Goal: Task Accomplishment & Management: Manage account settings

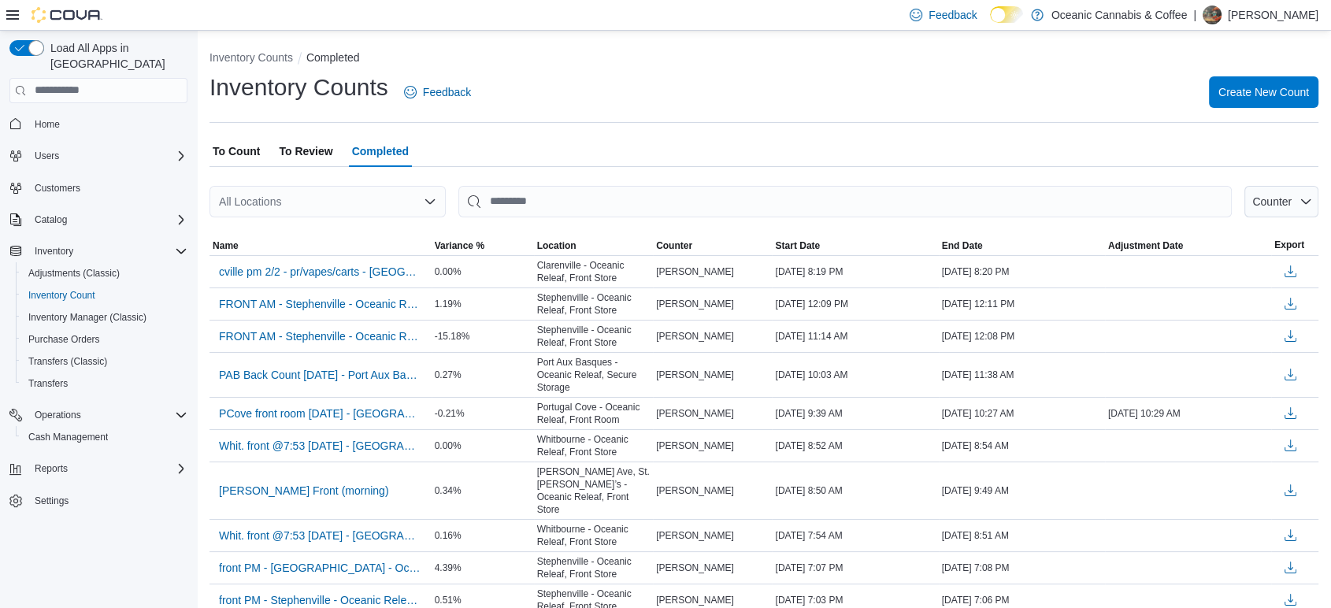
click at [303, 147] on span "To Review" at bounding box center [306, 150] width 54 height 31
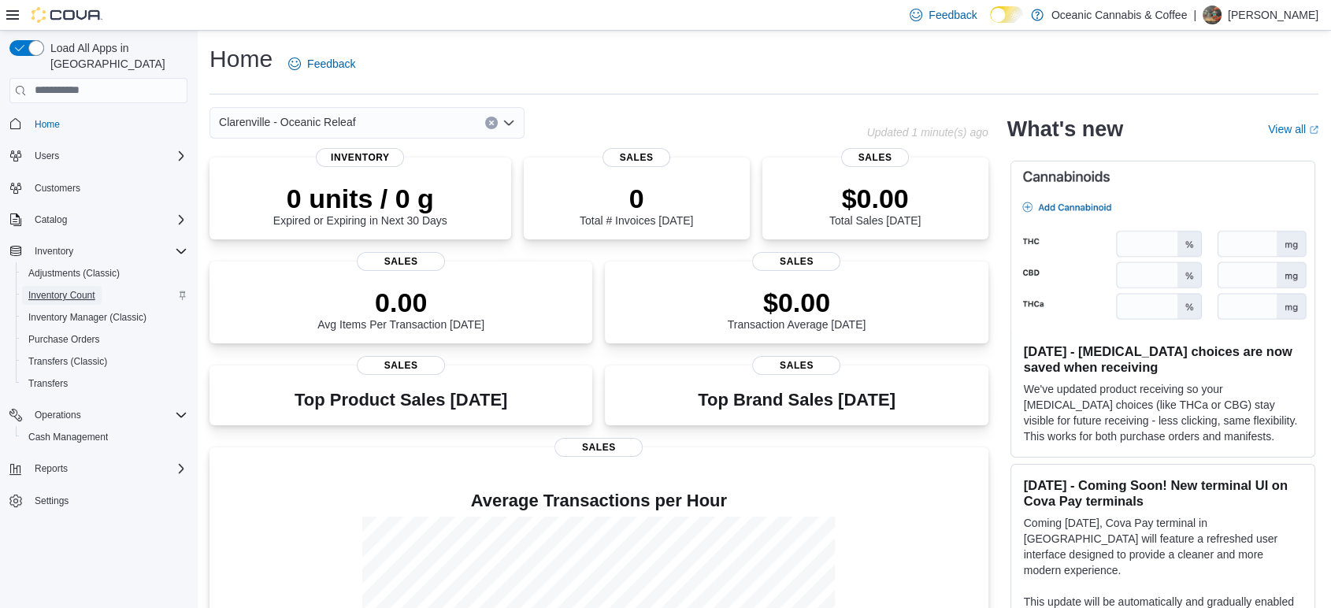
click at [88, 289] on span "Inventory Count" at bounding box center [61, 295] width 67 height 13
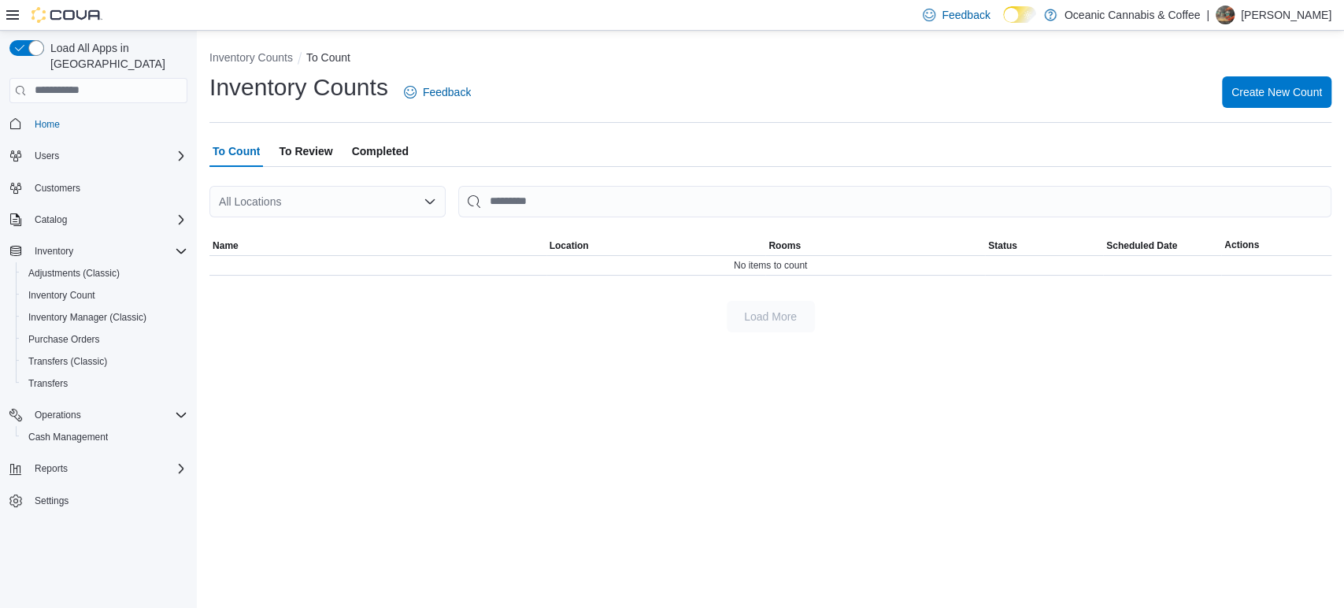
click at [323, 150] on span "To Review" at bounding box center [306, 150] width 54 height 31
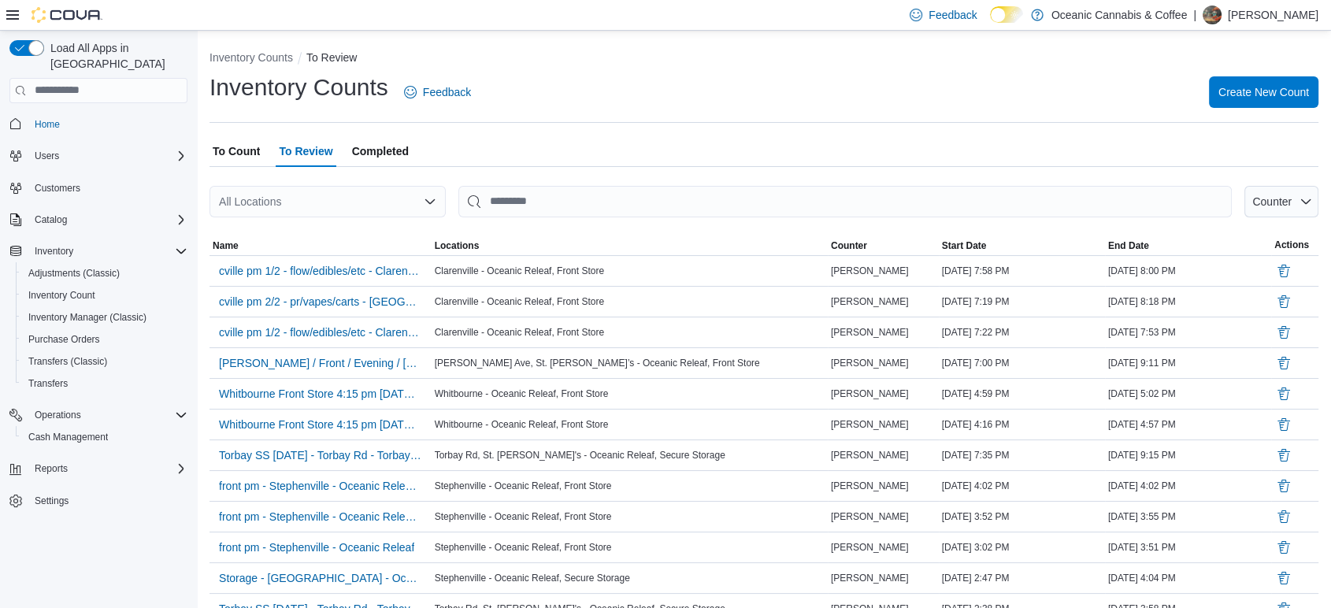
click at [235, 155] on span "To Count" at bounding box center [236, 150] width 47 height 31
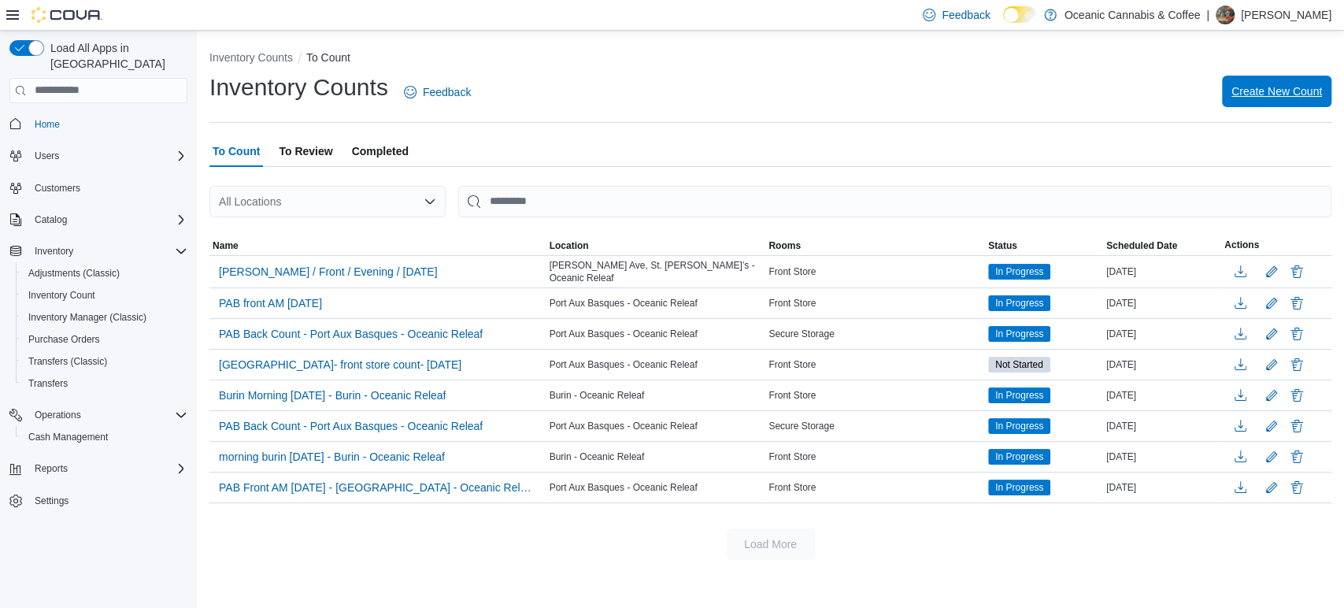
click at [1294, 91] on span "Create New Count" at bounding box center [1277, 91] width 91 height 16
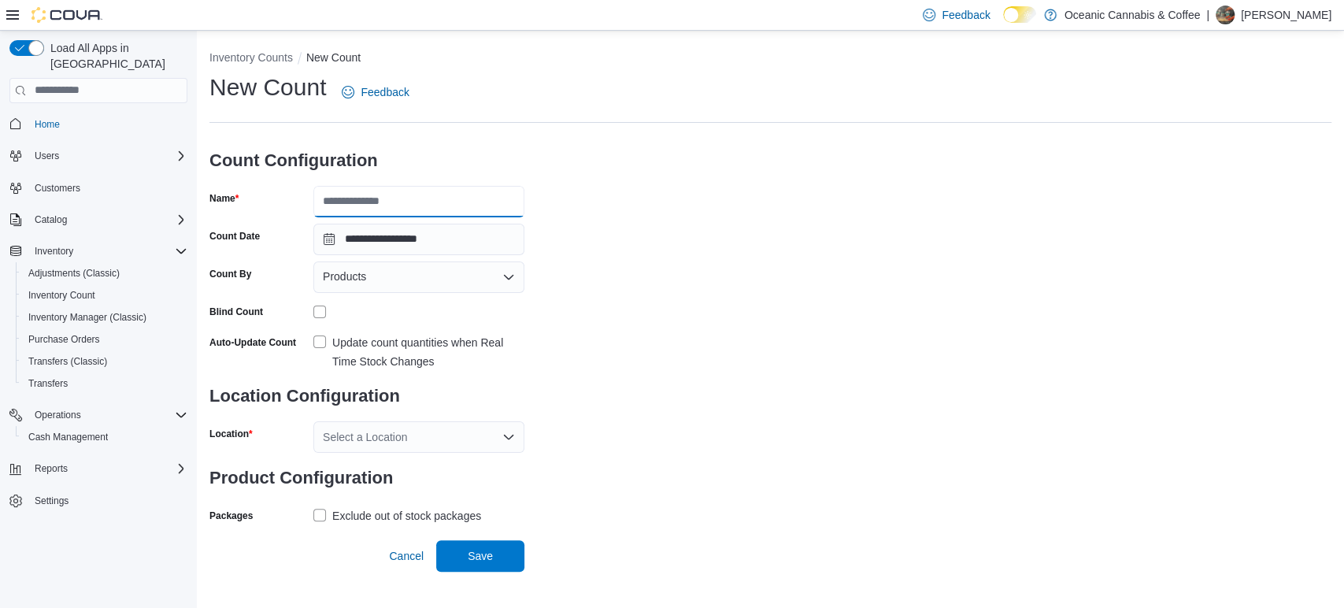
click at [426, 197] on input "Name" at bounding box center [418, 201] width 211 height 31
click at [354, 200] on input "**********" at bounding box center [418, 201] width 211 height 31
click at [358, 202] on input "**********" at bounding box center [418, 201] width 211 height 31
type input "**********"
click at [371, 282] on div "Products" at bounding box center [418, 276] width 211 height 31
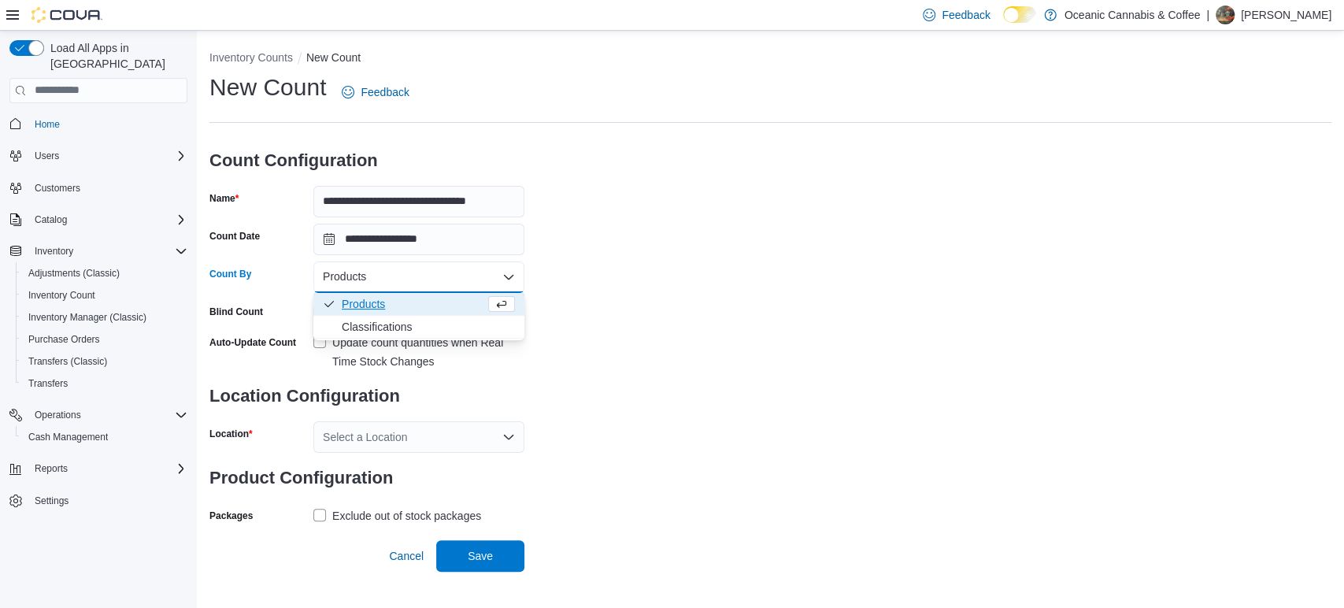
click at [380, 321] on span "Classifications" at bounding box center [428, 327] width 173 height 16
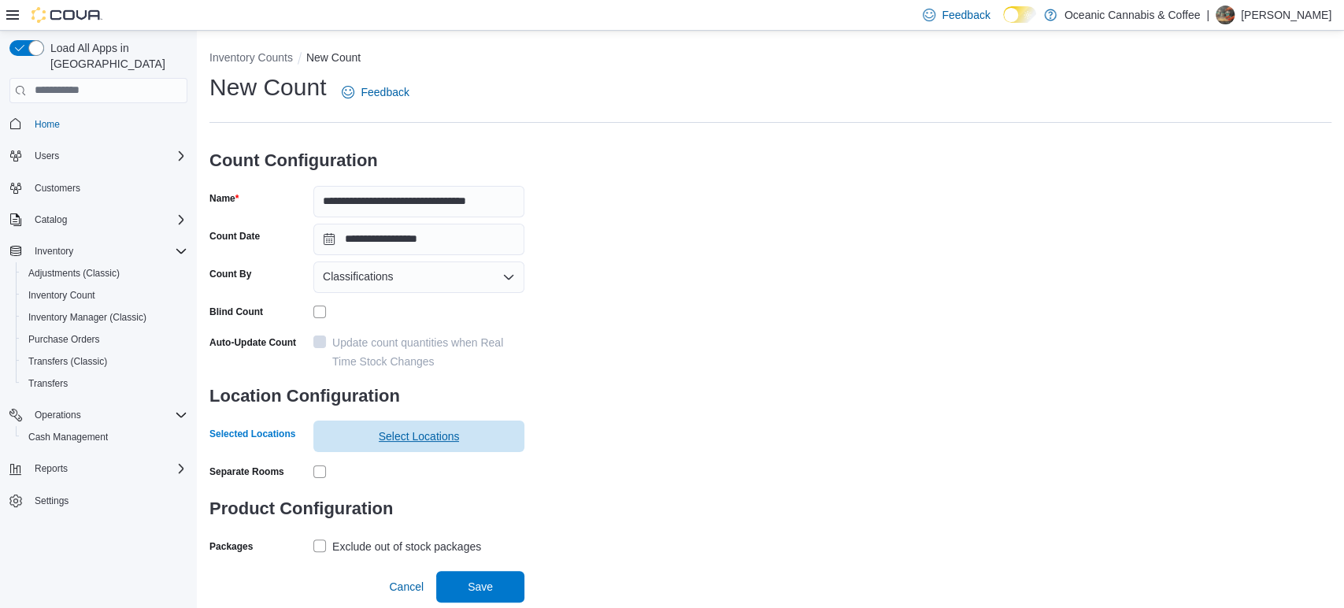
click at [466, 427] on span "Select Locations" at bounding box center [419, 436] width 192 height 31
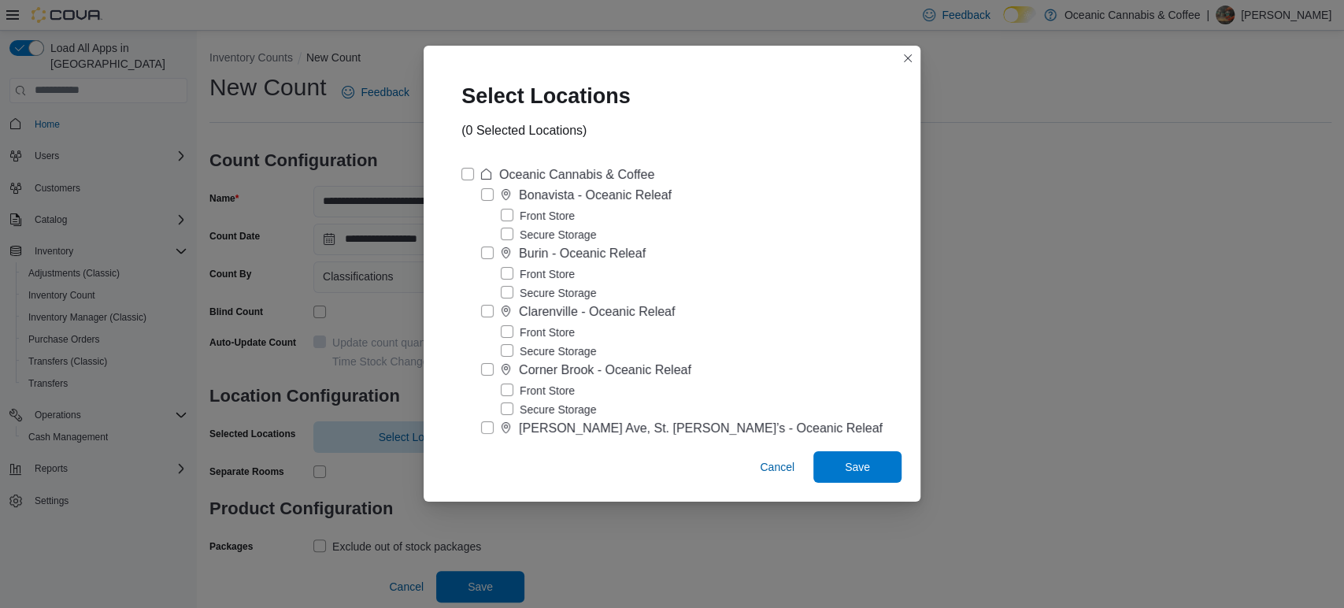
click at [513, 329] on label "Front Store" at bounding box center [538, 332] width 74 height 19
click at [823, 464] on span "Save" at bounding box center [857, 465] width 69 height 31
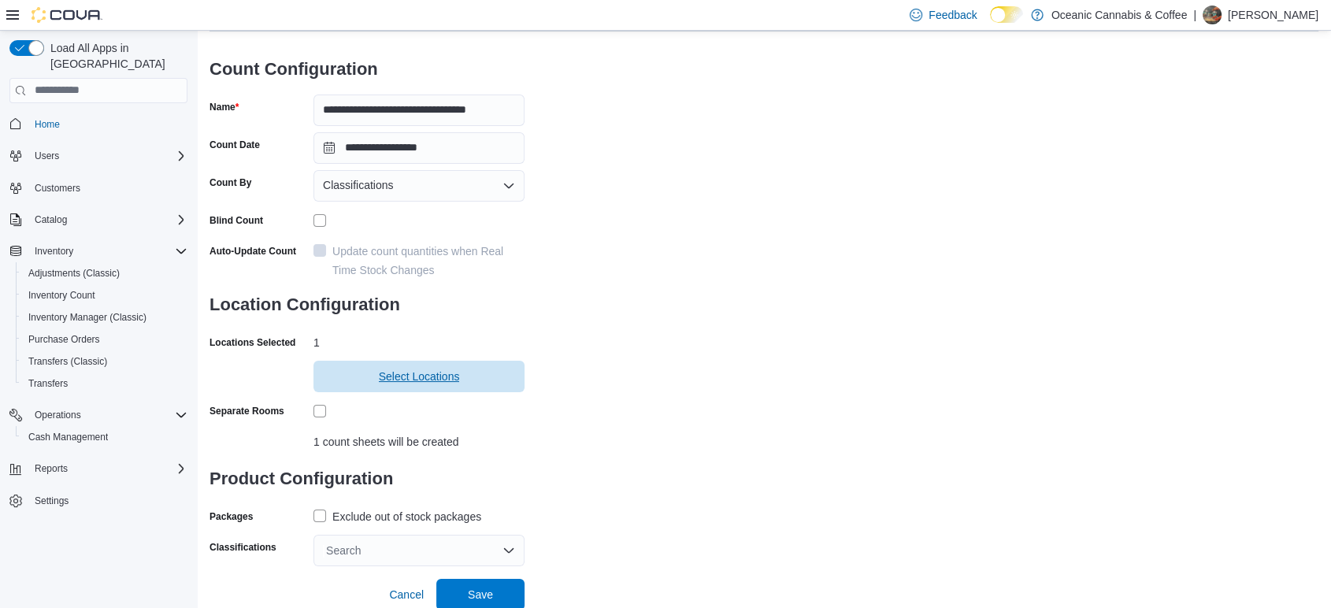
scroll to position [93, 0]
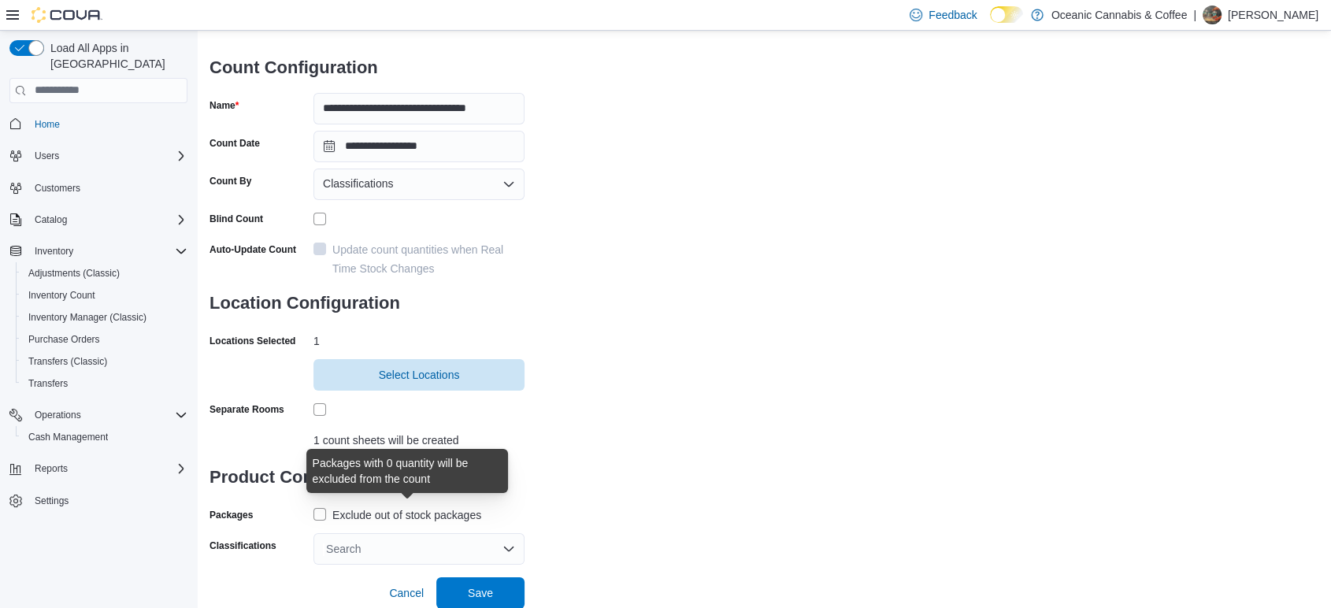
click at [446, 512] on div "Exclude out of stock packages" at bounding box center [406, 515] width 149 height 19
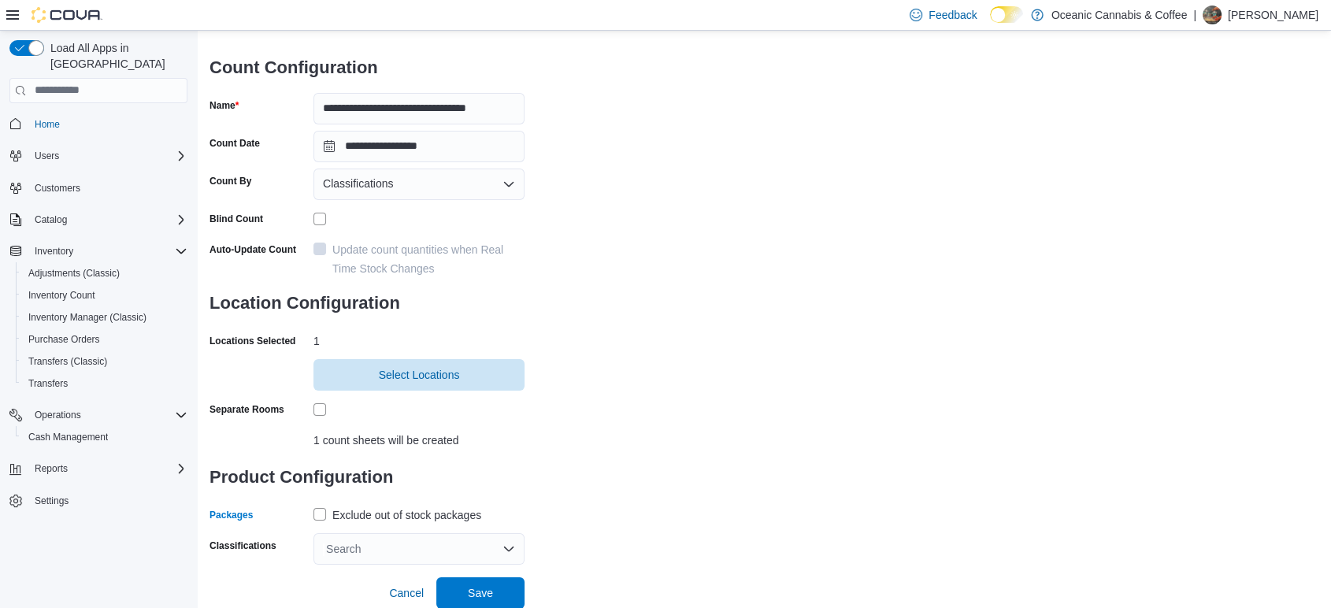
click at [372, 549] on div "Search" at bounding box center [418, 548] width 211 height 31
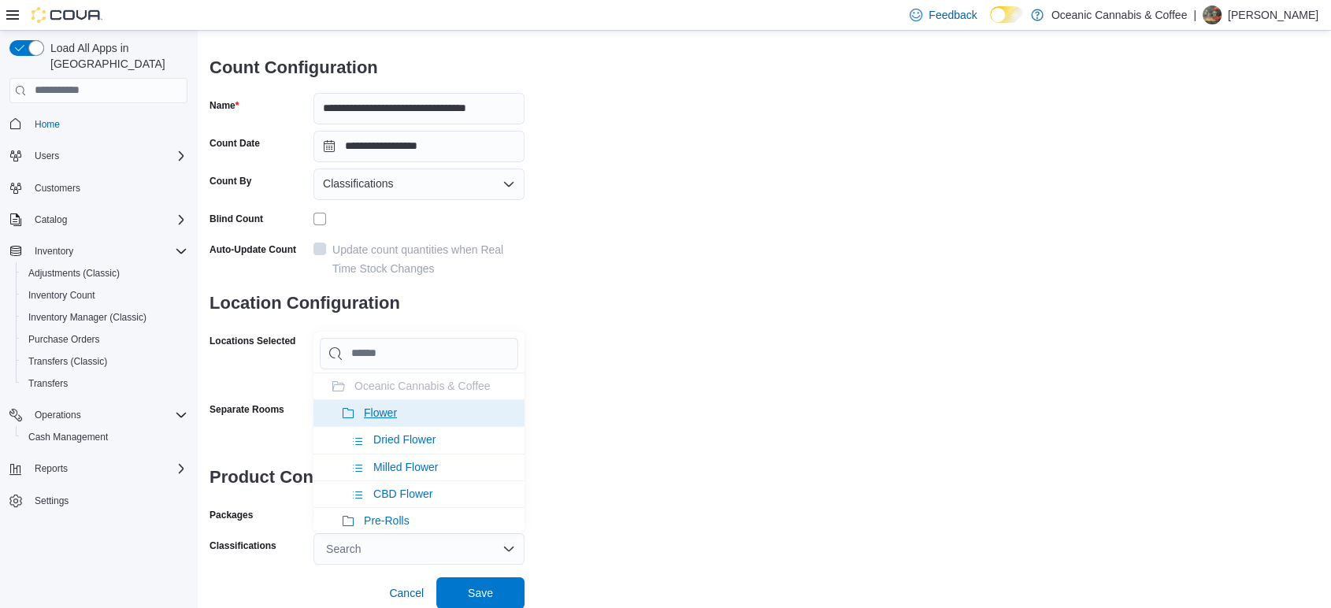
click at [429, 412] on li "Flower" at bounding box center [418, 412] width 211 height 27
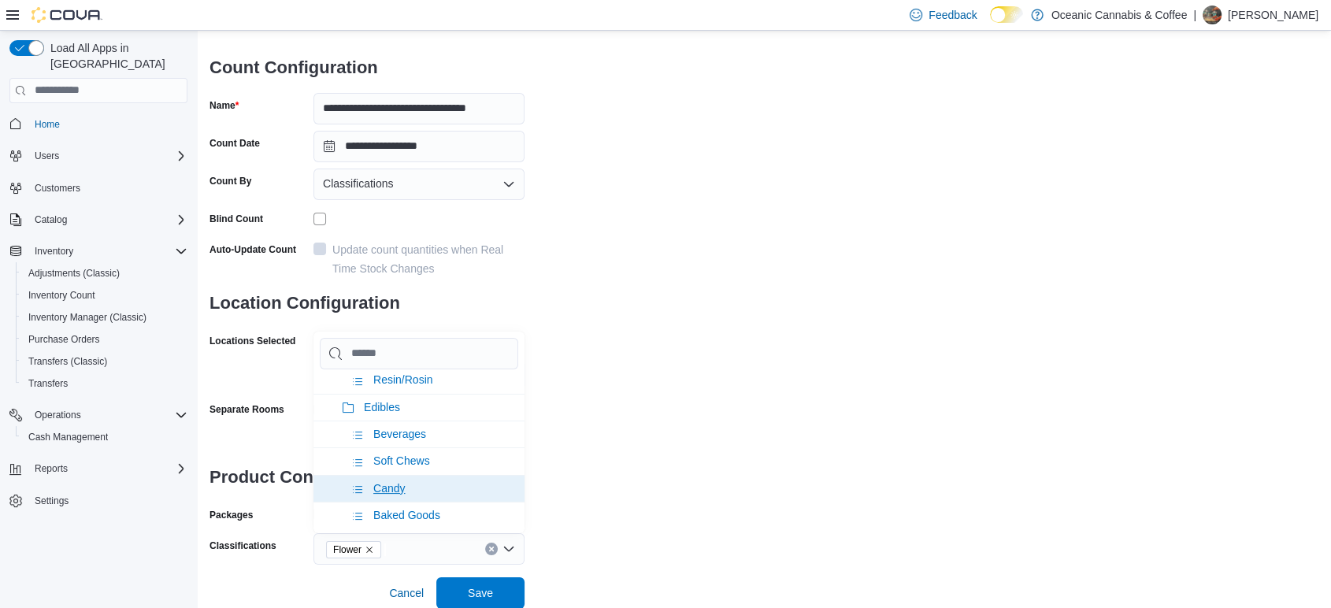
scroll to position [437, 0]
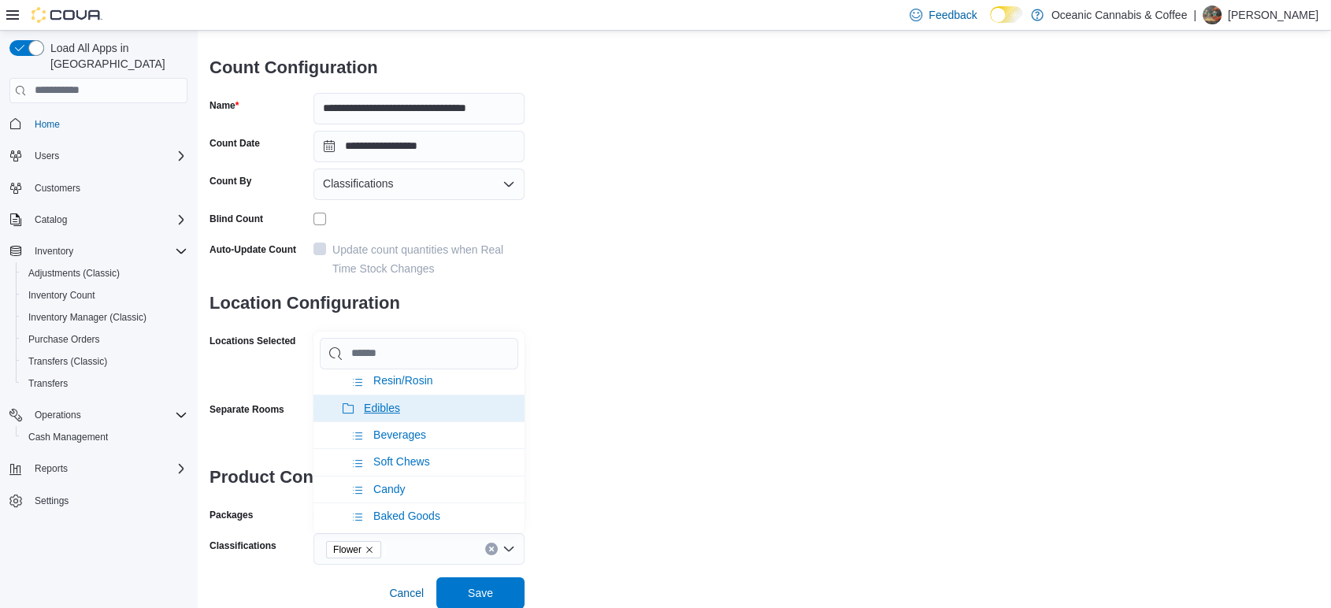
click at [421, 395] on li "Edibles" at bounding box center [418, 408] width 211 height 27
click at [421, 402] on span "Oil & Capsules" at bounding box center [400, 408] width 73 height 13
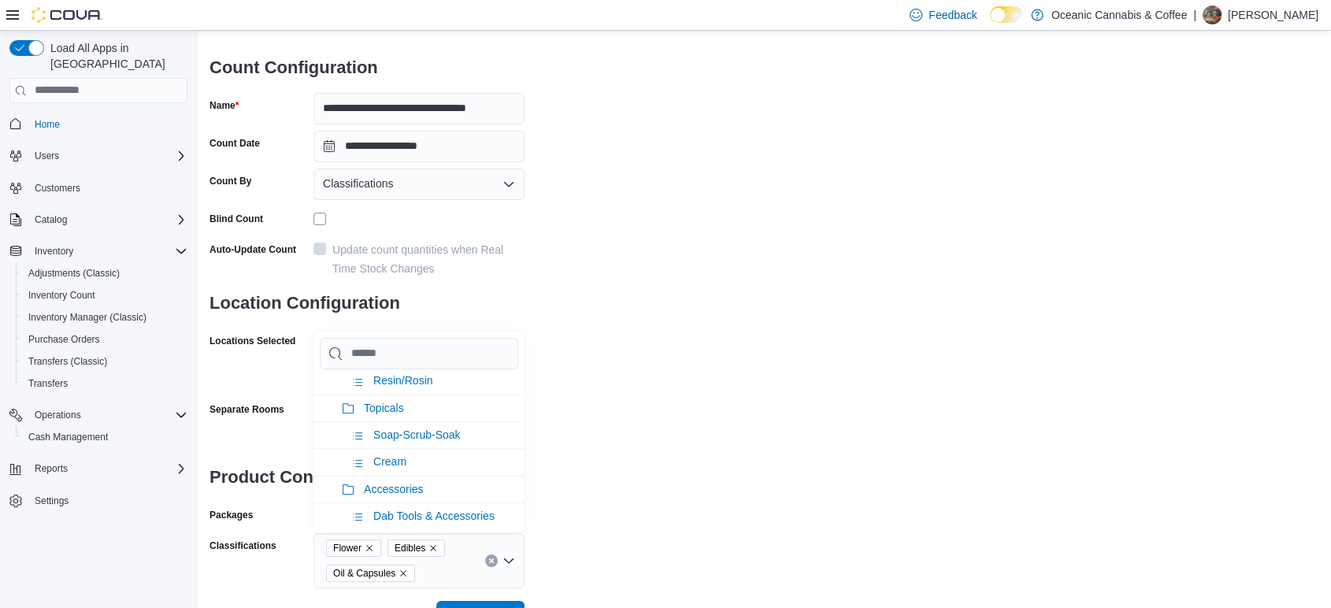
click at [421, 395] on li "Topicals" at bounding box center [418, 408] width 211 height 27
click at [947, 479] on div "**********" at bounding box center [763, 284] width 1109 height 610
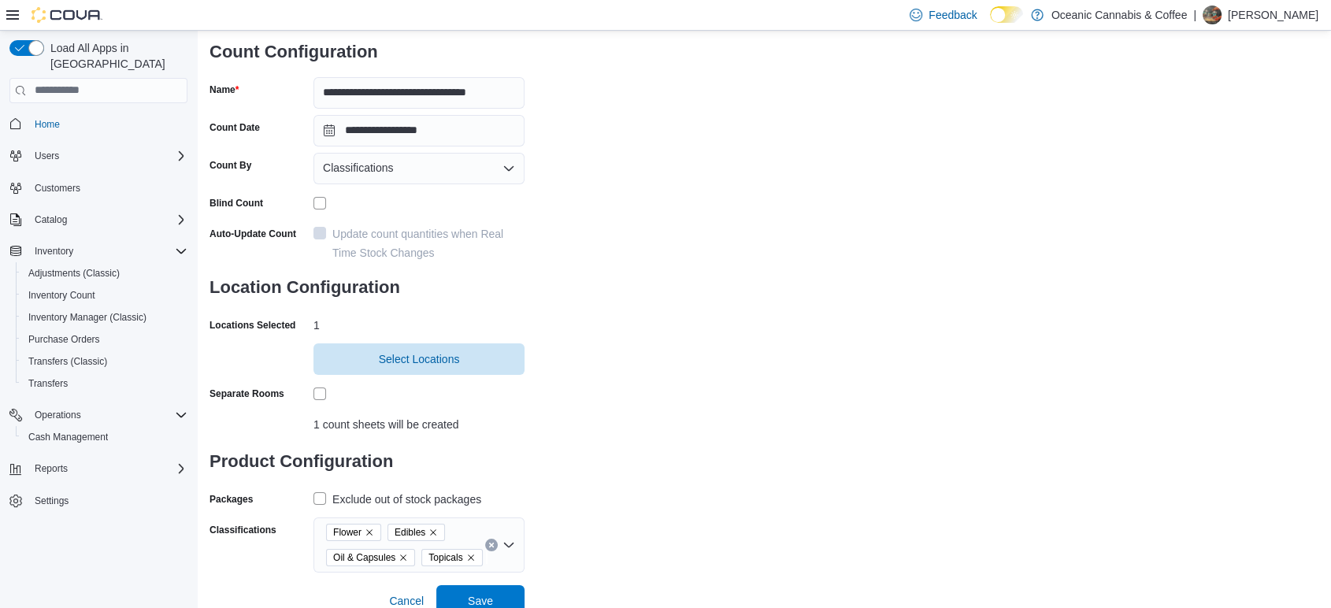
scroll to position [117, 0]
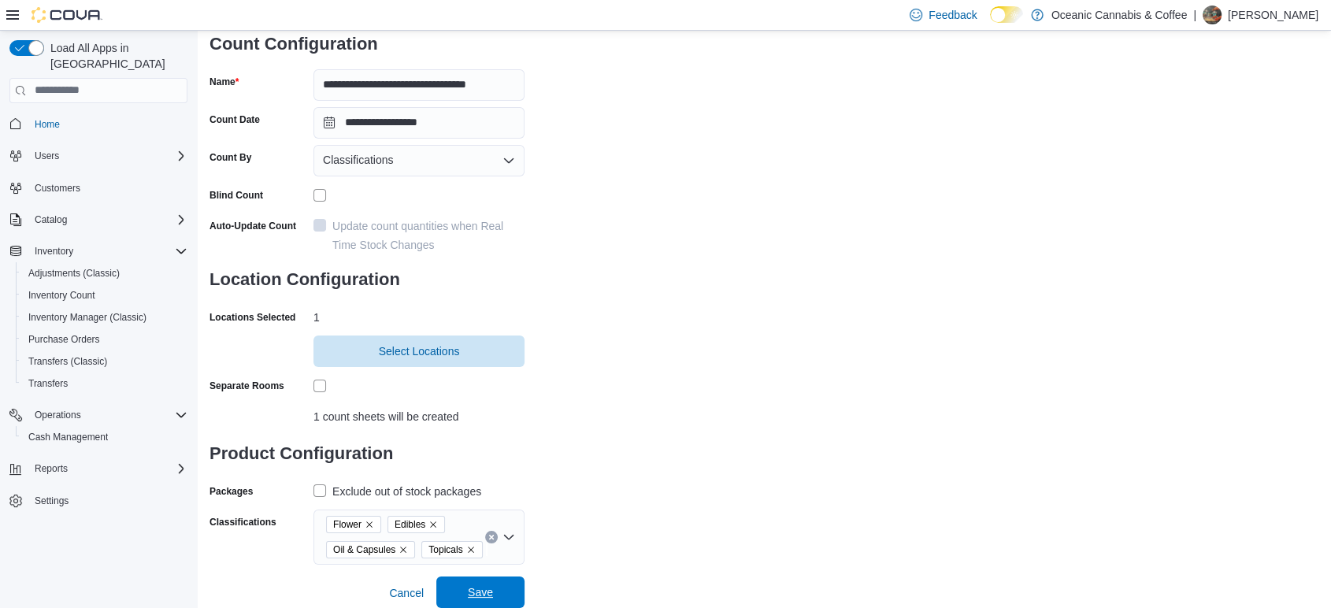
click at [446, 588] on span "Save" at bounding box center [480, 591] width 69 height 31
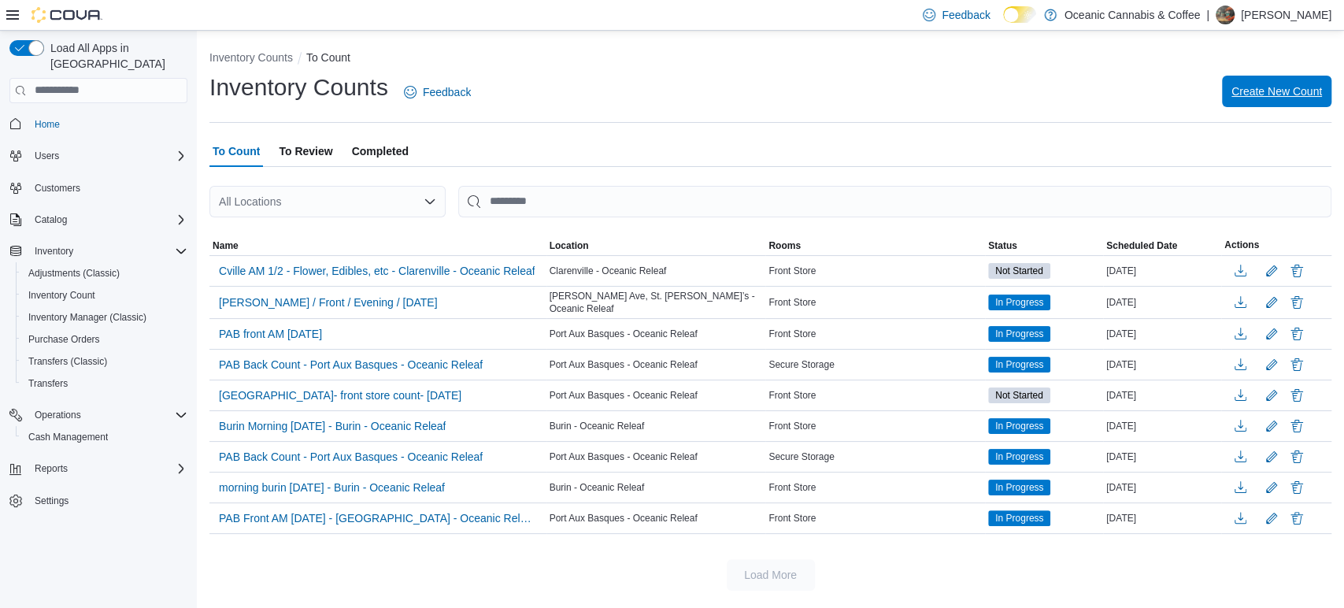
click at [1250, 87] on span "Create New Count" at bounding box center [1277, 91] width 91 height 16
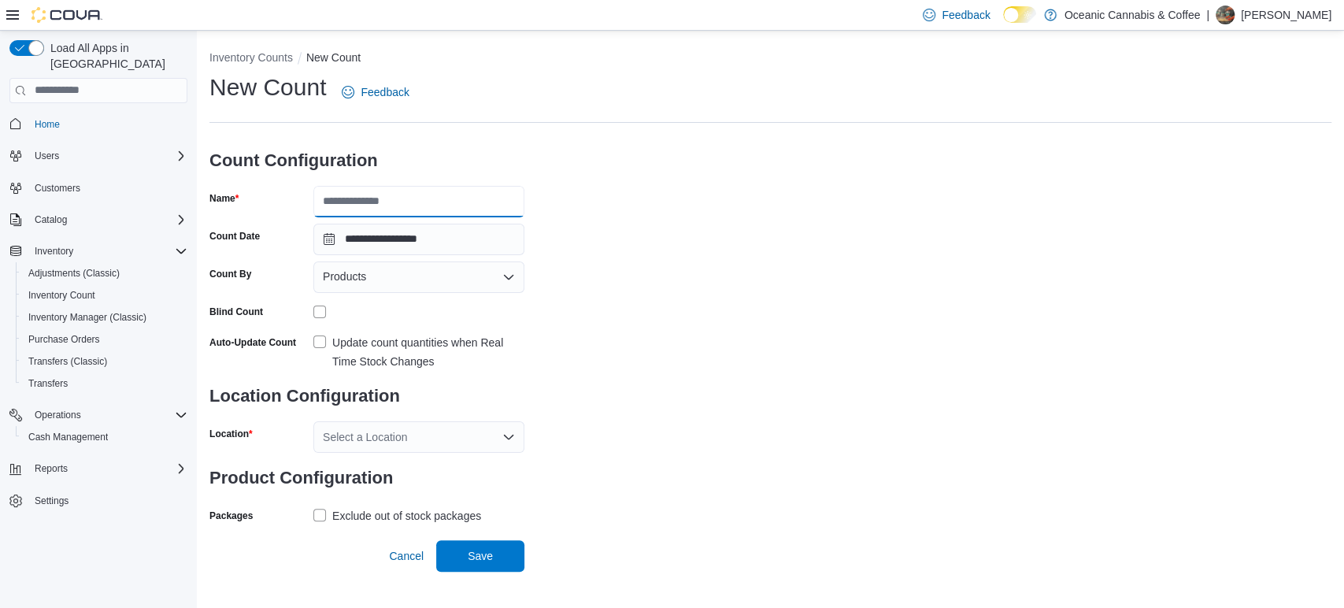
click at [419, 197] on input "Name" at bounding box center [418, 201] width 211 height 31
click at [358, 199] on input "**********" at bounding box center [418, 201] width 211 height 31
click at [351, 205] on input "**********" at bounding box center [418, 201] width 211 height 31
type input "**********"
click at [441, 278] on div "Products" at bounding box center [418, 276] width 211 height 31
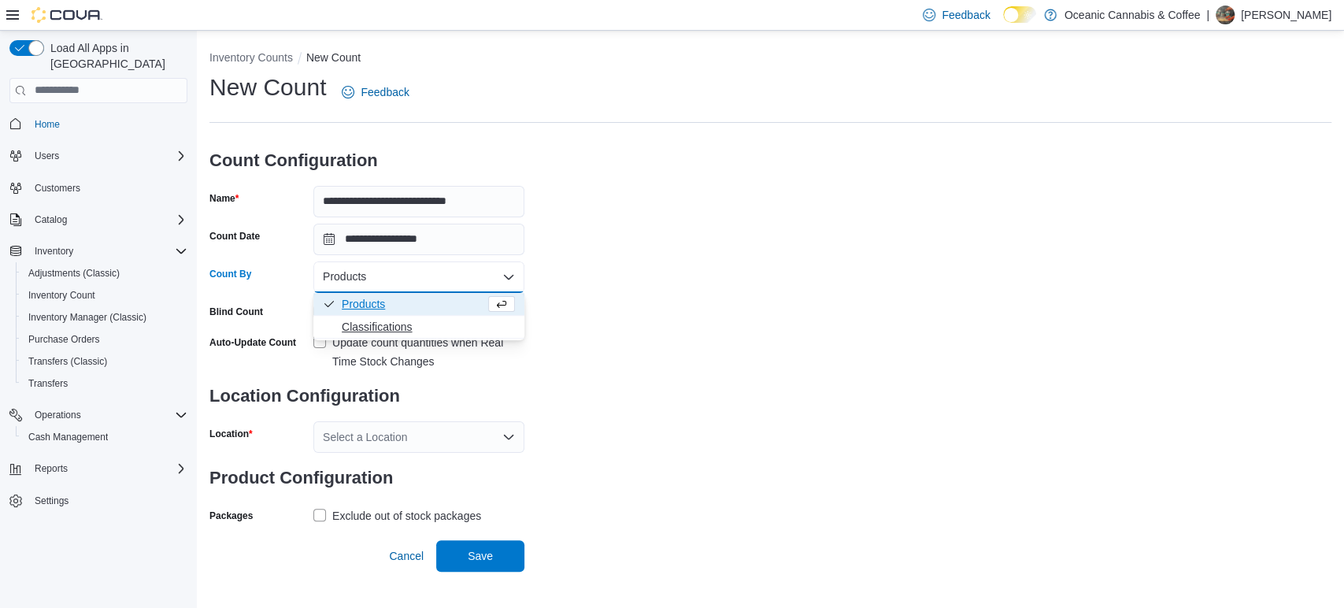
click at [395, 326] on span "Classifications" at bounding box center [428, 327] width 173 height 16
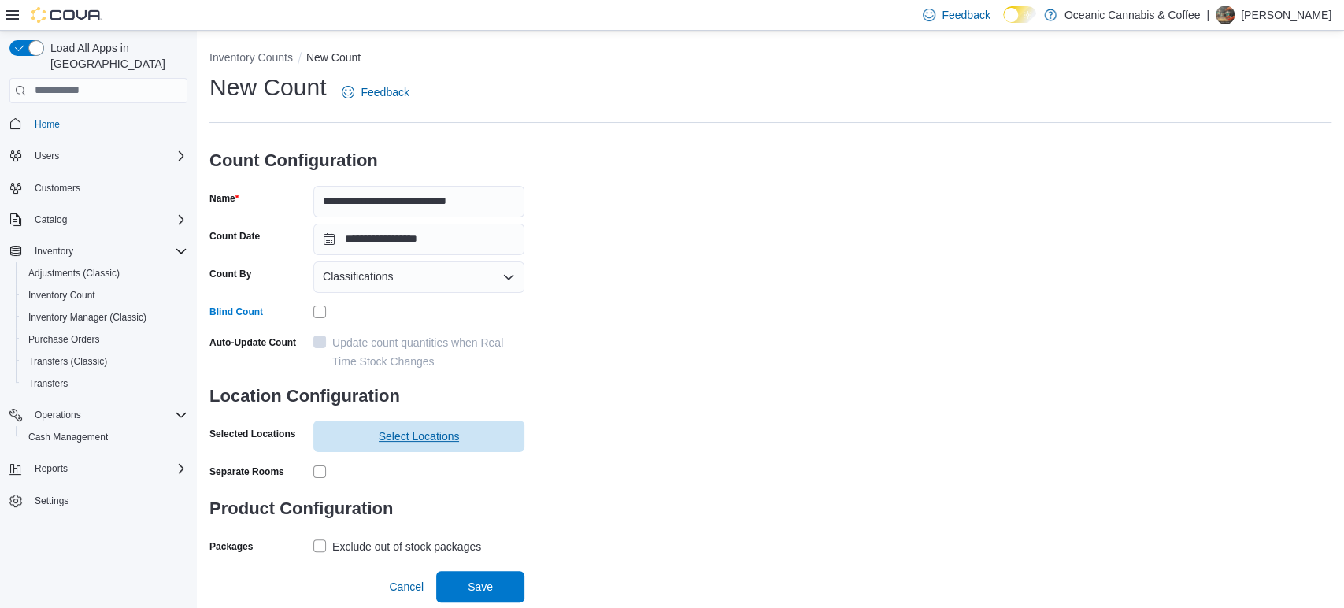
click at [362, 433] on span "Select Locations" at bounding box center [419, 436] width 192 height 31
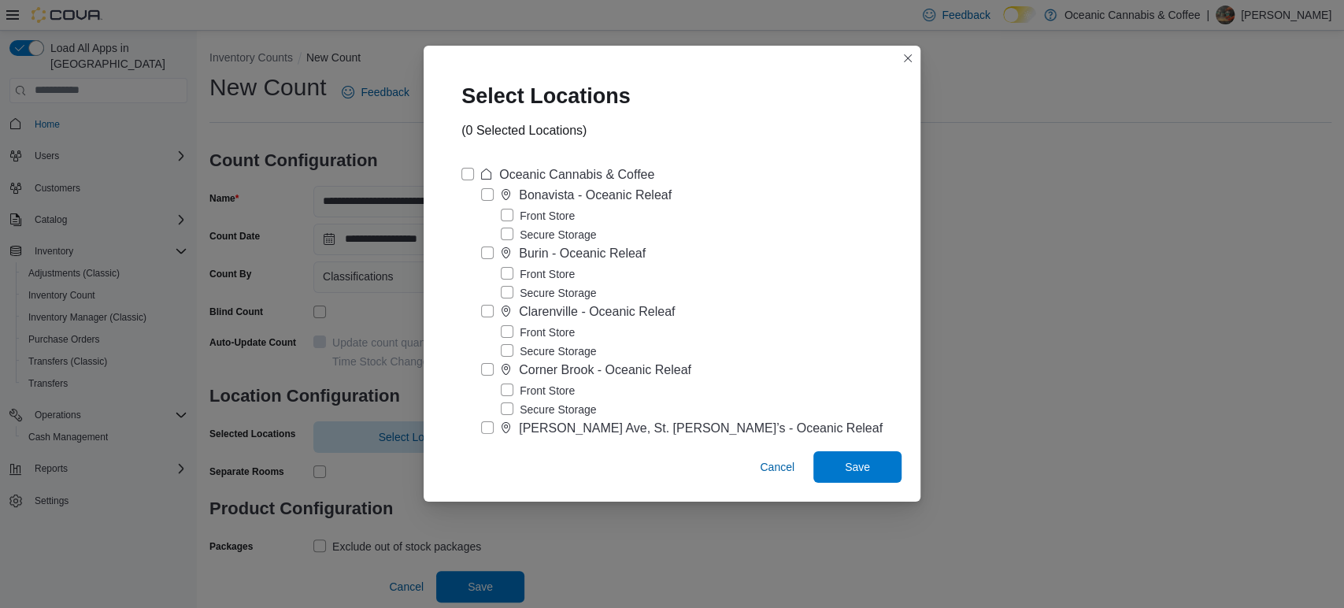
click at [513, 331] on label "Front Store" at bounding box center [538, 332] width 74 height 19
click at [823, 472] on span "Save" at bounding box center [857, 465] width 69 height 31
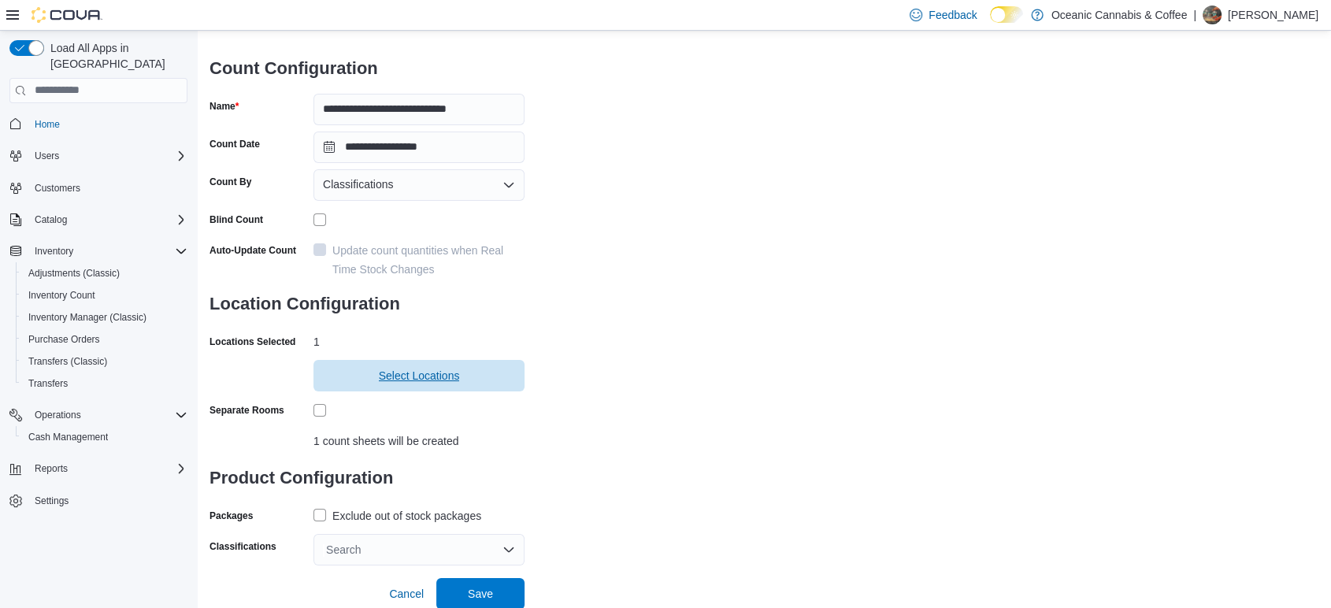
scroll to position [93, 0]
click at [376, 510] on div "Exclude out of stock packages" at bounding box center [406, 515] width 149 height 19
click at [363, 544] on div "Search" at bounding box center [418, 548] width 211 height 31
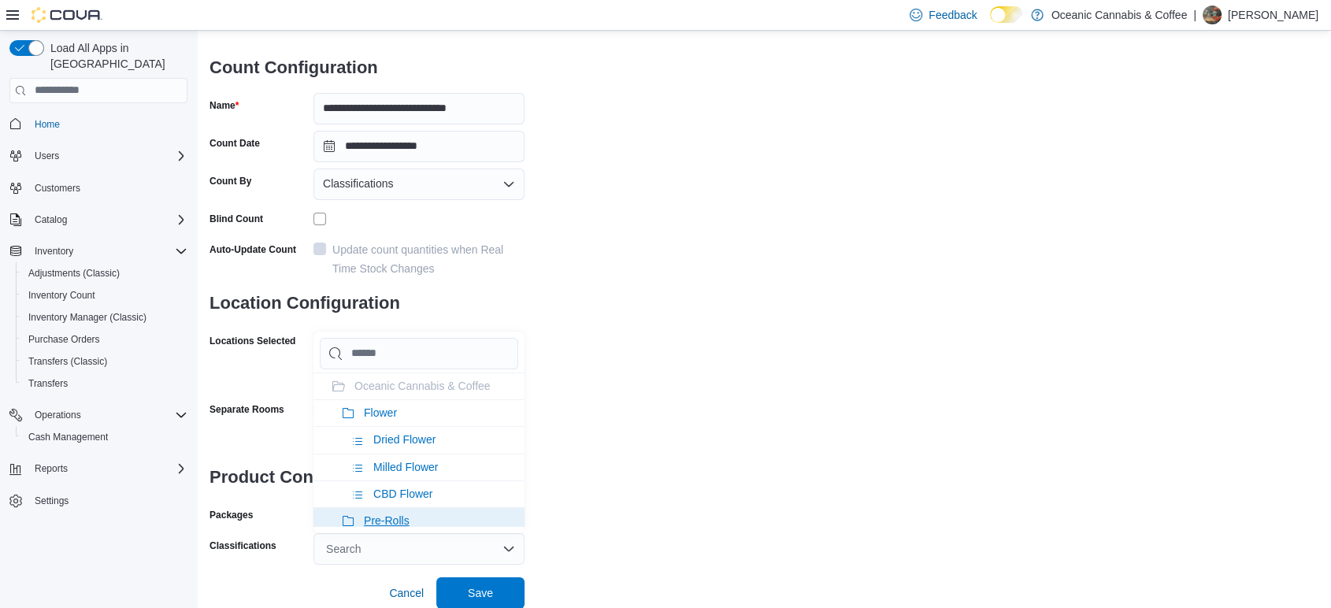
click at [397, 520] on span "Pre-Rolls" at bounding box center [387, 520] width 46 height 13
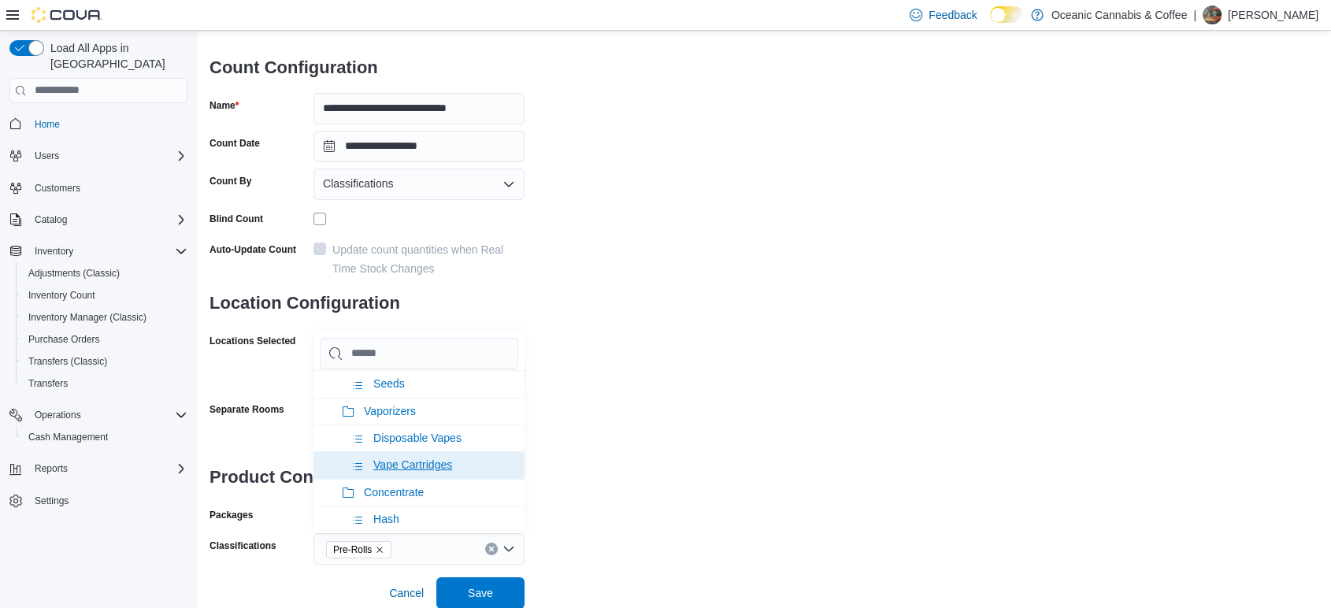
scroll to position [175, 0]
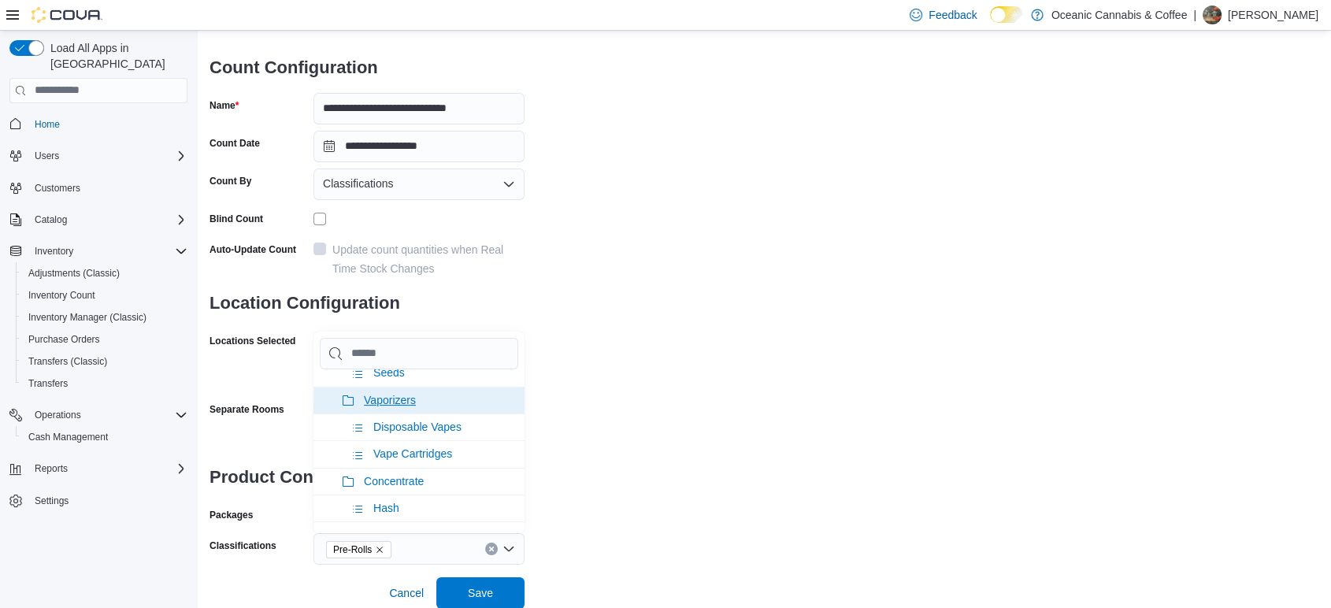
click at [410, 396] on span "Vaporizers" at bounding box center [390, 400] width 52 height 13
click at [410, 395] on span "Concentrate" at bounding box center [394, 400] width 60 height 13
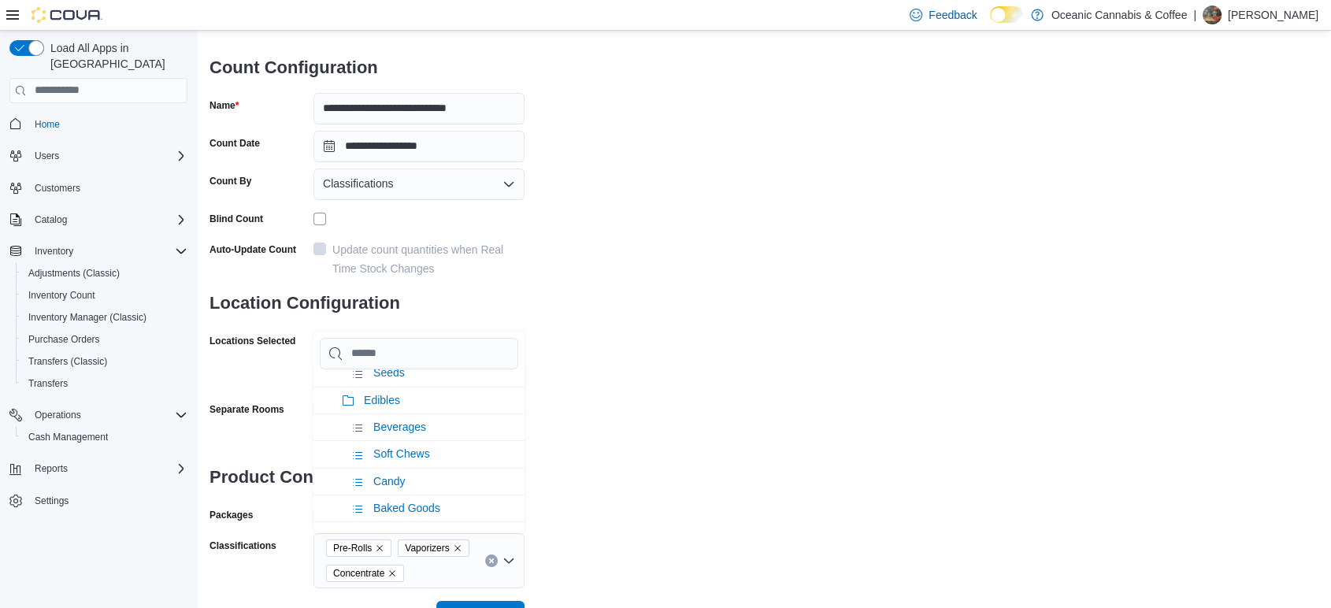
click at [591, 401] on div "**********" at bounding box center [763, 284] width 1109 height 610
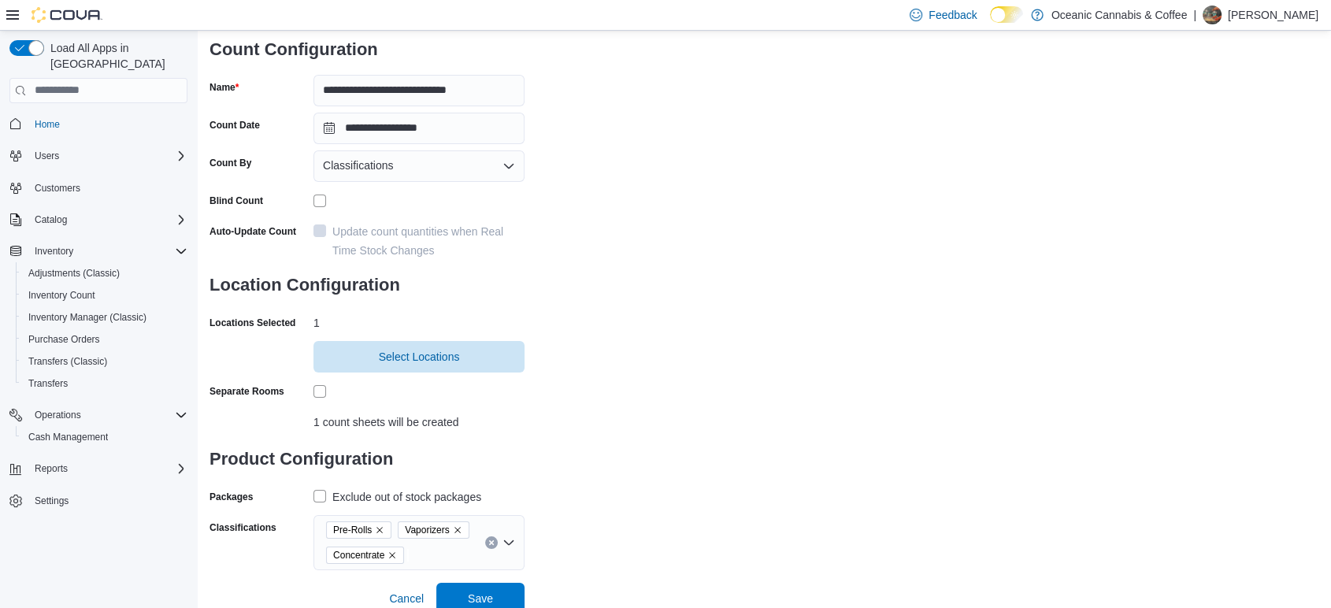
scroll to position [117, 0]
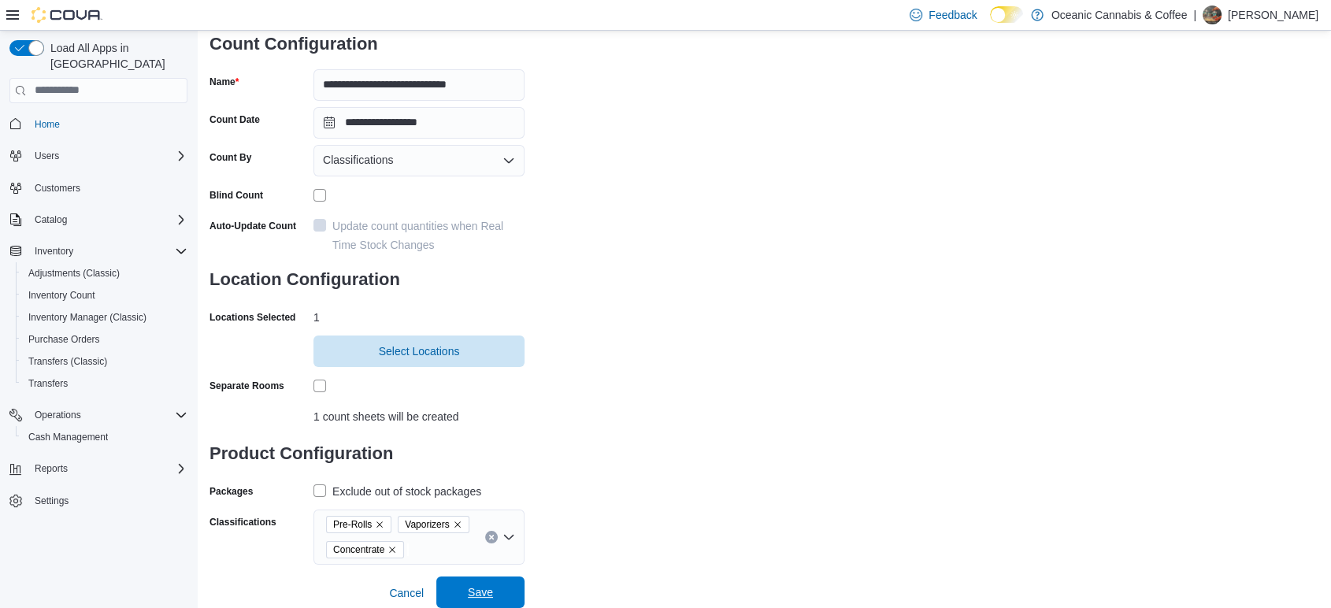
click at [502, 590] on span "Save" at bounding box center [480, 591] width 69 height 31
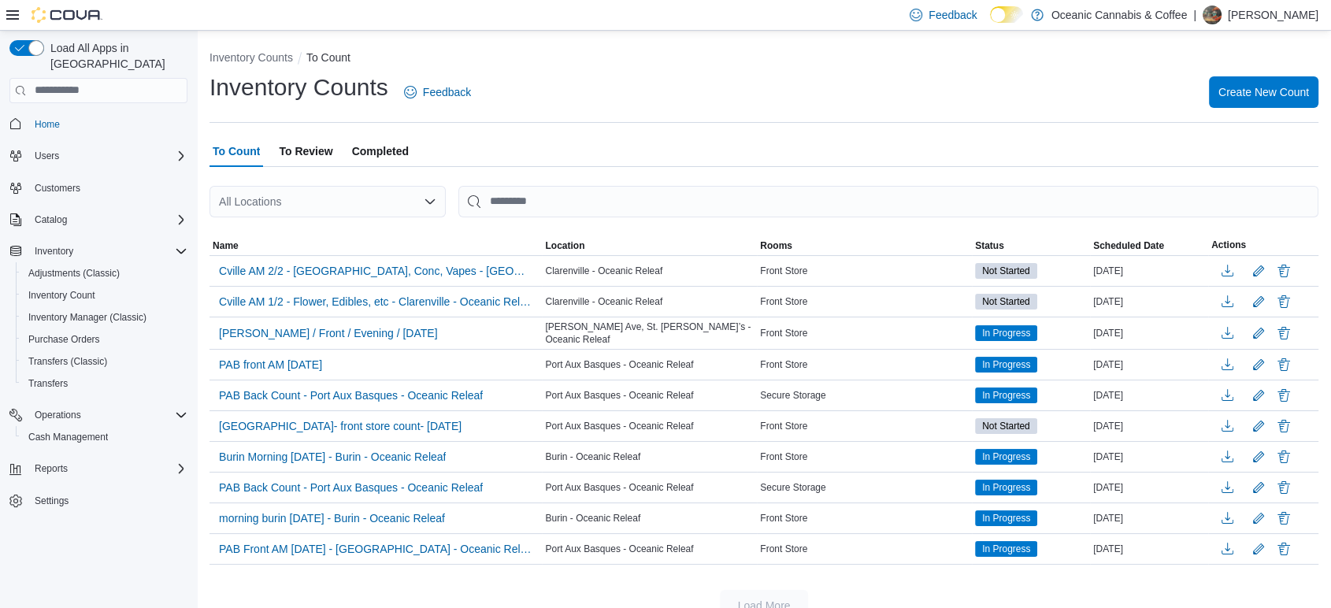
click at [316, 141] on span "To Review" at bounding box center [306, 150] width 54 height 31
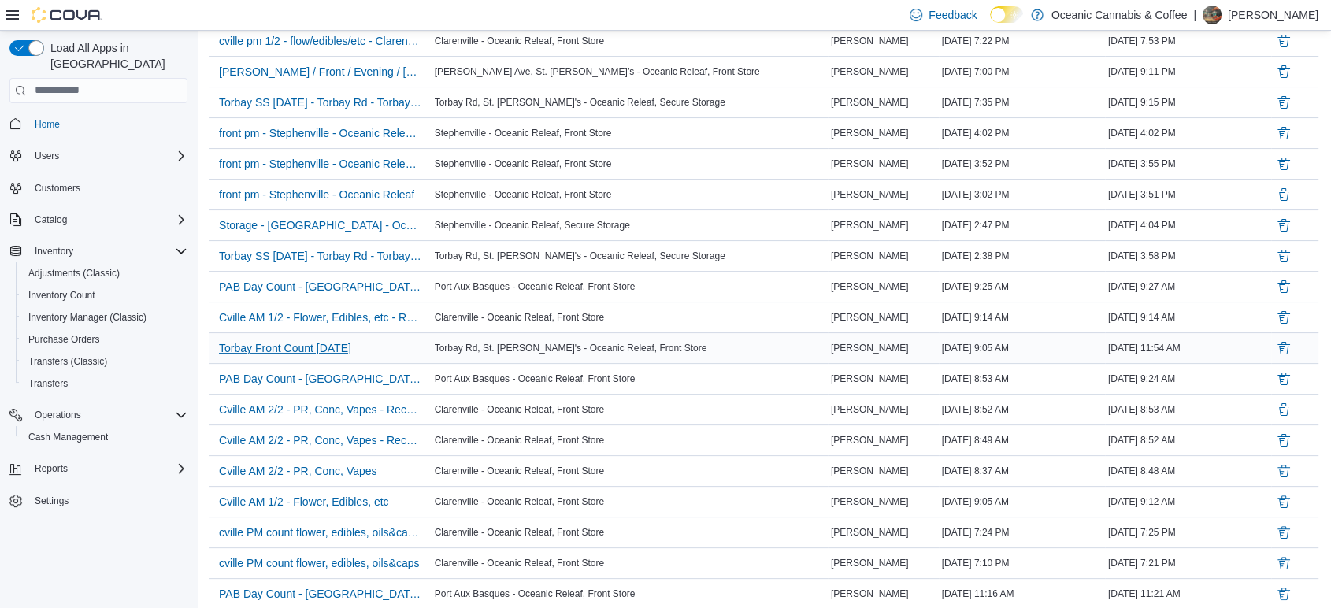
scroll to position [175, 0]
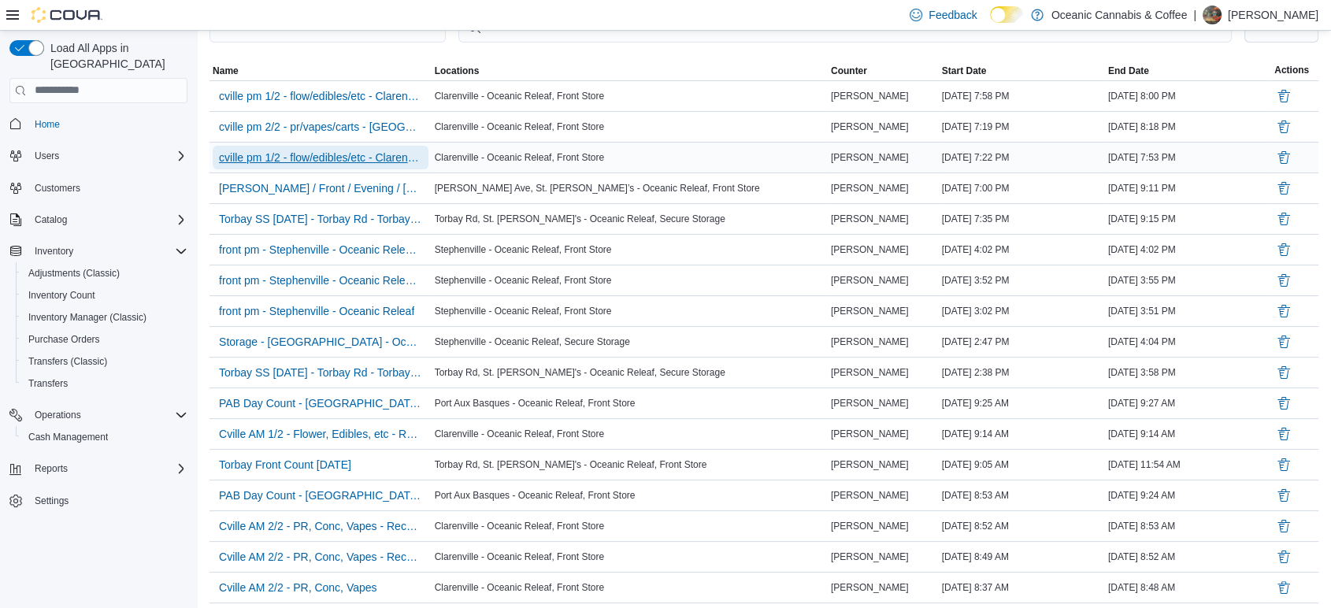
click at [379, 155] on span "cville pm 1/2 - flow/edibles/etc - Clarenville - Oceanic Releaf" at bounding box center [320, 158] width 203 height 16
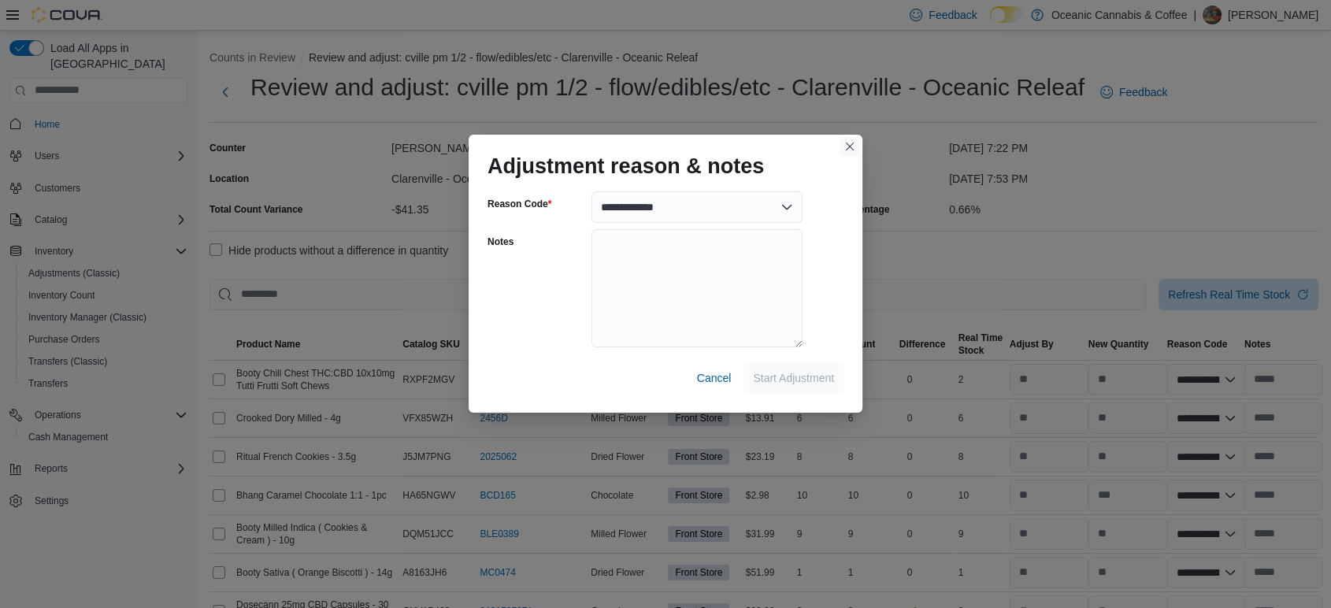
click at [854, 147] on button "Closes this modal window" at bounding box center [849, 146] width 19 height 19
click at [844, 140] on button "Closes this modal window" at bounding box center [849, 146] width 19 height 19
click at [712, 372] on span "Cancel" at bounding box center [714, 378] width 35 height 16
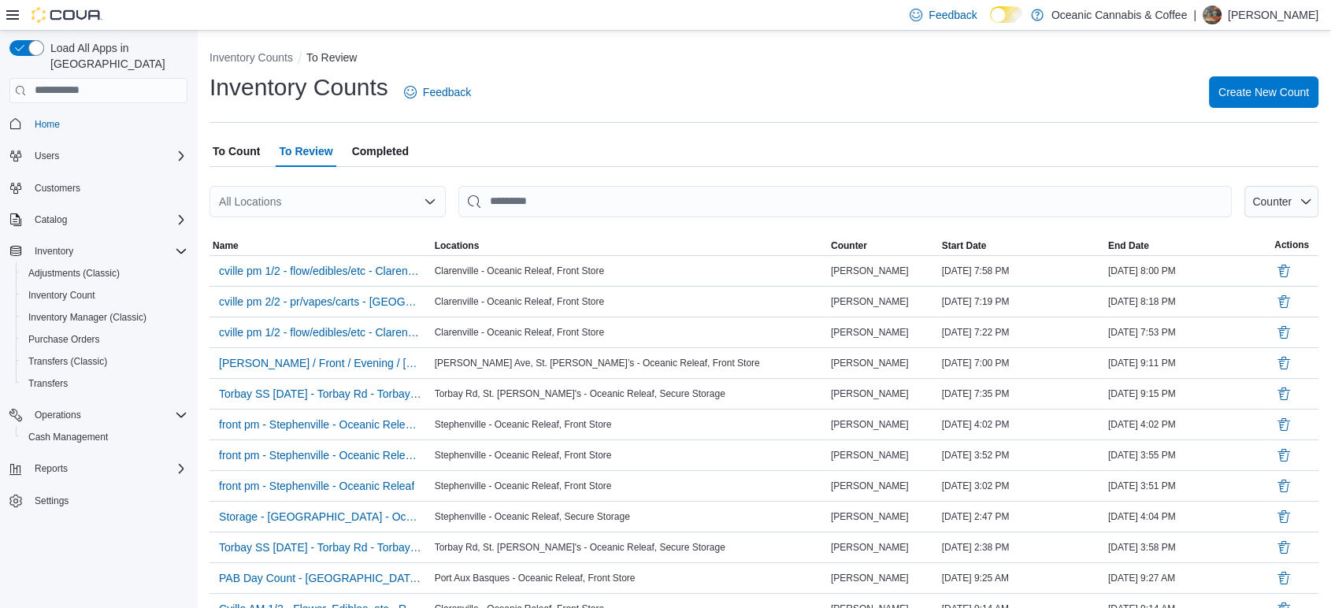
click at [232, 157] on span "To Count" at bounding box center [236, 150] width 47 height 31
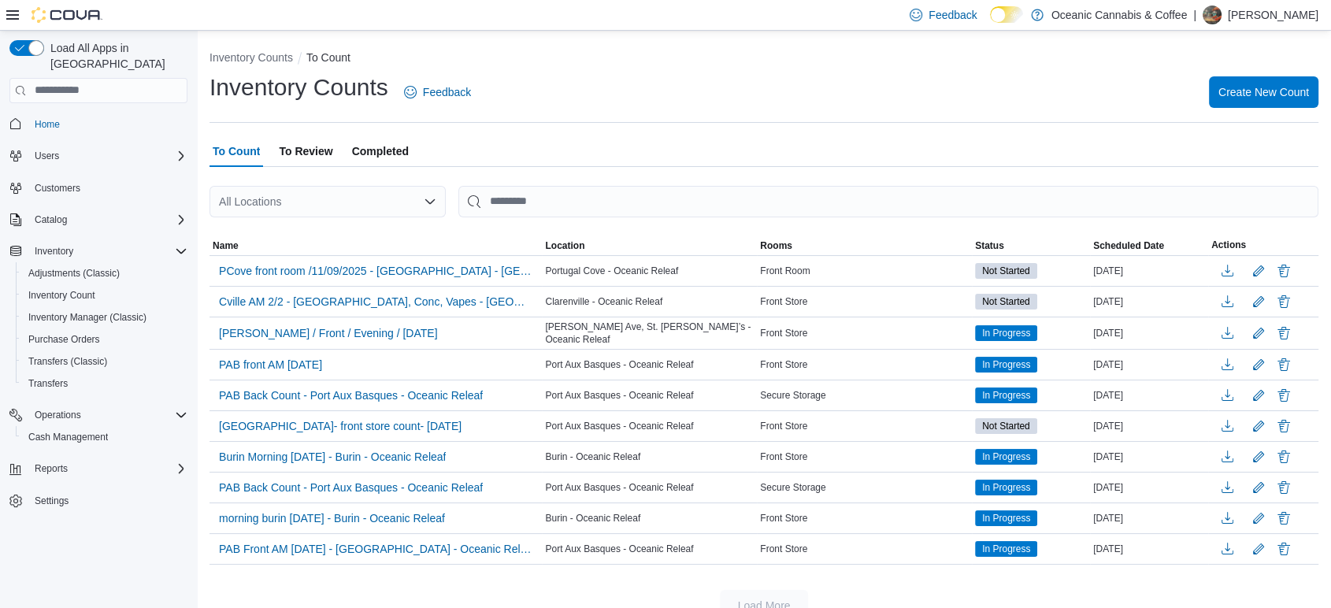
click at [302, 156] on span "To Review" at bounding box center [306, 150] width 54 height 31
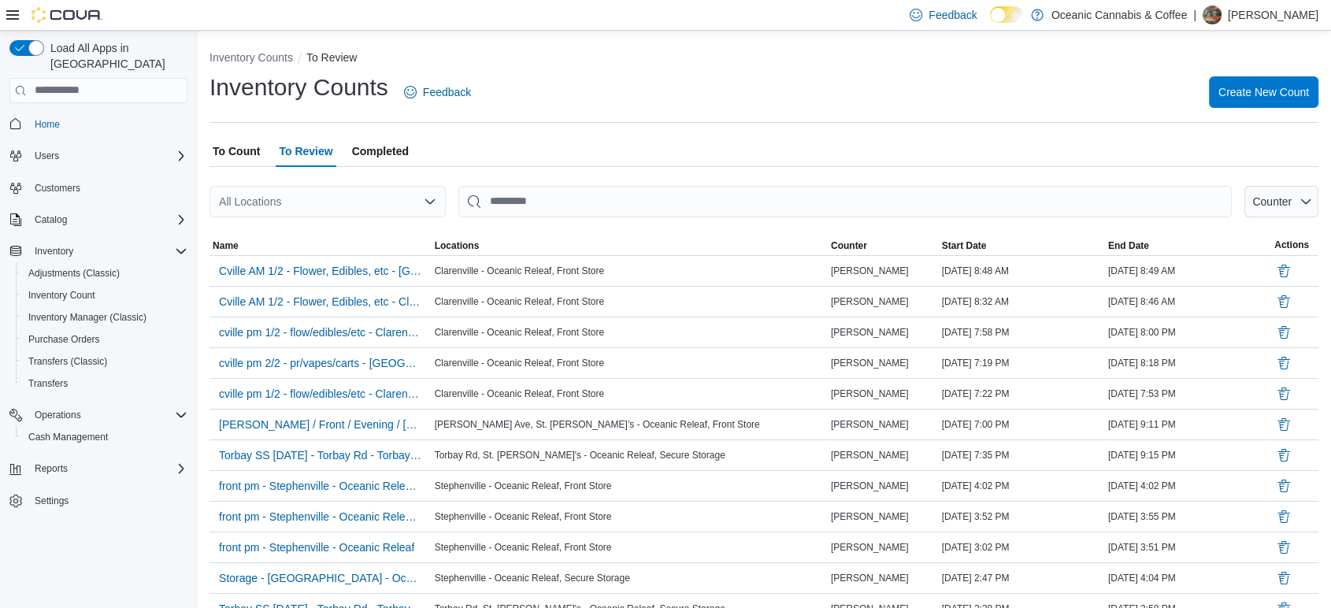
click at [246, 146] on span "To Count" at bounding box center [236, 150] width 47 height 31
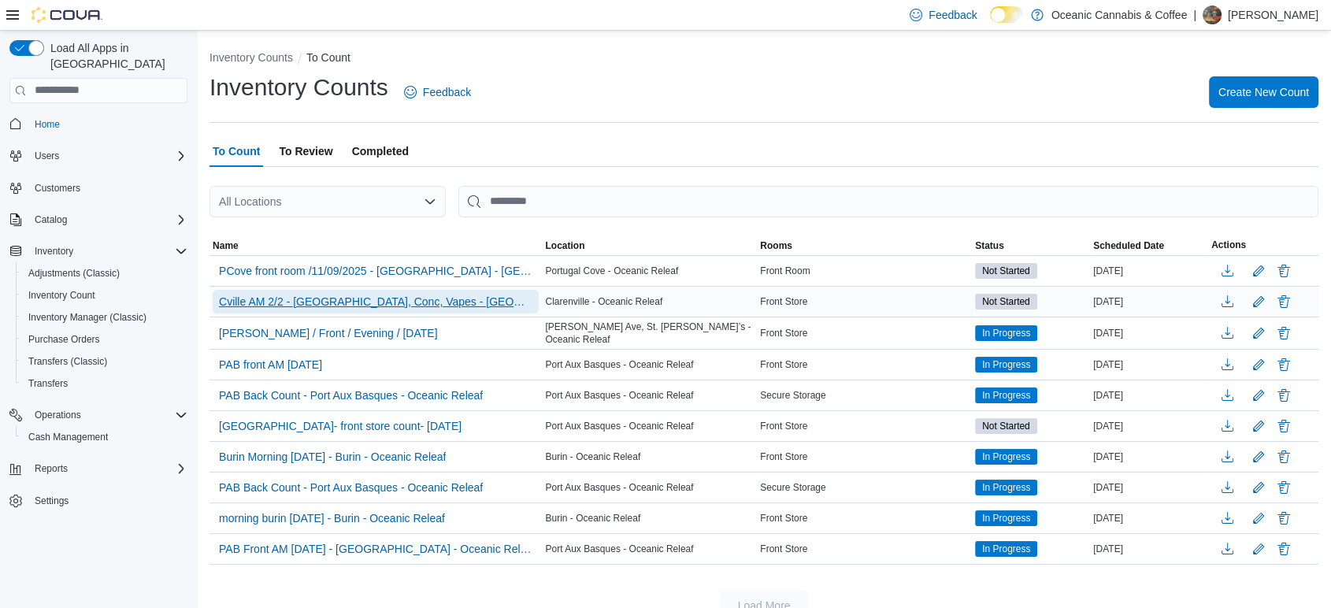
click at [398, 294] on span "Cville AM 2/2 - [GEOGRAPHIC_DATA], Conc, Vapes - [GEOGRAPHIC_DATA] - [GEOGRAPHI…" at bounding box center [375, 302] width 313 height 16
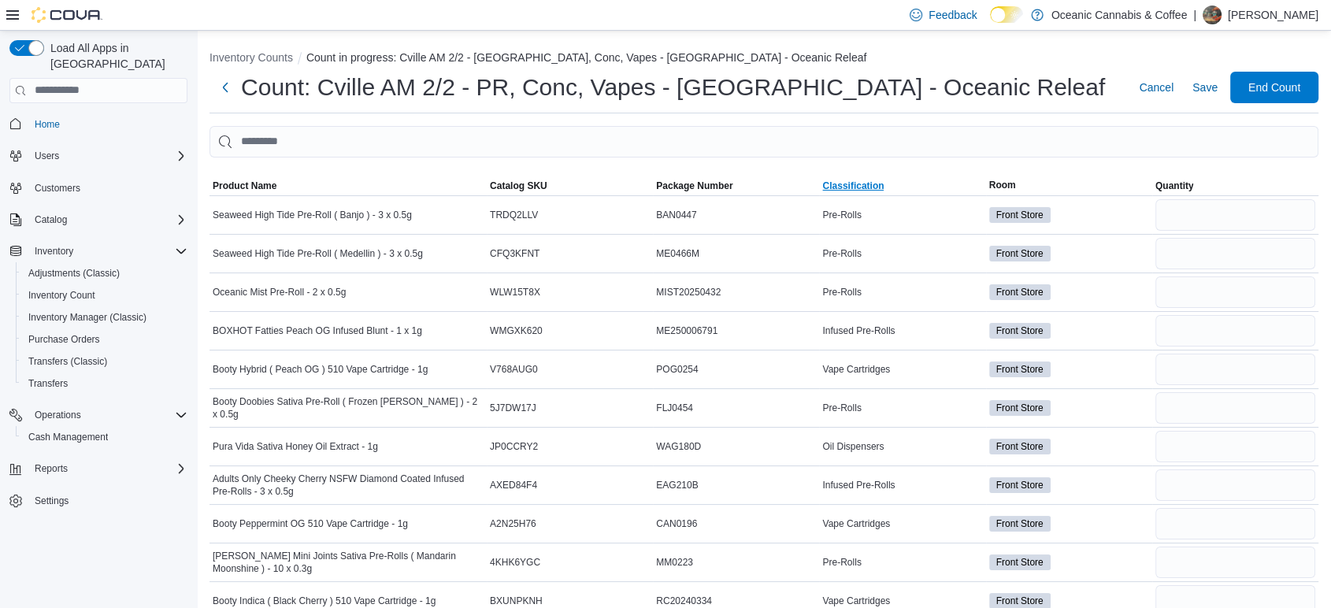
click at [848, 186] on span "Classification" at bounding box center [852, 186] width 61 height 13
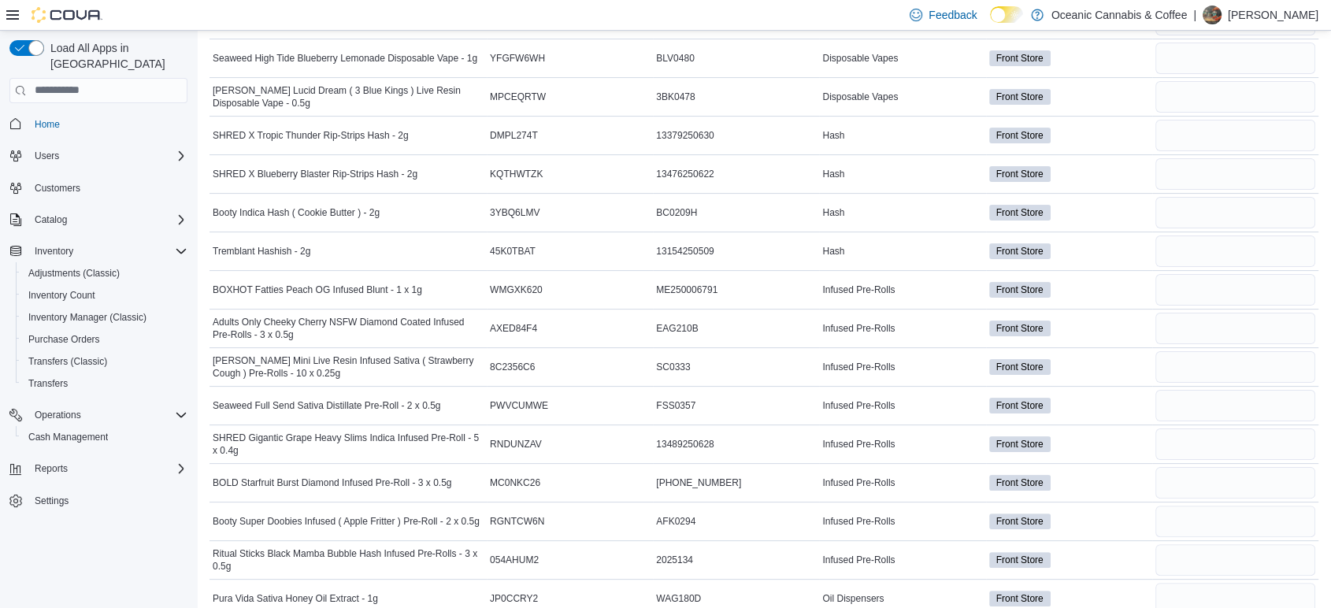
scroll to position [437, 0]
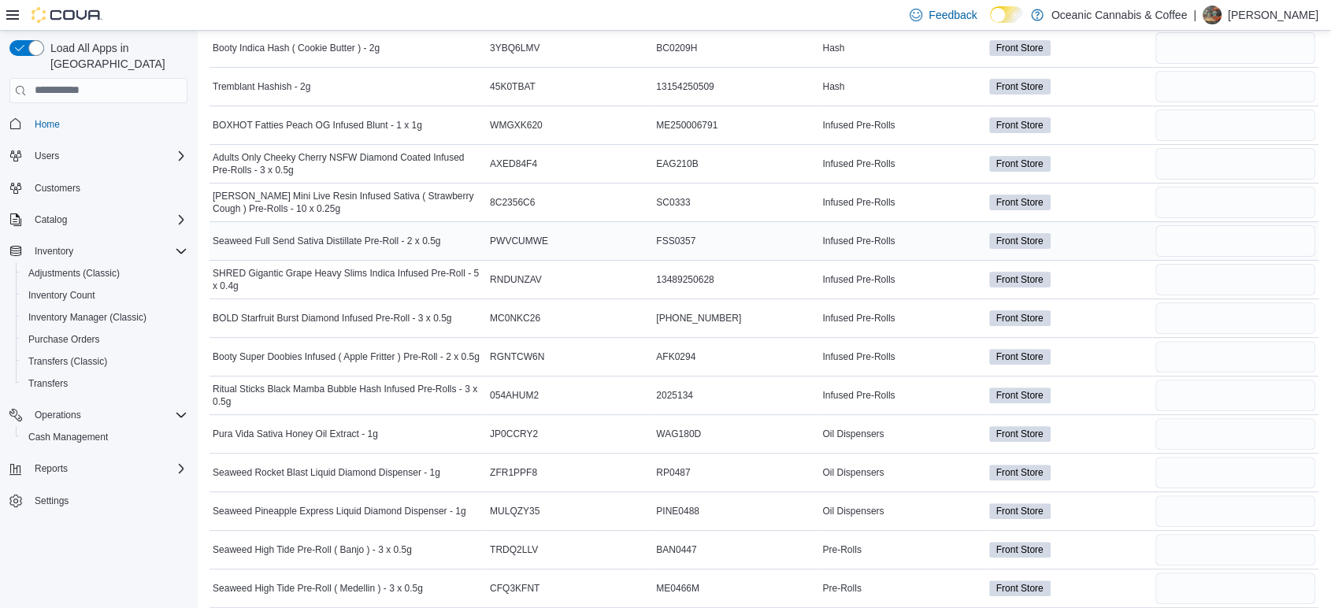
click at [626, 248] on div "PWVCUMWE" at bounding box center [570, 241] width 166 height 19
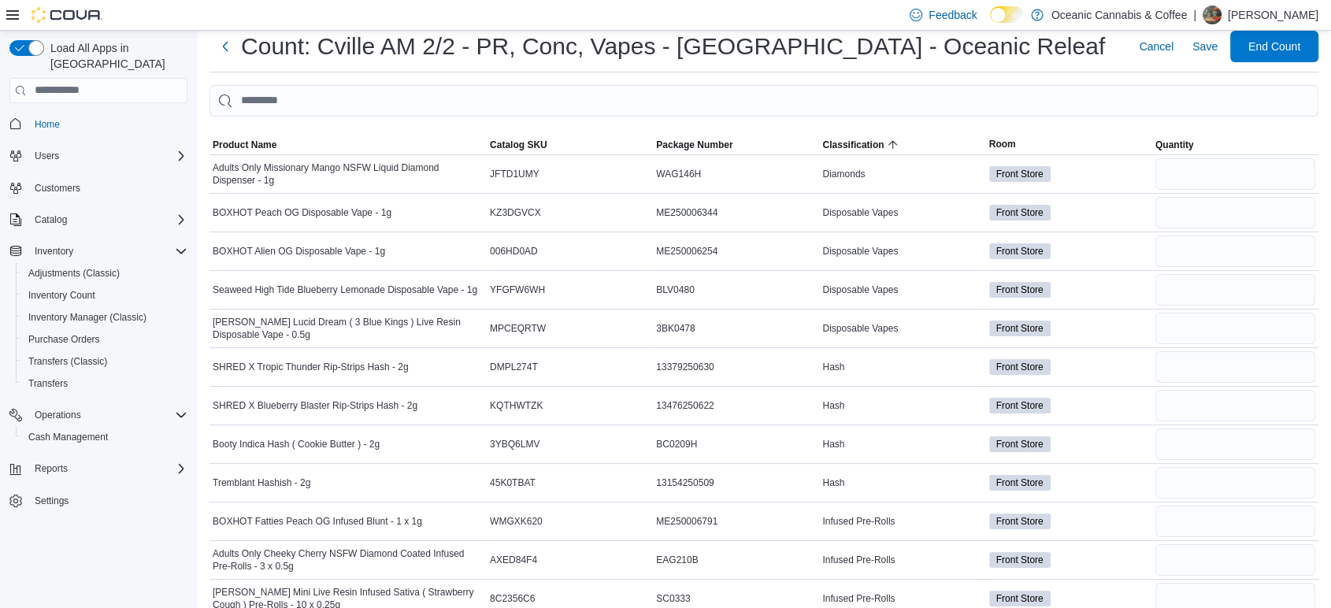
scroll to position [0, 0]
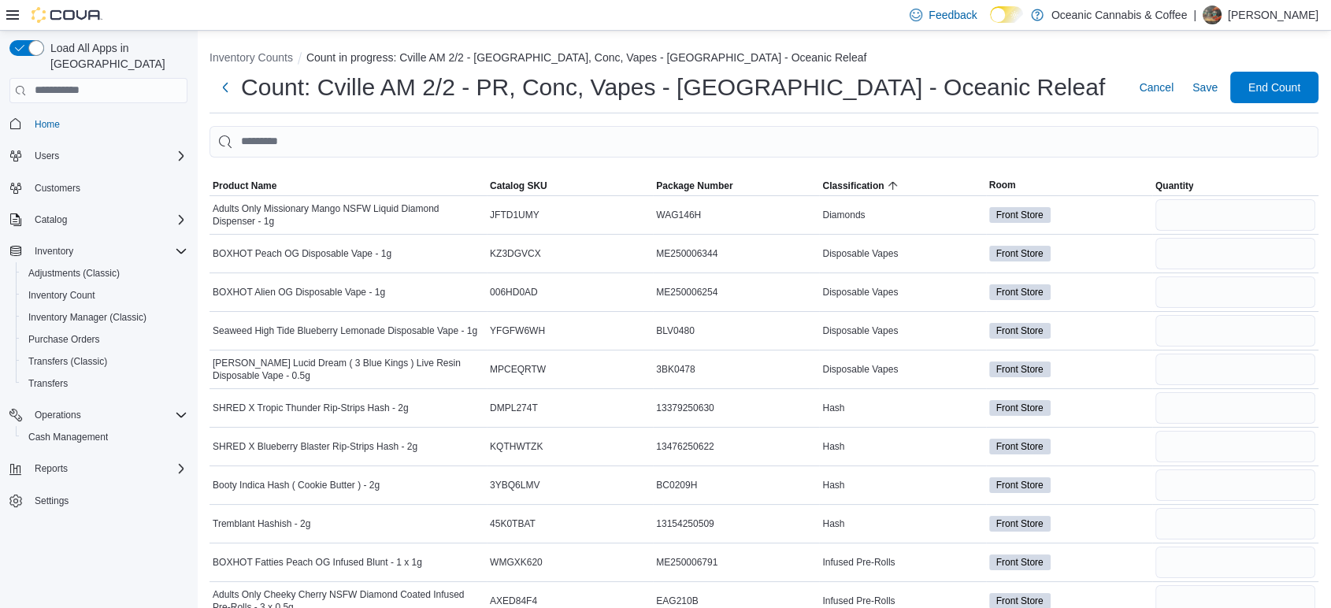
click at [1088, 50] on ol "Inventory Counts Count in progress: Cville AM 2/2 - [GEOGRAPHIC_DATA], [GEOGRAP…" at bounding box center [763, 59] width 1109 height 19
click at [1218, 206] on input "number" at bounding box center [1235, 214] width 160 height 31
type input "*"
click at [1208, 245] on input "number" at bounding box center [1235, 253] width 160 height 31
type input "*"
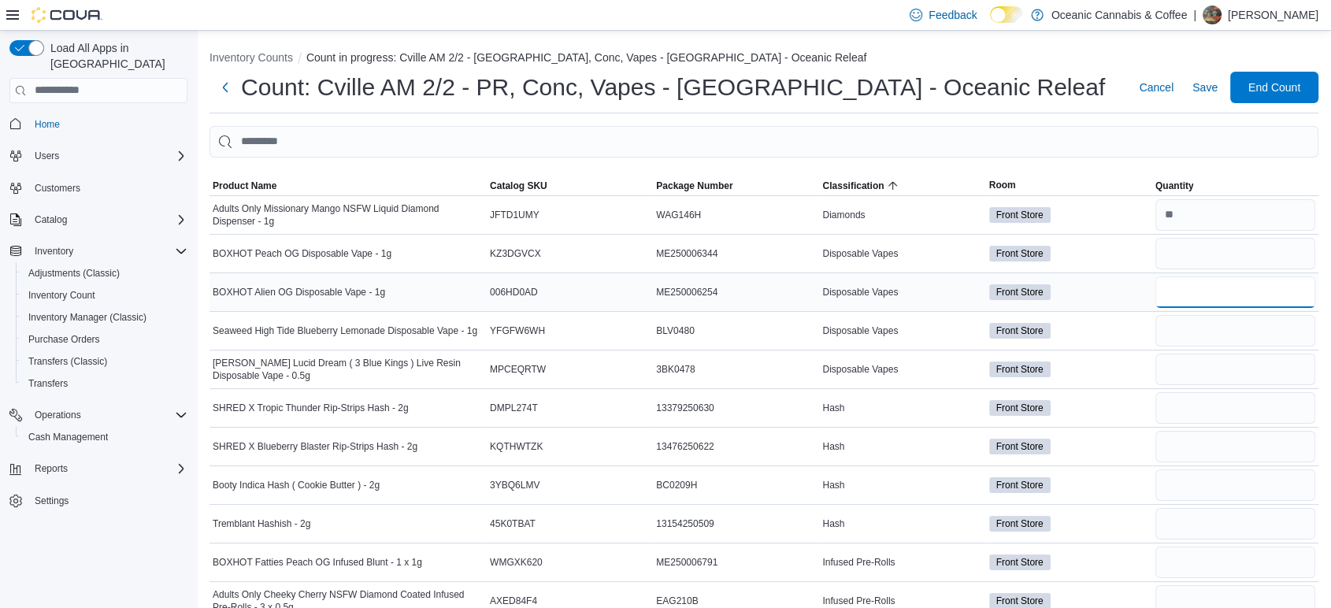
click at [1257, 281] on input "number" at bounding box center [1235, 291] width 160 height 31
type input "*"
click at [1199, 339] on input "number" at bounding box center [1235, 330] width 160 height 31
type input "*"
click at [1202, 365] on input "number" at bounding box center [1235, 369] width 160 height 31
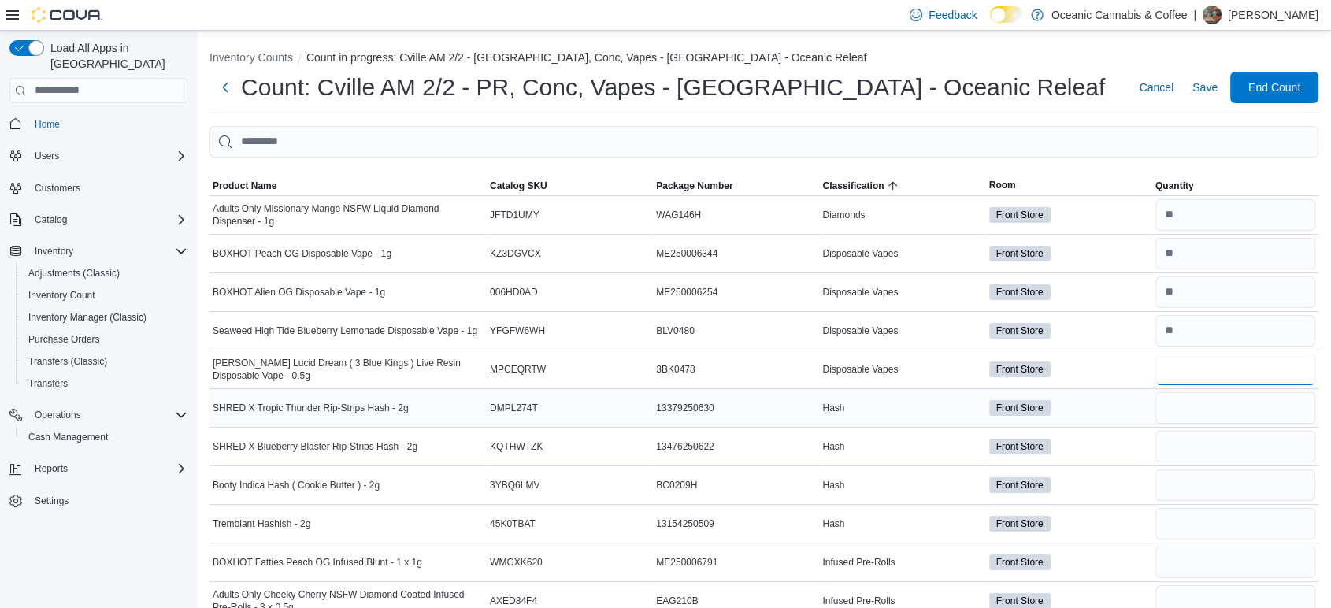
type input "*"
click at [1200, 399] on input "number" at bounding box center [1235, 407] width 160 height 31
type input "*"
click at [1169, 435] on input "number" at bounding box center [1235, 446] width 160 height 31
type input "**"
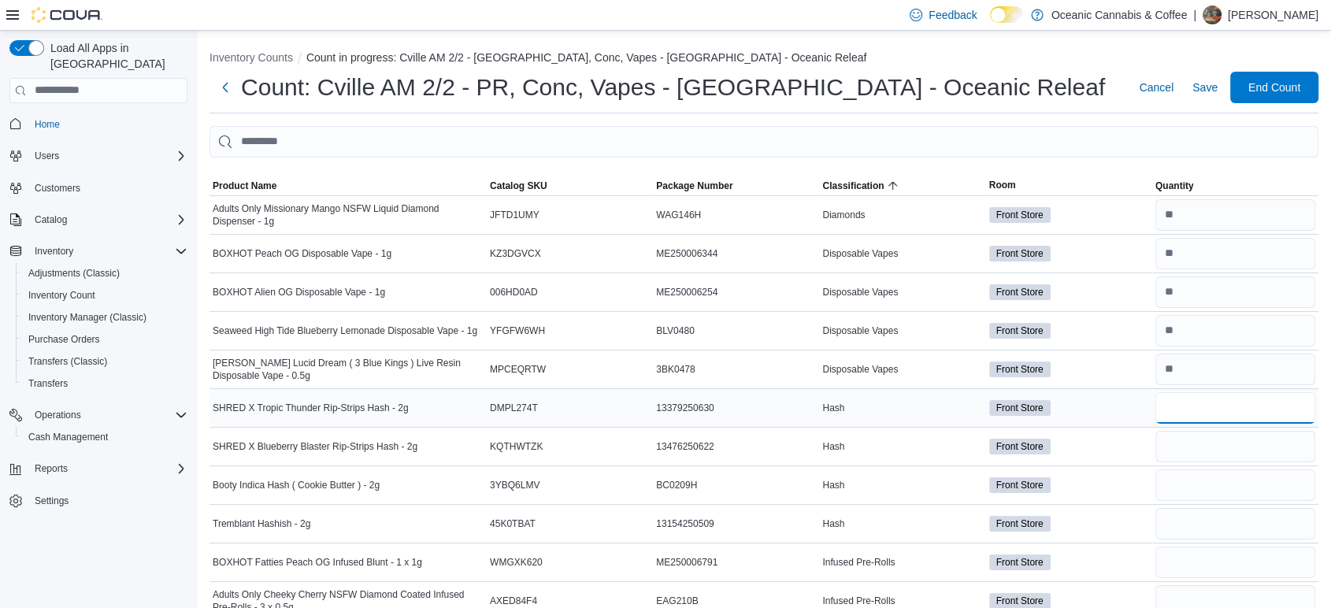
click at [1195, 414] on input "number" at bounding box center [1235, 407] width 160 height 31
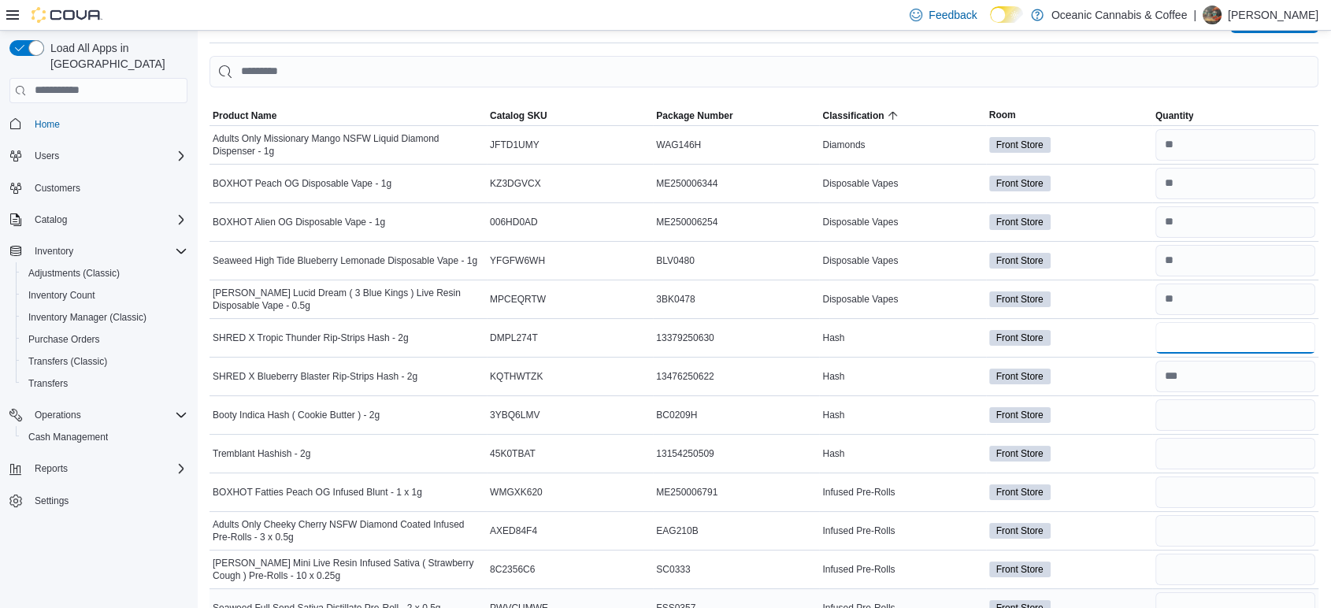
scroll to position [175, 0]
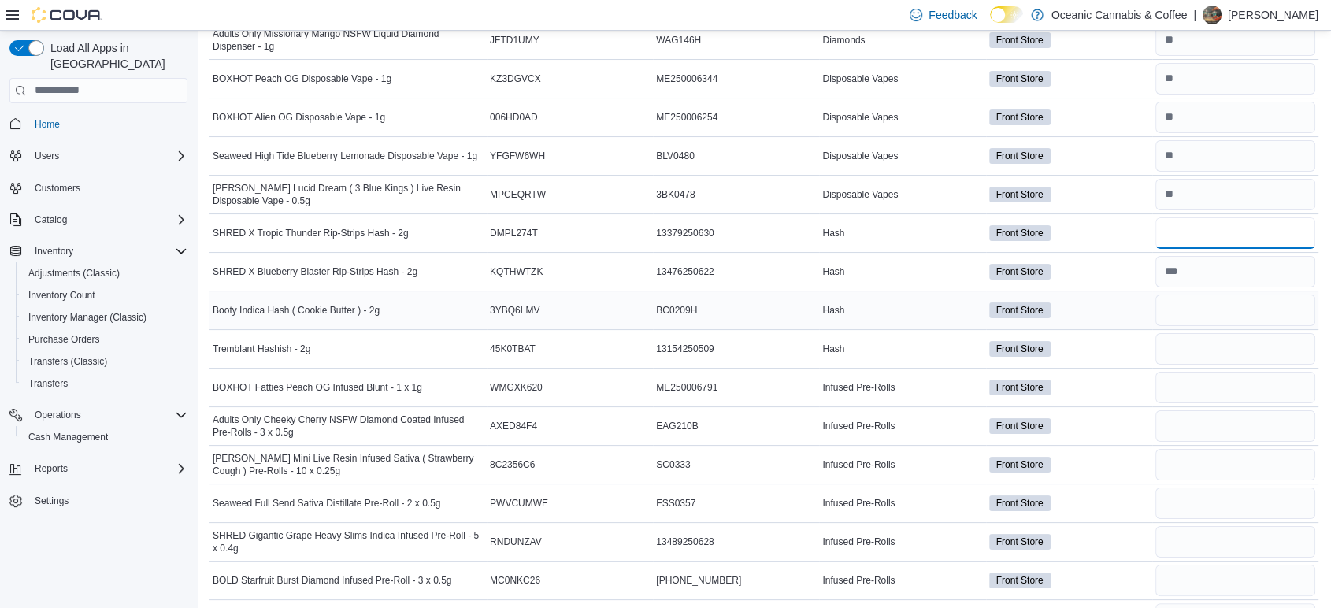
type input "*"
click at [1217, 313] on input "number" at bounding box center [1235, 310] width 160 height 31
type input "*"
click at [1195, 358] on input "number" at bounding box center [1235, 348] width 160 height 31
type input "*"
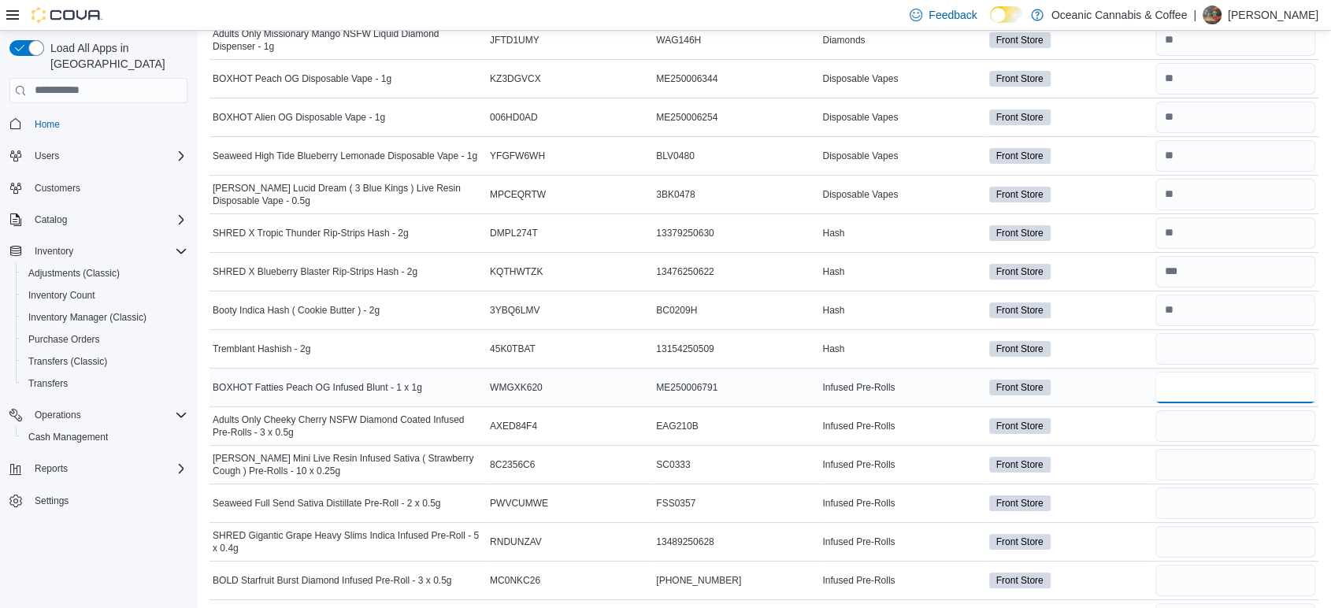
click at [1193, 383] on input "number" at bounding box center [1235, 387] width 160 height 31
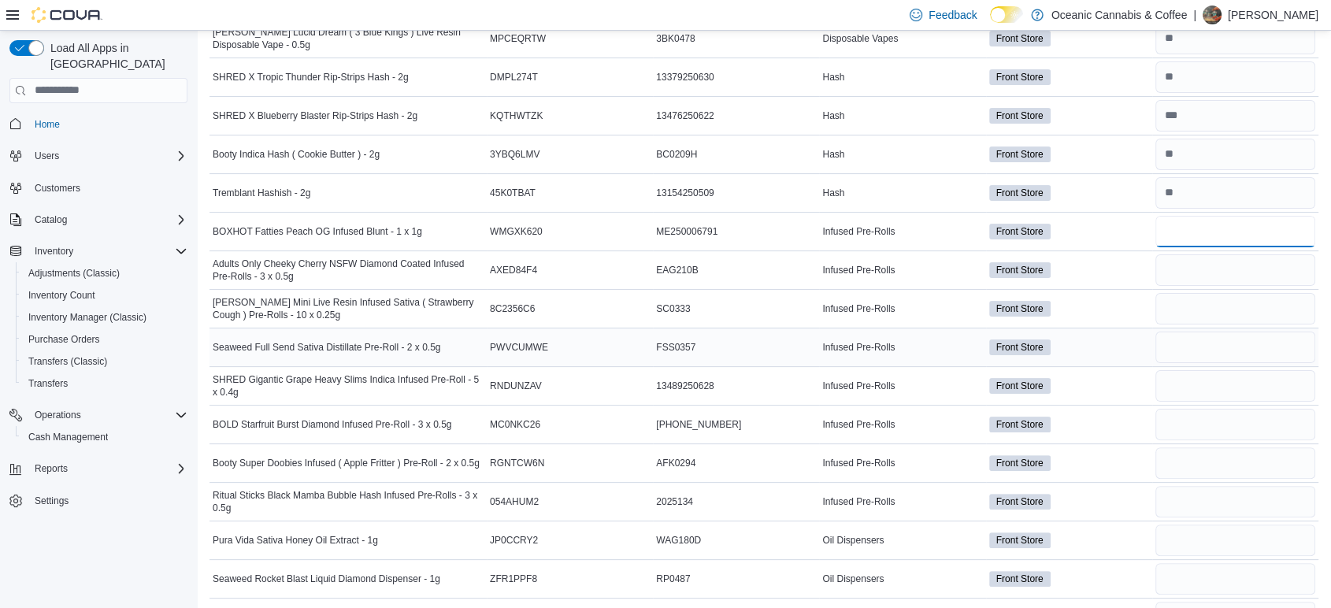
scroll to position [262, 0]
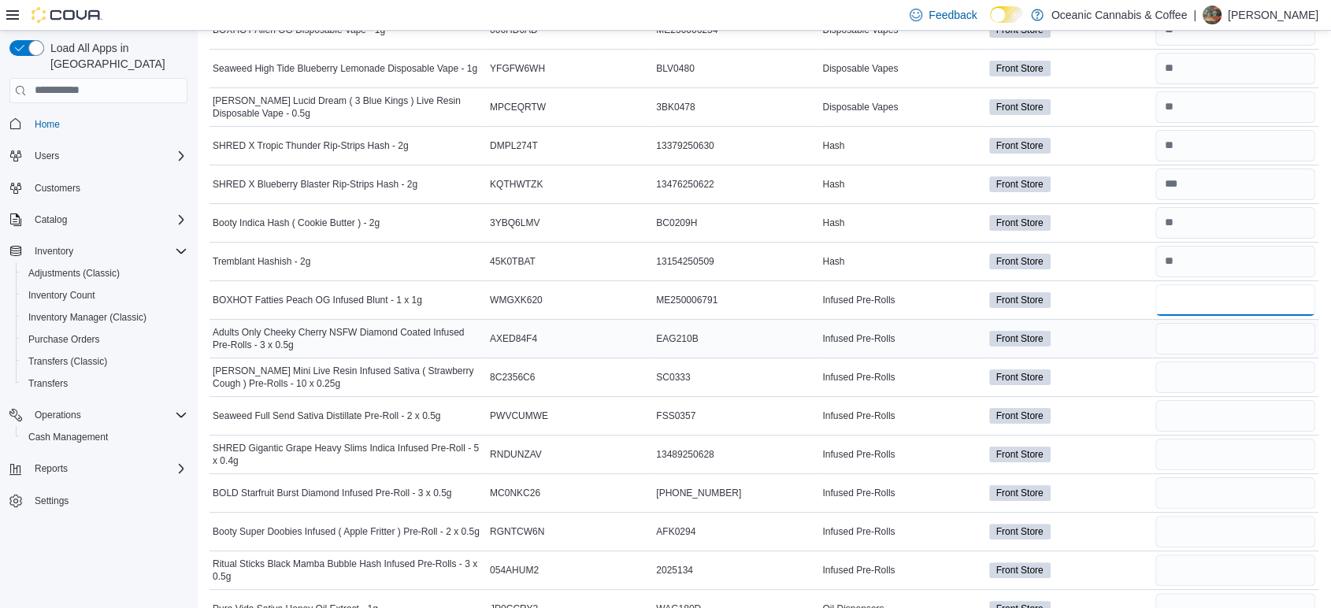
type input "*"
click at [1198, 342] on input "number" at bounding box center [1235, 338] width 160 height 31
type input "*"
click at [1279, 370] on input "number" at bounding box center [1235, 376] width 160 height 31
type input "*"
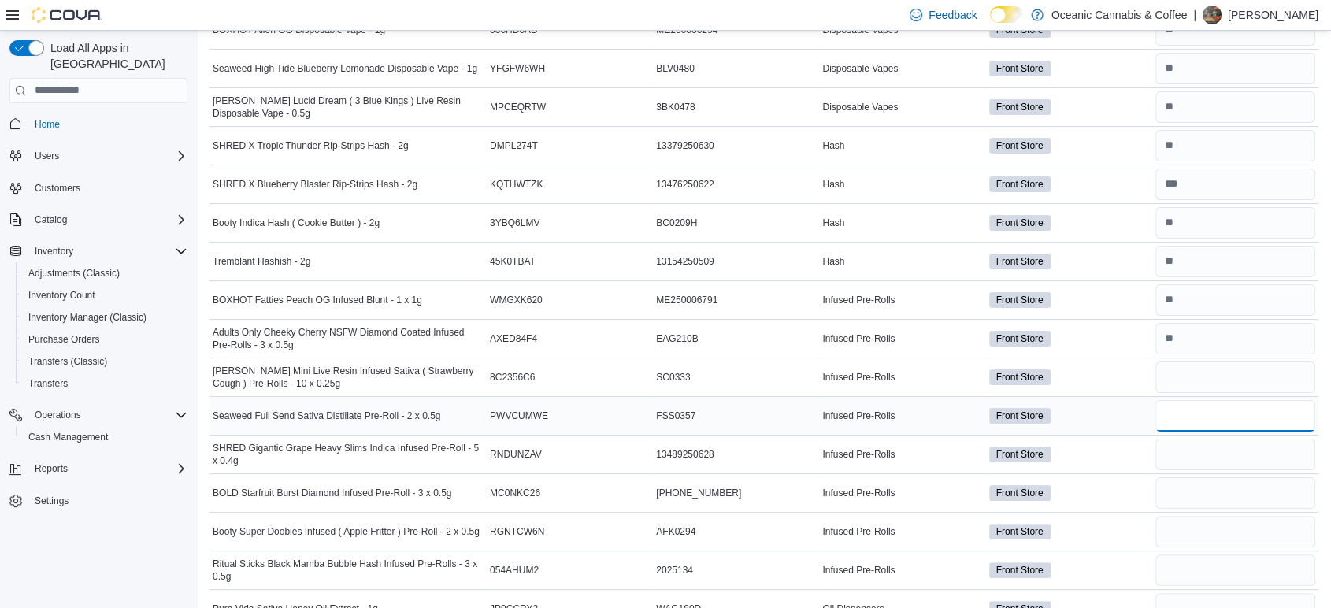
click at [1216, 421] on input "number" at bounding box center [1235, 415] width 160 height 31
type input "*"
click at [1206, 453] on input "number" at bounding box center [1235, 454] width 160 height 31
type input "*"
click at [1177, 479] on input "number" at bounding box center [1235, 492] width 160 height 31
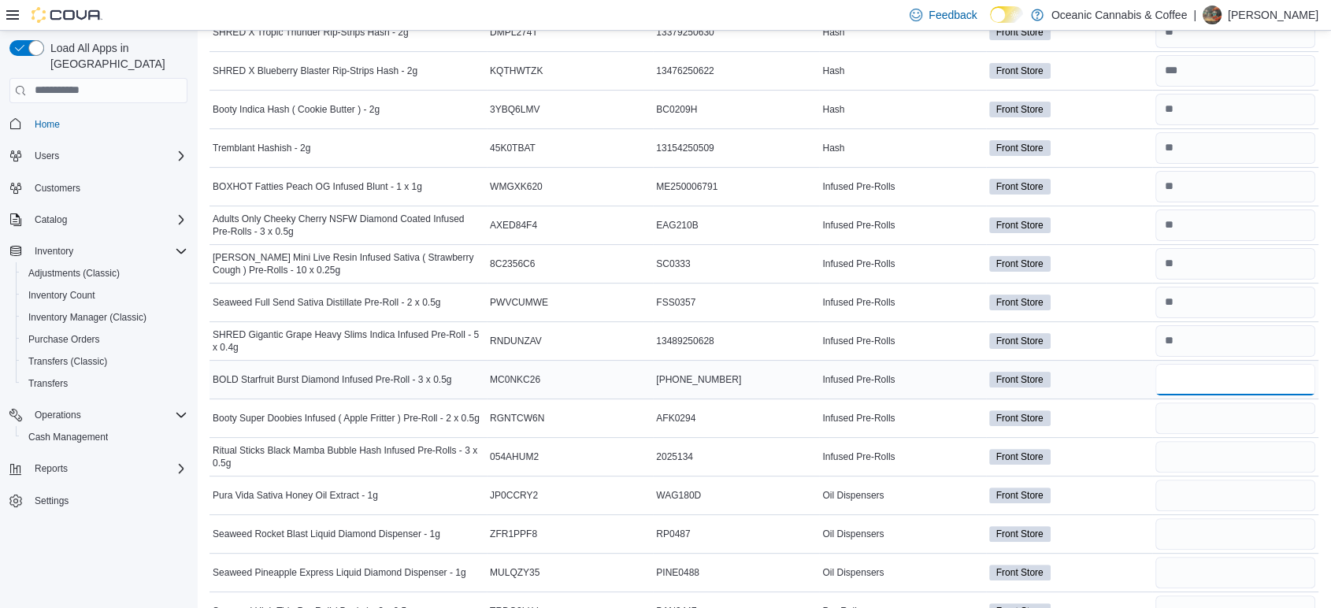
scroll to position [524, 0]
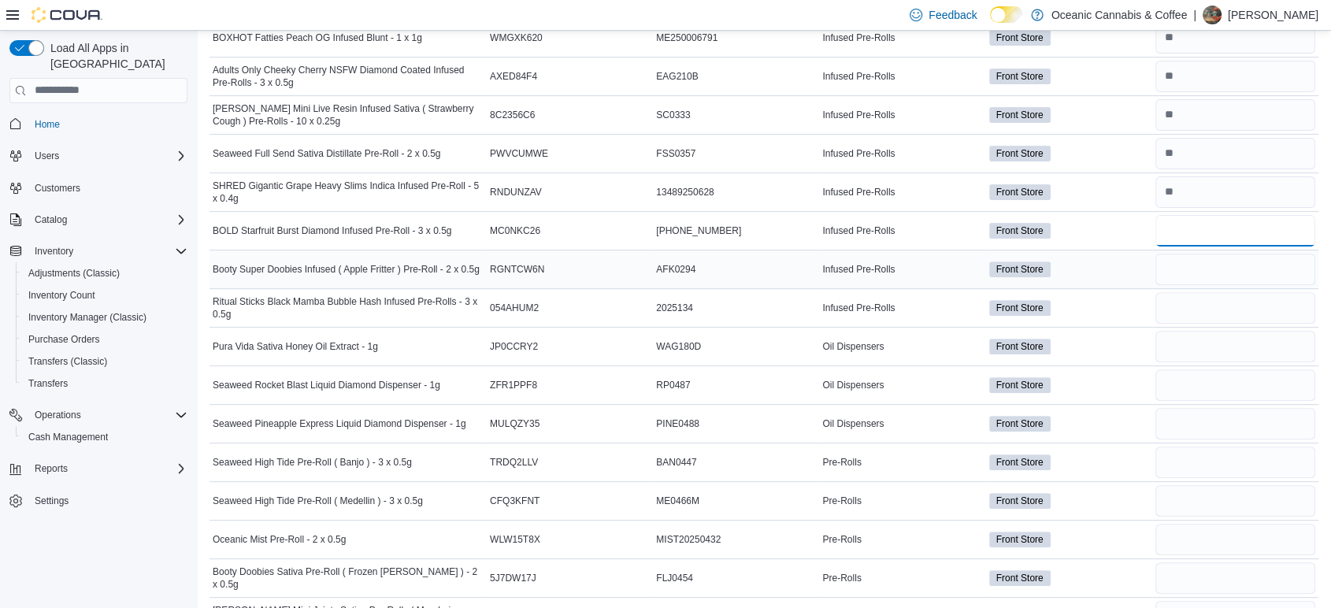
type input "**"
click at [1203, 268] on input "number" at bounding box center [1235, 269] width 160 height 31
type input "**"
click at [1188, 299] on input "number" at bounding box center [1235, 307] width 160 height 31
type input "*"
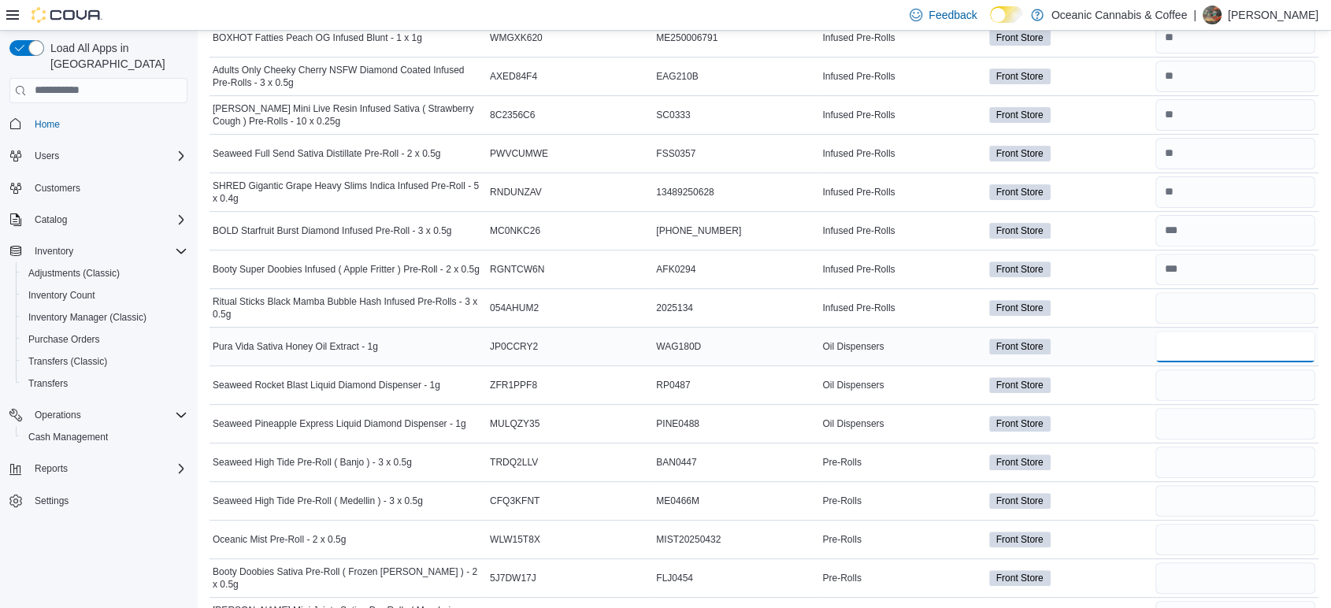
click at [1206, 346] on input "number" at bounding box center [1235, 346] width 160 height 31
type input "*"
click at [1197, 387] on input "number" at bounding box center [1235, 384] width 160 height 31
type input "*"
click at [1195, 413] on input "number" at bounding box center [1235, 423] width 160 height 31
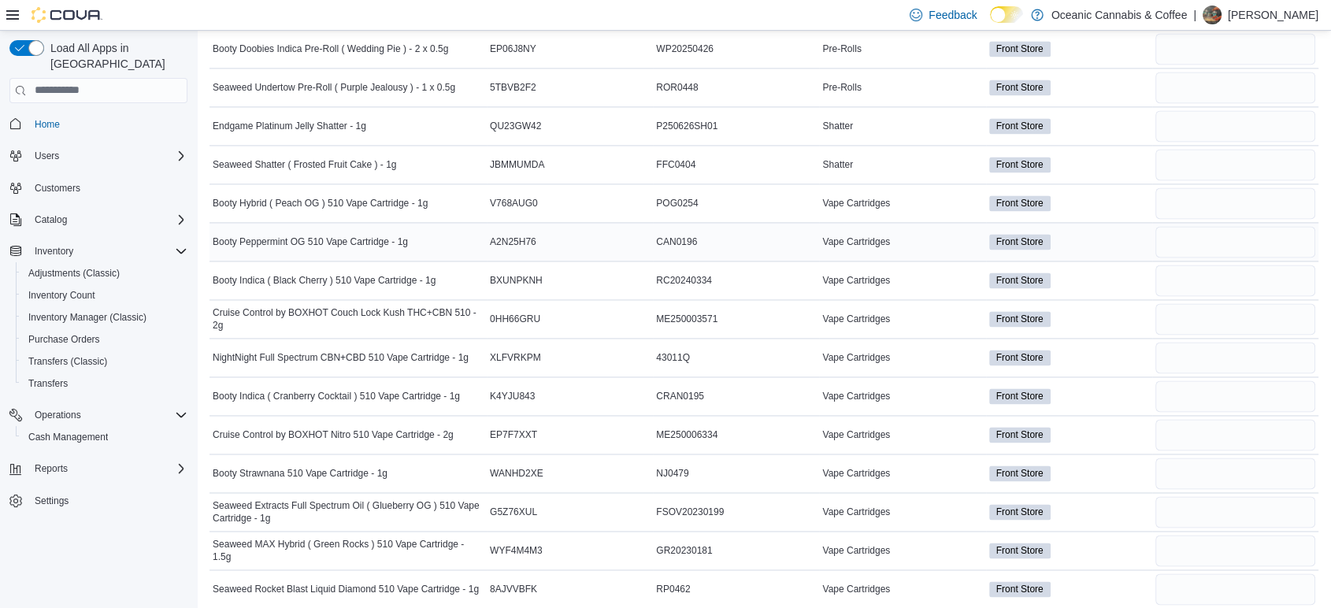
scroll to position [2333, 0]
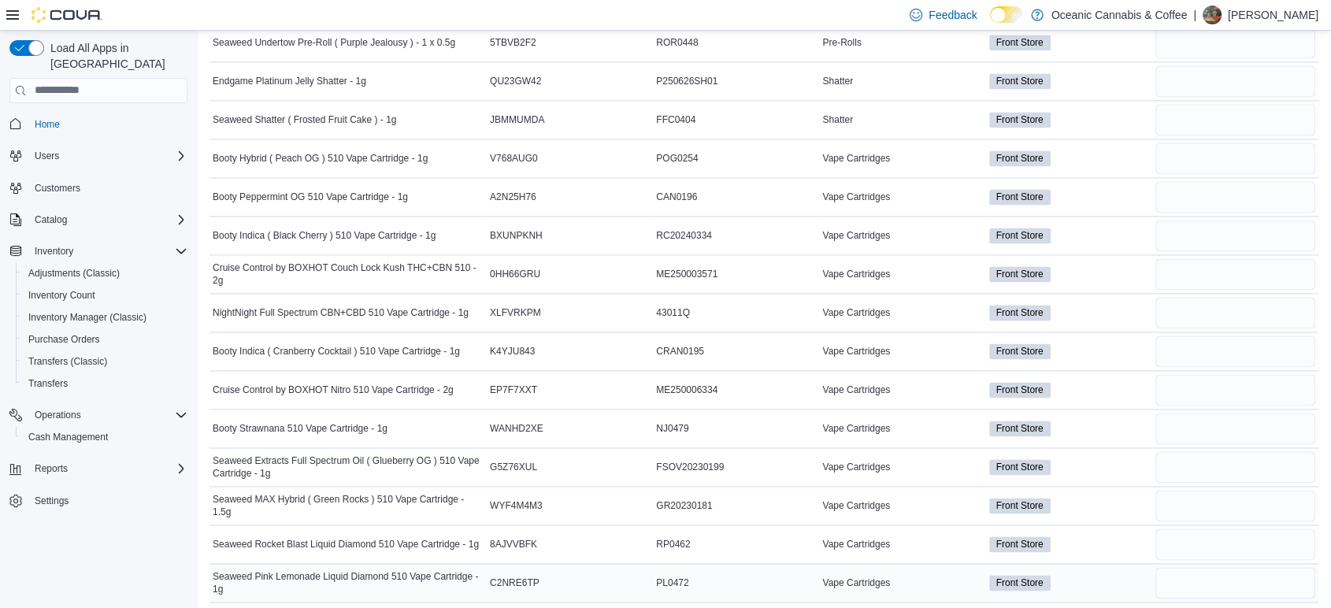
type input "*"
click at [1178, 574] on input "number" at bounding box center [1235, 582] width 160 height 31
type input "*"
click at [1188, 543] on input "number" at bounding box center [1235, 543] width 160 height 31
type input "*"
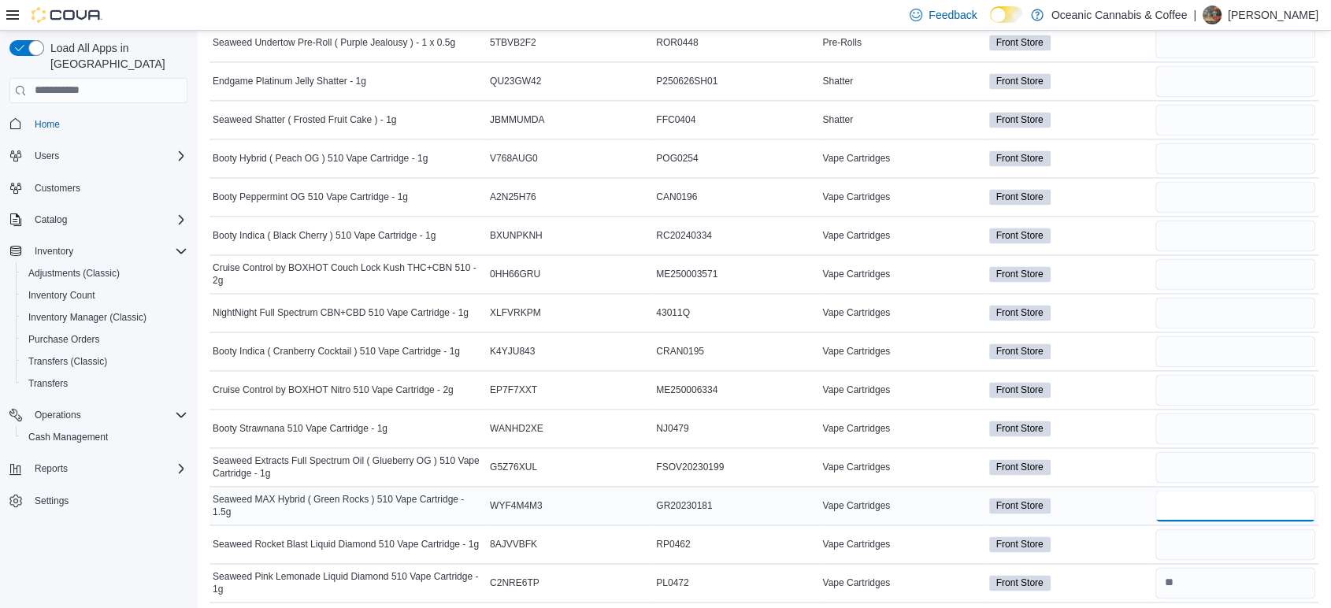
click at [1210, 490] on input "number" at bounding box center [1235, 505] width 160 height 31
type input "*"
click at [1205, 473] on input "number" at bounding box center [1235, 466] width 160 height 31
type input "*"
click at [1198, 419] on input "number" at bounding box center [1235, 428] width 160 height 31
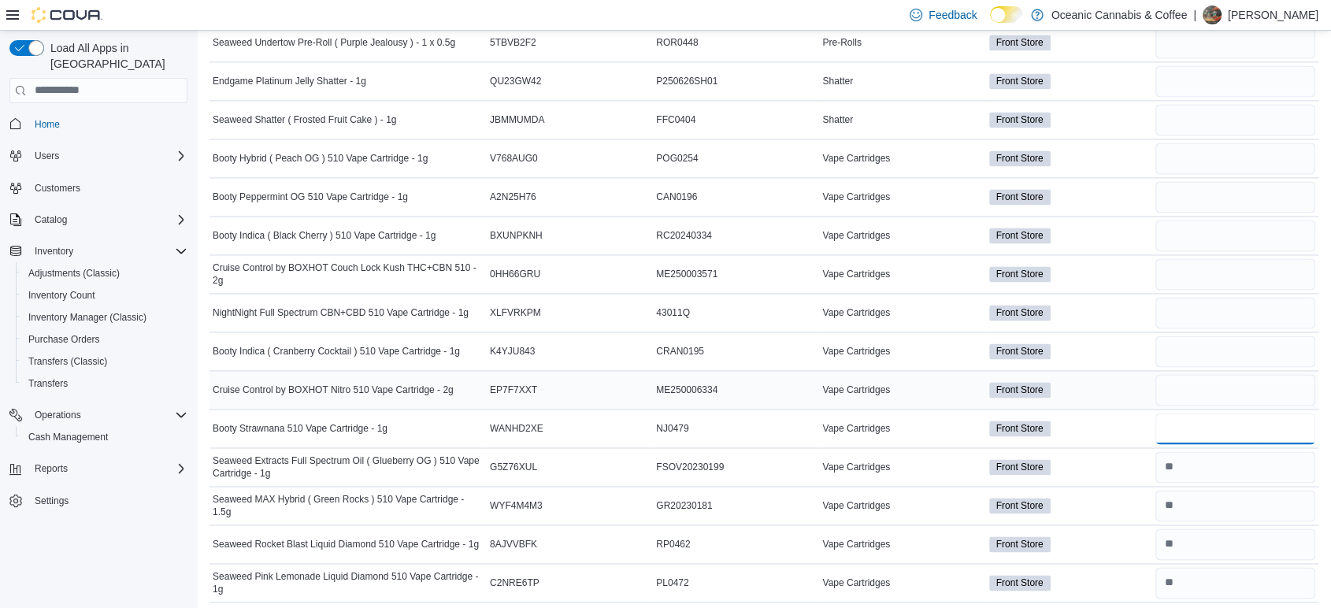
type input "*"
click at [1190, 390] on input "number" at bounding box center [1235, 389] width 160 height 31
type input "*"
click at [1205, 346] on input "number" at bounding box center [1235, 350] width 160 height 31
type input "*"
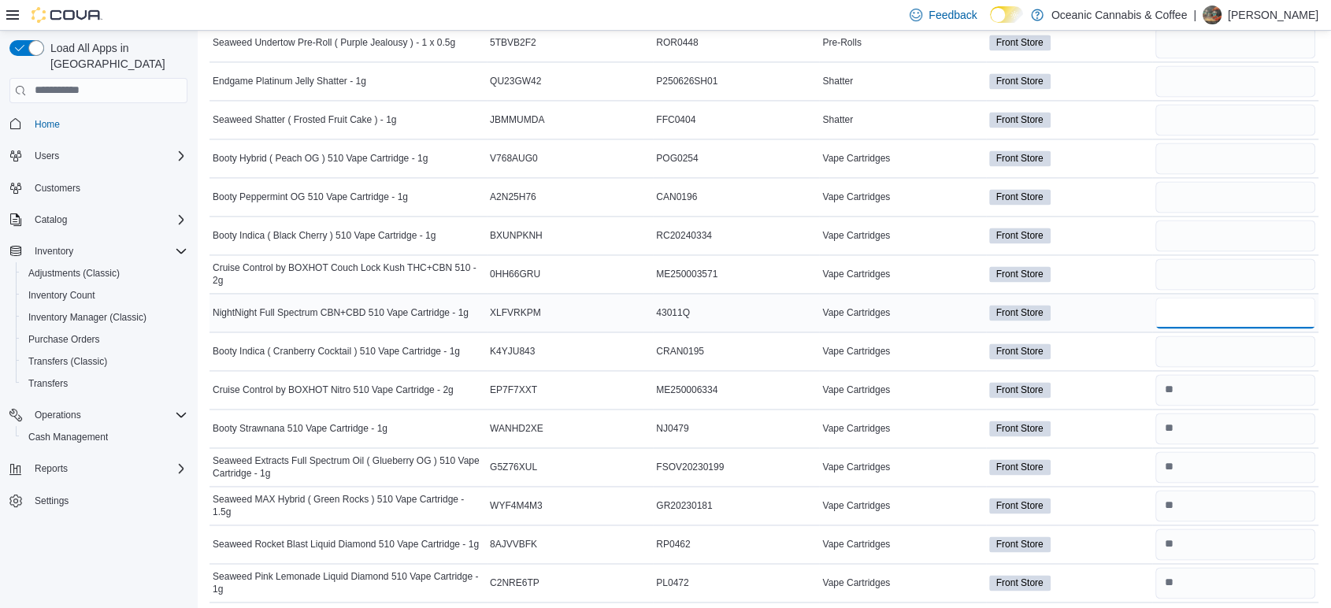
click at [1199, 320] on input "number" at bounding box center [1235, 312] width 160 height 31
type input "*"
click at [1202, 260] on input "number" at bounding box center [1235, 273] width 160 height 31
type input "*"
click at [1216, 220] on input "number" at bounding box center [1235, 235] width 160 height 31
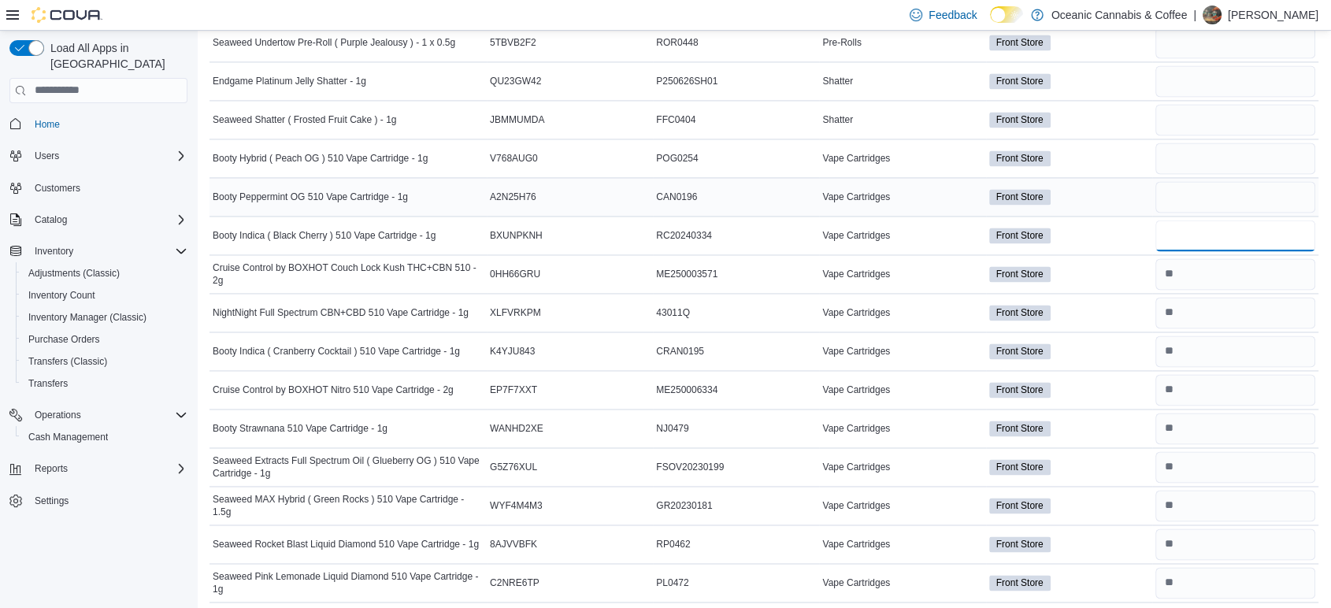
type input "*"
click at [1191, 203] on input "number" at bounding box center [1235, 196] width 160 height 31
click at [1260, 203] on input "number" at bounding box center [1235, 196] width 160 height 31
type input "**"
click at [1228, 162] on input "number" at bounding box center [1235, 158] width 160 height 31
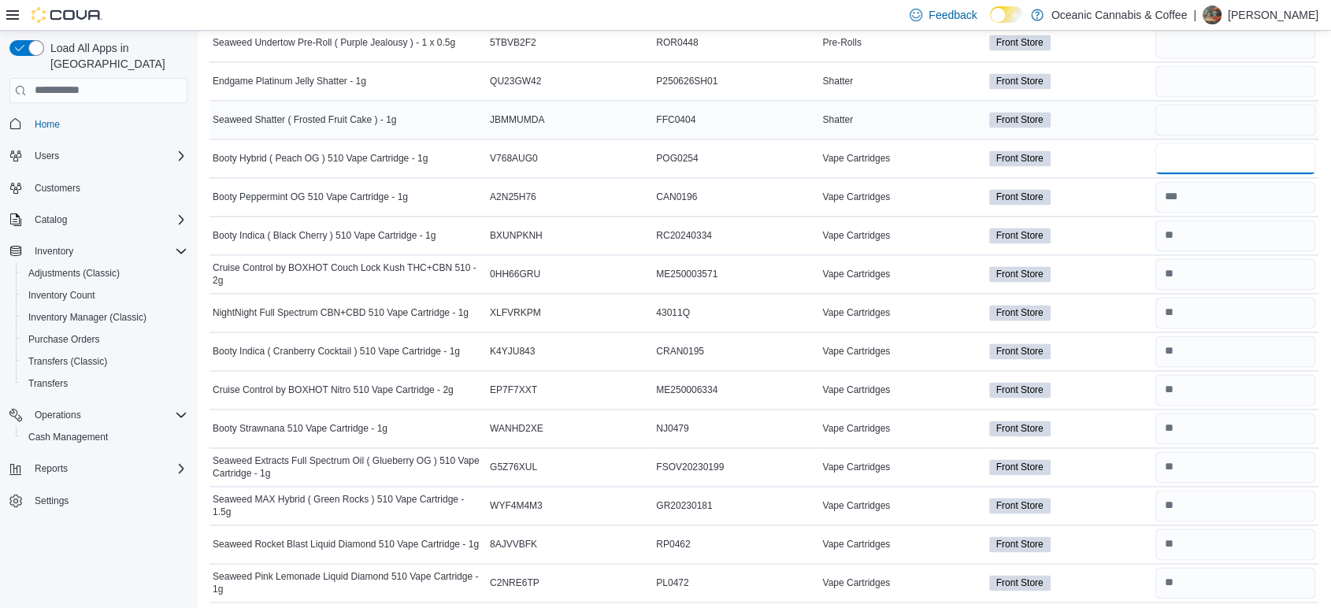
type input "*"
click at [1221, 108] on input "number" at bounding box center [1235, 119] width 160 height 31
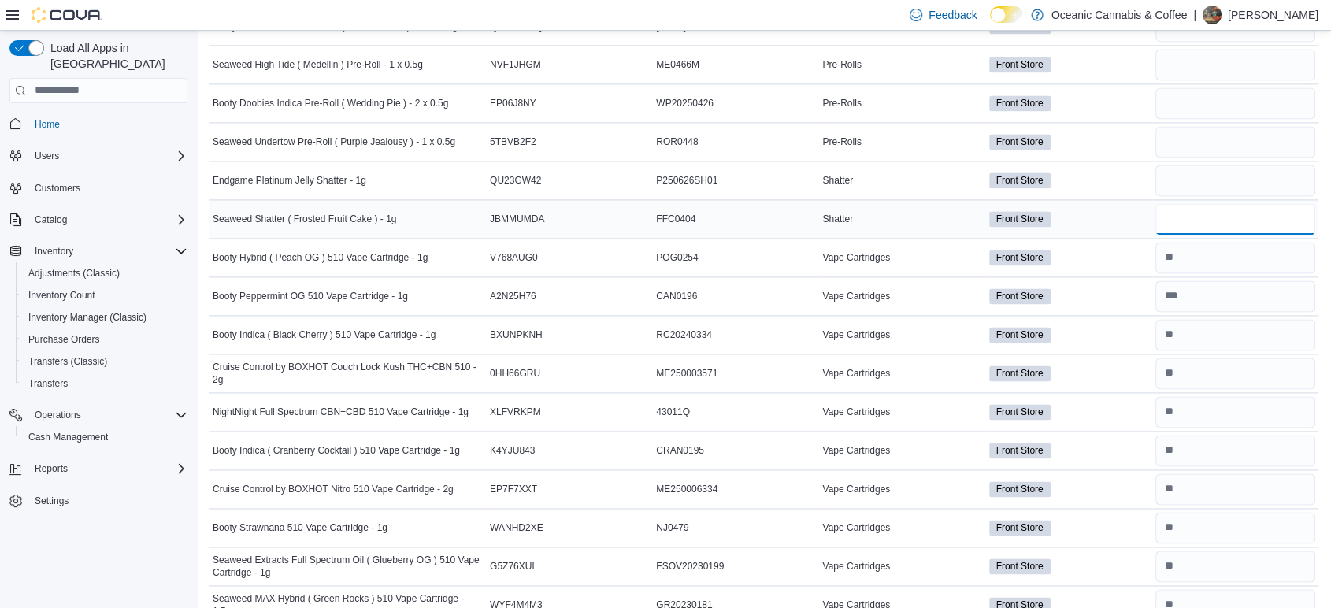
scroll to position [2071, 0]
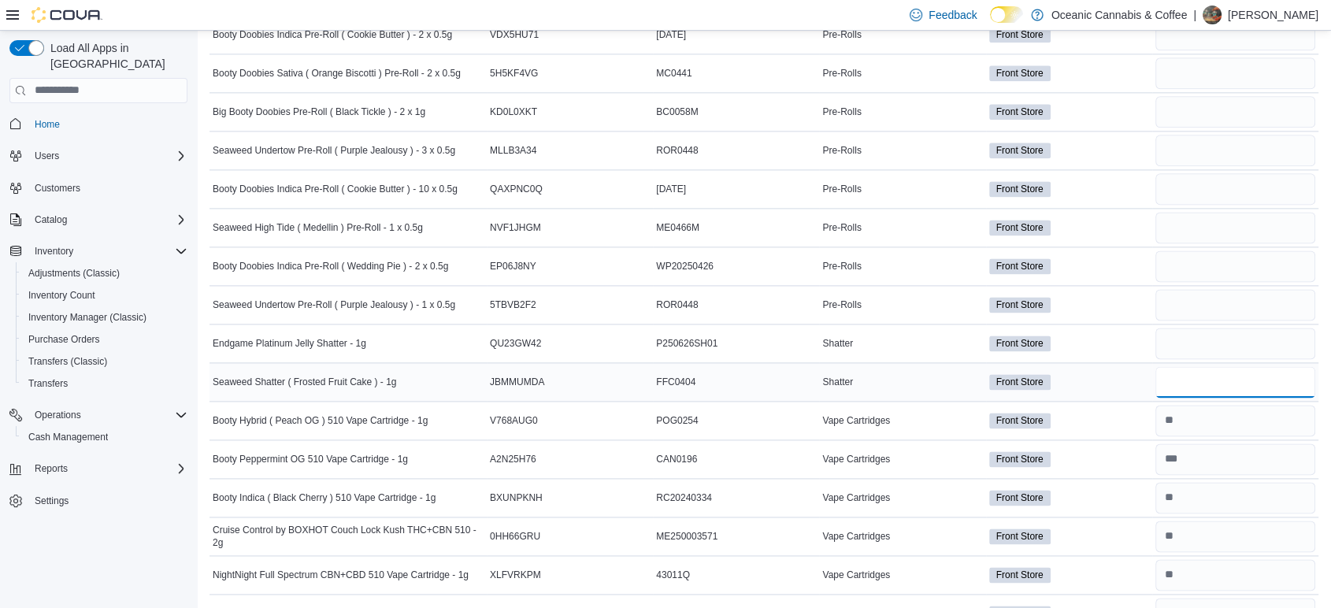
click at [1243, 370] on input "number" at bounding box center [1235, 381] width 160 height 31
type input "*"
click at [1218, 345] on input "number" at bounding box center [1235, 343] width 160 height 31
type input "*"
click at [1285, 289] on input "number" at bounding box center [1235, 304] width 160 height 31
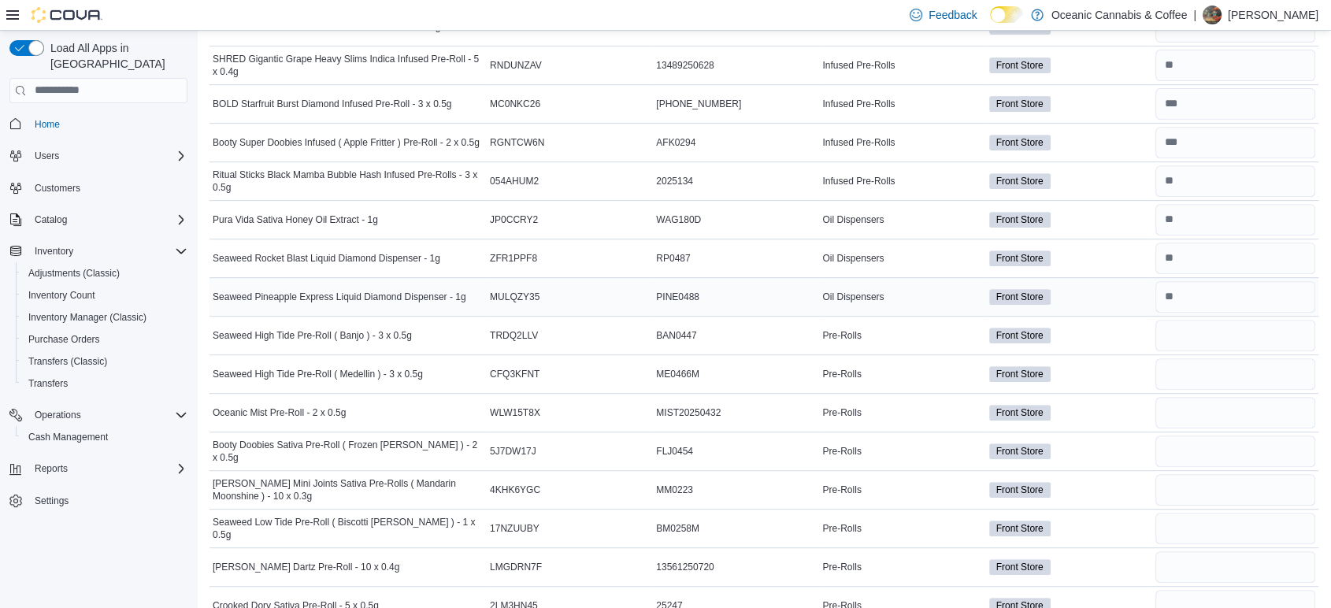
scroll to position [671, 0]
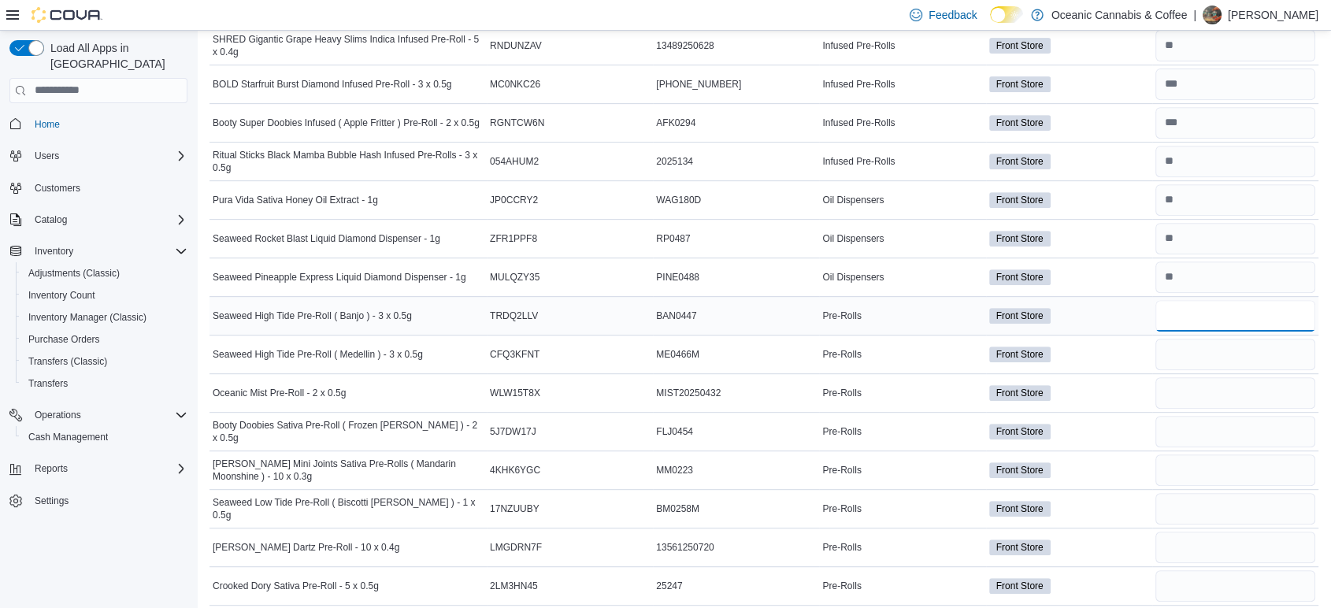
click at [1239, 319] on input "number" at bounding box center [1235, 315] width 160 height 31
type input "*"
click at [1279, 352] on input "number" at bounding box center [1235, 354] width 160 height 31
type input "*"
click at [1242, 389] on input "number" at bounding box center [1235, 392] width 160 height 31
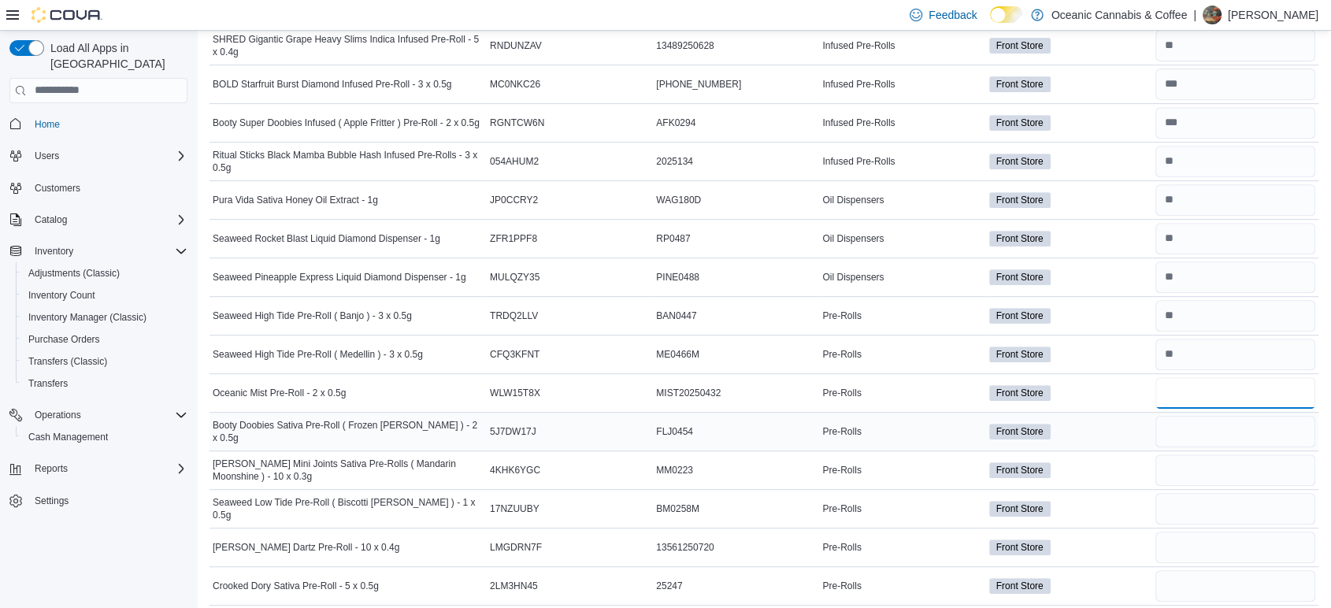
type input "*"
click at [1178, 428] on input "number" at bounding box center [1235, 431] width 160 height 31
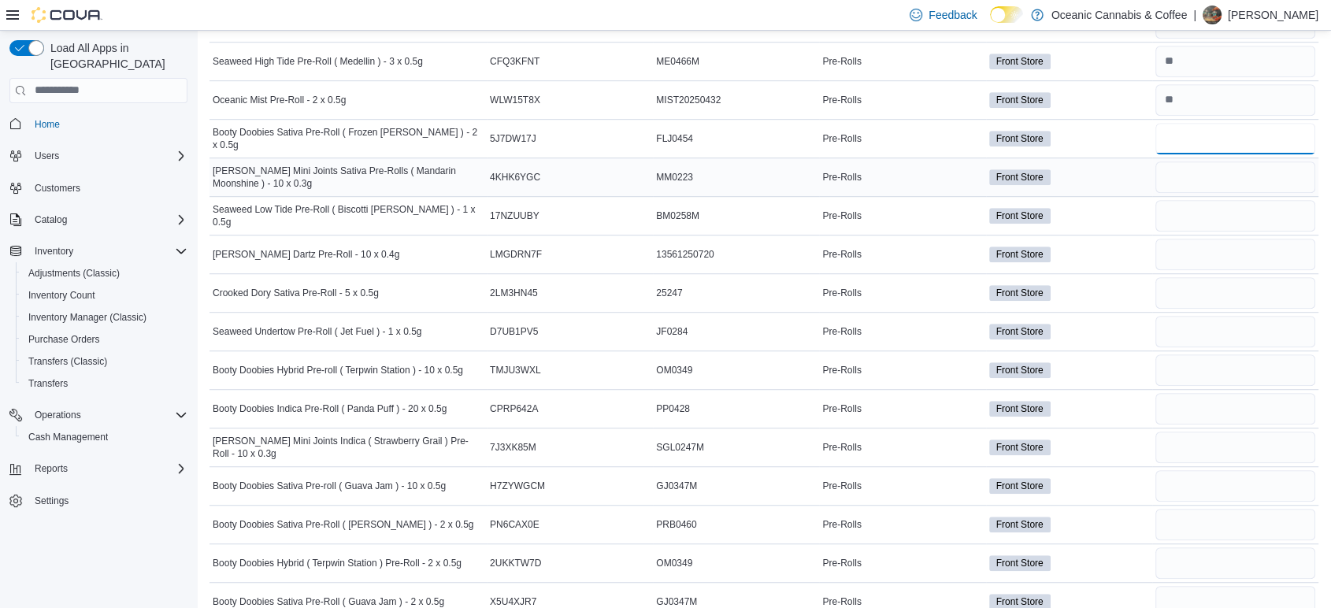
scroll to position [933, 0]
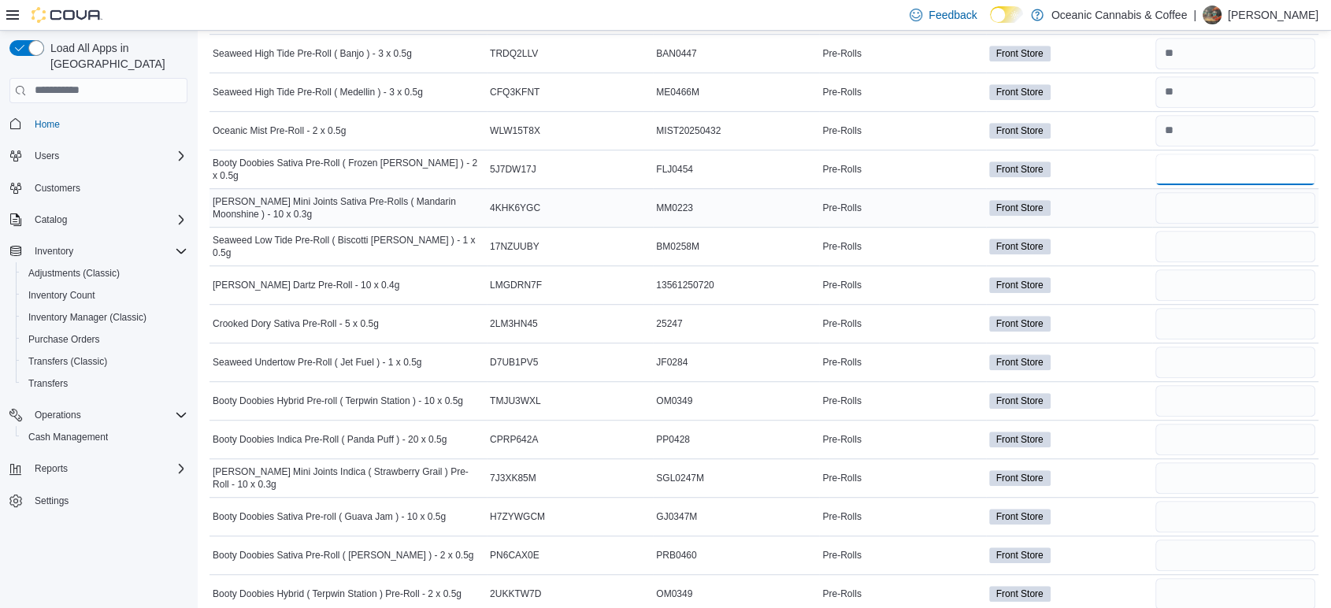
type input "*"
click at [1208, 201] on input "number" at bounding box center [1235, 207] width 160 height 31
type input "*"
click at [1197, 245] on input "number" at bounding box center [1235, 246] width 160 height 31
type input "*"
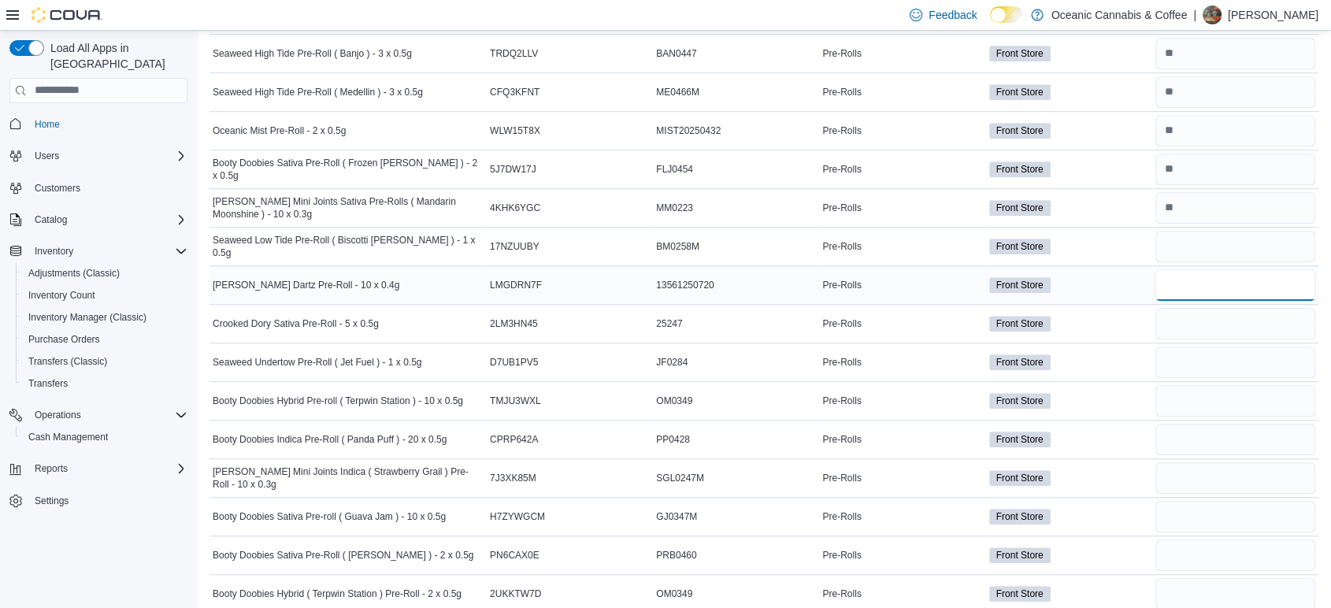
click at [1182, 275] on input "number" at bounding box center [1235, 284] width 160 height 31
type input "*"
click at [1190, 308] on input "number" at bounding box center [1235, 323] width 160 height 31
click at [1191, 329] on input "number" at bounding box center [1235, 323] width 160 height 31
type input "*"
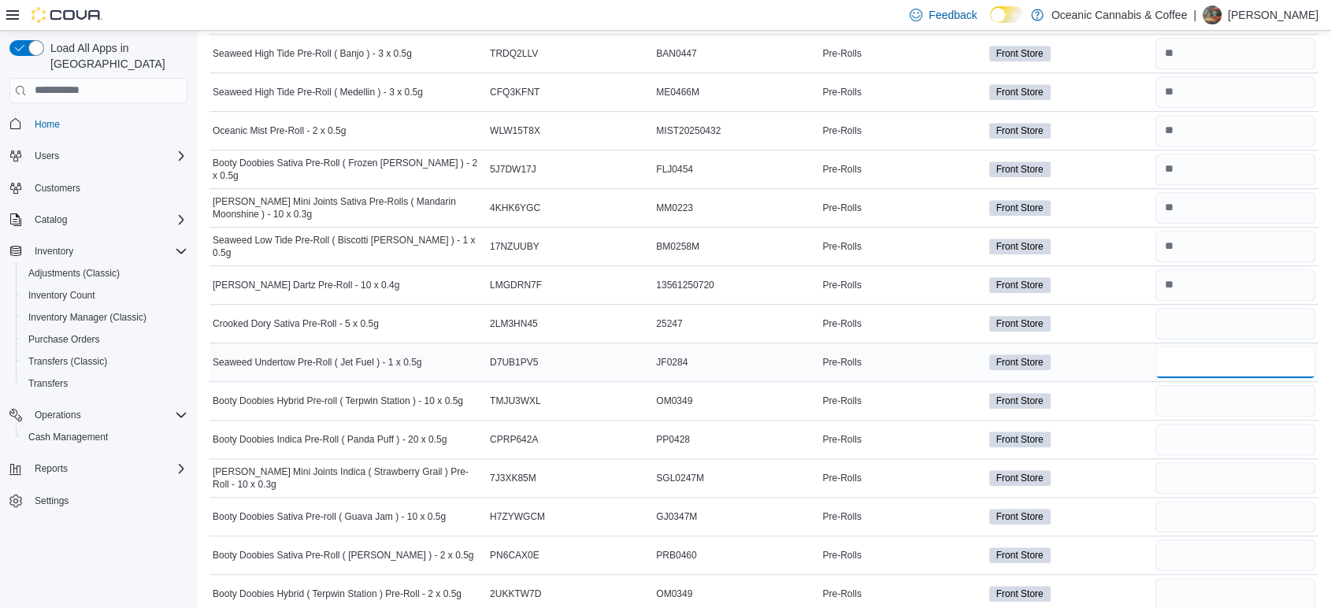
click at [1180, 369] on input "number" at bounding box center [1235, 361] width 160 height 31
click at [1206, 353] on input "number" at bounding box center [1235, 361] width 160 height 31
type input "*"
click at [1193, 395] on input "number" at bounding box center [1235, 400] width 160 height 31
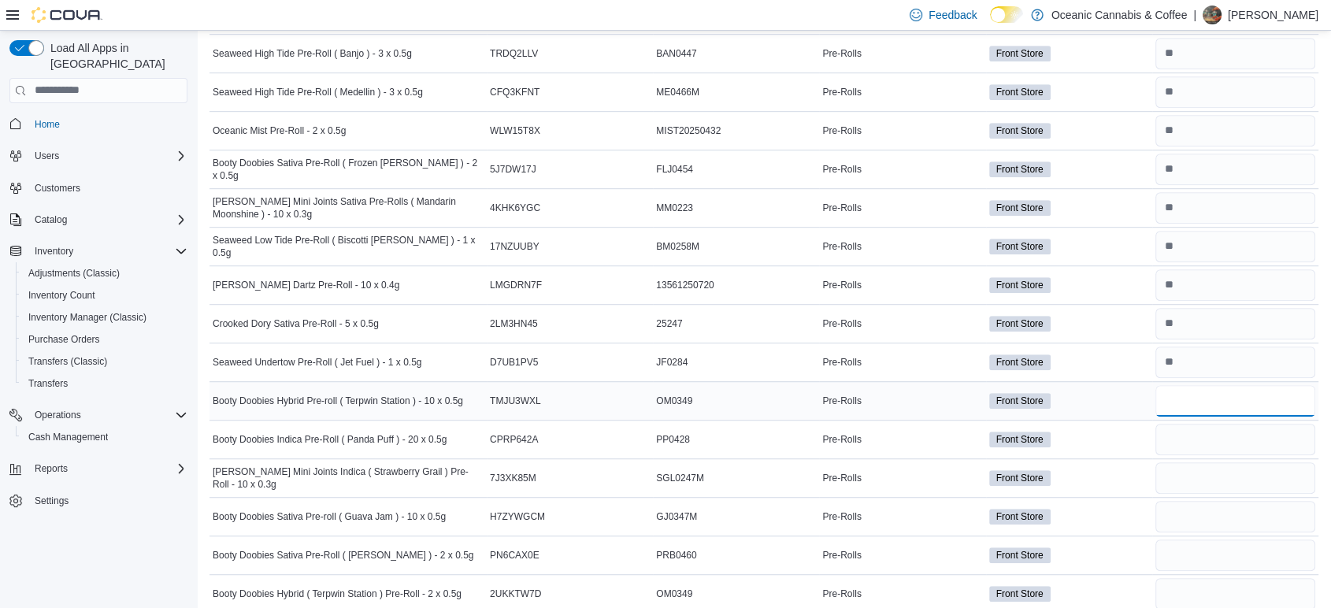
click at [1202, 395] on input "number" at bounding box center [1235, 400] width 160 height 31
type input "*"
click at [1209, 428] on input "number" at bounding box center [1235, 439] width 160 height 31
click at [1221, 428] on input "number" at bounding box center [1235, 439] width 160 height 31
type input "*"
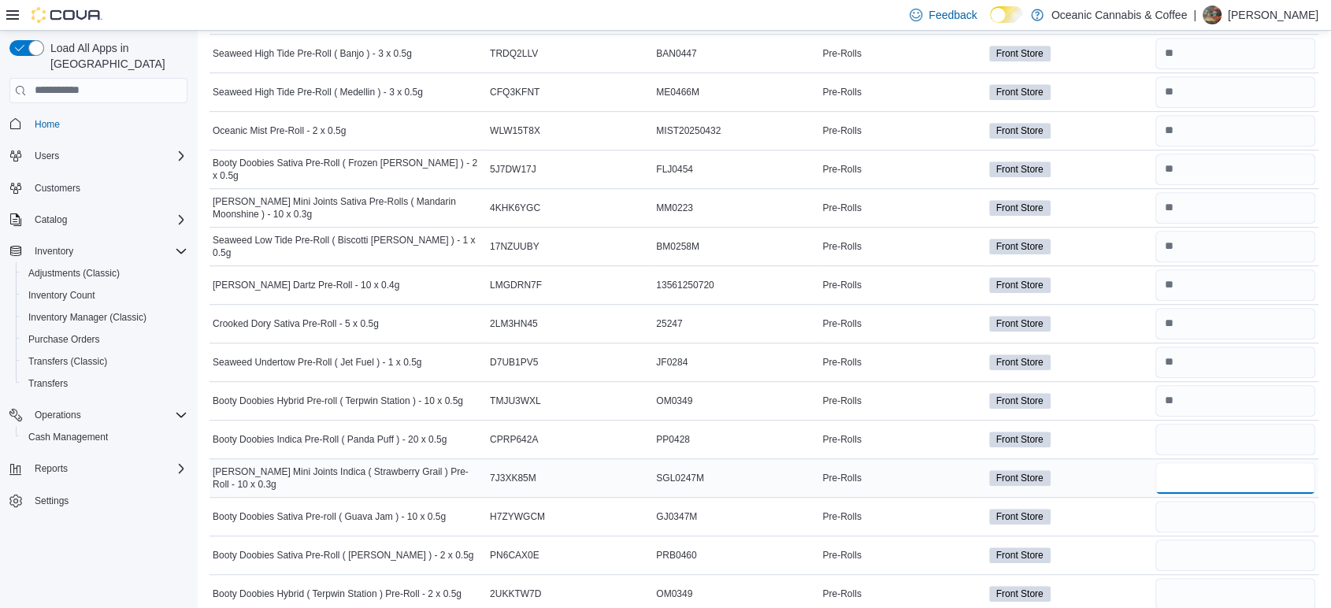
click at [1239, 489] on input "number" at bounding box center [1235, 477] width 160 height 31
click at [1205, 473] on input "number" at bounding box center [1235, 477] width 160 height 31
type input "*"
click at [1273, 521] on input "number" at bounding box center [1235, 516] width 160 height 31
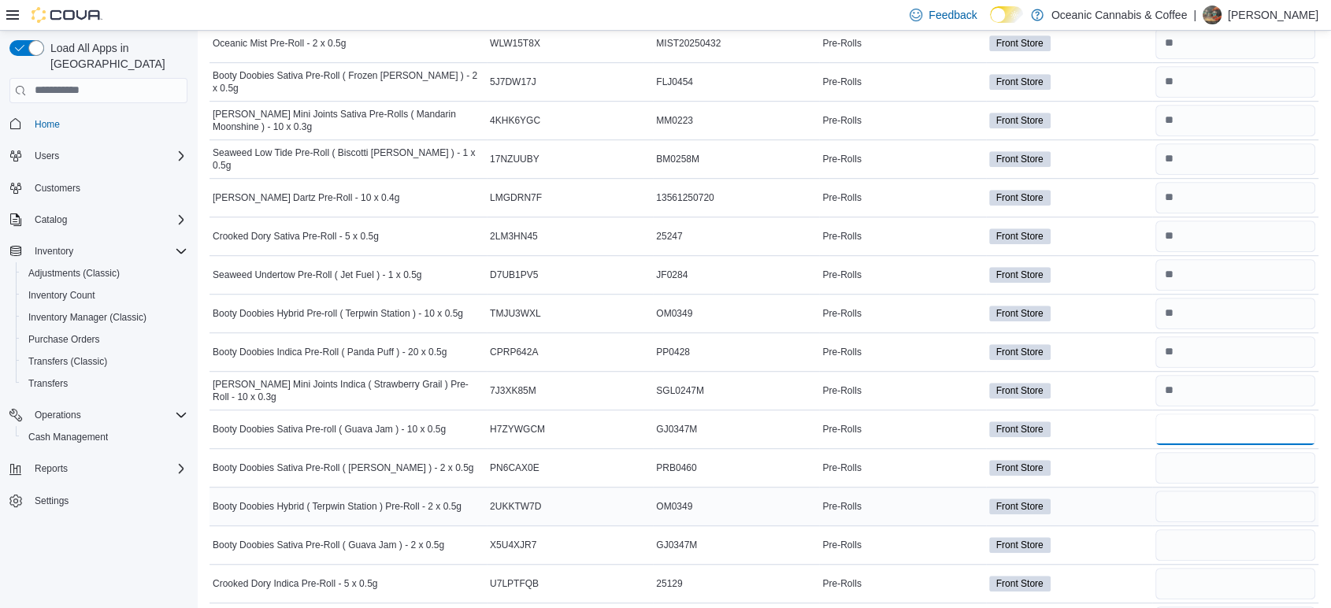
type input "*"
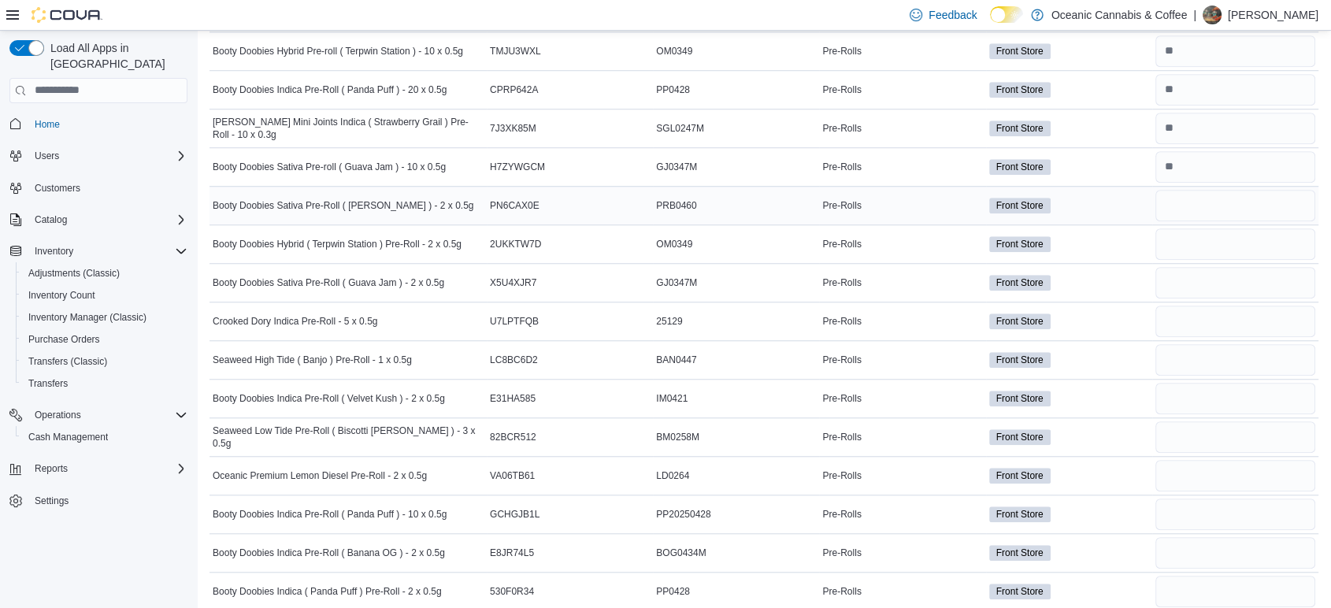
scroll to position [1284, 0]
click at [1220, 189] on input "number" at bounding box center [1235, 204] width 160 height 31
type input "**"
click at [1217, 240] on input "number" at bounding box center [1235, 243] width 160 height 31
click at [1203, 247] on input "number" at bounding box center [1235, 243] width 160 height 31
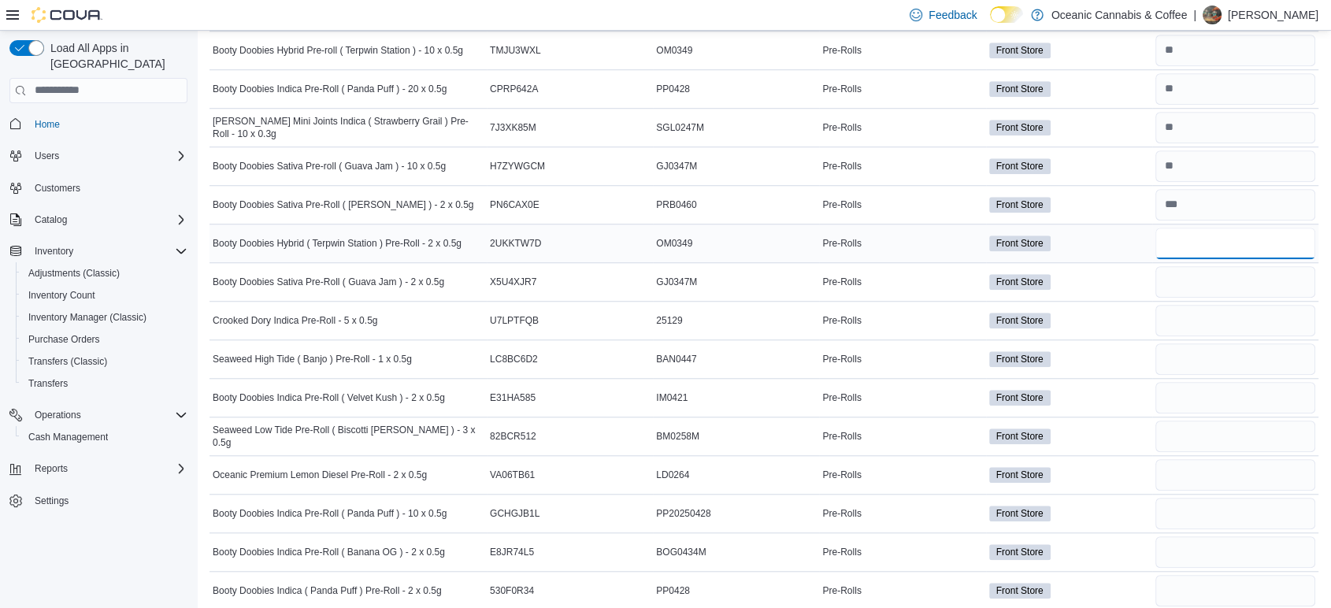
click at [1208, 239] on input "number" at bounding box center [1235, 243] width 160 height 31
type input "**"
click at [1189, 285] on input "number" at bounding box center [1235, 281] width 160 height 31
type input "*"
click at [1201, 313] on input "number" at bounding box center [1235, 320] width 160 height 31
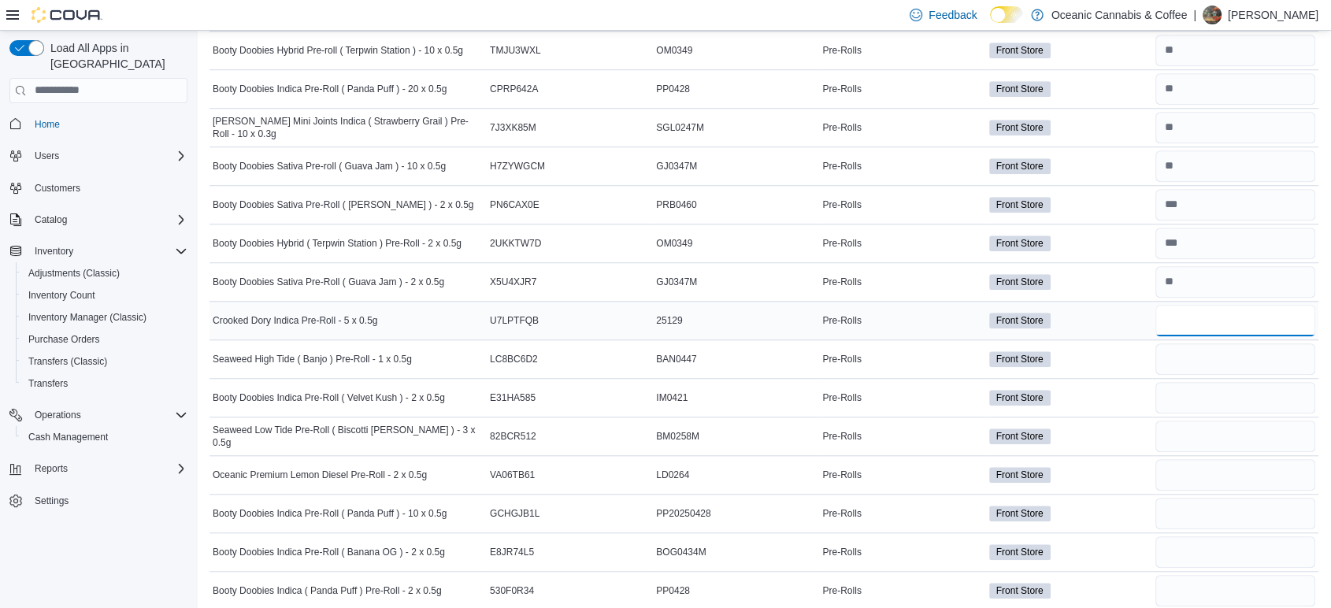
click at [1252, 320] on input "number" at bounding box center [1235, 320] width 160 height 31
type input "*"
click at [1208, 358] on input "number" at bounding box center [1235, 358] width 160 height 31
type input "*"
click at [1229, 391] on input "number" at bounding box center [1235, 397] width 160 height 31
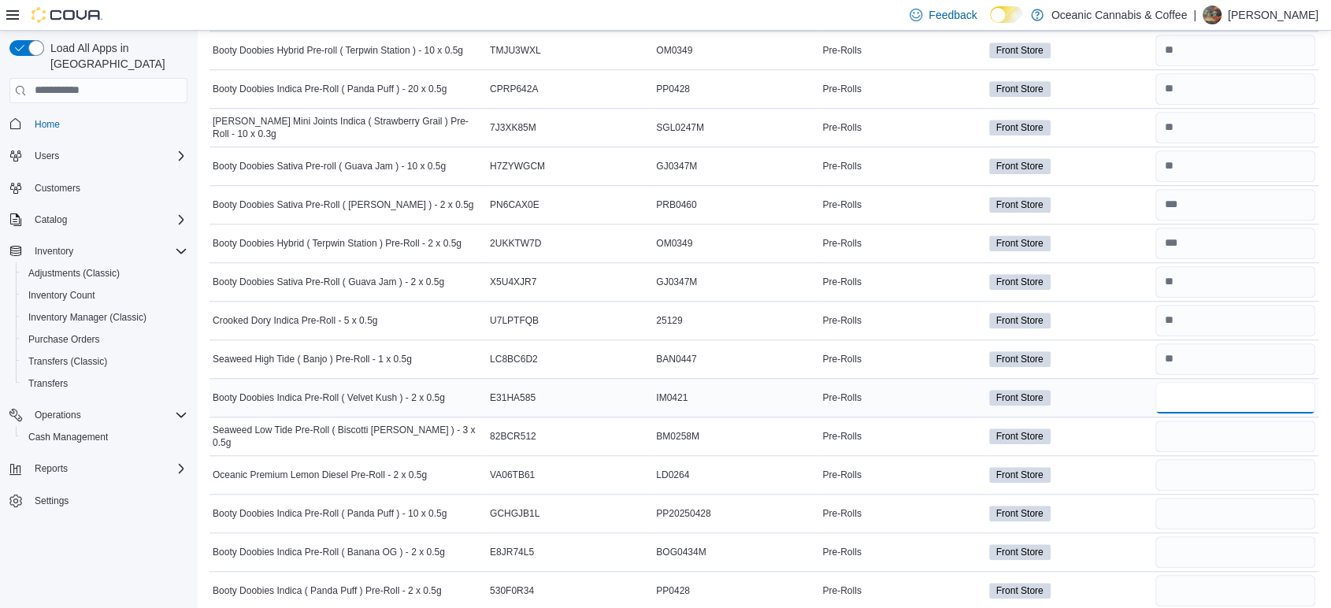
click at [1197, 402] on input "number" at bounding box center [1235, 397] width 160 height 31
type input "*"
click at [1184, 422] on input "number" at bounding box center [1235, 436] width 160 height 31
type input "*"
click at [1231, 480] on input "number" at bounding box center [1235, 474] width 160 height 31
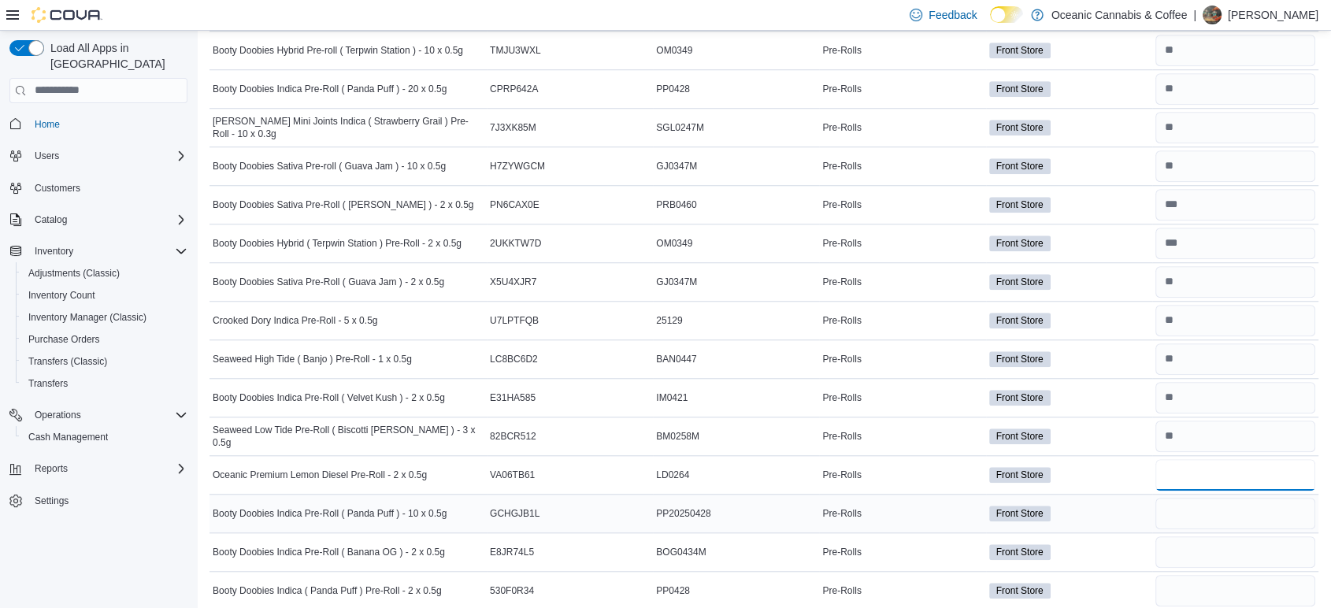
type input "**"
click at [1214, 498] on input "number" at bounding box center [1235, 513] width 160 height 31
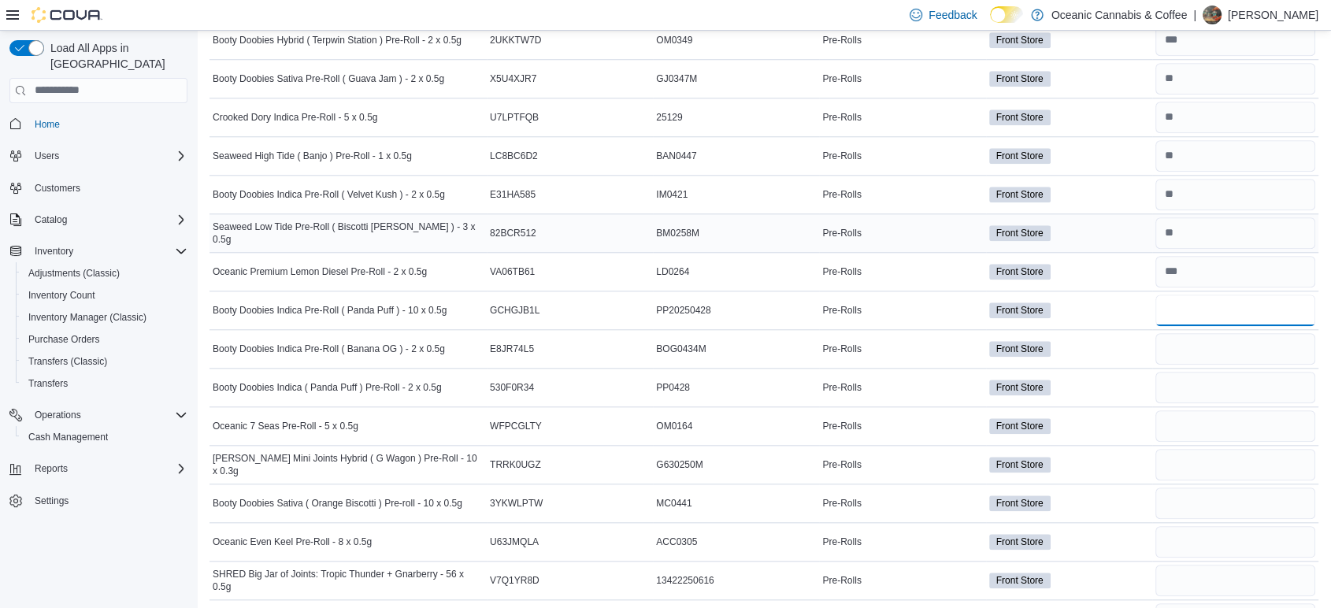
scroll to position [1458, 0]
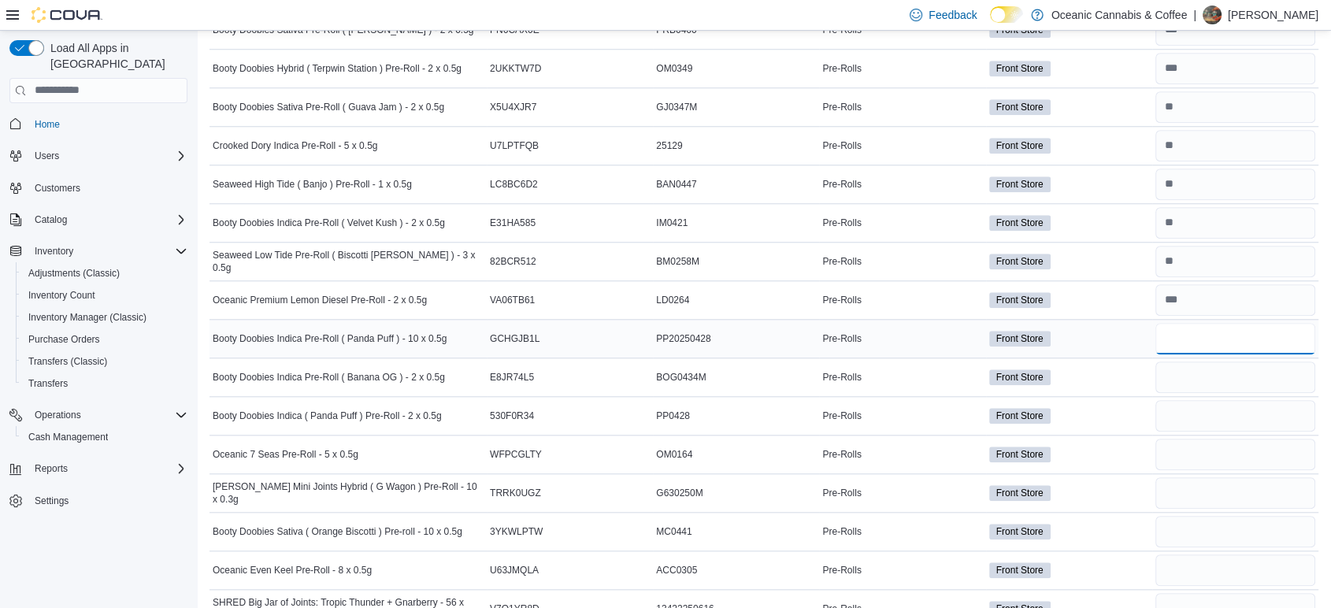
click at [1215, 341] on input "number" at bounding box center [1235, 338] width 160 height 31
click at [1222, 335] on input "number" at bounding box center [1235, 338] width 160 height 31
type input "*"
click at [1227, 367] on input "number" at bounding box center [1235, 376] width 160 height 31
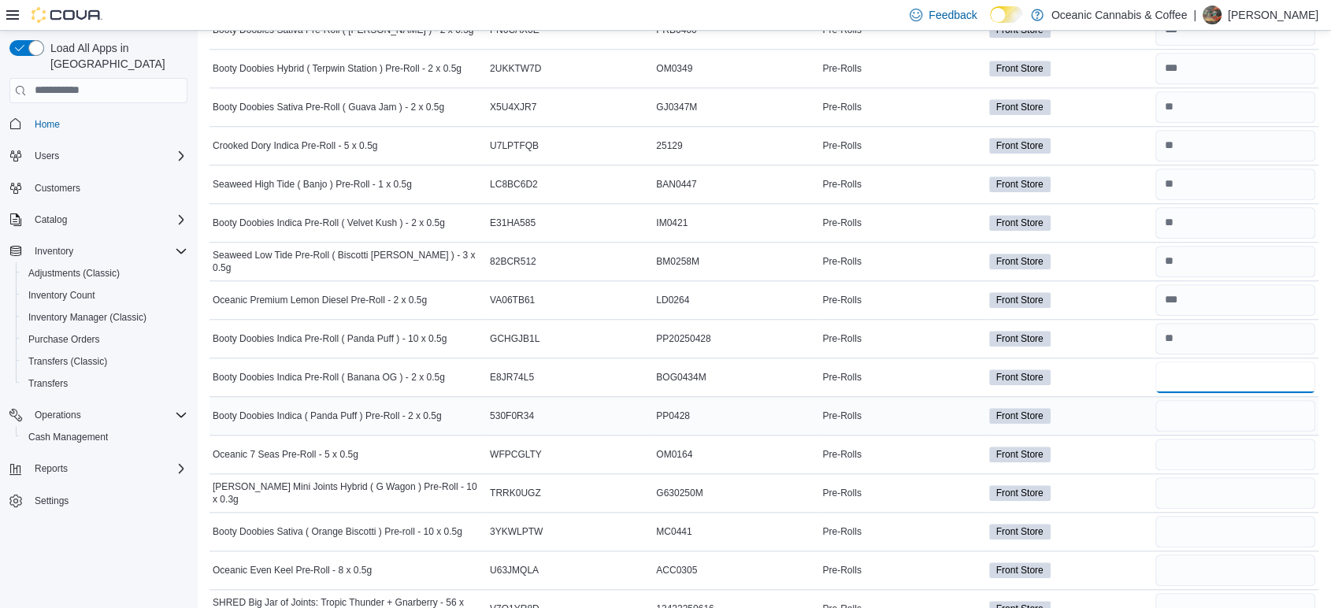
type input "*"
click at [1219, 406] on input "number" at bounding box center [1235, 415] width 160 height 31
click at [1208, 412] on input "number" at bounding box center [1235, 415] width 160 height 31
type input "**"
click at [1212, 447] on input "number" at bounding box center [1235, 454] width 160 height 31
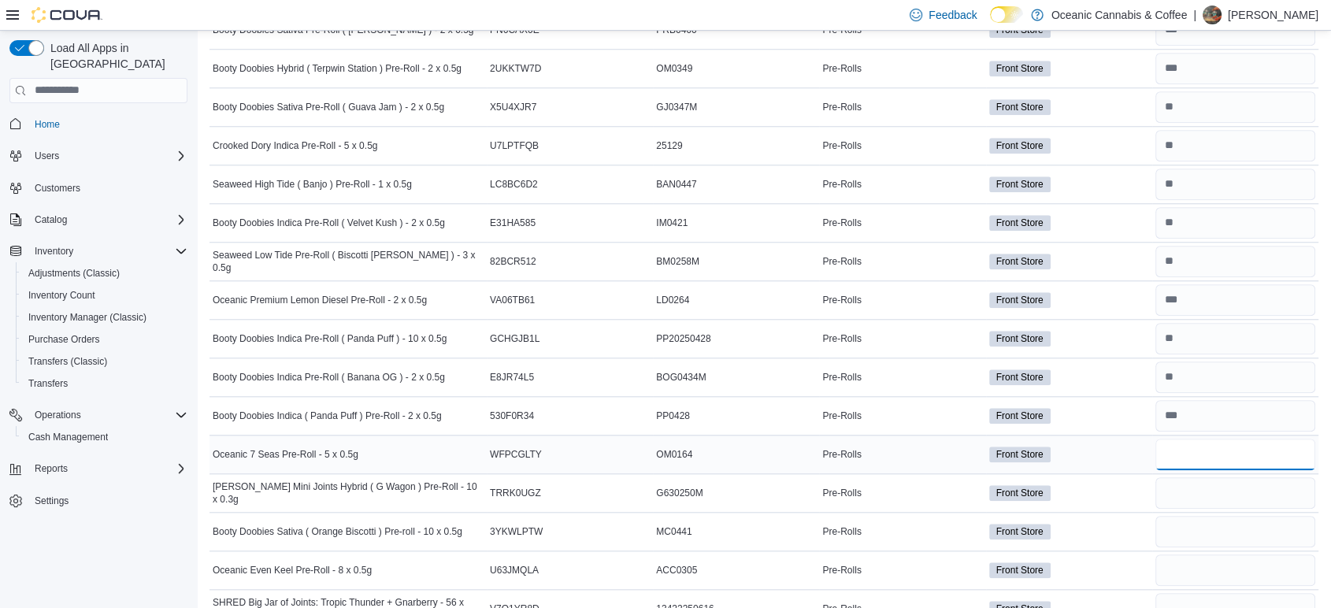
type input "*"
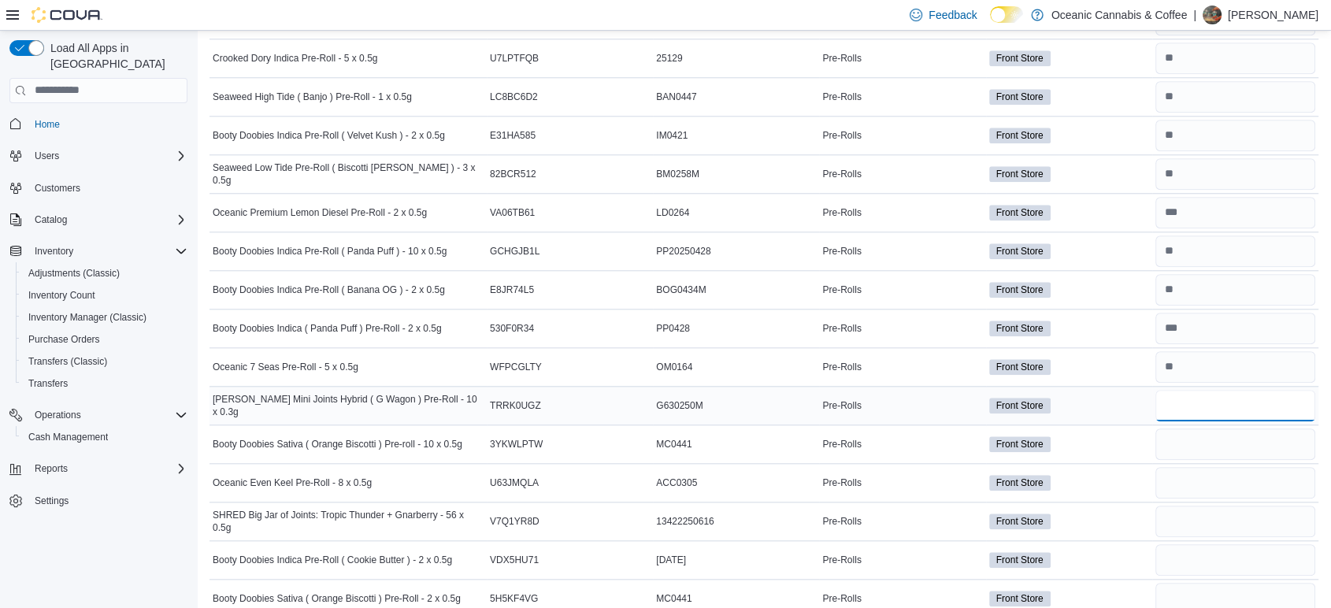
click at [1220, 395] on input "number" at bounding box center [1235, 405] width 160 height 31
type input "*"
click at [1191, 443] on input "number" at bounding box center [1235, 443] width 160 height 31
type input "*"
click at [1194, 487] on input "number" at bounding box center [1235, 482] width 160 height 31
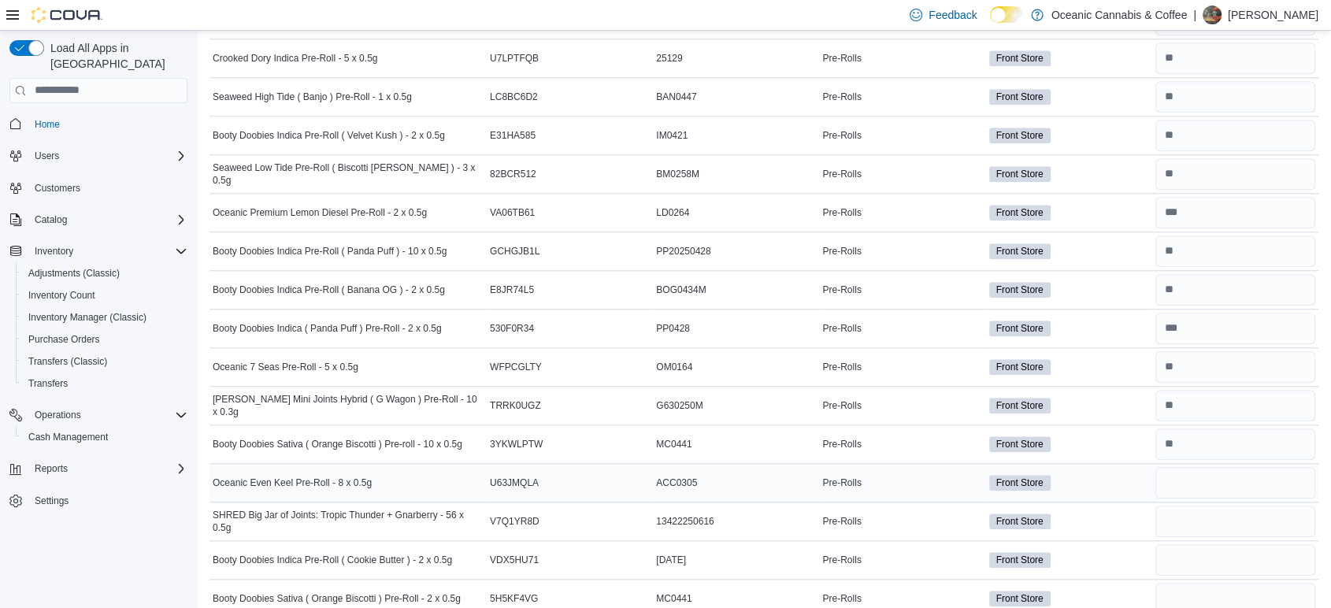
scroll to position [1721, 0]
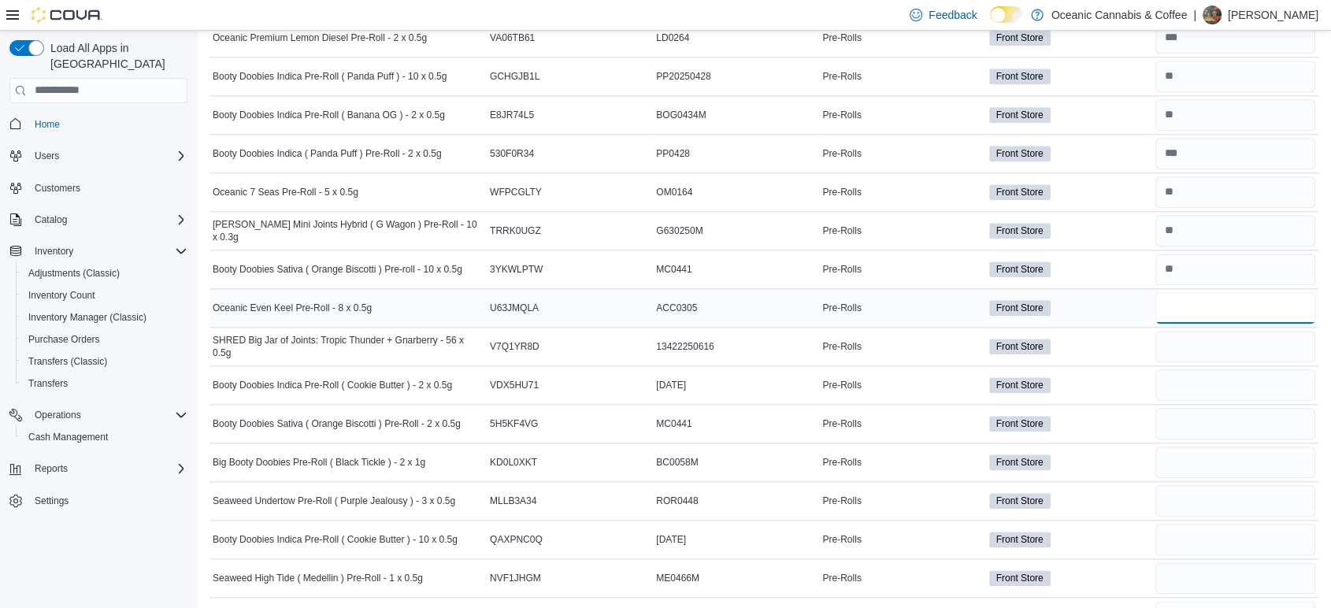
click at [1188, 313] on input "number" at bounding box center [1235, 307] width 160 height 31
type input "*"
click at [1221, 345] on input "number" at bounding box center [1235, 346] width 160 height 31
type input "*"
click at [1201, 383] on input "number" at bounding box center [1235, 384] width 160 height 31
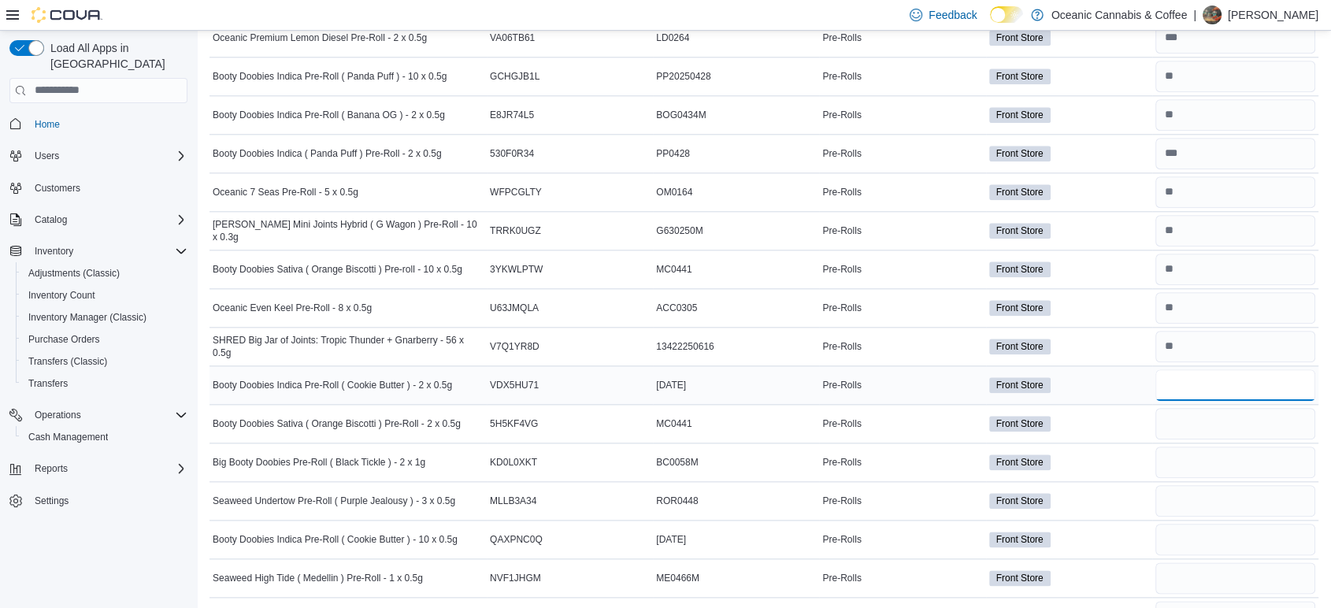
click at [1185, 383] on input "number" at bounding box center [1235, 384] width 160 height 31
click at [1184, 383] on input "number" at bounding box center [1235, 384] width 160 height 31
click at [1188, 380] on input "number" at bounding box center [1235, 384] width 160 height 31
type input "*"
click at [1194, 428] on input "number" at bounding box center [1235, 423] width 160 height 31
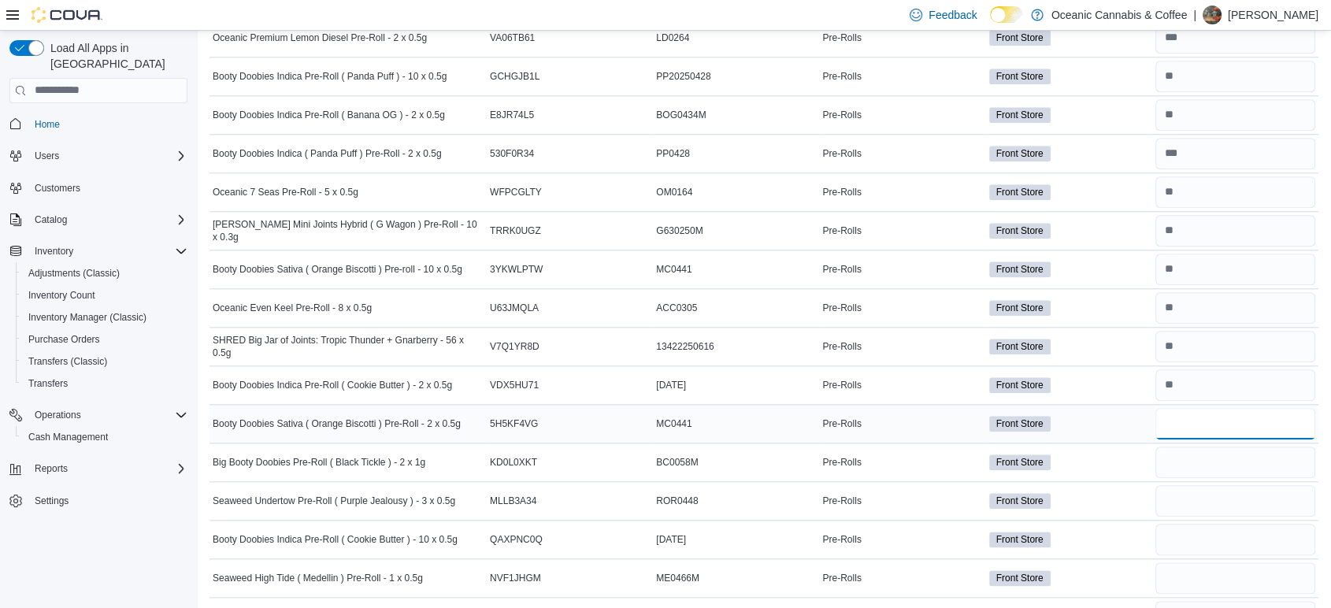
click at [1185, 418] on input "number" at bounding box center [1235, 423] width 160 height 31
type input "*"
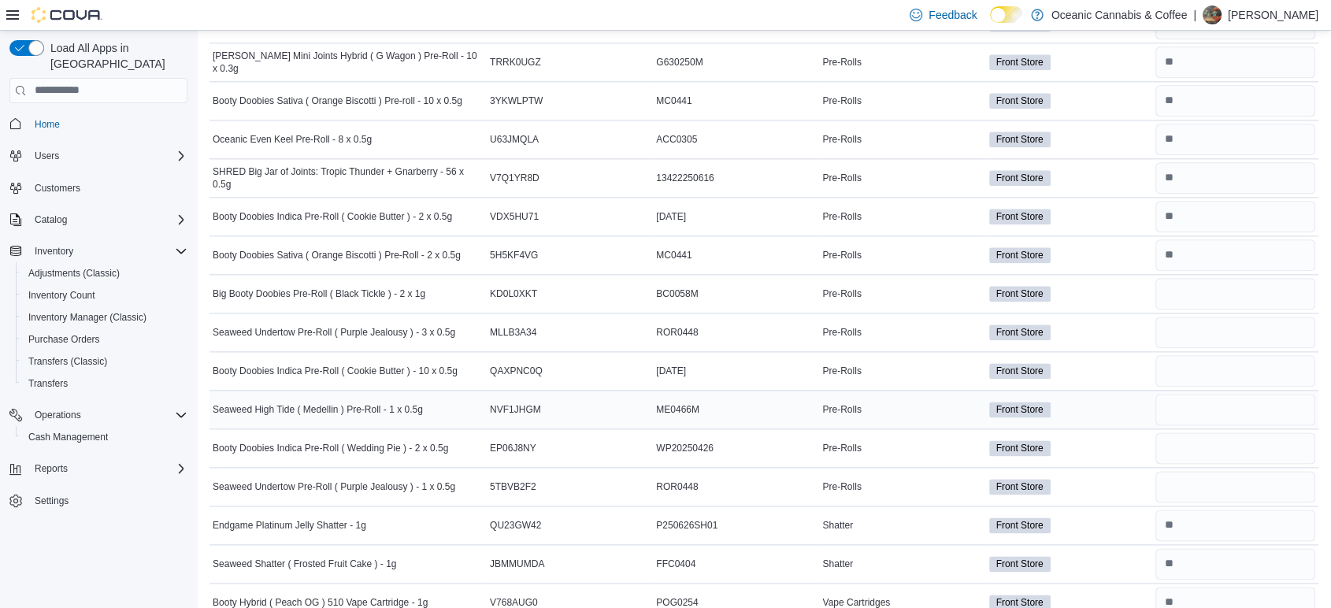
scroll to position [1984, 0]
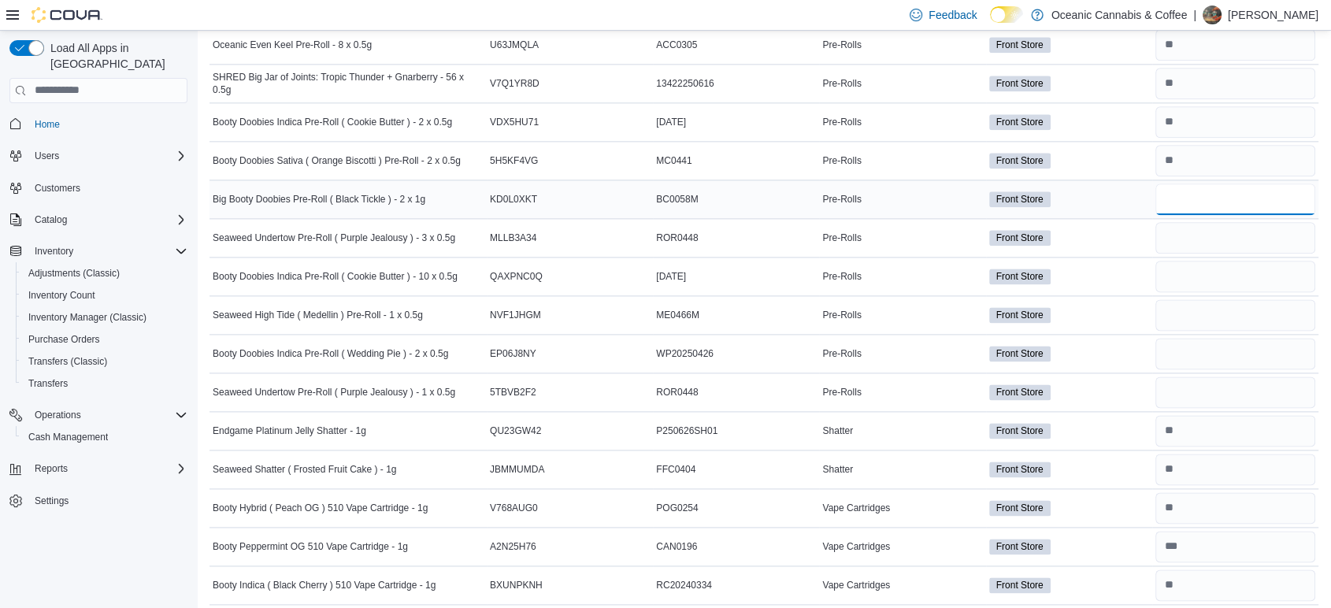
click at [1208, 194] on input "number" at bounding box center [1235, 198] width 160 height 31
type input "*"
click at [1199, 237] on input "number" at bounding box center [1235, 237] width 160 height 31
type input "*"
click at [1199, 265] on input "number" at bounding box center [1235, 276] width 160 height 31
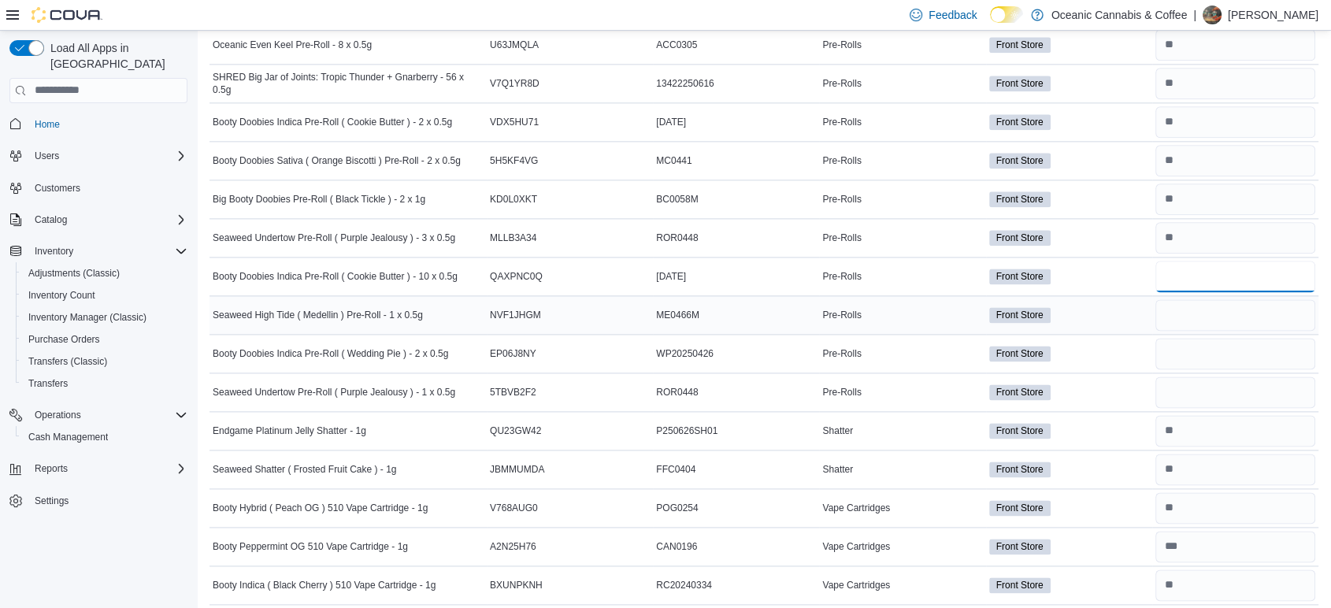
type input "*"
click at [1191, 301] on input "number" at bounding box center [1235, 314] width 160 height 31
click at [1199, 313] on input "number" at bounding box center [1235, 314] width 160 height 31
type input "*"
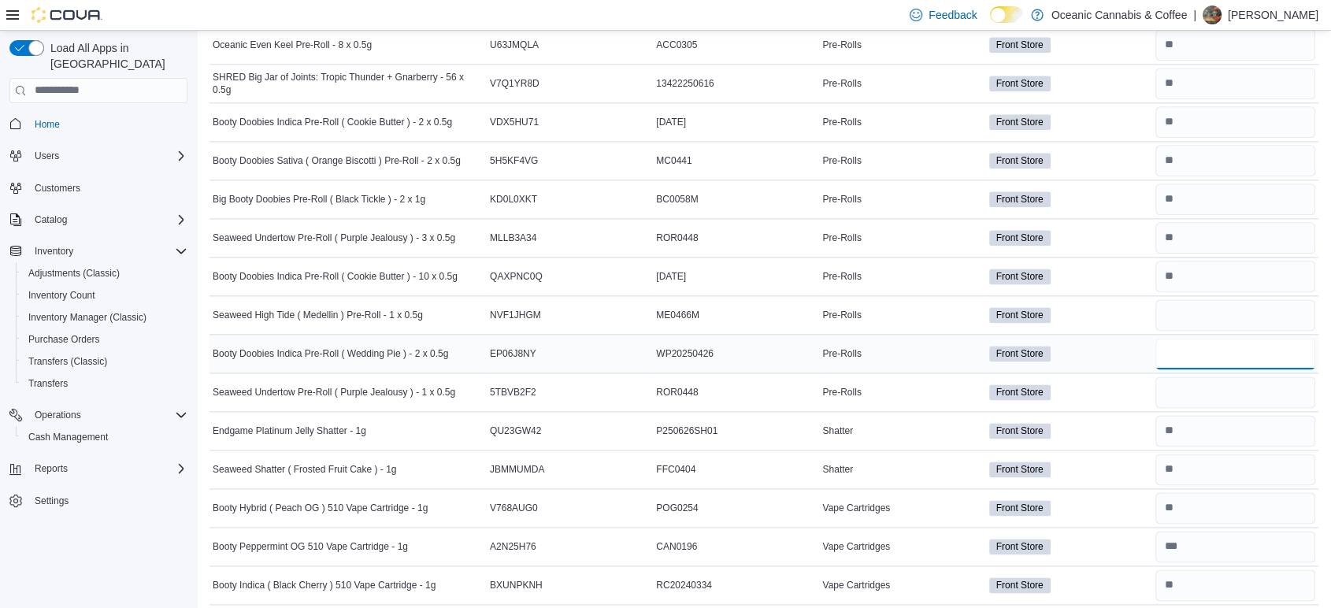
click at [1199, 349] on input "number" at bounding box center [1235, 353] width 160 height 31
click at [1204, 345] on input "number" at bounding box center [1235, 353] width 160 height 31
type input "**"
click at [1208, 386] on input "number" at bounding box center [1235, 391] width 160 height 31
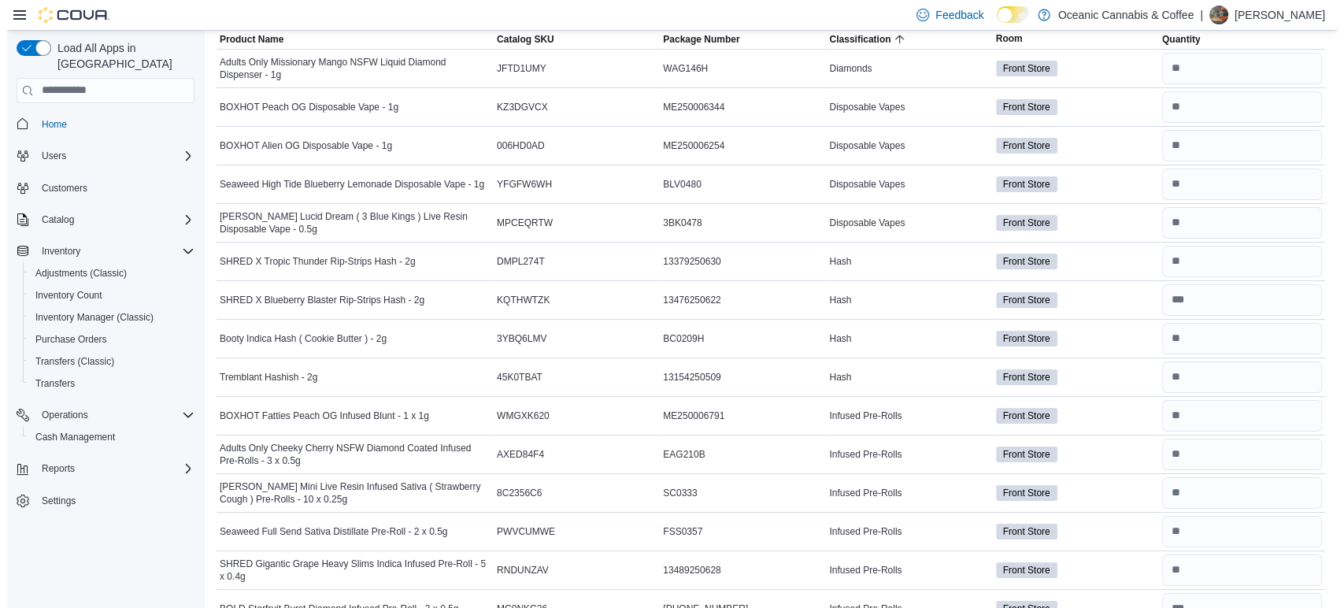
scroll to position [0, 0]
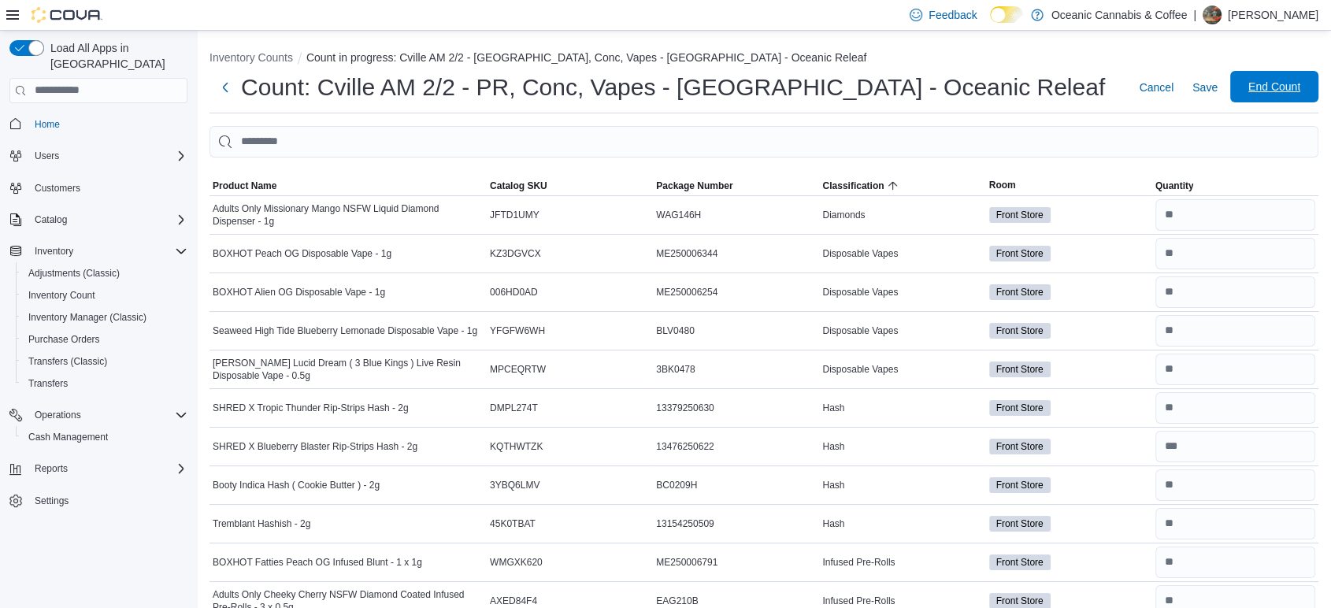
type input "*"
click at [1285, 96] on span "End Count" at bounding box center [1273, 86] width 69 height 31
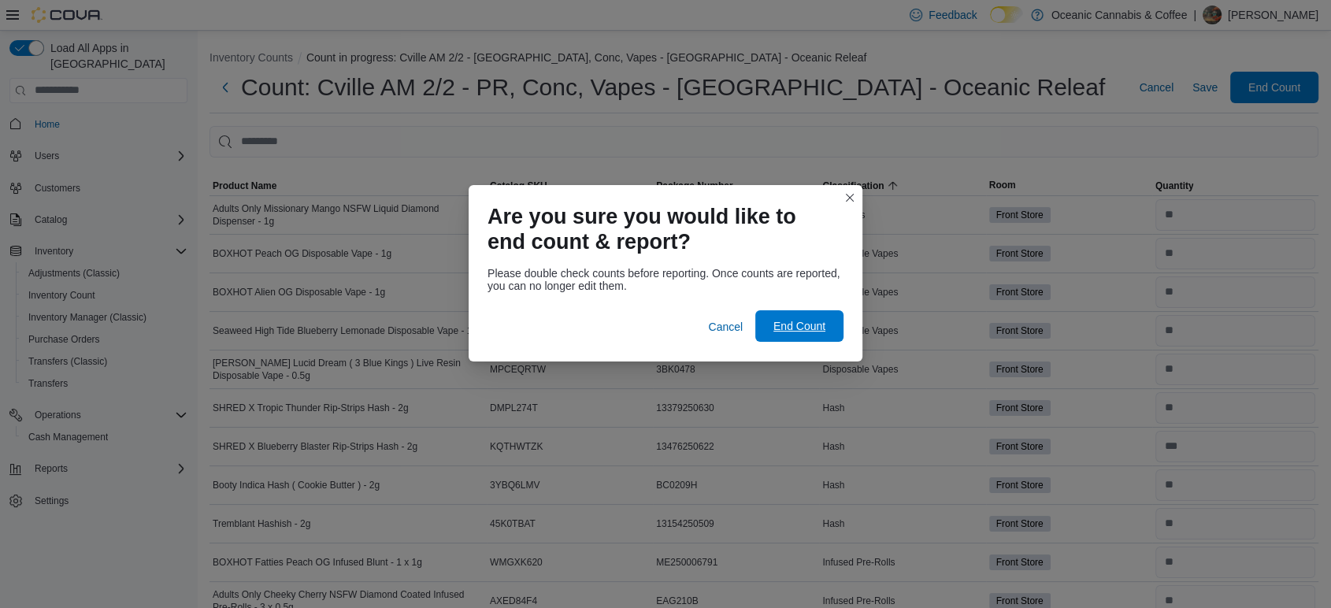
click at [813, 320] on span "End Count" at bounding box center [799, 326] width 52 height 16
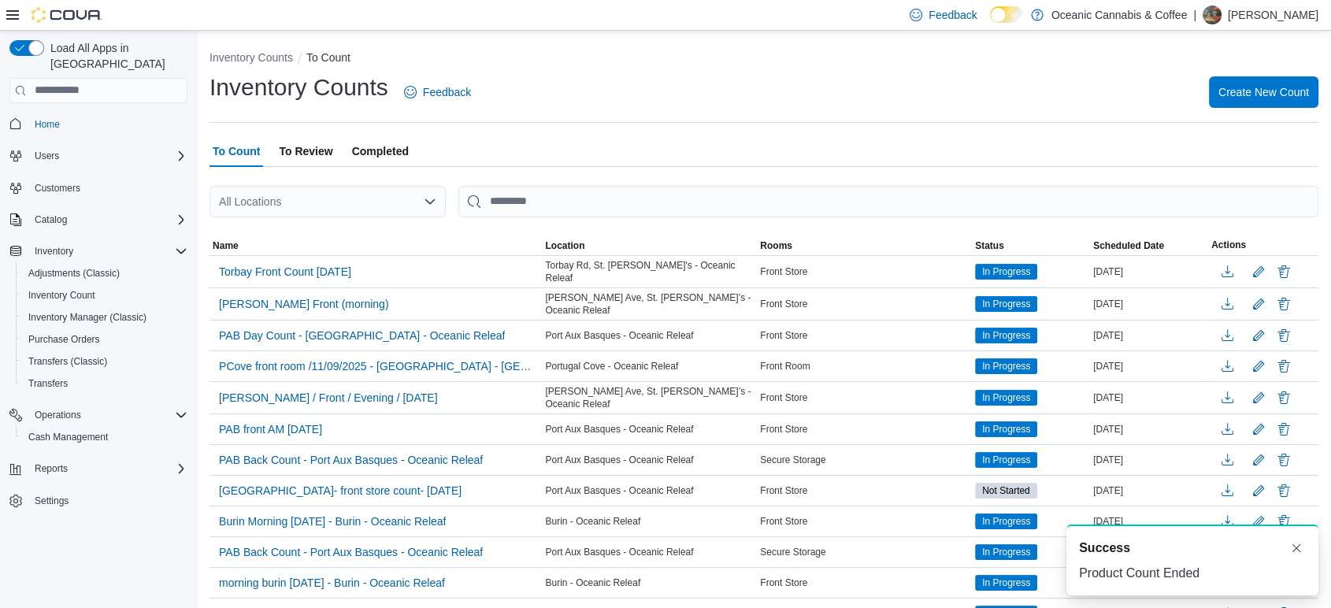
click at [332, 146] on span "To Review" at bounding box center [306, 150] width 54 height 31
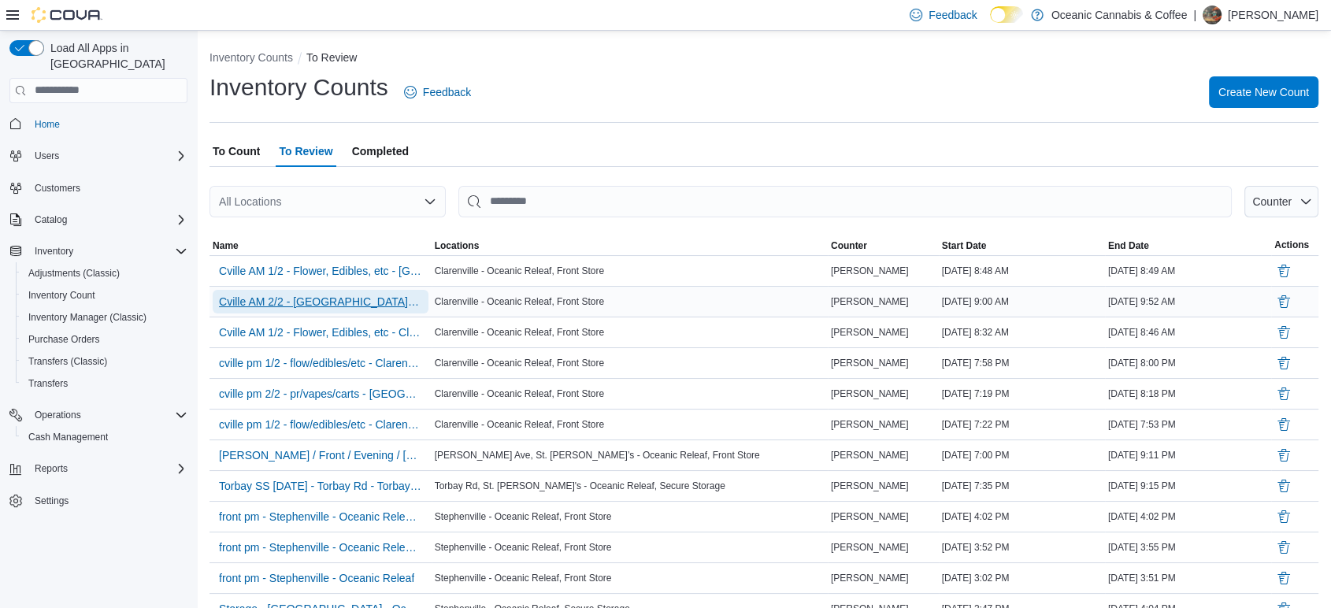
click at [378, 302] on span "Cville AM 2/2 - [GEOGRAPHIC_DATA], Conc, Vapes - [GEOGRAPHIC_DATA] - [GEOGRAPHI…" at bounding box center [320, 302] width 203 height 16
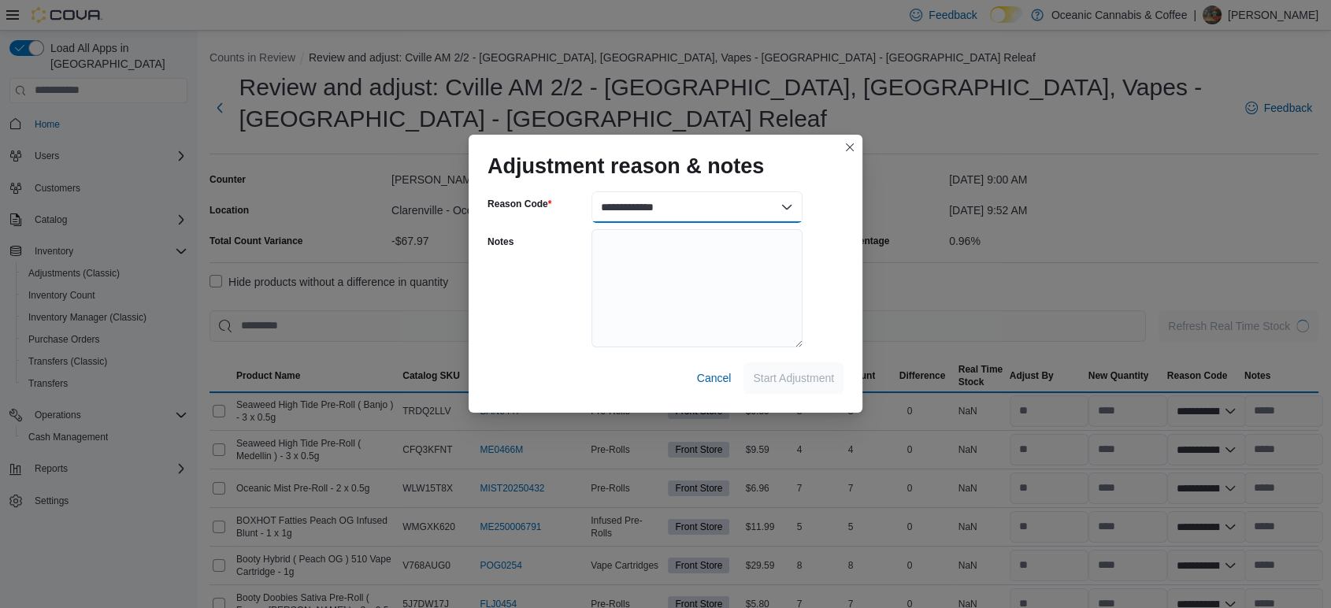
click at [672, 213] on select "**********" at bounding box center [696, 206] width 211 height 31
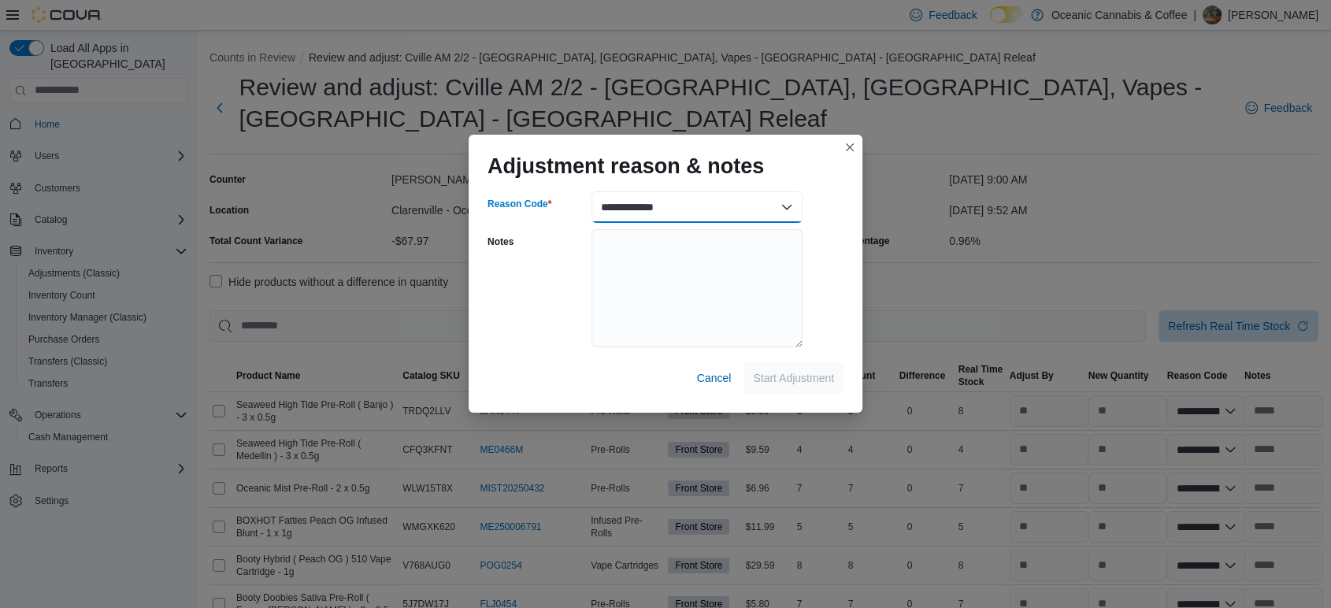
select select "**********"
click at [591, 191] on select "**********" at bounding box center [696, 206] width 211 height 31
click at [776, 384] on span "Start Adjustment" at bounding box center [793, 377] width 81 height 16
select select "**********"
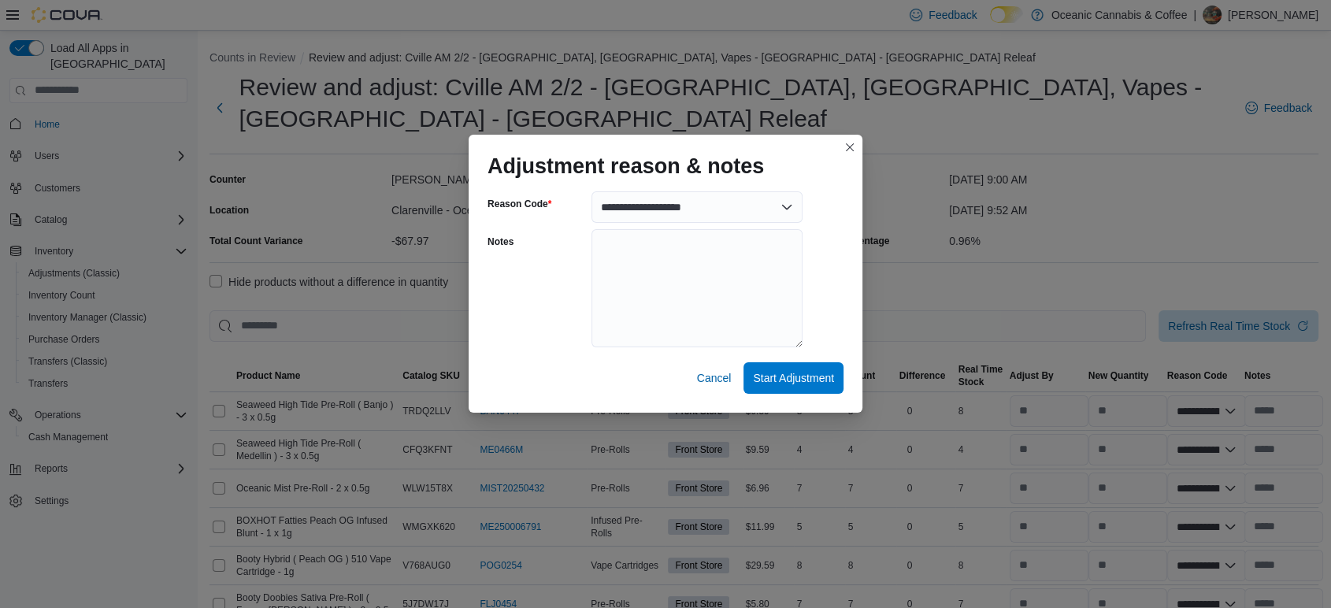
select select "**********"
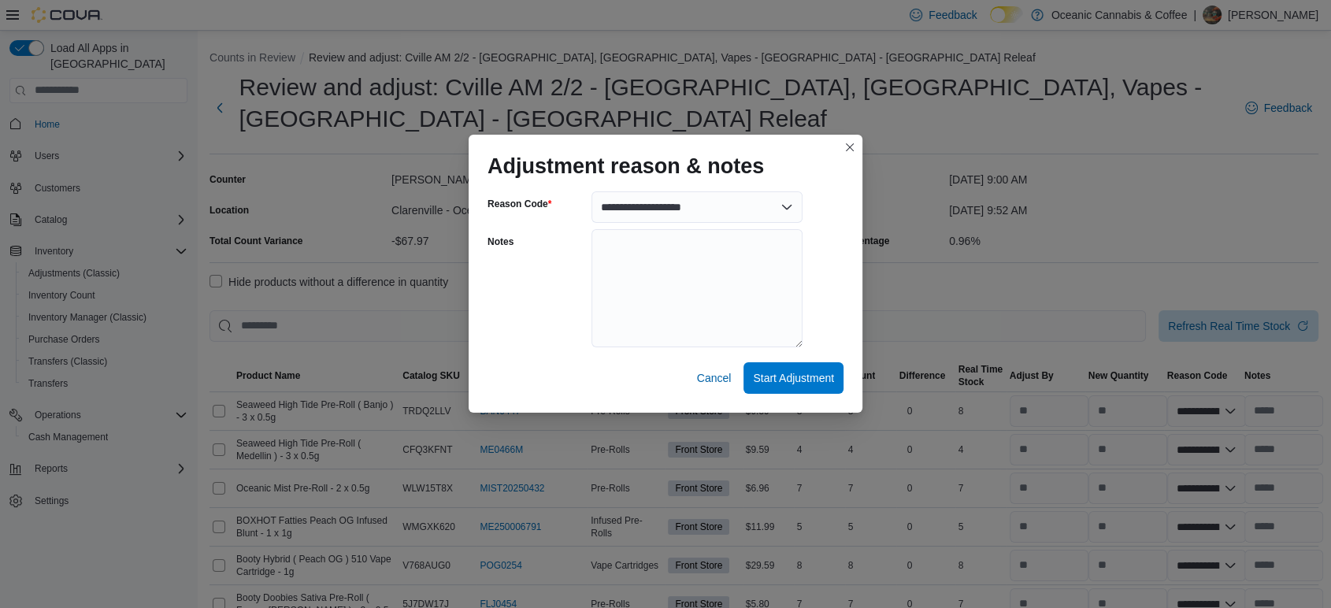
select select "**********"
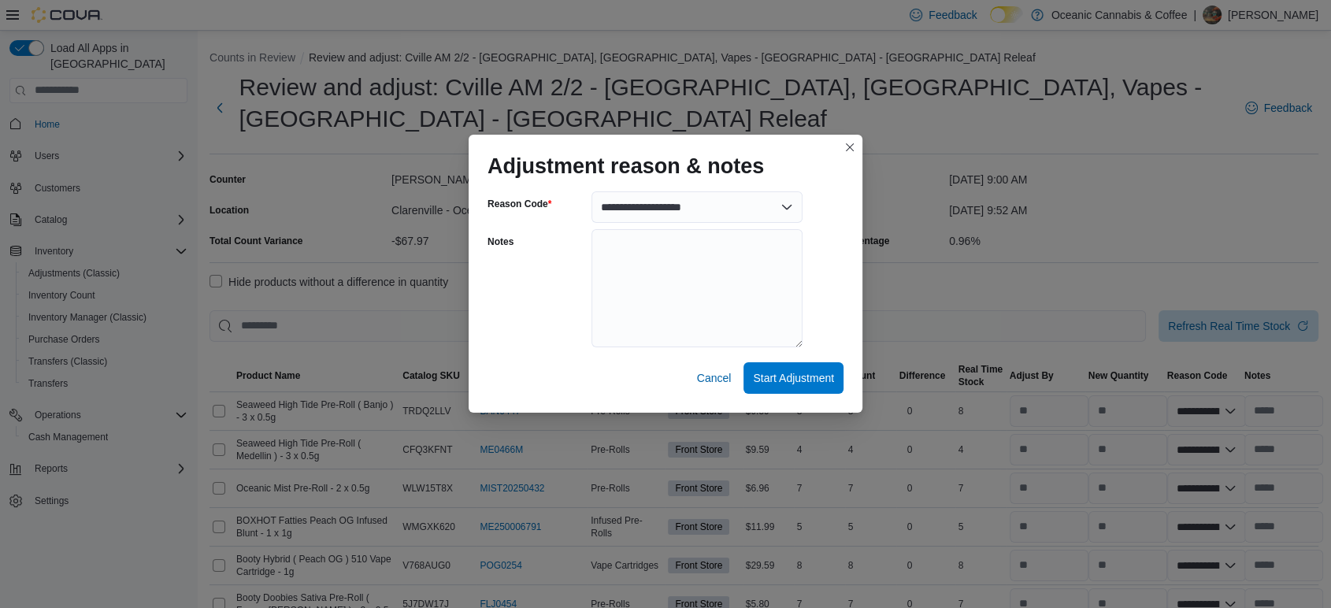
select select "**********"
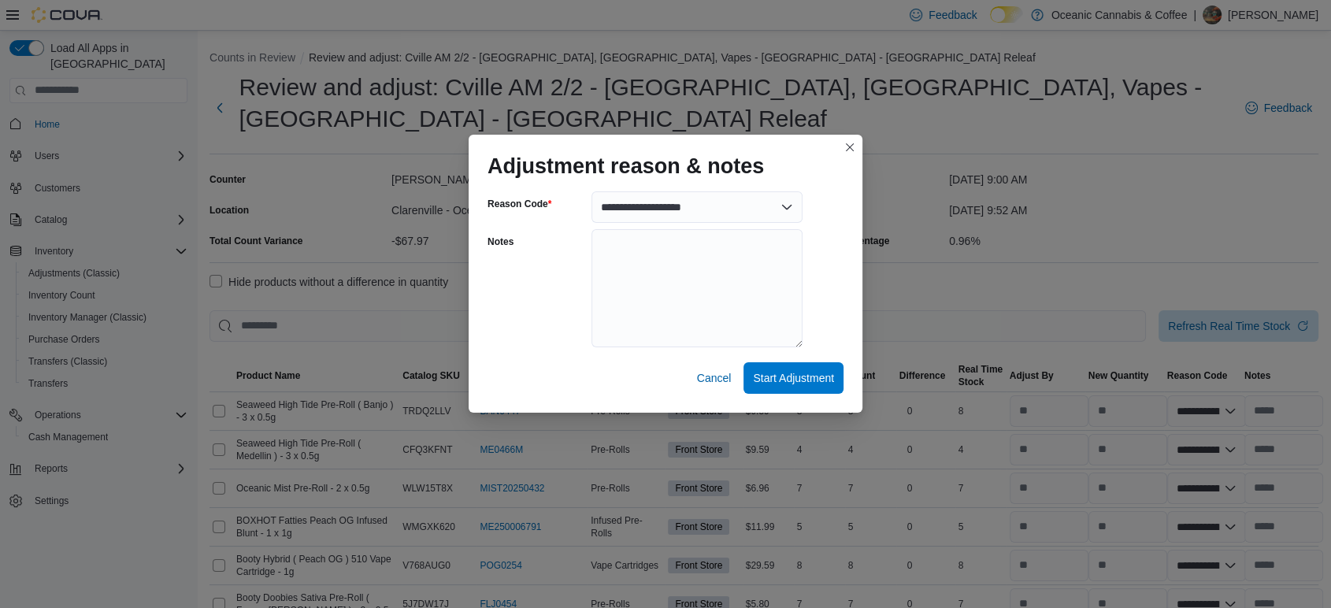
select select "**********"
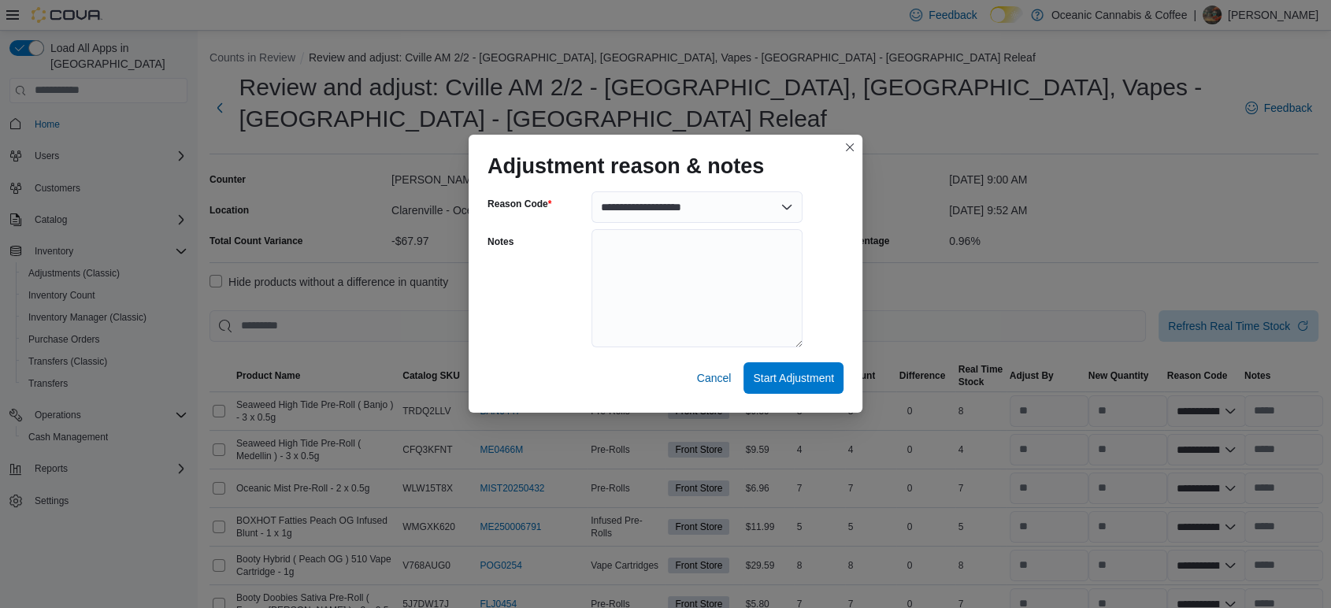
select select "**********"
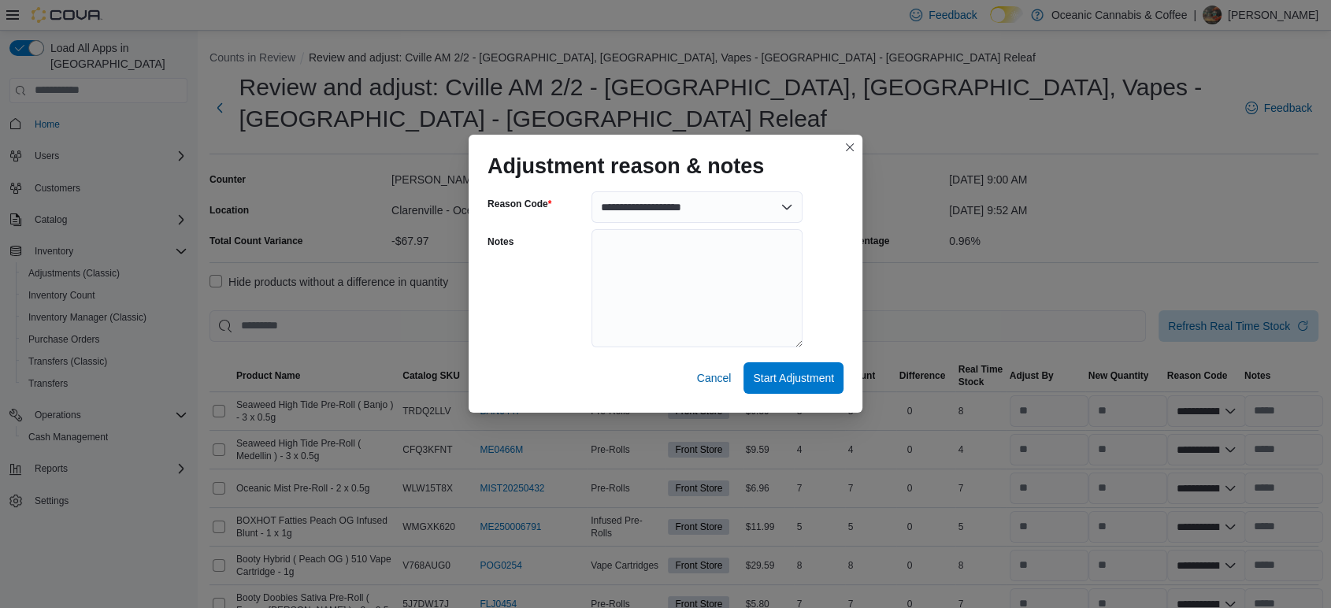
select select "**********"
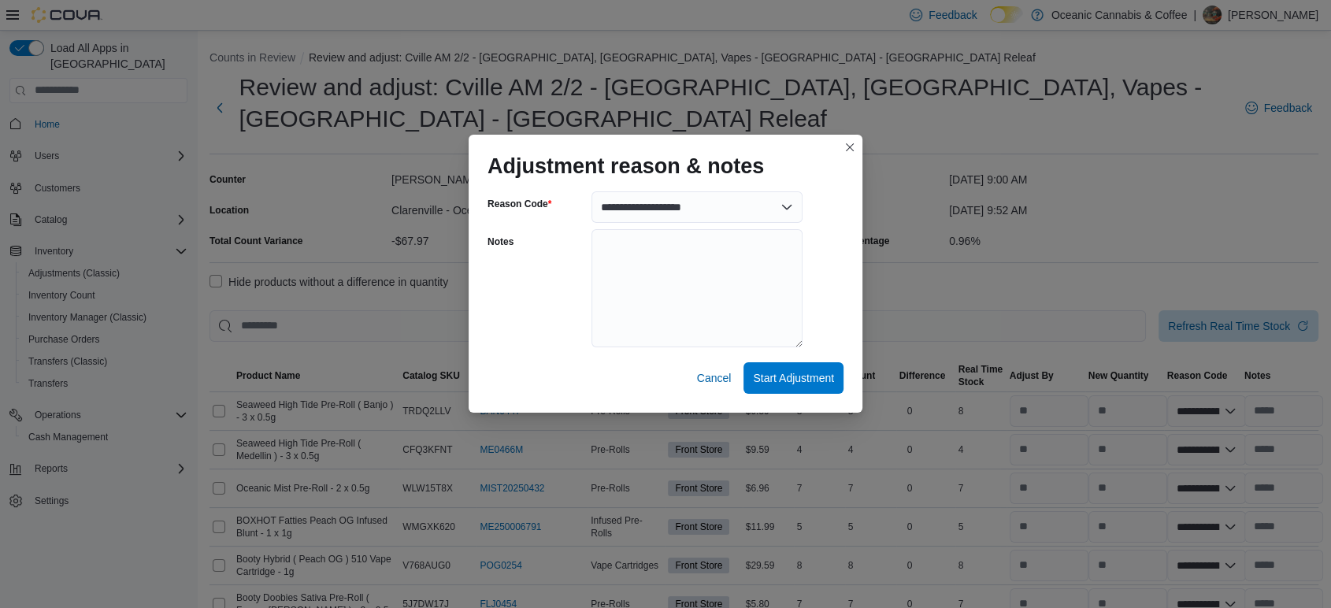
select select "**********"
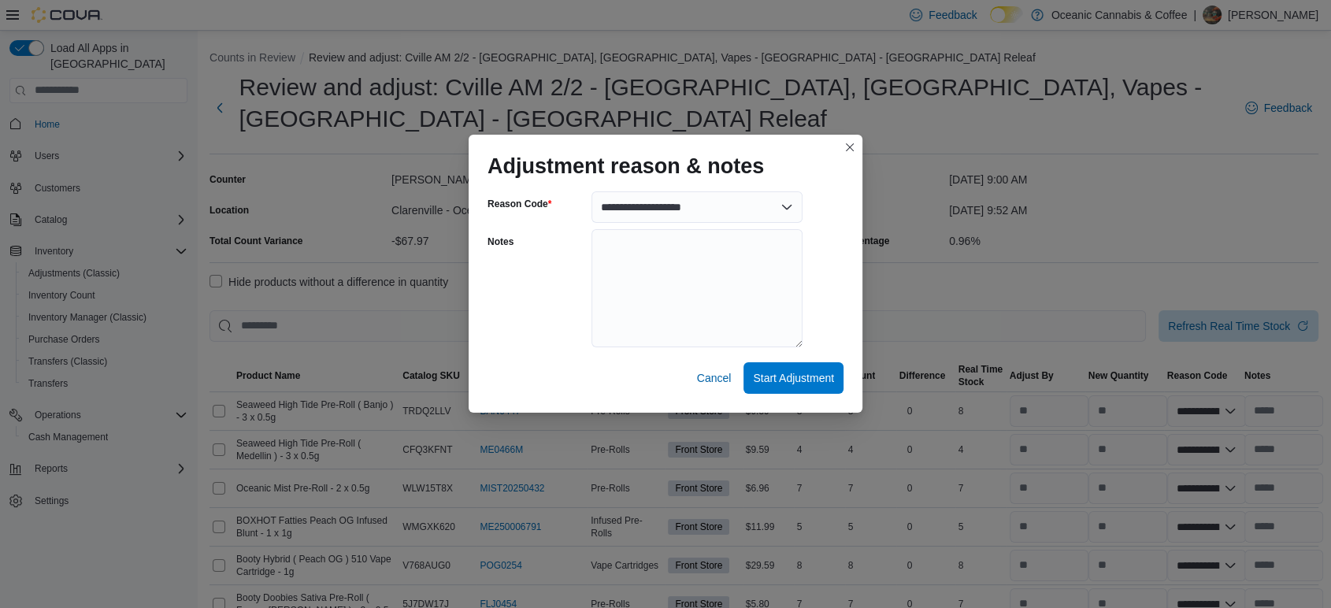
select select "**********"
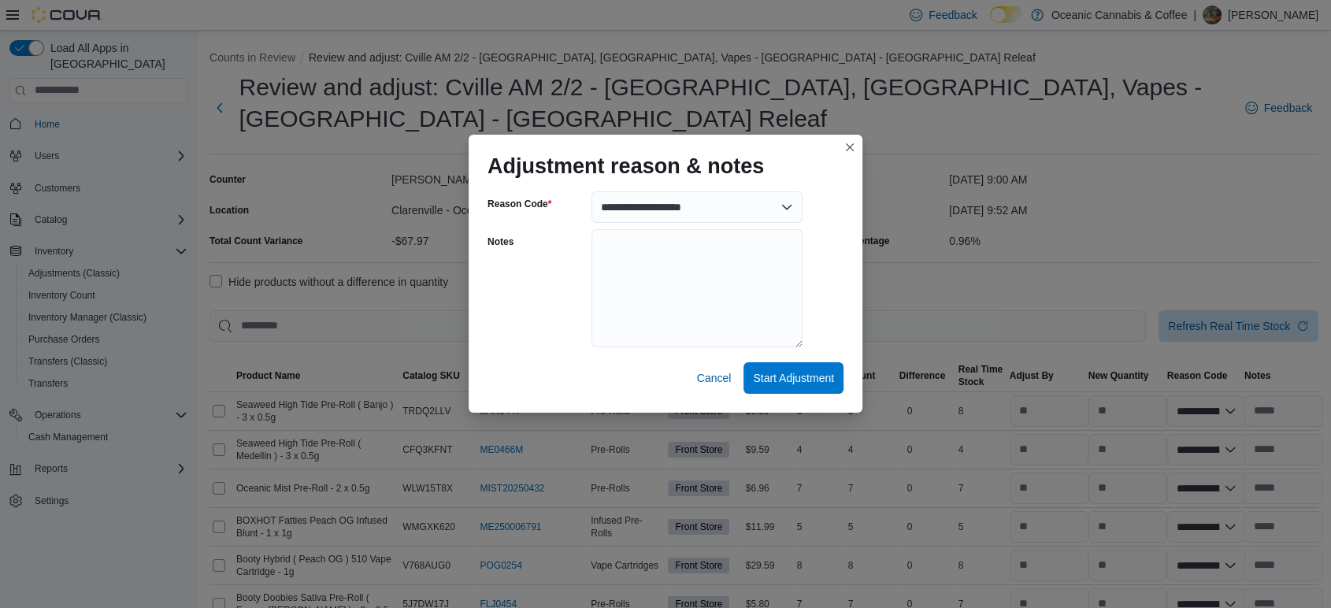
select select "**********"
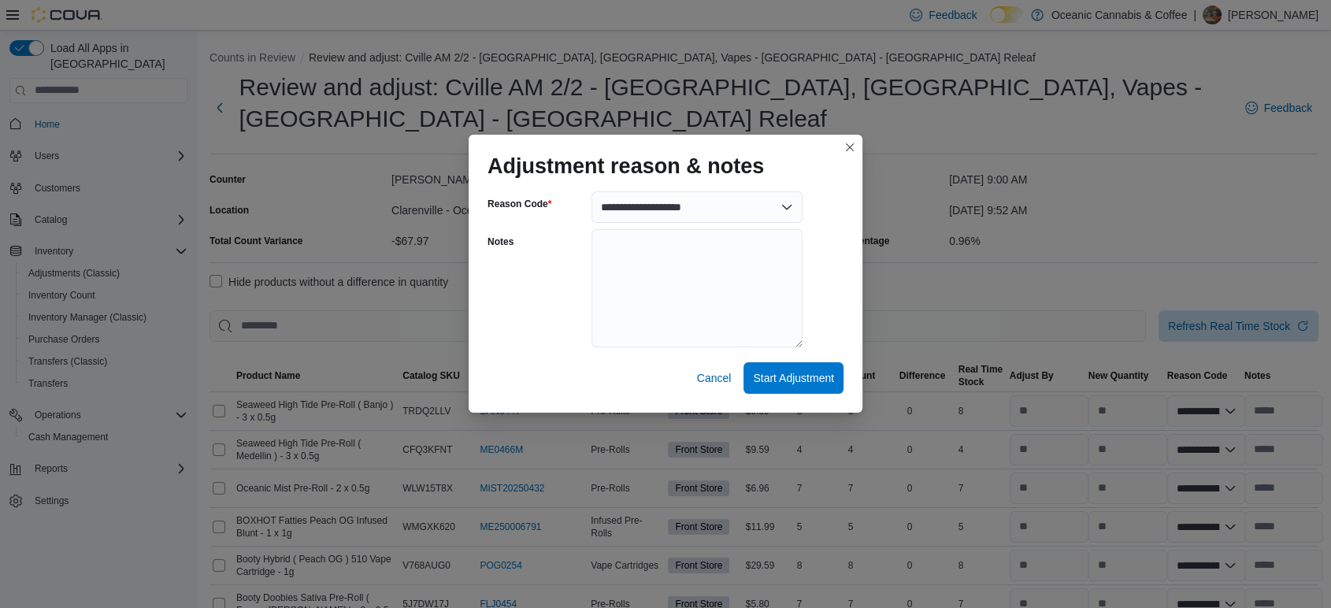
select select "**********"
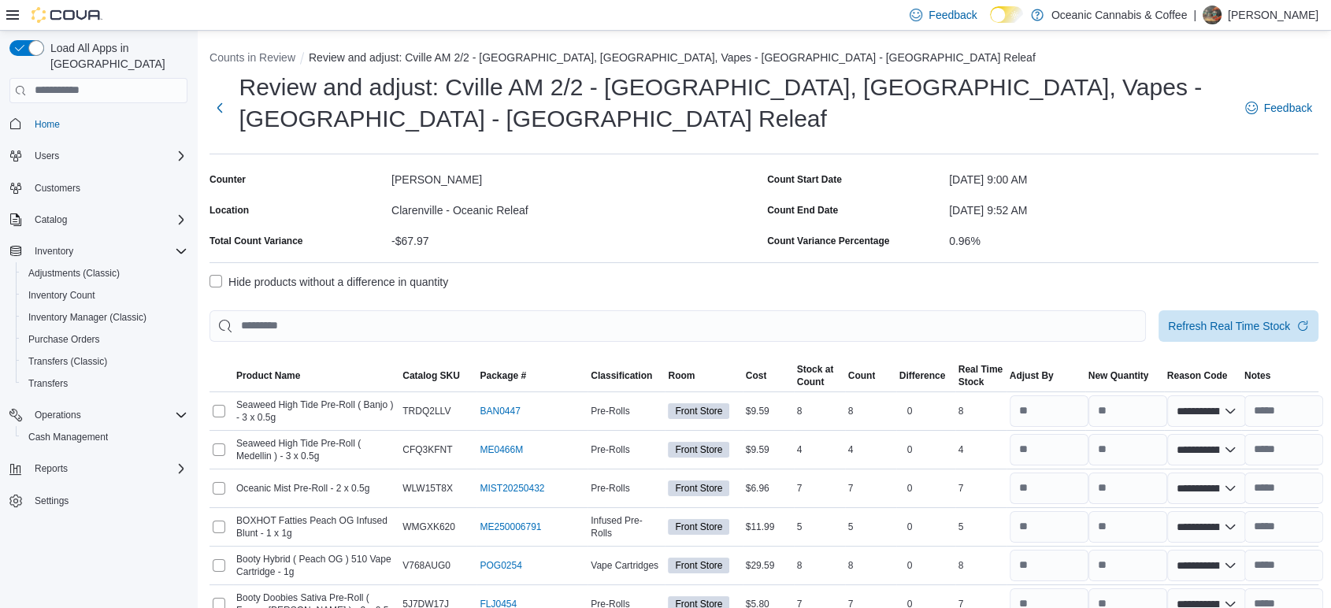
click at [296, 272] on label "Hide products without a difference in quantity" at bounding box center [328, 281] width 239 height 19
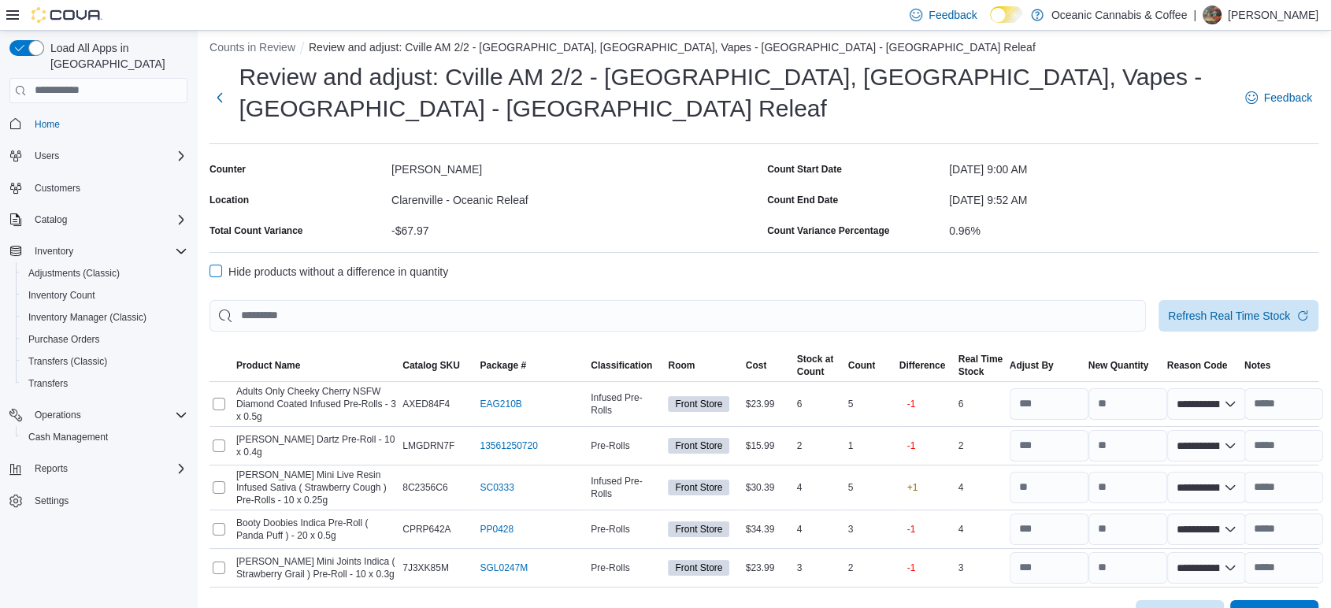
scroll to position [13, 0]
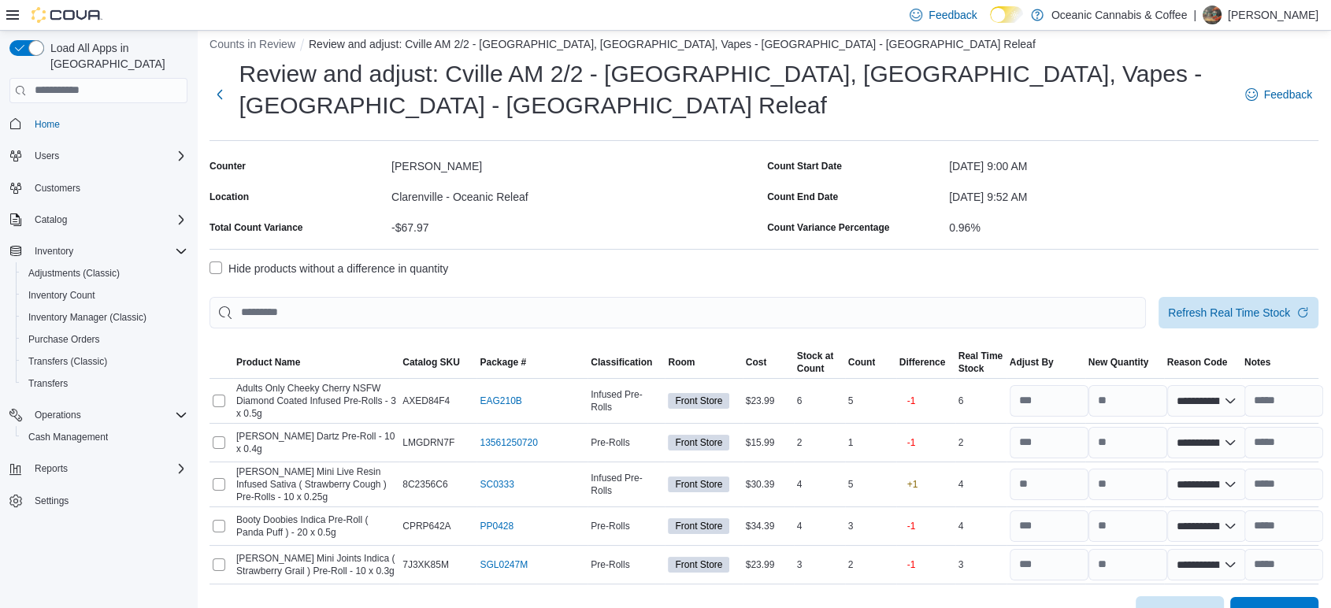
click at [1210, 606] on icon "button" at bounding box center [1203, 612] width 13 height 13
click at [1190, 547] on span "Recount all with differences" at bounding box center [1192, 543] width 135 height 16
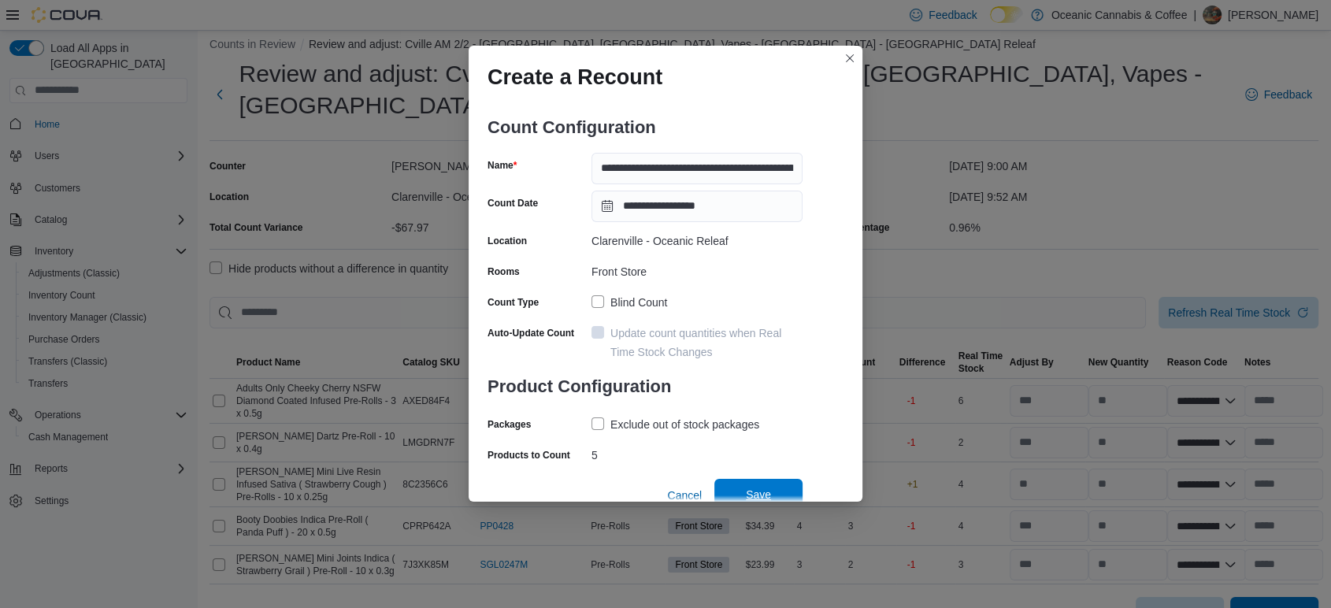
click at [769, 484] on span "Save" at bounding box center [758, 494] width 69 height 31
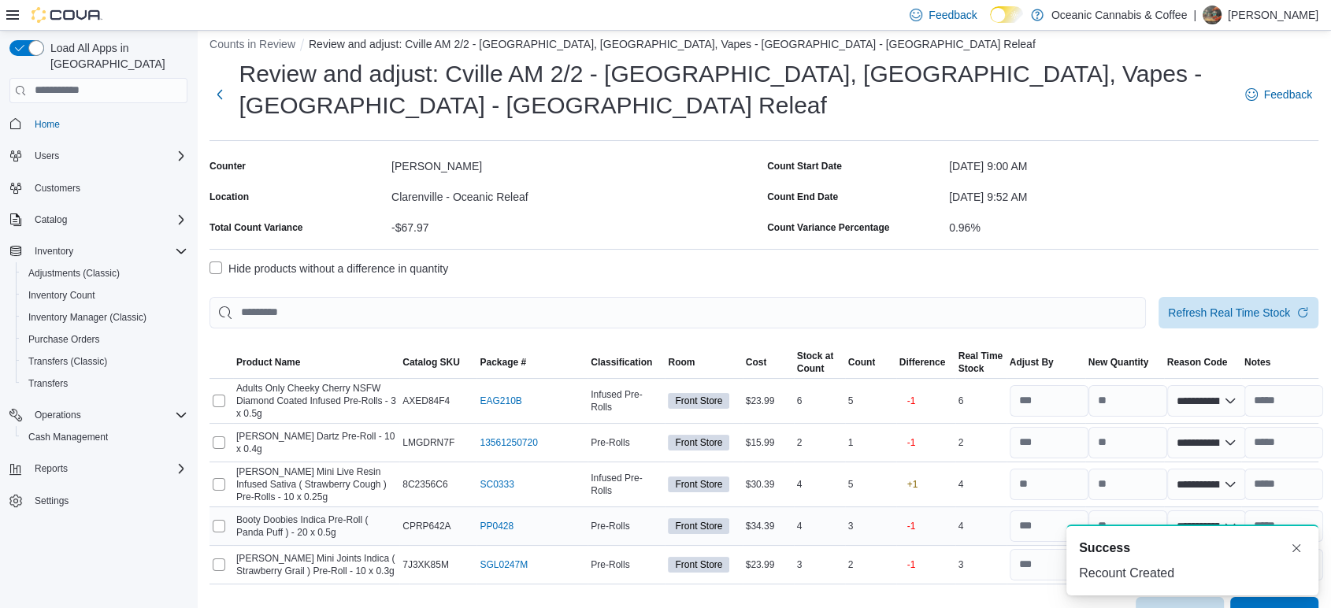
scroll to position [0, 0]
click at [1294, 548] on button "Dismiss toast" at bounding box center [1296, 547] width 19 height 19
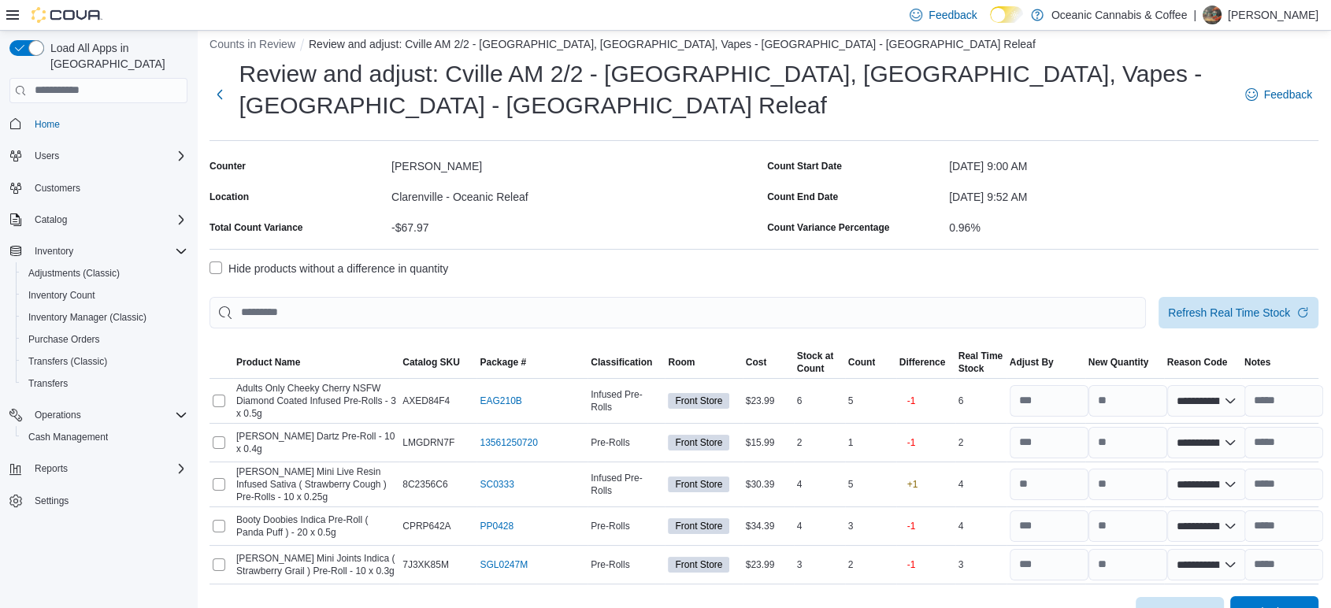
click at [1301, 596] on span "Submit" at bounding box center [1273, 611] width 69 height 31
click at [1248, 540] on span "Submit without Adjustments" at bounding box center [1243, 543] width 135 height 16
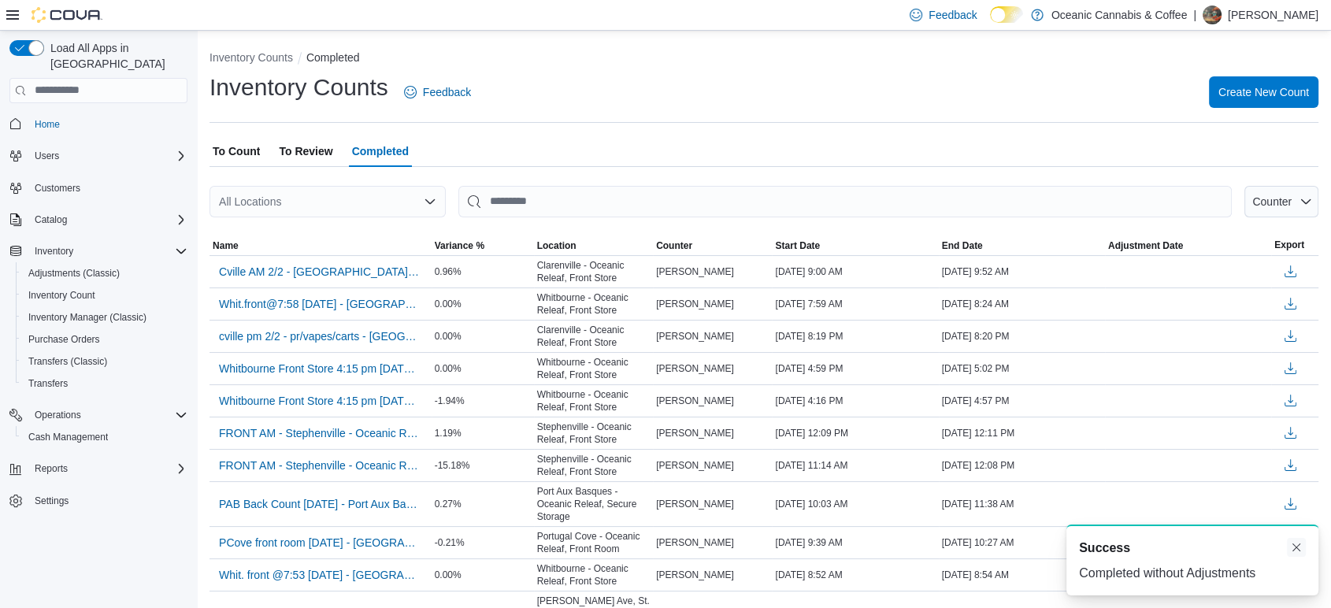
click at [1300, 545] on button "Dismiss toast" at bounding box center [1296, 547] width 19 height 19
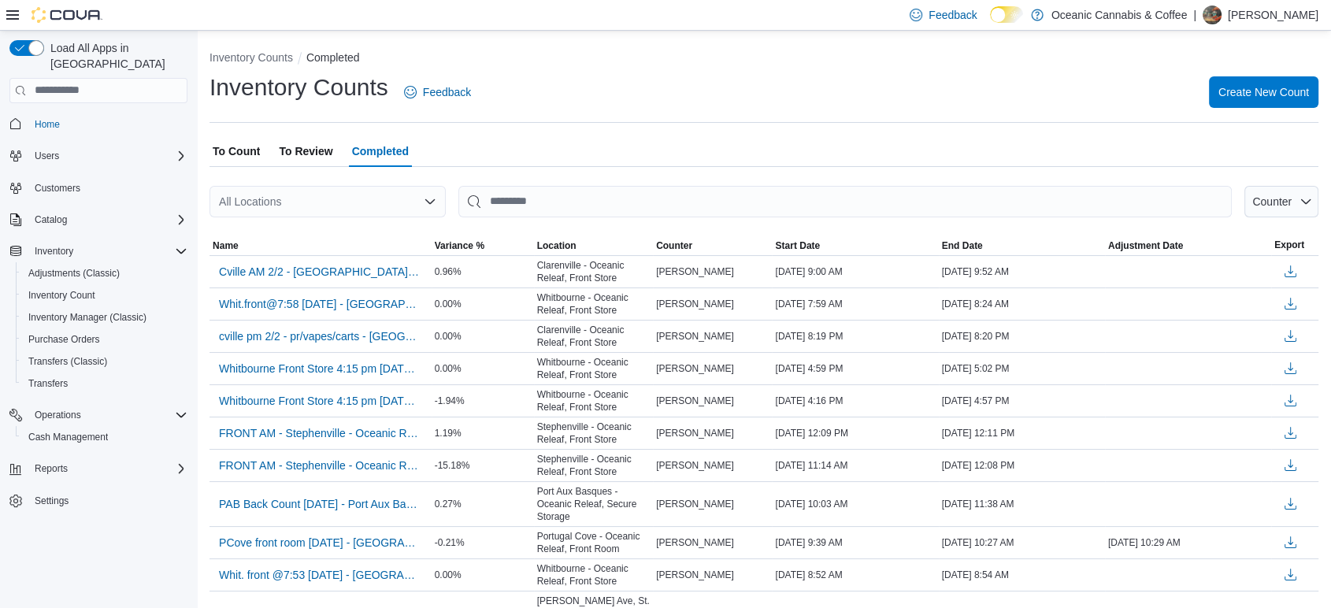
click at [252, 143] on span "To Count" at bounding box center [236, 150] width 47 height 31
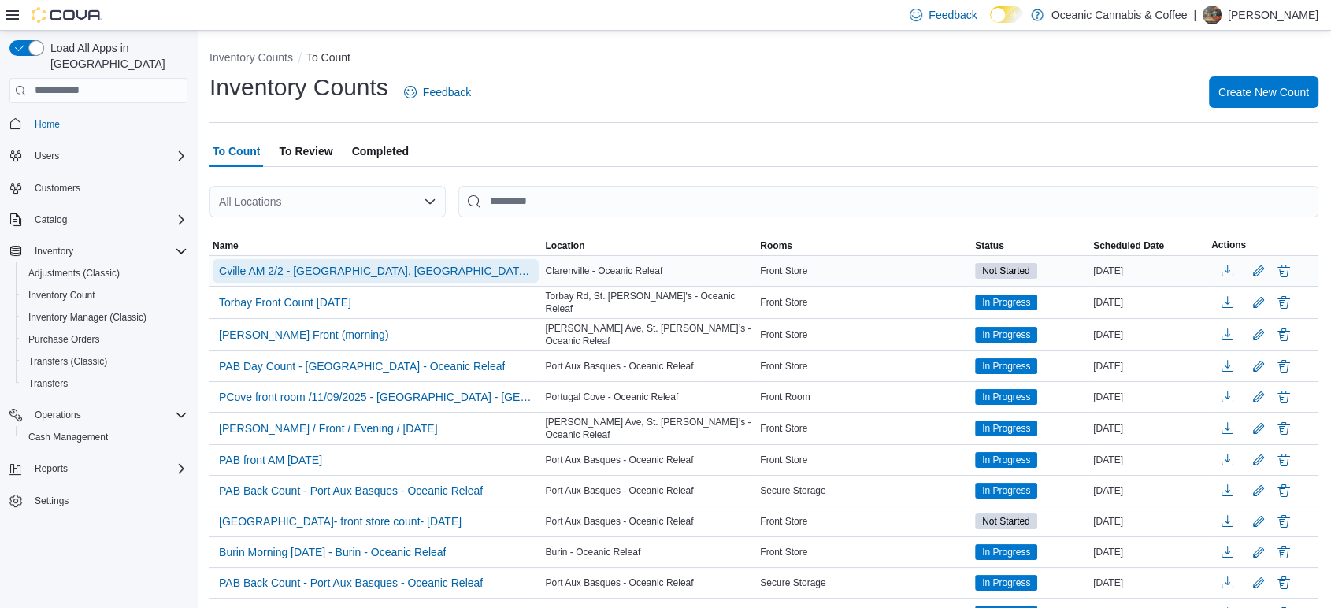
click at [410, 274] on span "Cville AM 2/2 - [GEOGRAPHIC_DATA], [GEOGRAPHIC_DATA], Vapes - [GEOGRAPHIC_DATA]…" at bounding box center [375, 271] width 313 height 16
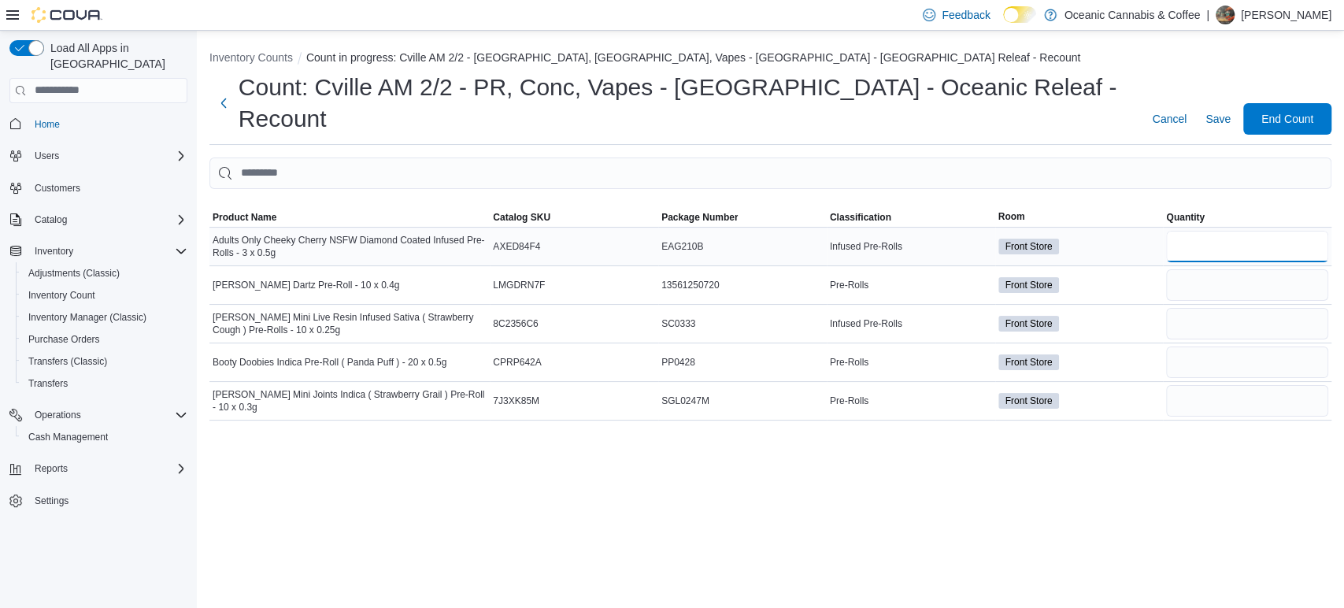
click at [1208, 231] on input "number" at bounding box center [1247, 246] width 162 height 31
click at [1210, 269] on input "number" at bounding box center [1247, 284] width 162 height 31
click at [1219, 308] on input "number" at bounding box center [1247, 323] width 162 height 31
click at [1240, 346] on input "number" at bounding box center [1247, 361] width 162 height 31
click at [1277, 385] on input "number" at bounding box center [1247, 400] width 162 height 31
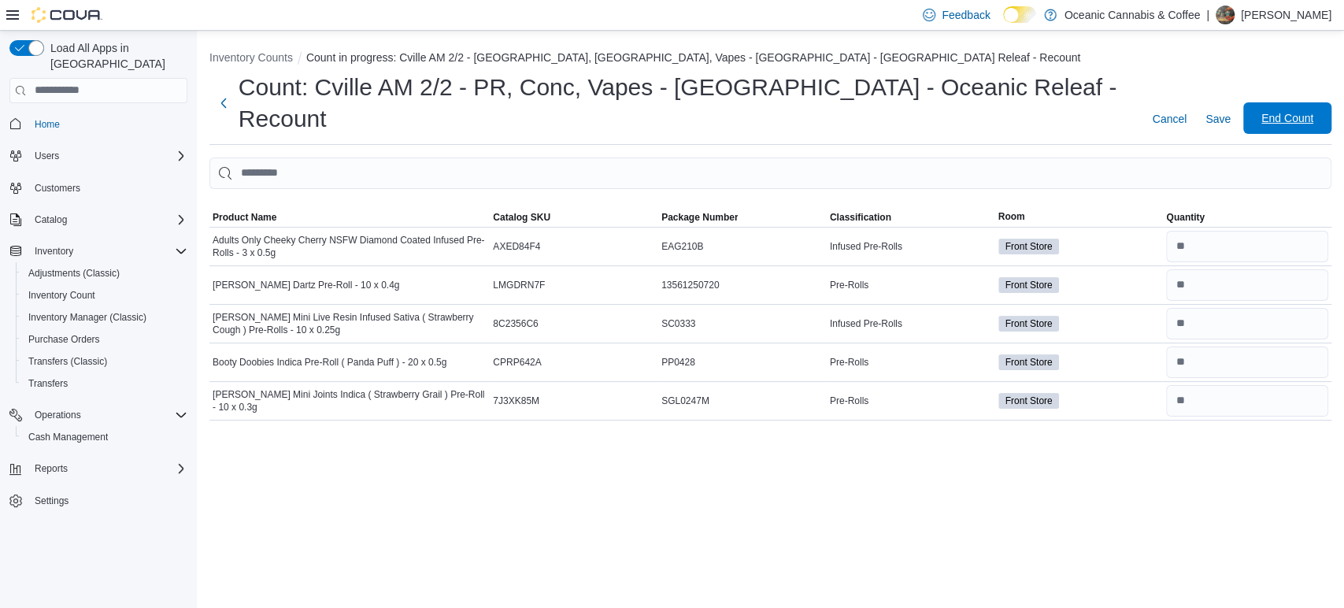
click at [1292, 102] on span "End Count" at bounding box center [1287, 117] width 69 height 31
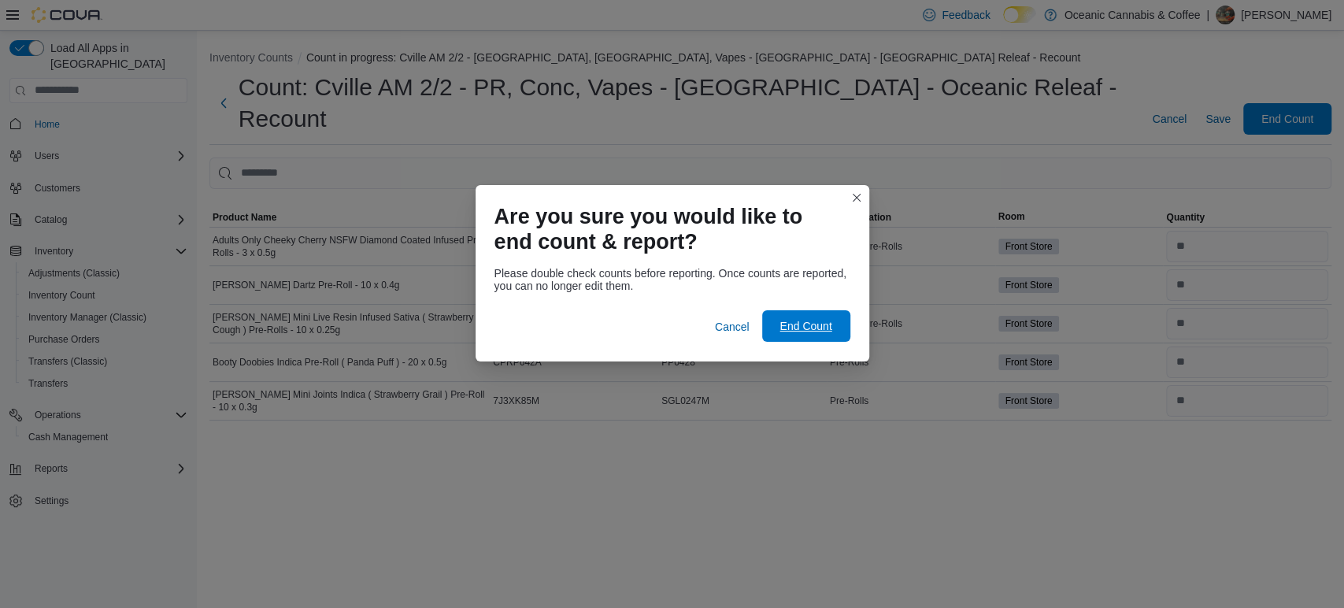
click at [832, 335] on span "End Count" at bounding box center [806, 325] width 69 height 31
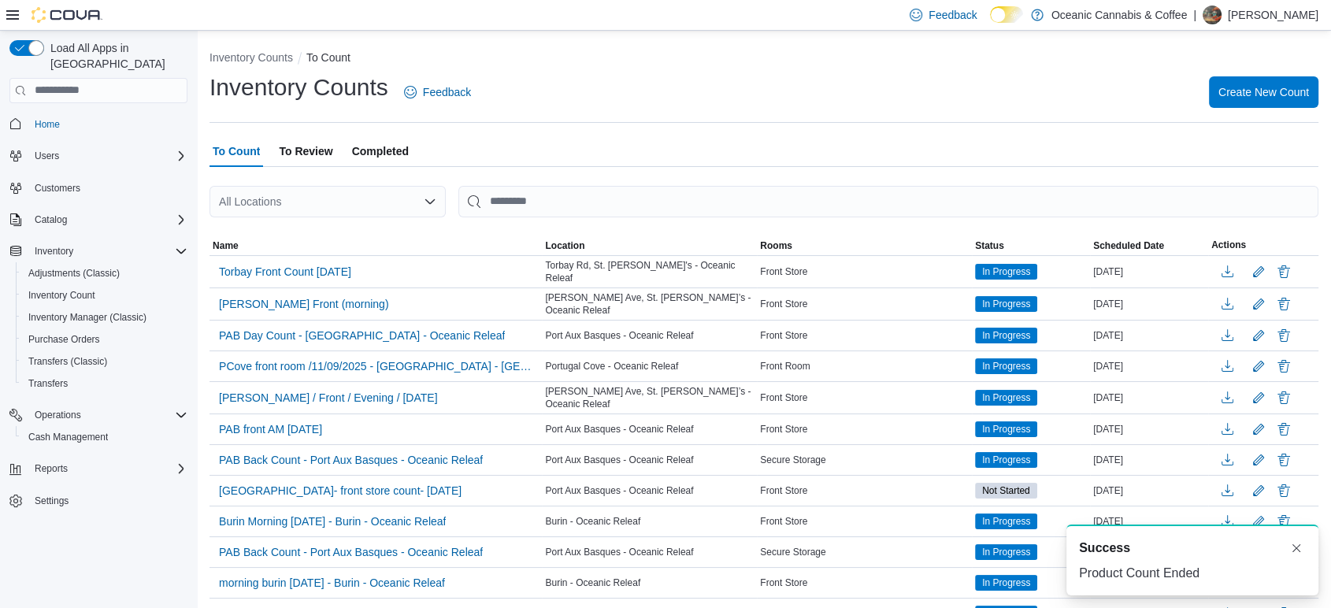
click at [323, 151] on span "To Review" at bounding box center [306, 150] width 54 height 31
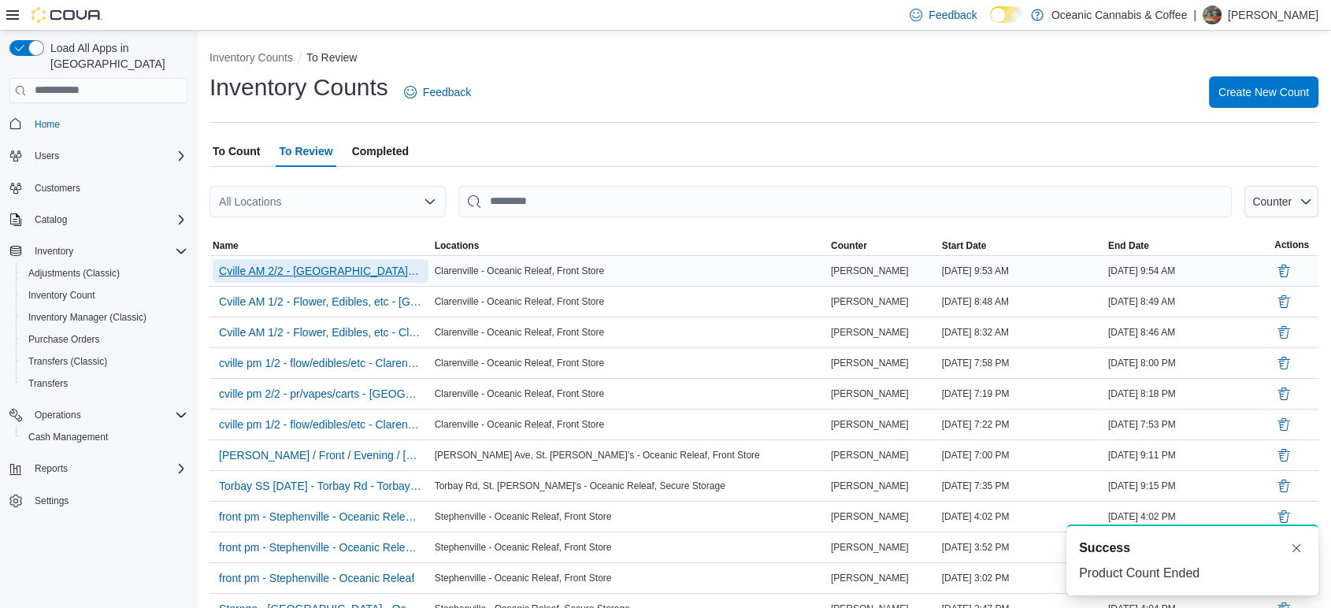
click at [340, 276] on span "Cville AM 2/2 - [GEOGRAPHIC_DATA], [GEOGRAPHIC_DATA], Vapes - [GEOGRAPHIC_DATA]…" at bounding box center [320, 271] width 203 height 16
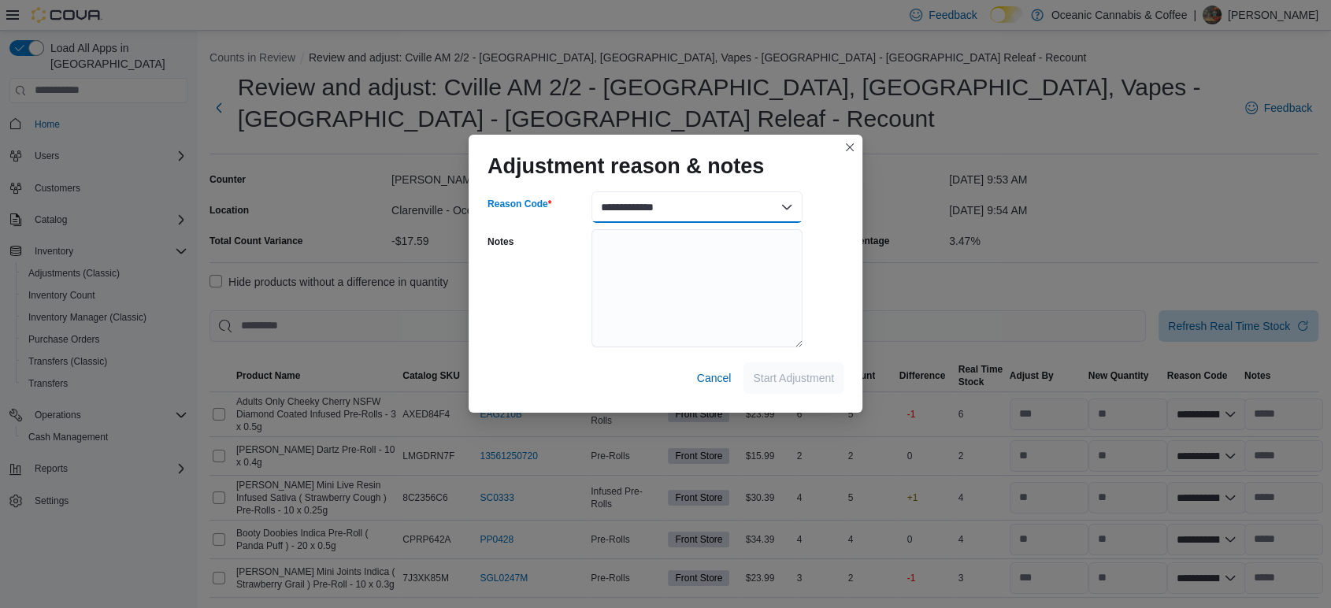
click at [710, 219] on select "**********" at bounding box center [696, 206] width 211 height 31
click at [591, 191] on select "**********" at bounding box center [696, 206] width 211 height 31
click at [806, 370] on span "Start Adjustment" at bounding box center [793, 377] width 81 height 31
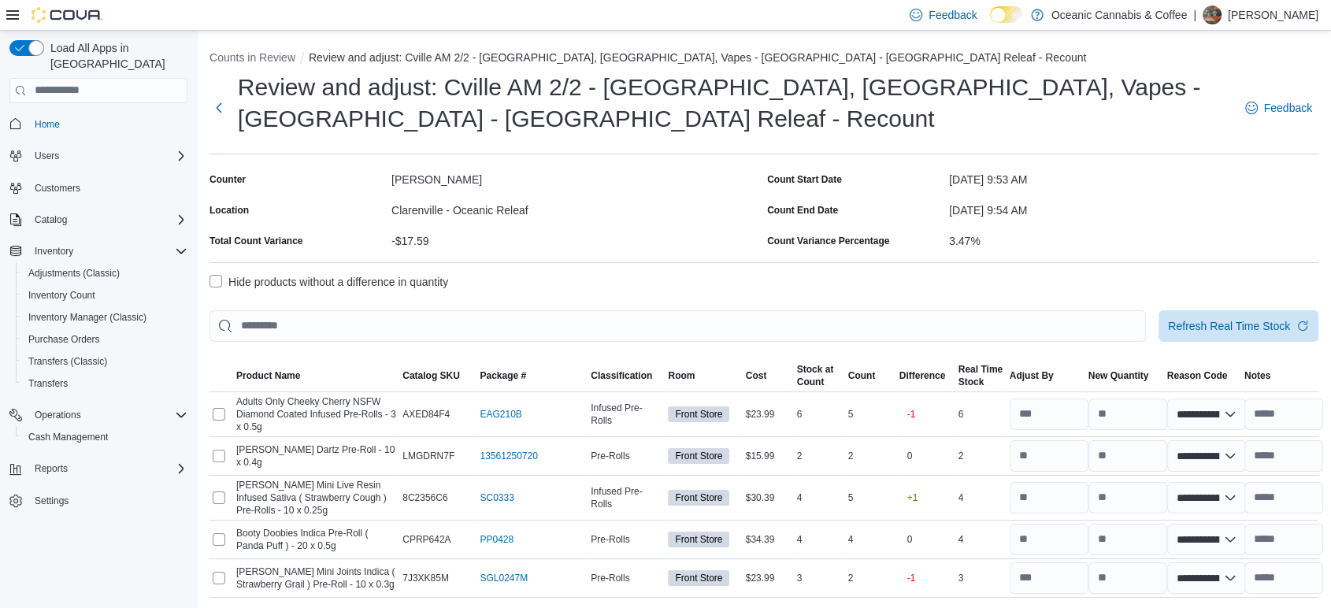
click at [308, 272] on label "Hide products without a difference in quantity" at bounding box center [328, 281] width 239 height 19
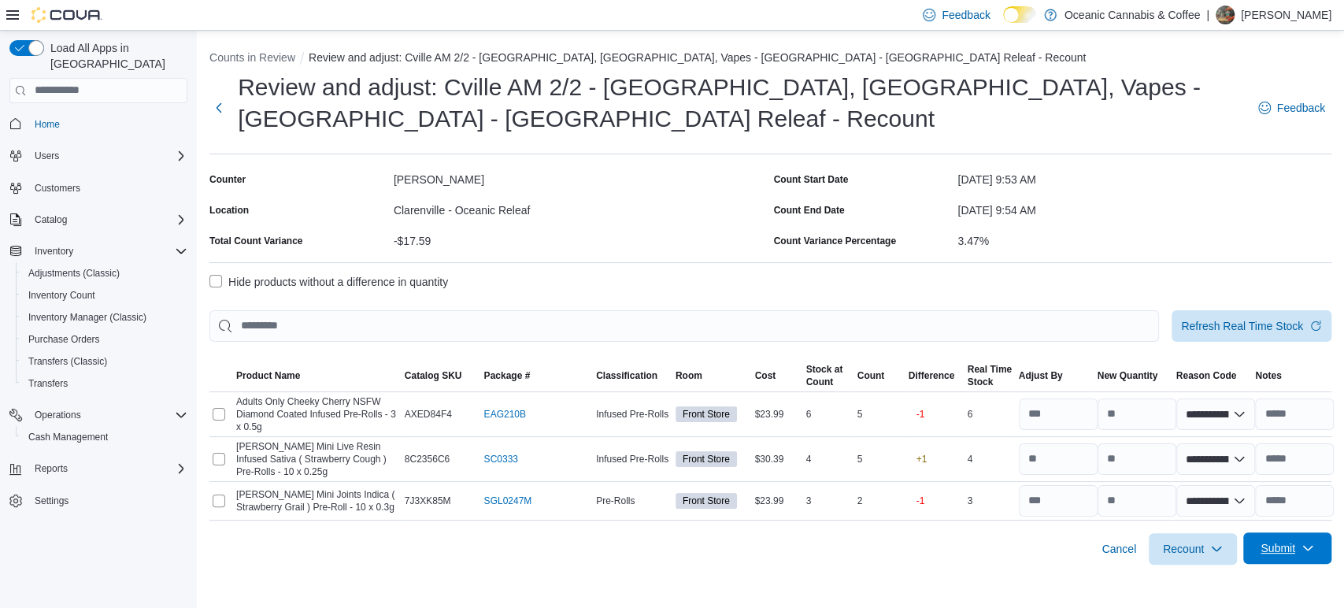
click at [1293, 540] on span "Submit" at bounding box center [1278, 548] width 35 height 16
click at [1267, 479] on span "Submit without Adjustments" at bounding box center [1257, 479] width 135 height 16
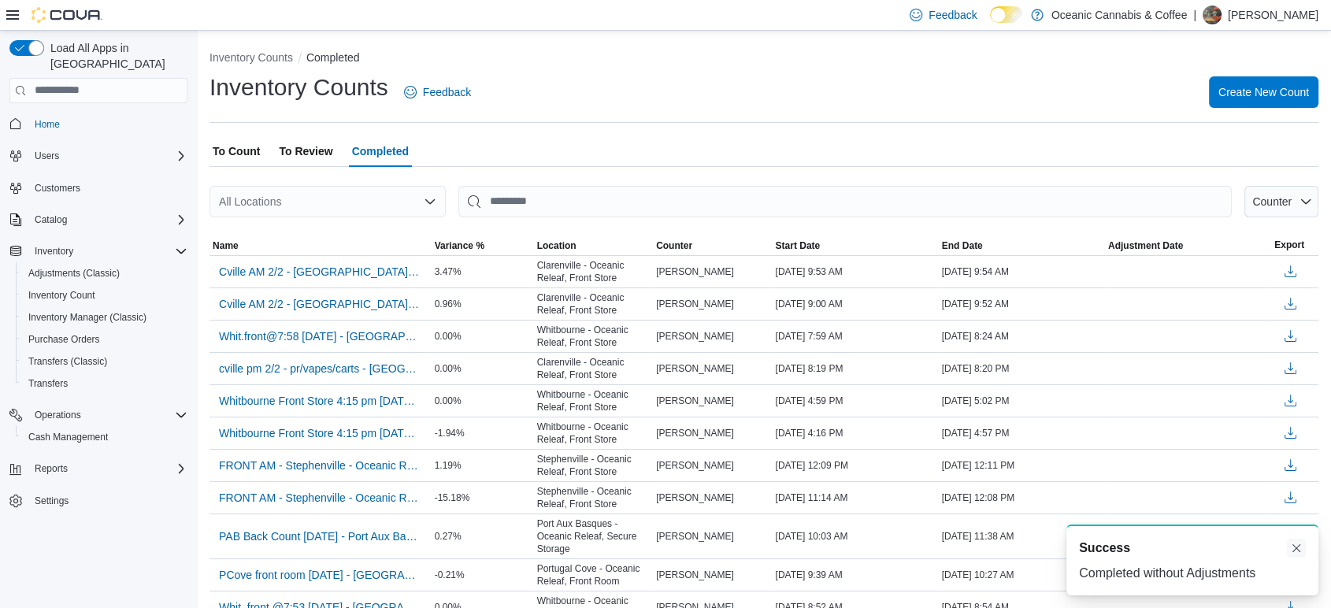
drag, startPoint x: 1299, startPoint y: 552, endPoint x: 1279, endPoint y: 572, distance: 29.0
click at [1301, 552] on button "Dismiss toast" at bounding box center [1296, 548] width 19 height 19
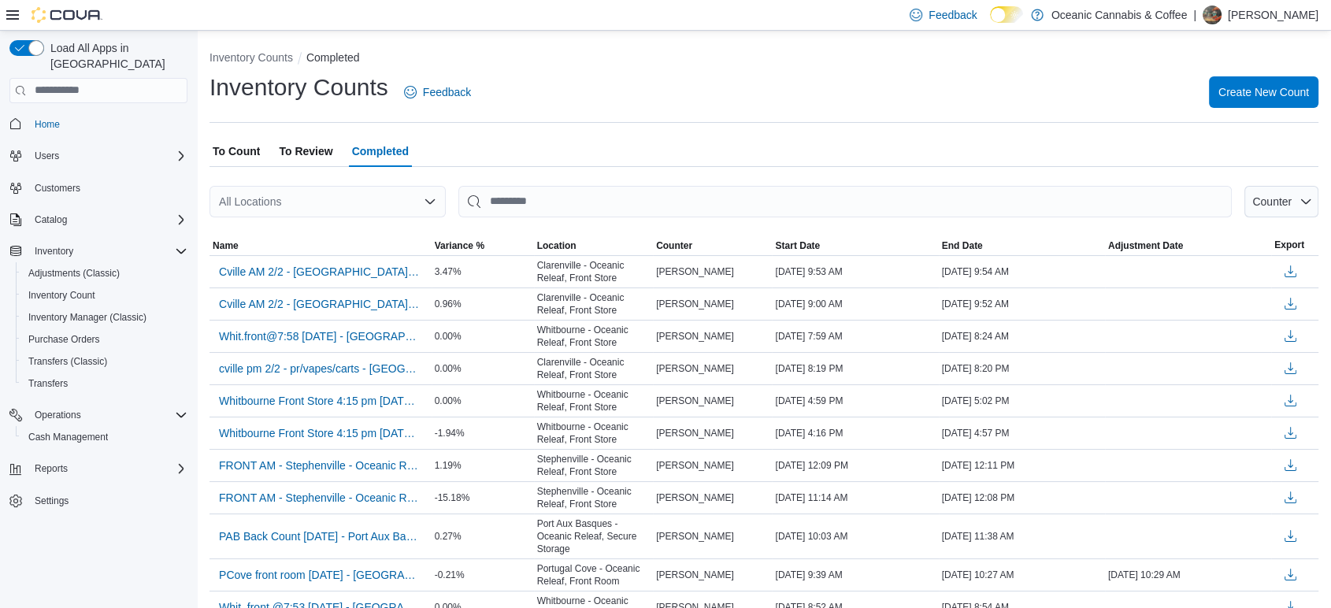
click at [999, 72] on div "Inventory Counts Feedback Create New Count" at bounding box center [763, 92] width 1109 height 41
click at [89, 311] on span "Inventory Manager (Classic)" at bounding box center [87, 317] width 118 height 13
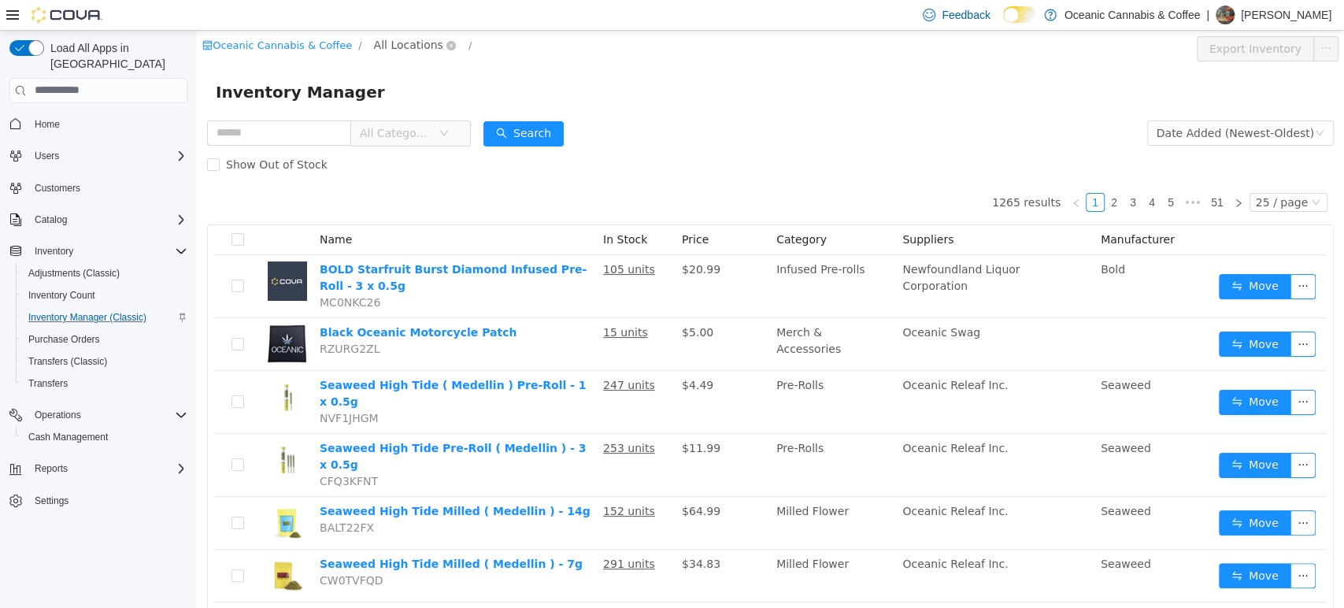
click at [402, 42] on span "All Locations" at bounding box center [408, 43] width 69 height 17
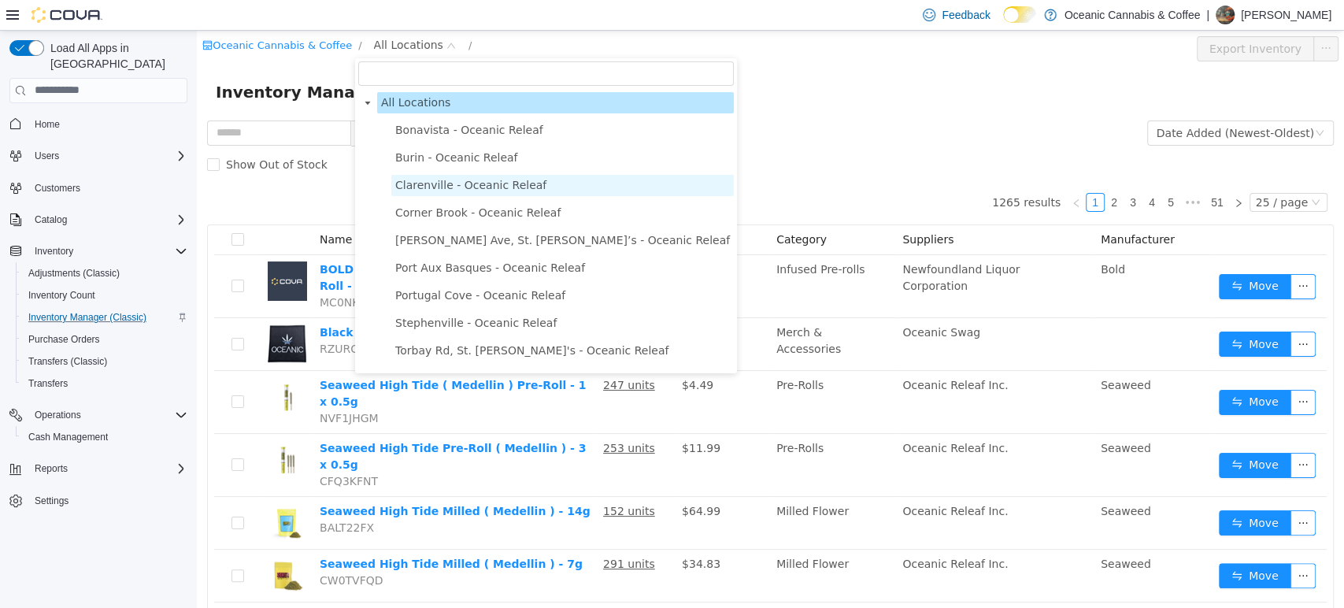
click at [468, 184] on span "Clarenville - Oceanic Releaf" at bounding box center [470, 184] width 151 height 13
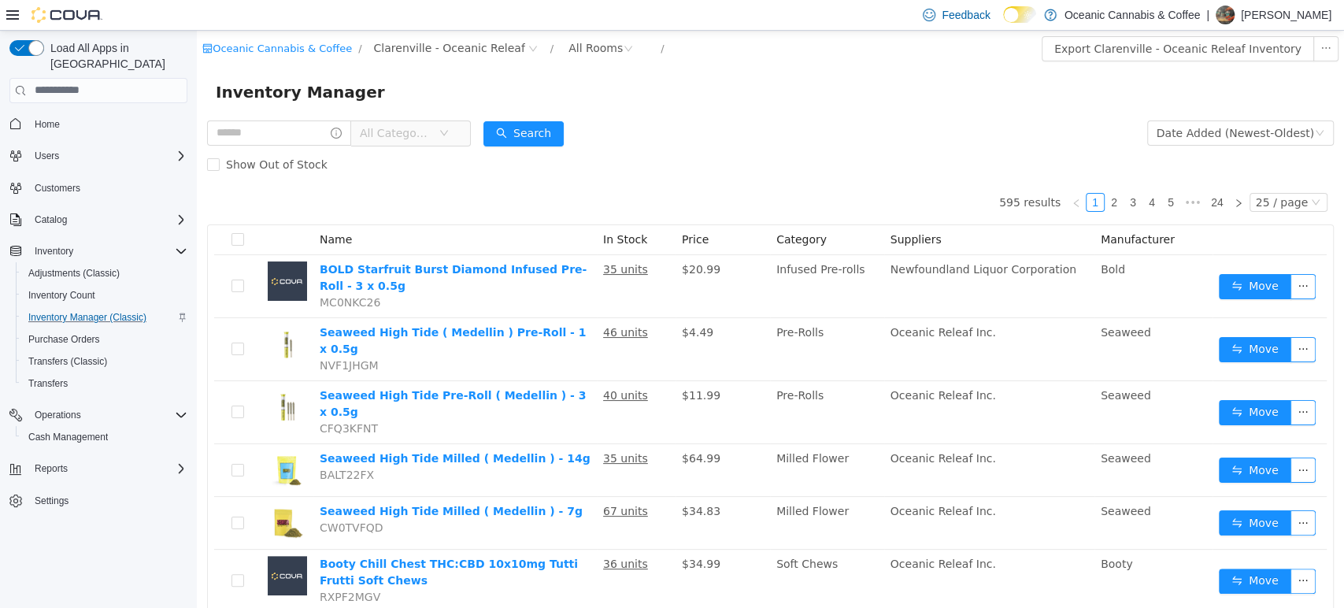
click at [393, 128] on span "All Categories" at bounding box center [396, 132] width 72 height 16
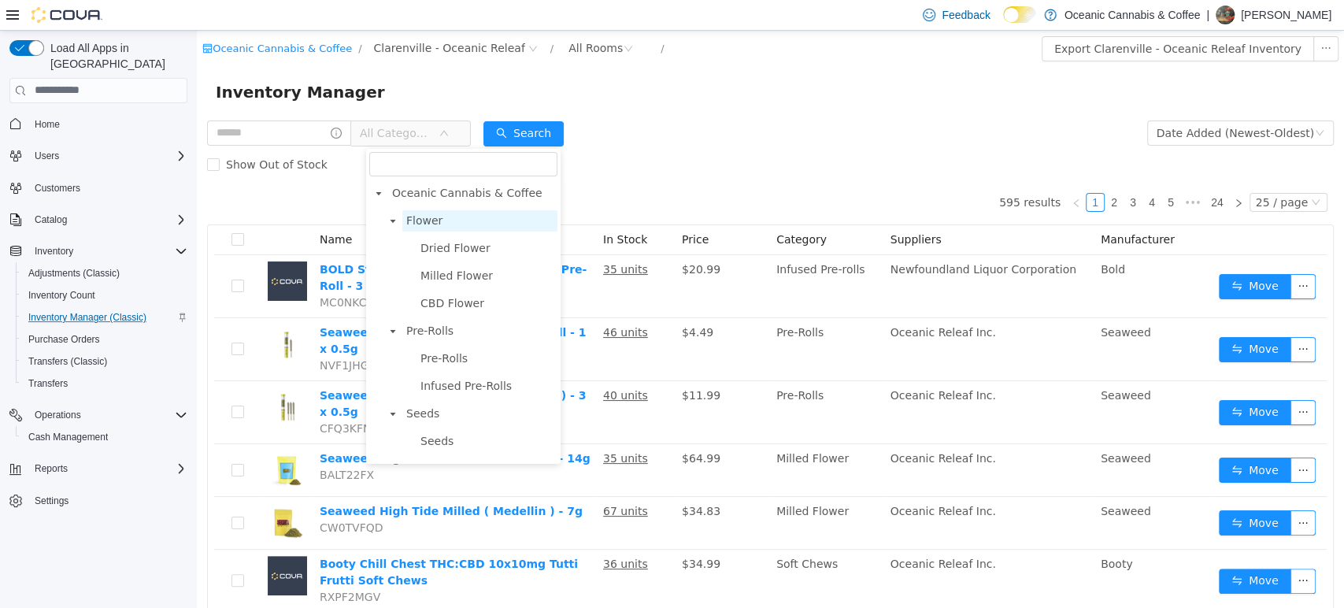
click at [413, 227] on span "Flower" at bounding box center [479, 219] width 155 height 21
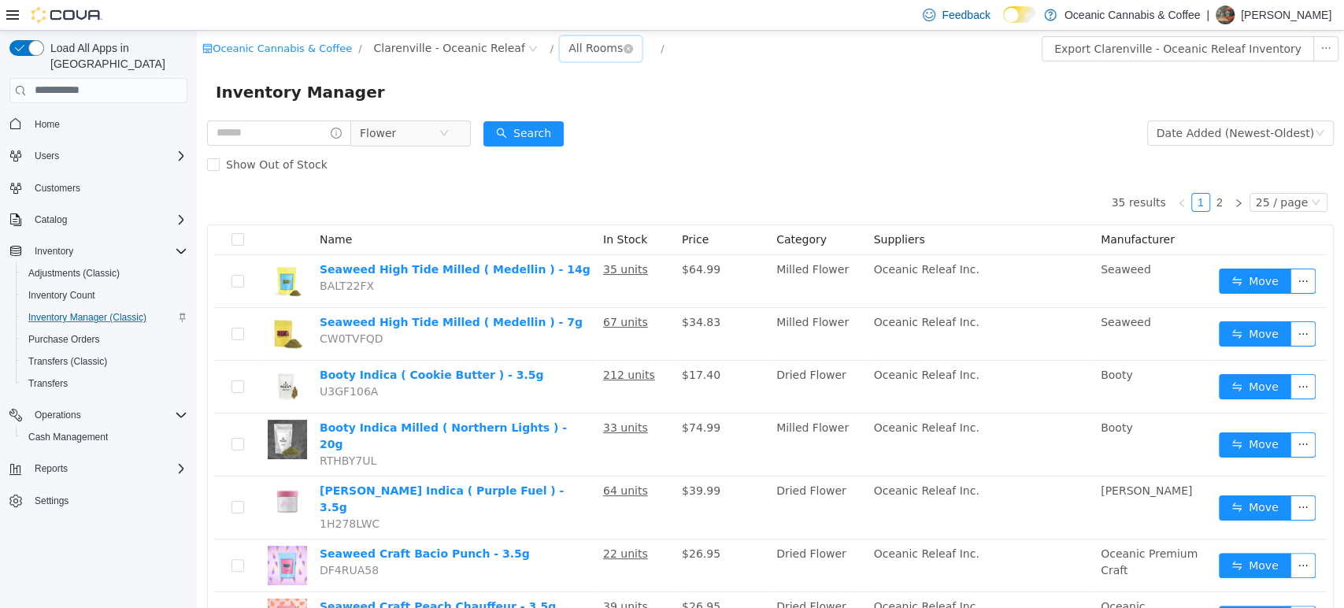
click at [569, 47] on div "All Rooms" at bounding box center [596, 47] width 54 height 24
click at [580, 94] on li "Front Store" at bounding box center [575, 104] width 94 height 25
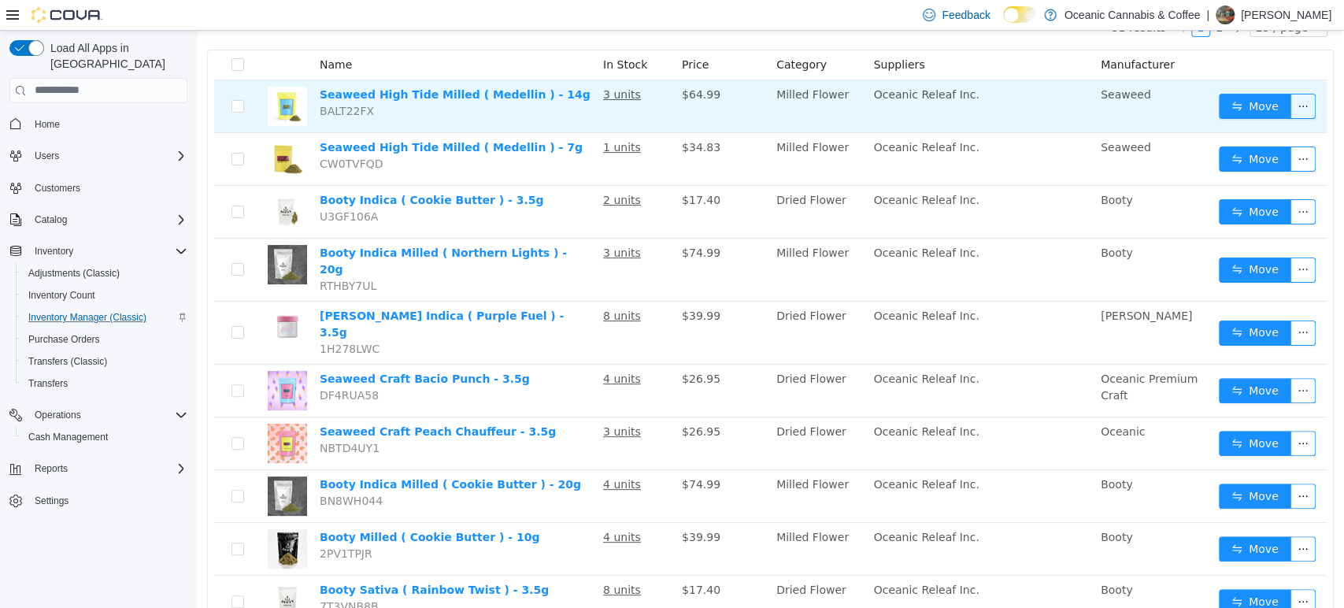
scroll to position [262, 0]
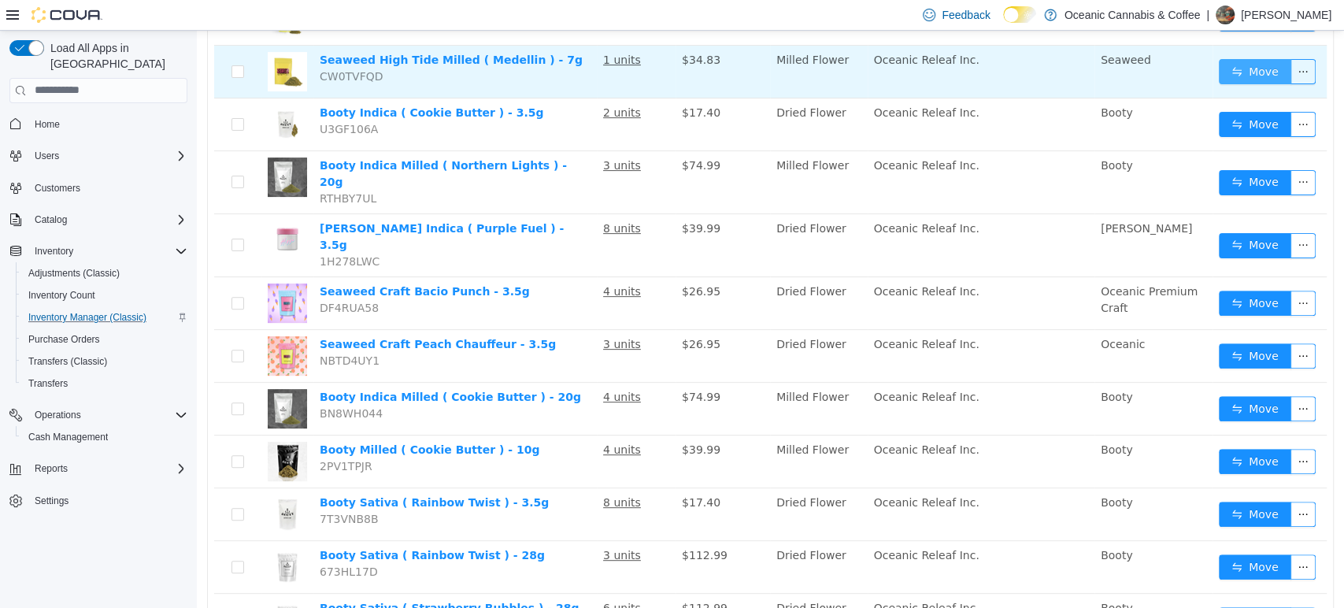
click at [1256, 72] on button "Move" at bounding box center [1255, 70] width 72 height 25
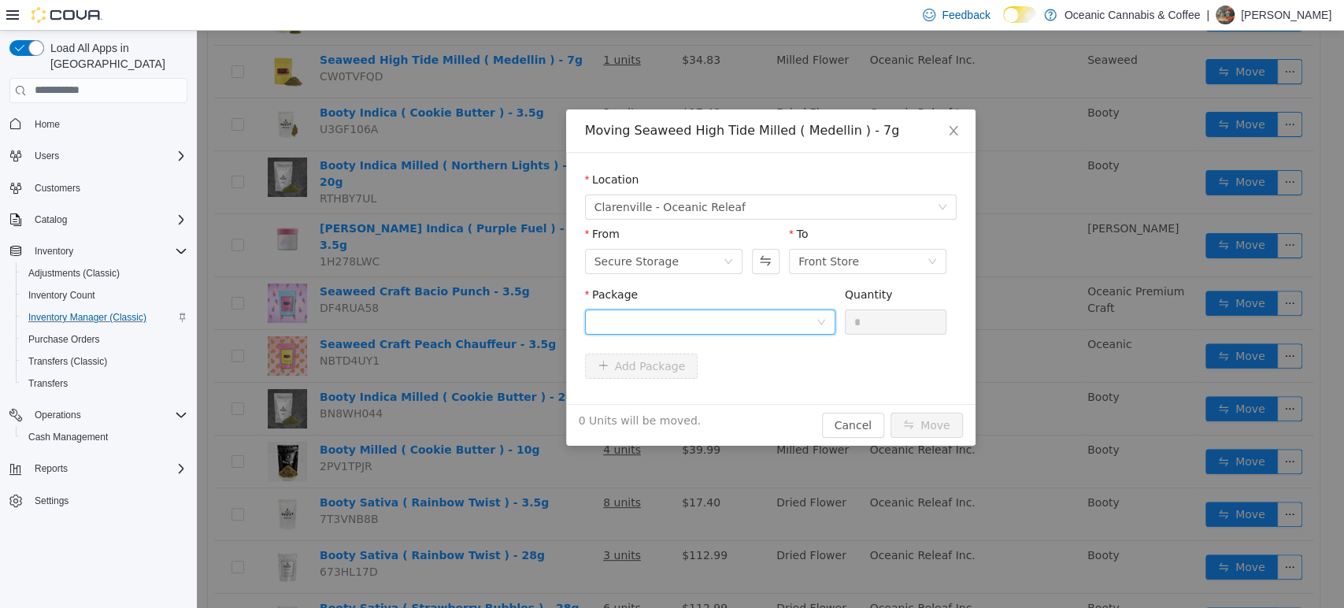
click at [736, 317] on div at bounding box center [705, 321] width 221 height 24
drag, startPoint x: 706, startPoint y: 384, endPoint x: 738, endPoint y: 365, distance: 37.0
click at [706, 384] on li "ME0466M Quantity : 66 Units" at bounding box center [709, 386] width 250 height 43
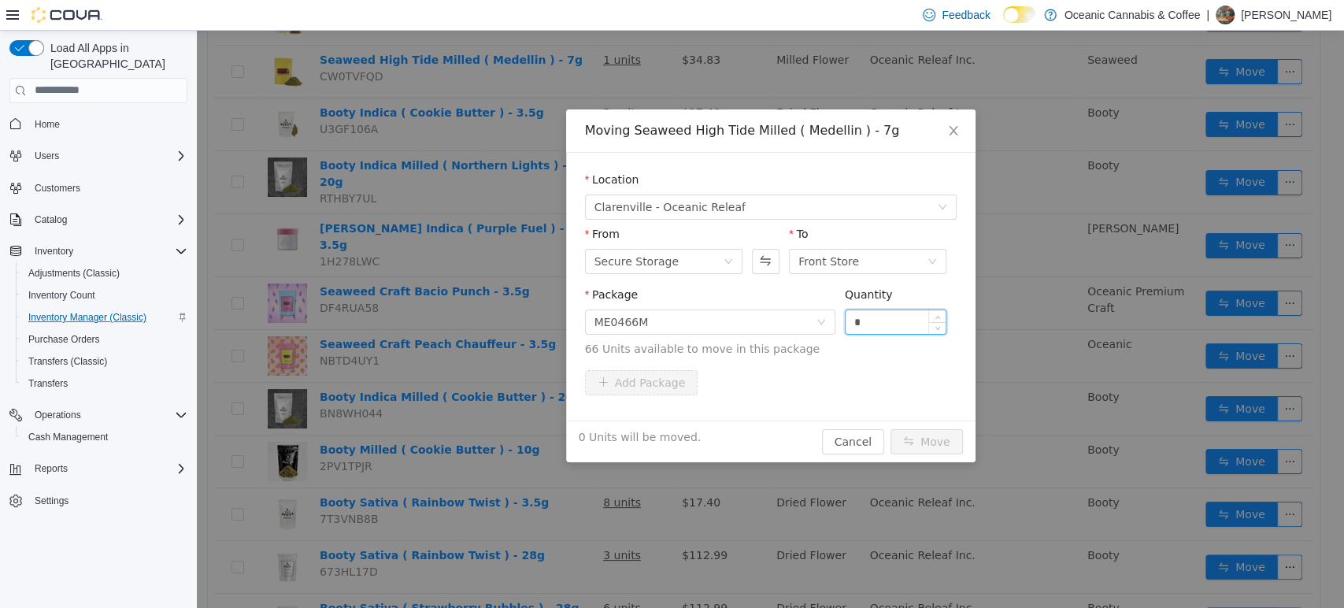
click at [905, 318] on input "*" at bounding box center [896, 321] width 101 height 24
click at [891, 428] on button "Move" at bounding box center [927, 440] width 72 height 25
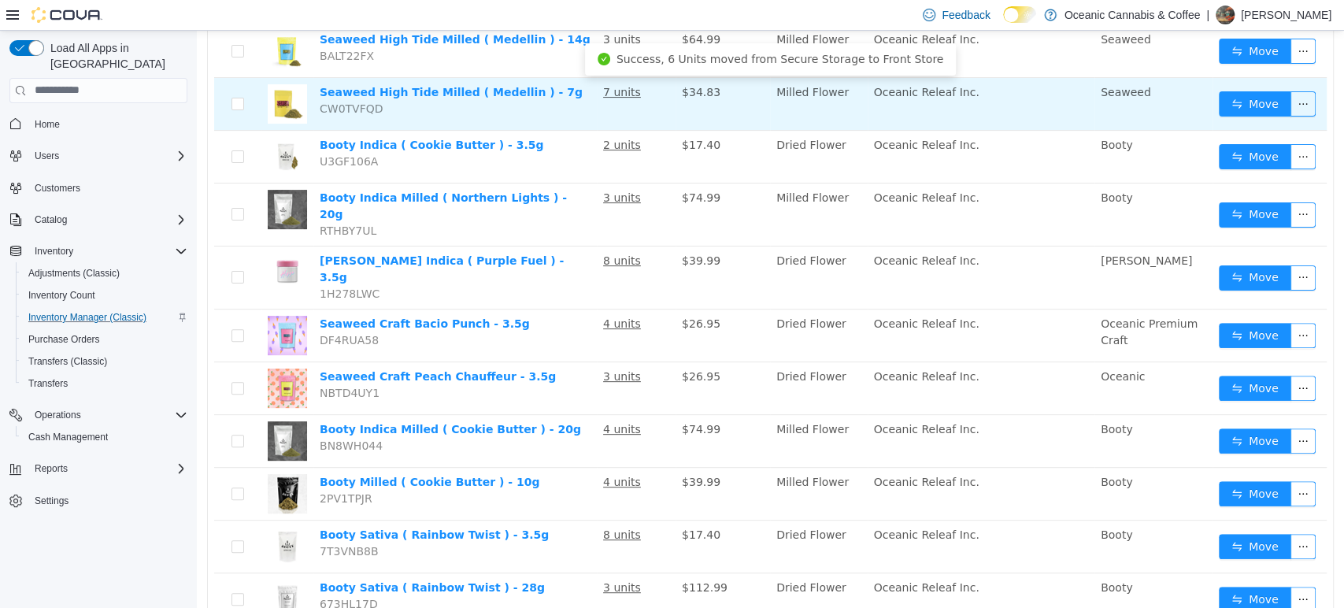
scroll to position [175, 0]
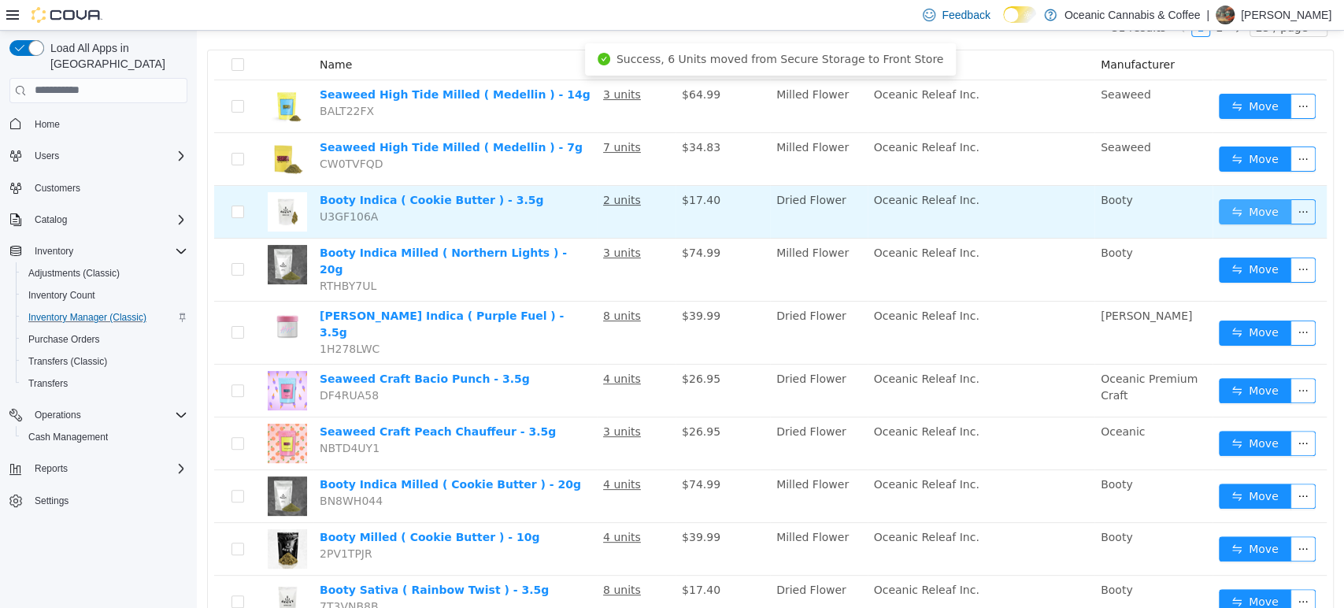
click at [1241, 202] on button "Move" at bounding box center [1255, 210] width 72 height 25
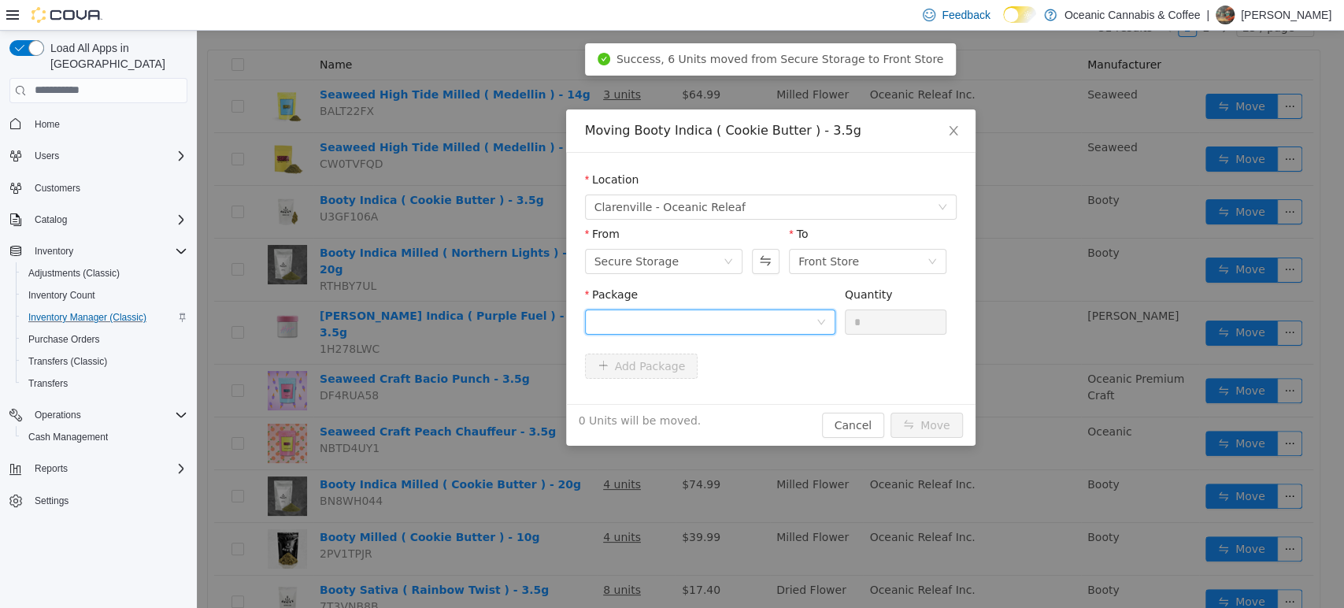
click at [805, 315] on div at bounding box center [705, 321] width 221 height 24
click at [772, 394] on li "[DATE] Quantity : 210 Units" at bounding box center [709, 386] width 250 height 43
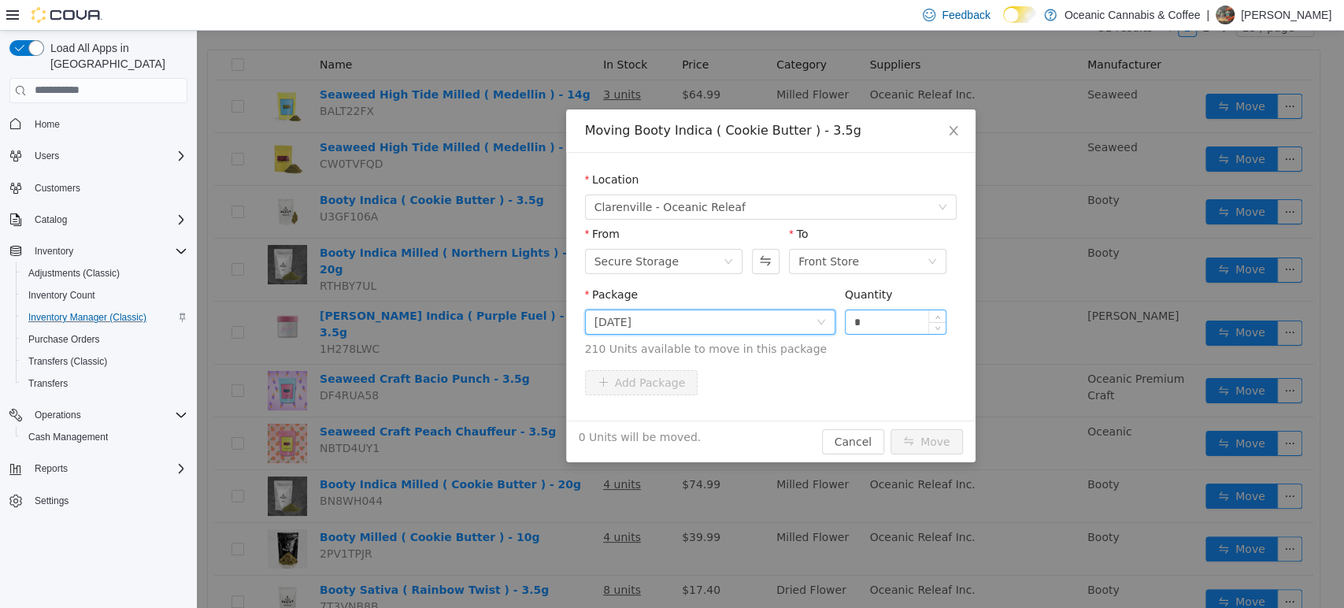
click at [903, 323] on input "*" at bounding box center [896, 321] width 101 height 24
click at [891, 428] on button "Move" at bounding box center [927, 440] width 72 height 25
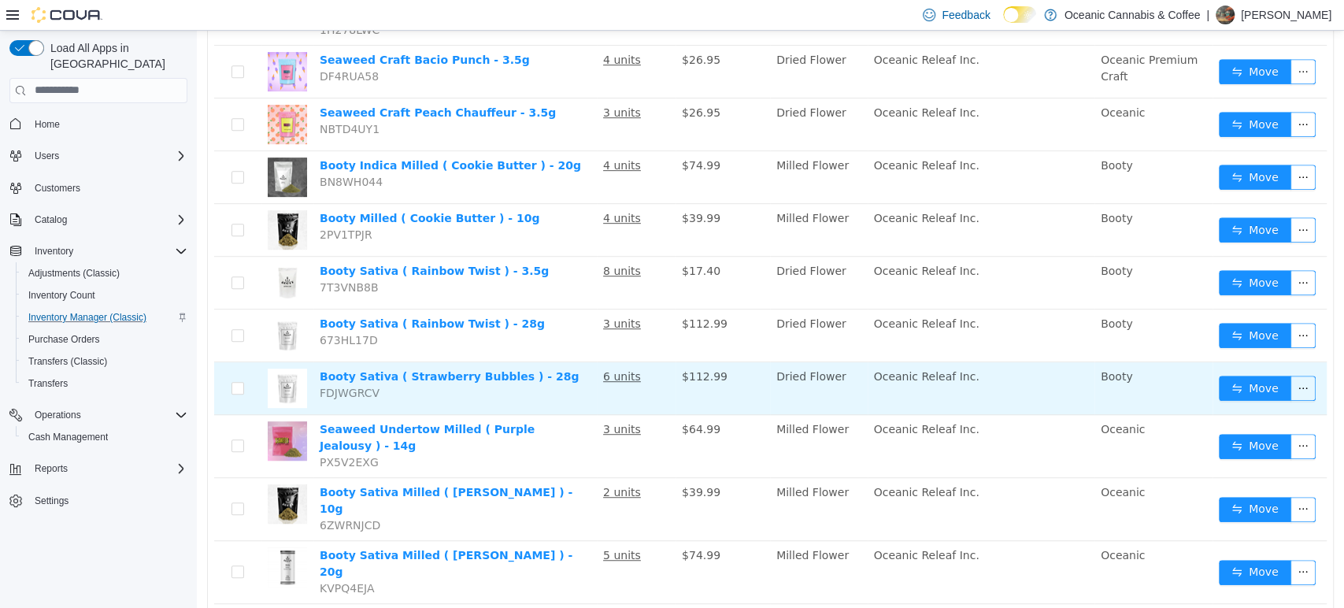
scroll to position [524, 0]
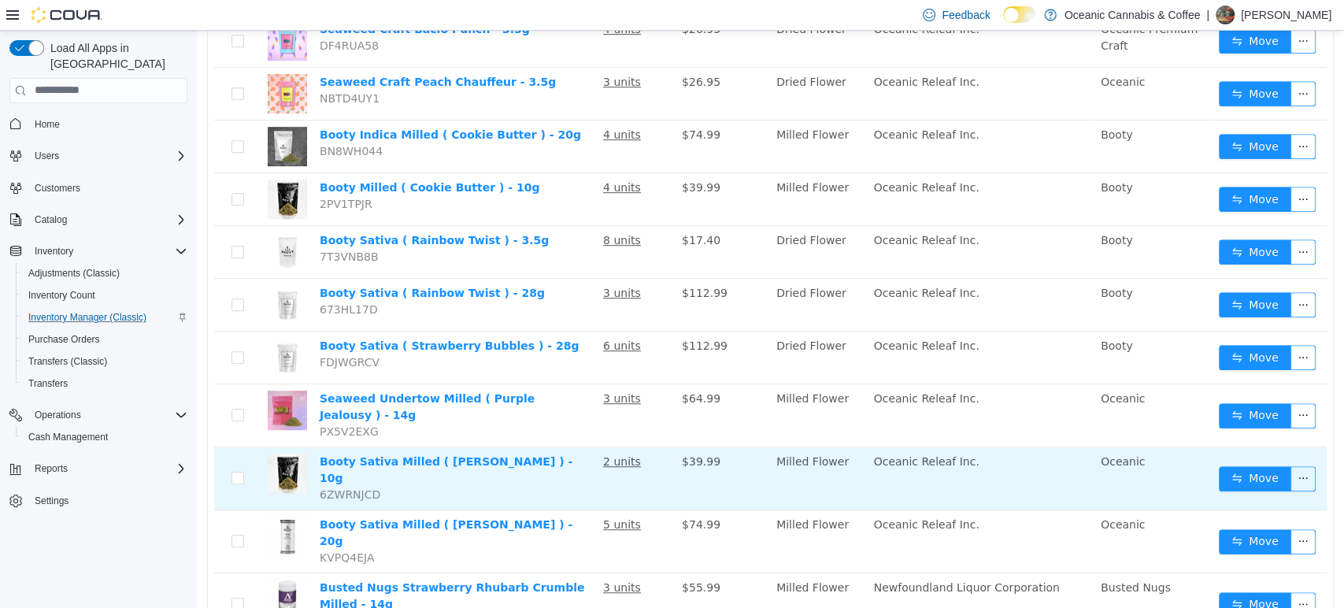
click at [1234, 446] on td "Move" at bounding box center [1270, 477] width 114 height 63
click at [1230, 465] on button "Move" at bounding box center [1255, 477] width 72 height 25
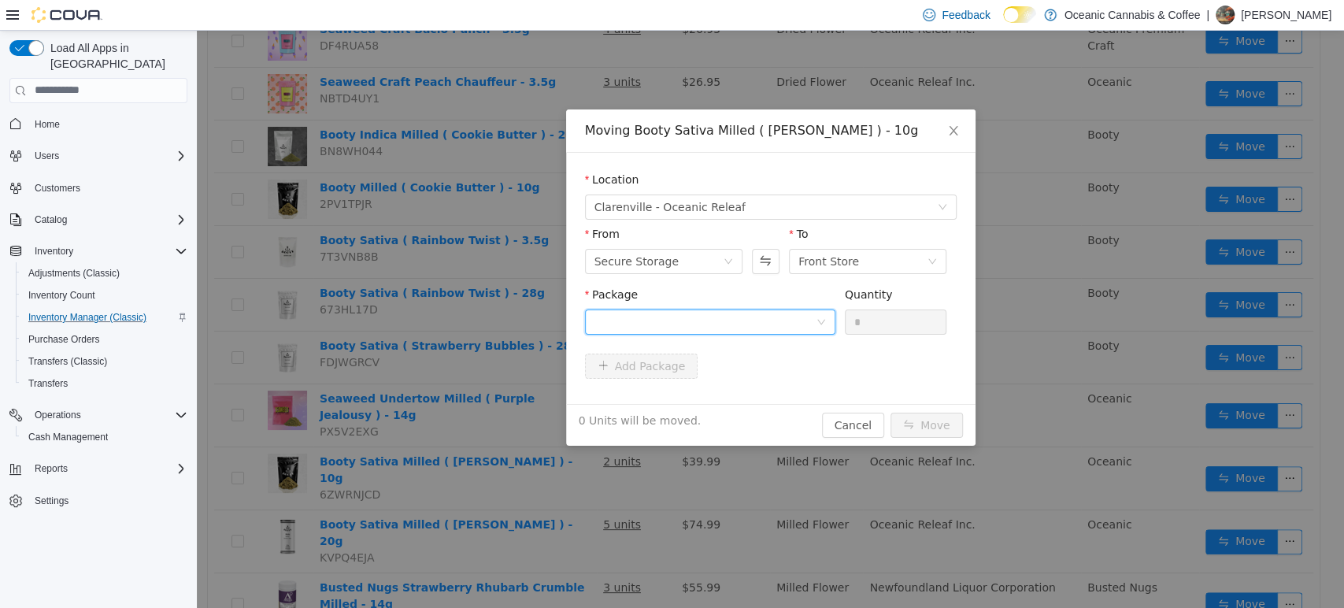
click at [743, 324] on div at bounding box center [705, 321] width 221 height 24
click at [710, 387] on li "PRB0460 Quantity : 36 Units" at bounding box center [709, 387] width 250 height 43
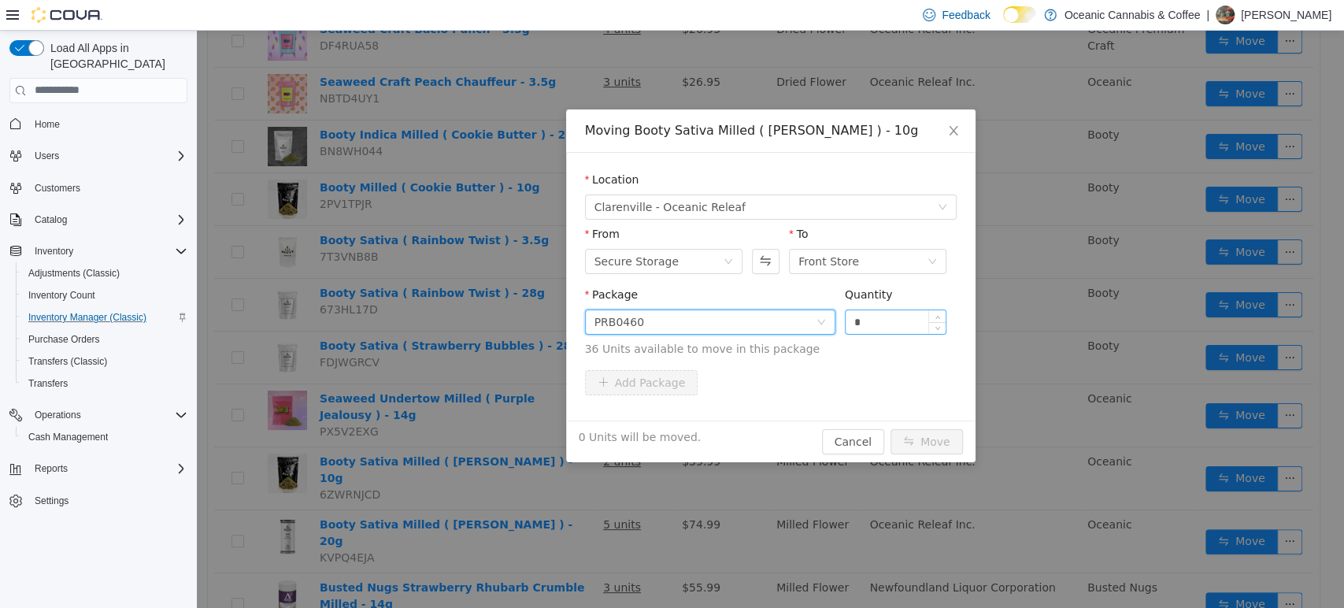
click at [893, 321] on input "*" at bounding box center [896, 321] width 101 height 24
click at [891, 428] on button "Move" at bounding box center [927, 440] width 72 height 25
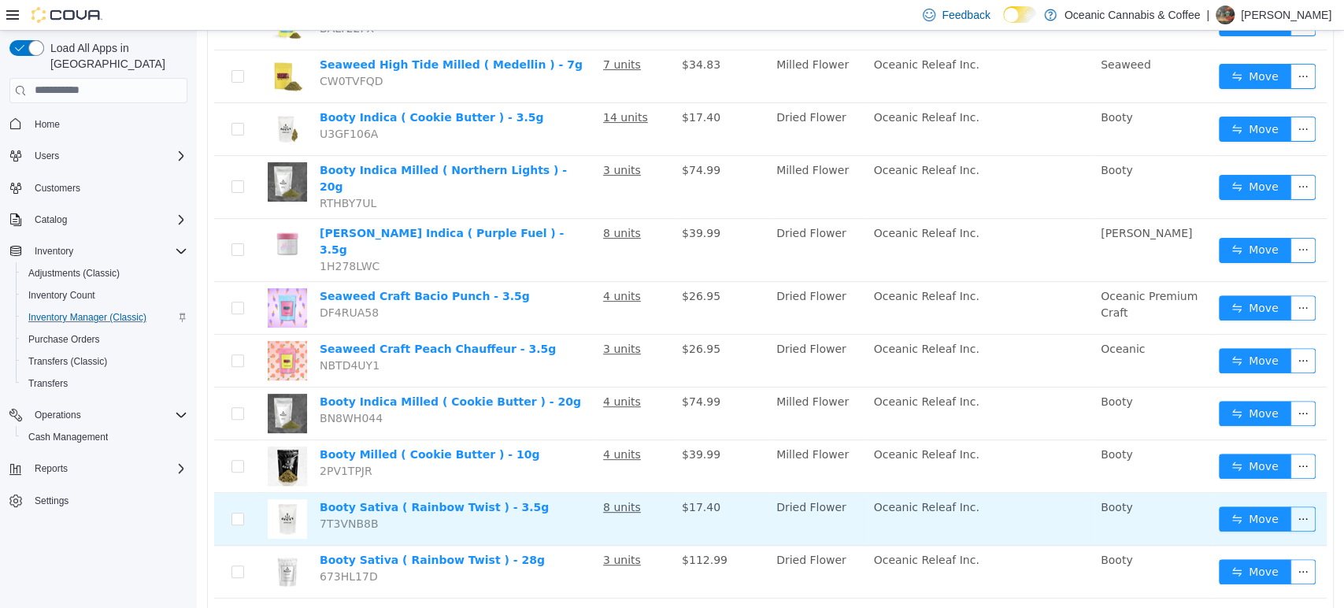
scroll to position [175, 0]
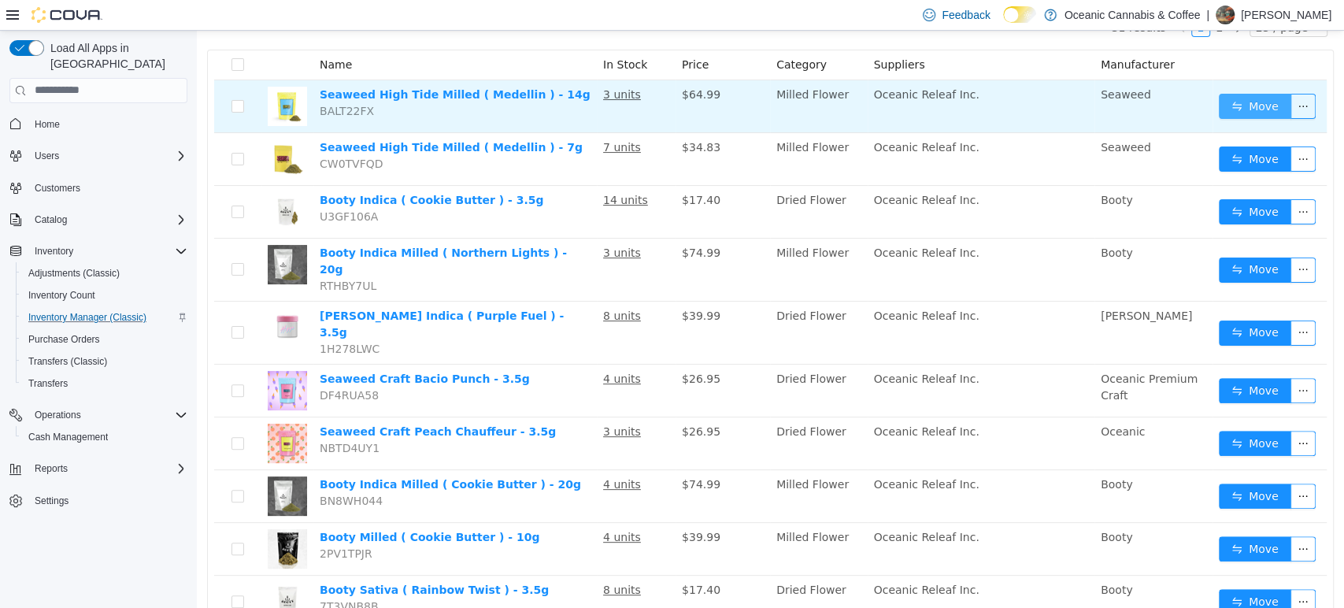
click at [1254, 101] on button "Move" at bounding box center [1255, 105] width 72 height 25
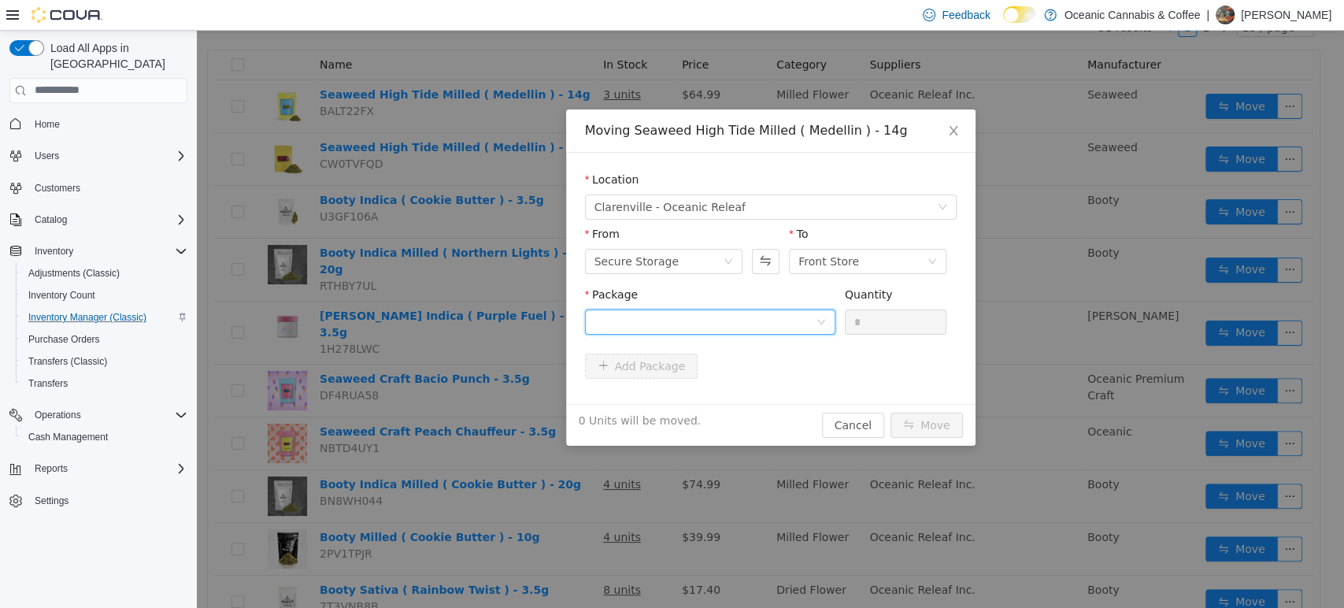
click at [709, 312] on div at bounding box center [705, 321] width 221 height 24
click at [690, 397] on li "ME0466M Quantity : 32 Units" at bounding box center [709, 386] width 250 height 43
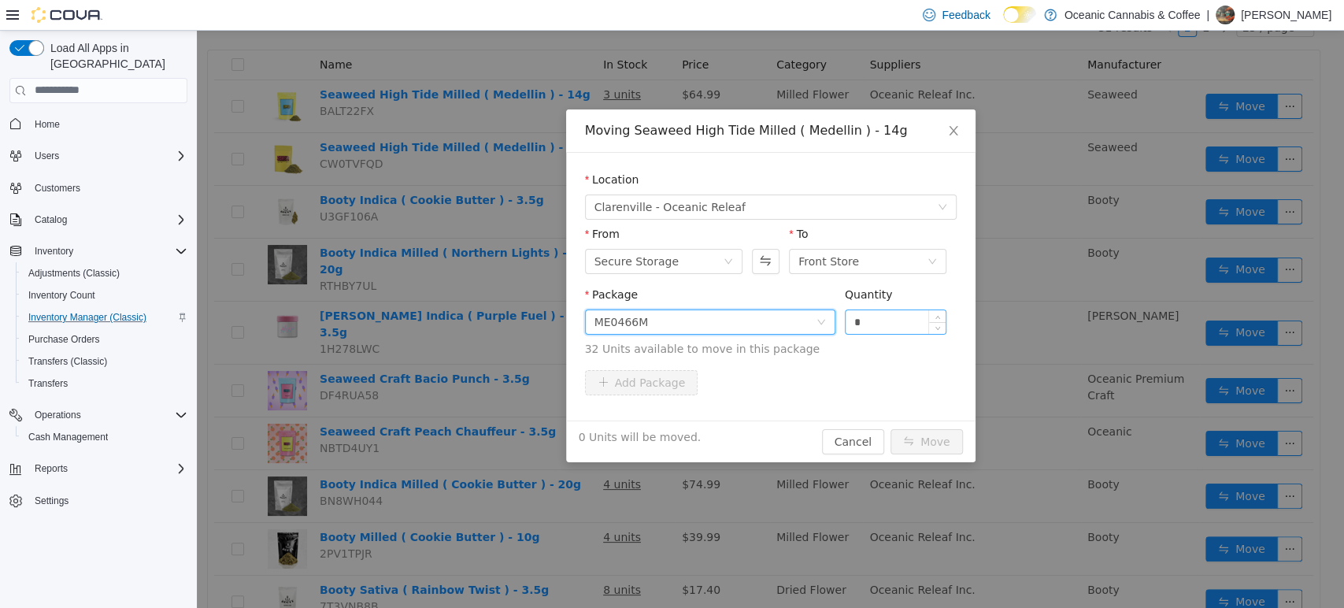
click at [893, 314] on input "*" at bounding box center [896, 321] width 101 height 24
click at [891, 428] on button "Move" at bounding box center [927, 440] width 72 height 25
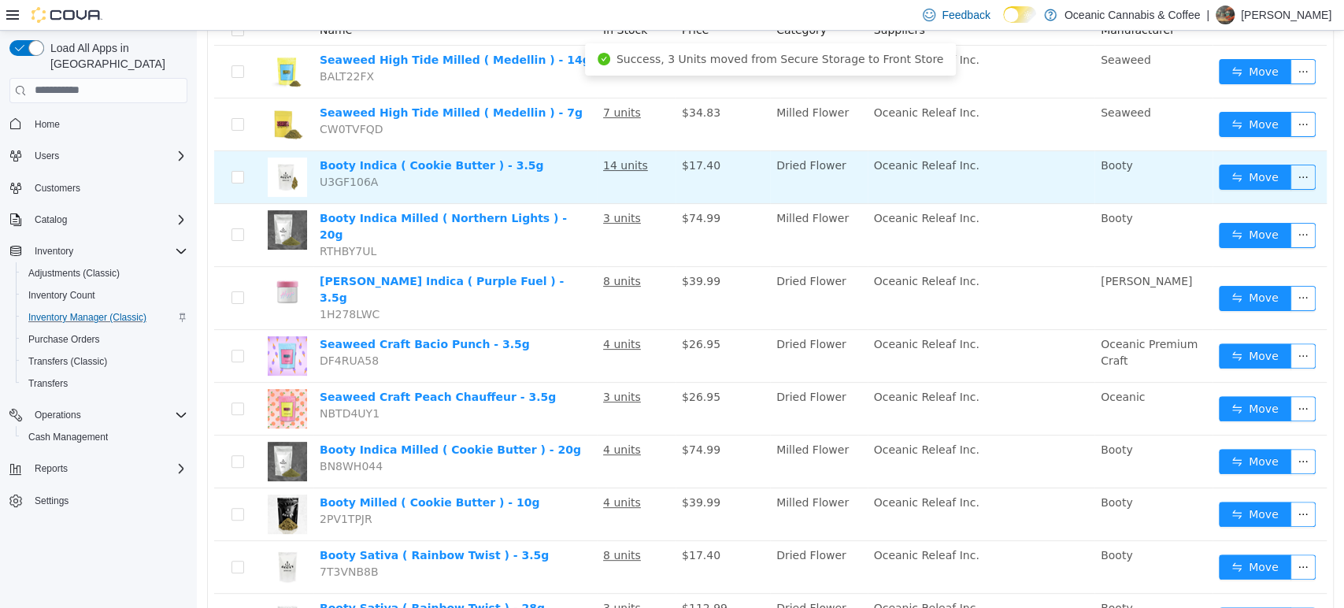
scroll to position [262, 0]
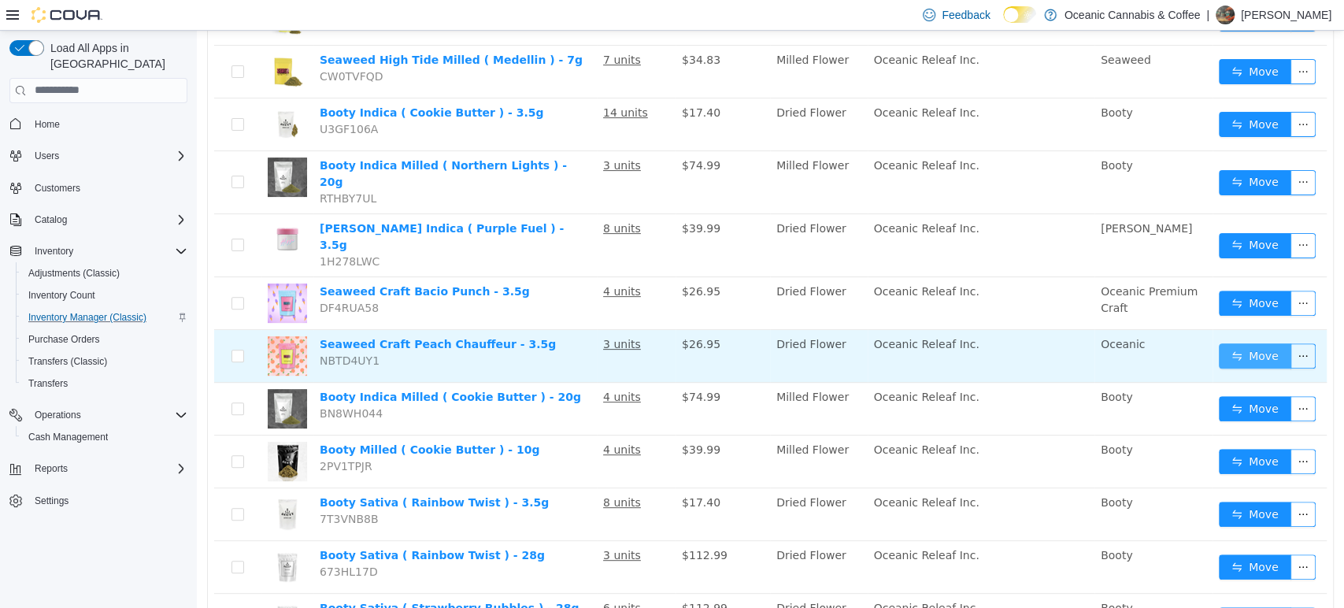
click at [1244, 343] on button "Move" at bounding box center [1255, 355] width 72 height 25
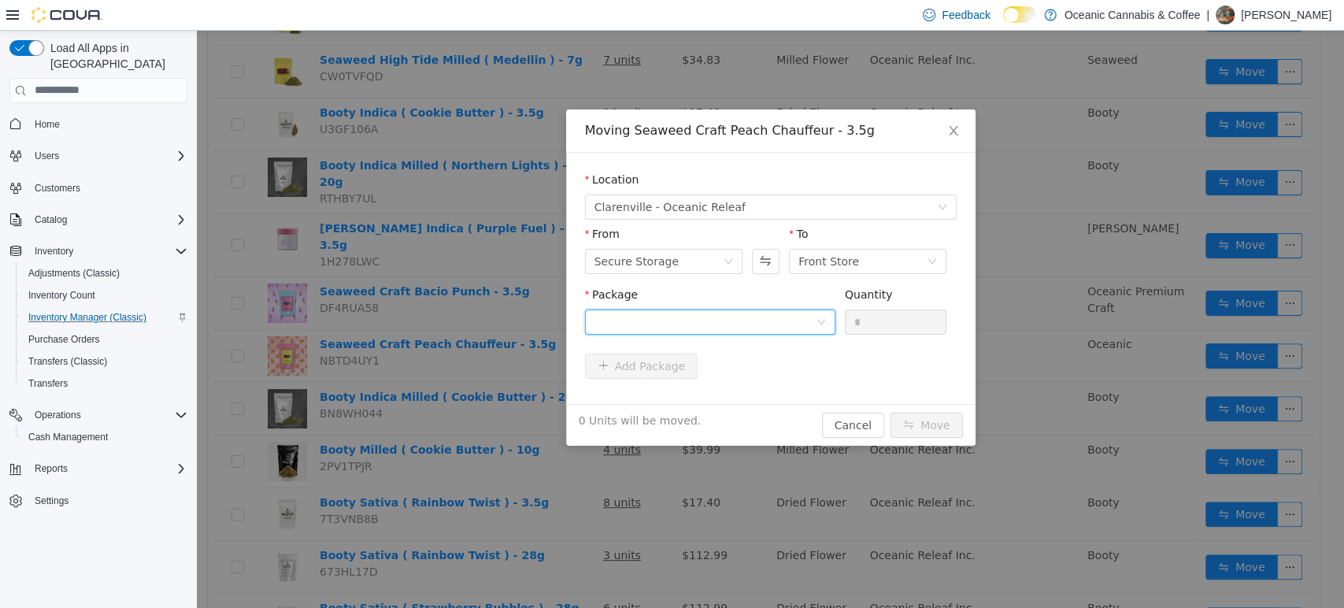
click at [804, 316] on div at bounding box center [705, 321] width 221 height 24
click at [663, 381] on li "PC0375 Quantity : 36 Units" at bounding box center [709, 386] width 250 height 43
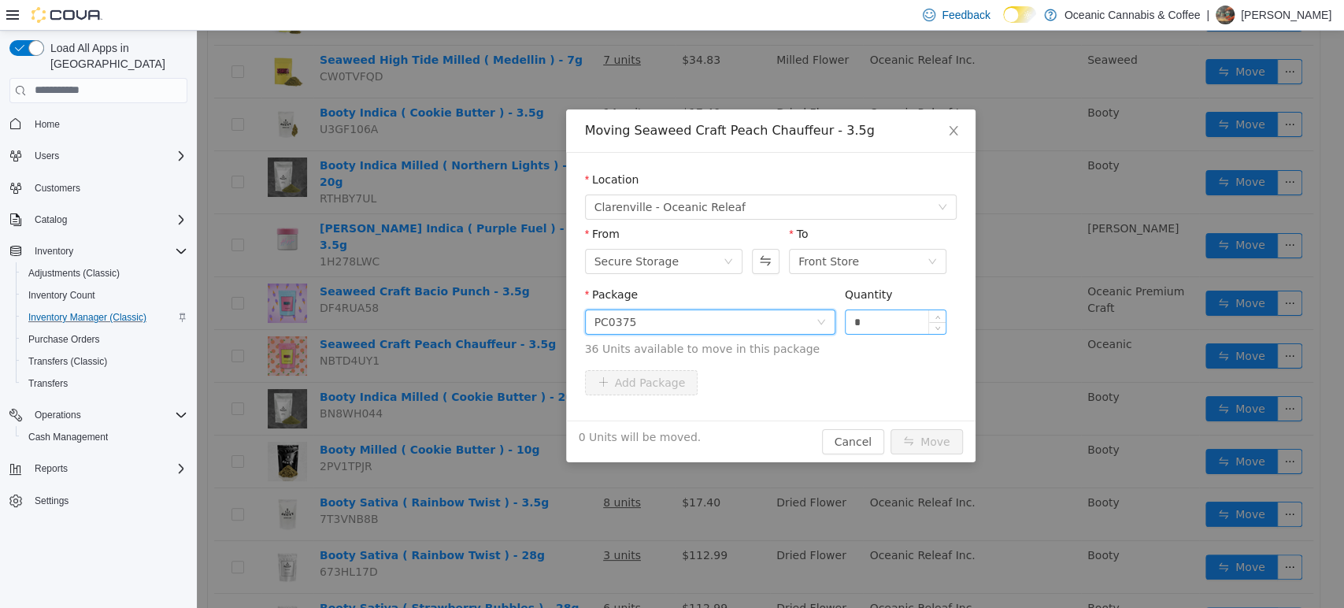
click at [896, 321] on input "*" at bounding box center [896, 321] width 101 height 24
click at [891, 428] on button "Move" at bounding box center [927, 440] width 72 height 25
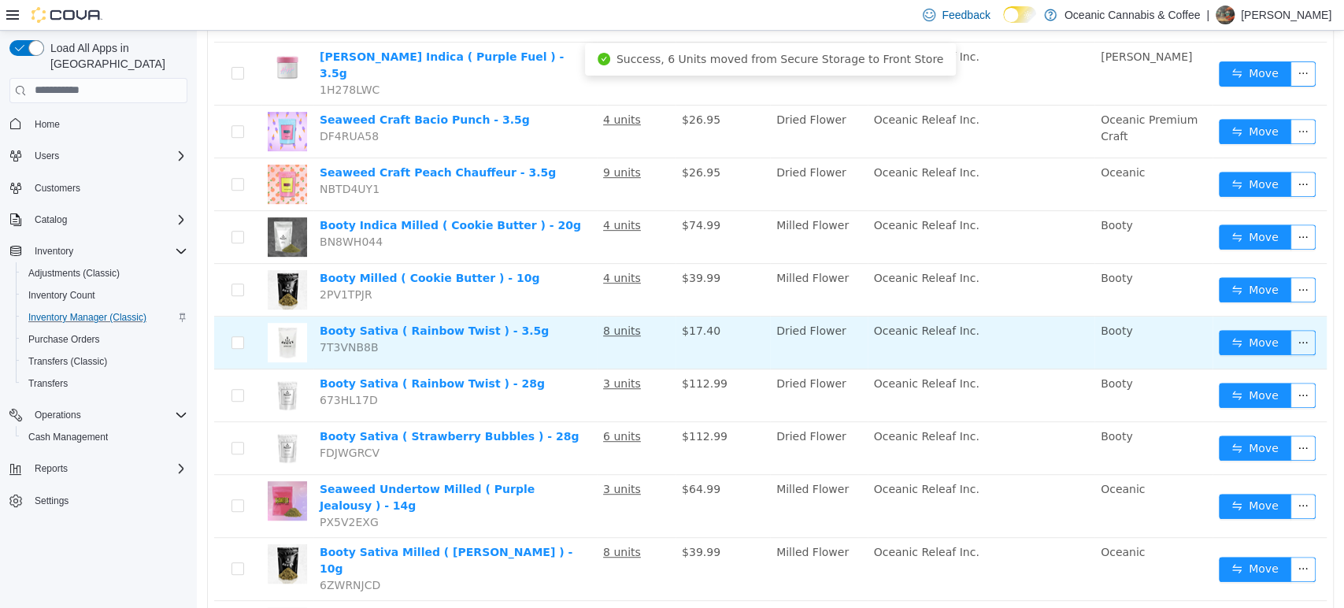
scroll to position [437, 0]
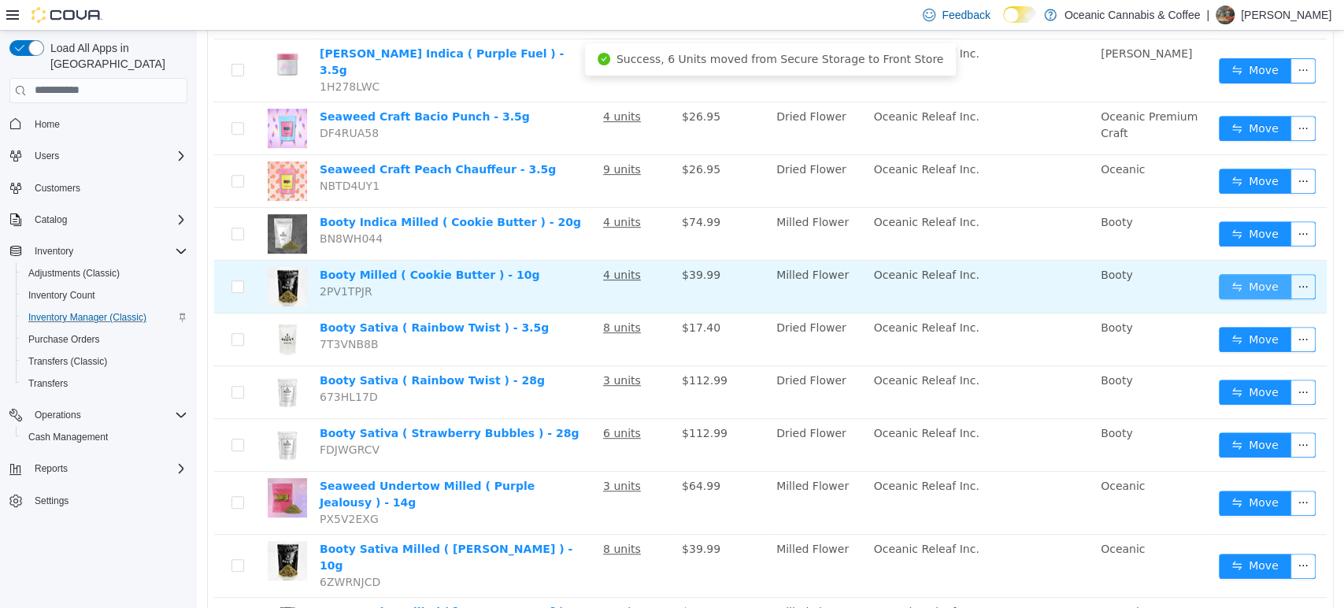
click at [1255, 273] on button "Move" at bounding box center [1255, 285] width 72 height 25
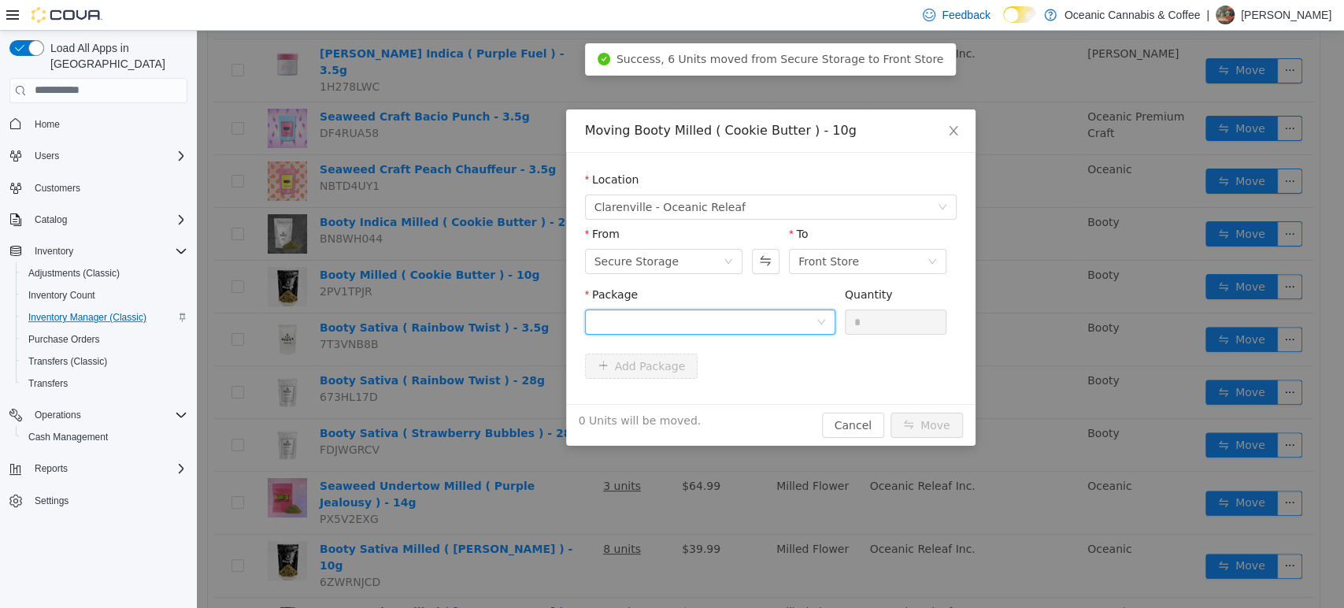
click at [769, 313] on div at bounding box center [705, 321] width 221 height 24
click at [737, 384] on li "[DATE] Quantity : 18 Units" at bounding box center [709, 386] width 250 height 43
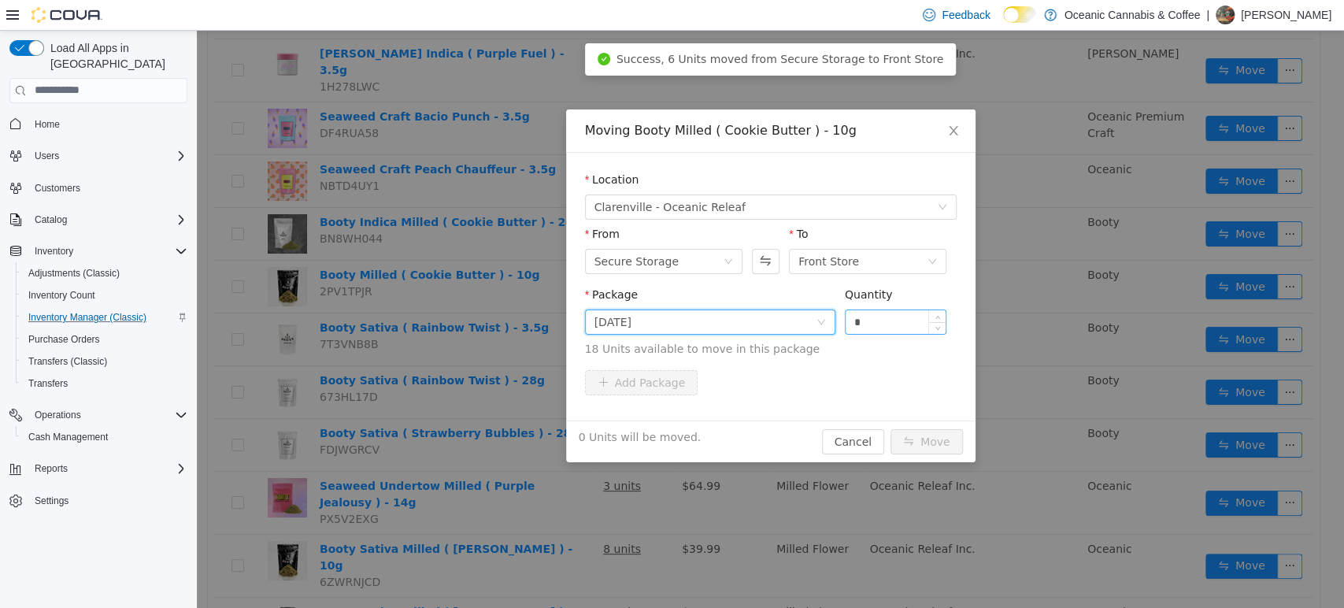
click at [861, 325] on input "*" at bounding box center [896, 321] width 101 height 24
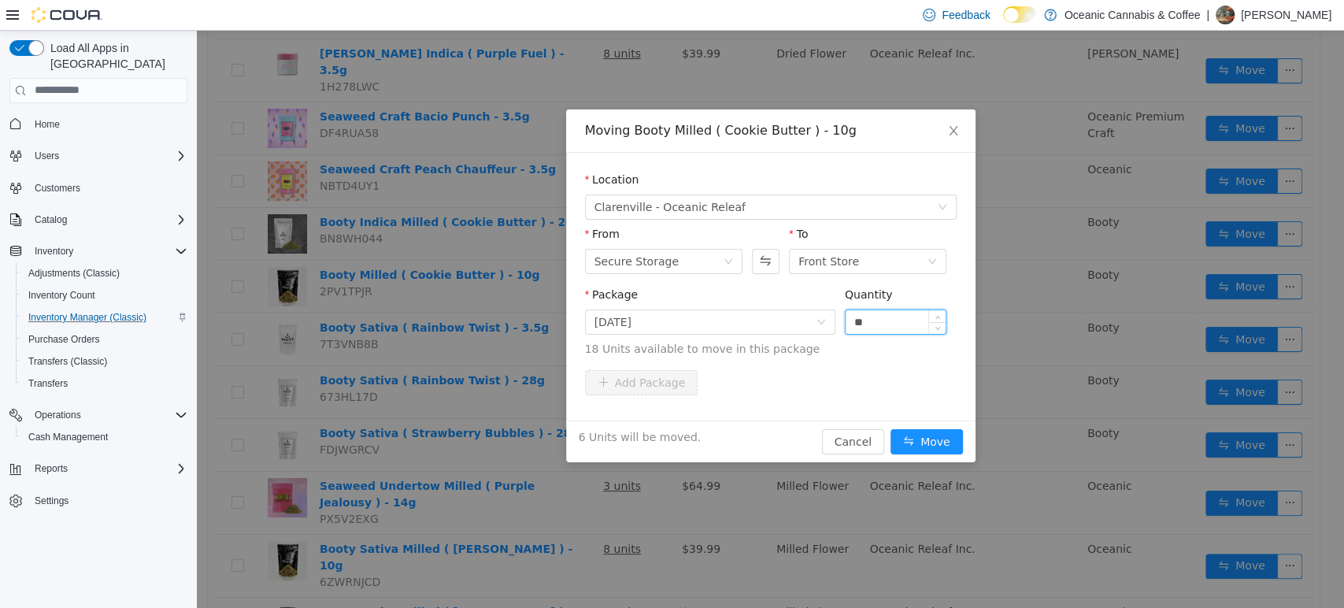
click at [891, 428] on button "Move" at bounding box center [927, 440] width 72 height 25
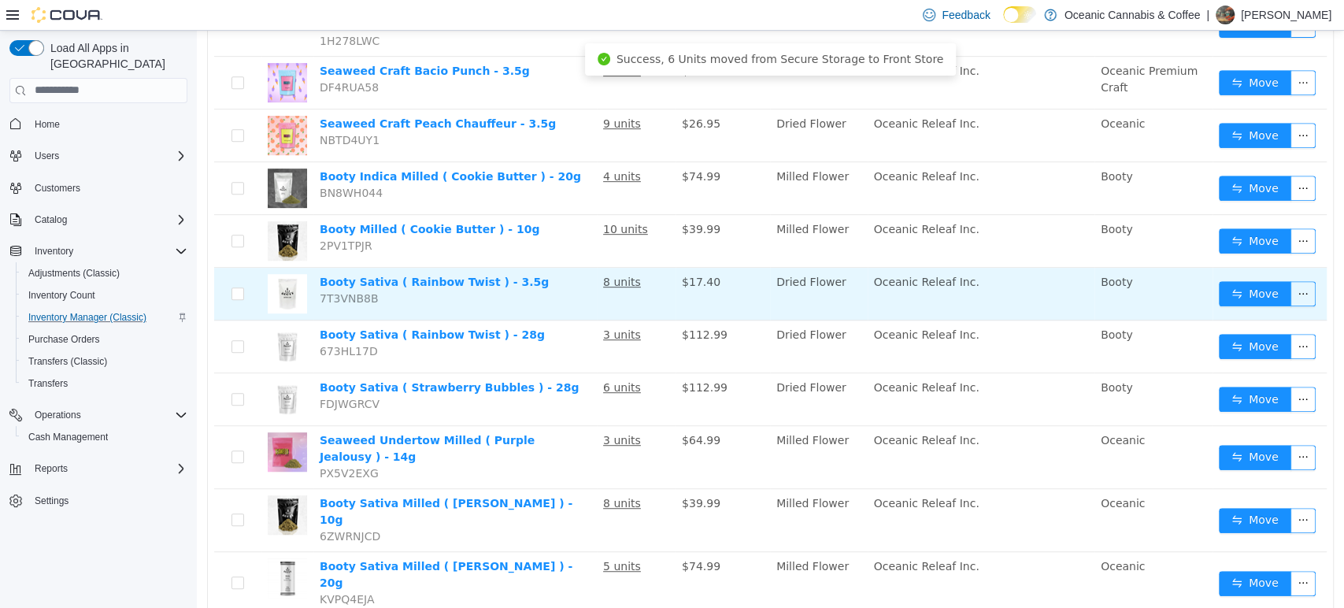
scroll to position [524, 0]
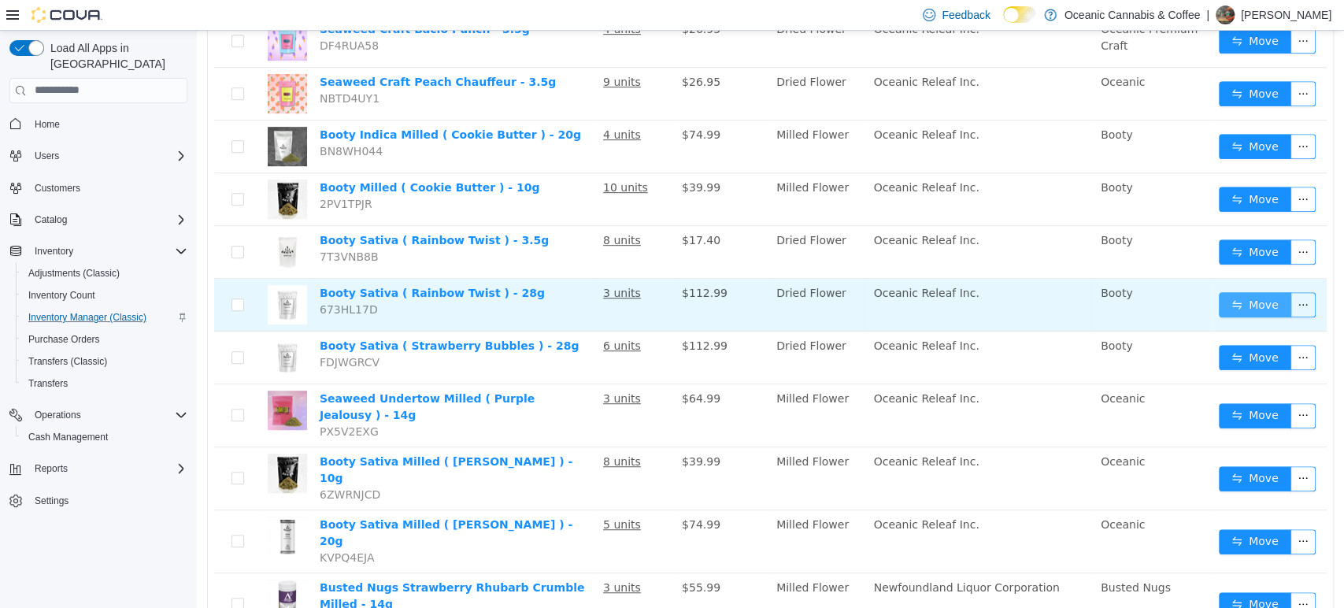
click at [1222, 291] on button "Move" at bounding box center [1255, 303] width 72 height 25
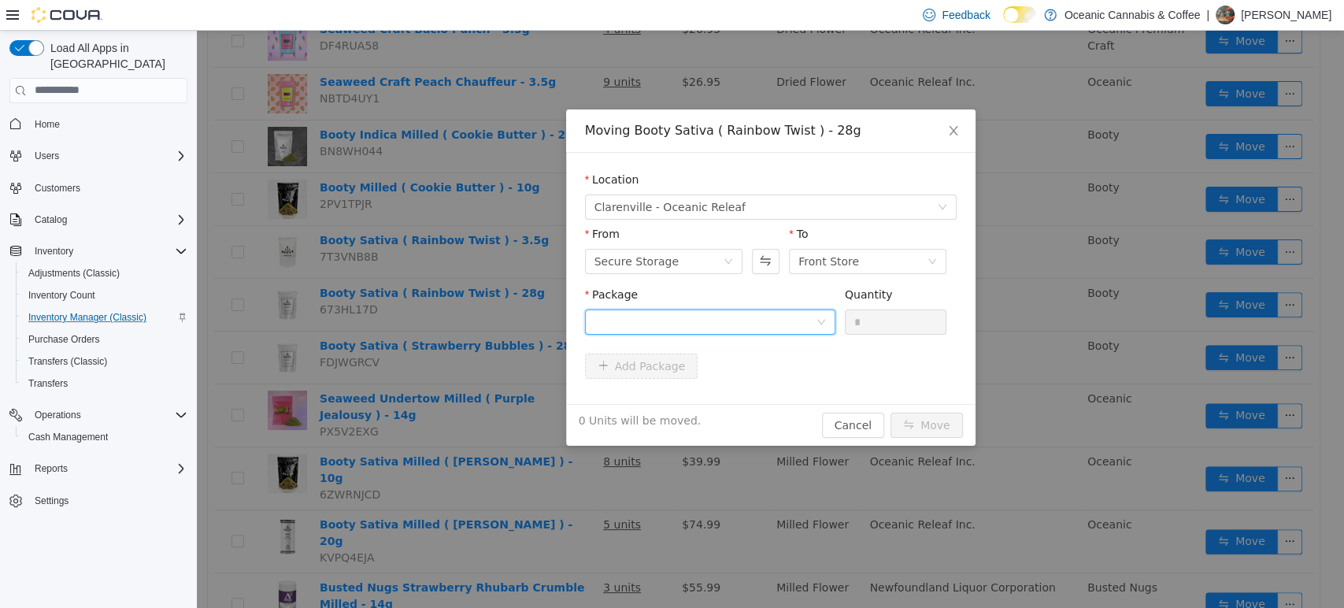
click at [700, 317] on div at bounding box center [705, 321] width 221 height 24
click at [635, 393] on span "Quantity : 38 Units" at bounding box center [642, 396] width 96 height 13
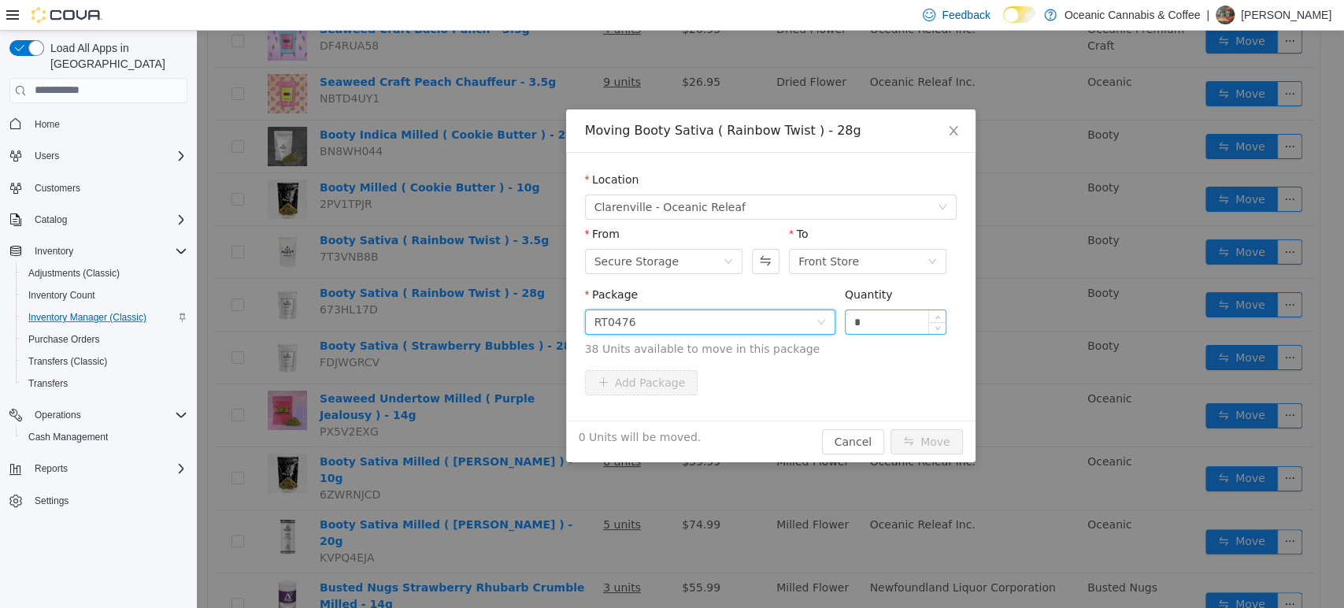
click at [873, 317] on input "*" at bounding box center [896, 321] width 101 height 24
click at [891, 428] on button "Move" at bounding box center [927, 440] width 72 height 25
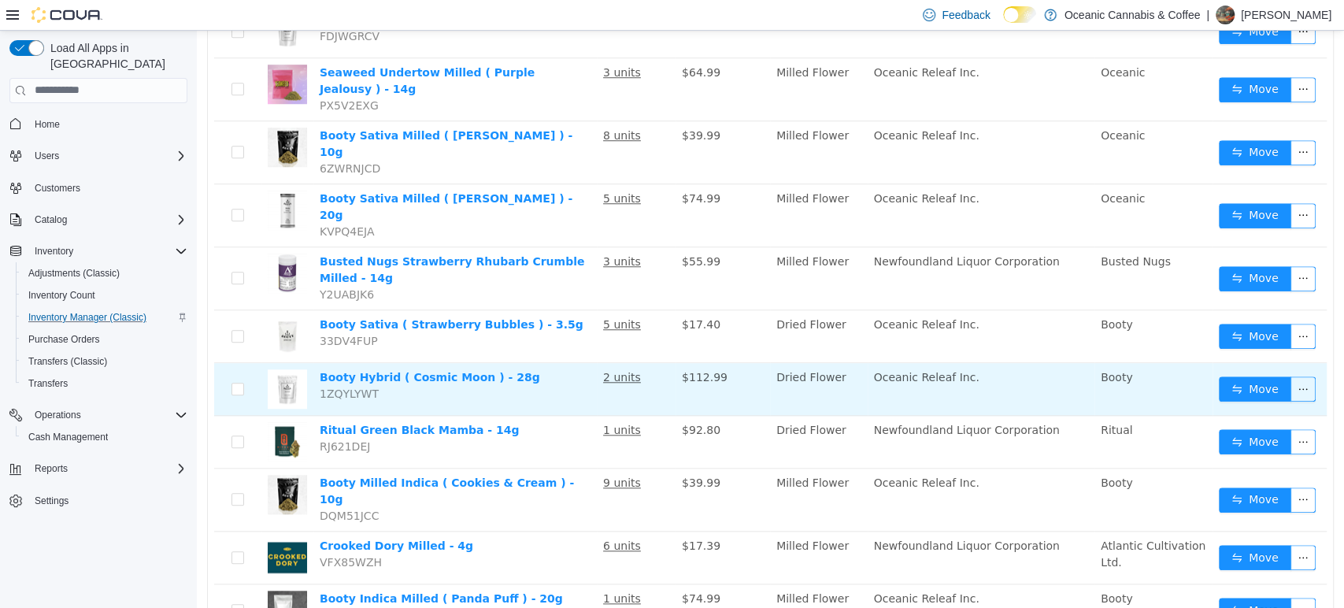
scroll to position [875, 0]
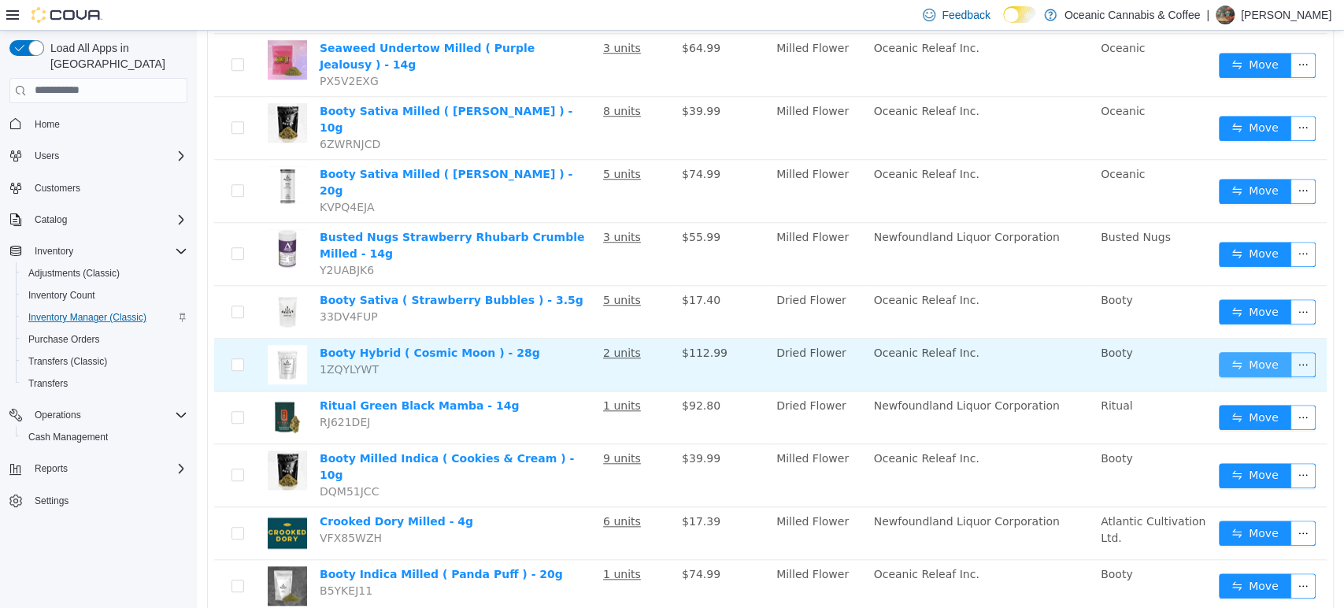
click at [1228, 351] on button "Move" at bounding box center [1255, 363] width 72 height 25
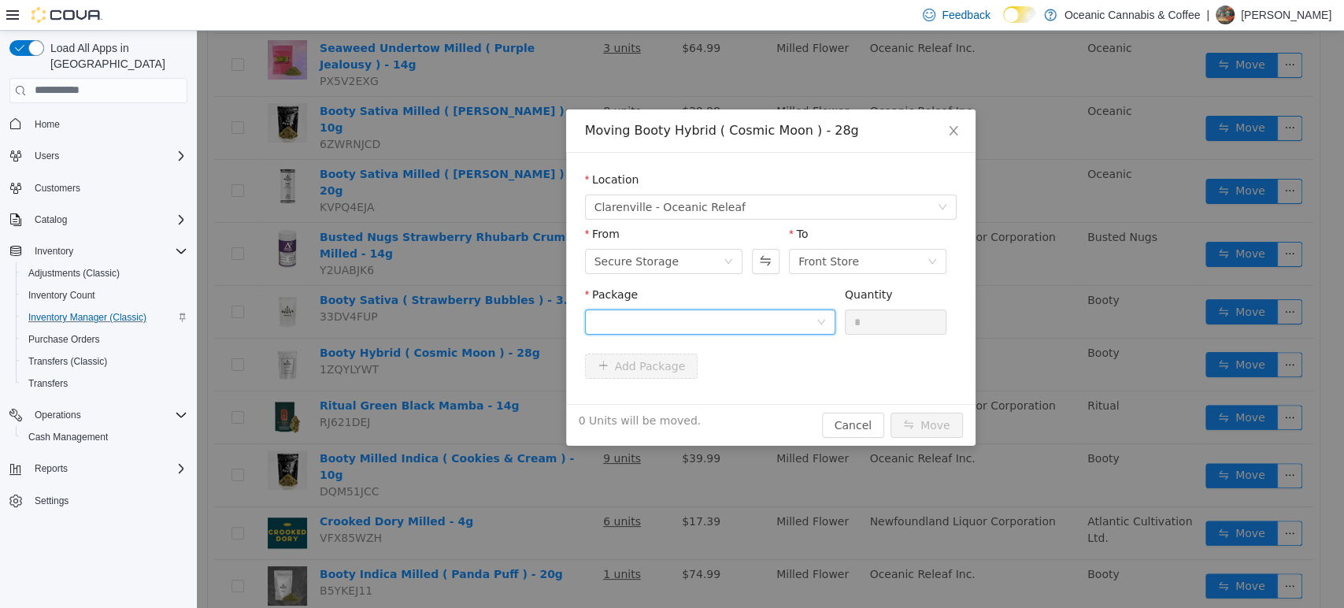
click at [775, 321] on div at bounding box center [705, 321] width 221 height 24
click at [756, 398] on li "CRB0463 Quantity : 28 Units" at bounding box center [709, 386] width 250 height 43
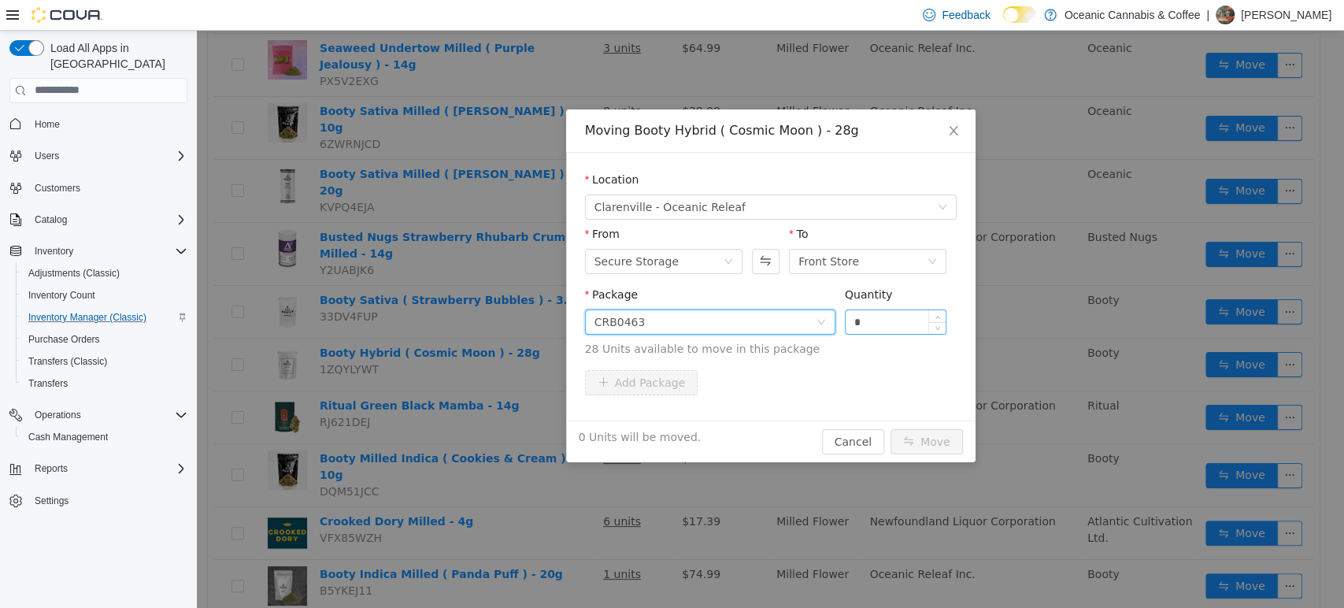
click at [896, 316] on input "*" at bounding box center [896, 321] width 101 height 24
click at [891, 428] on button "Move" at bounding box center [927, 440] width 72 height 25
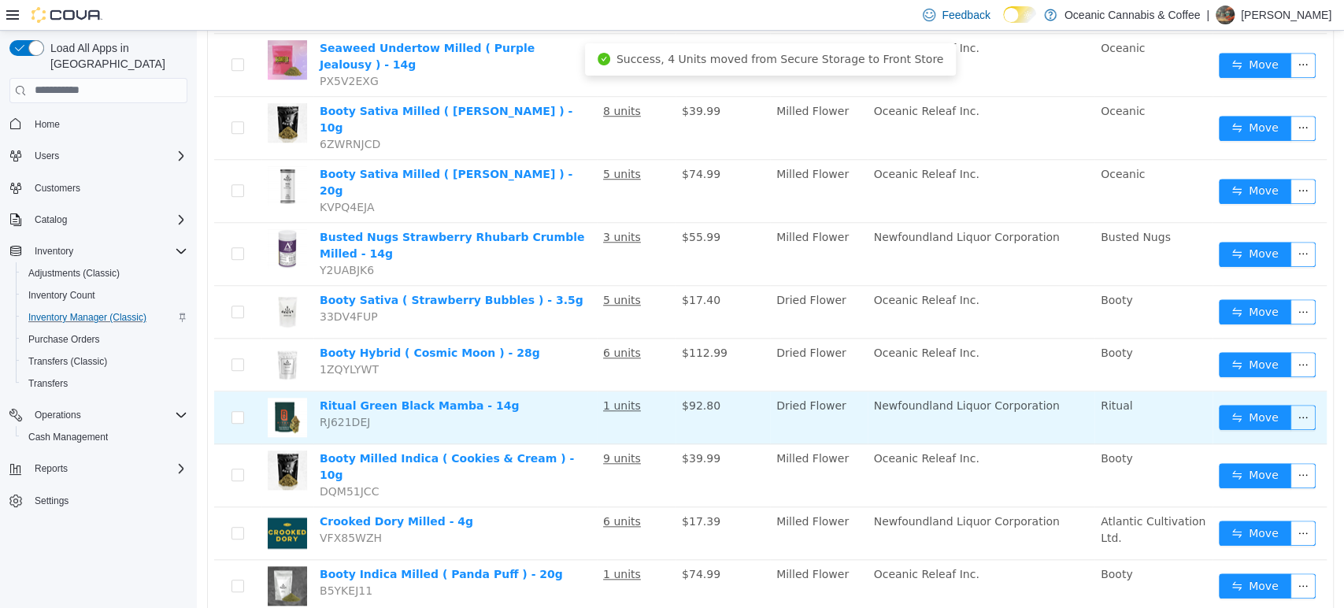
click at [1232, 391] on td "Move" at bounding box center [1270, 417] width 114 height 53
click at [1232, 404] on button "Move" at bounding box center [1255, 416] width 72 height 25
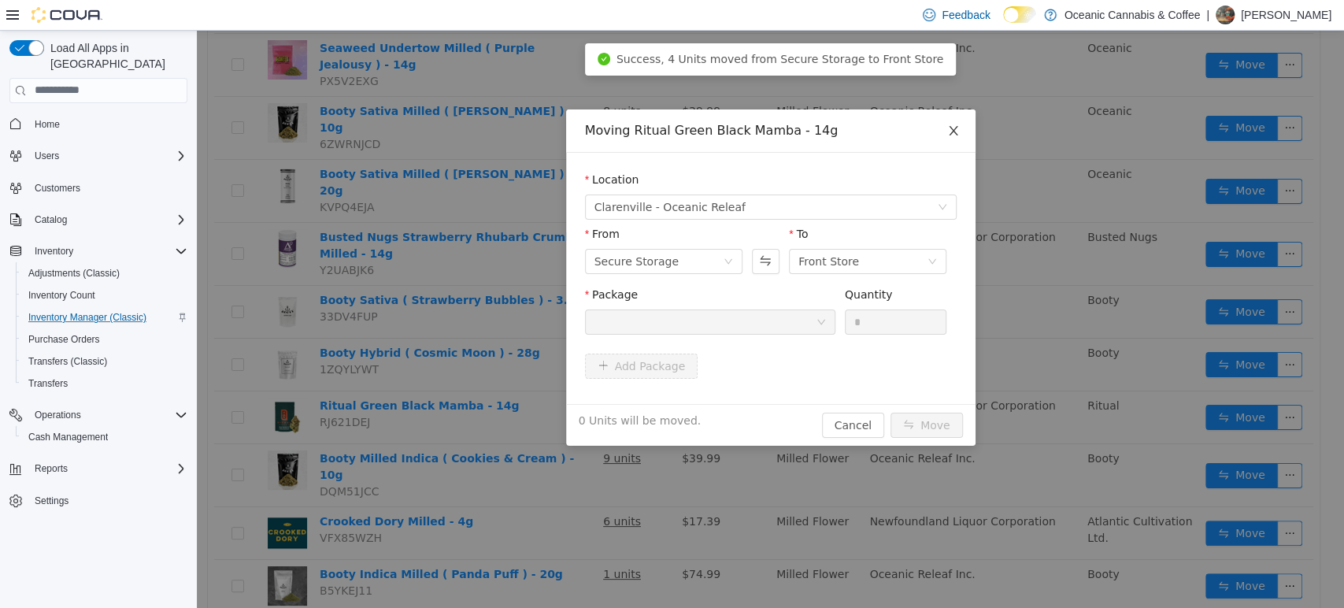
click at [956, 128] on icon "icon: close" at bounding box center [953, 130] width 13 height 13
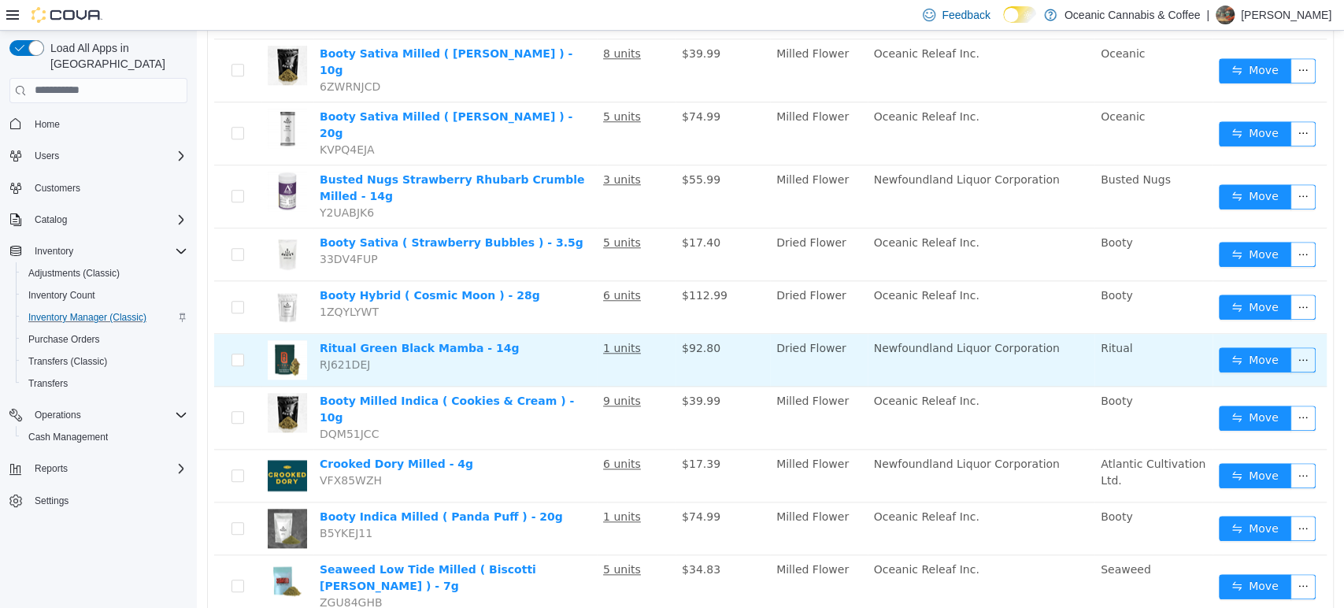
scroll to position [962, 0]
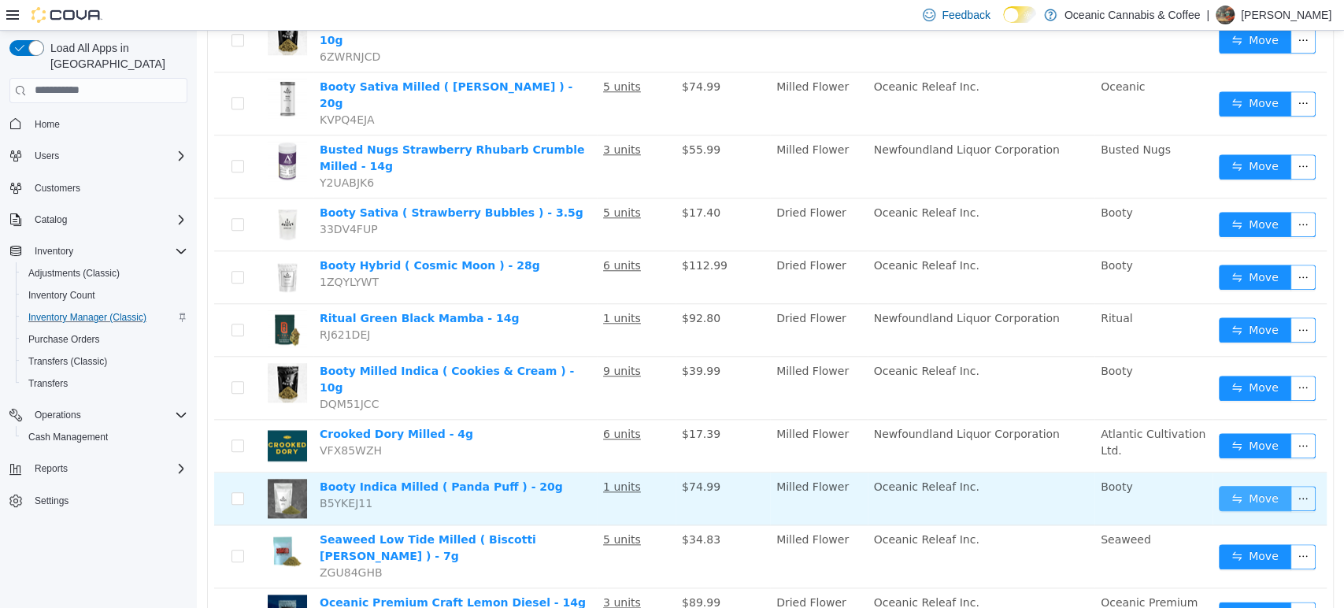
click at [1257, 485] on button "Move" at bounding box center [1255, 497] width 72 height 25
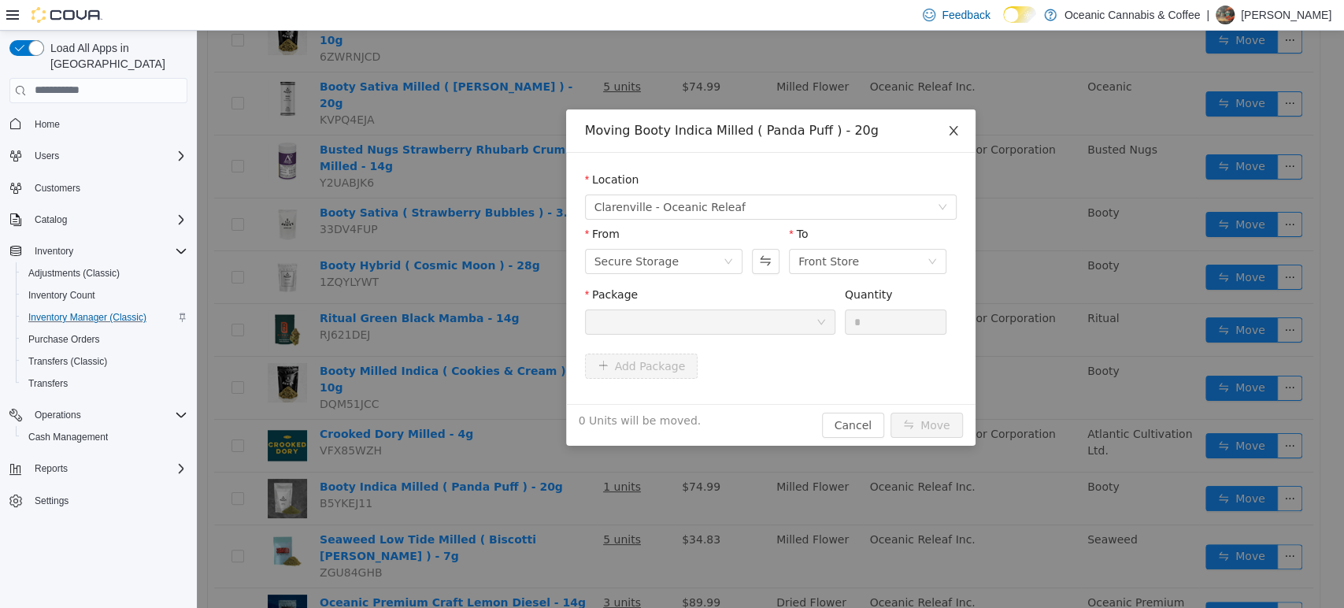
click at [949, 129] on icon "icon: close" at bounding box center [953, 130] width 13 height 13
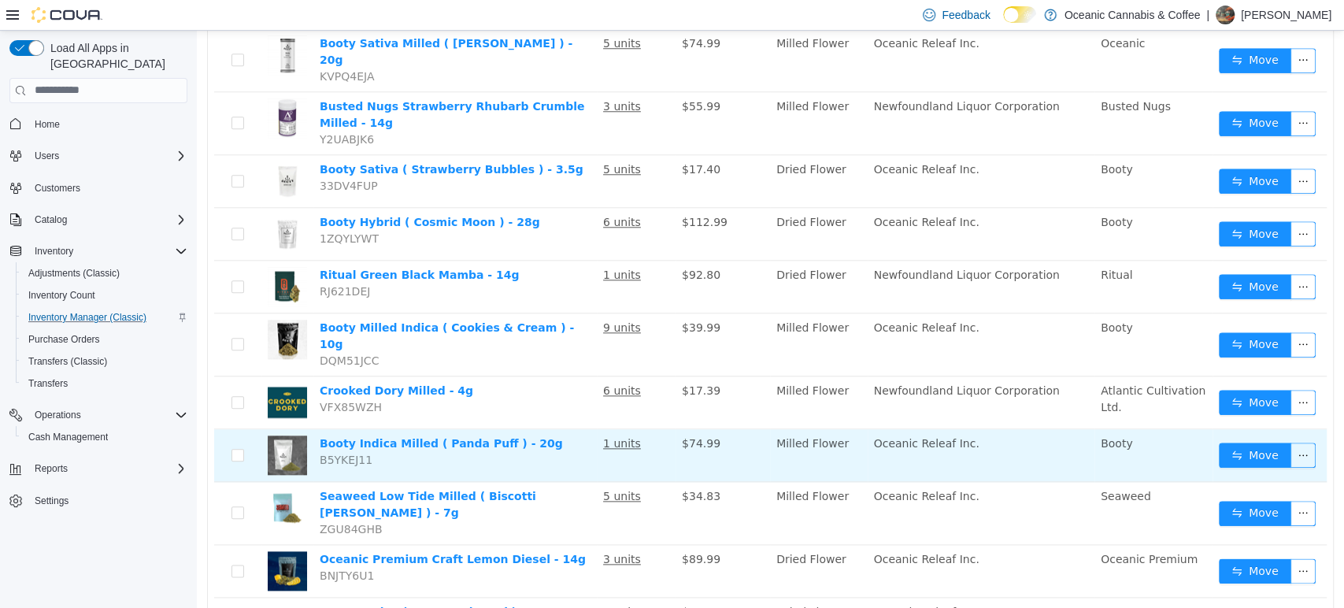
scroll to position [1018, 0]
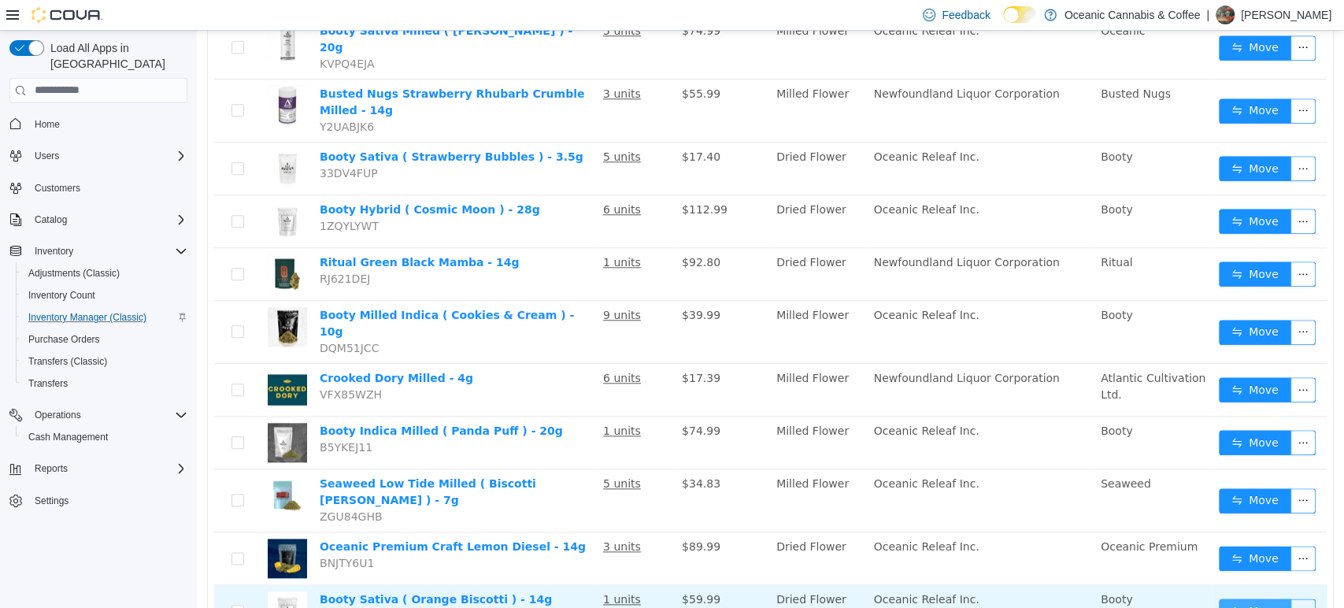
click at [1219, 598] on button "Move" at bounding box center [1255, 610] width 72 height 25
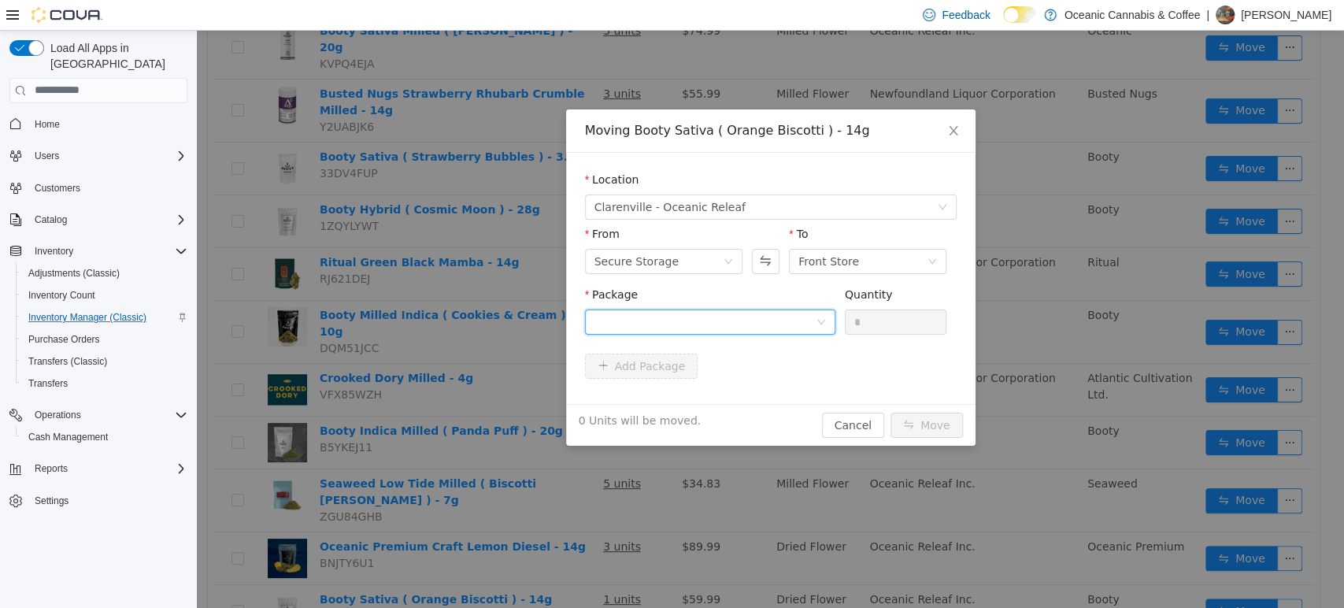
click at [790, 317] on div at bounding box center [705, 321] width 221 height 24
click at [757, 407] on li "MC0474 Quantity : 28 Units" at bounding box center [709, 386] width 250 height 43
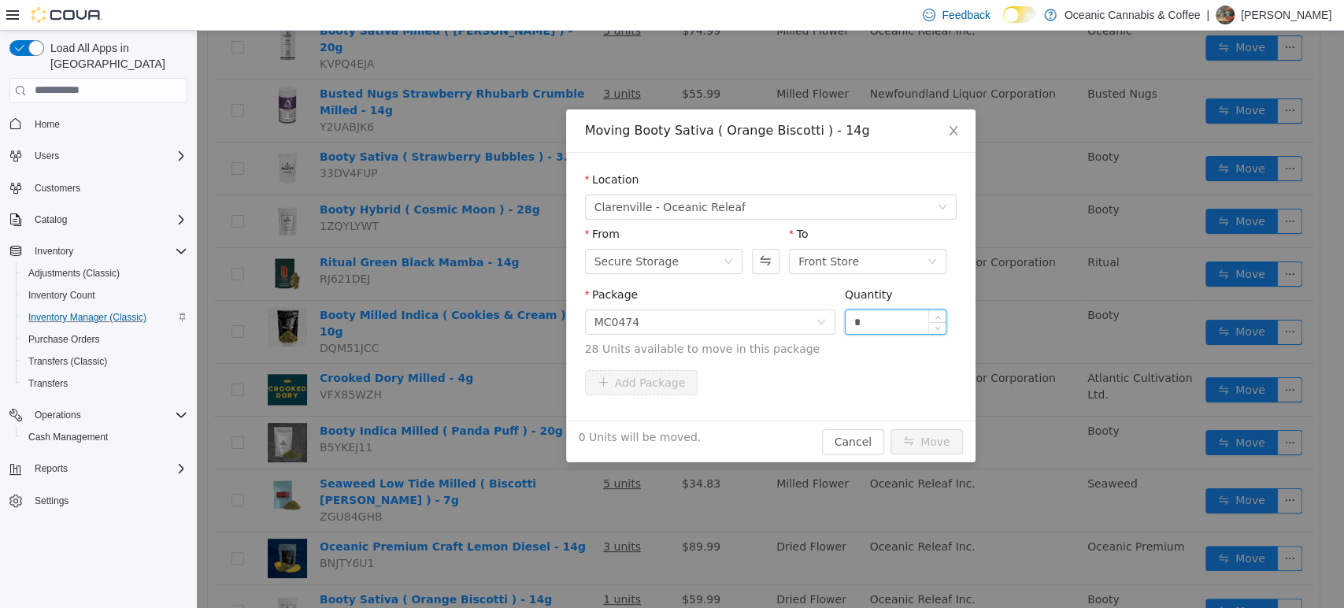
click at [875, 329] on input "*" at bounding box center [896, 321] width 101 height 24
click at [891, 428] on button "Move" at bounding box center [927, 440] width 72 height 25
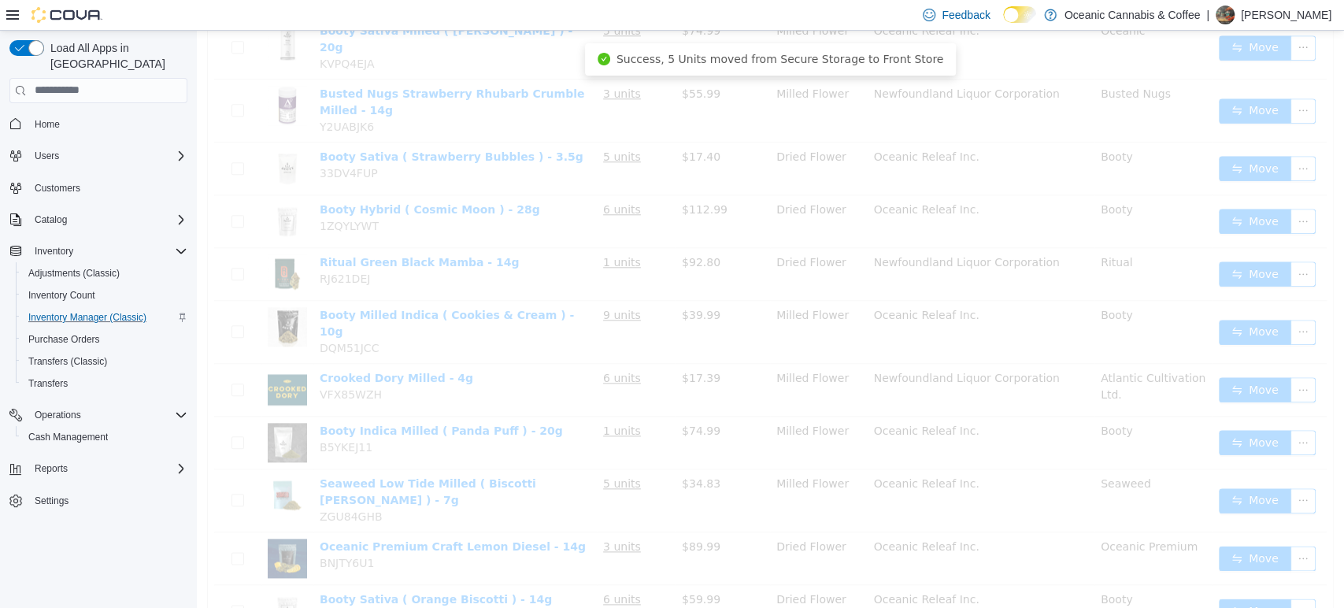
scroll to position [6, 0]
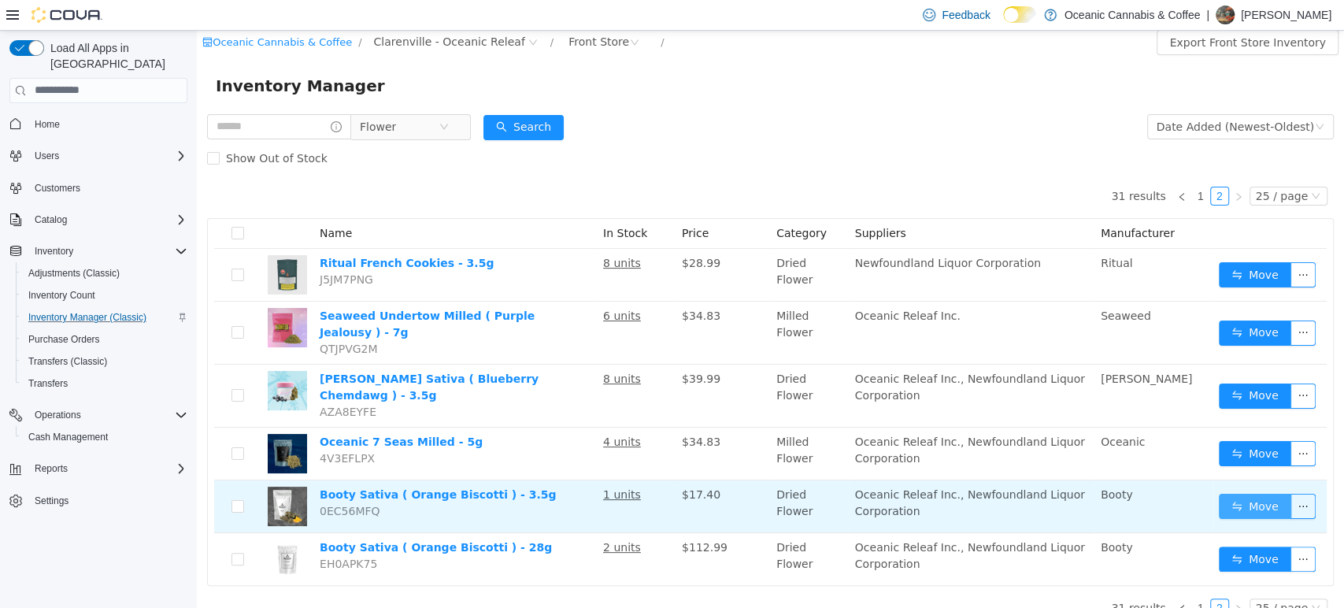
click at [1247, 493] on button "Move" at bounding box center [1255, 505] width 72 height 25
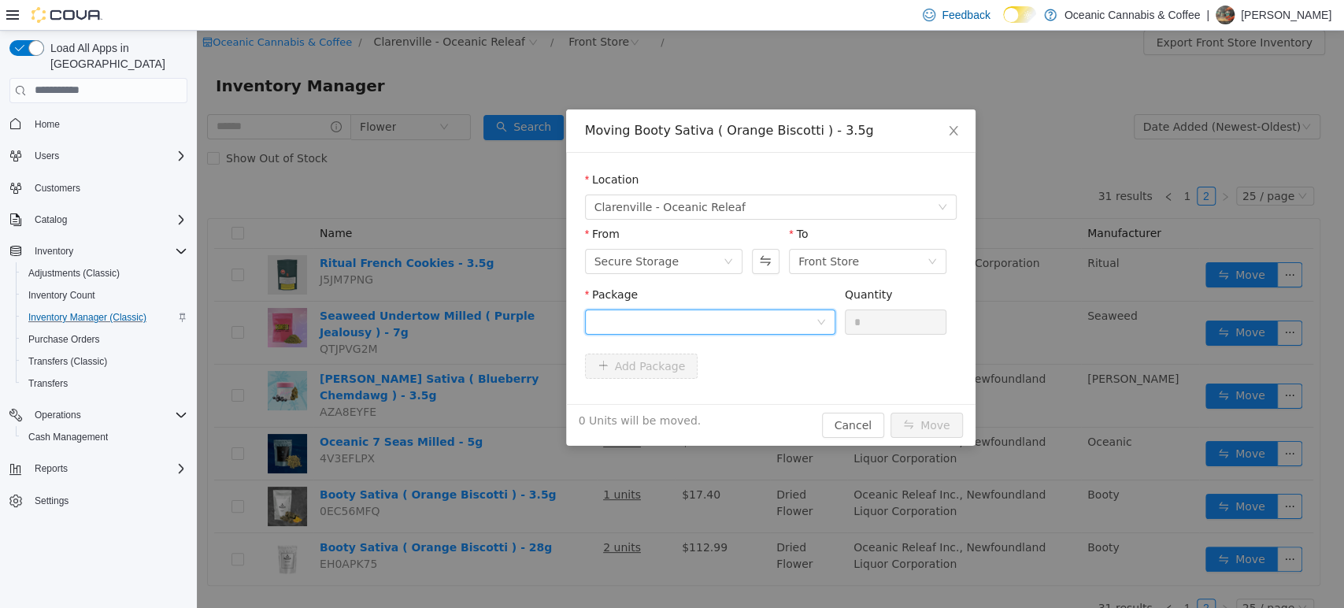
click at [802, 321] on div at bounding box center [705, 321] width 221 height 24
click at [772, 377] on li "MC0419 Quantity : 84 Units" at bounding box center [709, 387] width 250 height 43
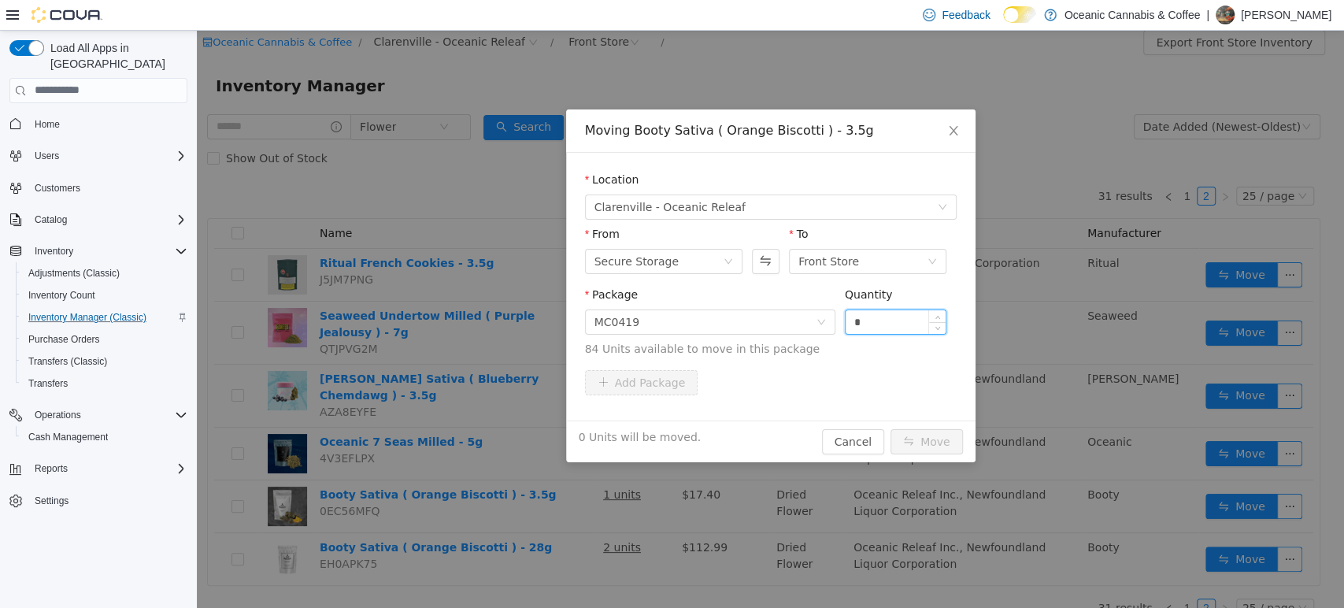
click at [913, 321] on input "*" at bounding box center [896, 321] width 101 height 24
click at [932, 450] on button "Move" at bounding box center [927, 440] width 72 height 25
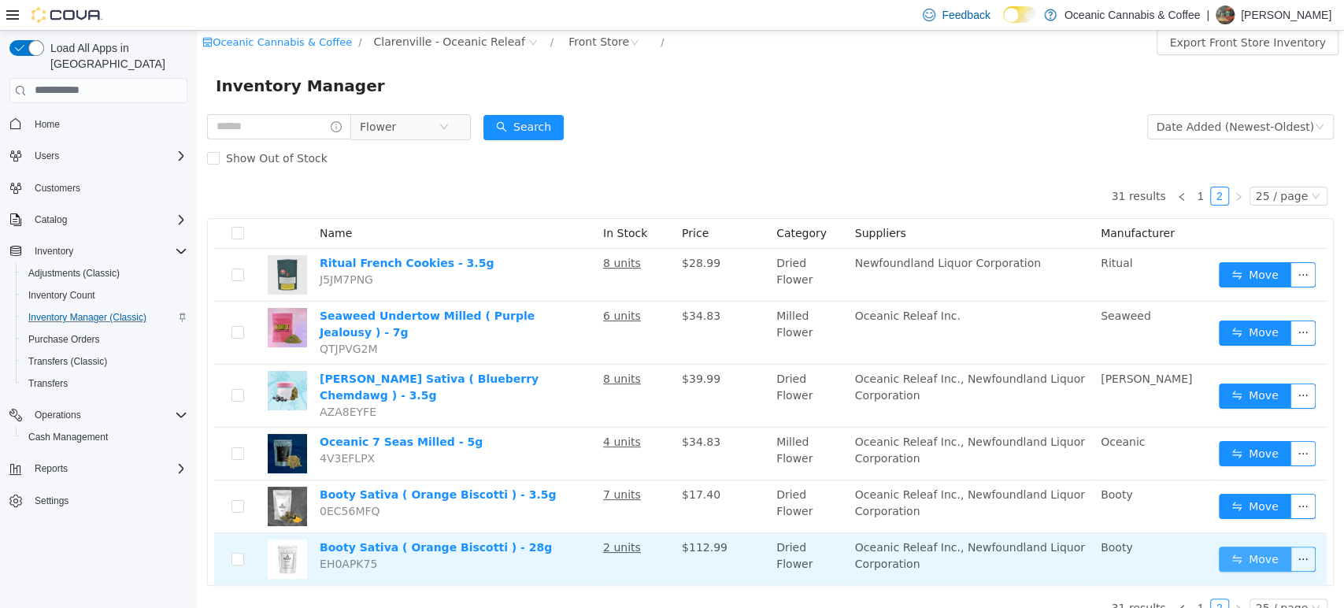
click at [1232, 546] on button "Move" at bounding box center [1255, 558] width 72 height 25
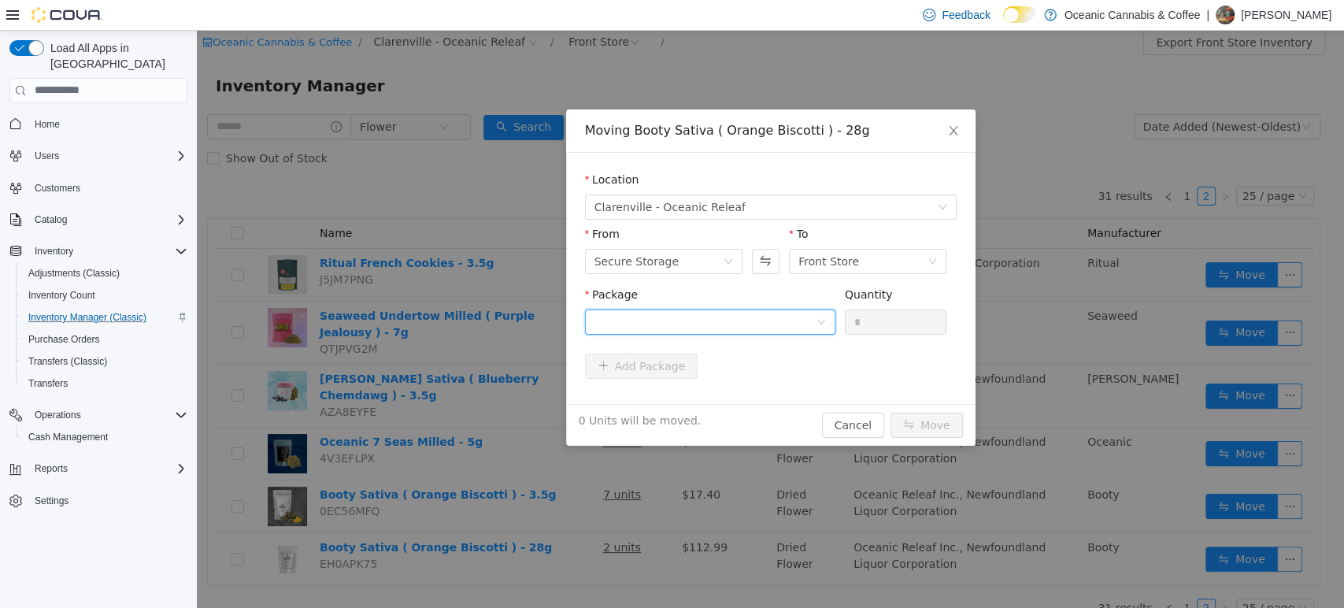
drag, startPoint x: 783, startPoint y: 317, endPoint x: 770, endPoint y: 323, distance: 13.8
click at [779, 320] on div at bounding box center [705, 321] width 221 height 24
click at [754, 396] on li "MC0474 Quantity : 18 Units" at bounding box center [709, 387] width 250 height 43
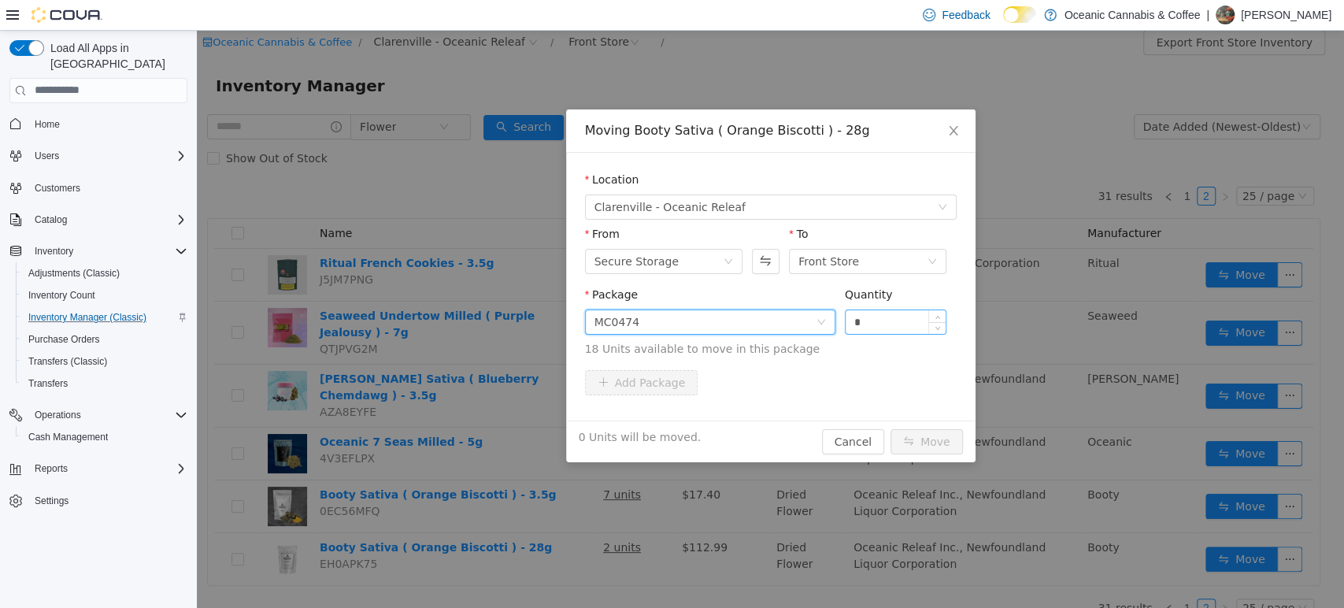
click at [895, 328] on input "*" at bounding box center [896, 321] width 101 height 24
click at [891, 428] on button "Move" at bounding box center [927, 440] width 72 height 25
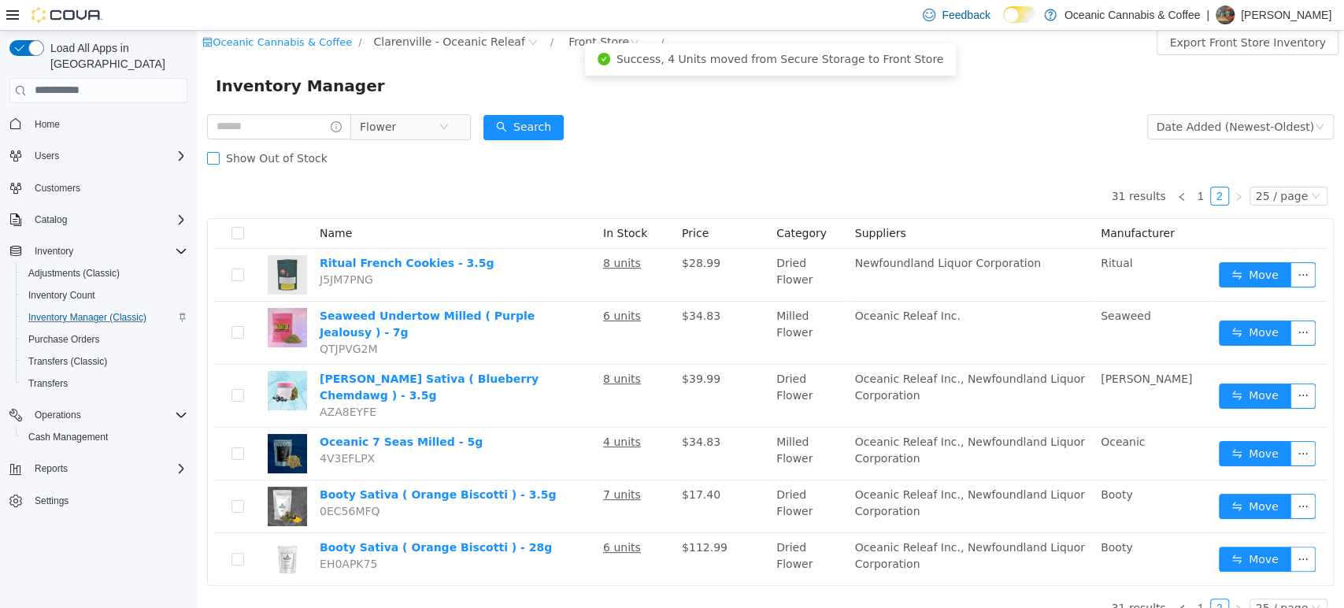
click at [267, 157] on span "Show Out of Stock" at bounding box center [277, 157] width 114 height 13
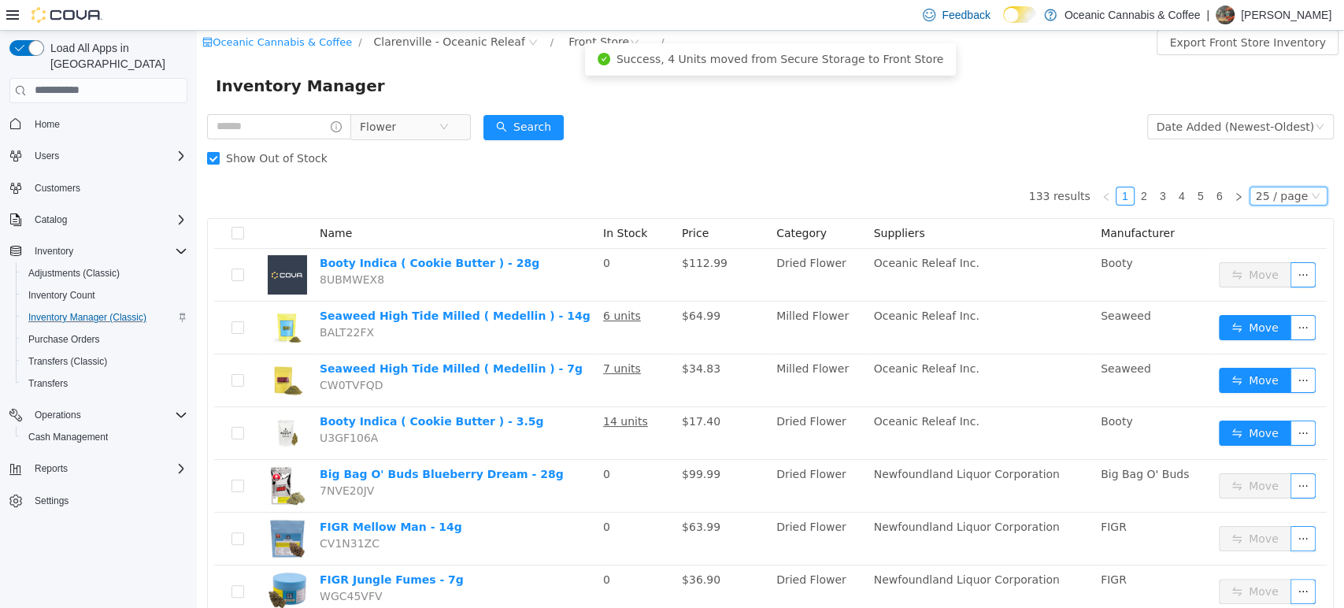
click at [1259, 195] on div "25 / page" at bounding box center [1282, 195] width 52 height 17
click at [1263, 296] on li "50 / page" at bounding box center [1280, 296] width 76 height 25
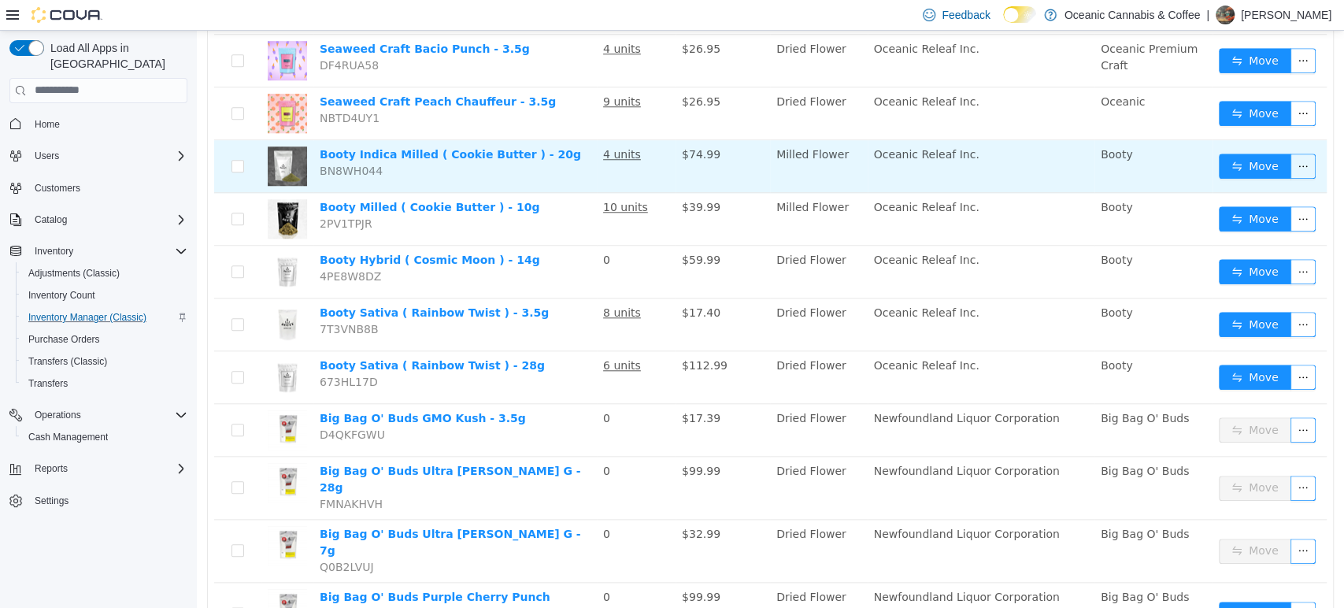
scroll to position [969, 0]
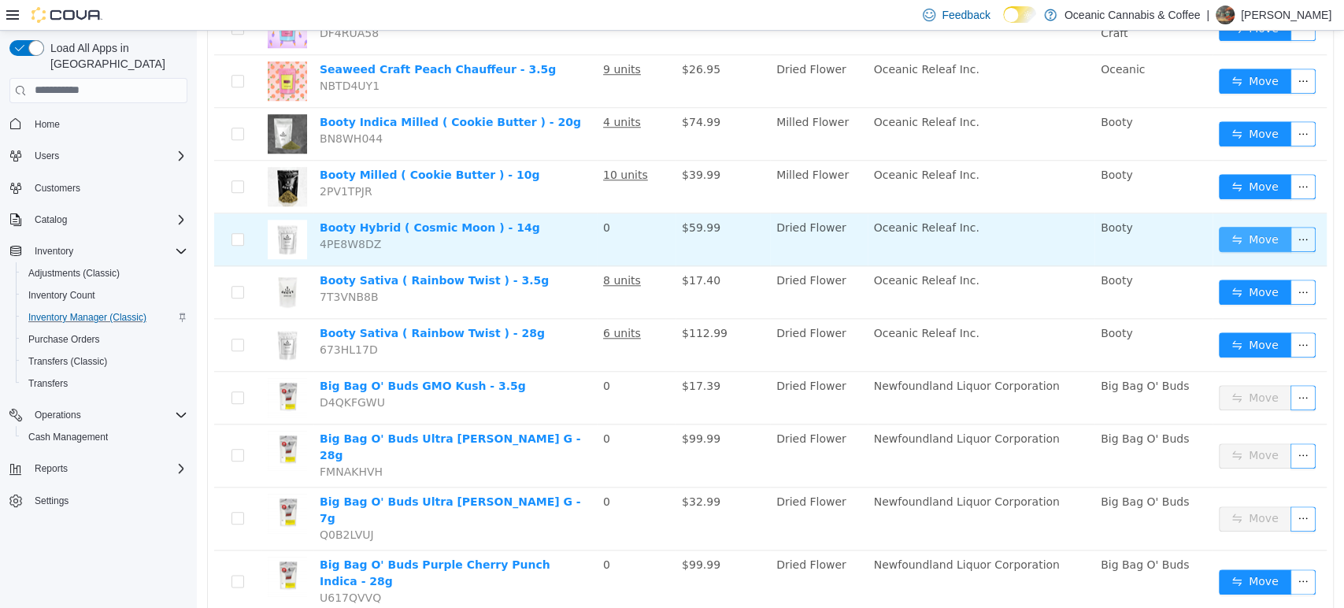
click at [1236, 226] on button "Move" at bounding box center [1255, 238] width 72 height 25
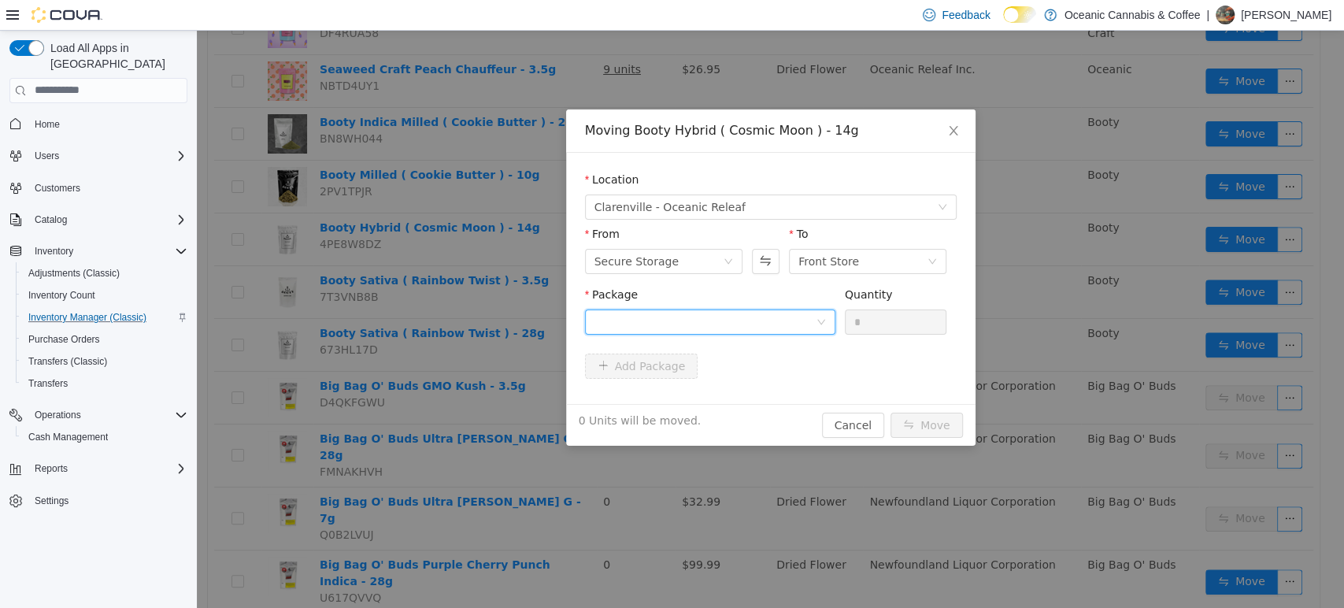
click at [760, 318] on div at bounding box center [705, 321] width 221 height 24
click at [765, 384] on li "CRB0463 Quantity : 8 Units" at bounding box center [709, 386] width 250 height 43
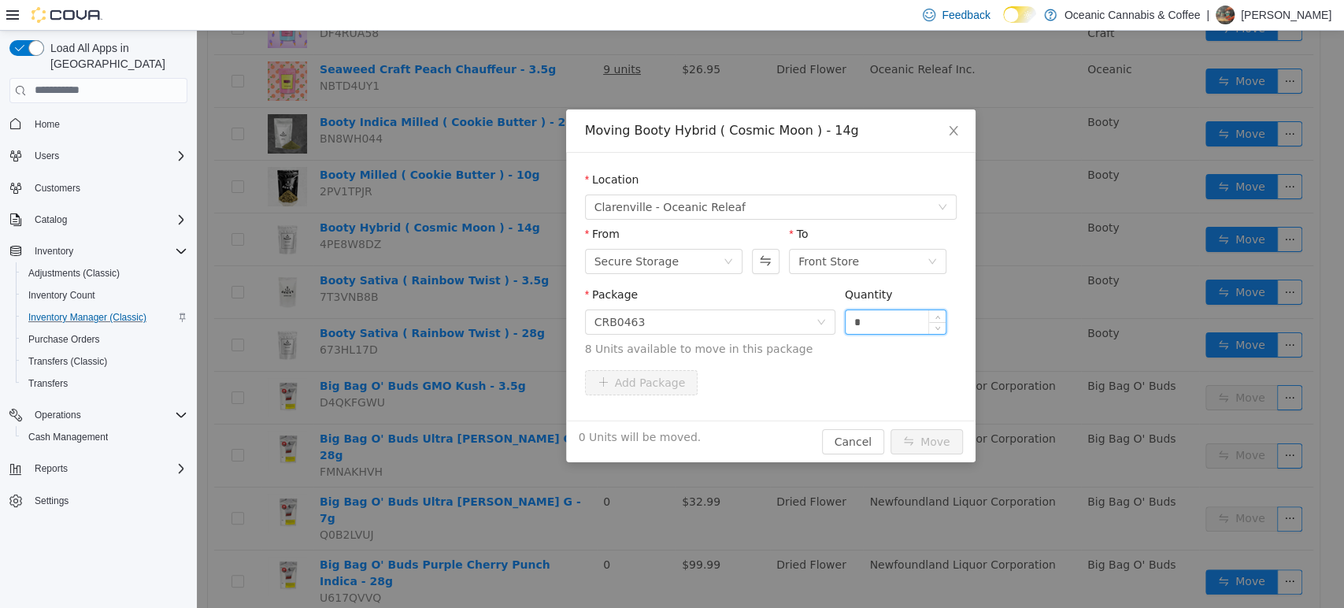
click at [884, 328] on input "*" at bounding box center [896, 321] width 101 height 24
click at [945, 432] on button "Move" at bounding box center [927, 440] width 72 height 25
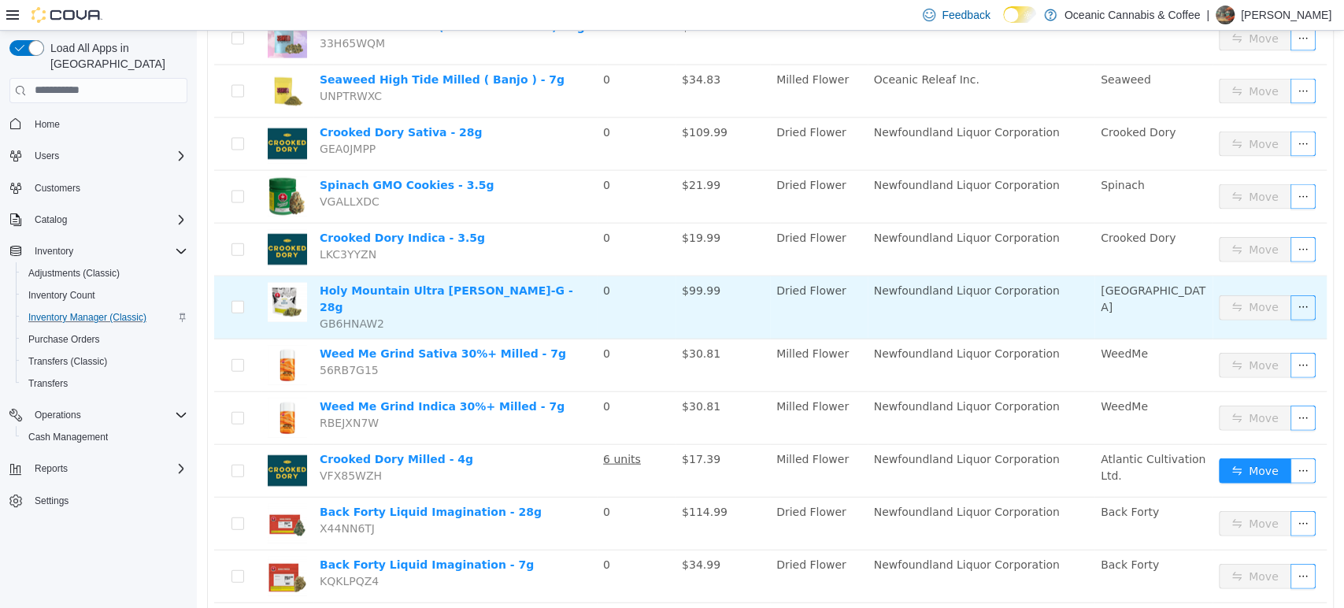
scroll to position [2335, 0]
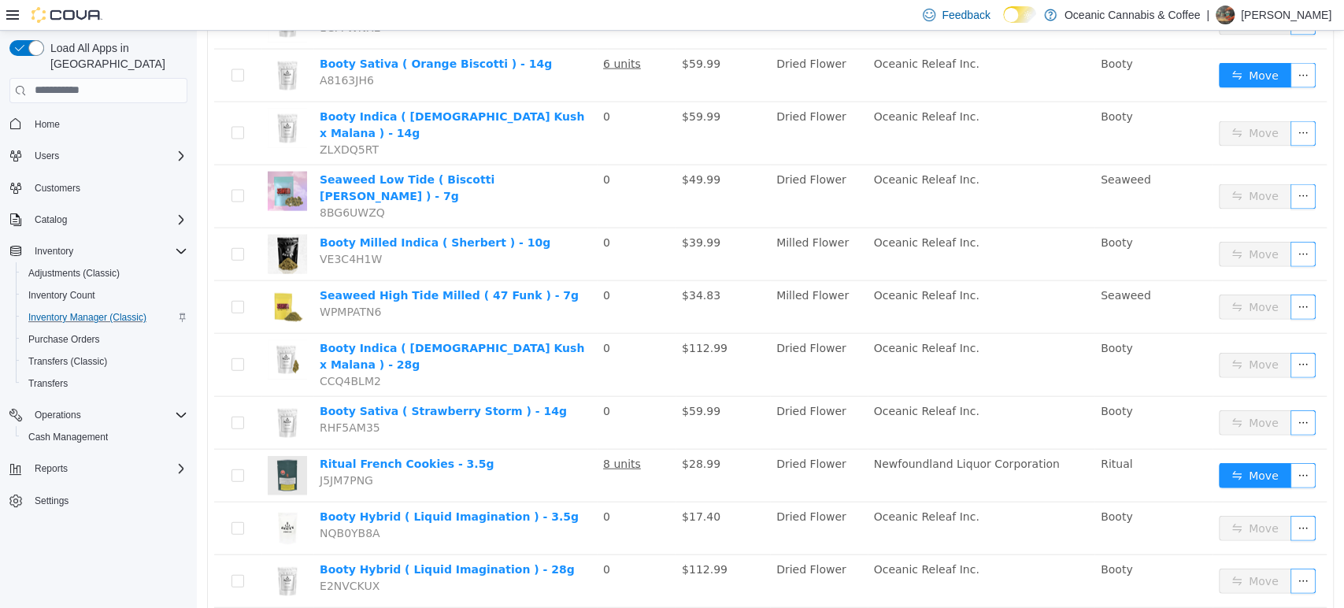
scroll to position [2325, 0]
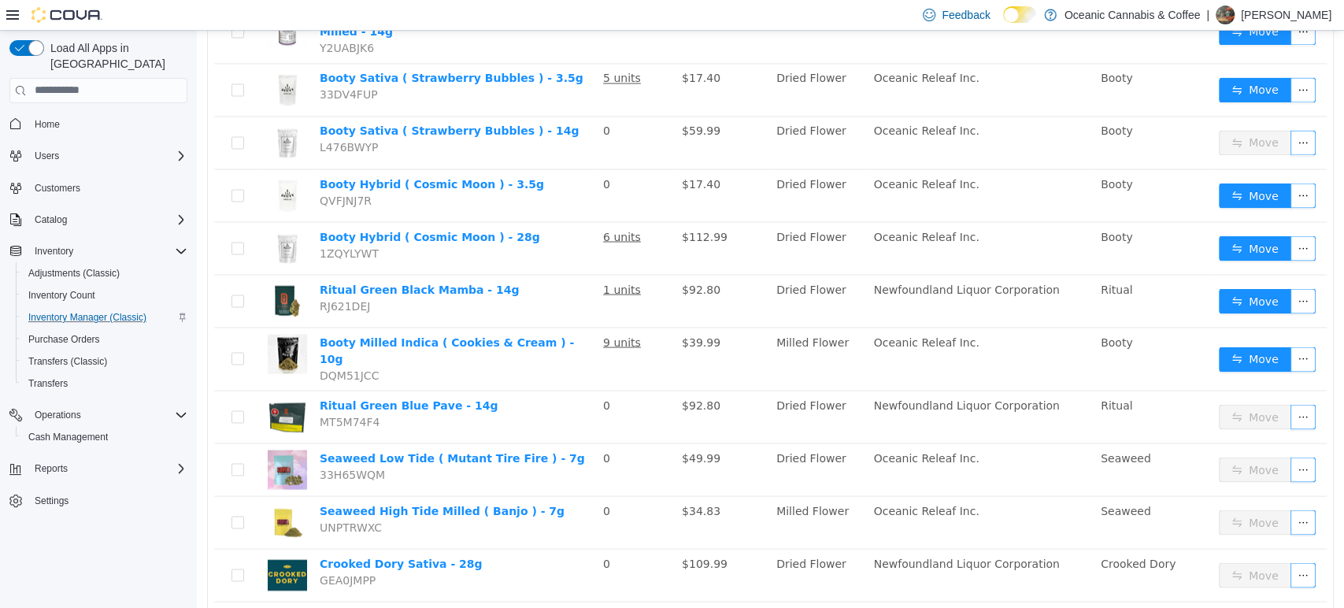
scroll to position [2325, 0]
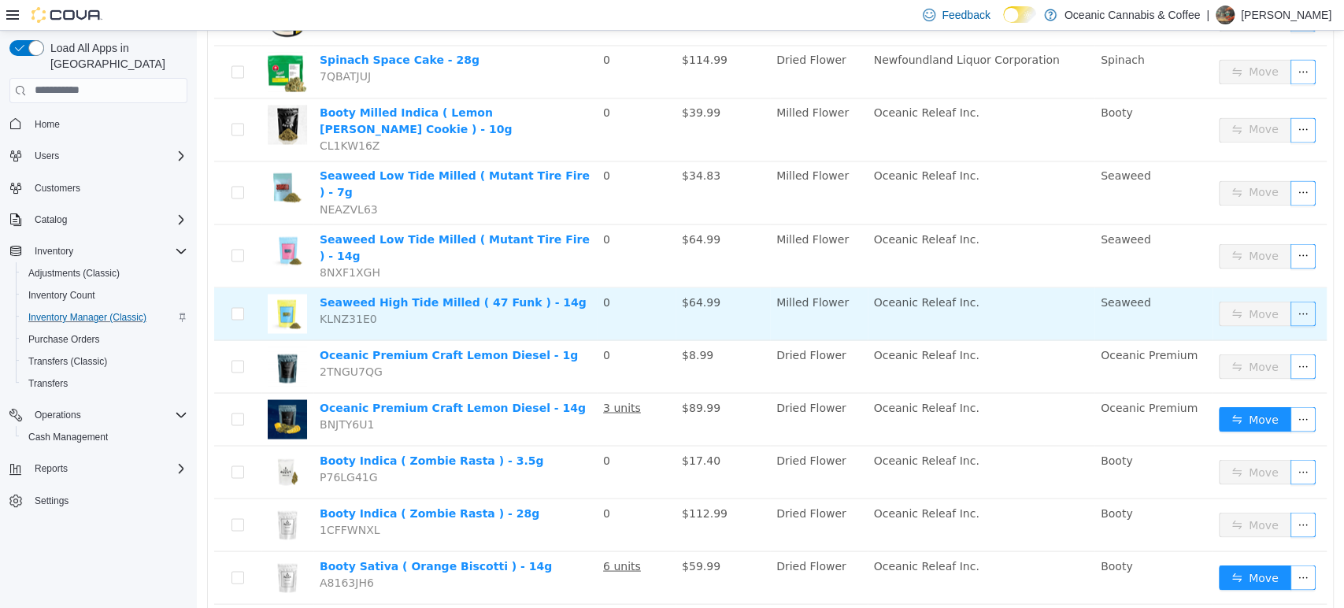
scroll to position [1837, 0]
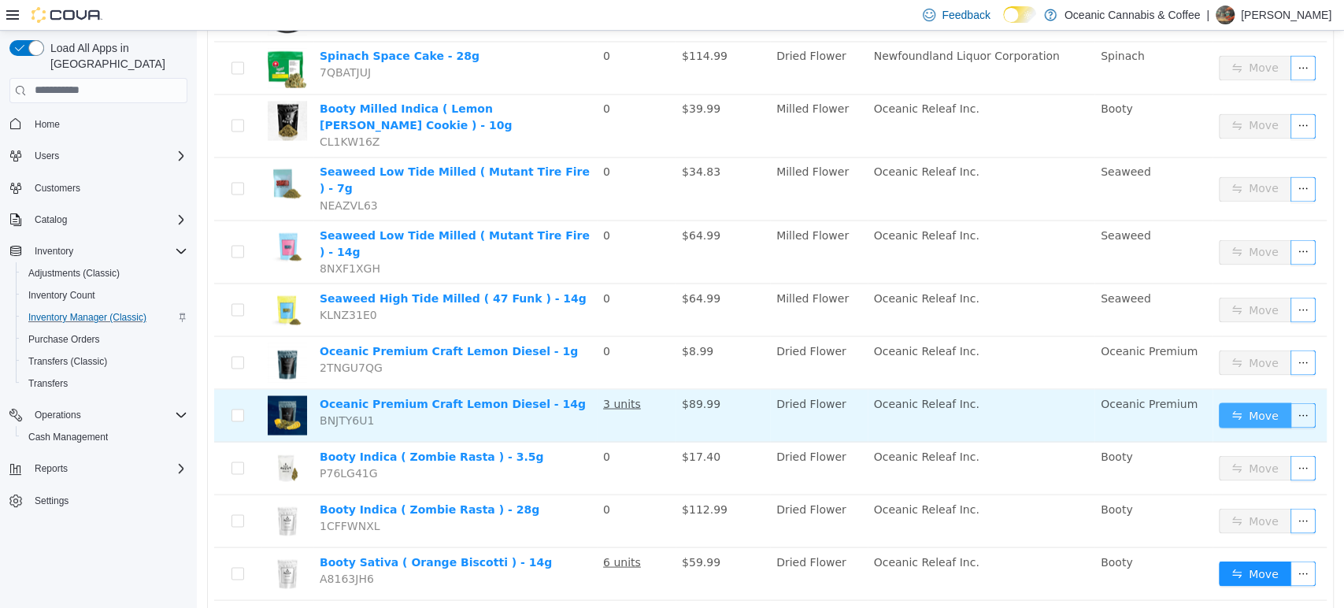
click at [1248, 402] on button "Move" at bounding box center [1255, 414] width 72 height 25
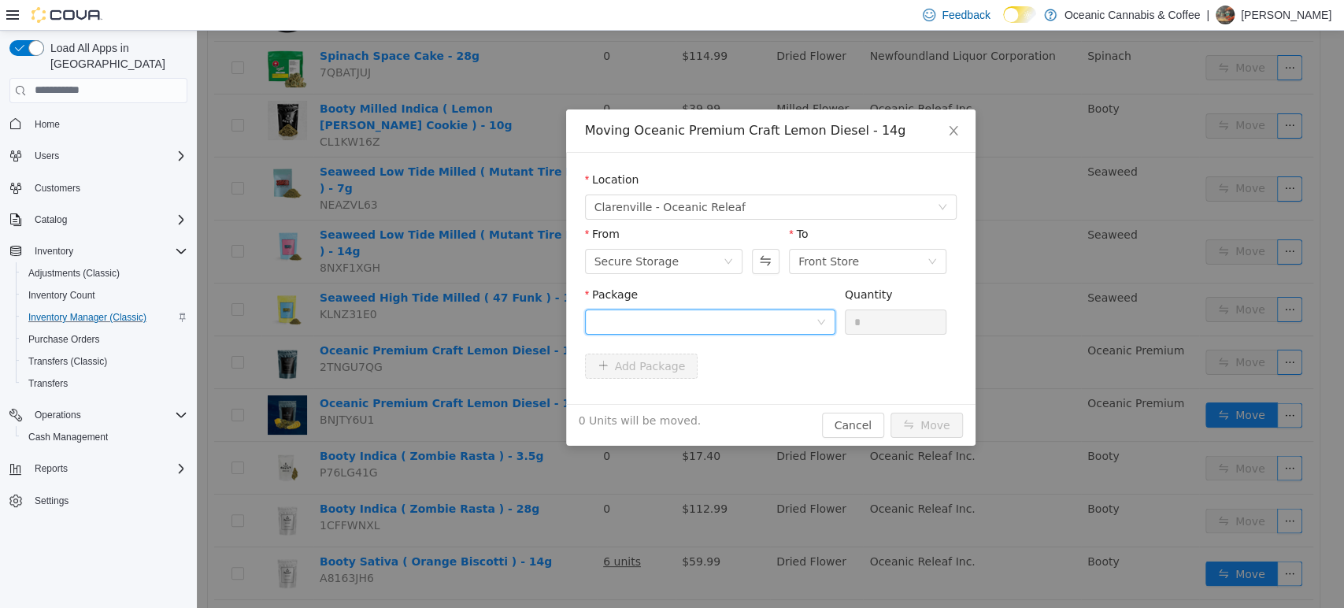
click at [797, 328] on div at bounding box center [705, 321] width 221 height 24
click at [791, 375] on li "LD0391 Quantity : 48 Units" at bounding box center [709, 386] width 250 height 43
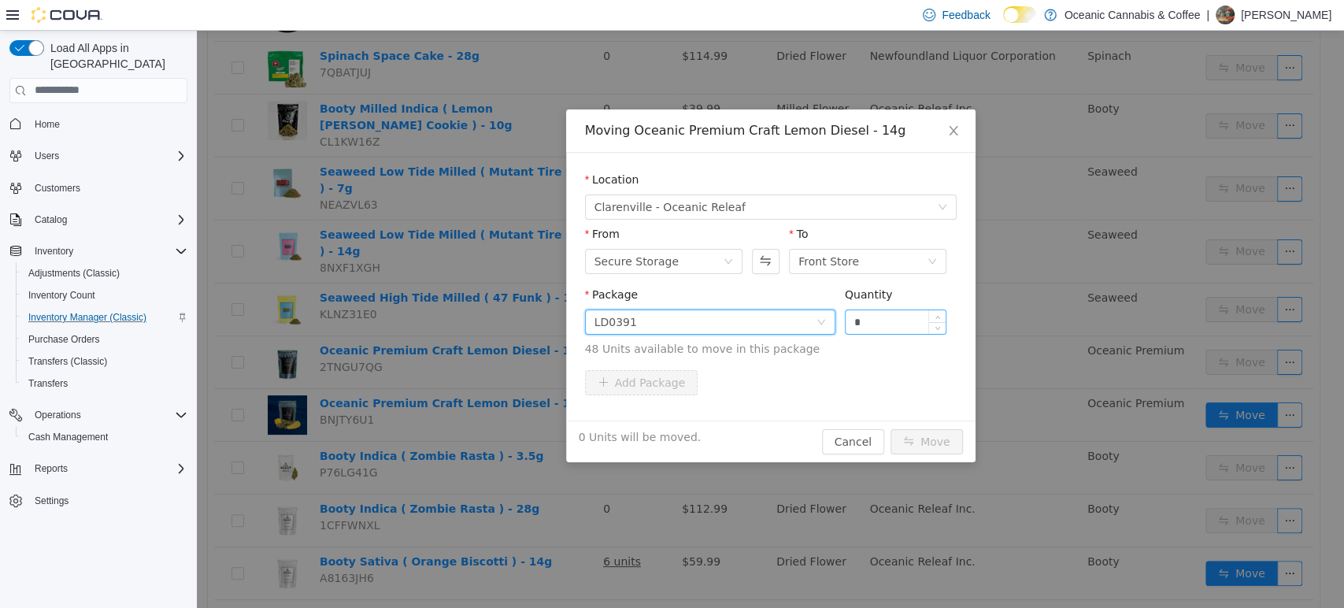
click at [887, 323] on input "*" at bounding box center [896, 321] width 101 height 24
click at [891, 428] on button "Move" at bounding box center [927, 440] width 72 height 25
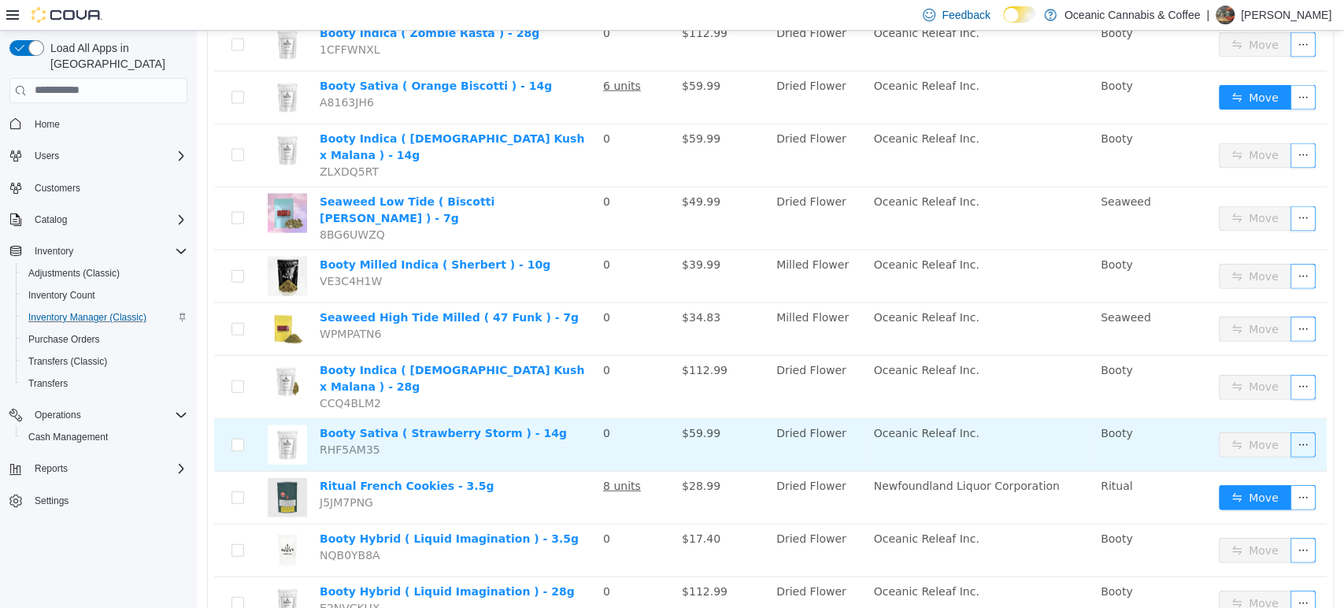
scroll to position [2325, 0]
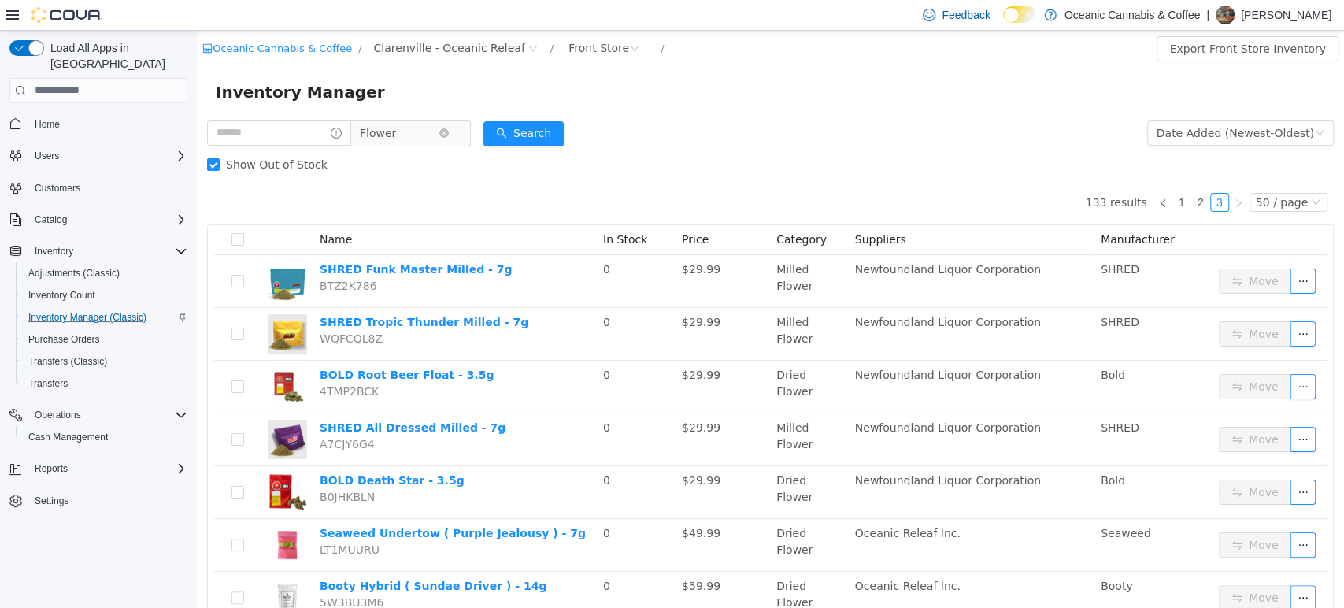
click at [424, 133] on span "Flower" at bounding box center [399, 132] width 79 height 24
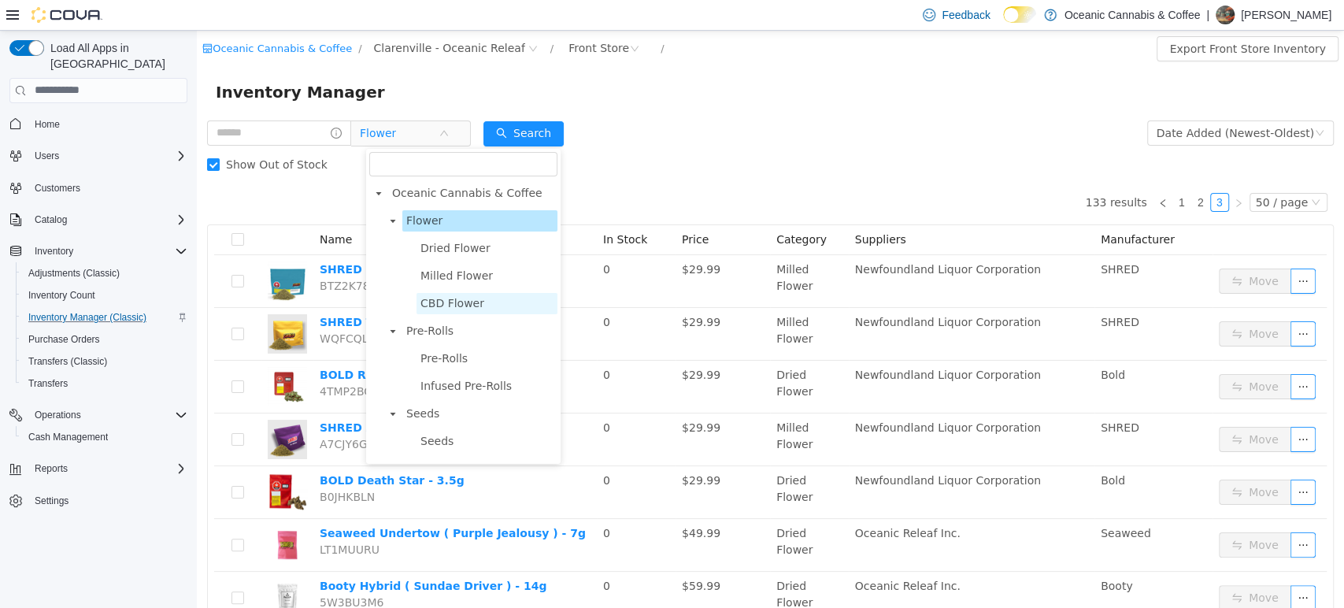
drag, startPoint x: 448, startPoint y: 330, endPoint x: 435, endPoint y: 306, distance: 27.5
click at [448, 330] on span "Pre-Rolls" at bounding box center [429, 330] width 47 height 13
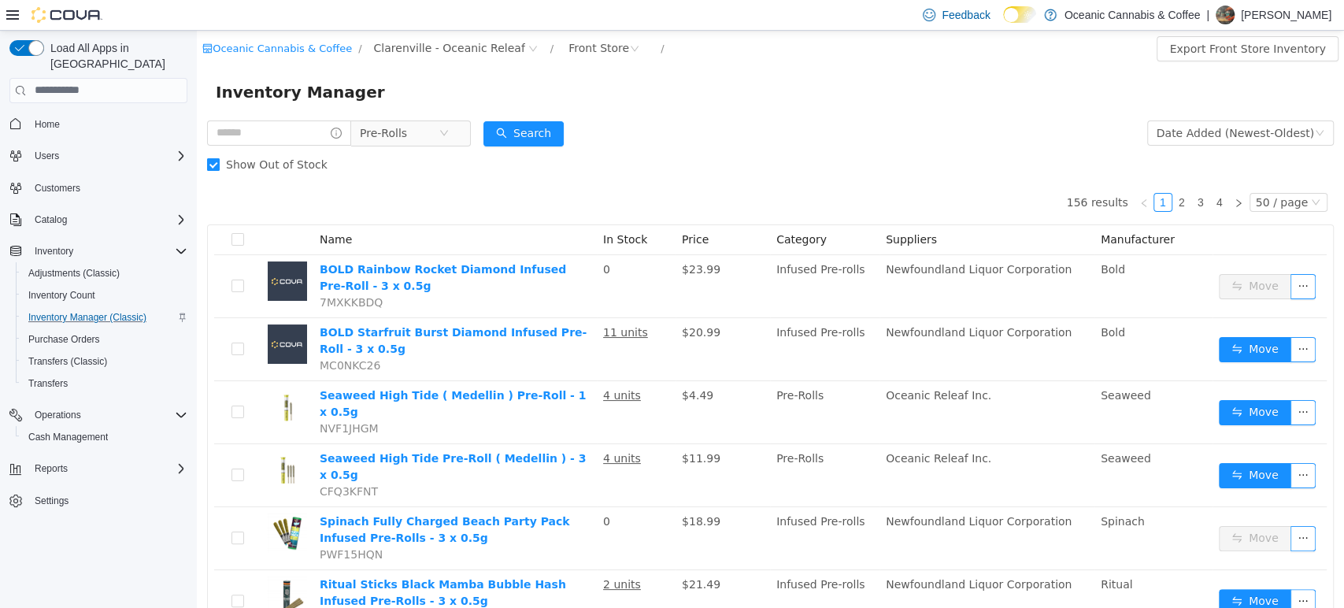
click at [295, 167] on span "Show Out of Stock" at bounding box center [277, 163] width 114 height 13
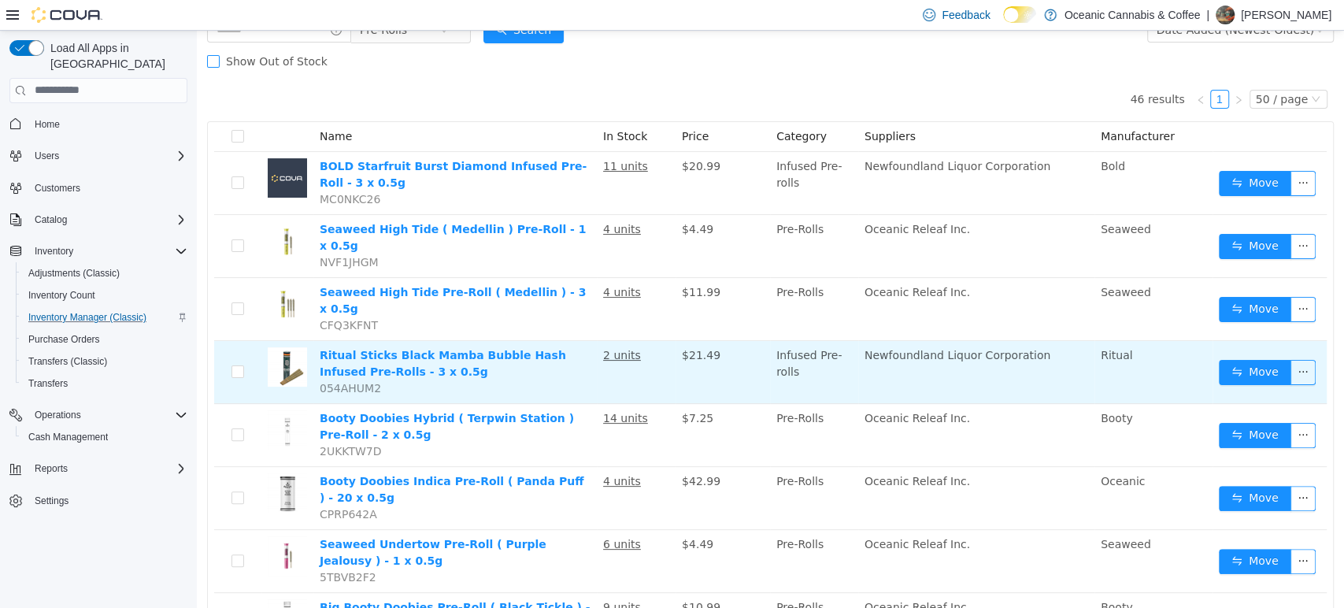
scroll to position [175, 0]
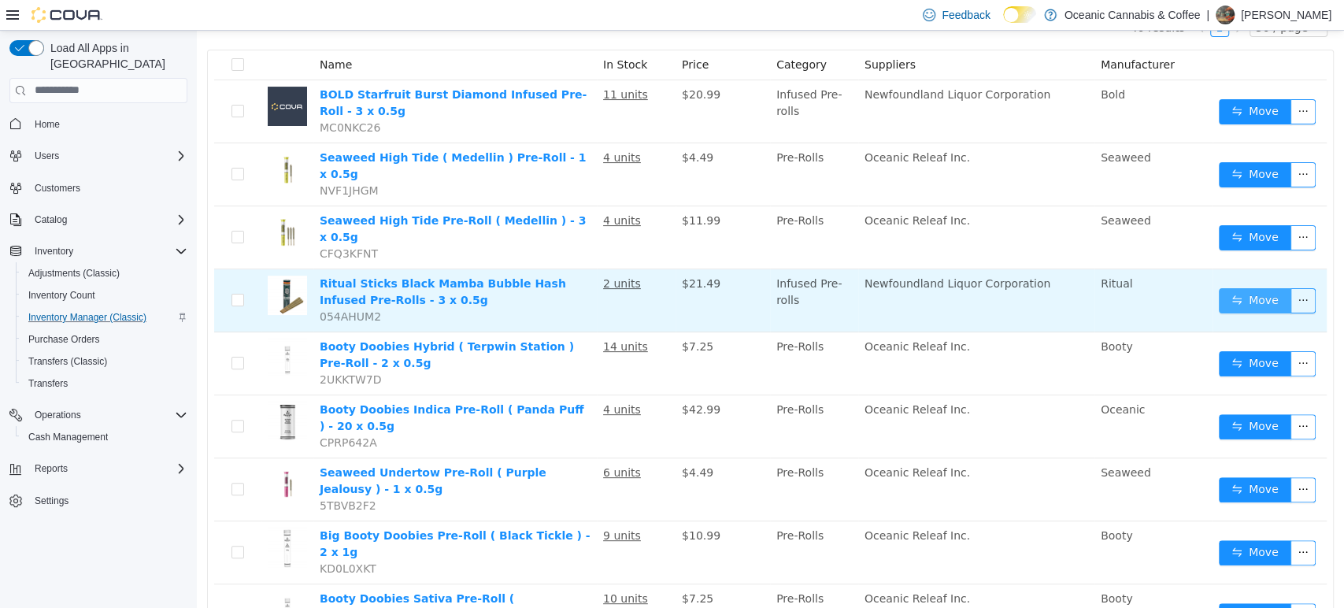
drag, startPoint x: 1259, startPoint y: 271, endPoint x: 1228, endPoint y: 269, distance: 30.8
click at [1258, 287] on button "Move" at bounding box center [1255, 299] width 72 height 25
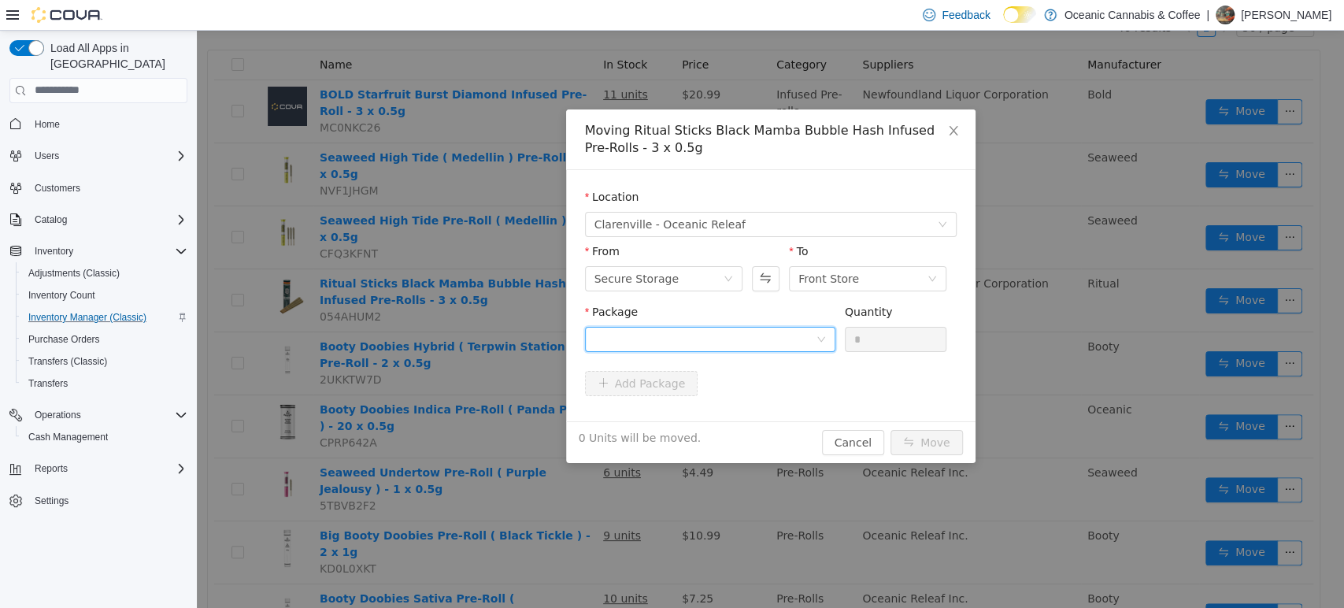
click at [615, 327] on div at bounding box center [705, 339] width 221 height 24
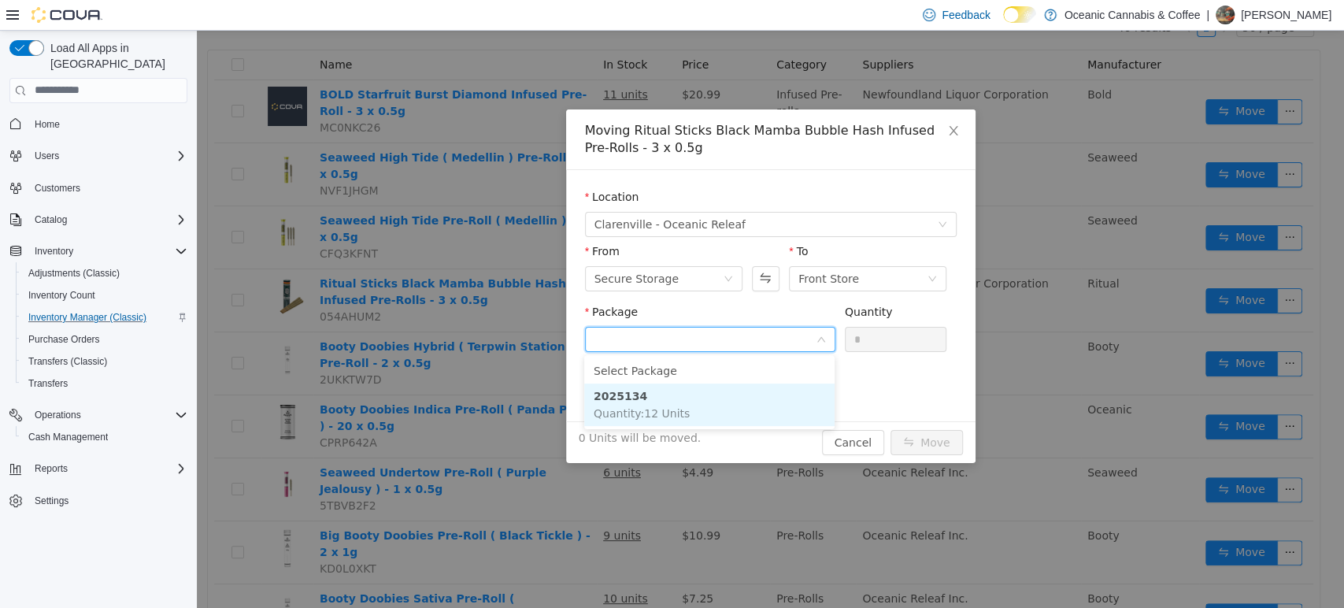
click at [623, 389] on strong "2025134" at bounding box center [621, 395] width 54 height 13
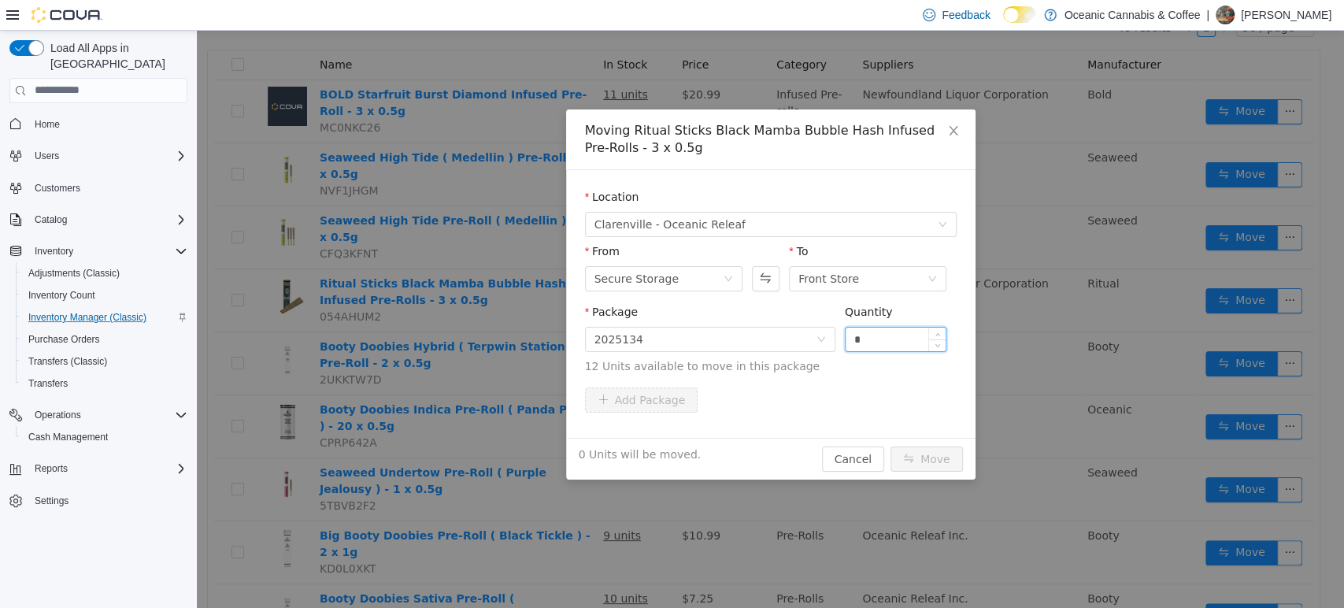
click at [884, 334] on input "*" at bounding box center [896, 339] width 101 height 24
click at [936, 462] on button "Move" at bounding box center [927, 458] width 72 height 25
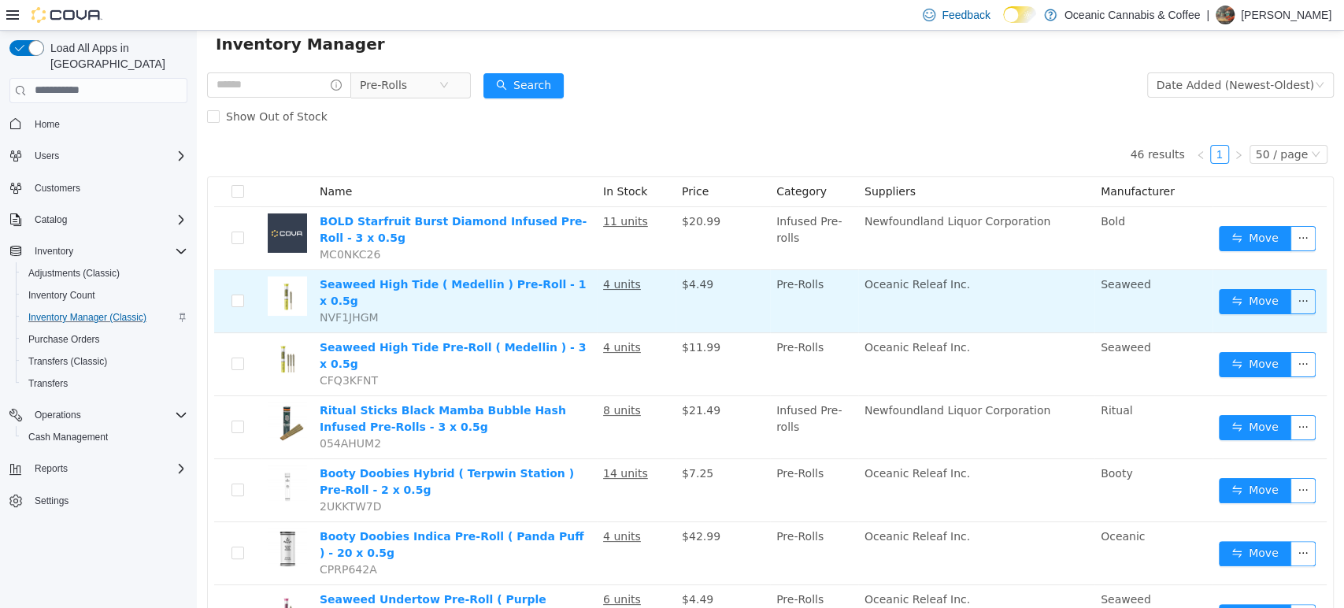
scroll to position [0, 0]
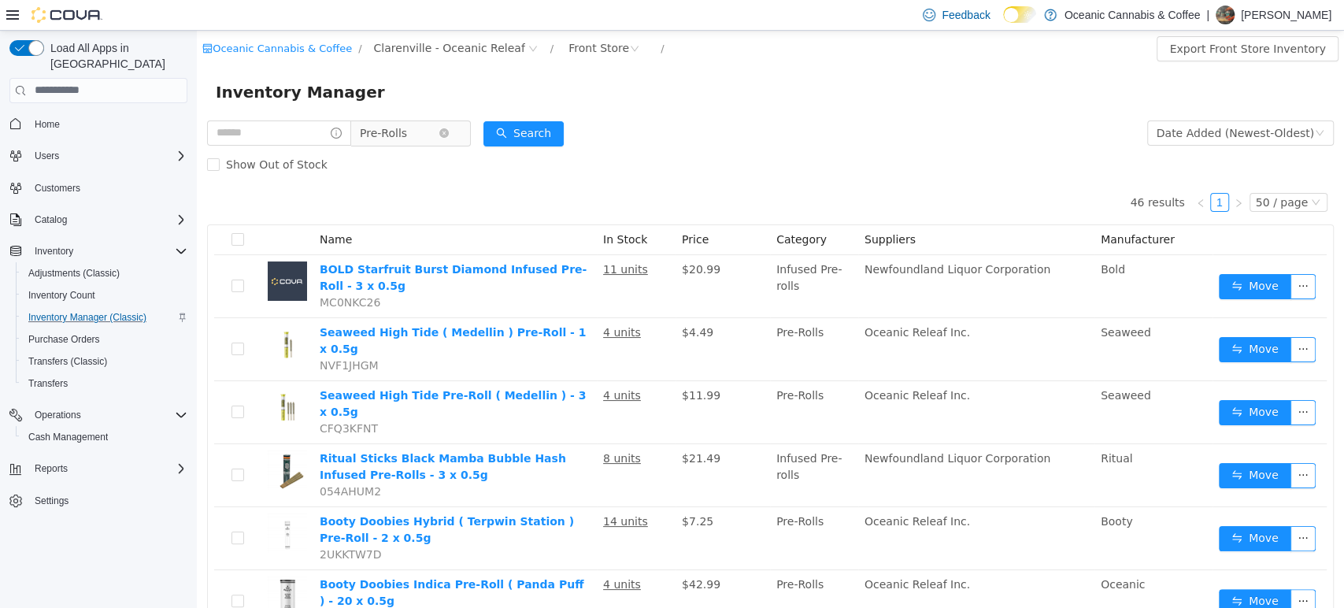
click at [407, 140] on span "Pre-Rolls" at bounding box center [383, 132] width 47 height 24
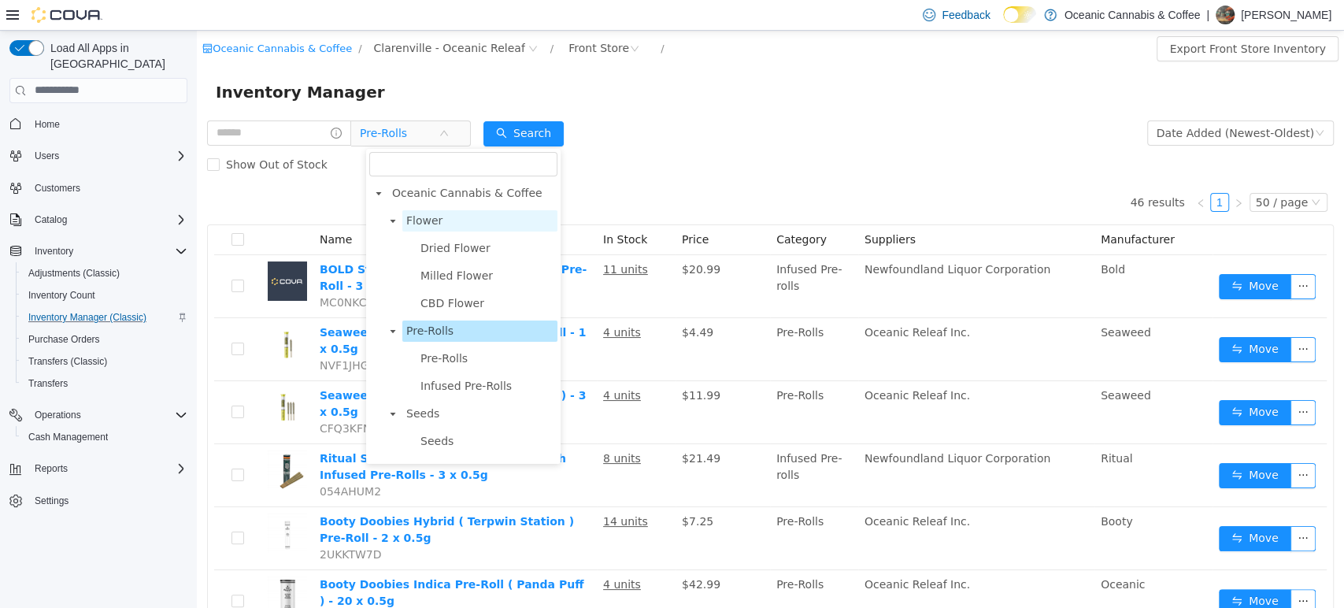
click at [437, 219] on span "Flower" at bounding box center [424, 219] width 36 height 13
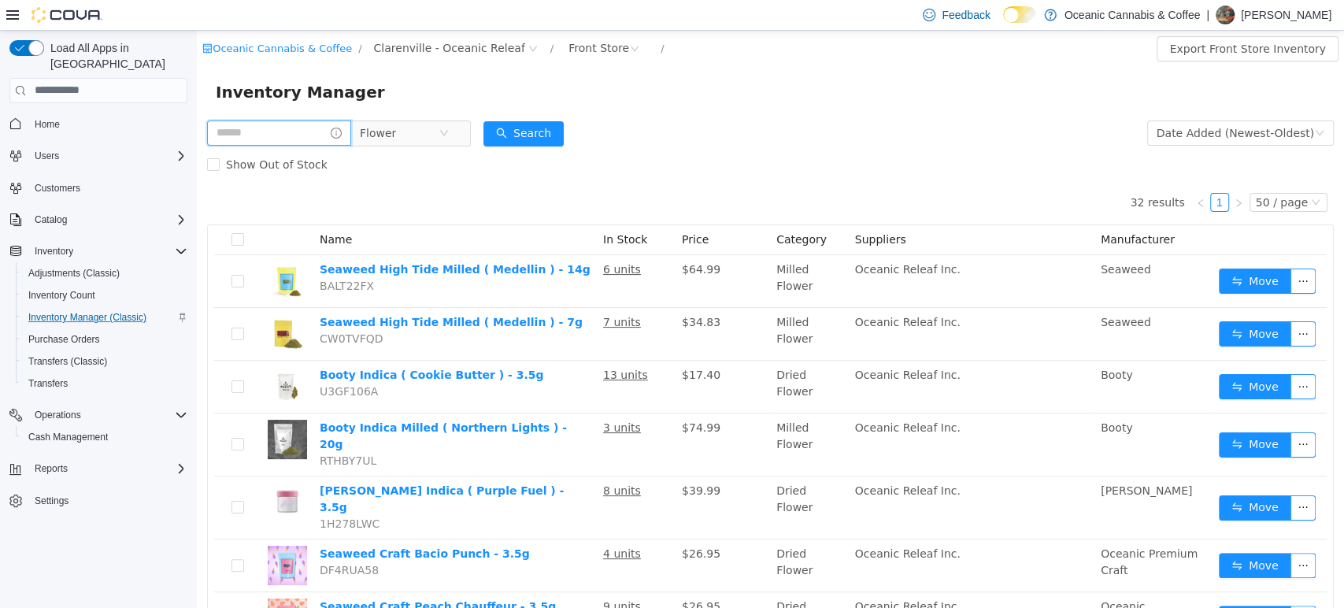
click at [261, 134] on input "text" at bounding box center [279, 132] width 144 height 25
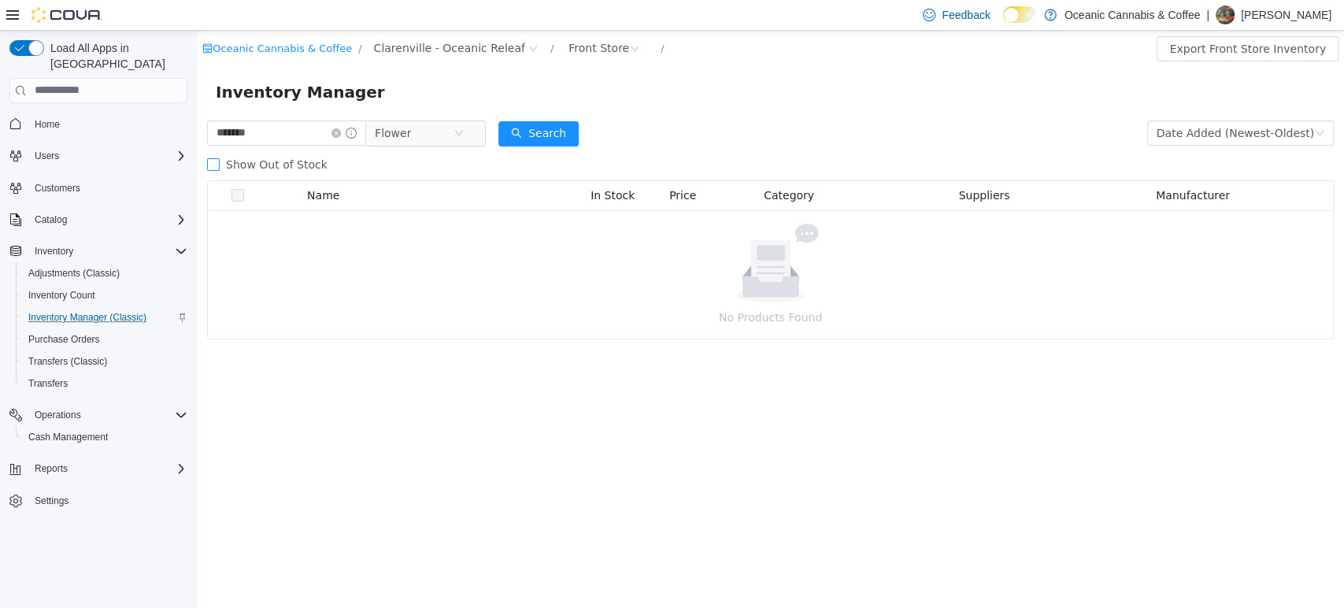
click at [275, 157] on span "Show Out of Stock" at bounding box center [277, 163] width 114 height 13
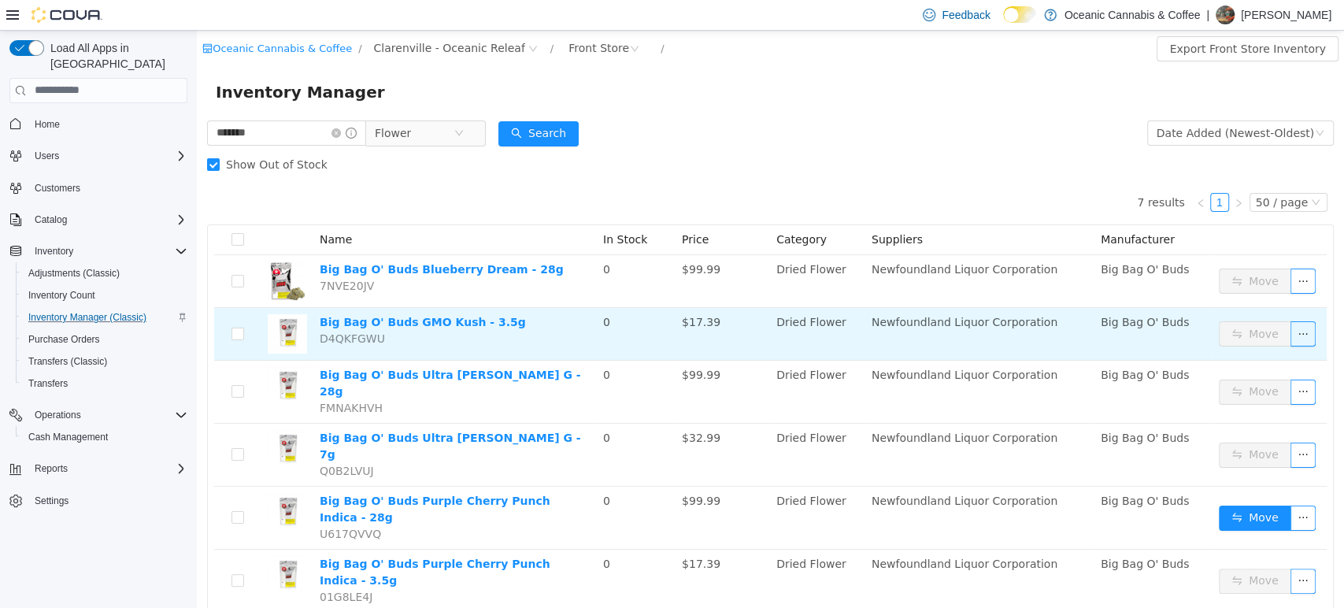
scroll to position [60, 0]
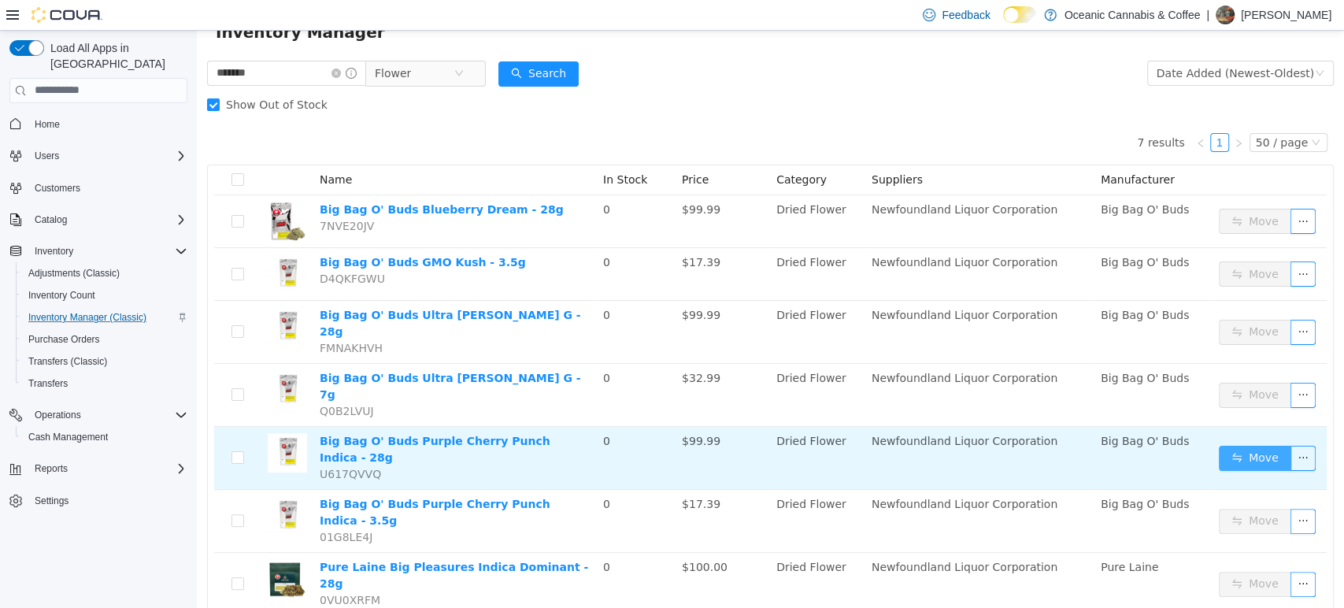
click at [1232, 445] on button "Move" at bounding box center [1255, 457] width 72 height 25
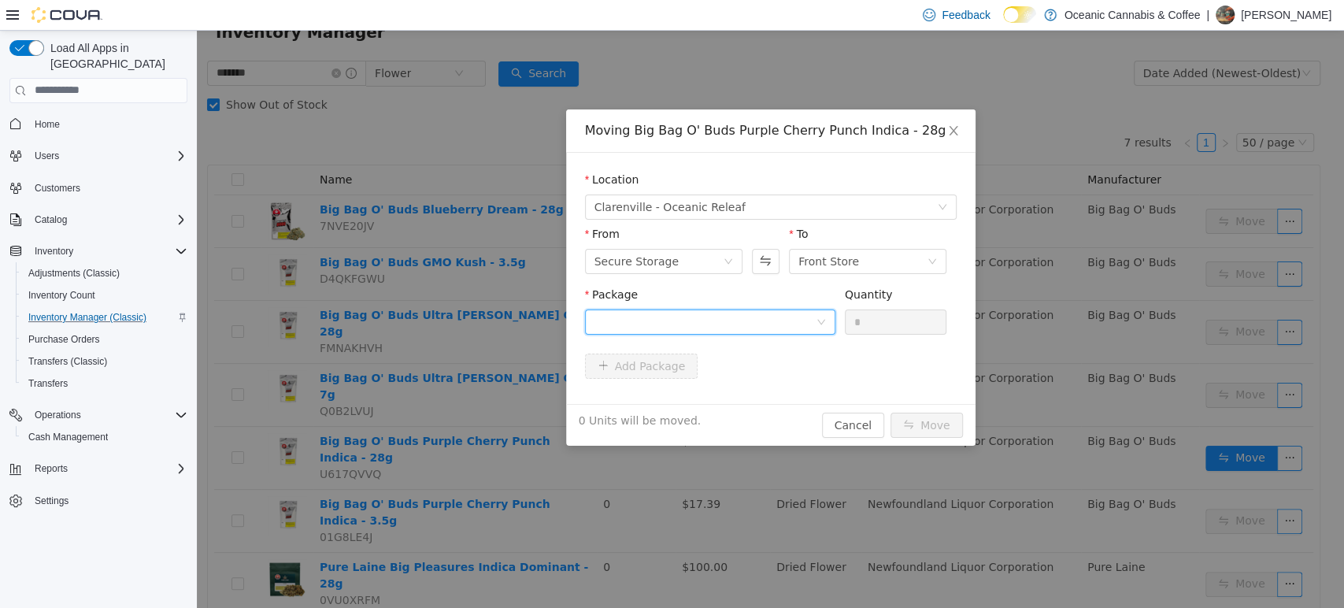
click at [752, 315] on div at bounding box center [705, 321] width 221 height 24
click at [704, 387] on li "13593250722 Quantity : 14 Units" at bounding box center [709, 386] width 250 height 43
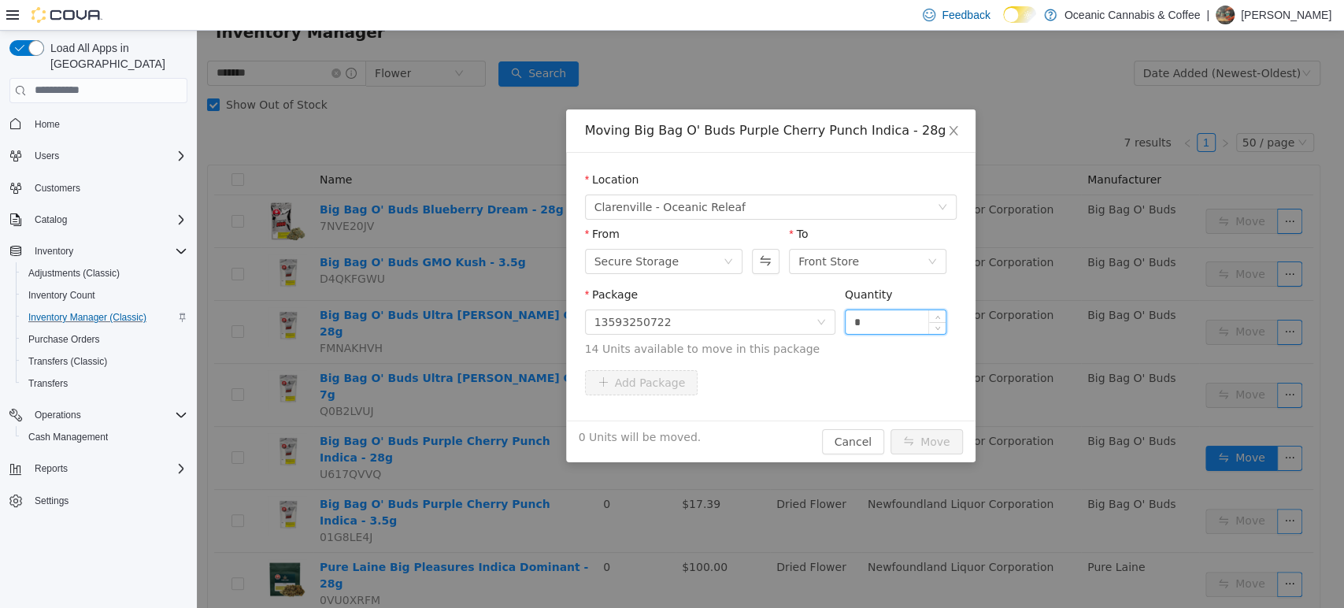
click at [871, 323] on input "*" at bounding box center [896, 321] width 101 height 24
click at [899, 443] on button "Move" at bounding box center [927, 440] width 72 height 25
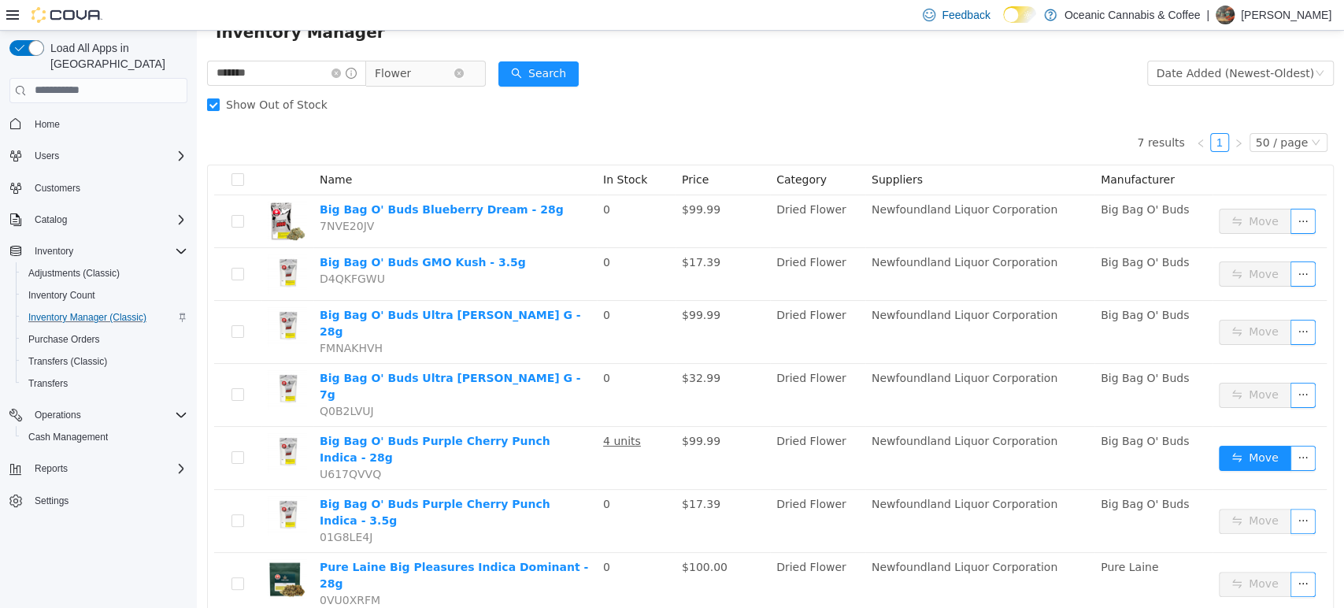
click at [409, 68] on span "Flower" at bounding box center [393, 73] width 36 height 24
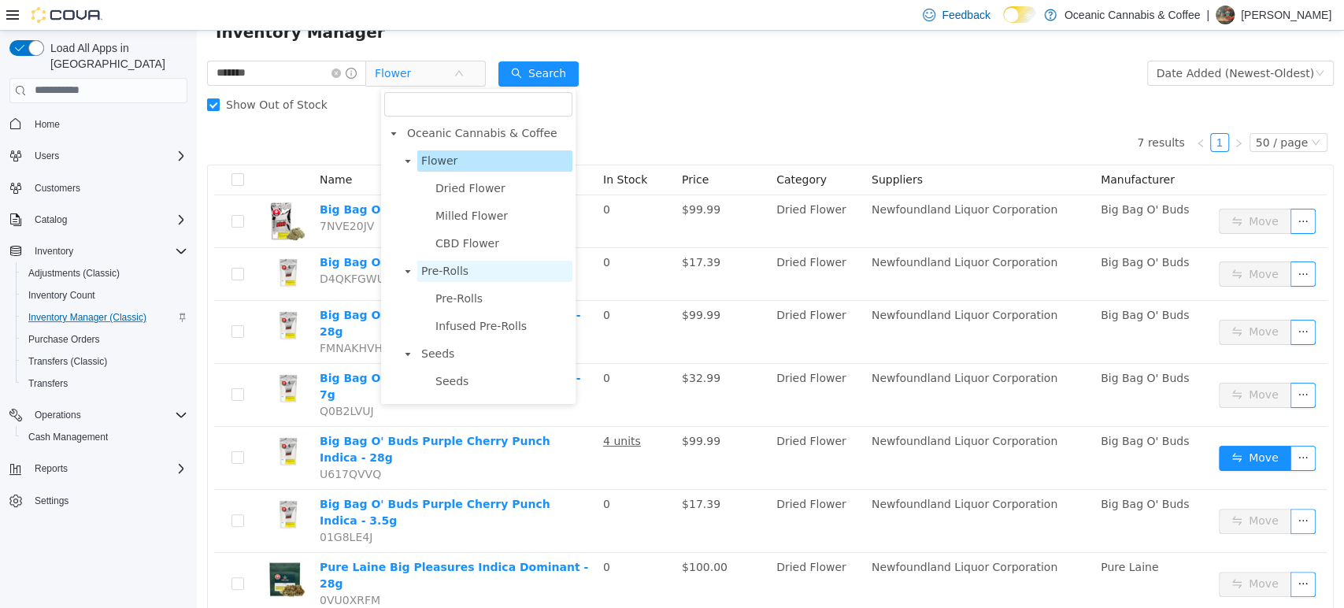
click at [441, 272] on span "Pre-Rolls" at bounding box center [444, 270] width 47 height 13
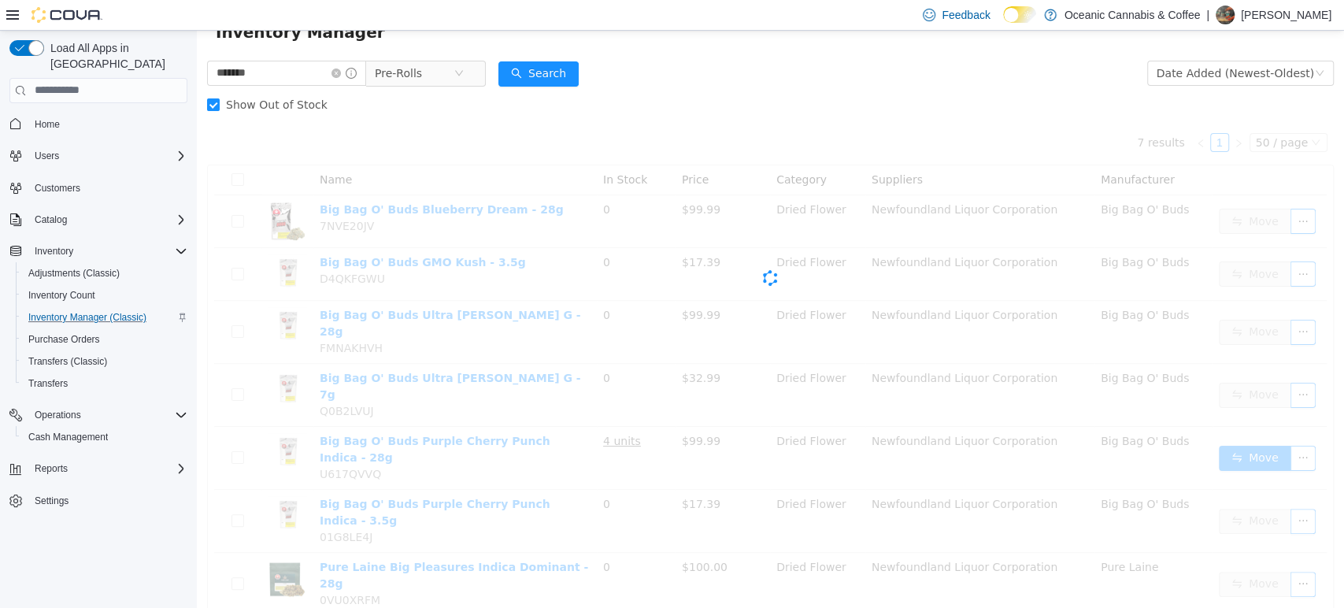
scroll to position [0, 0]
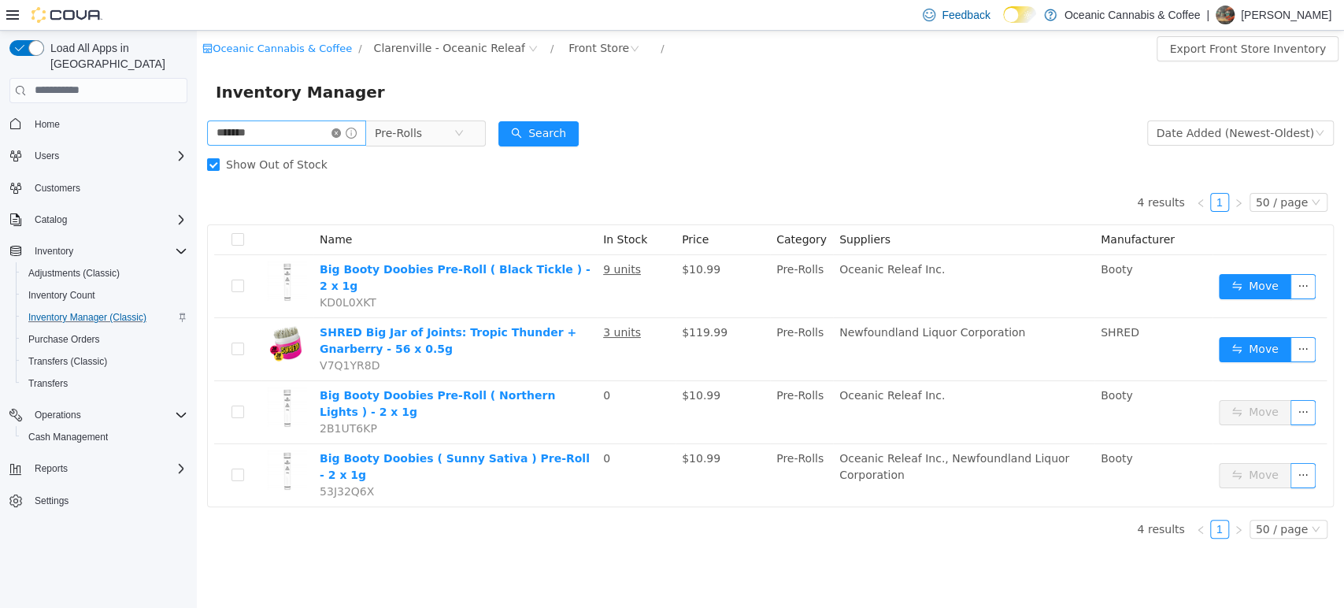
click at [341, 128] on icon "icon: close-circle" at bounding box center [336, 132] width 9 height 9
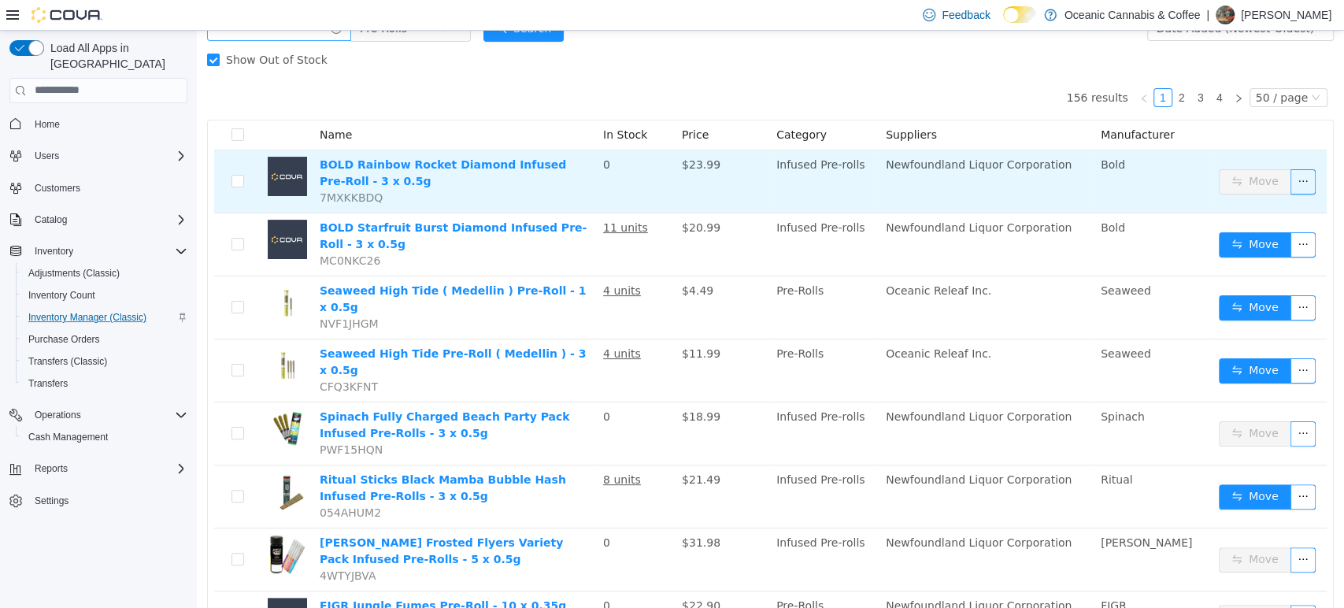
scroll to position [87, 0]
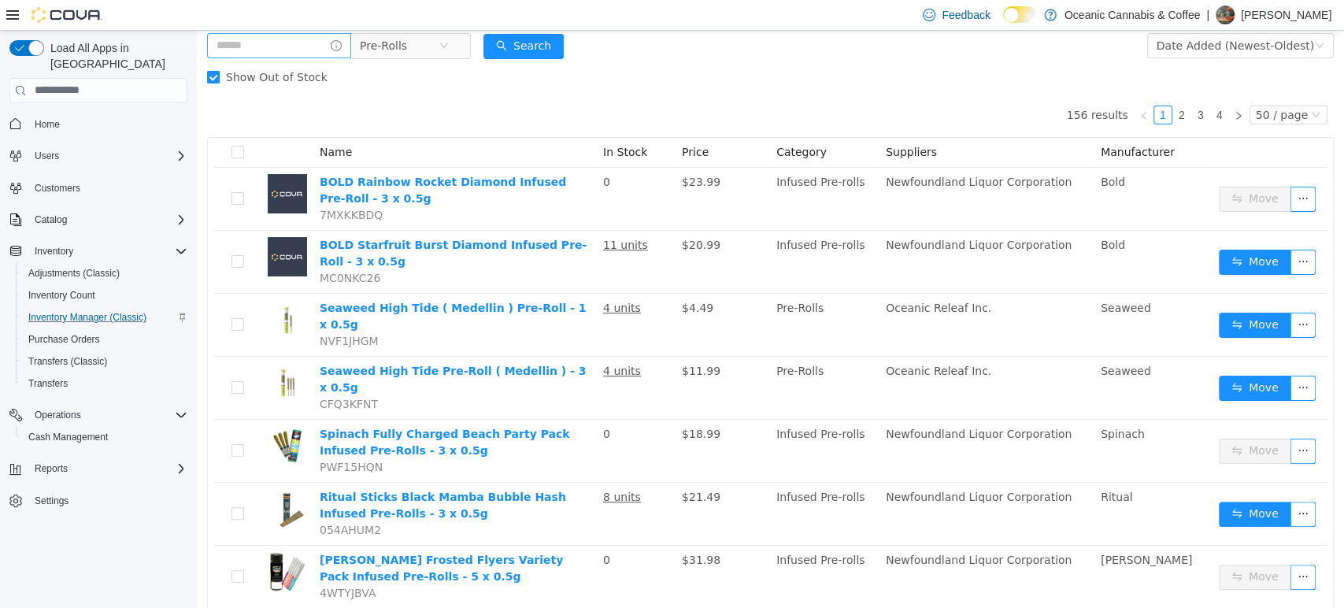
drag, startPoint x: 246, startPoint y: 72, endPoint x: 258, endPoint y: 79, distance: 14.1
click at [246, 72] on span "Show Out of Stock" at bounding box center [277, 76] width 114 height 13
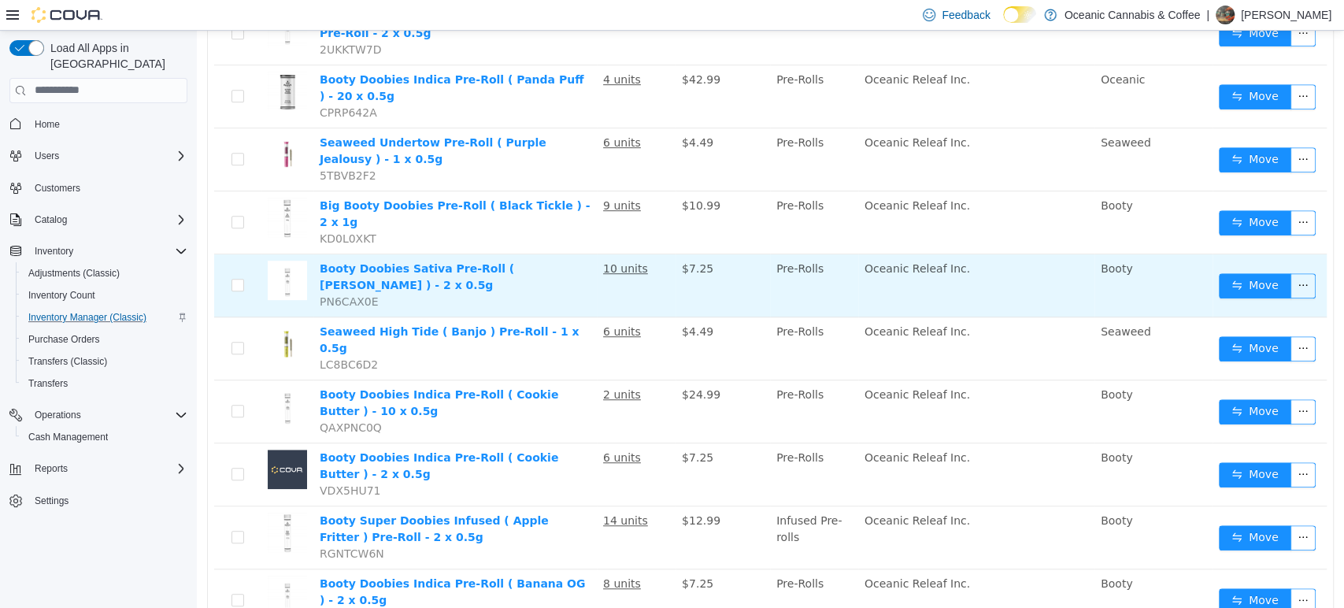
scroll to position [524, 0]
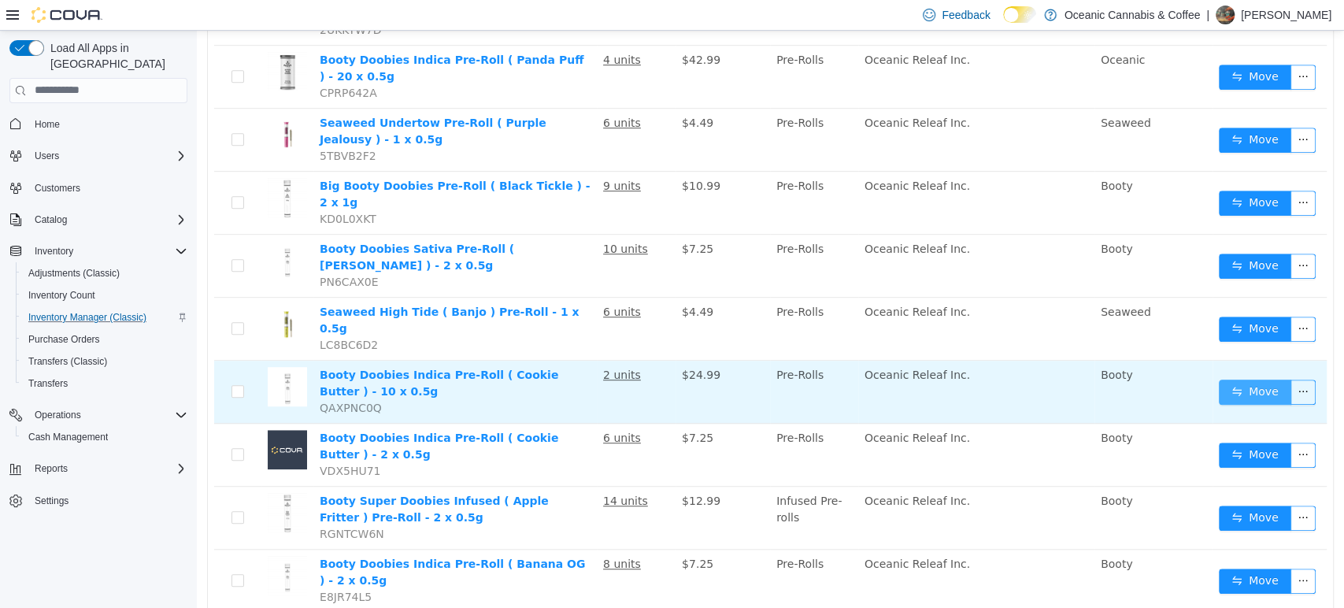
click at [1219, 379] on button "Move" at bounding box center [1255, 391] width 72 height 25
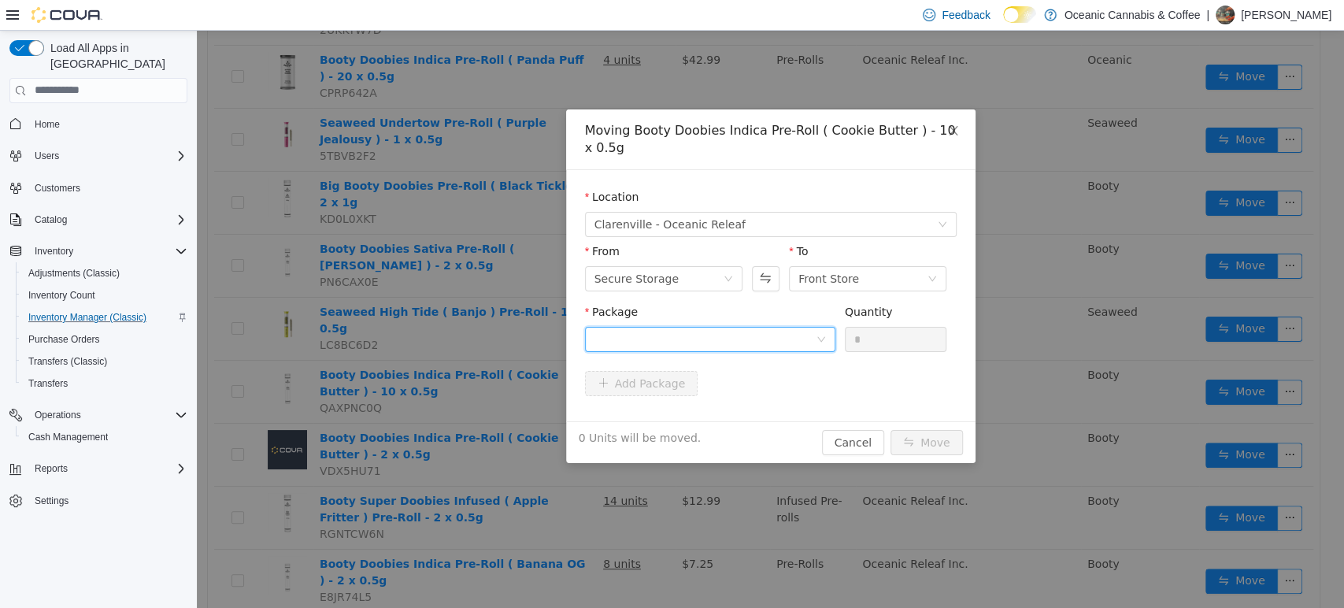
click at [636, 330] on div at bounding box center [705, 339] width 221 height 24
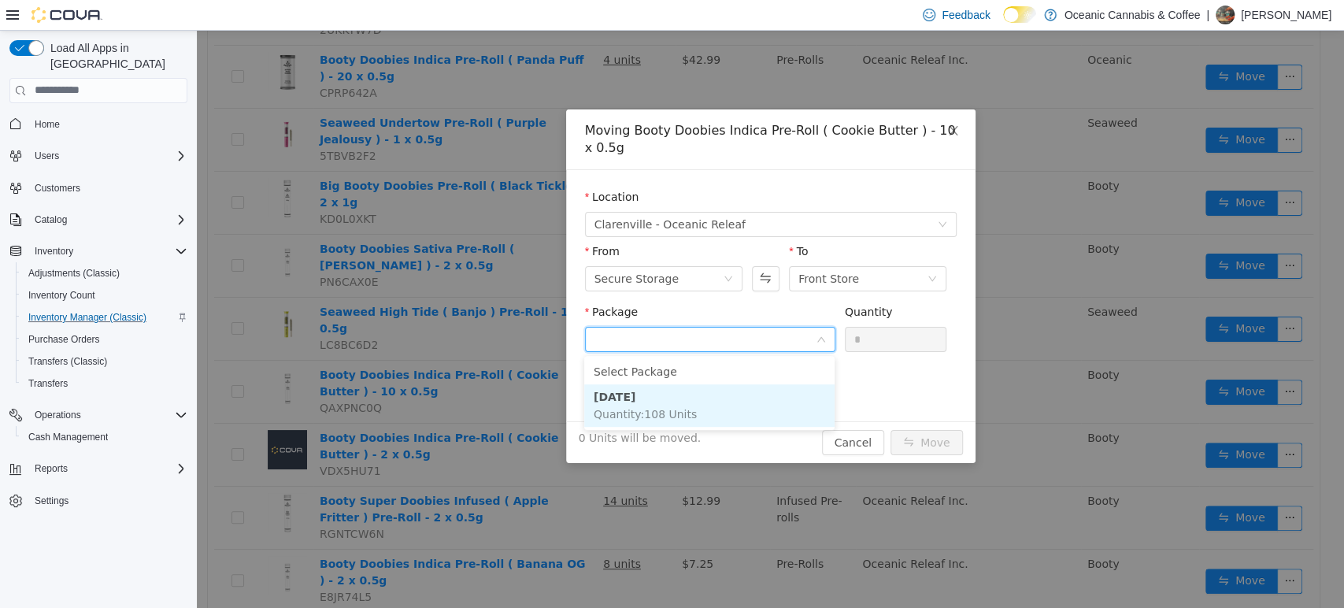
click at [644, 407] on span "Quantity : 108 Units" at bounding box center [645, 413] width 103 height 13
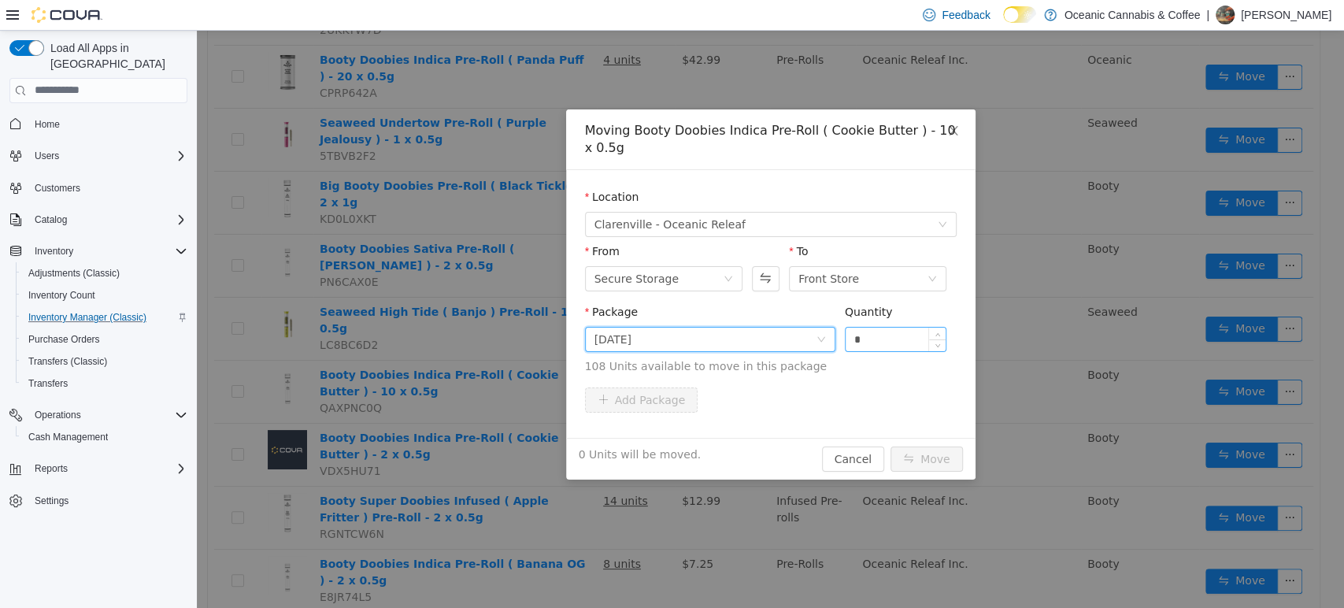
click at [890, 334] on input "*" at bounding box center [896, 339] width 101 height 24
click at [891, 446] on button "Move" at bounding box center [927, 458] width 72 height 25
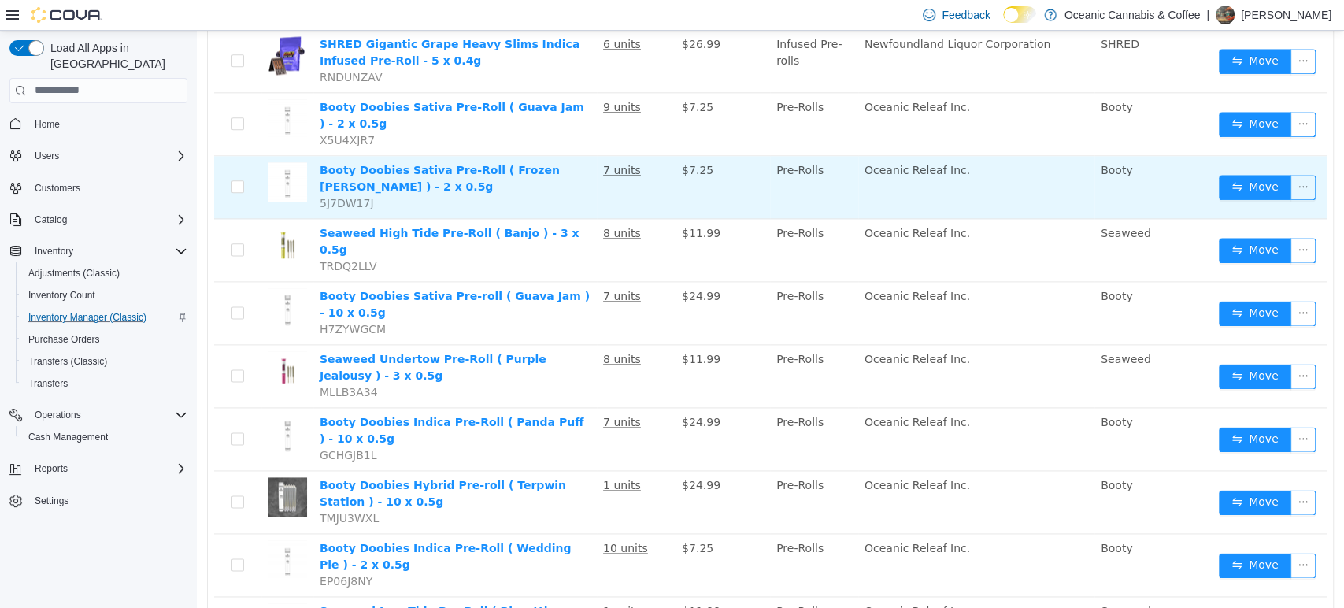
scroll to position [1487, 0]
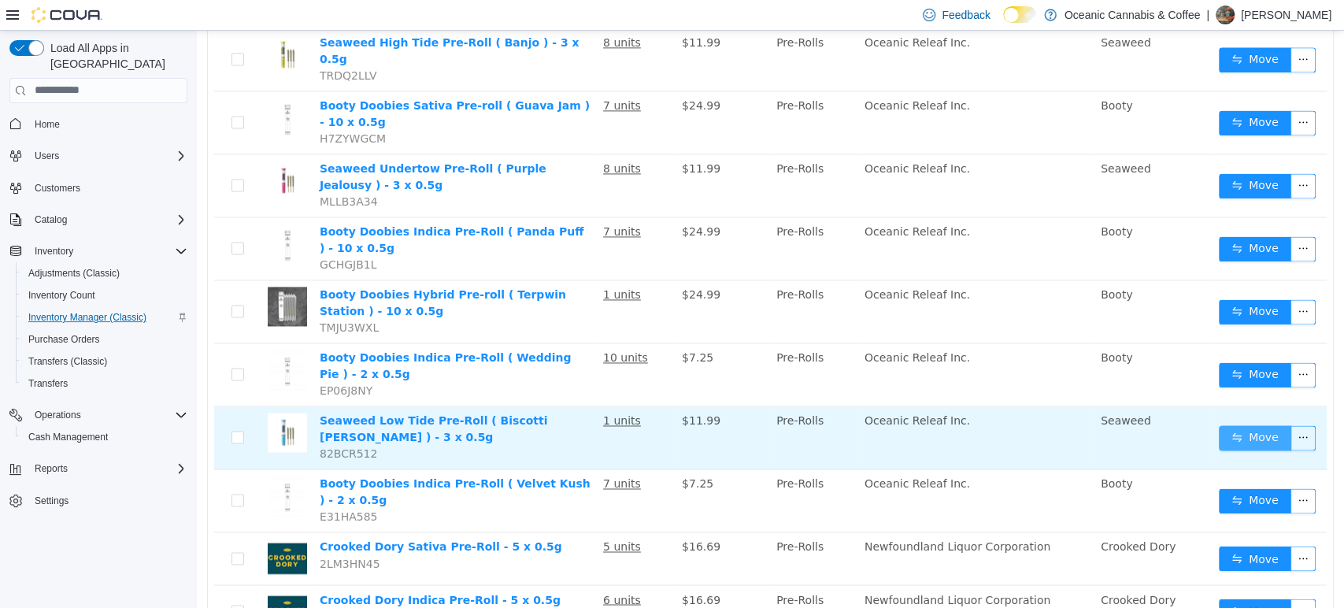
click at [1243, 424] on button "Move" at bounding box center [1255, 436] width 72 height 25
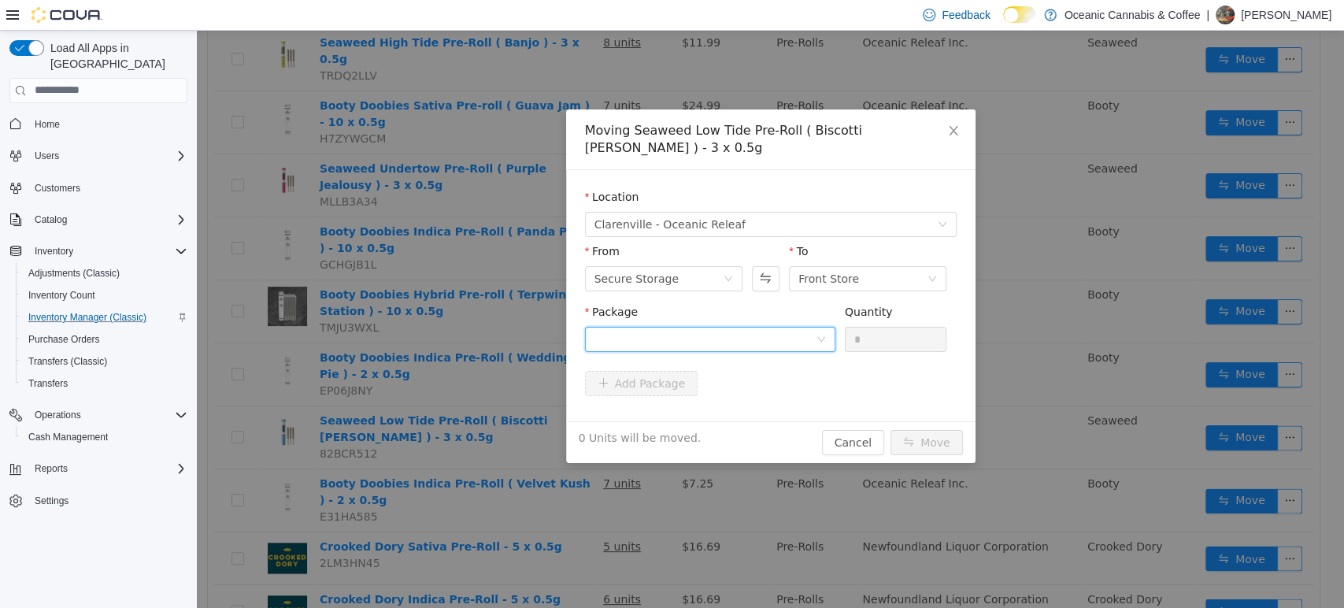
click at [662, 327] on div at bounding box center [705, 339] width 221 height 24
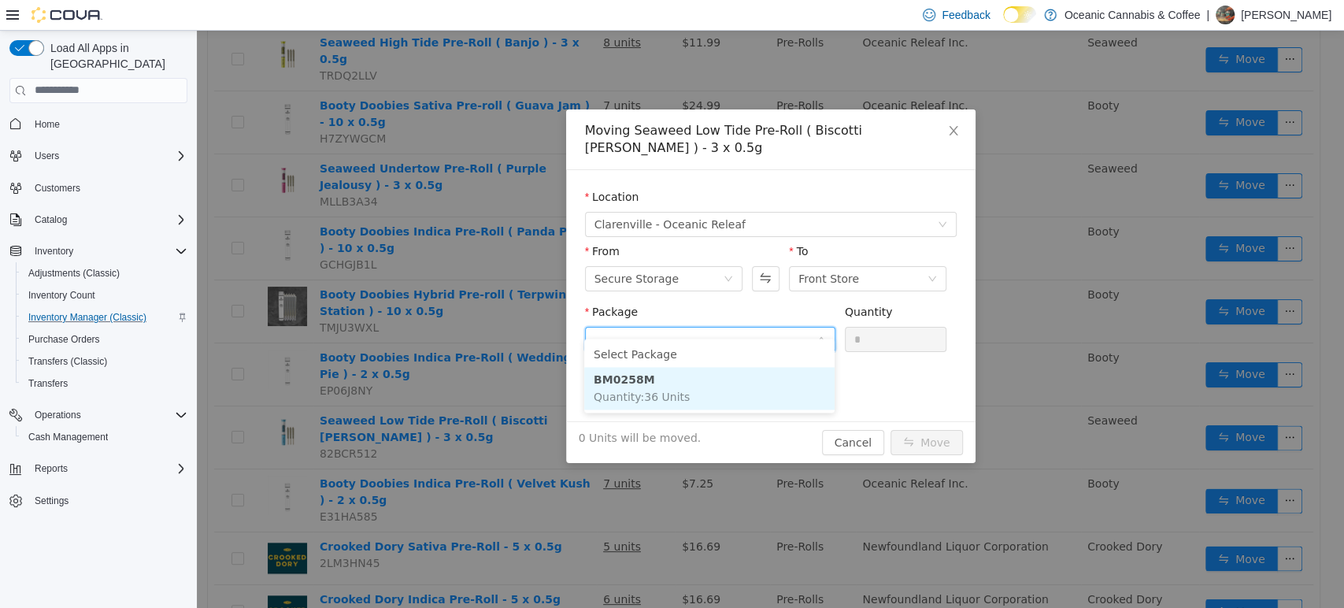
click at [742, 395] on li "BM0258M Quantity : 36 Units" at bounding box center [709, 387] width 250 height 43
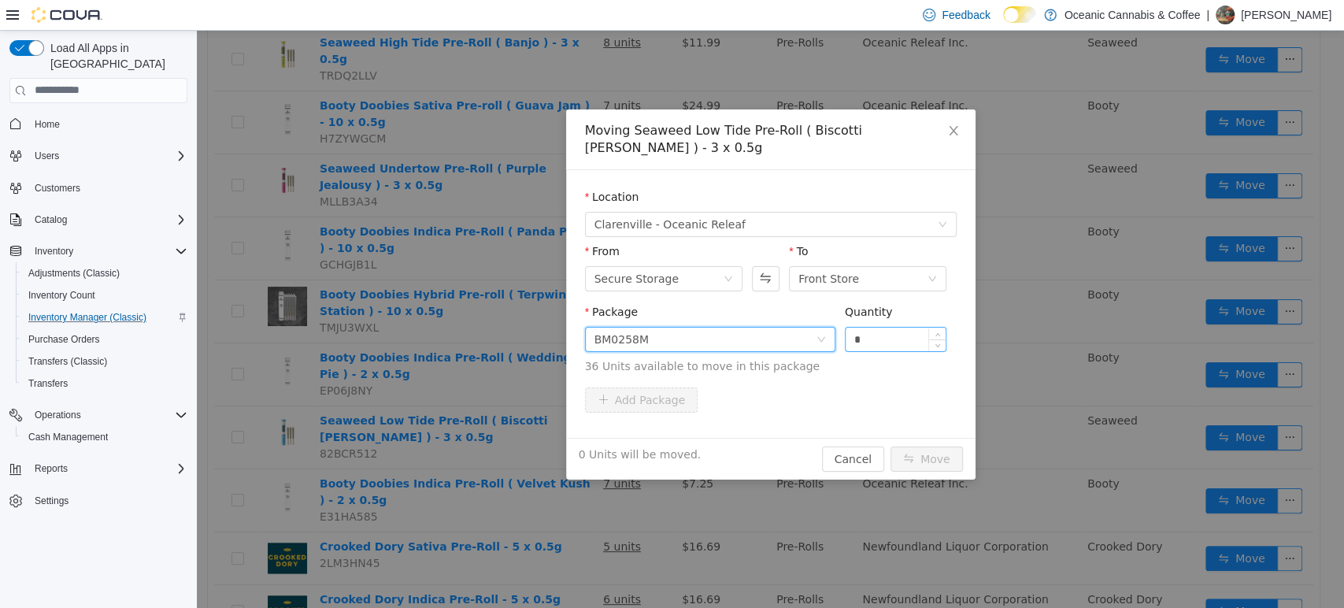
click at [877, 327] on input "*" at bounding box center [896, 339] width 101 height 24
click at [891, 446] on button "Move" at bounding box center [927, 458] width 72 height 25
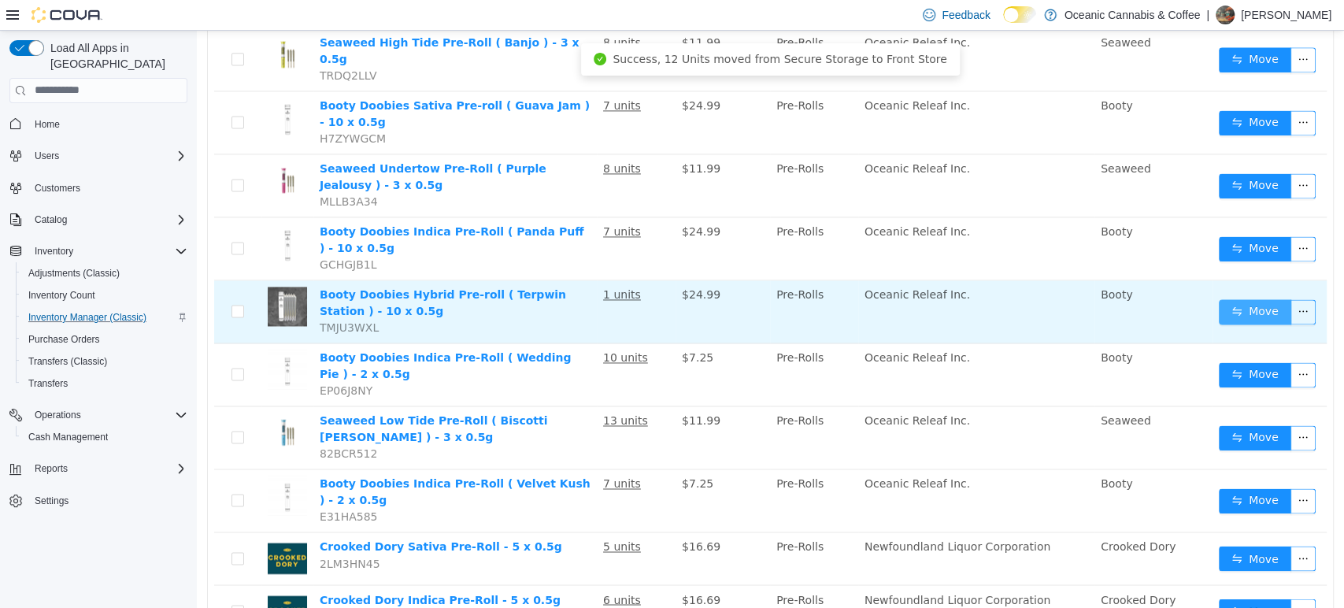
click at [1228, 298] on button "Move" at bounding box center [1255, 310] width 72 height 25
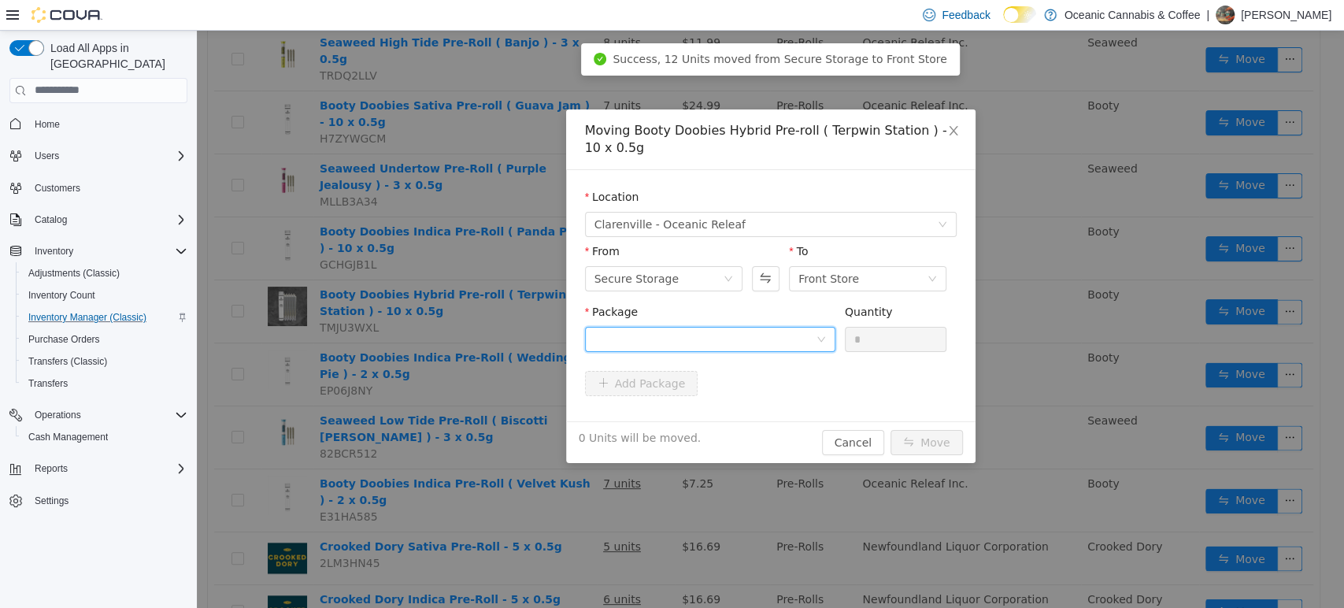
click at [798, 331] on div at bounding box center [705, 339] width 221 height 24
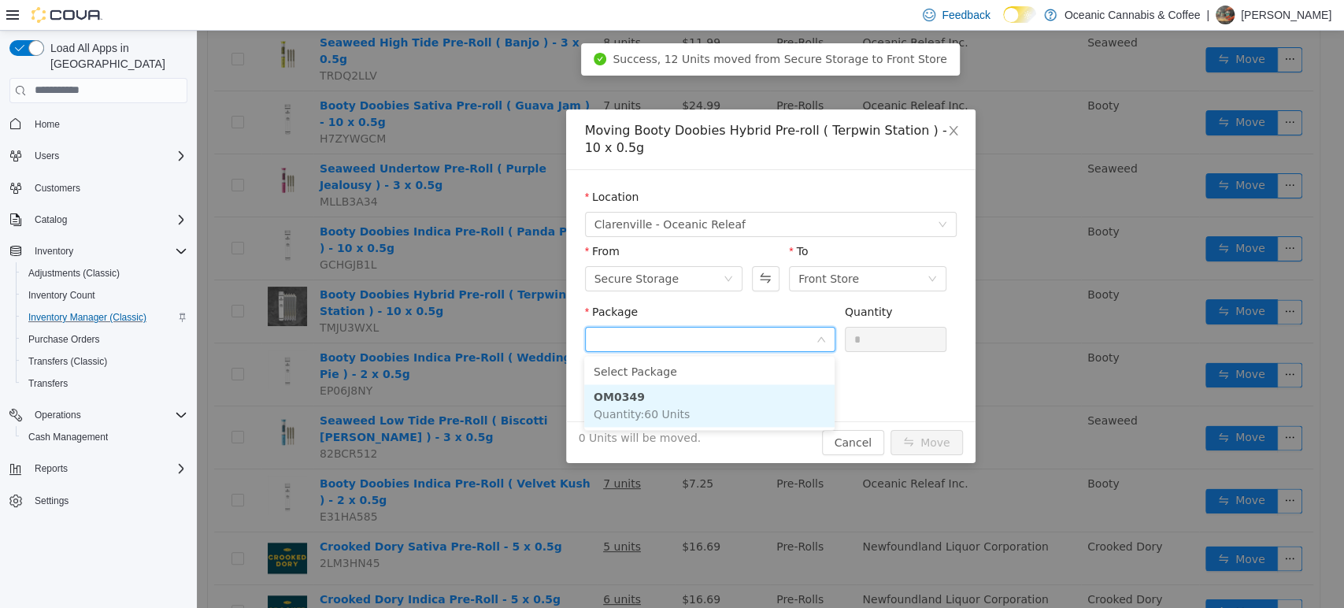
click at [772, 422] on li "OM0349 Quantity : 60 Units" at bounding box center [709, 405] width 250 height 43
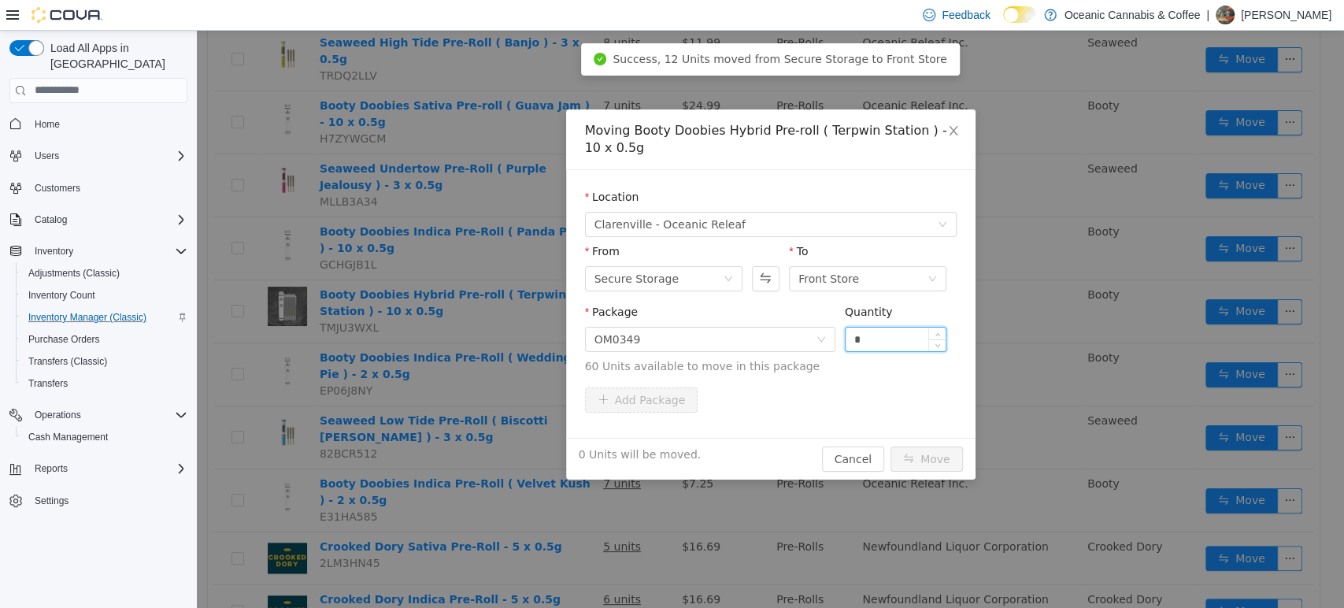
click at [902, 339] on input "*" at bounding box center [896, 339] width 101 height 24
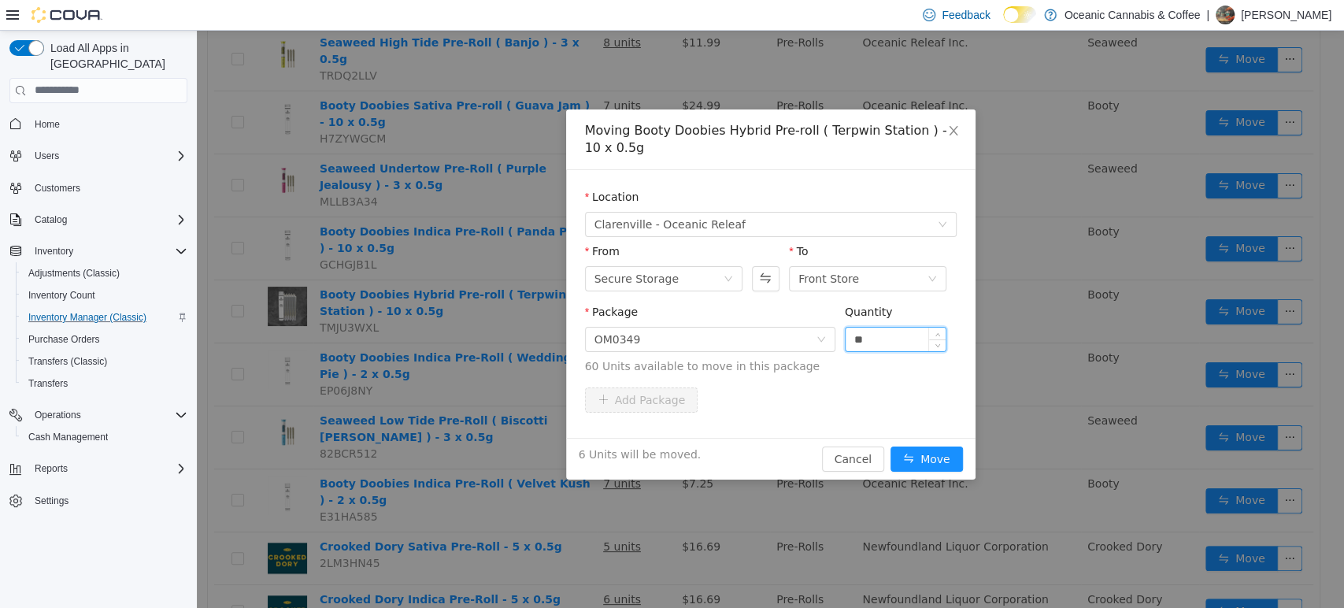
click at [891, 446] on button "Move" at bounding box center [927, 458] width 72 height 25
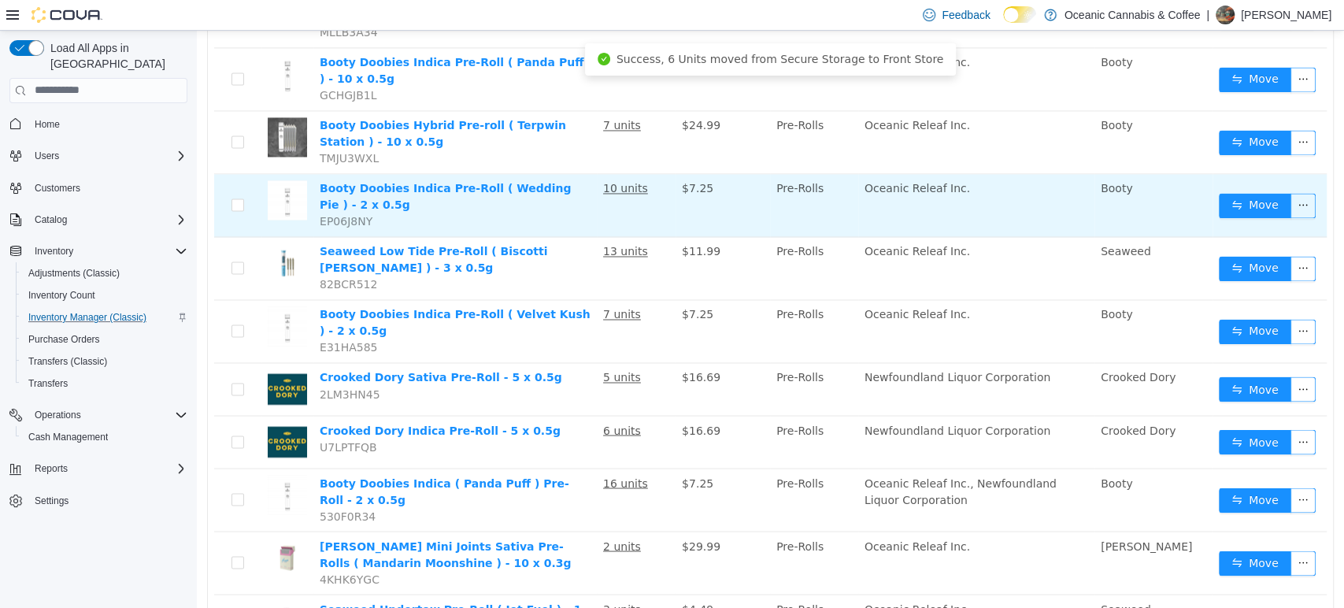
scroll to position [1662, 0]
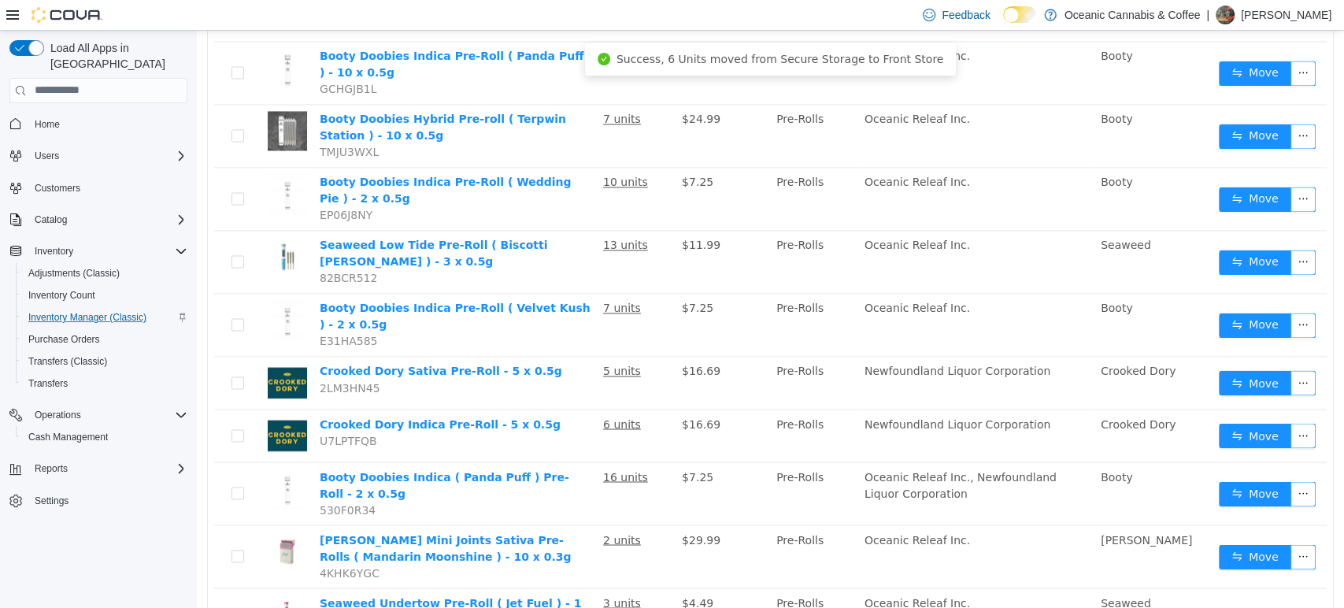
drag, startPoint x: 619, startPoint y: 230, endPoint x: 196, endPoint y: 164, distance: 428.0
click at [196, 164] on div "Load All Apps in [GEOGRAPHIC_DATA] Home Users Customers Catalog Inventory Adjus…" at bounding box center [98, 319] width 197 height 577
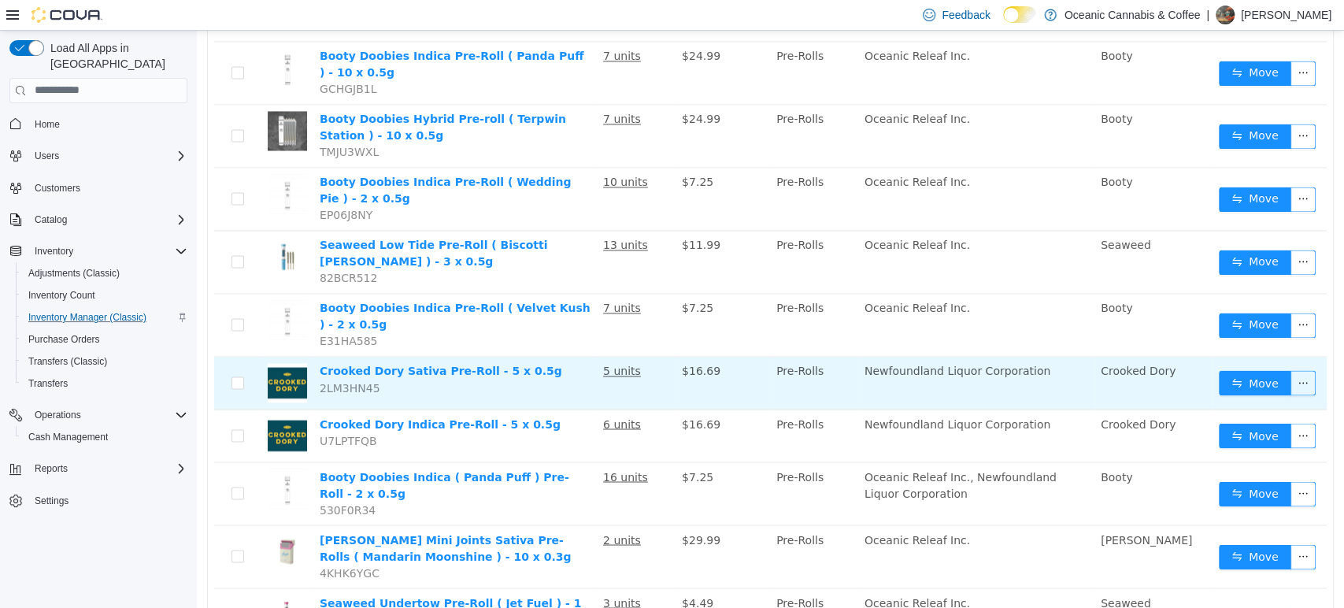
scroll to position [1837, 0]
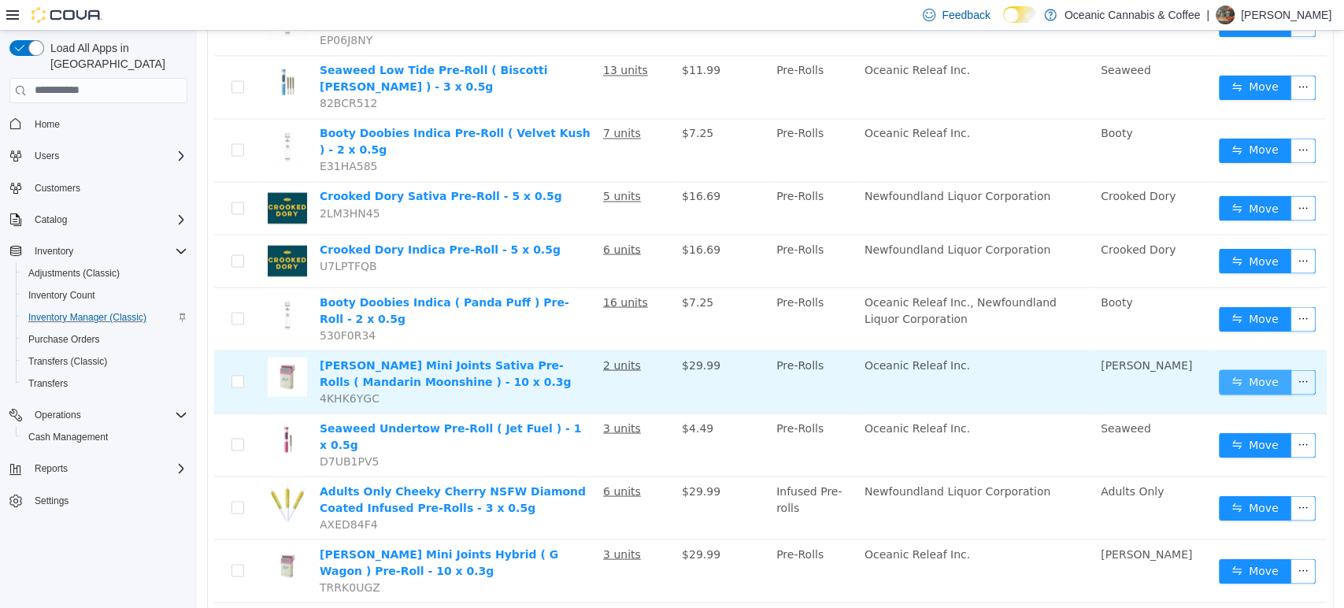
click at [1234, 369] on button "Move" at bounding box center [1255, 381] width 72 height 25
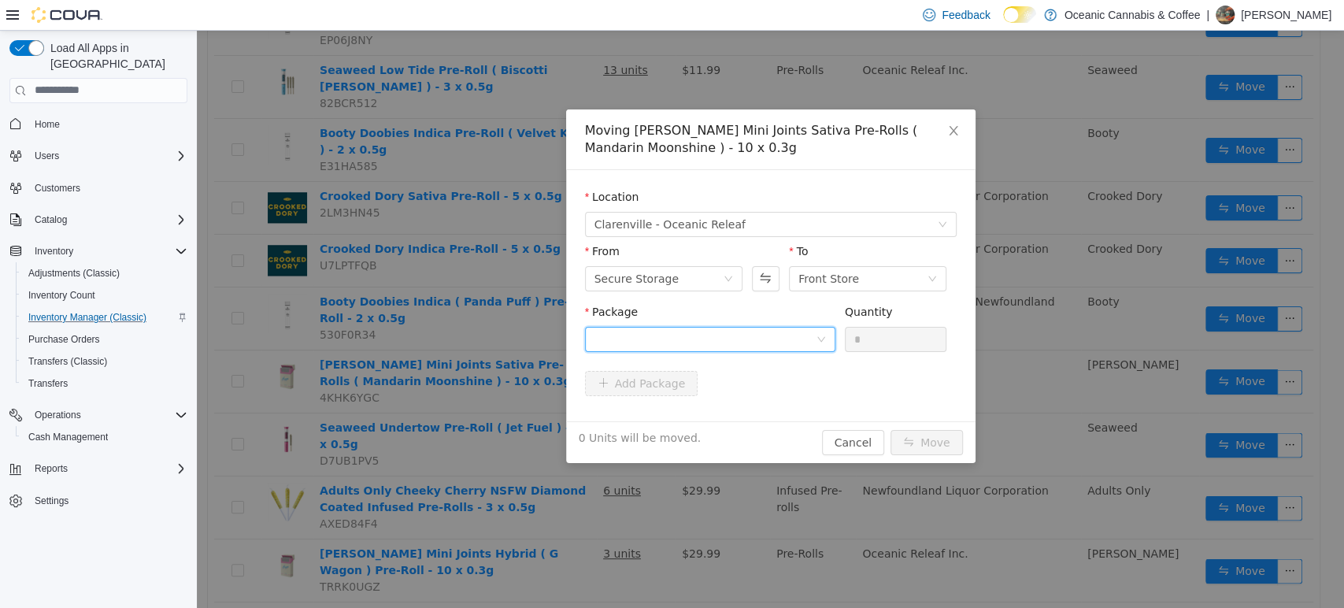
click at [787, 338] on div at bounding box center [705, 339] width 221 height 24
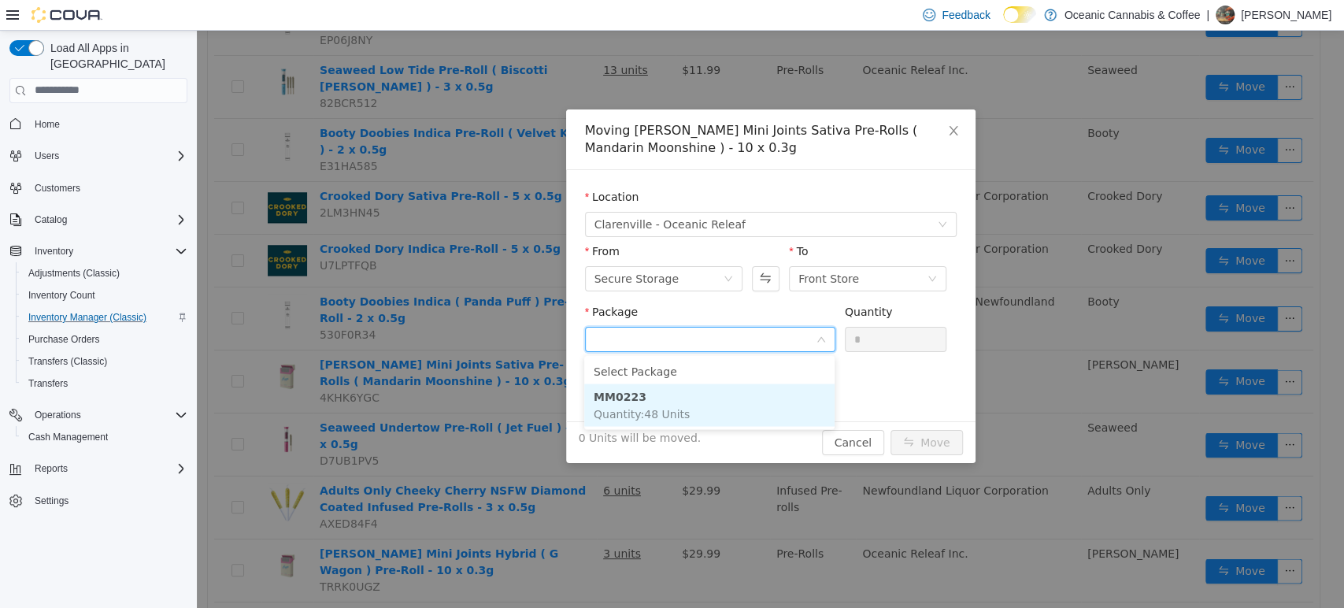
click at [743, 387] on li "MM0223 Quantity : 48 Units" at bounding box center [709, 404] width 250 height 43
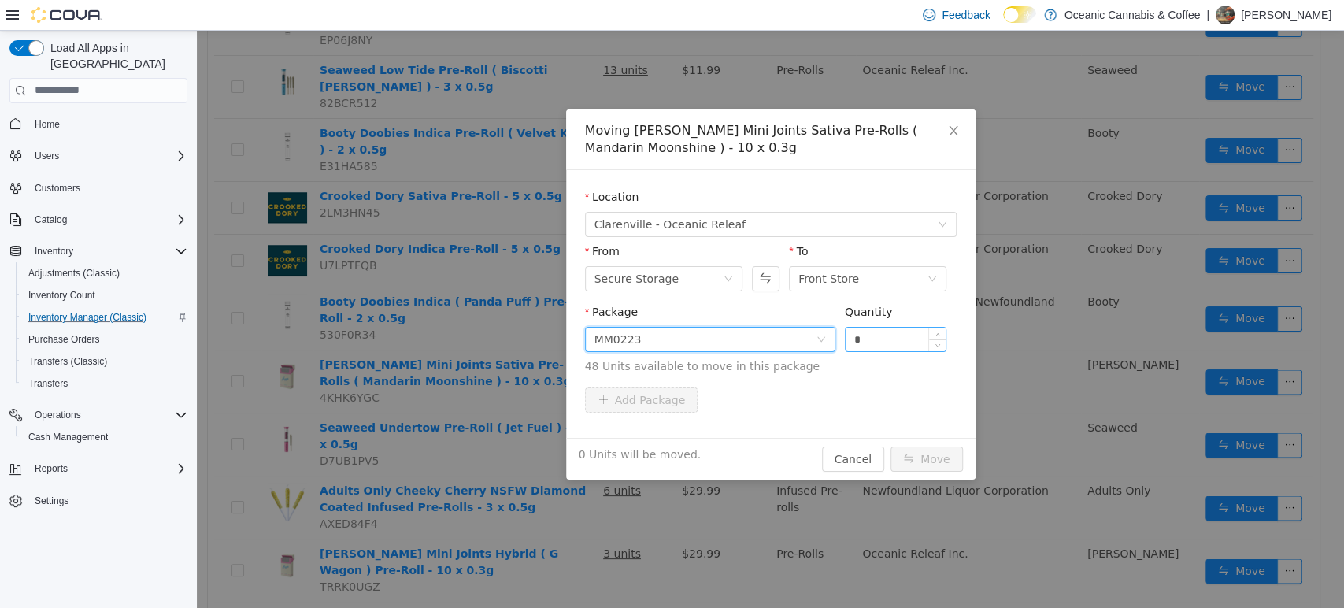
click at [890, 339] on input "*" at bounding box center [896, 339] width 101 height 24
click at [937, 461] on button "Move" at bounding box center [927, 458] width 72 height 25
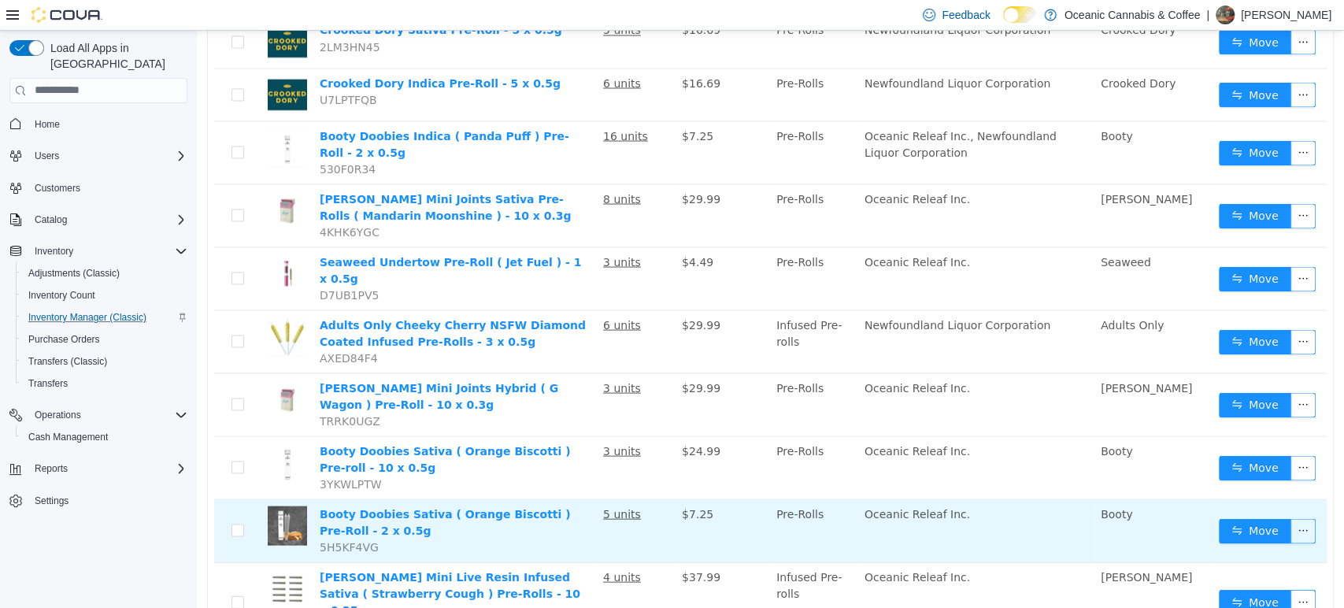
scroll to position [2012, 0]
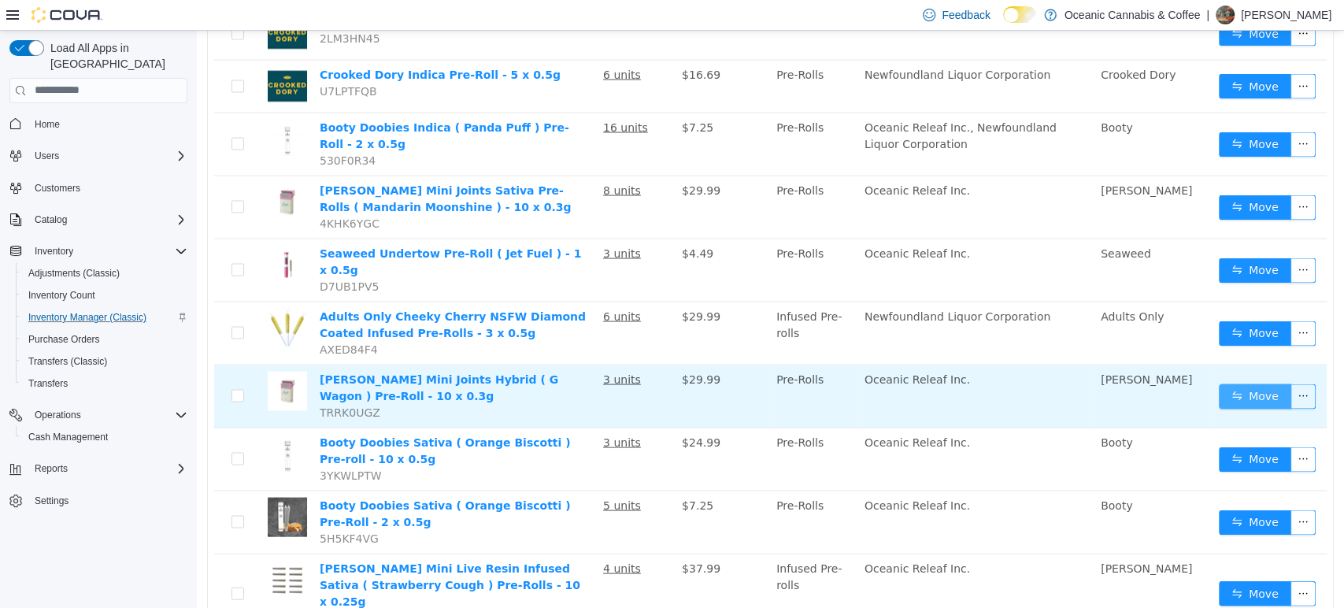
click at [1219, 383] on button "Move" at bounding box center [1255, 395] width 72 height 25
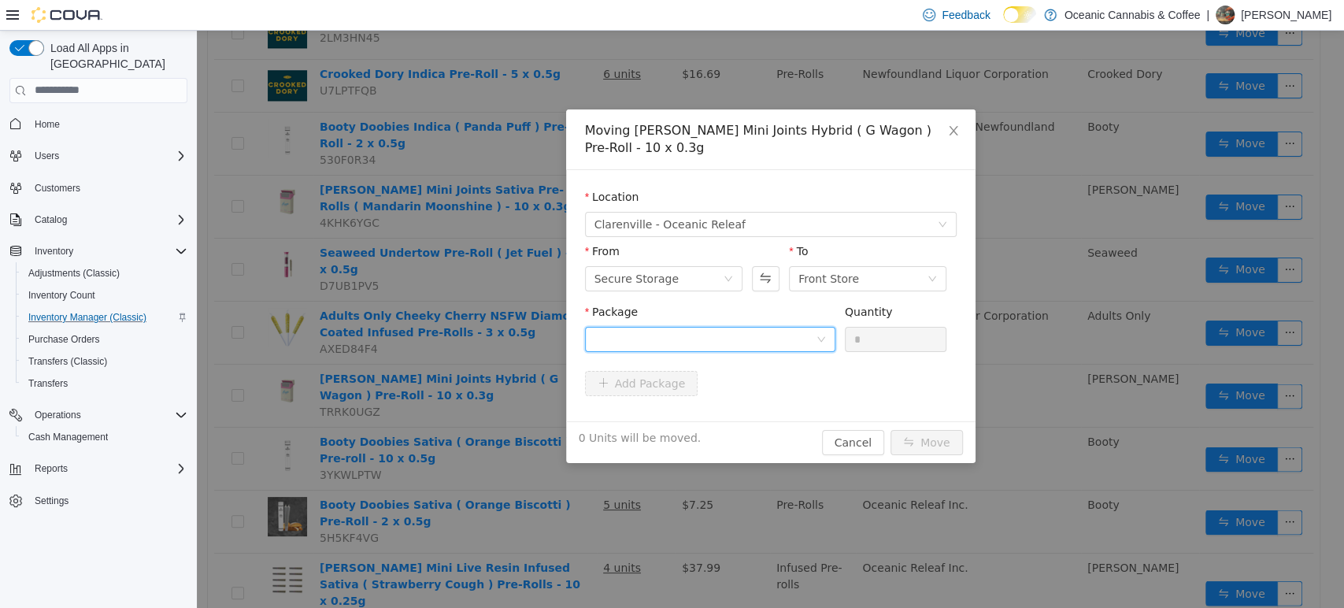
click at [813, 340] on div at bounding box center [705, 339] width 221 height 24
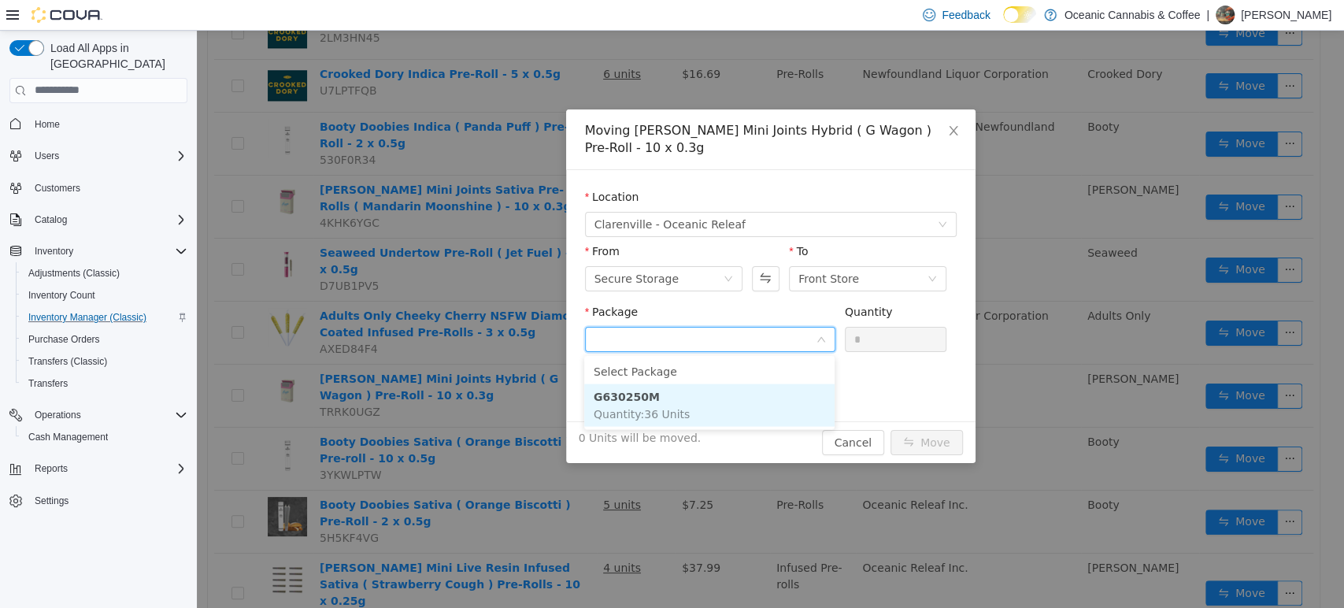
drag, startPoint x: 771, startPoint y: 395, endPoint x: 769, endPoint y: 374, distance: 21.4
click at [770, 395] on li "G630250M Quantity : 36 Units" at bounding box center [709, 404] width 250 height 43
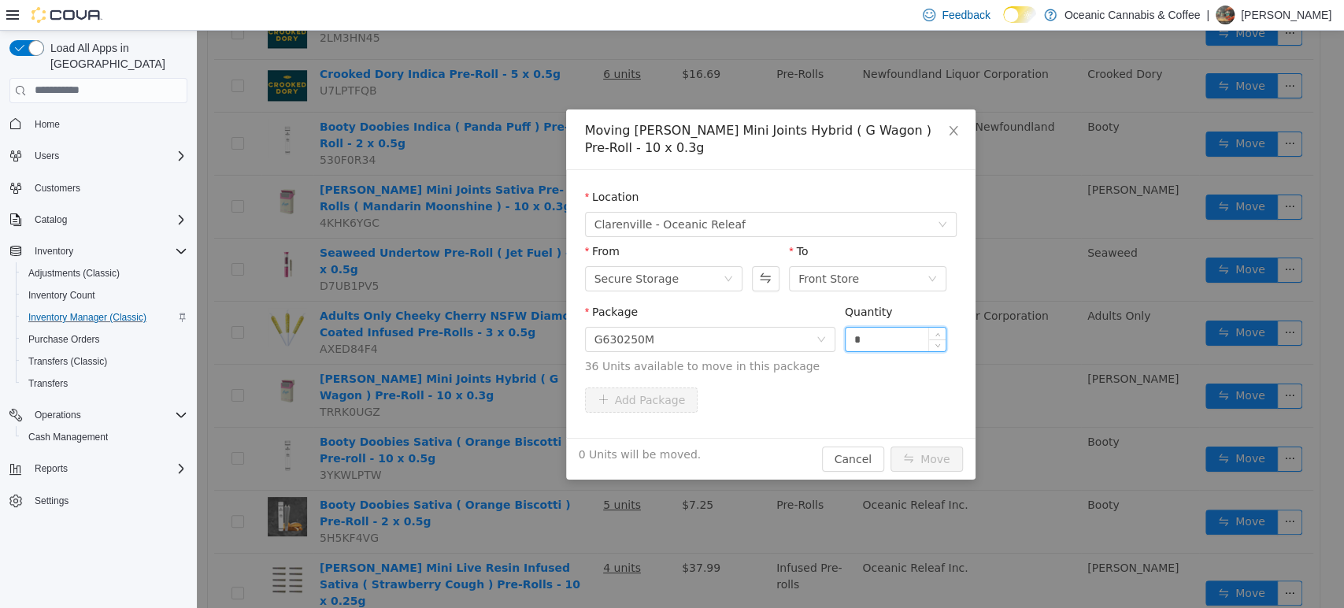
click at [858, 339] on input "*" at bounding box center [896, 339] width 101 height 24
click at [938, 447] on button "Move" at bounding box center [927, 458] width 72 height 25
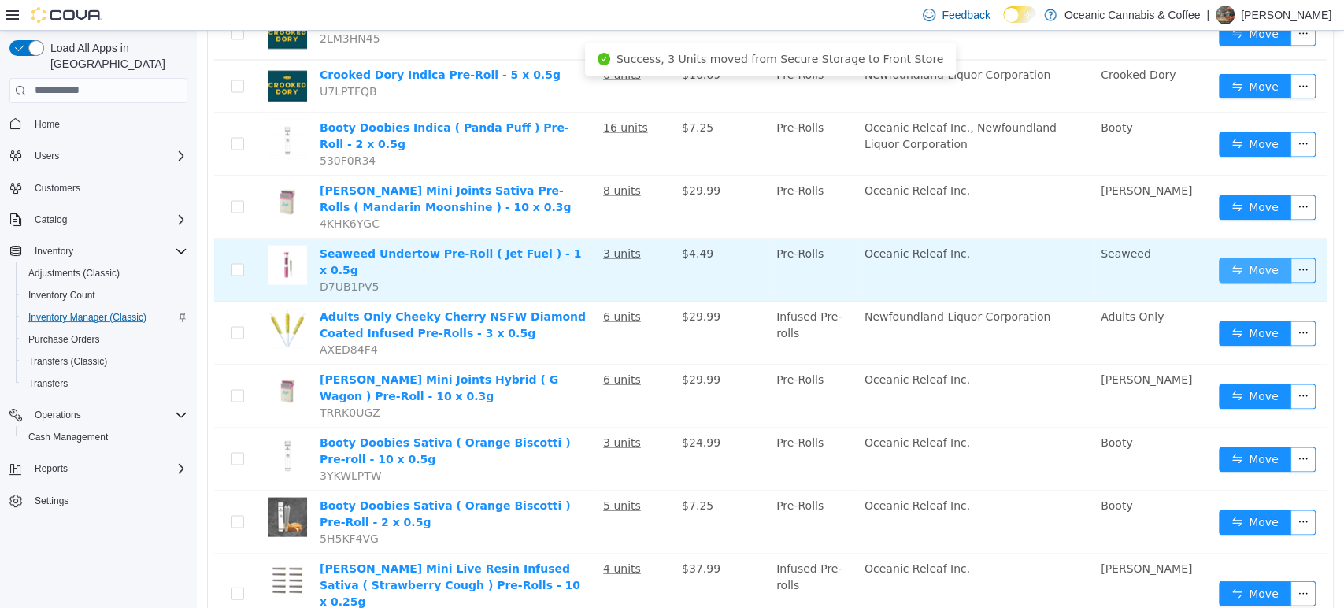
click at [1224, 257] on button "Move" at bounding box center [1255, 269] width 72 height 25
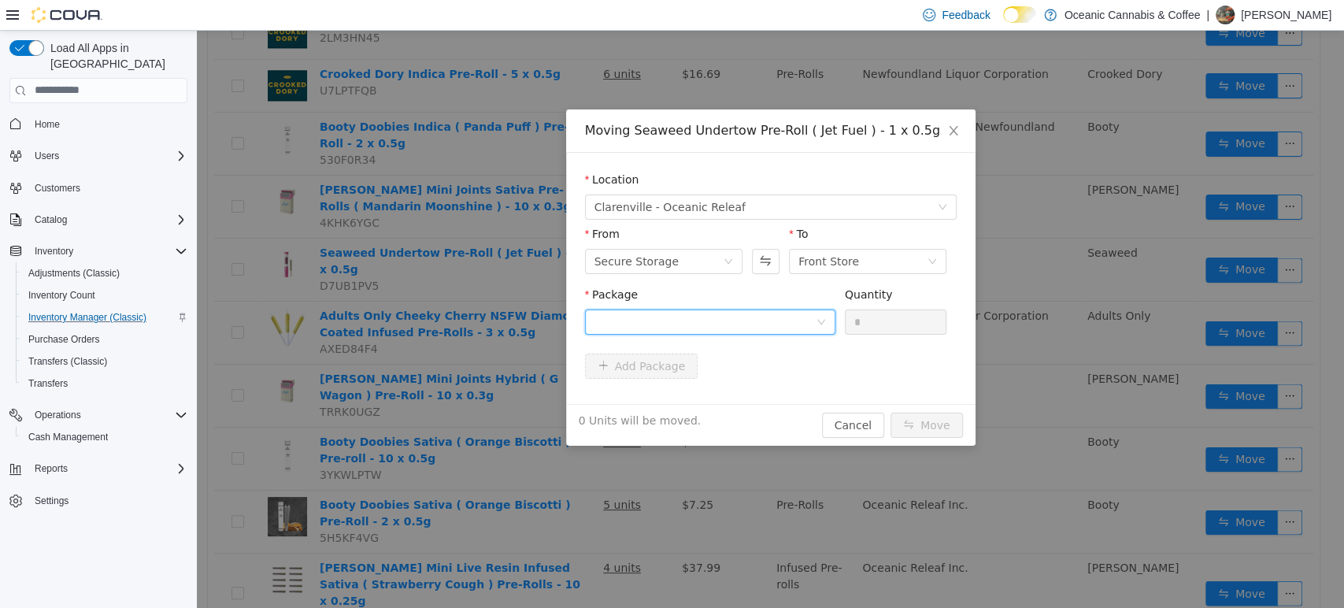
click at [754, 312] on div at bounding box center [705, 321] width 221 height 24
click at [732, 372] on li "JF0284 Quantity : 60 Units" at bounding box center [709, 386] width 250 height 43
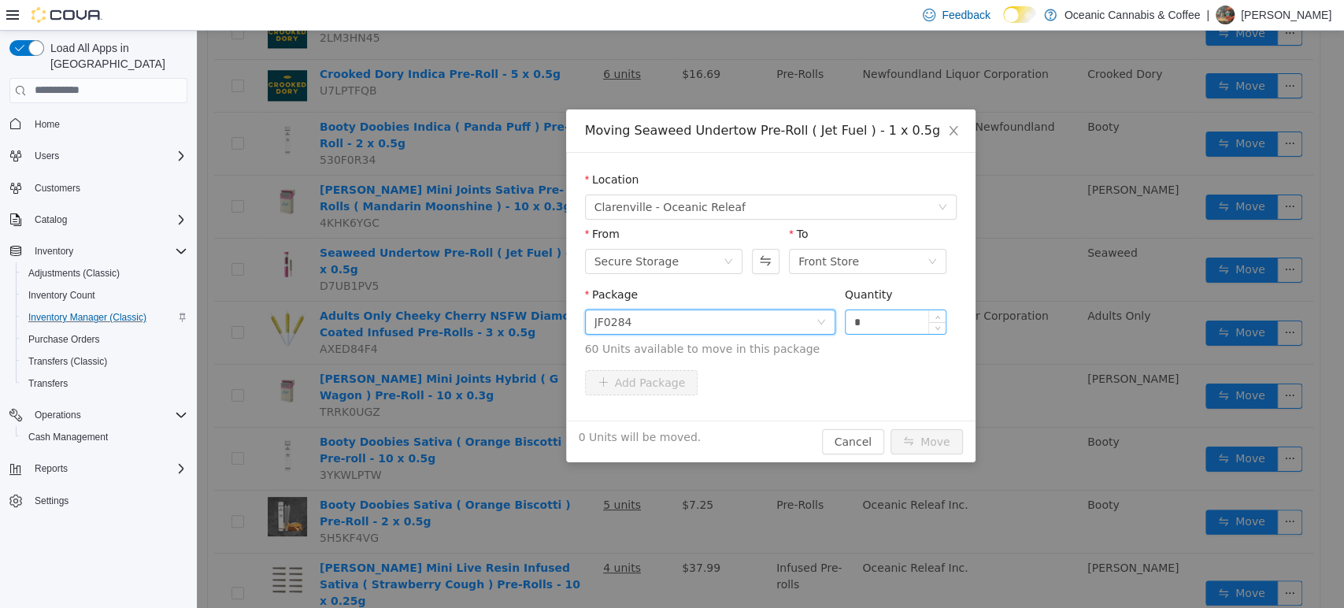
click at [876, 320] on input "*" at bounding box center [896, 321] width 101 height 24
click at [891, 428] on button "Move" at bounding box center [927, 440] width 72 height 25
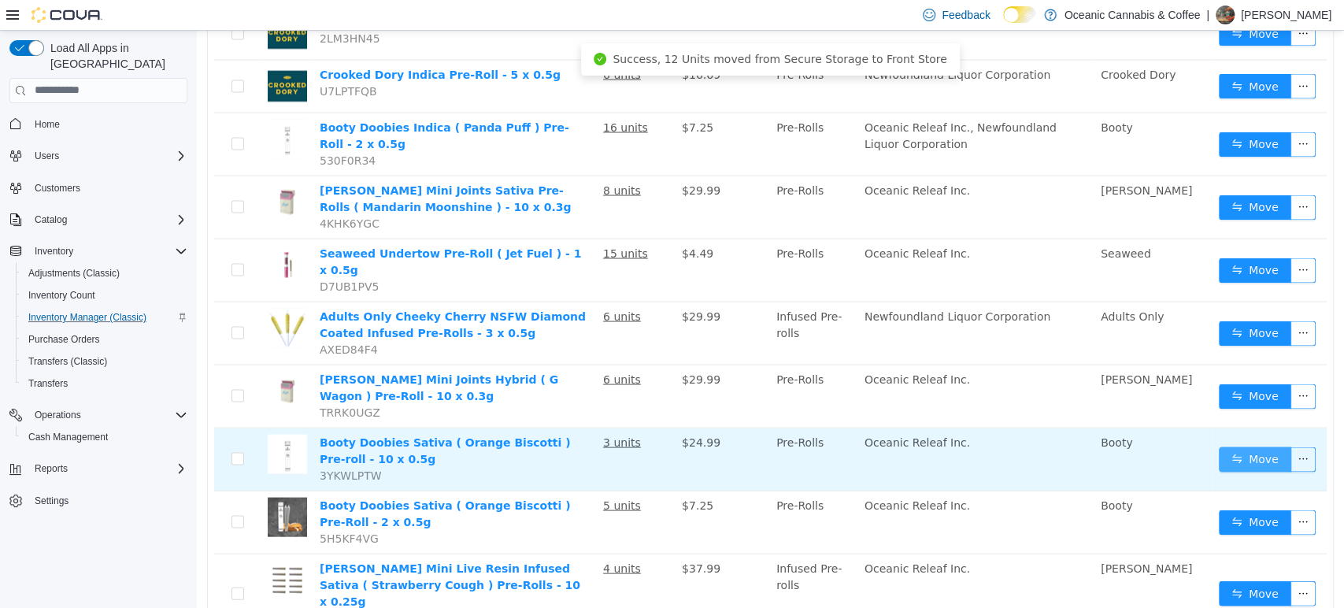
click at [1265, 446] on button "Move" at bounding box center [1255, 458] width 72 height 25
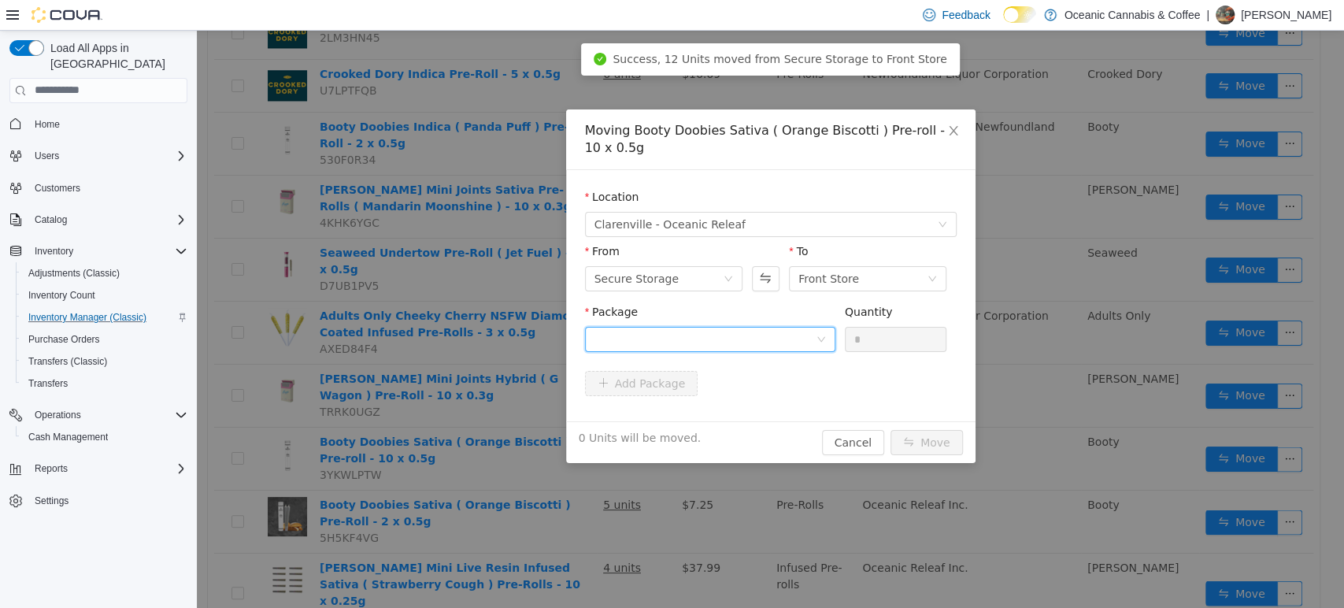
click at [753, 337] on div at bounding box center [705, 339] width 221 height 24
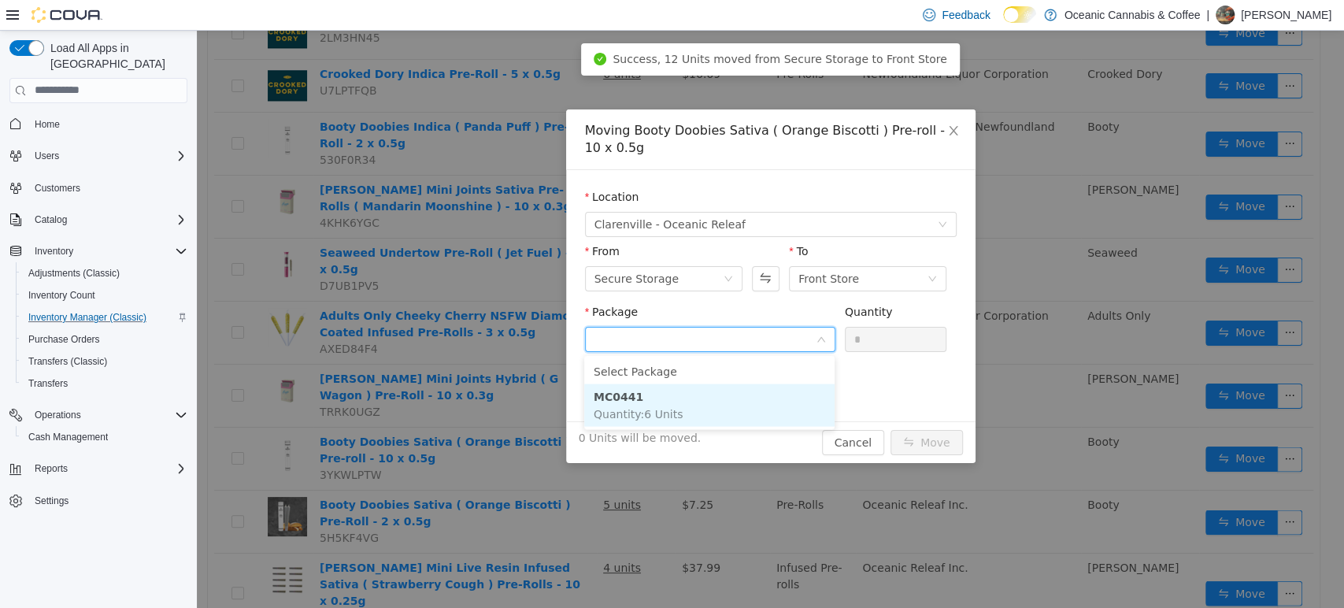
click at [758, 400] on li "MC0441 Quantity : 6 Units" at bounding box center [709, 404] width 250 height 43
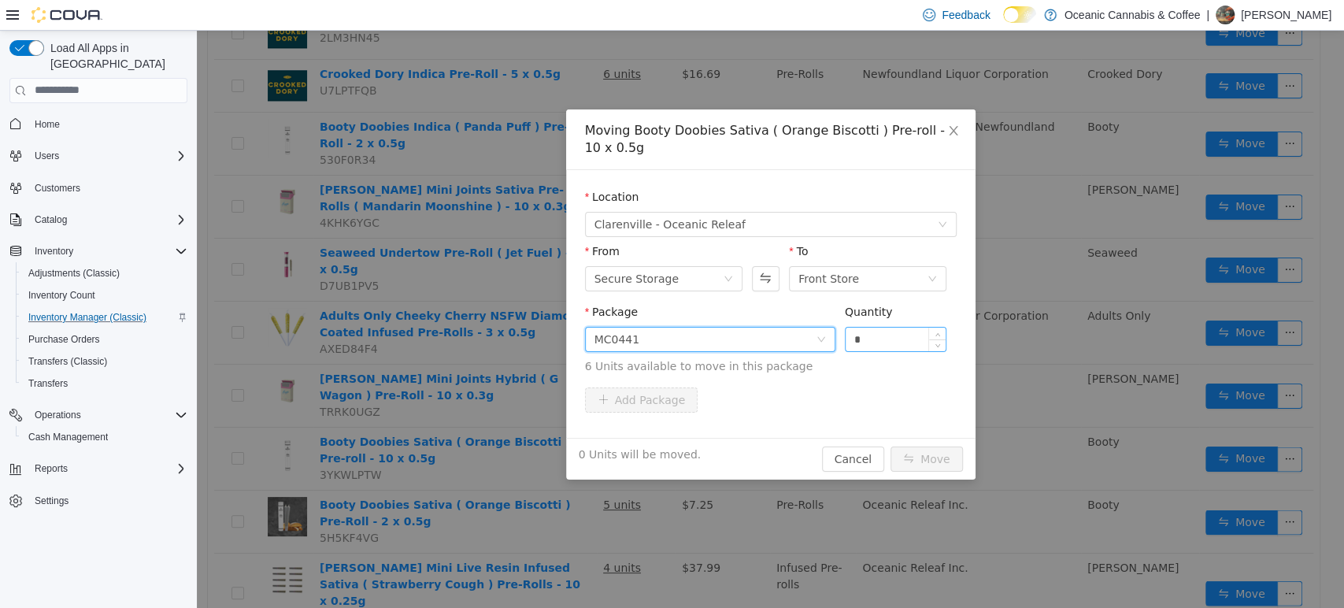
click at [867, 341] on input "*" at bounding box center [896, 339] width 101 height 24
click at [891, 446] on button "Move" at bounding box center [927, 458] width 72 height 25
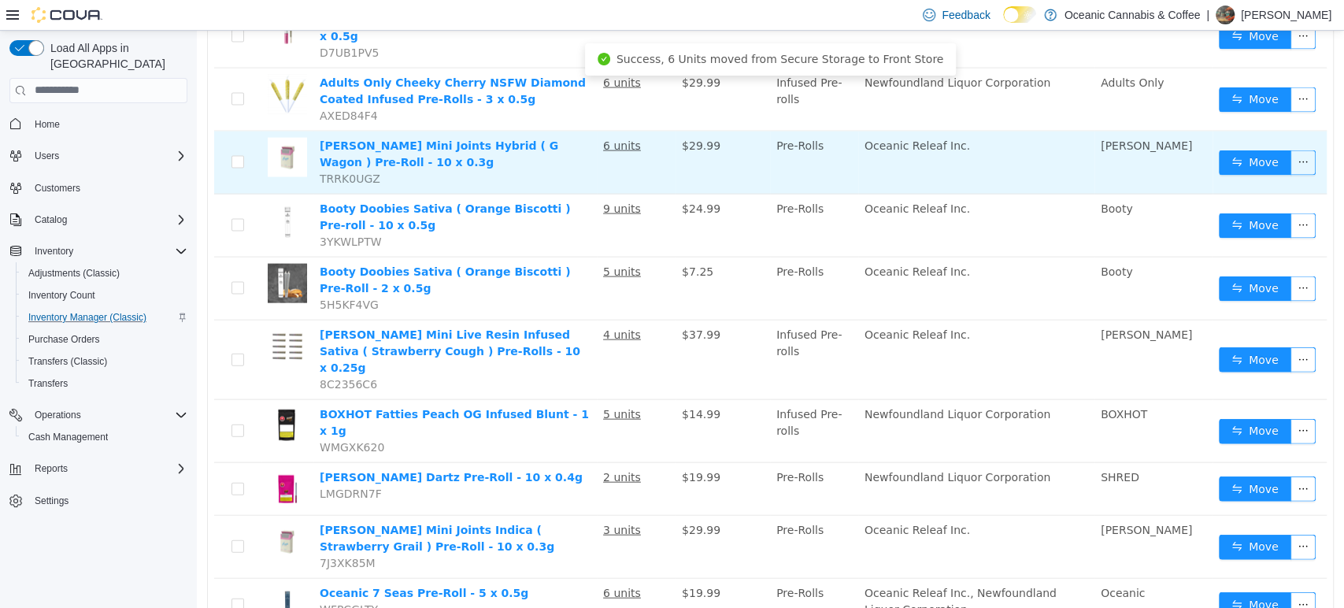
scroll to position [2274, 0]
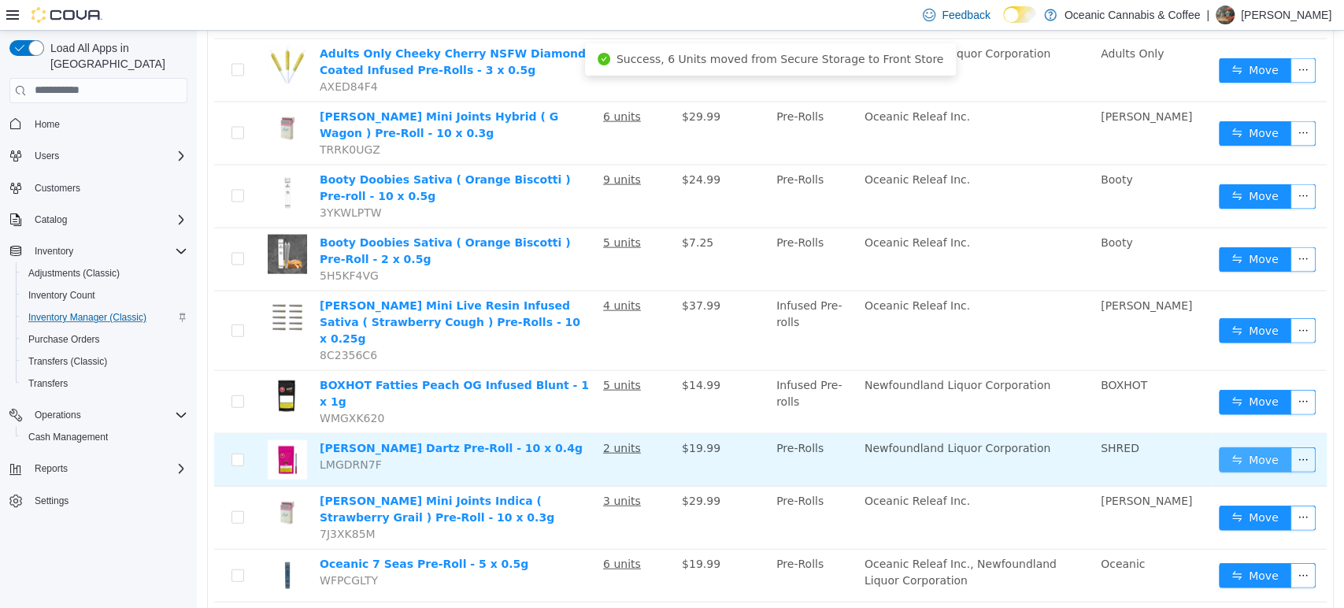
click at [1258, 446] on button "Move" at bounding box center [1255, 458] width 72 height 25
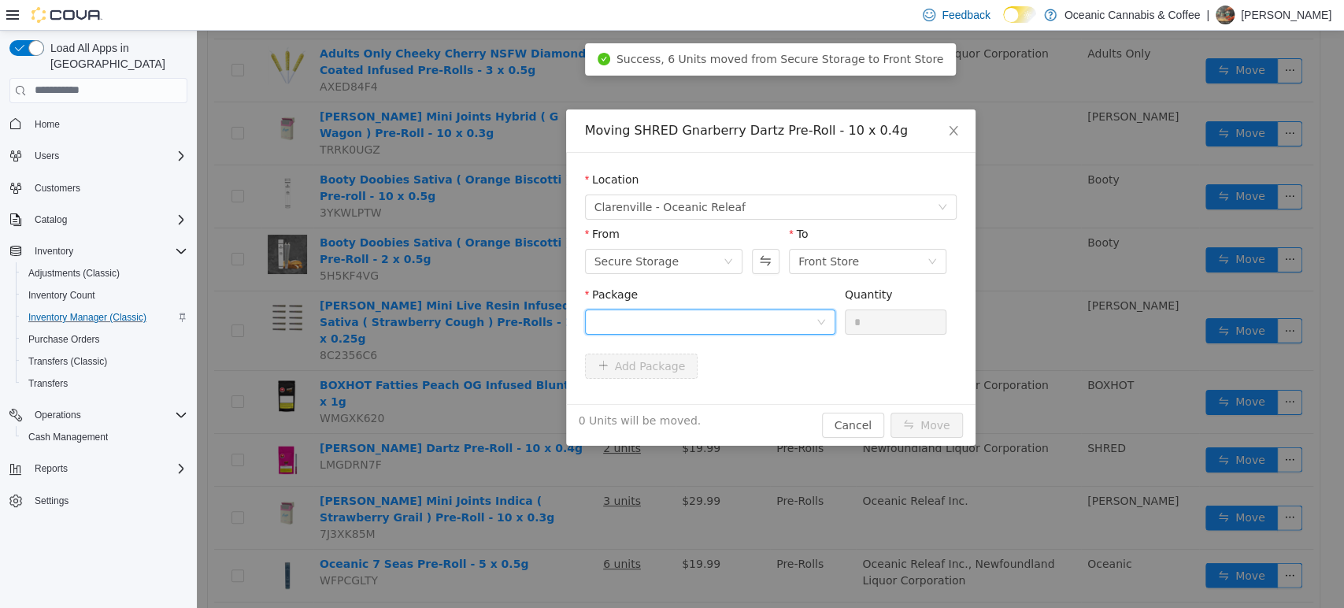
click at [646, 317] on div at bounding box center [705, 321] width 221 height 24
click at [670, 403] on li "13561250720 Quantity : 36 Units" at bounding box center [709, 387] width 250 height 43
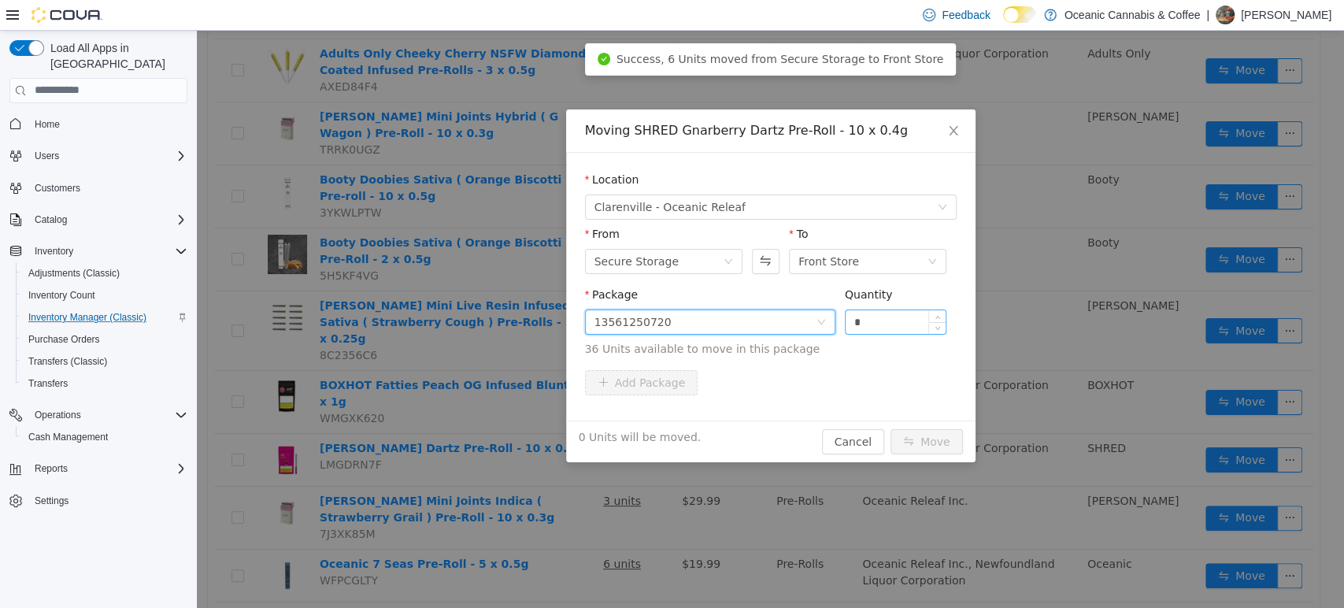
click at [904, 309] on input "*" at bounding box center [896, 321] width 101 height 24
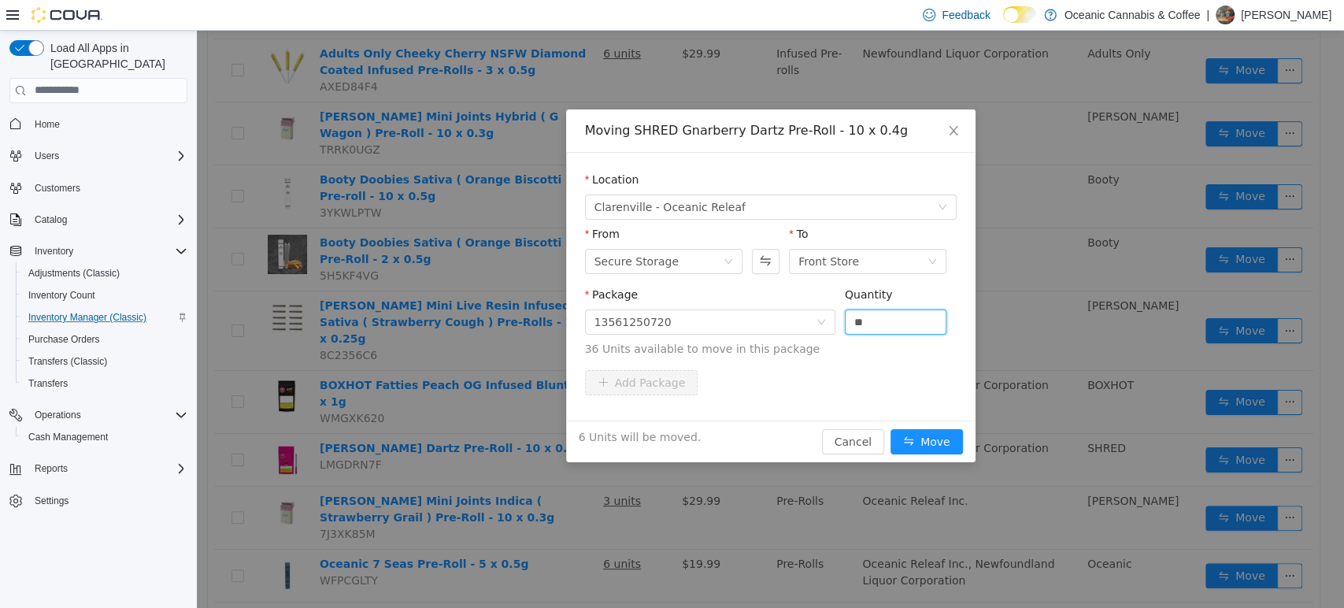
click at [891, 428] on button "Move" at bounding box center [927, 440] width 72 height 25
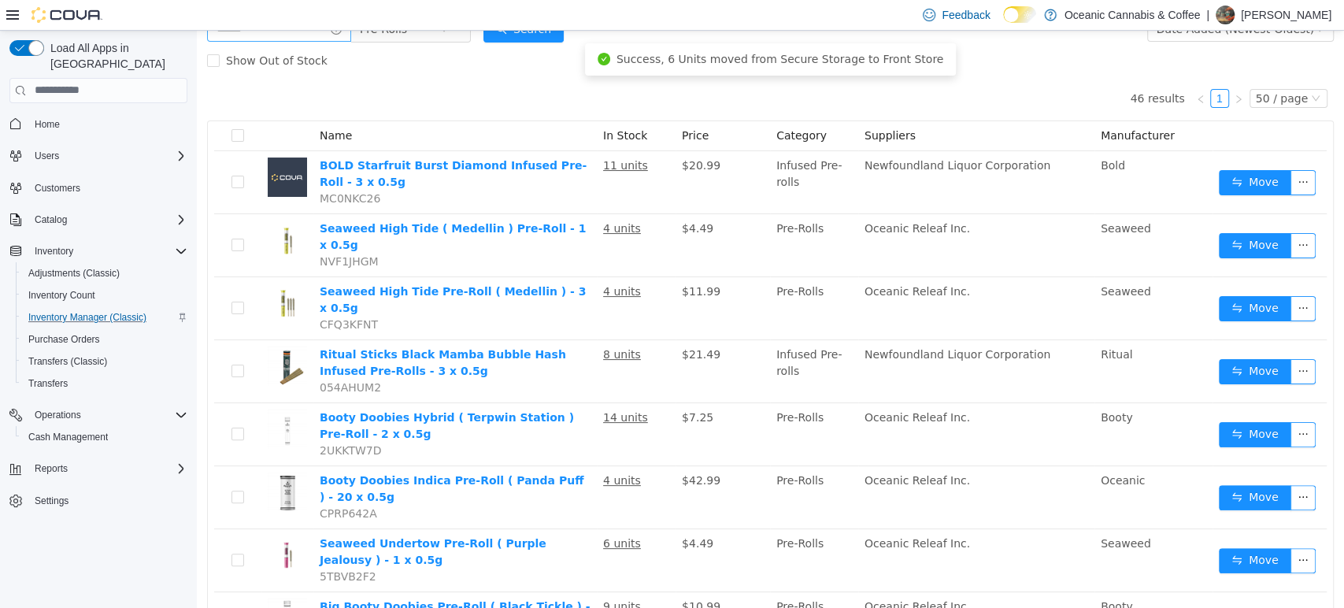
scroll to position [0, 0]
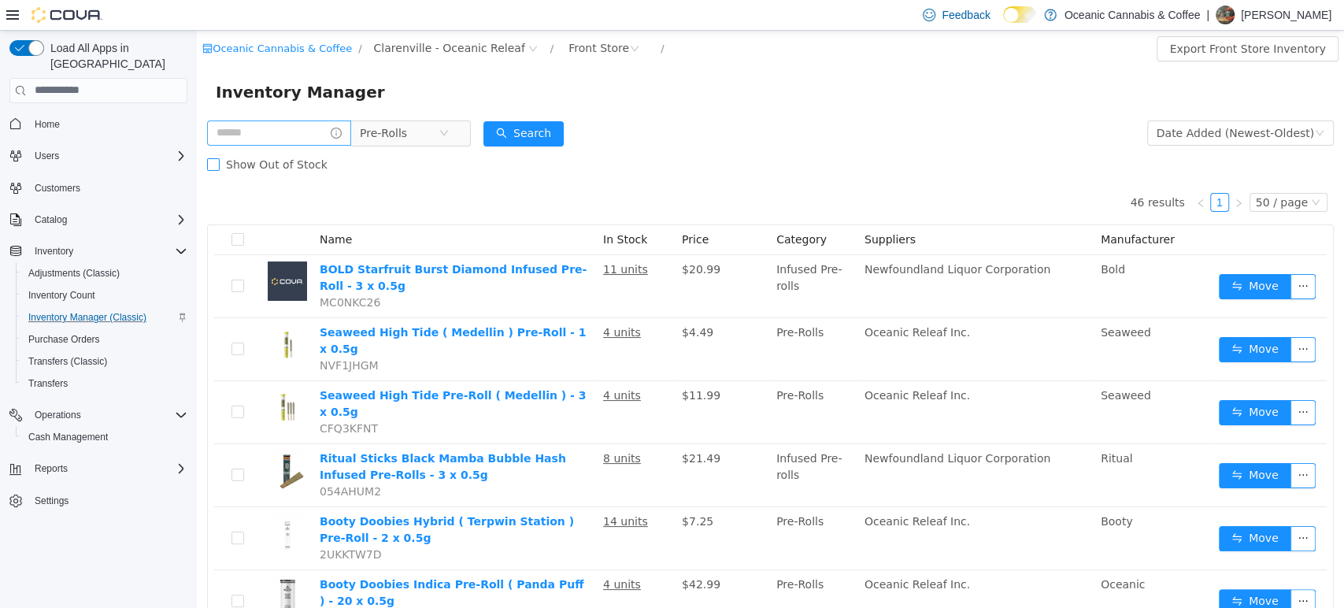
click at [283, 160] on span "Show Out of Stock" at bounding box center [277, 163] width 114 height 13
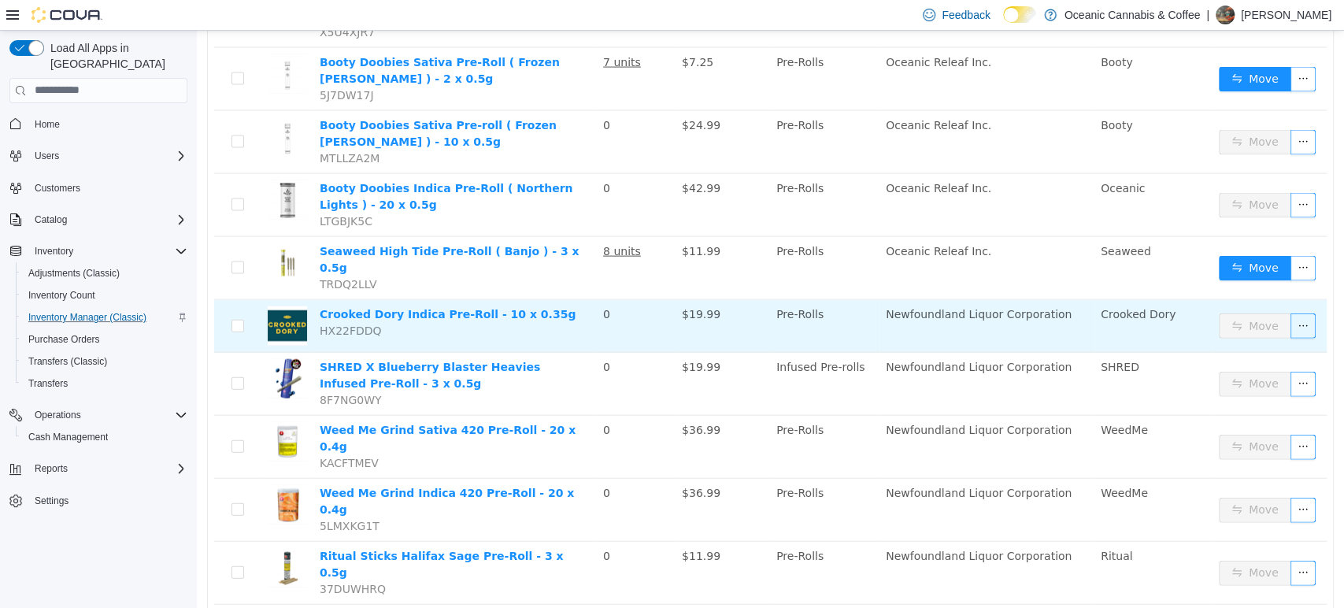
scroll to position [2362, 0]
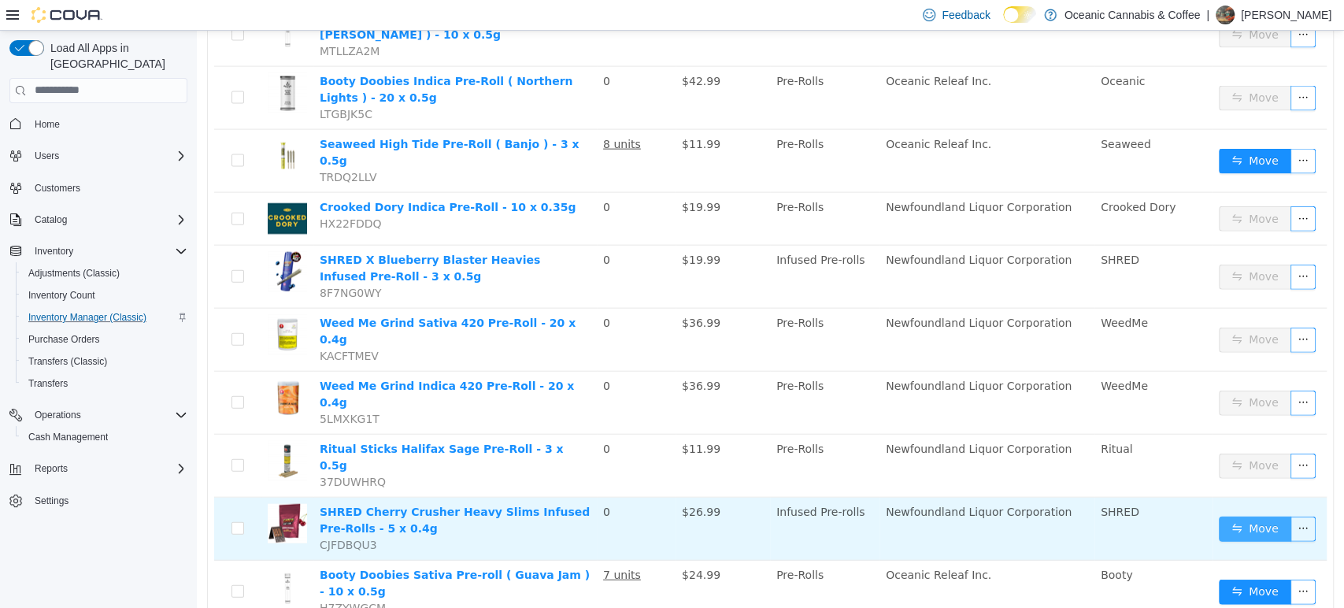
click at [1242, 516] on button "Move" at bounding box center [1255, 528] width 72 height 25
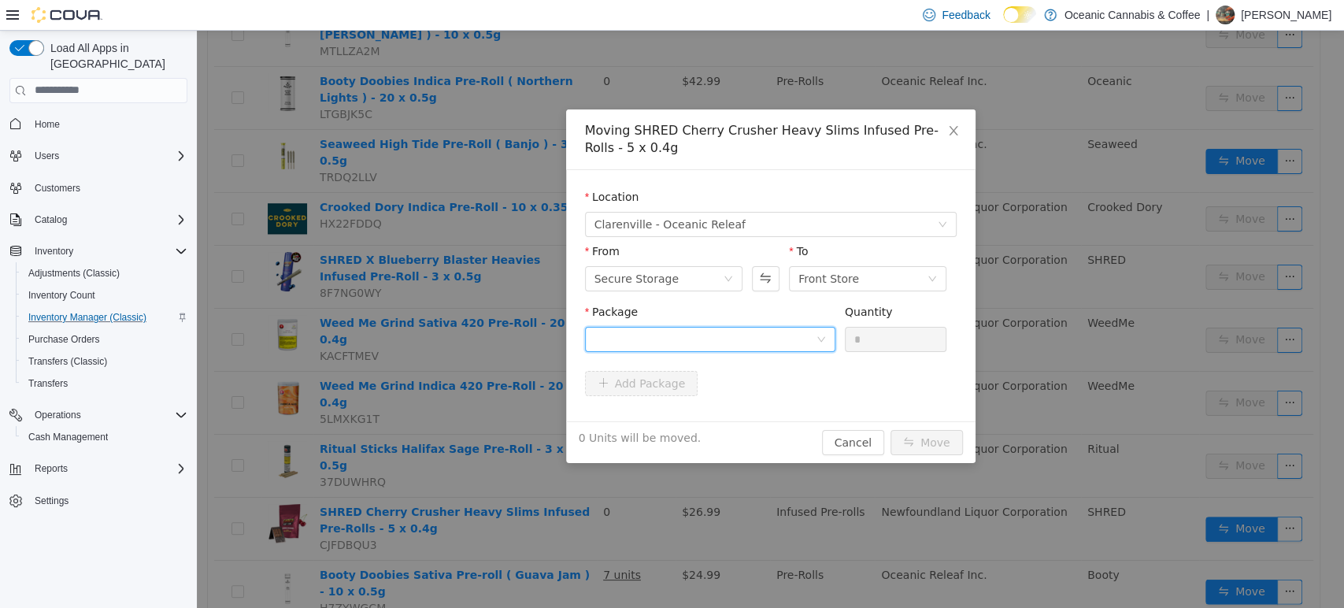
click at [727, 335] on div at bounding box center [705, 339] width 221 height 24
click at [733, 334] on input "Package" at bounding box center [705, 340] width 221 height 24
click at [757, 313] on div "Package" at bounding box center [710, 314] width 250 height 23
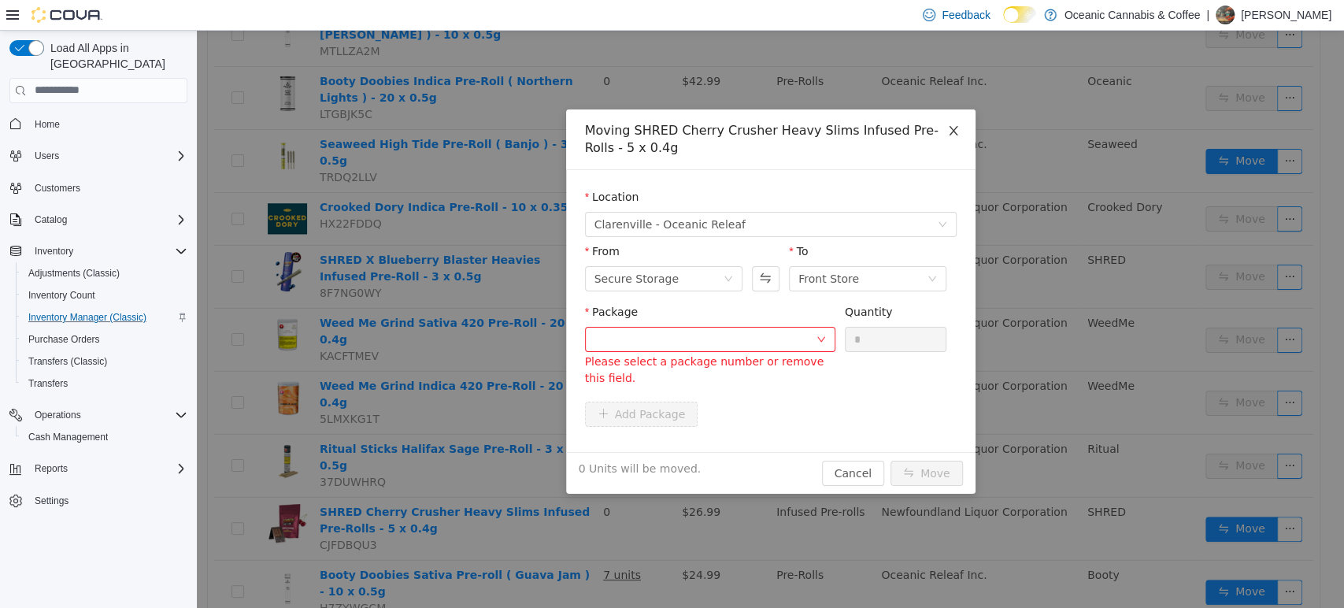
click at [947, 129] on icon "icon: close" at bounding box center [953, 130] width 13 height 13
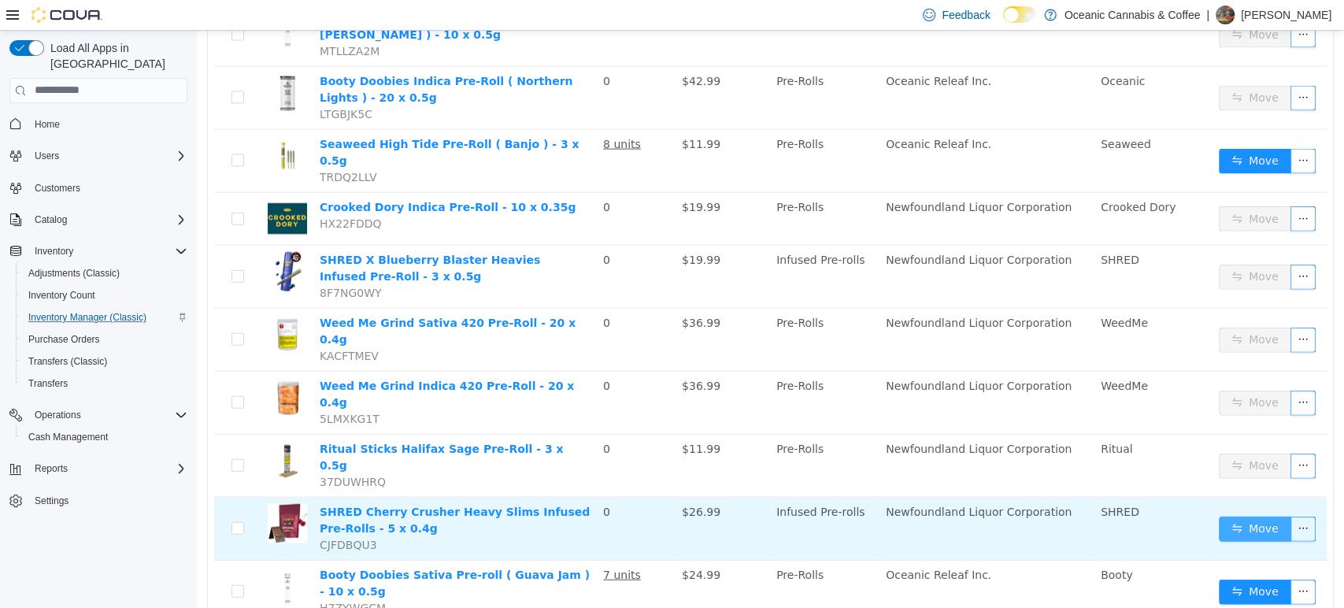
click at [1219, 516] on button "Move" at bounding box center [1255, 528] width 72 height 25
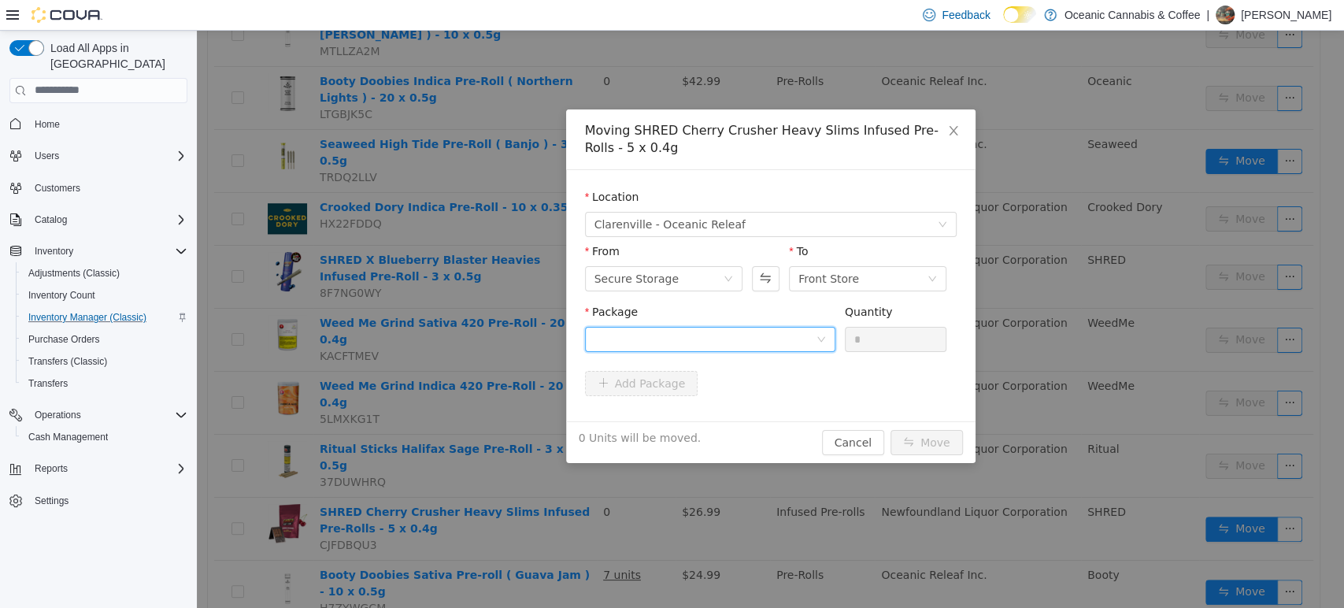
click at [802, 343] on div at bounding box center [705, 339] width 221 height 24
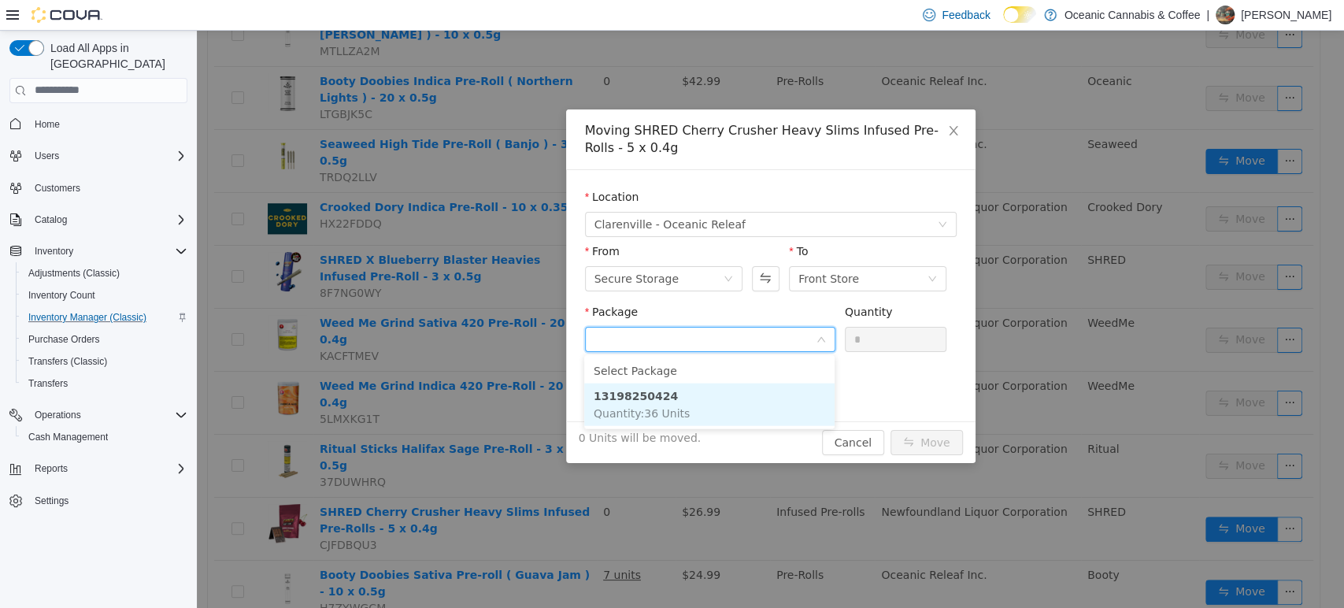
click at [775, 402] on li "13198250424 Quantity : 36 Units" at bounding box center [709, 404] width 250 height 43
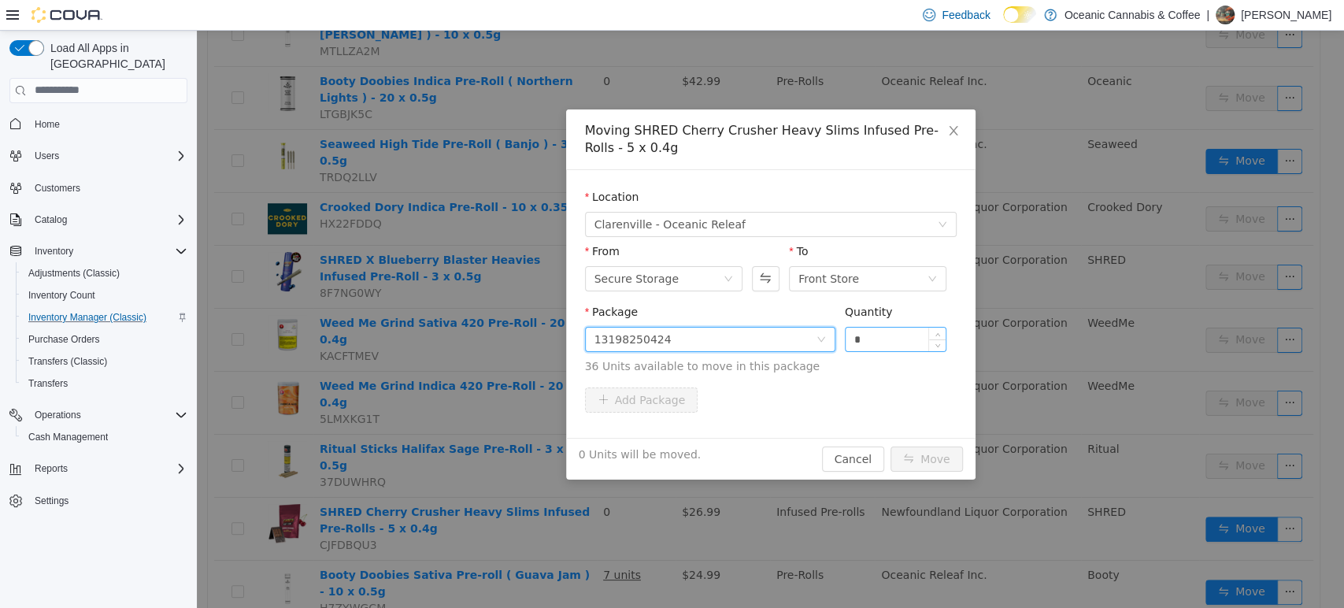
click at [892, 336] on input "*" at bounding box center [896, 339] width 101 height 24
click at [920, 451] on button "Move" at bounding box center [927, 458] width 72 height 25
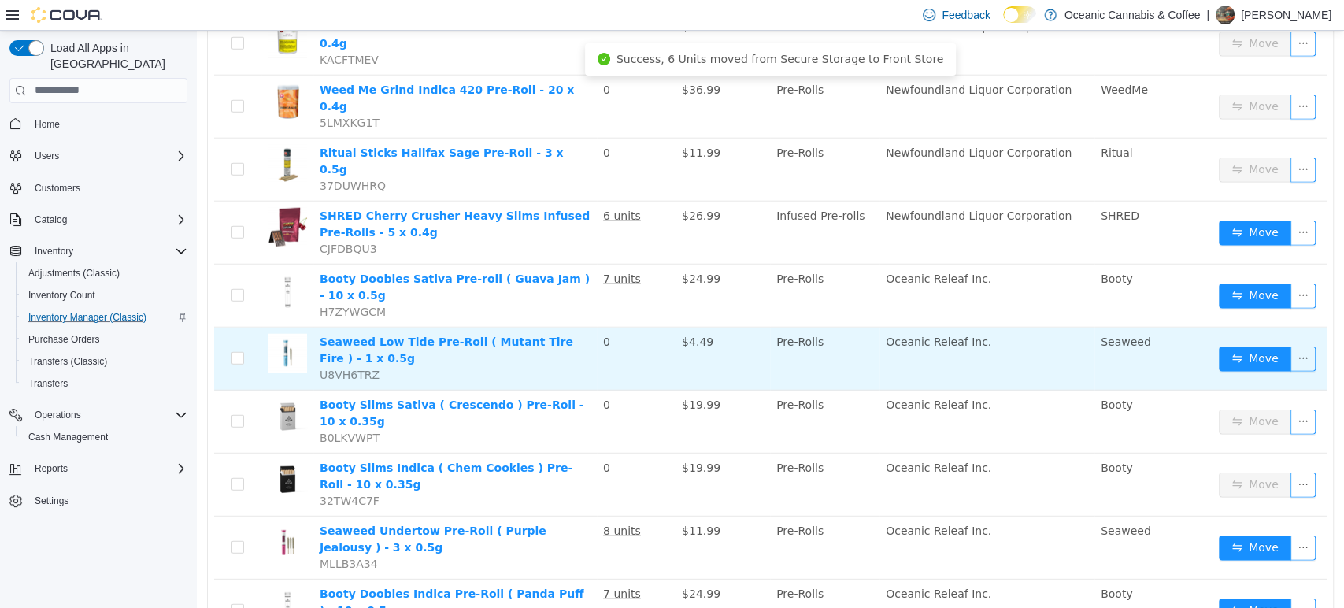
scroll to position [2662, 0]
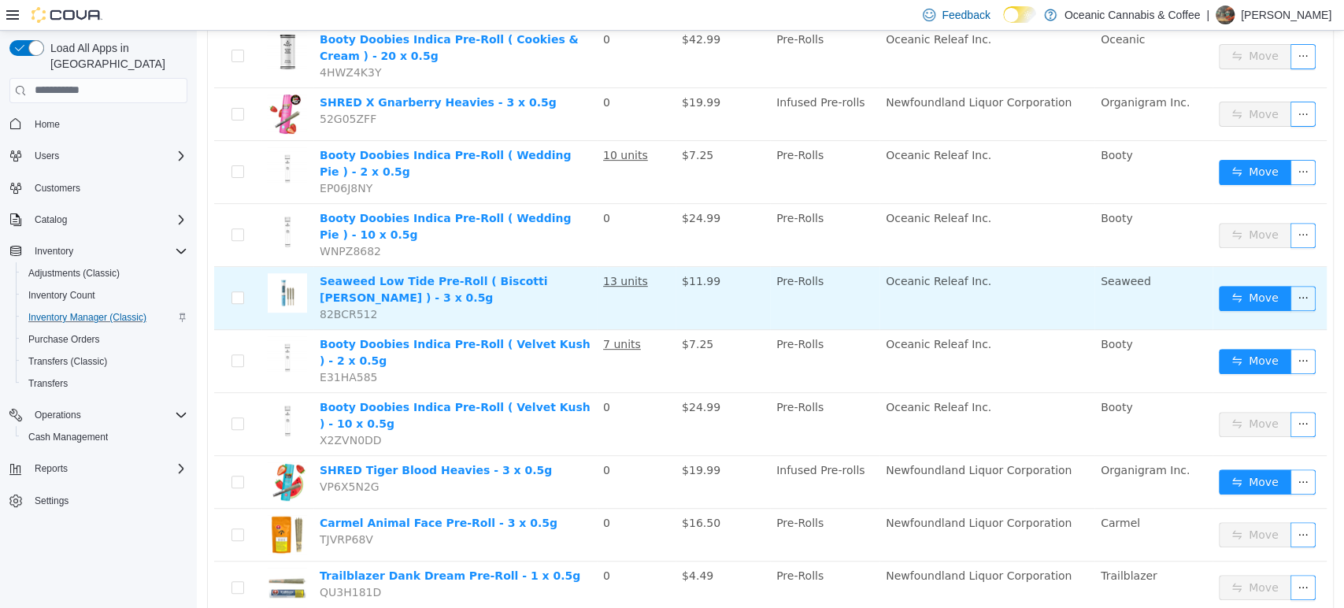
scroll to position [524, 0]
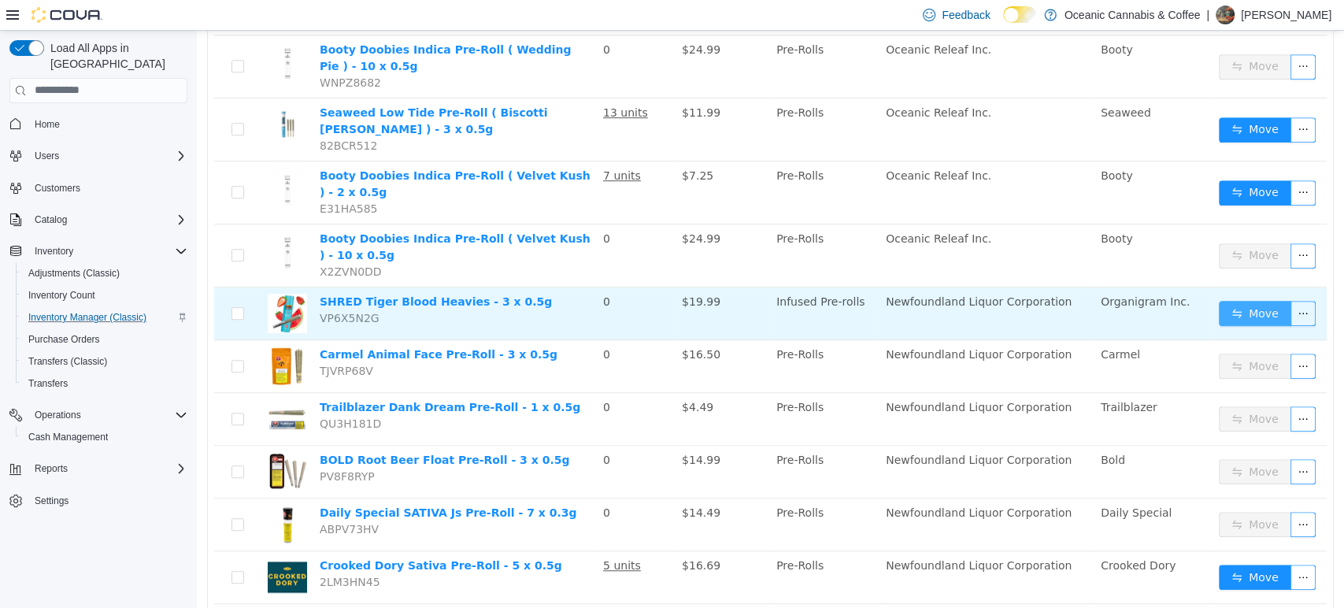
click at [1247, 300] on button "Move" at bounding box center [1255, 312] width 72 height 25
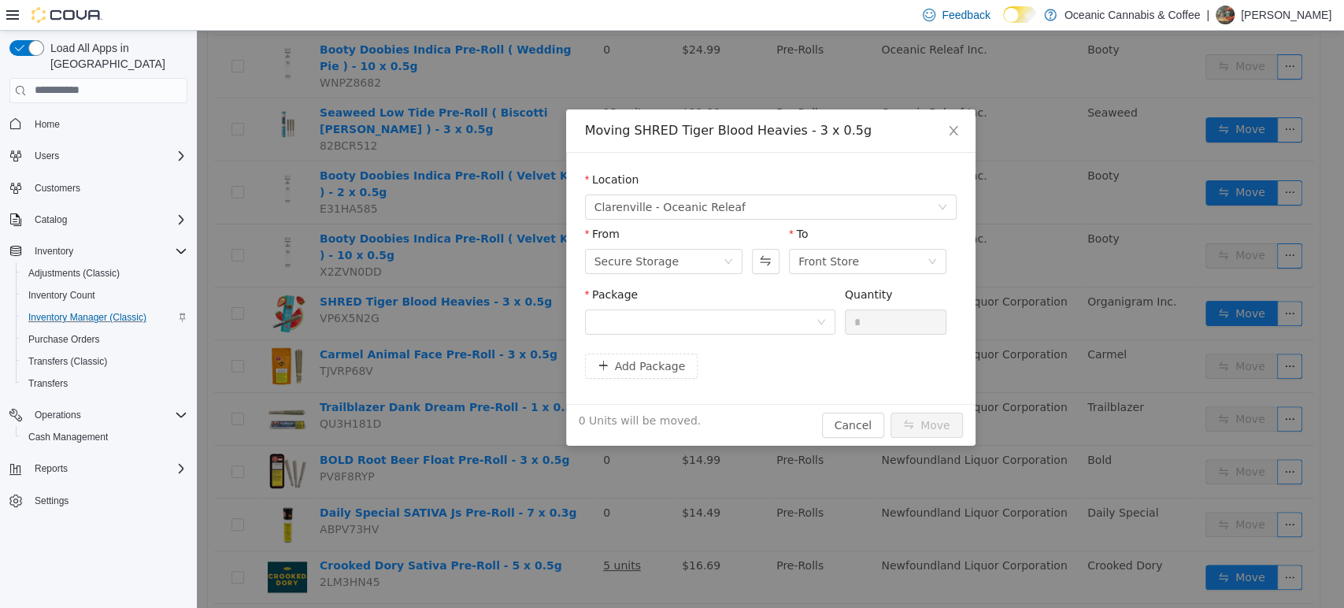
click at [806, 304] on div "Package" at bounding box center [710, 297] width 250 height 23
click at [799, 314] on div at bounding box center [705, 321] width 221 height 24
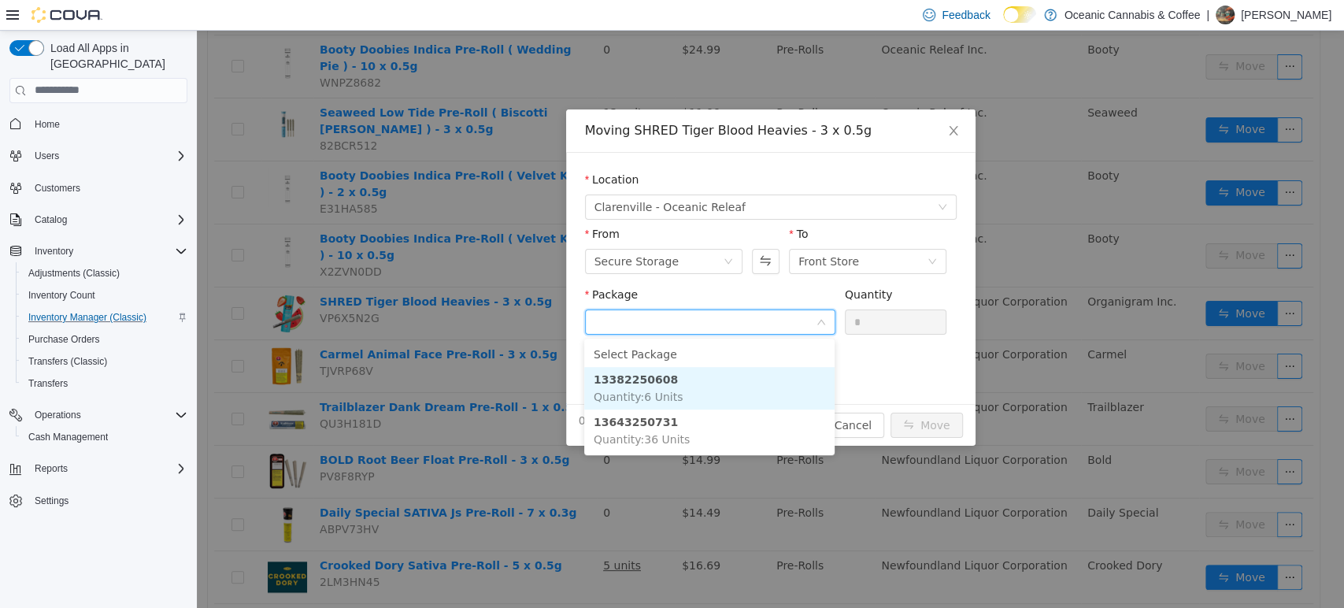
click at [753, 385] on li "13382250608 Quantity : 6 Units" at bounding box center [709, 387] width 250 height 43
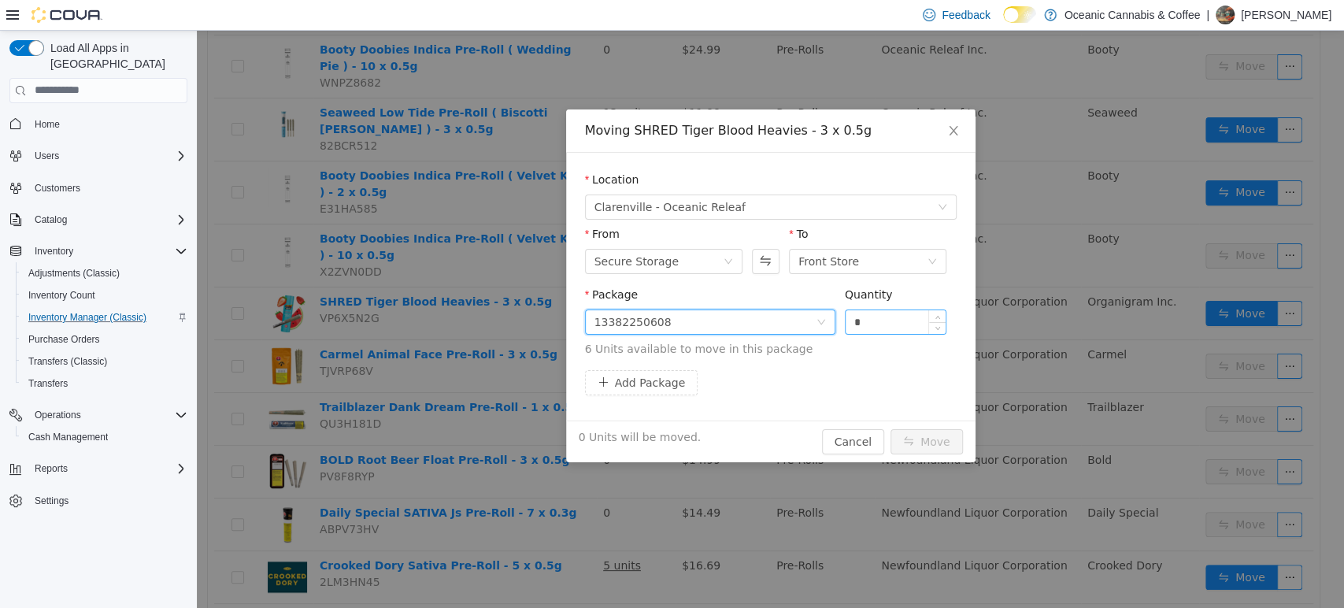
click at [889, 317] on input "*" at bounding box center [896, 321] width 101 height 24
click at [739, 320] on div "13382250608" at bounding box center [705, 321] width 221 height 24
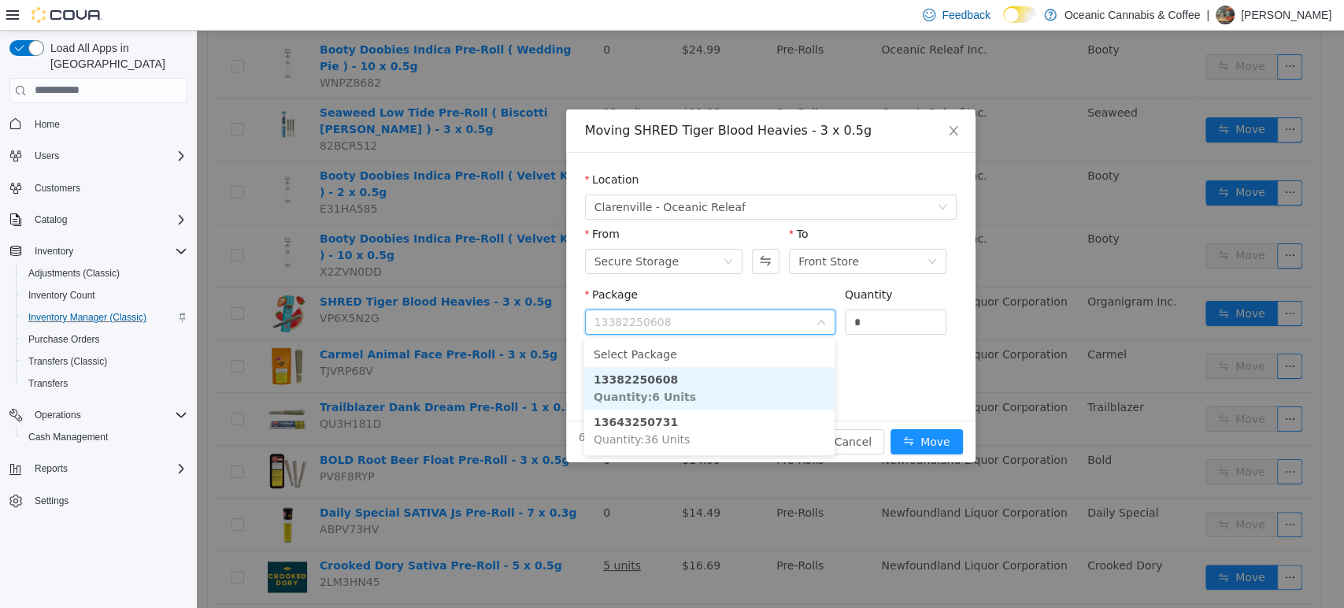
click at [739, 321] on input "Package" at bounding box center [705, 323] width 221 height 24
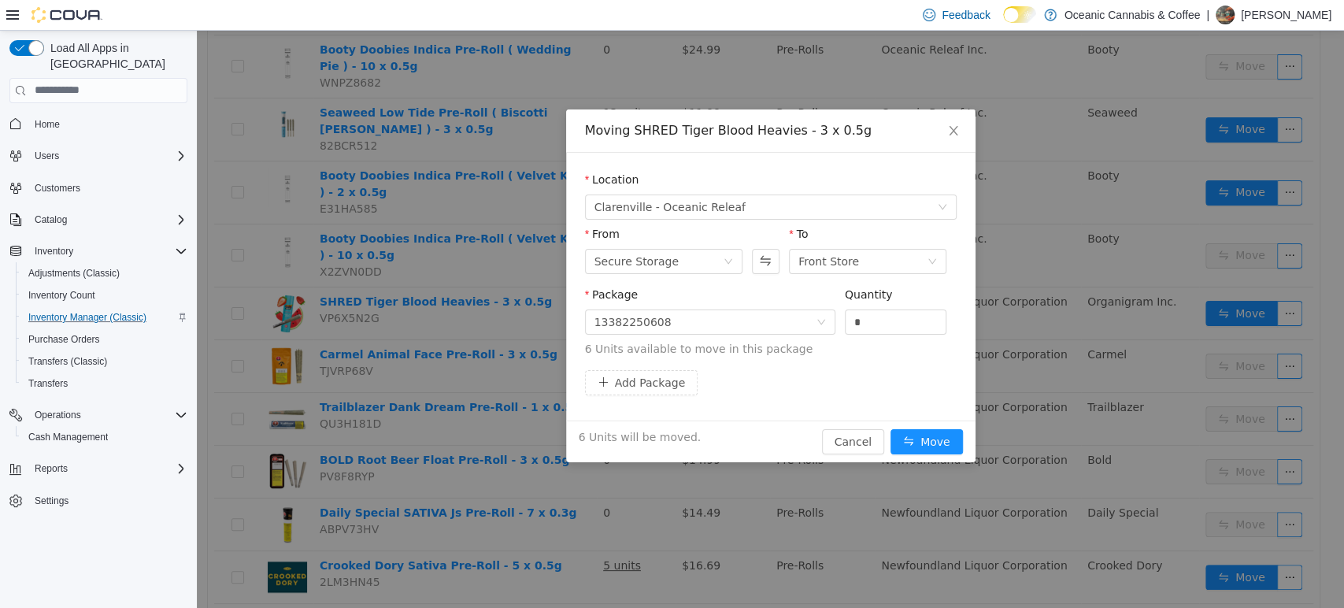
click at [747, 293] on div "Package" at bounding box center [710, 297] width 250 height 23
click at [949, 435] on button "Move" at bounding box center [927, 440] width 72 height 25
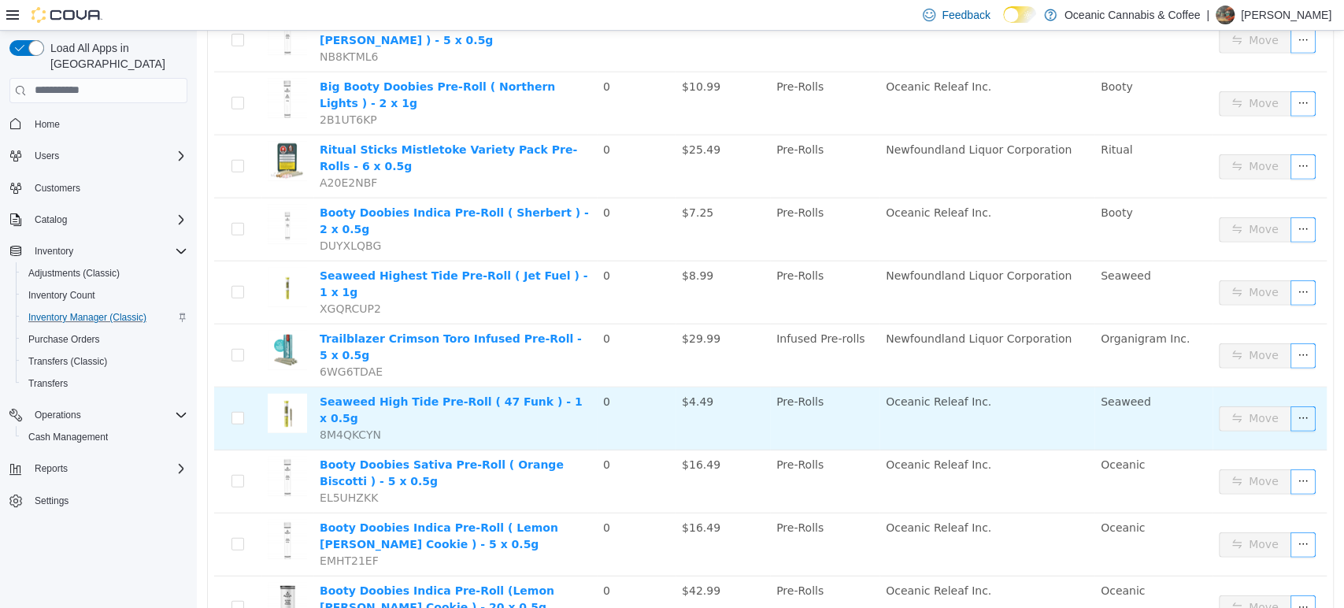
scroll to position [2581, 0]
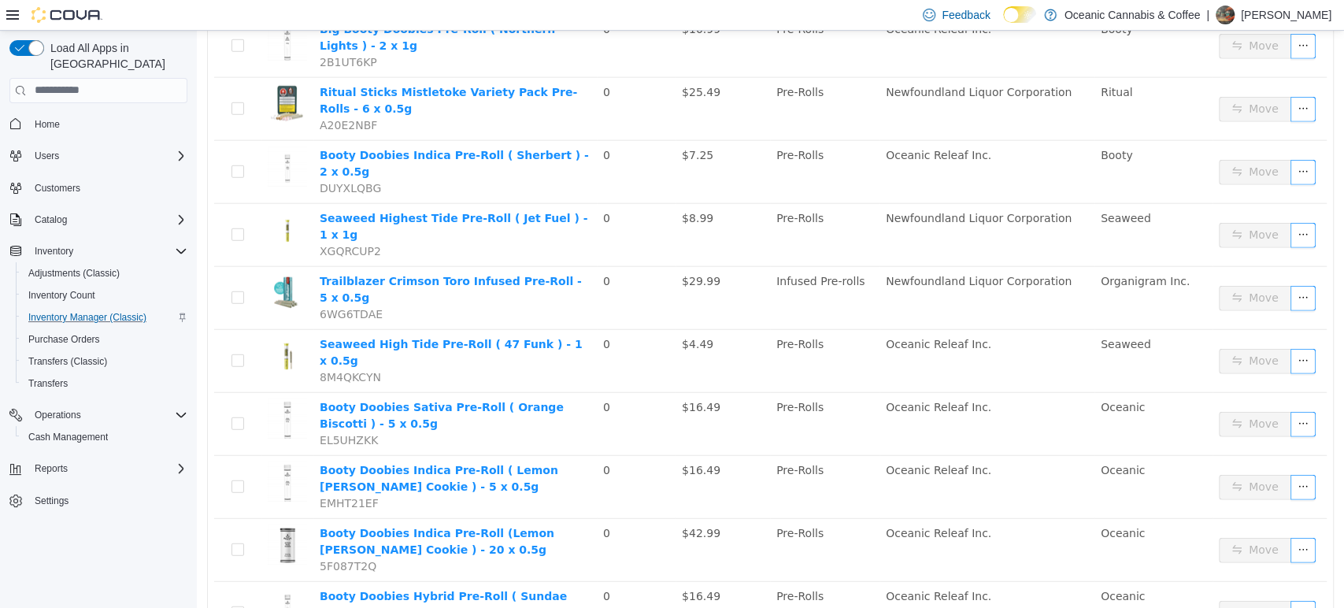
drag, startPoint x: 1195, startPoint y: 582, endPoint x: 1195, endPoint y: 572, distance: 9.4
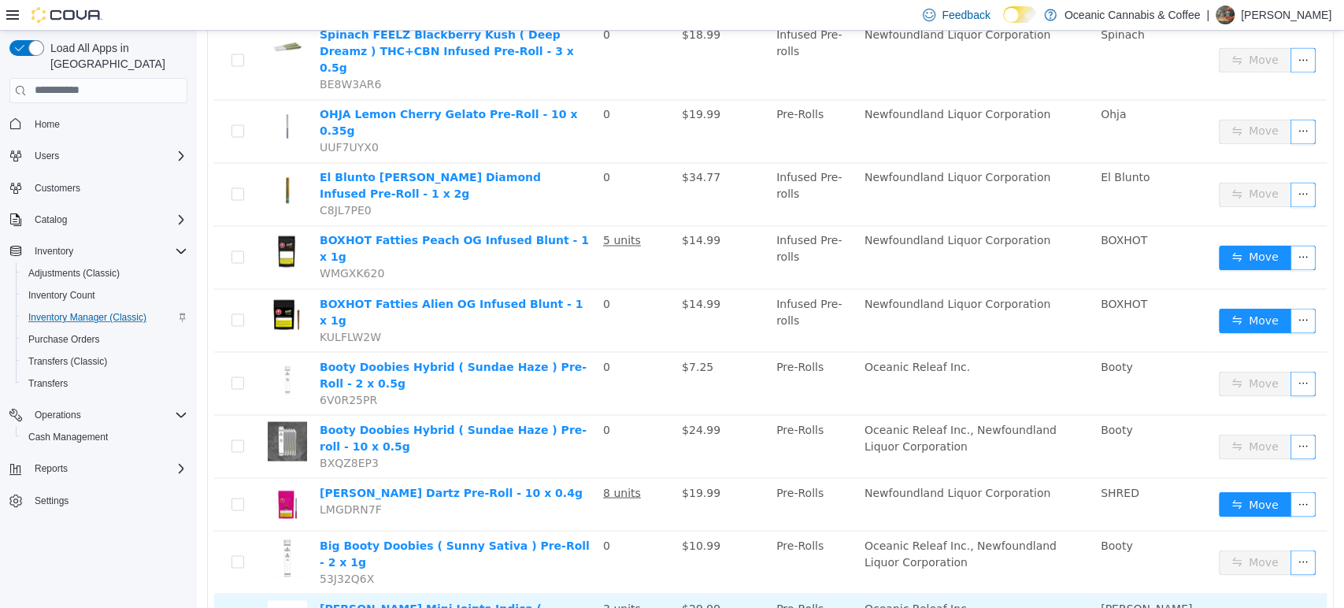
scroll to position [1762, 0]
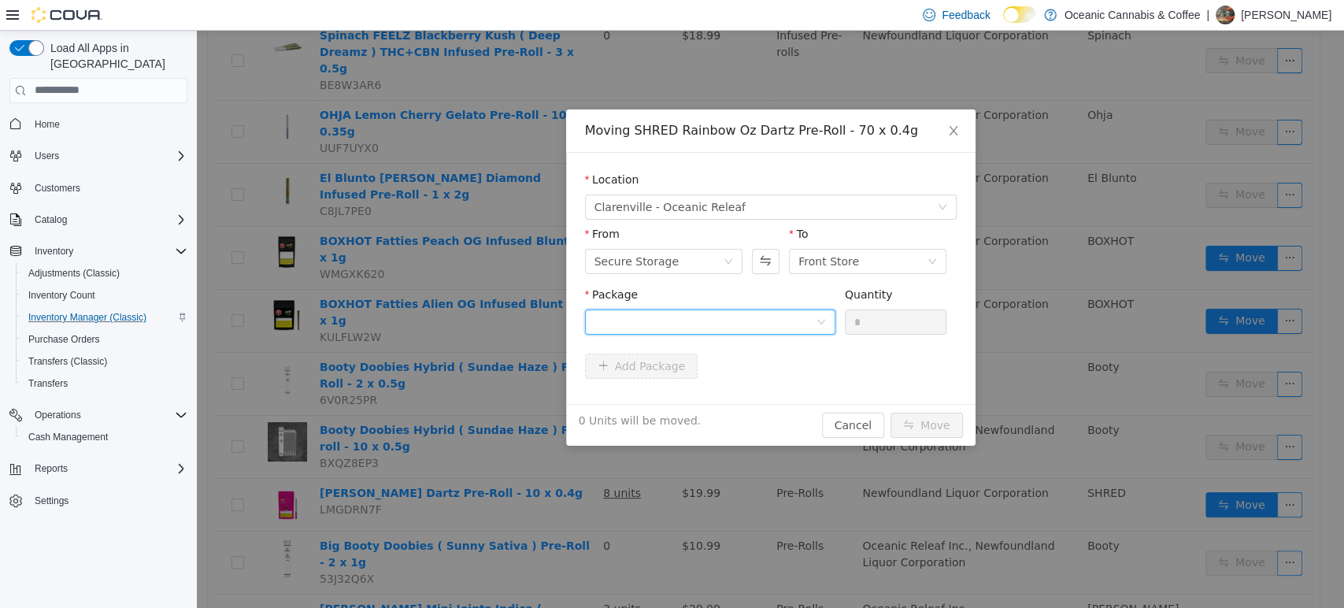
click at [776, 313] on div at bounding box center [705, 321] width 221 height 24
click at [731, 386] on li "13581250719 Quantity : 6 Units" at bounding box center [709, 386] width 250 height 43
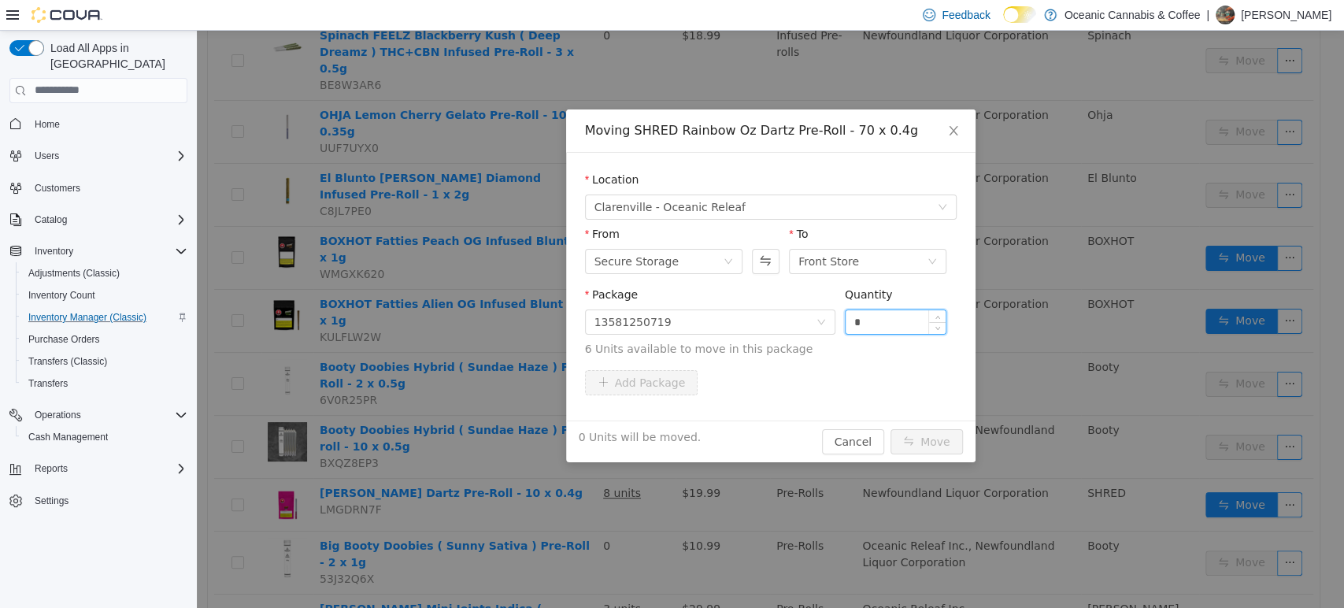
click at [882, 323] on input "*" at bounding box center [896, 321] width 101 height 24
click at [932, 438] on button "Move" at bounding box center [927, 440] width 72 height 25
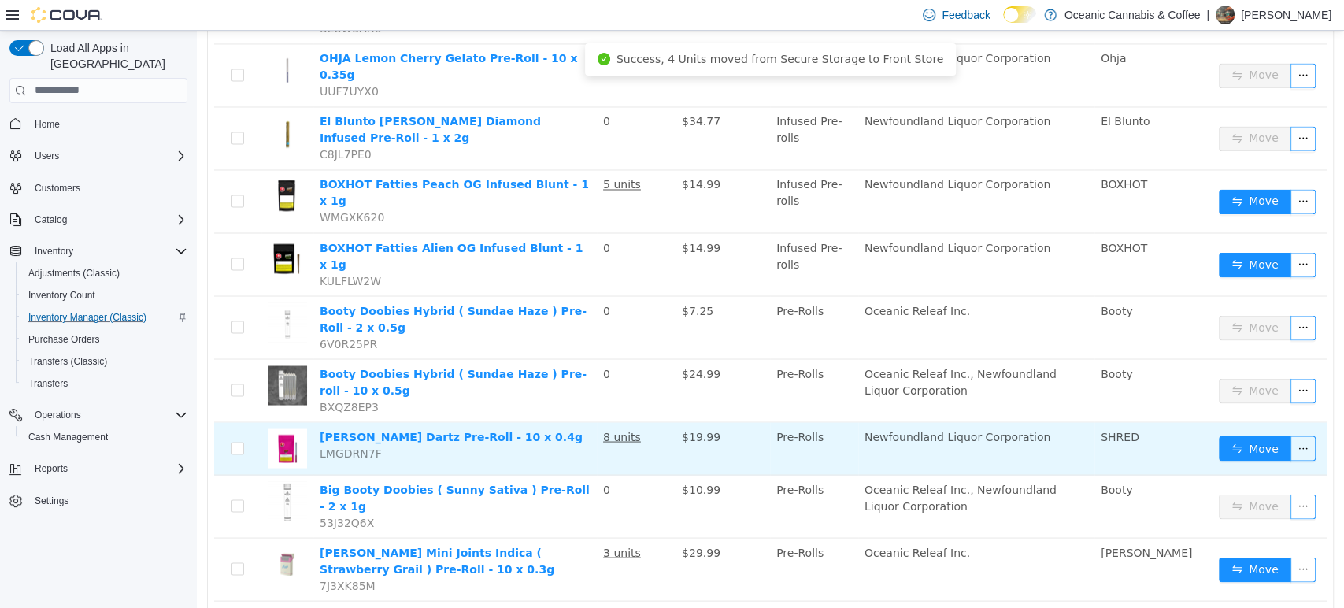
scroll to position [1937, 0]
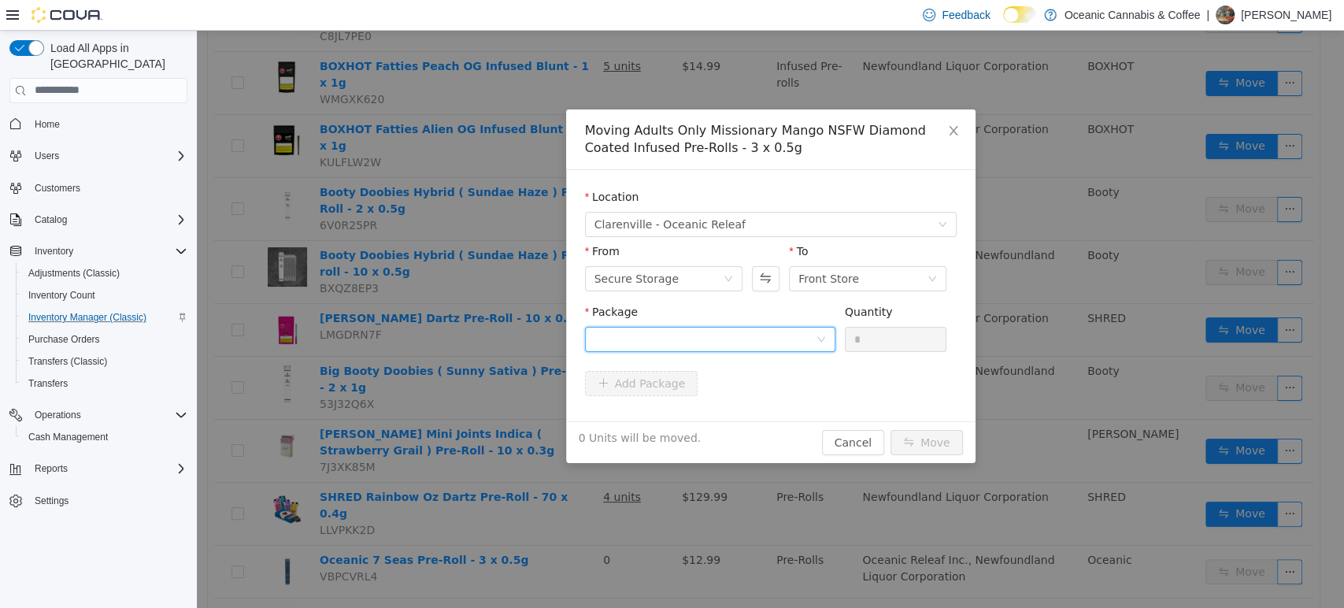
click at [779, 335] on div at bounding box center [705, 339] width 221 height 24
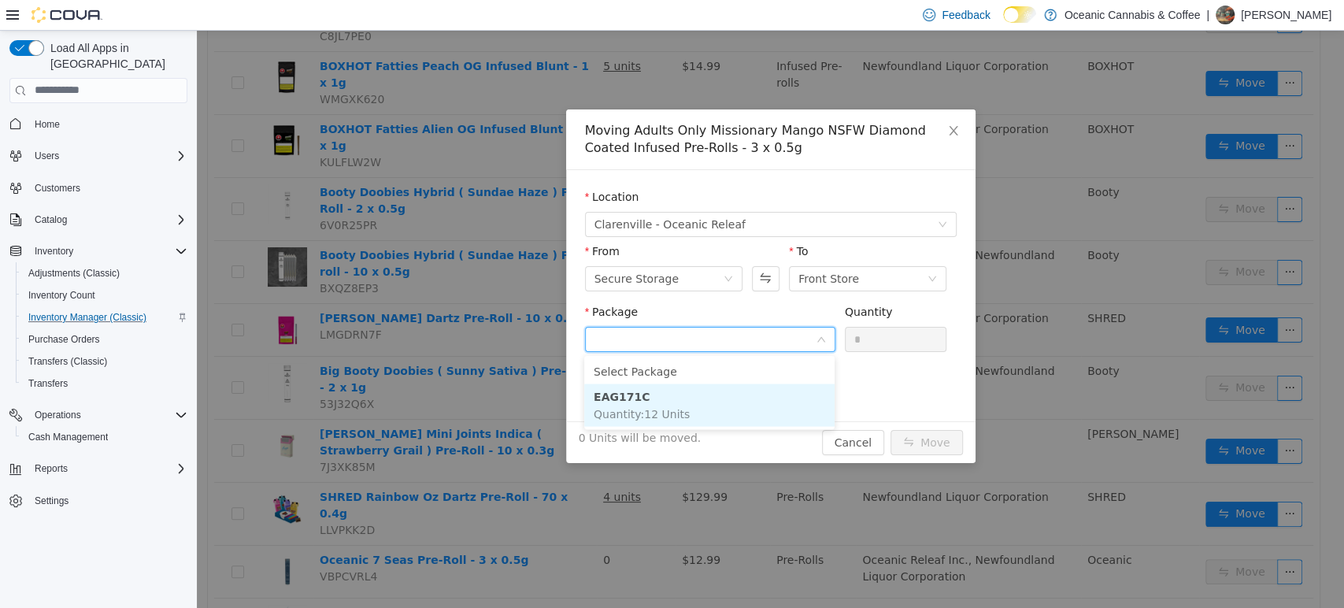
click at [726, 394] on li "EAG171C Quantity : 12 Units" at bounding box center [709, 404] width 250 height 43
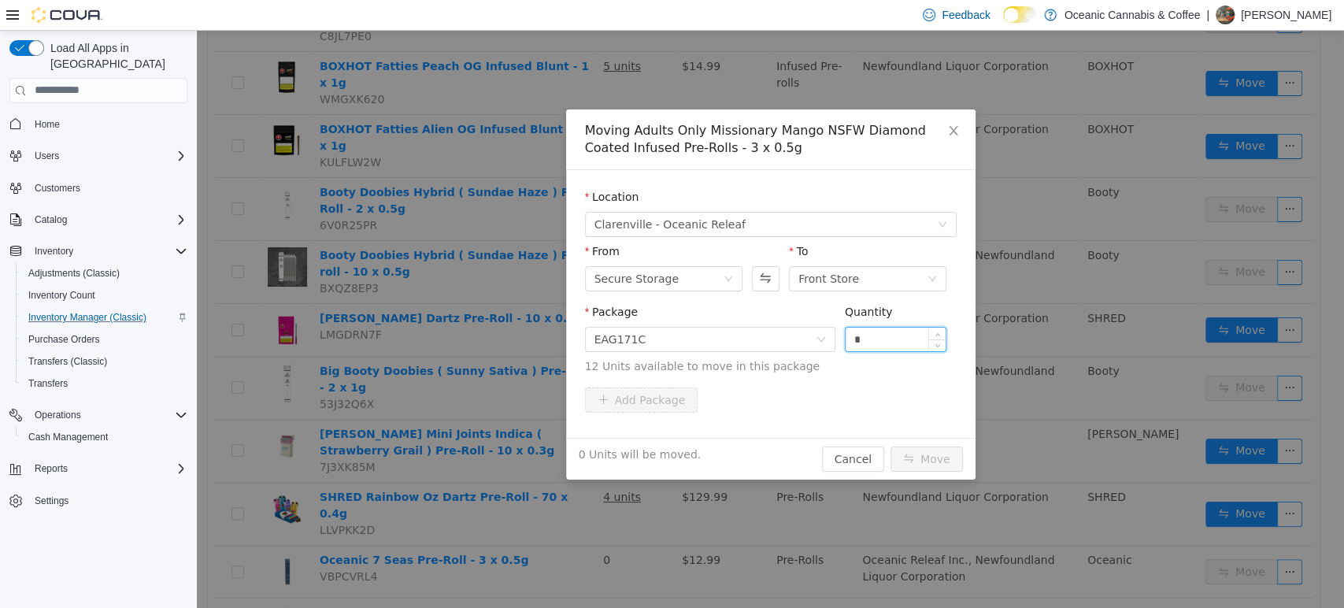
click at [876, 334] on input "*" at bounding box center [896, 339] width 101 height 24
click at [891, 446] on button "Move" at bounding box center [927, 458] width 72 height 25
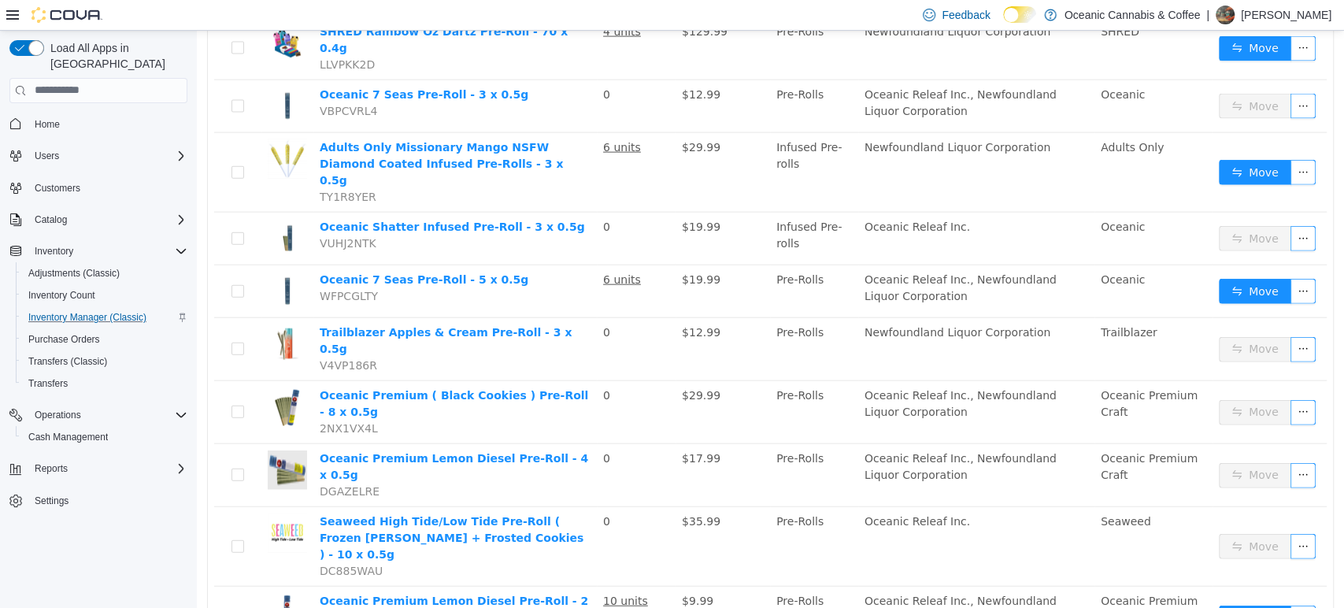
scroll to position [2550, 0]
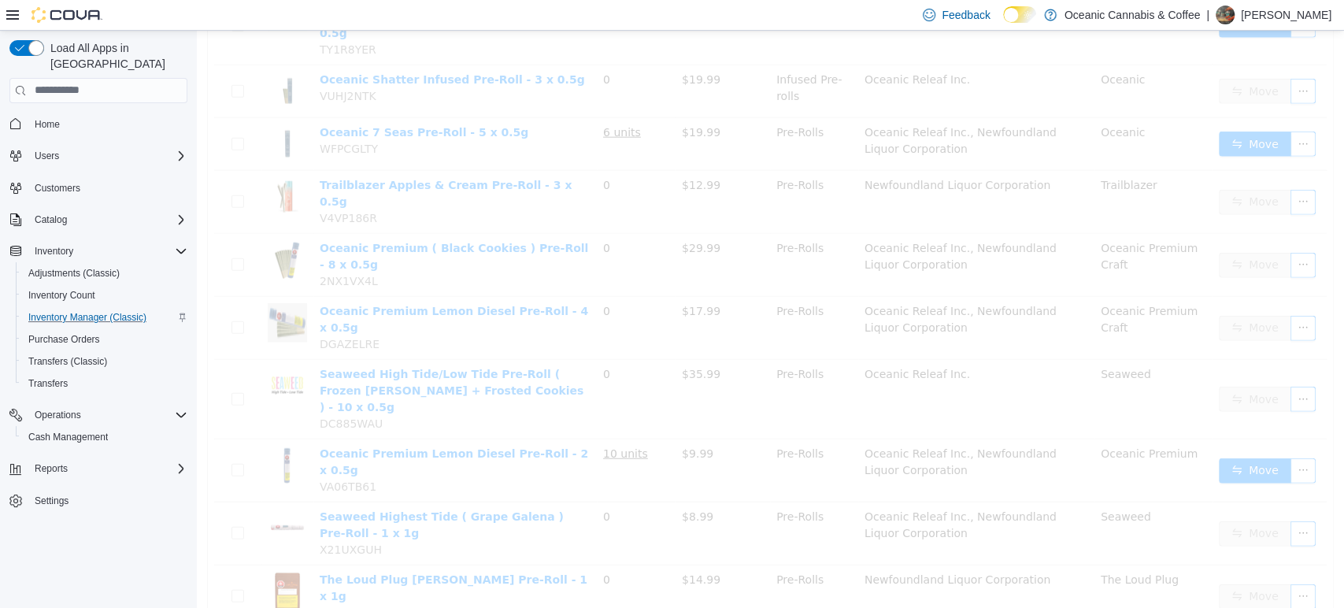
scroll to position [6, 0]
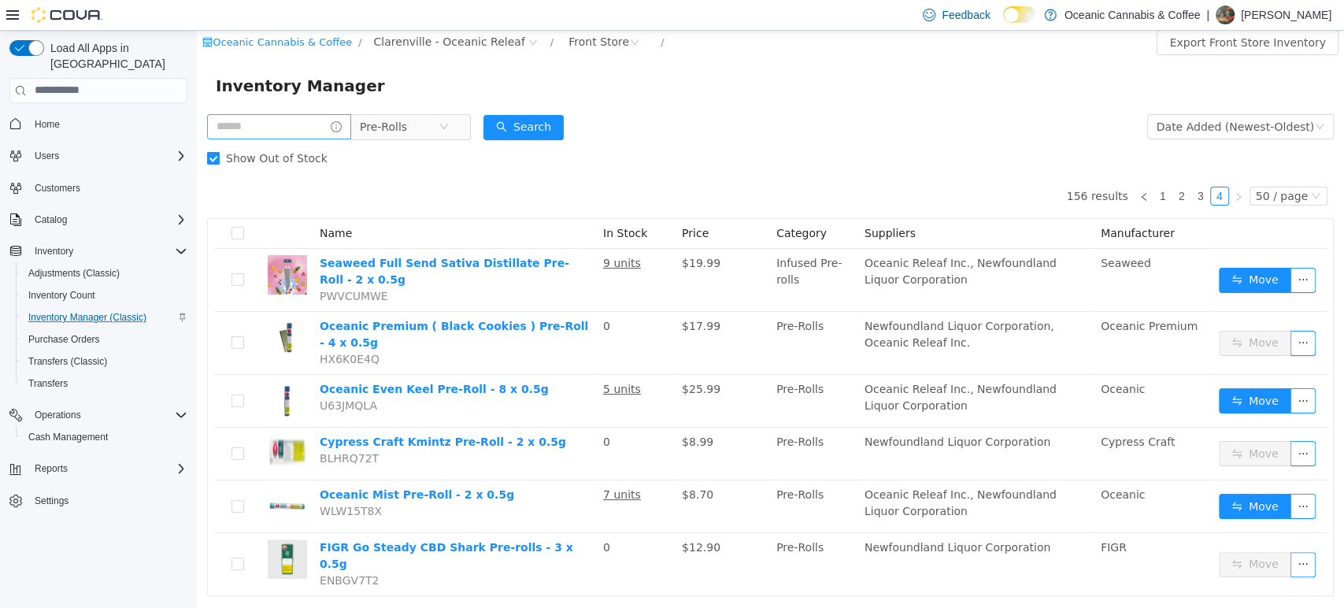
click at [265, 148] on label "Show Out of Stock" at bounding box center [270, 157] width 127 height 31
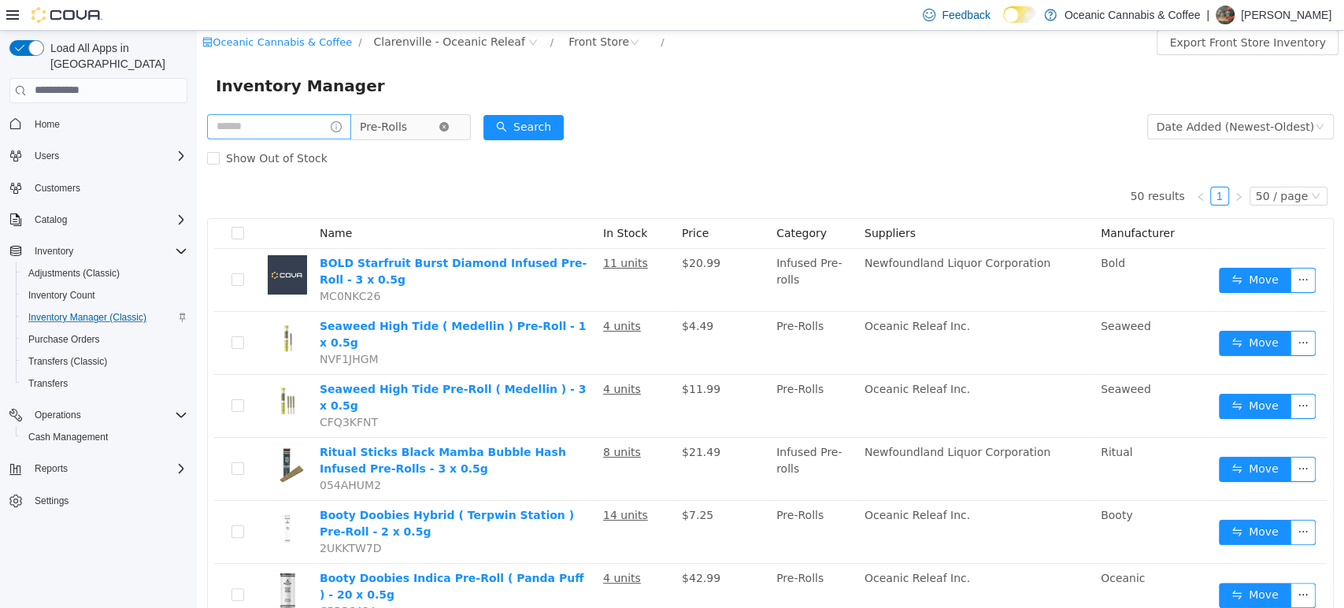
click at [449, 128] on icon "icon: close-circle" at bounding box center [443, 125] width 9 height 9
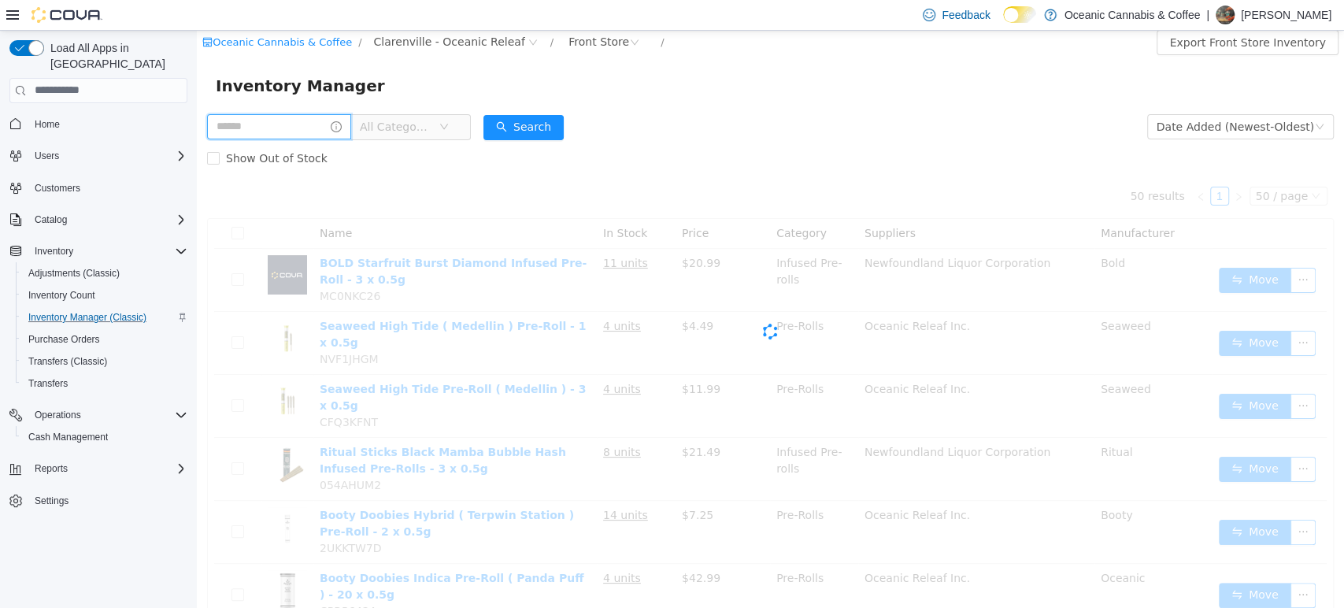
click at [324, 128] on input "text" at bounding box center [279, 125] width 144 height 25
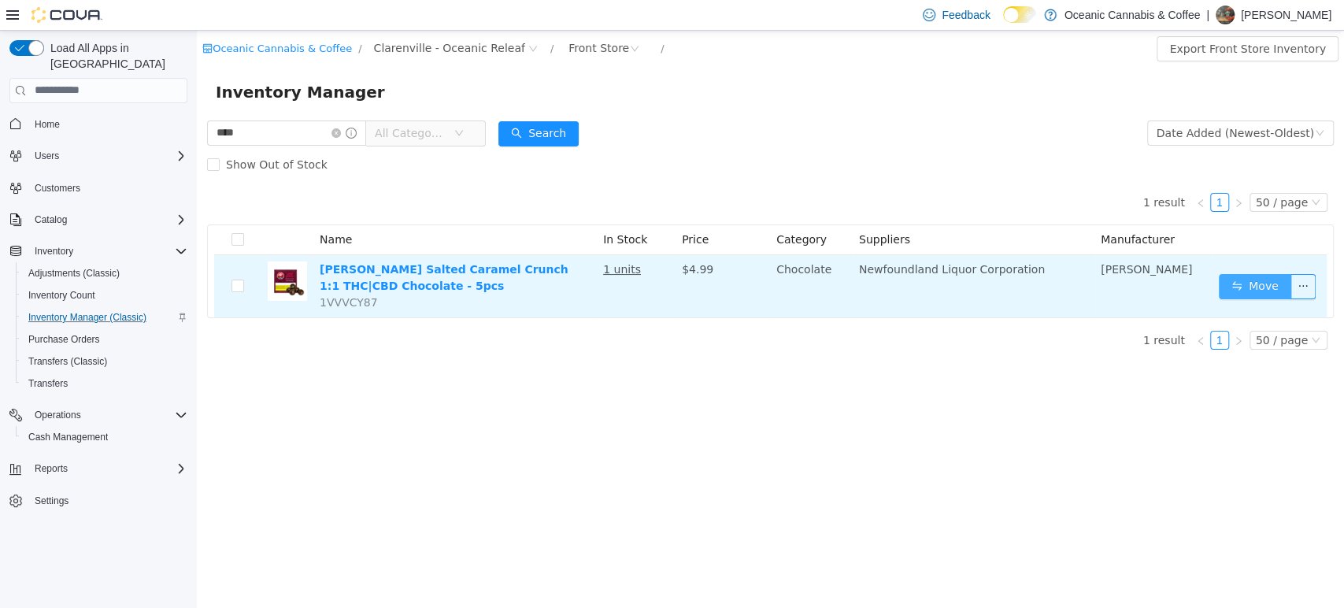
click at [1231, 292] on button "Move" at bounding box center [1255, 285] width 72 height 25
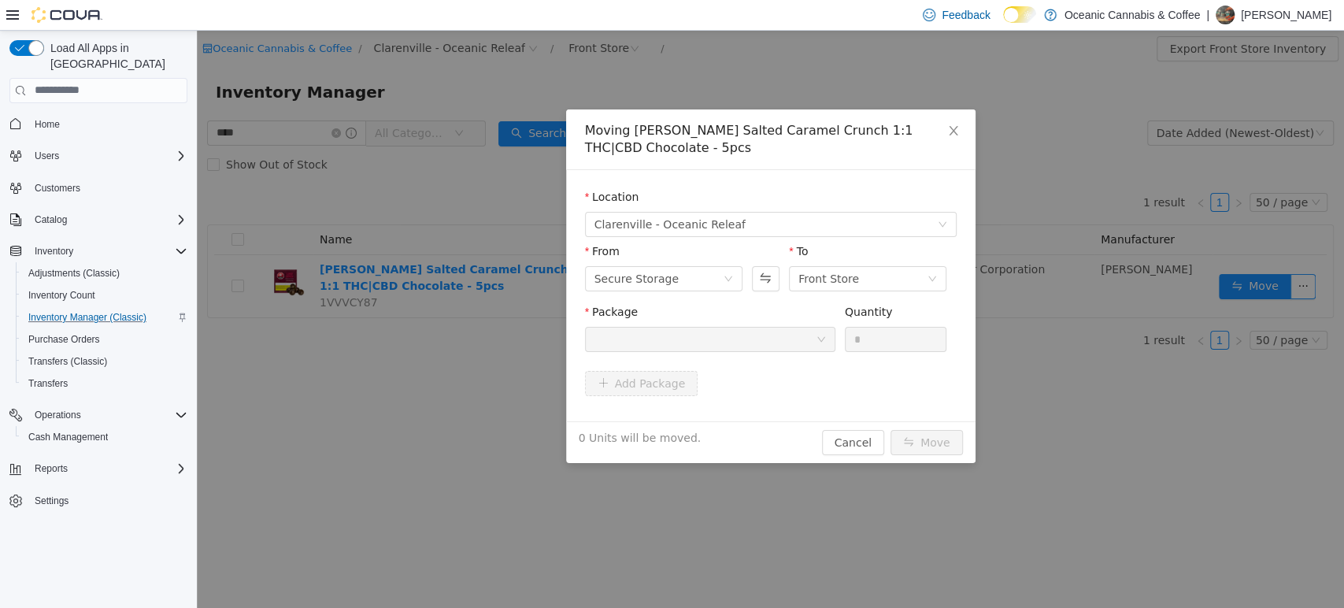
click at [754, 324] on div "Package" at bounding box center [710, 314] width 250 height 23
click at [756, 343] on div at bounding box center [705, 339] width 221 height 24
click at [817, 338] on div at bounding box center [710, 338] width 250 height 25
click at [817, 338] on icon "icon: down" at bounding box center [821, 338] width 9 height 9
click at [817, 339] on icon "icon: down" at bounding box center [821, 338] width 9 height 9
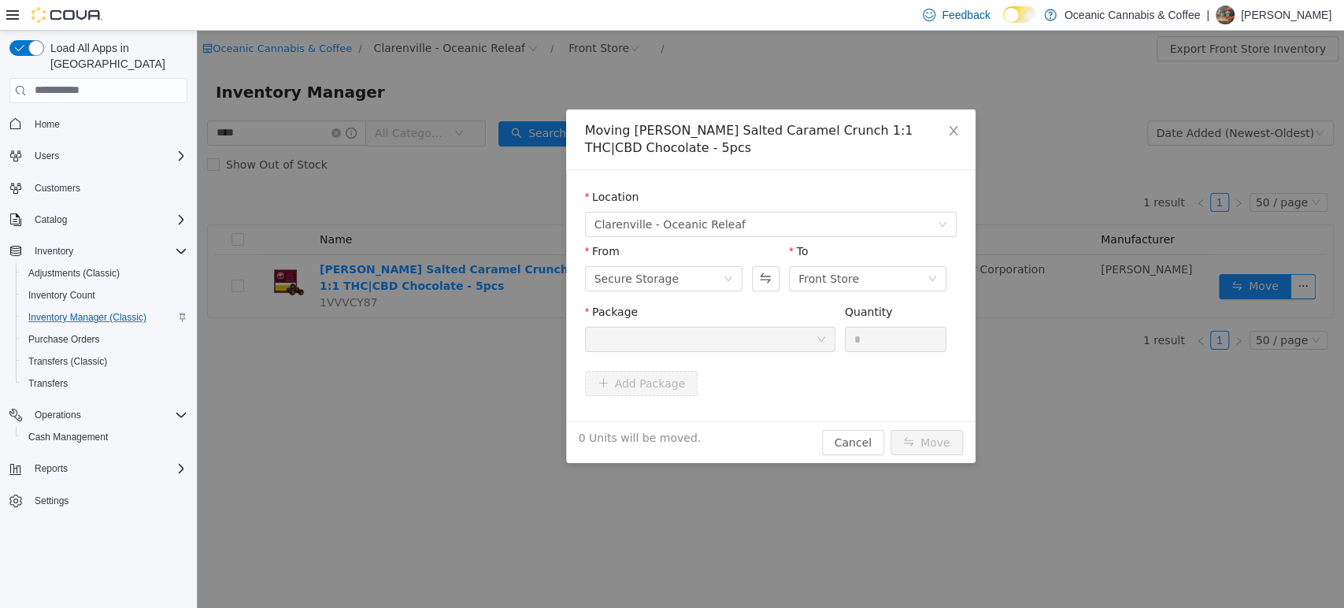
click at [817, 338] on icon "icon: down" at bounding box center [821, 338] width 9 height 9
click at [807, 335] on div at bounding box center [705, 339] width 221 height 24
click at [966, 128] on span "Close" at bounding box center [954, 131] width 44 height 44
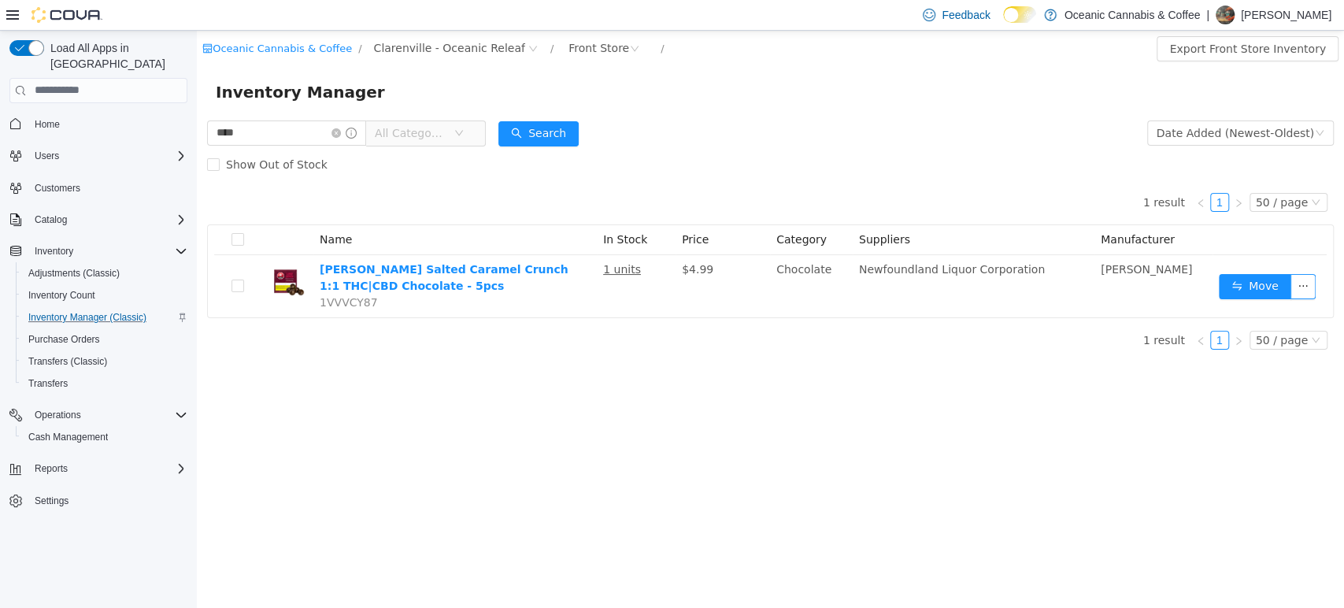
click at [932, 110] on div "Inventory Manager" at bounding box center [770, 91] width 1147 height 50
click at [341, 135] on icon "icon: close-circle" at bounding box center [336, 132] width 9 height 9
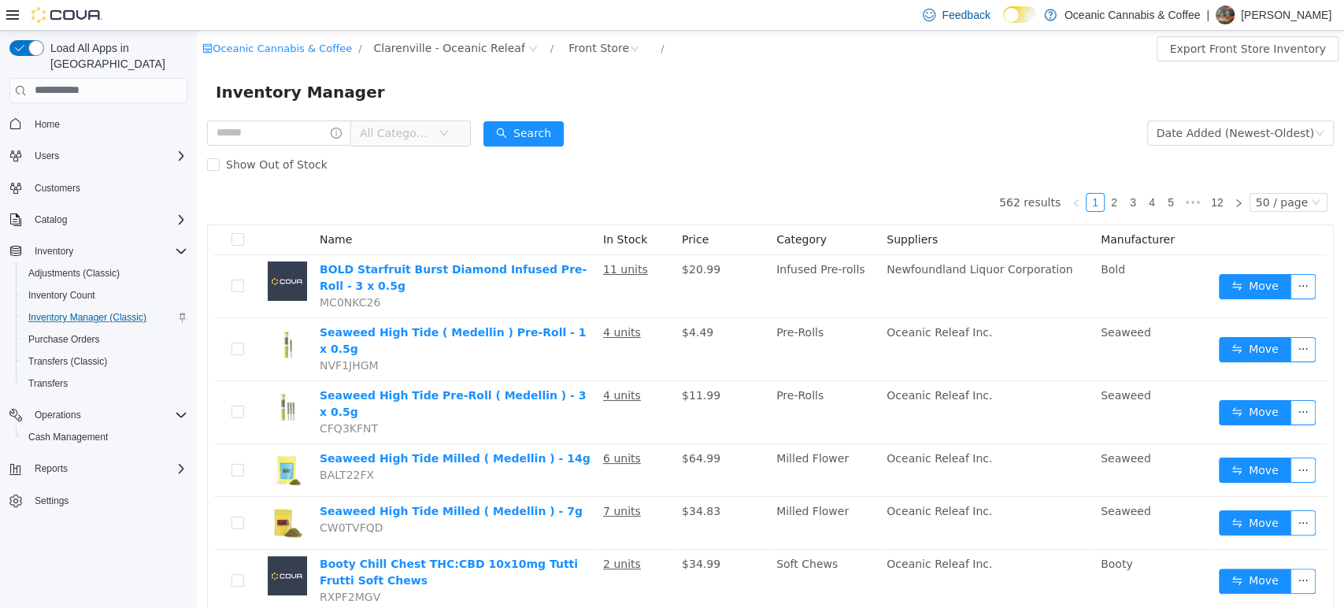
click at [406, 126] on span "All Categories" at bounding box center [396, 132] width 72 height 16
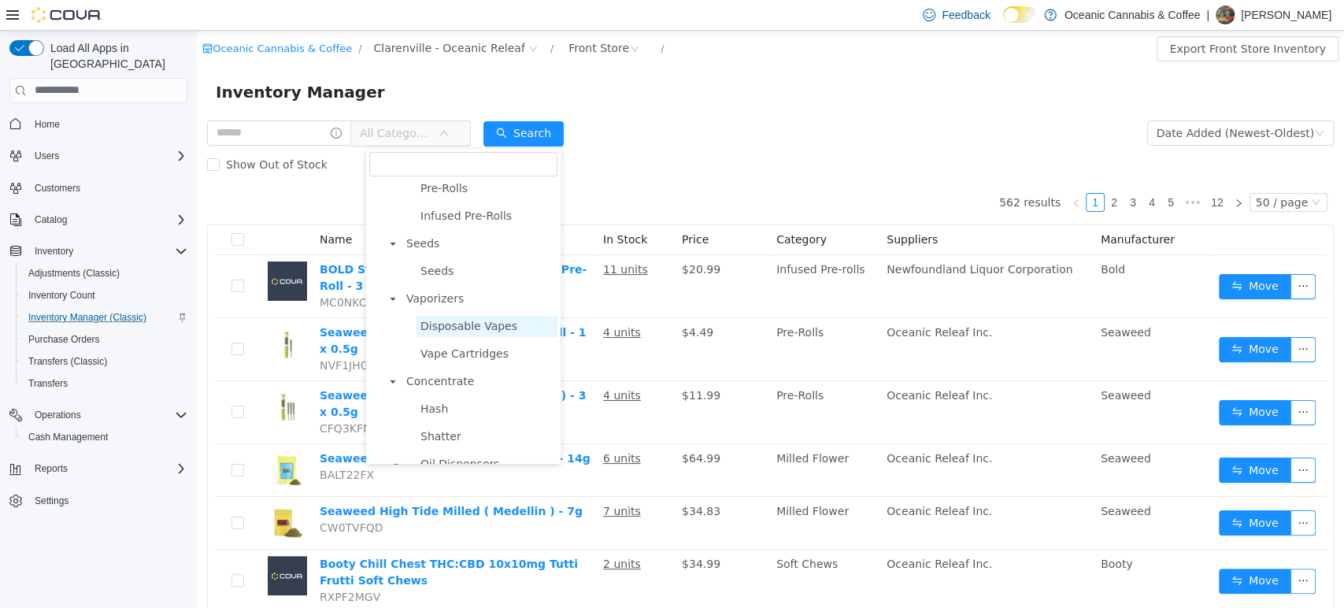
scroll to position [175, 0]
click at [480, 301] on span "Vaporizers" at bounding box center [479, 293] width 155 height 21
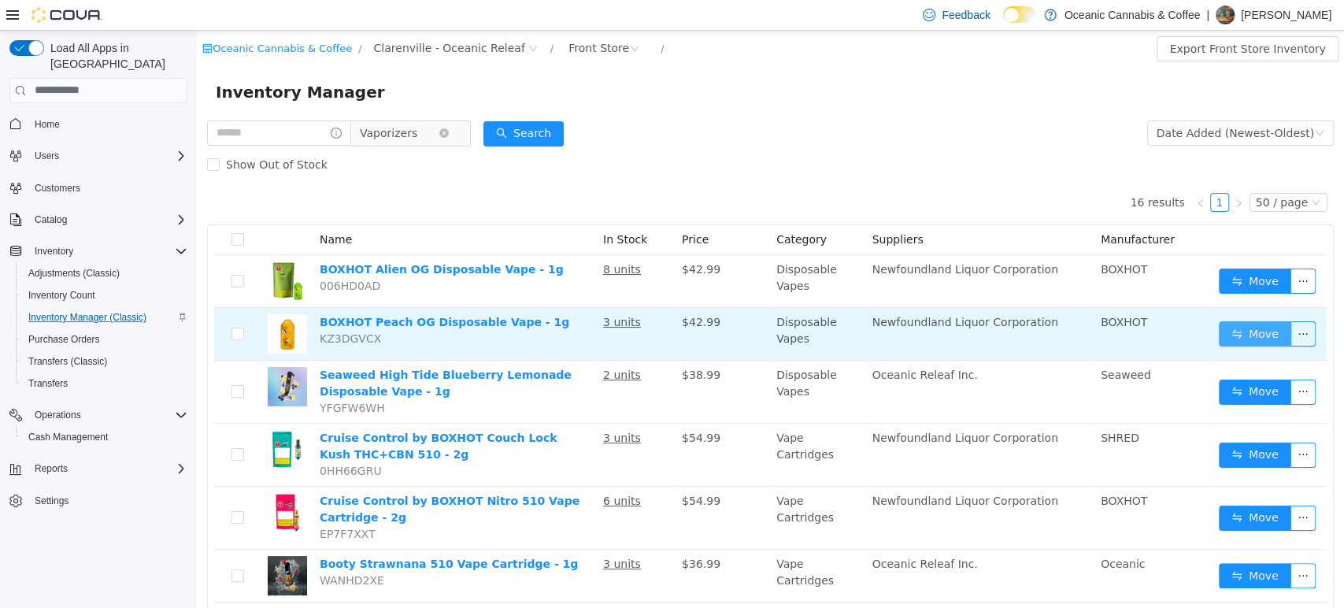
click at [1244, 335] on button "Move" at bounding box center [1255, 333] width 72 height 25
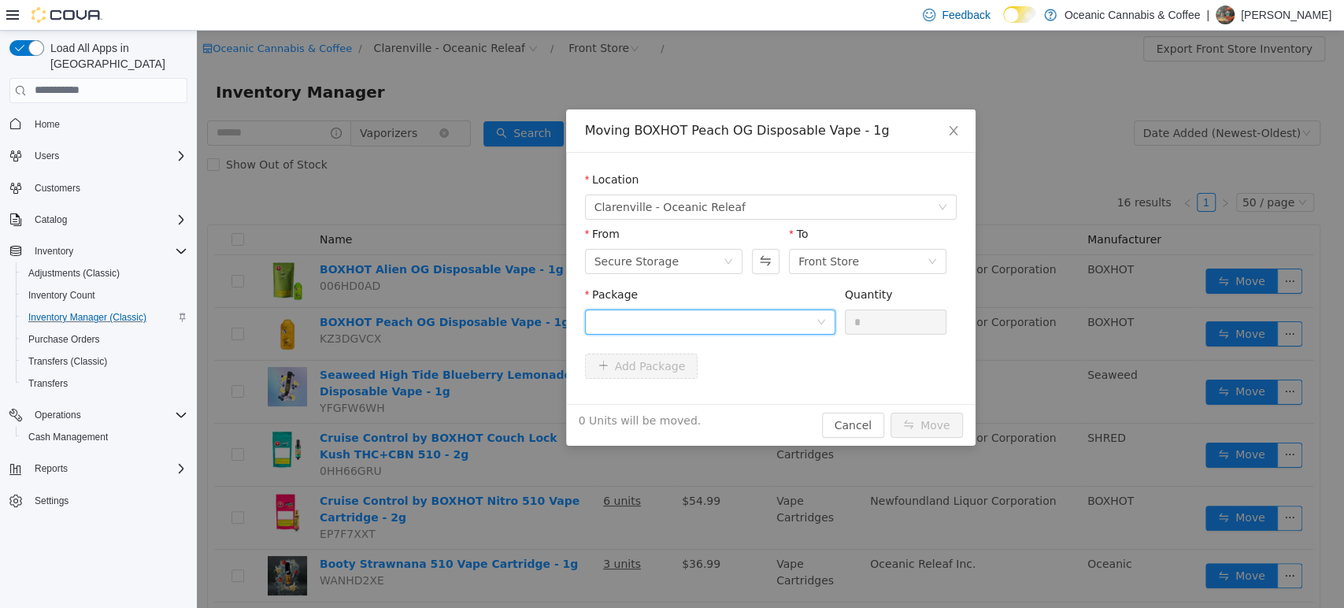
click at [747, 316] on div at bounding box center [705, 321] width 221 height 24
click at [742, 385] on li "ME250006344 Quantity : 6 Units" at bounding box center [709, 386] width 250 height 43
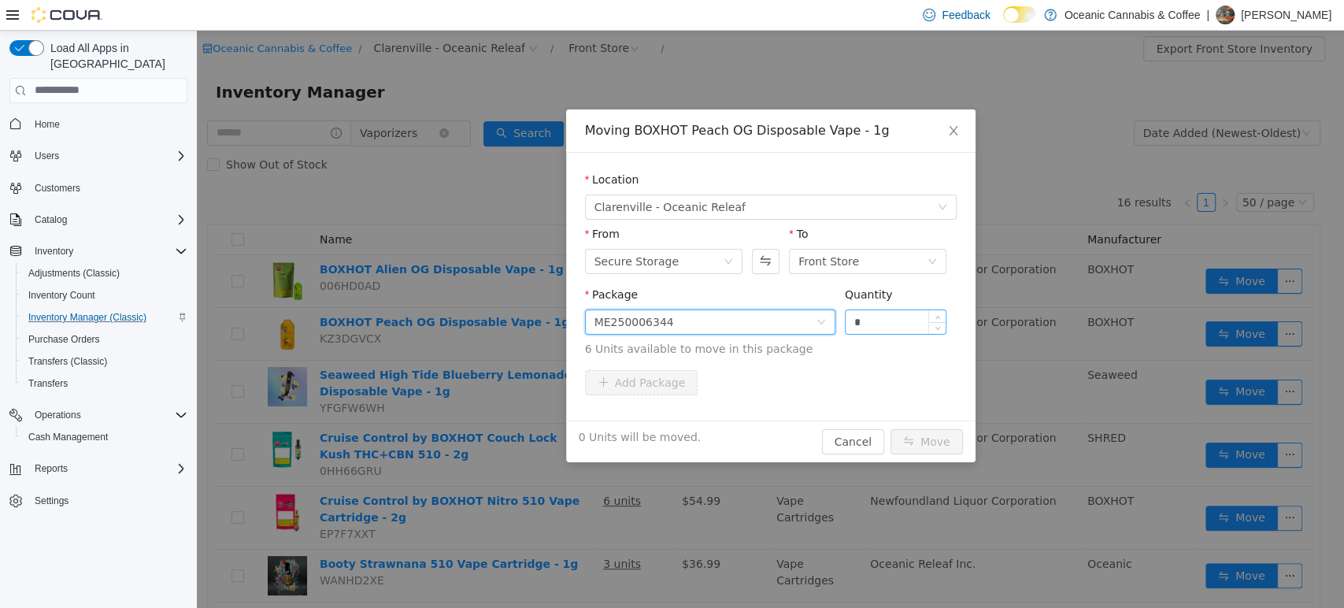
click at [876, 319] on input "*" at bounding box center [896, 321] width 101 height 24
click at [891, 428] on button "Move" at bounding box center [927, 440] width 72 height 25
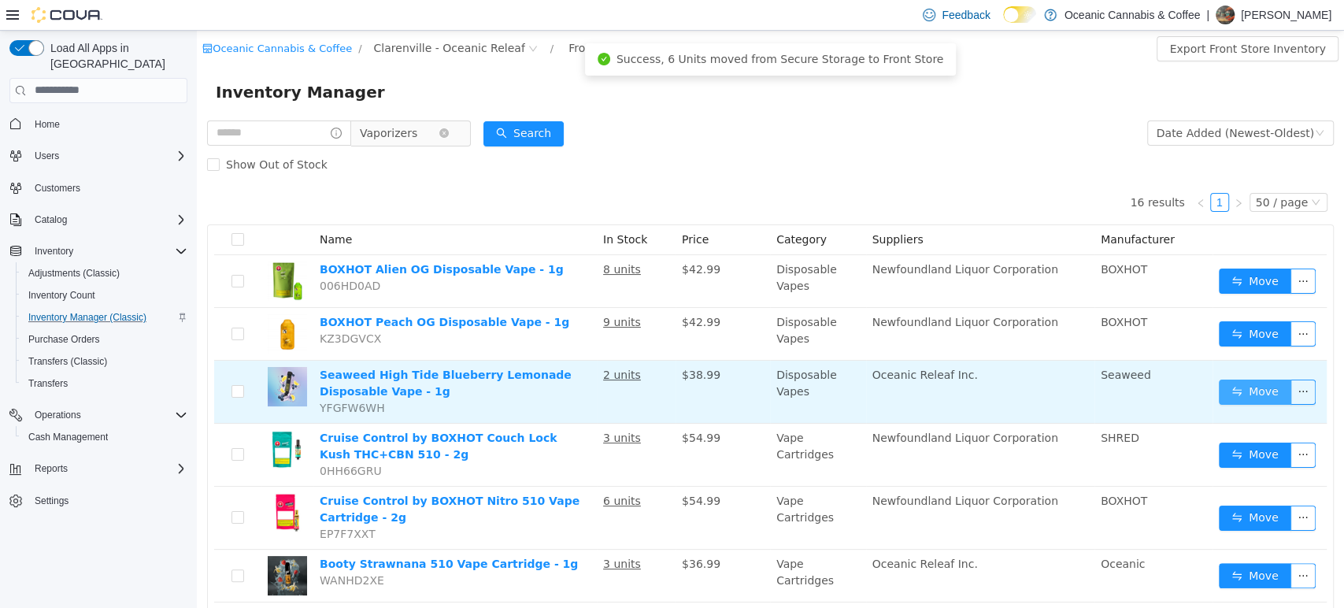
click at [1226, 384] on button "Move" at bounding box center [1255, 391] width 72 height 25
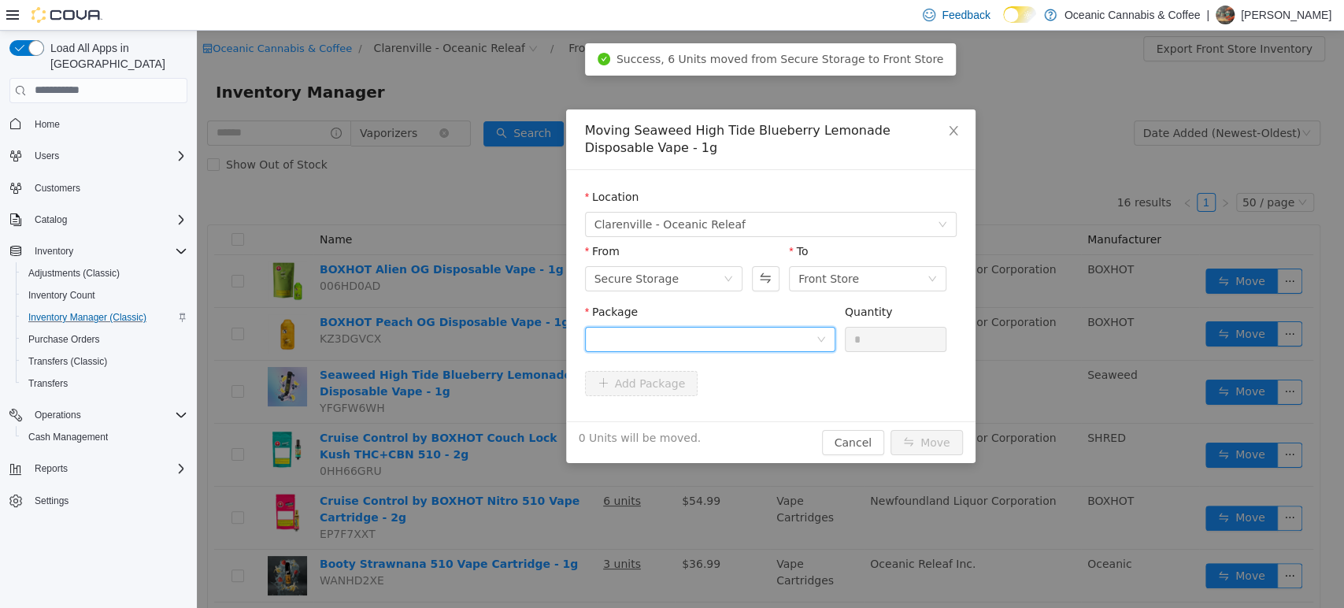
click at [817, 341] on icon "icon: down" at bounding box center [821, 338] width 9 height 9
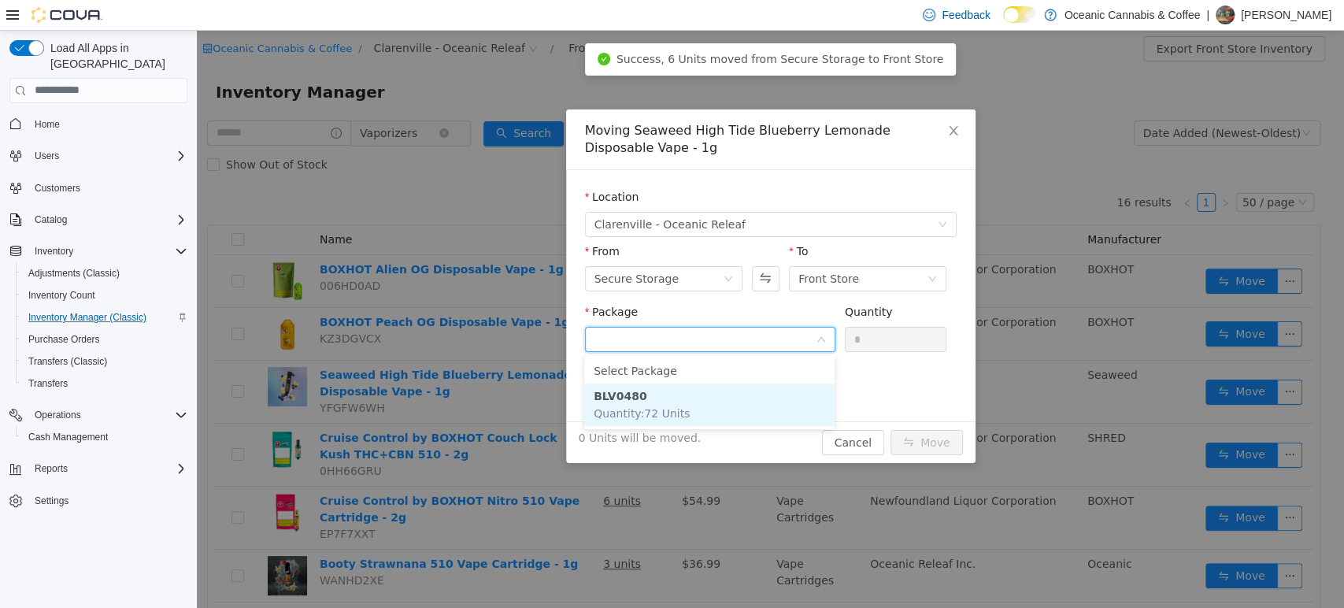
click at [807, 390] on li "BLV0480 Quantity : 72 Units" at bounding box center [709, 404] width 250 height 43
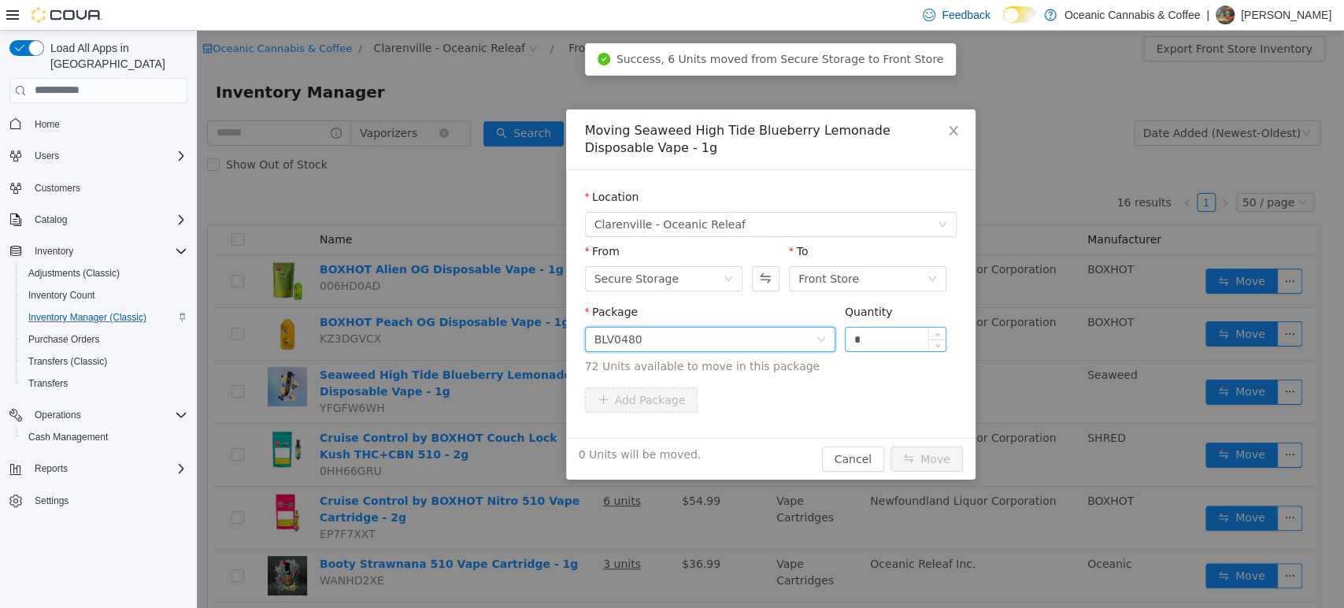
click at [895, 338] on input "*" at bounding box center [896, 339] width 101 height 24
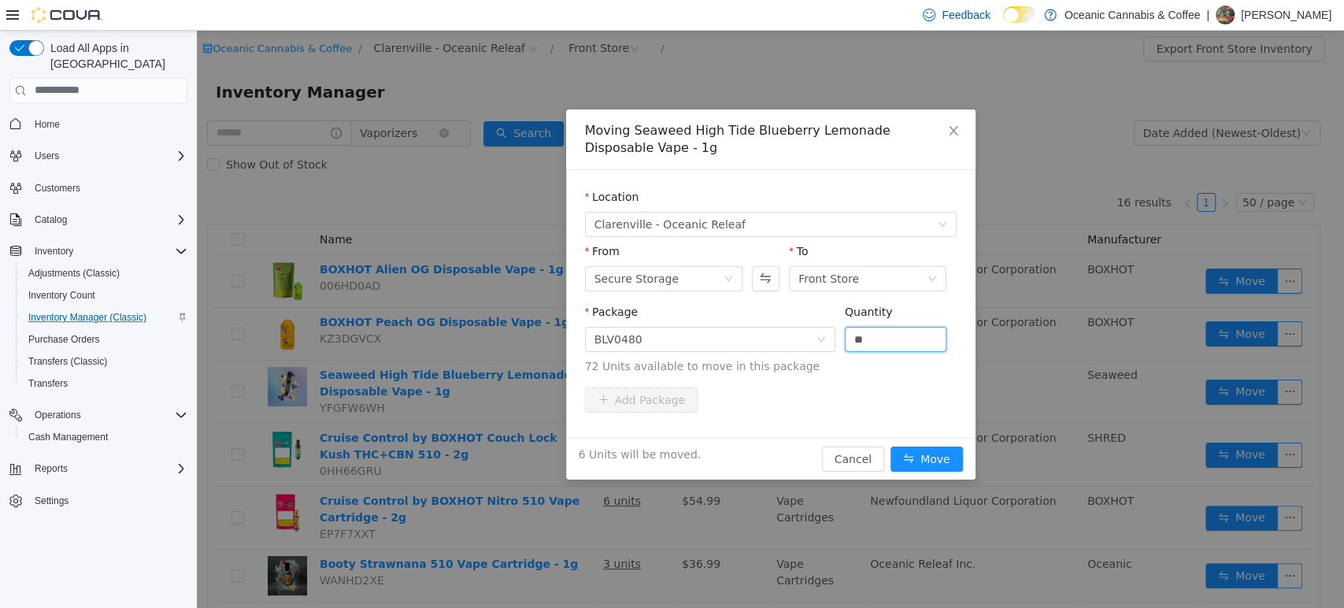
click at [891, 446] on button "Move" at bounding box center [927, 458] width 72 height 25
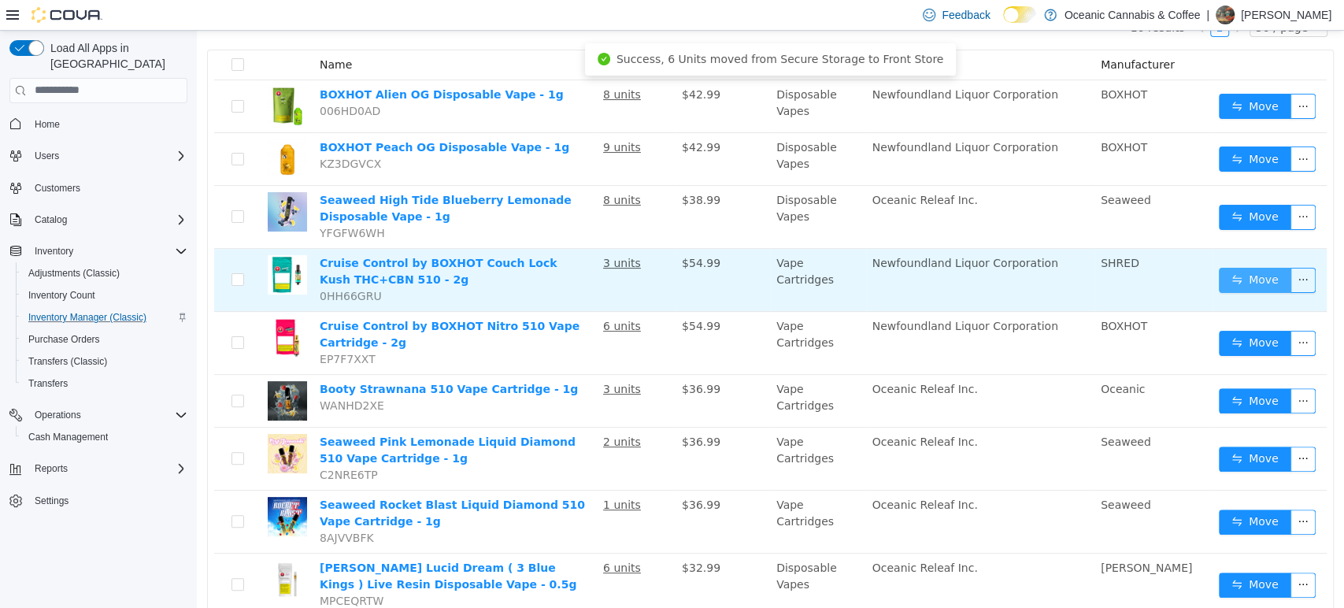
click at [1260, 276] on button "Move" at bounding box center [1255, 279] width 72 height 25
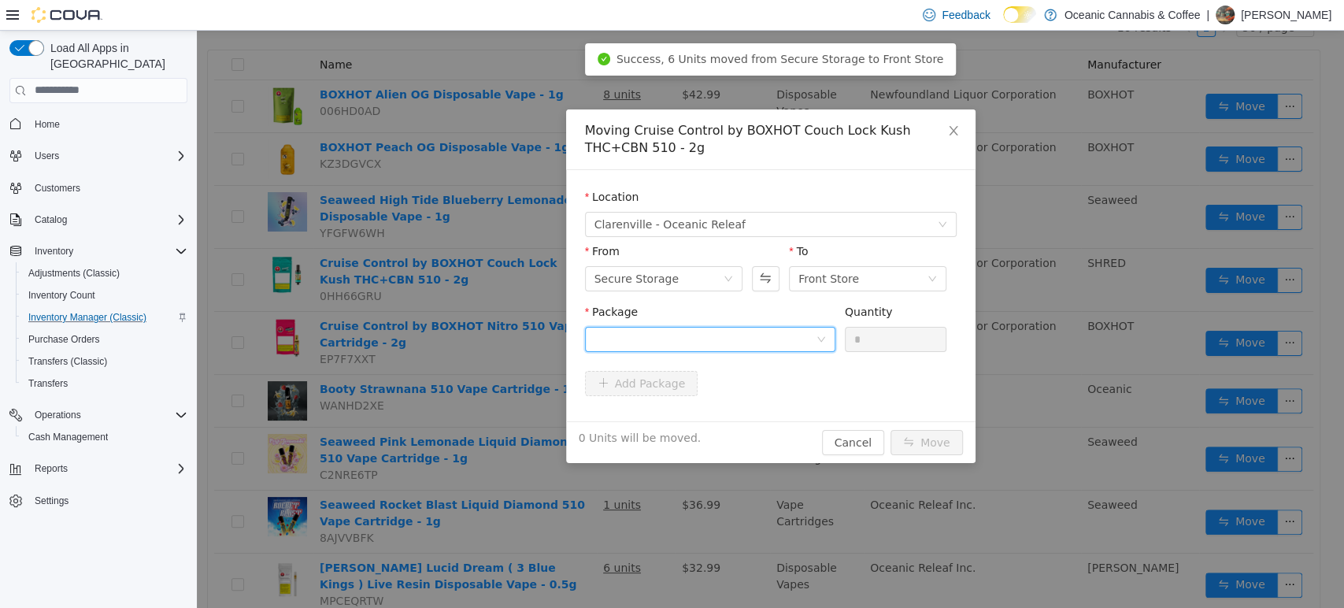
click at [739, 340] on div at bounding box center [705, 339] width 221 height 24
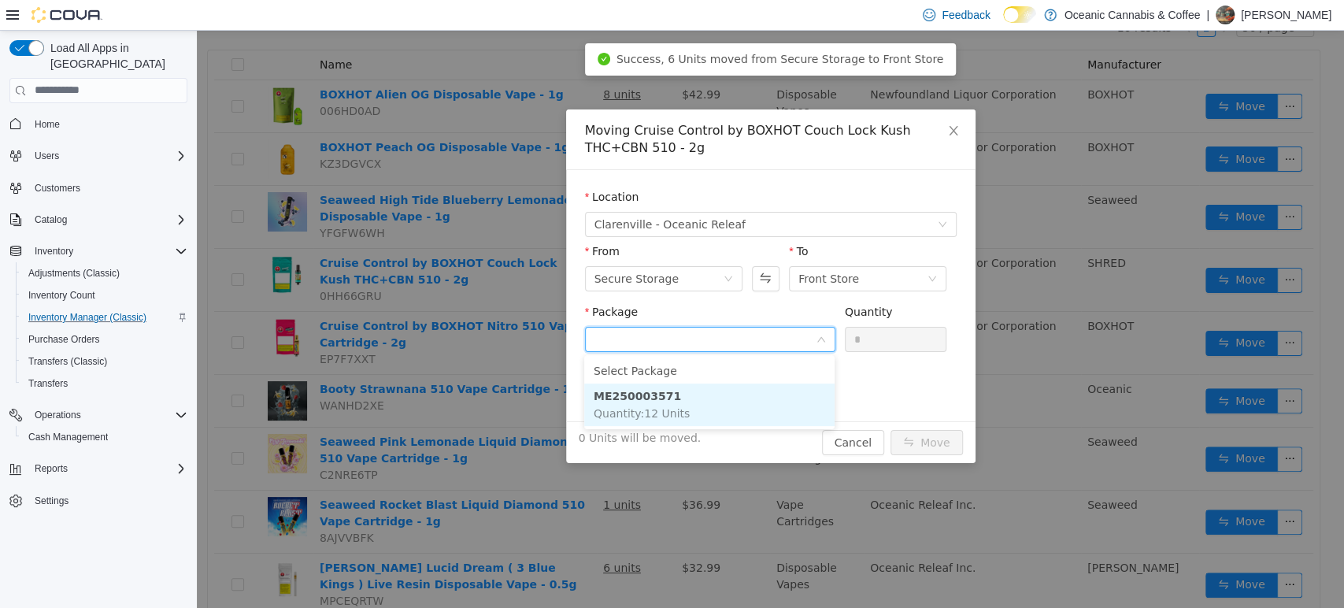
click at [729, 395] on li "ME250003571 Quantity : 12 Units" at bounding box center [709, 404] width 250 height 43
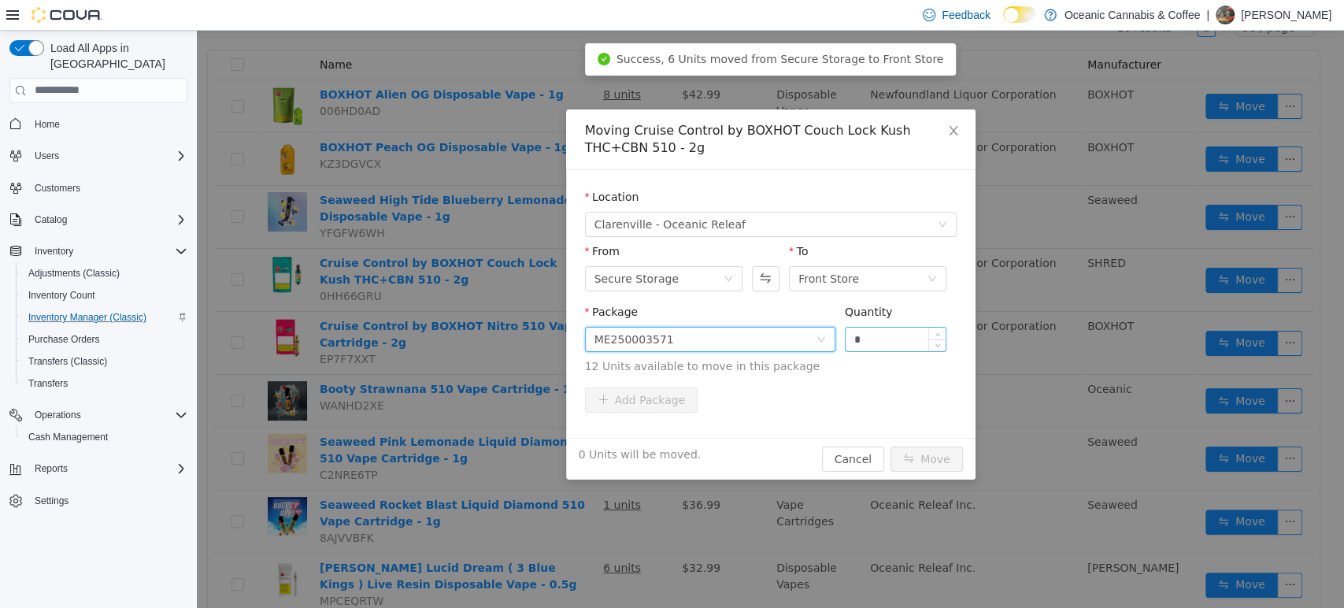
click at [898, 341] on input "*" at bounding box center [896, 339] width 101 height 24
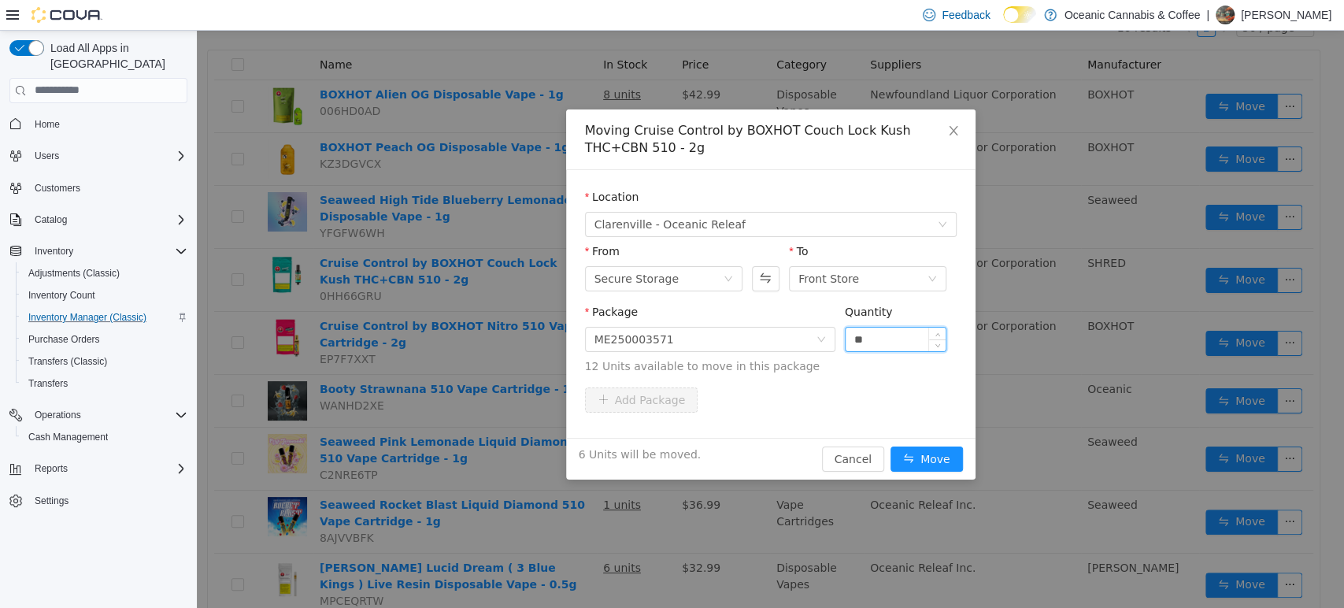
click at [891, 446] on button "Move" at bounding box center [927, 458] width 72 height 25
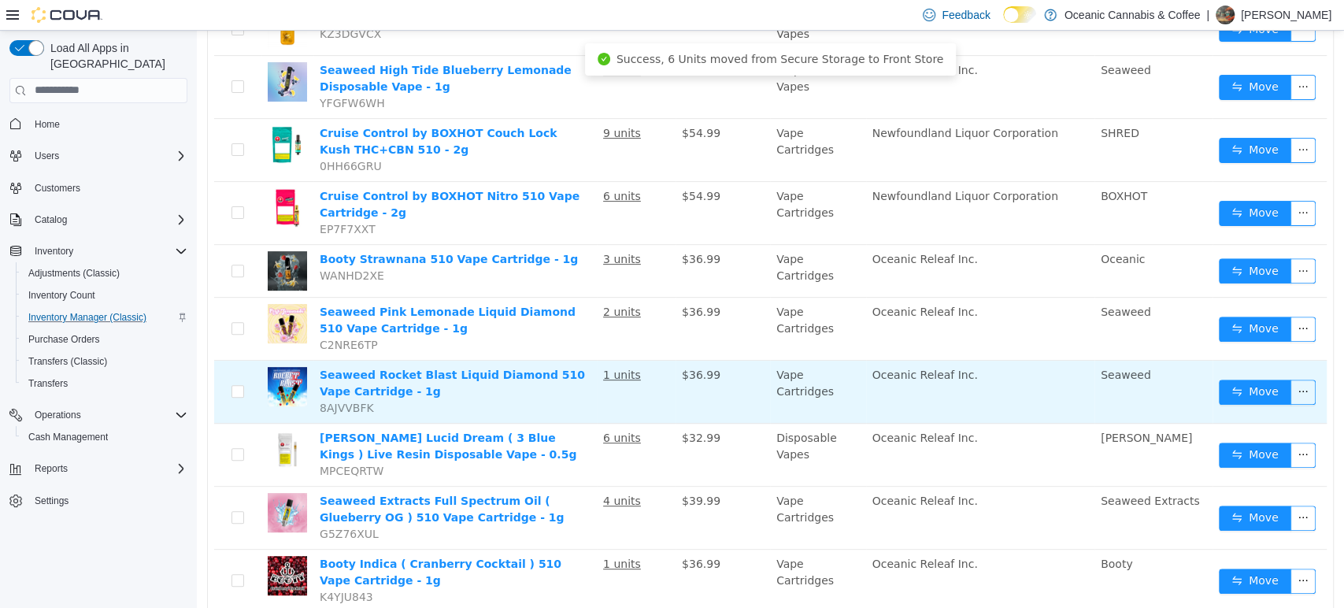
scroll to position [350, 0]
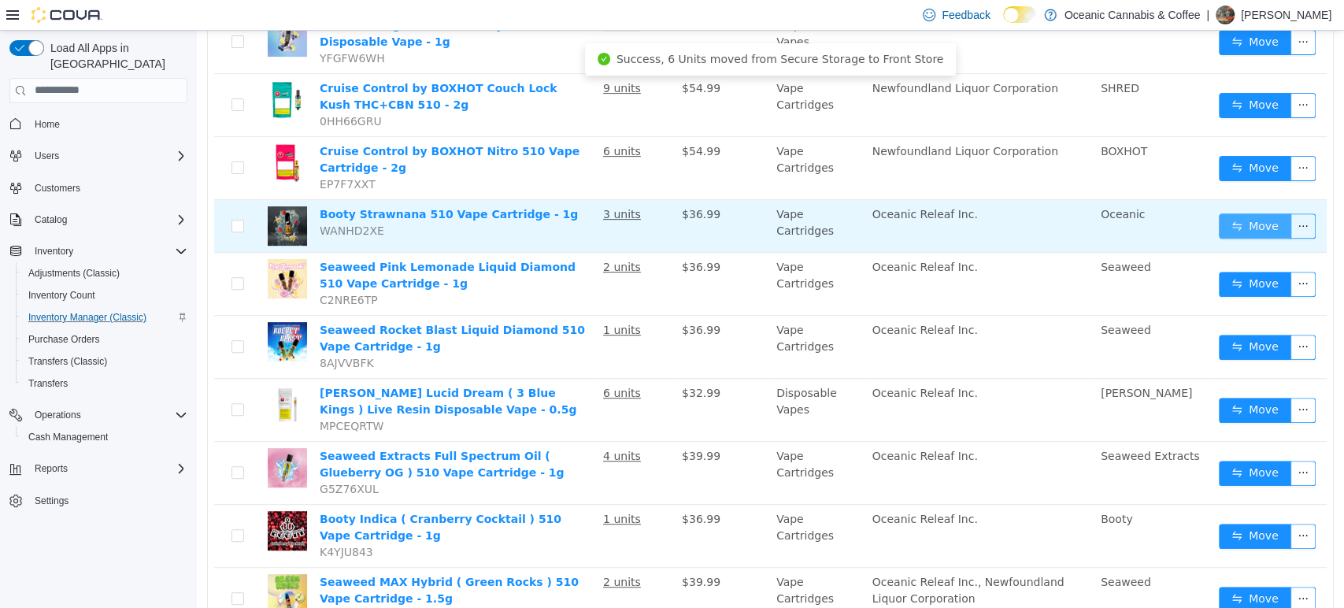
click at [1244, 227] on button "Move" at bounding box center [1255, 225] width 72 height 25
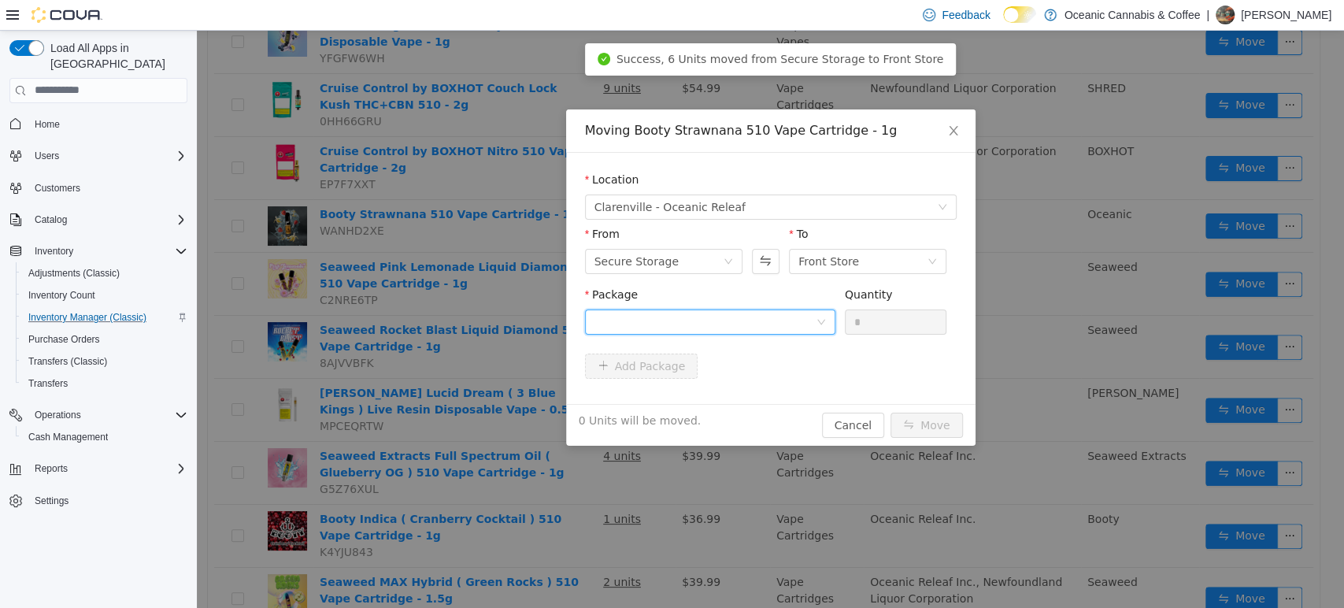
click at [761, 323] on div at bounding box center [705, 321] width 221 height 24
click at [716, 381] on li "NJ0479 Quantity : 48 Units" at bounding box center [709, 386] width 250 height 43
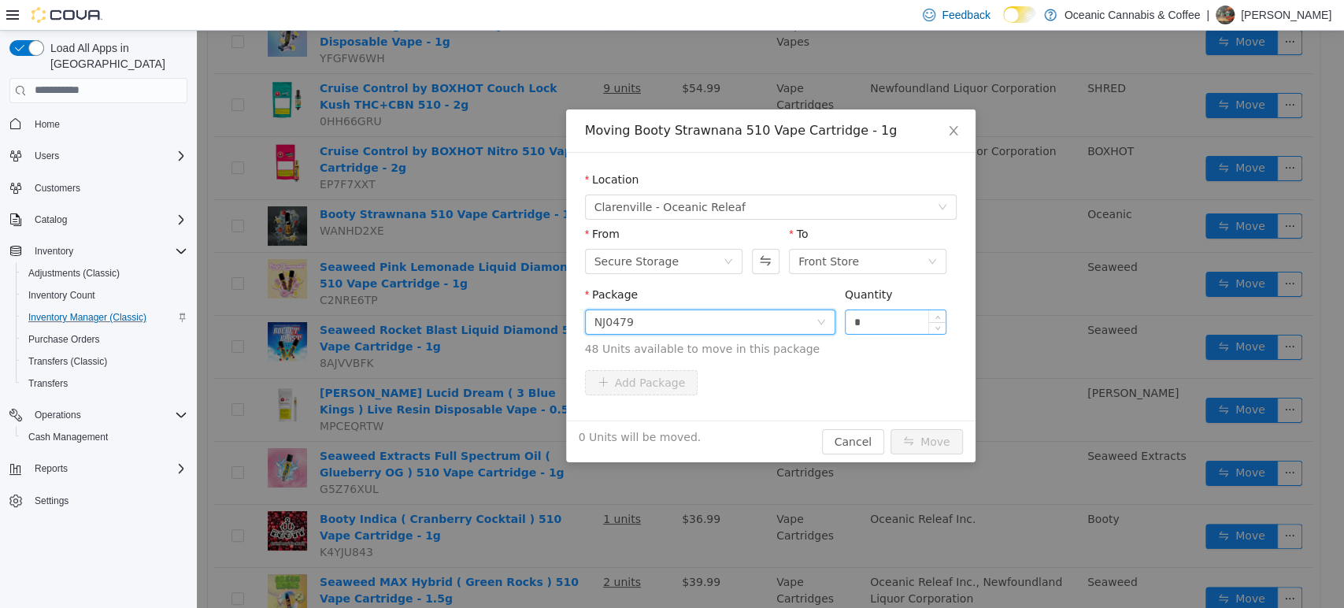
click at [911, 331] on input "*" at bounding box center [896, 321] width 101 height 24
click at [891, 428] on button "Move" at bounding box center [927, 440] width 72 height 25
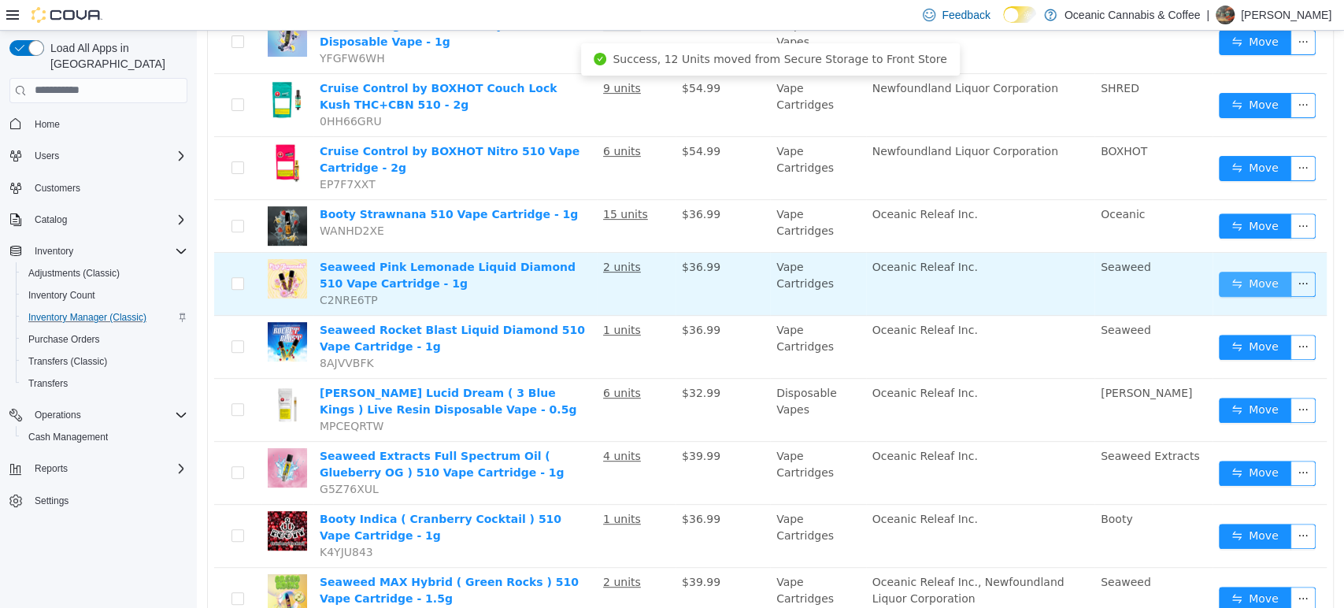
click at [1254, 283] on button "Move" at bounding box center [1255, 283] width 72 height 25
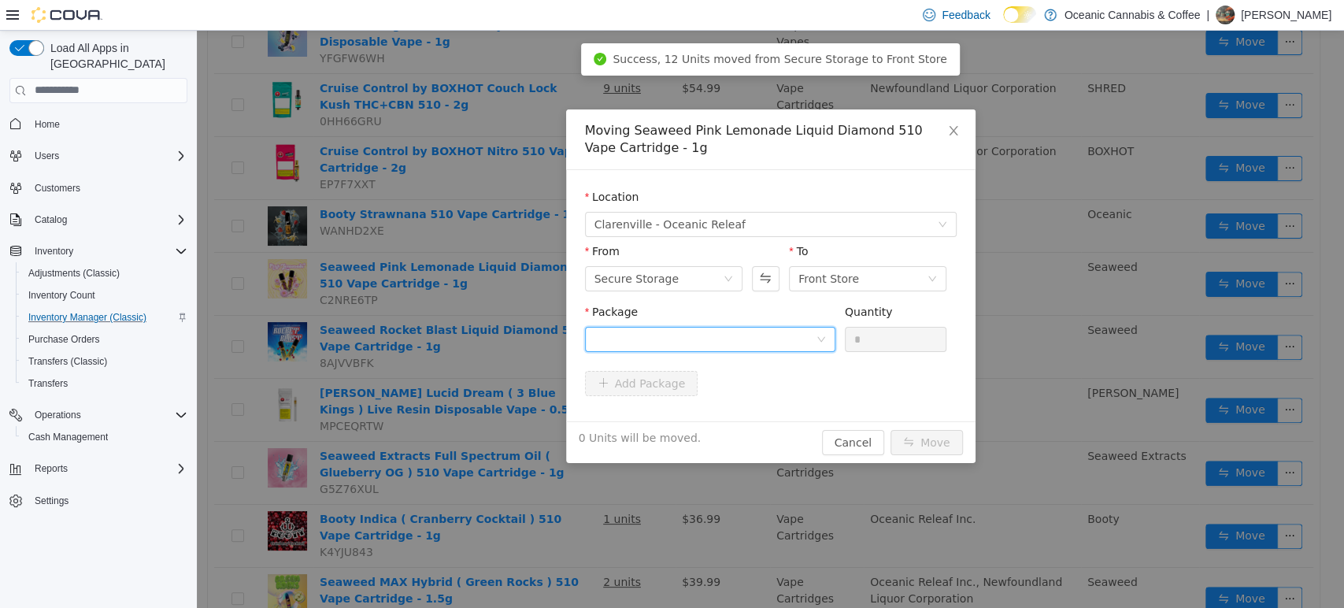
click at [755, 340] on div at bounding box center [705, 339] width 221 height 24
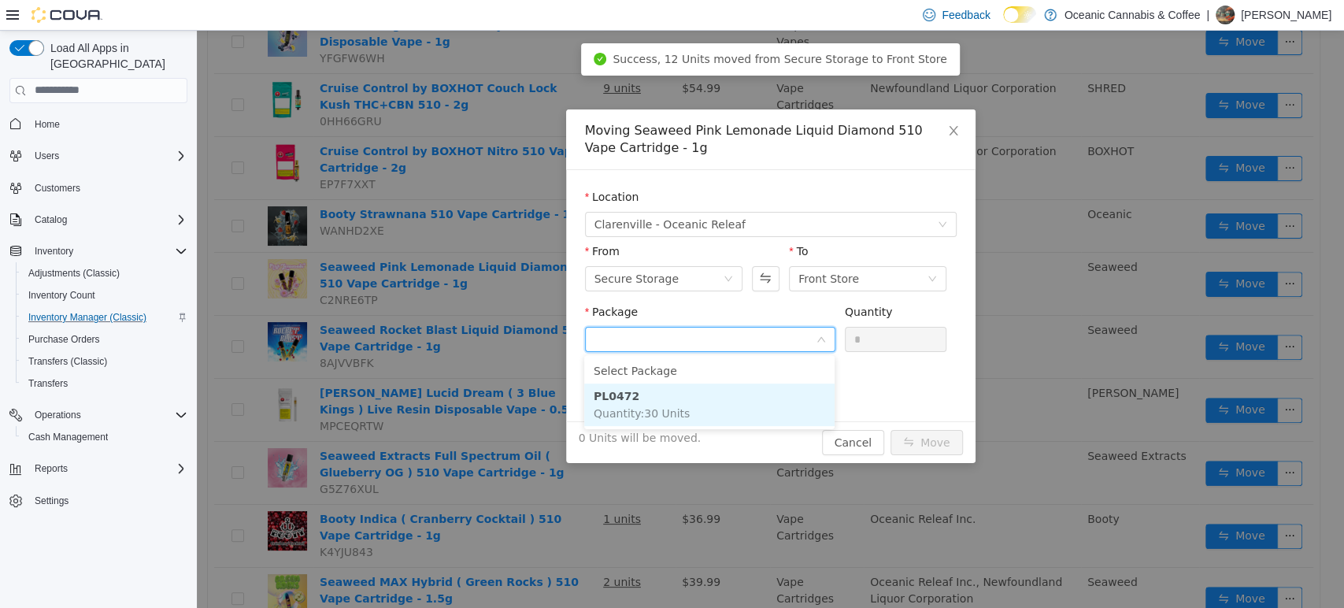
click at [719, 402] on li "PL0472 Quantity : 30 Units" at bounding box center [709, 404] width 250 height 43
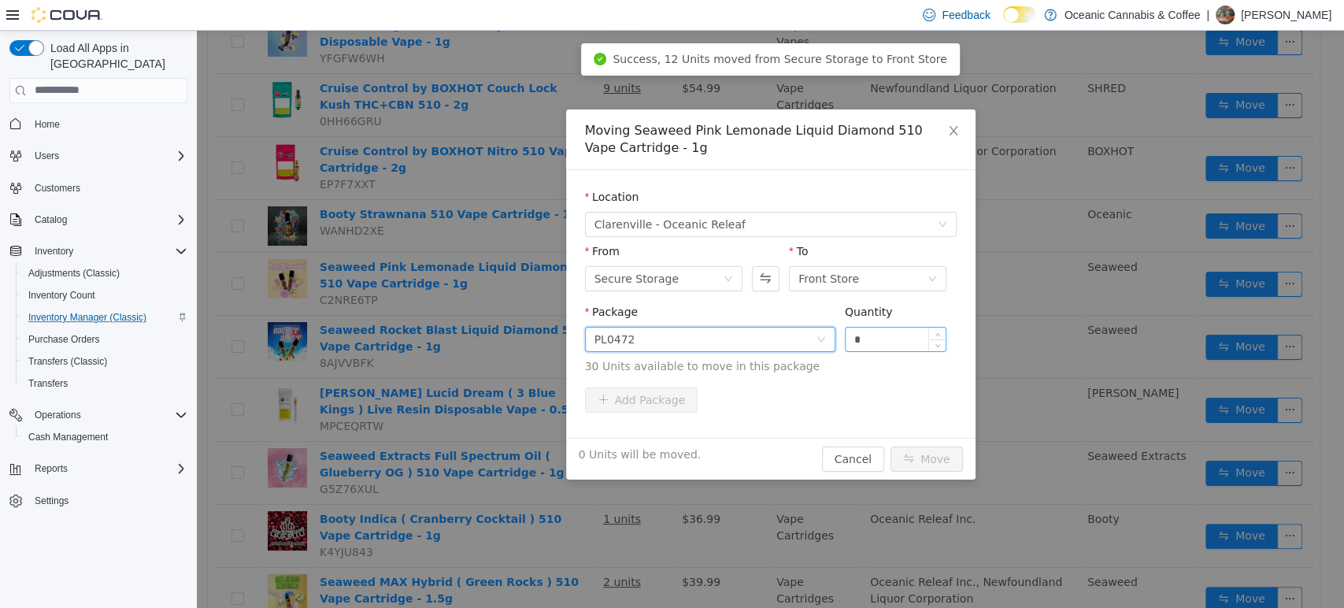
click at [902, 333] on input "*" at bounding box center [896, 339] width 101 height 24
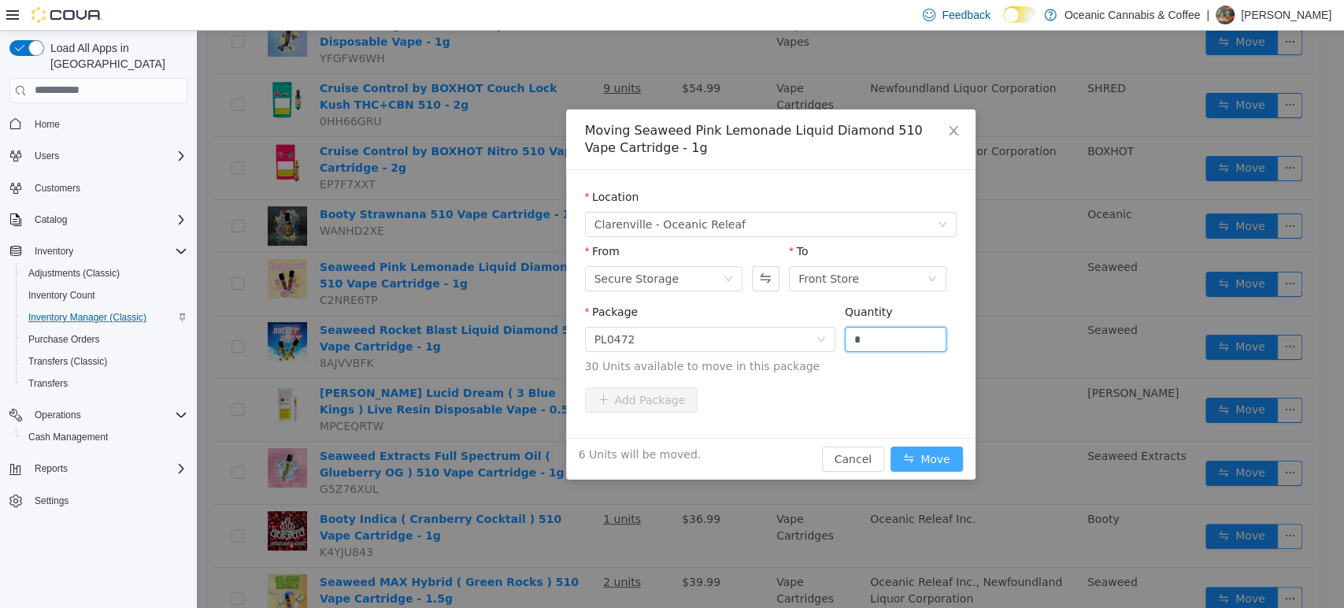
click at [937, 456] on button "Move" at bounding box center [927, 458] width 72 height 25
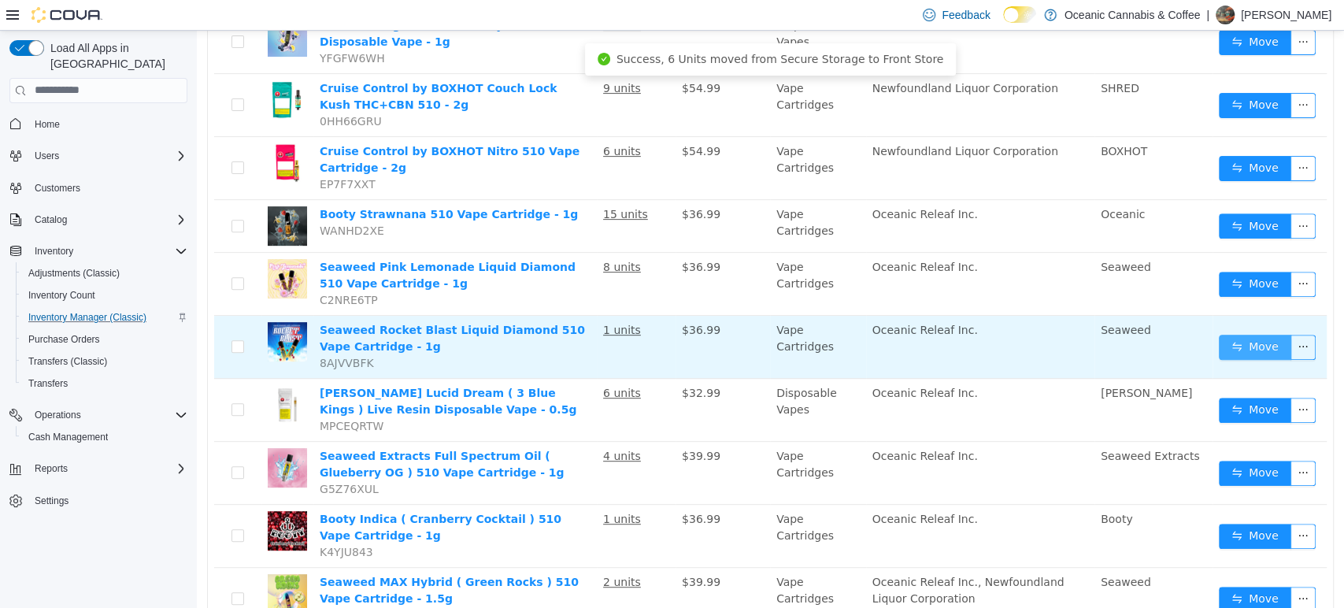
click at [1247, 340] on button "Move" at bounding box center [1255, 346] width 72 height 25
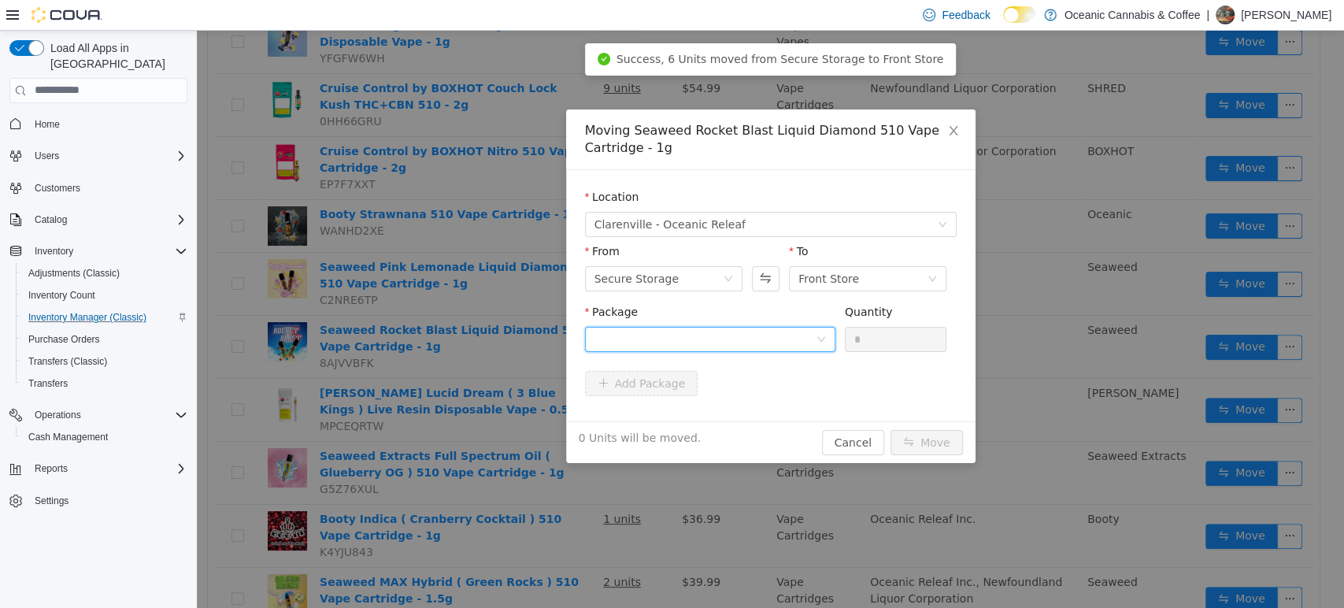
click at [775, 340] on div at bounding box center [705, 339] width 221 height 24
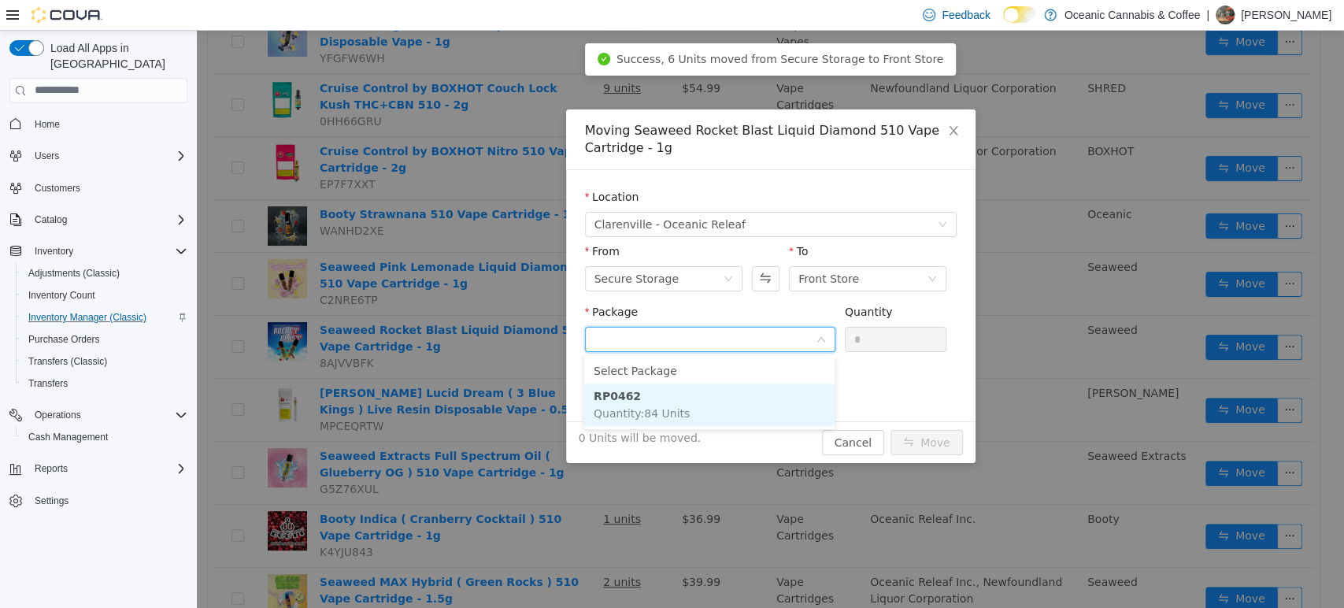
drag, startPoint x: 761, startPoint y: 401, endPoint x: 797, endPoint y: 378, distance: 42.8
click at [761, 403] on li "RP0462 Quantity : 84 Units" at bounding box center [709, 404] width 250 height 43
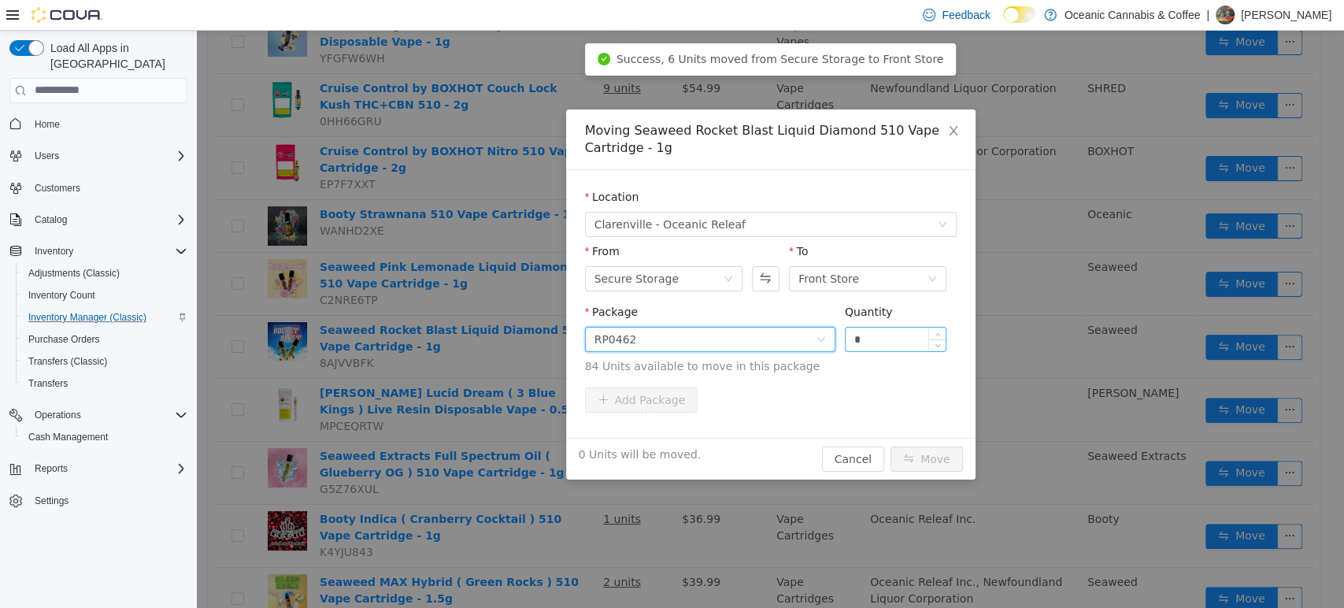
click at [863, 336] on input "*" at bounding box center [896, 339] width 101 height 24
click at [891, 446] on button "Move" at bounding box center [927, 458] width 72 height 25
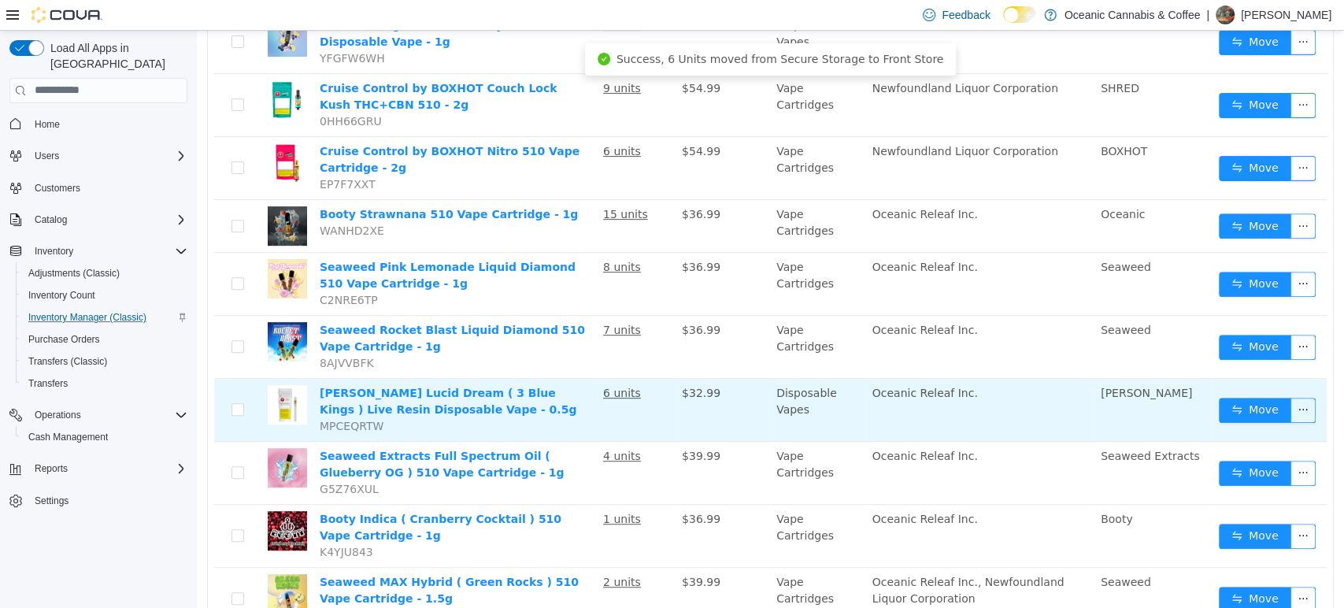
scroll to position [437, 0]
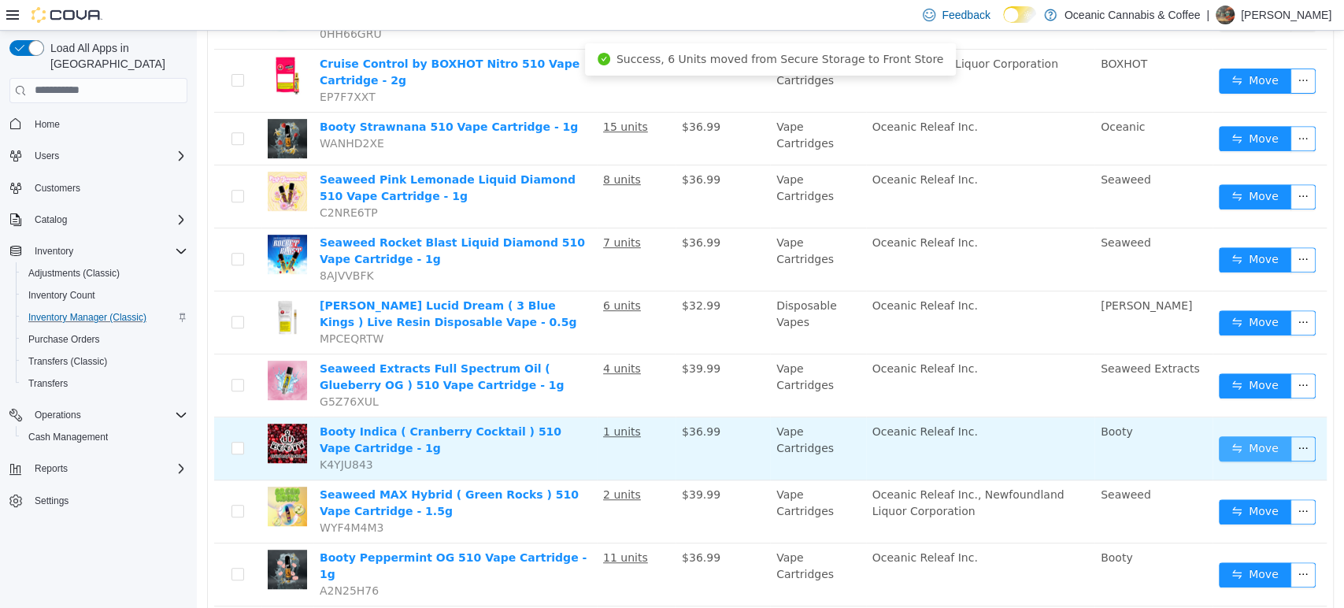
click at [1262, 445] on button "Move" at bounding box center [1255, 447] width 72 height 25
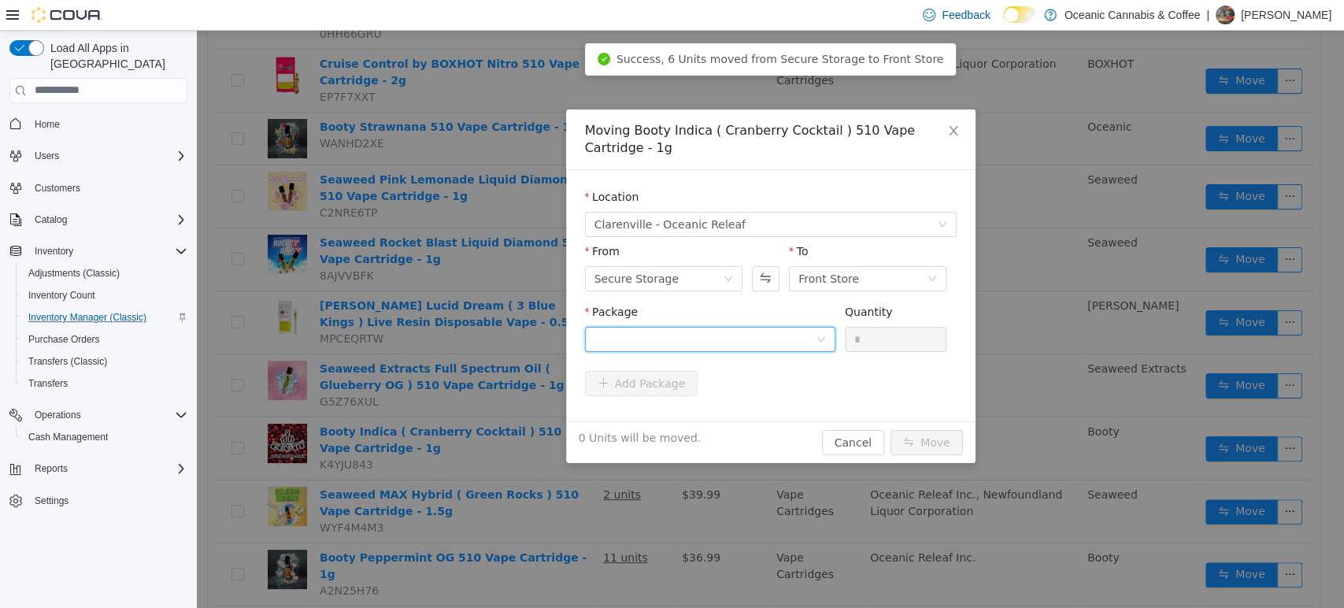
click at [786, 330] on div at bounding box center [705, 339] width 221 height 24
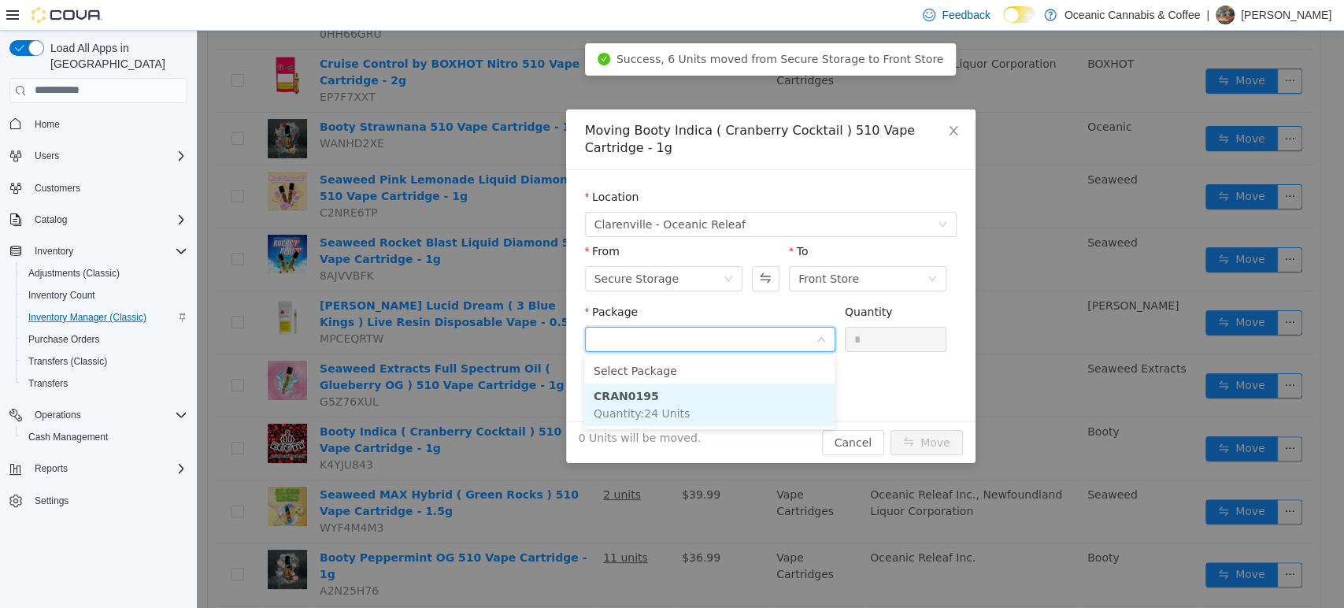
click at [766, 393] on li "CRAN0195 Quantity : 24 Units" at bounding box center [709, 404] width 250 height 43
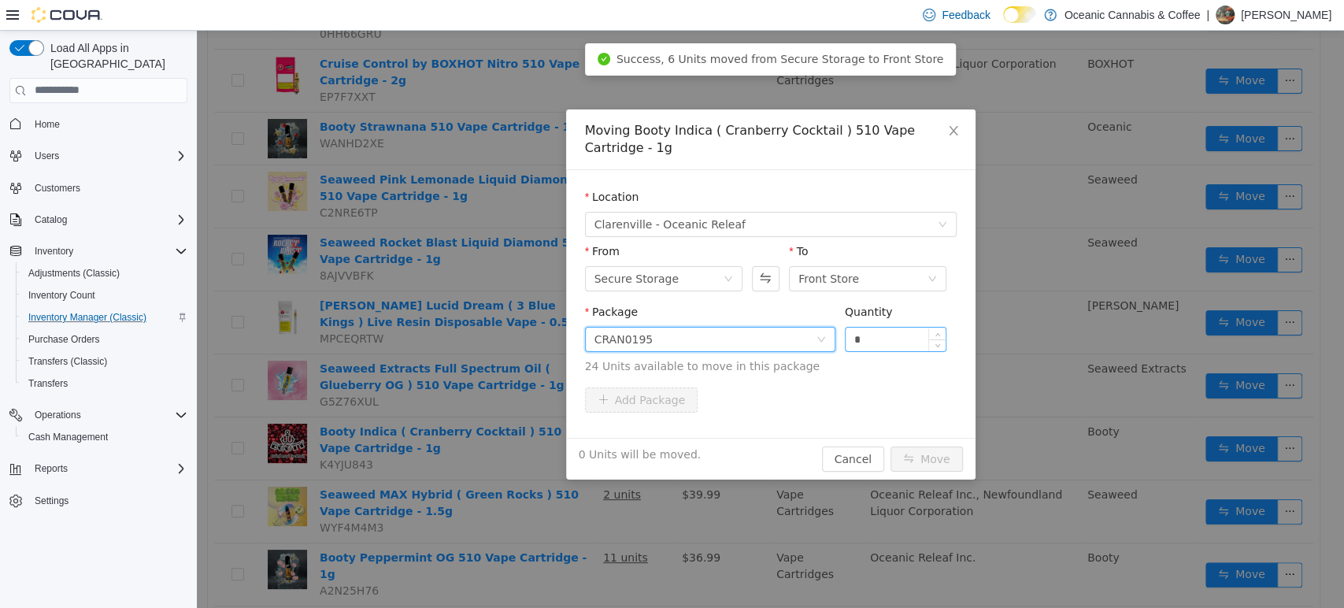
click at [884, 346] on input "*" at bounding box center [896, 339] width 101 height 24
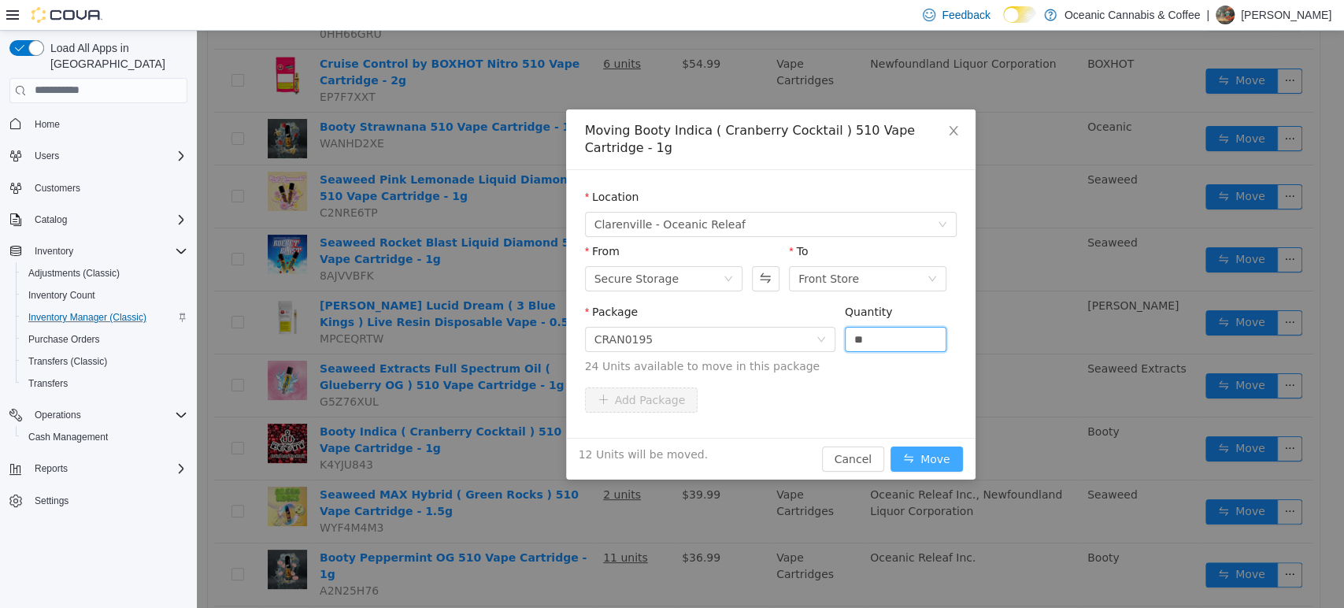
click at [934, 463] on button "Move" at bounding box center [927, 458] width 72 height 25
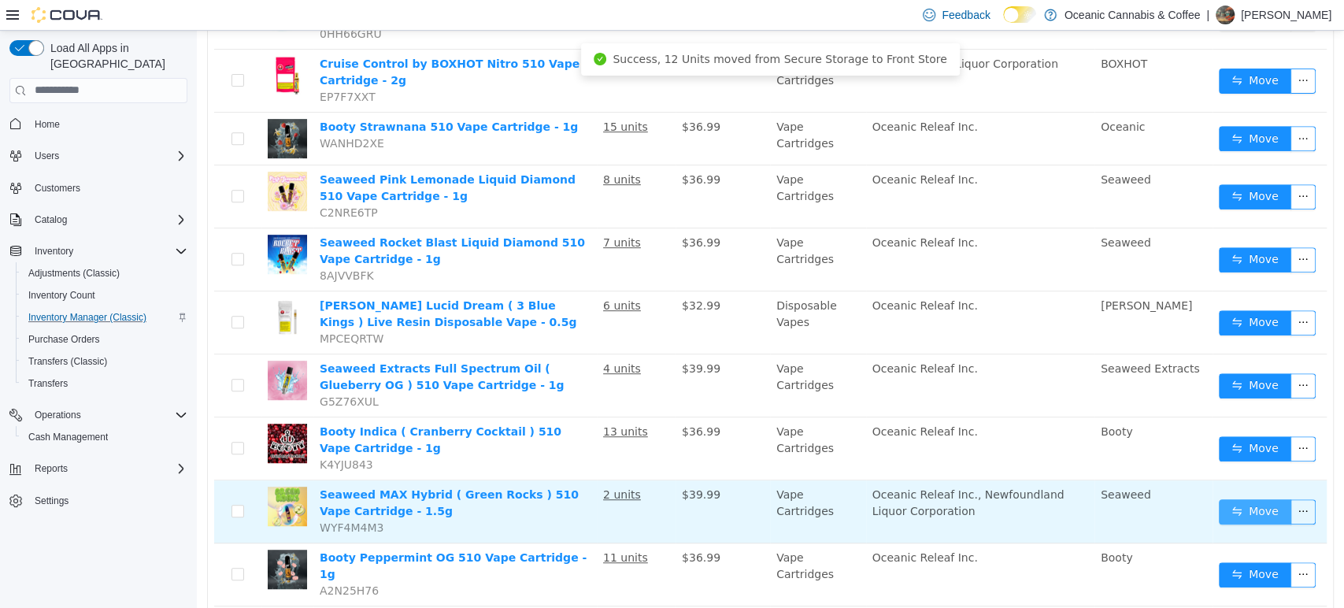
click at [1235, 500] on button "Move" at bounding box center [1255, 510] width 72 height 25
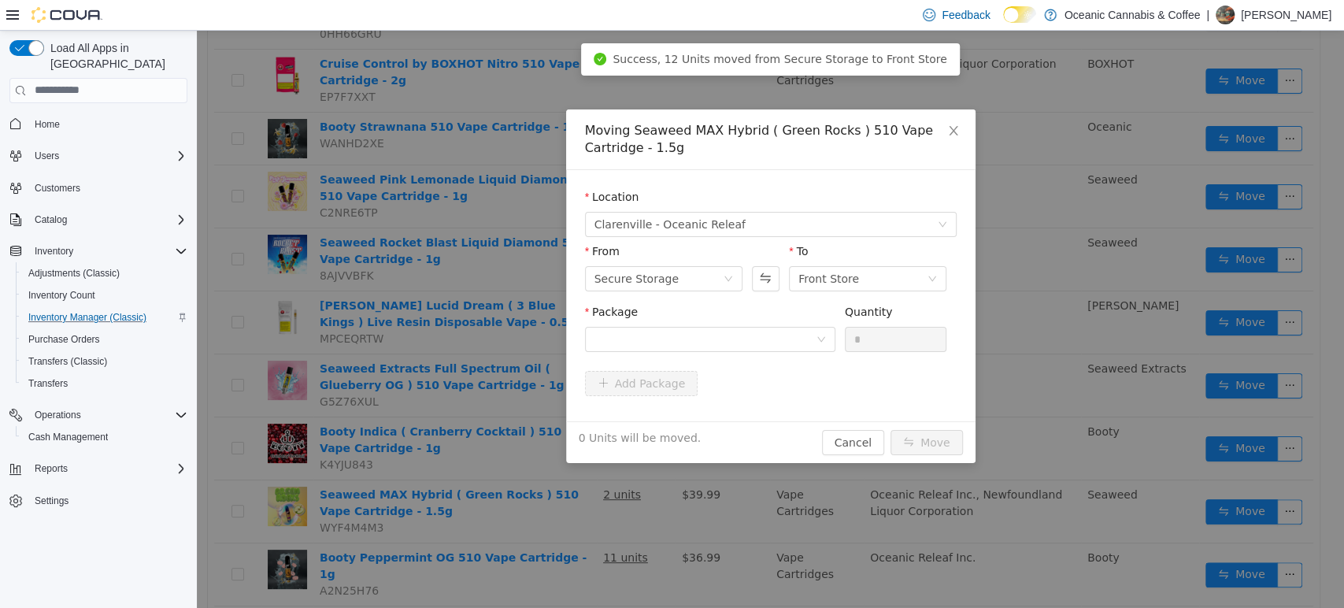
click at [704, 321] on div "Package" at bounding box center [710, 314] width 250 height 23
click at [712, 339] on div at bounding box center [705, 339] width 221 height 24
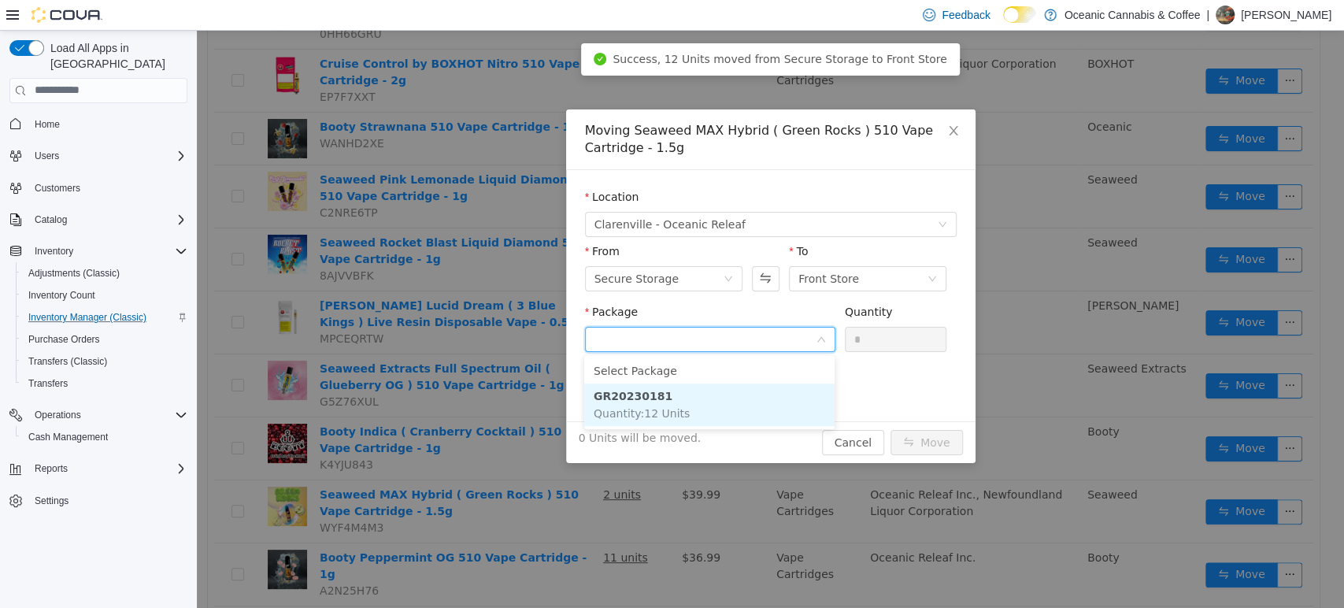
click at [706, 400] on li "GR20230181 Quantity : 12 Units" at bounding box center [709, 404] width 250 height 43
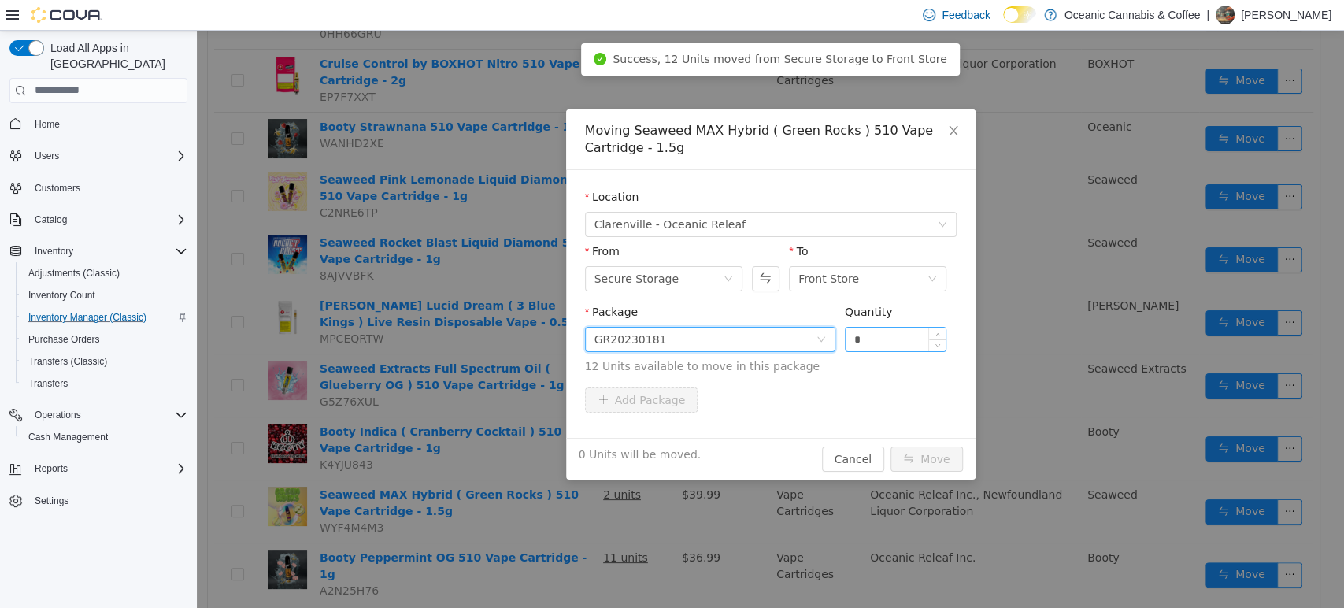
click at [882, 333] on input "*" at bounding box center [896, 339] width 101 height 24
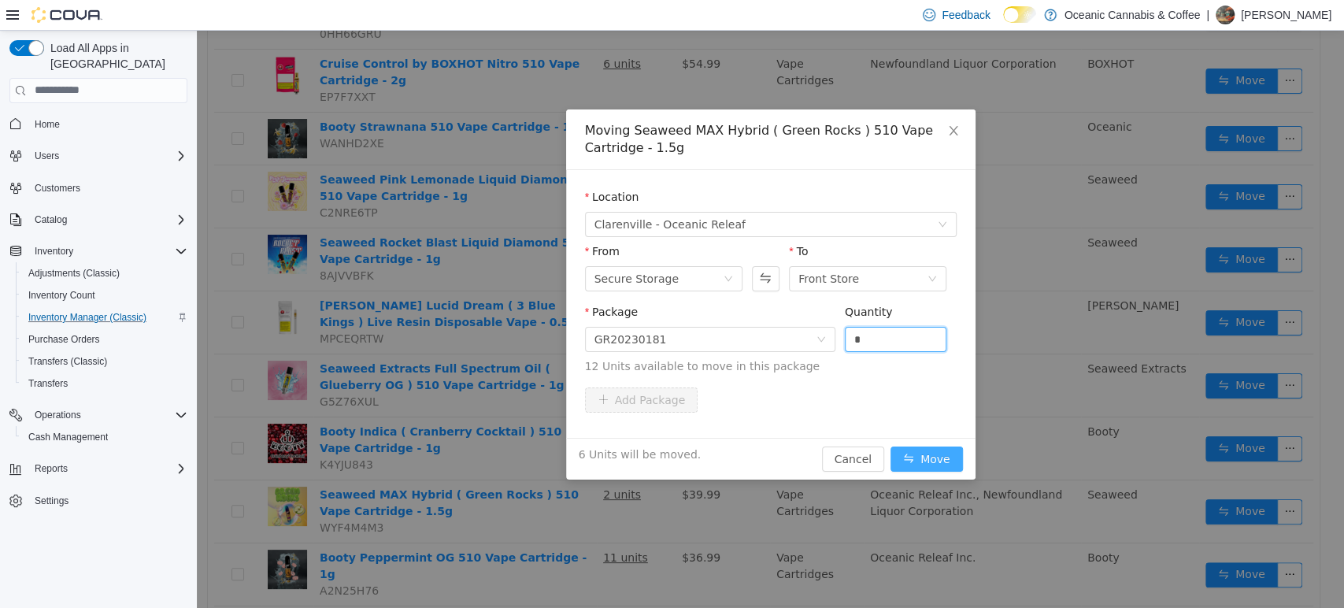
click at [926, 455] on button "Move" at bounding box center [927, 458] width 72 height 25
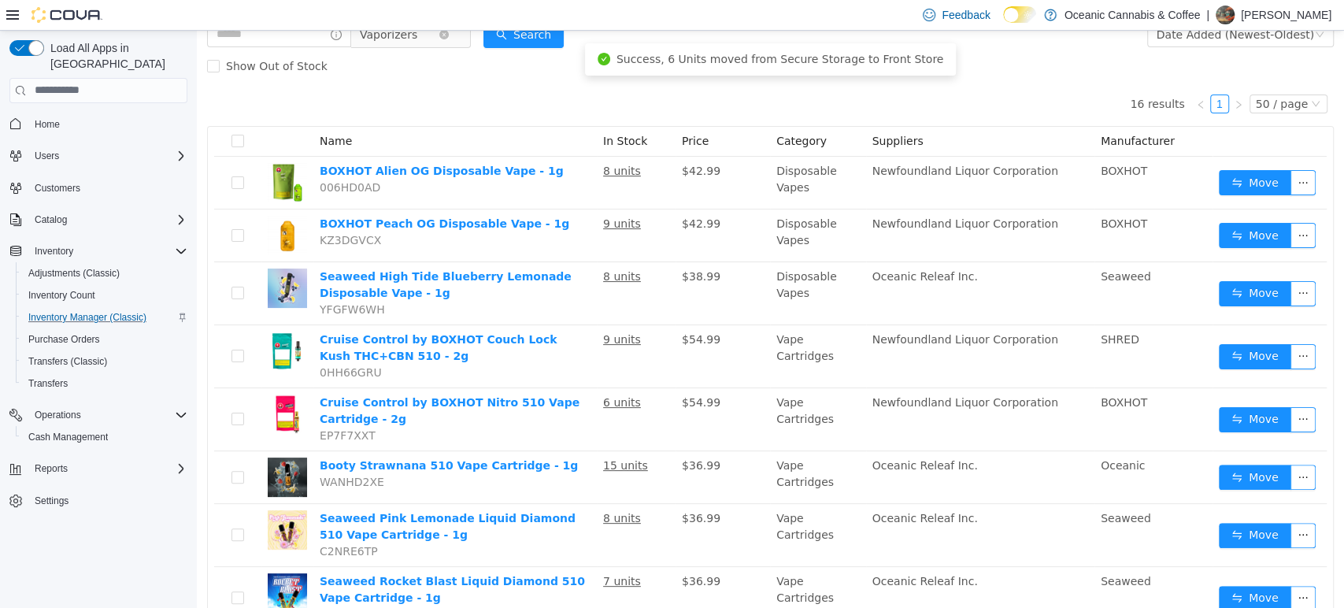
scroll to position [0, 0]
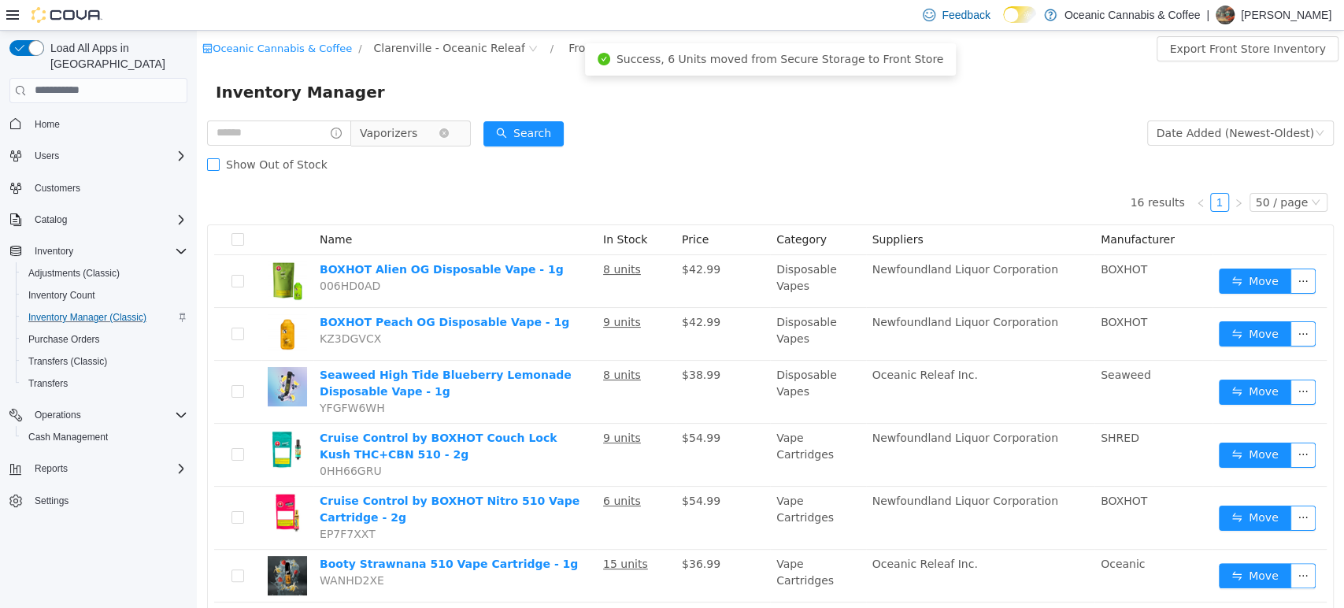
click at [250, 162] on span "Show Out of Stock" at bounding box center [277, 163] width 114 height 13
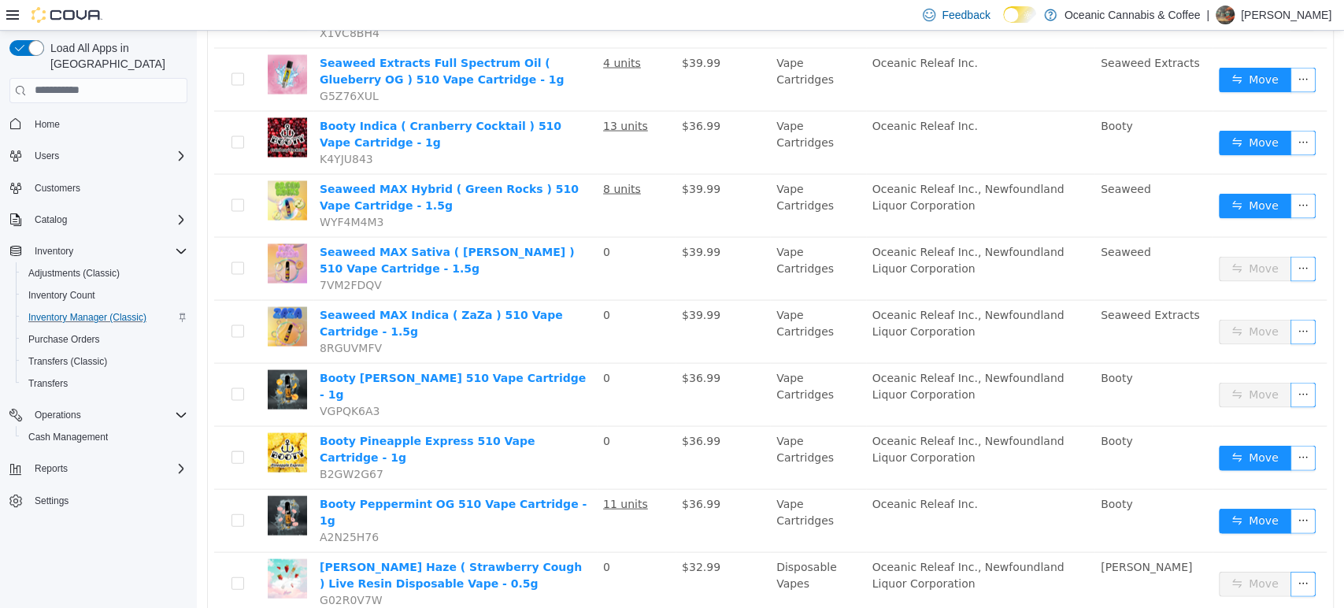
scroll to position [2099, 0]
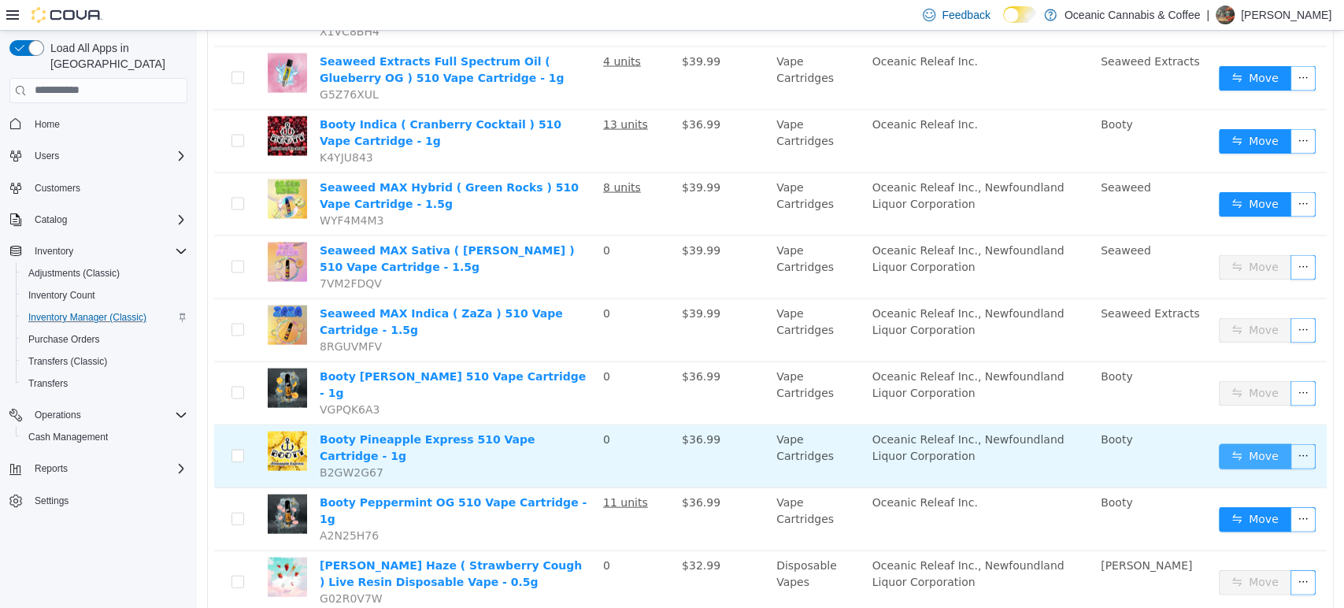
click at [1242, 443] on button "Move" at bounding box center [1255, 455] width 72 height 25
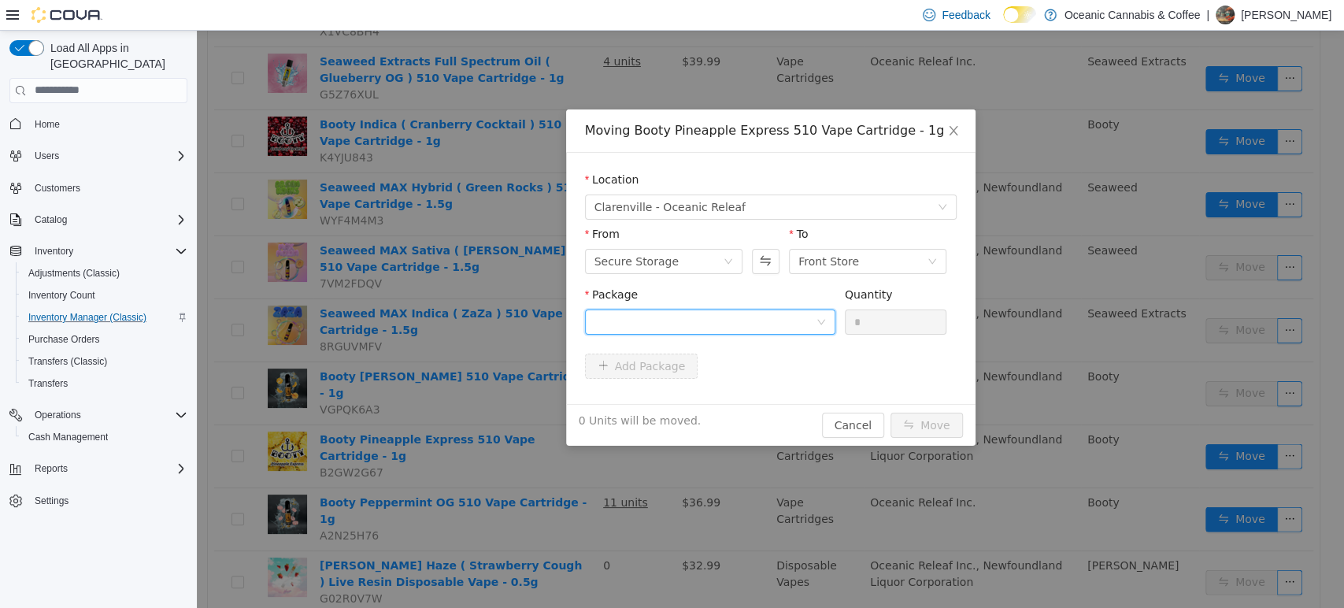
click at [781, 326] on div at bounding box center [705, 321] width 221 height 24
click at [795, 377] on li "PINE0396 Quantity : 138 Units" at bounding box center [709, 387] width 250 height 43
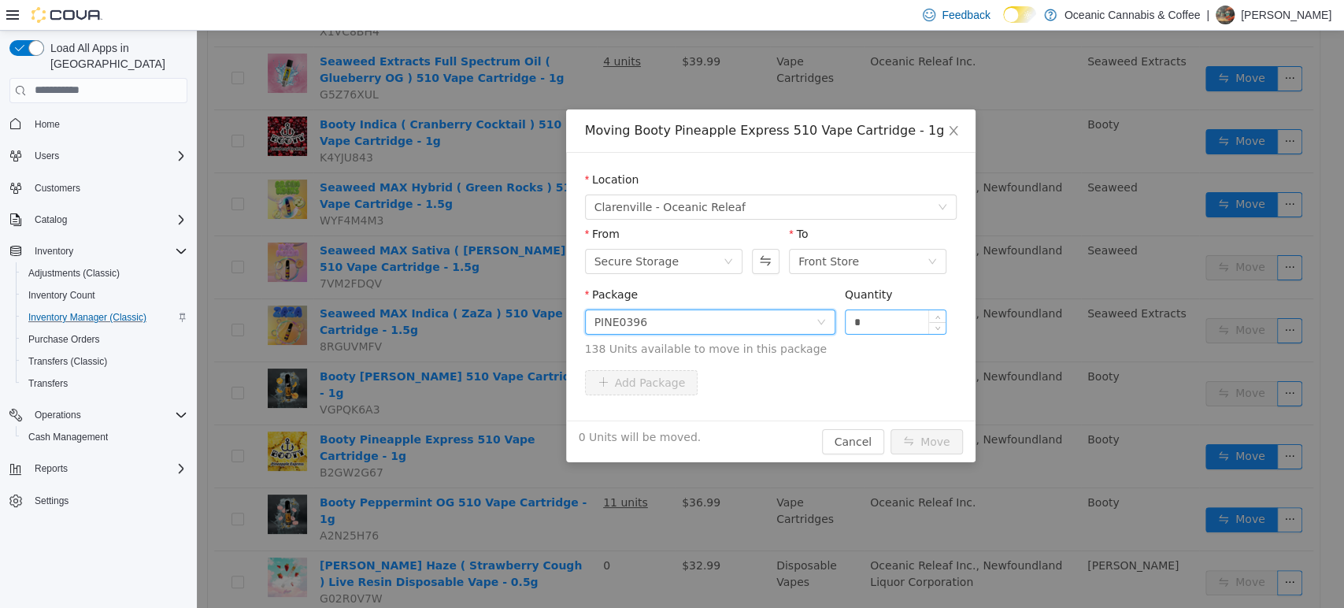
click at [865, 323] on input "*" at bounding box center [896, 321] width 101 height 24
click at [943, 442] on button "Move" at bounding box center [927, 440] width 72 height 25
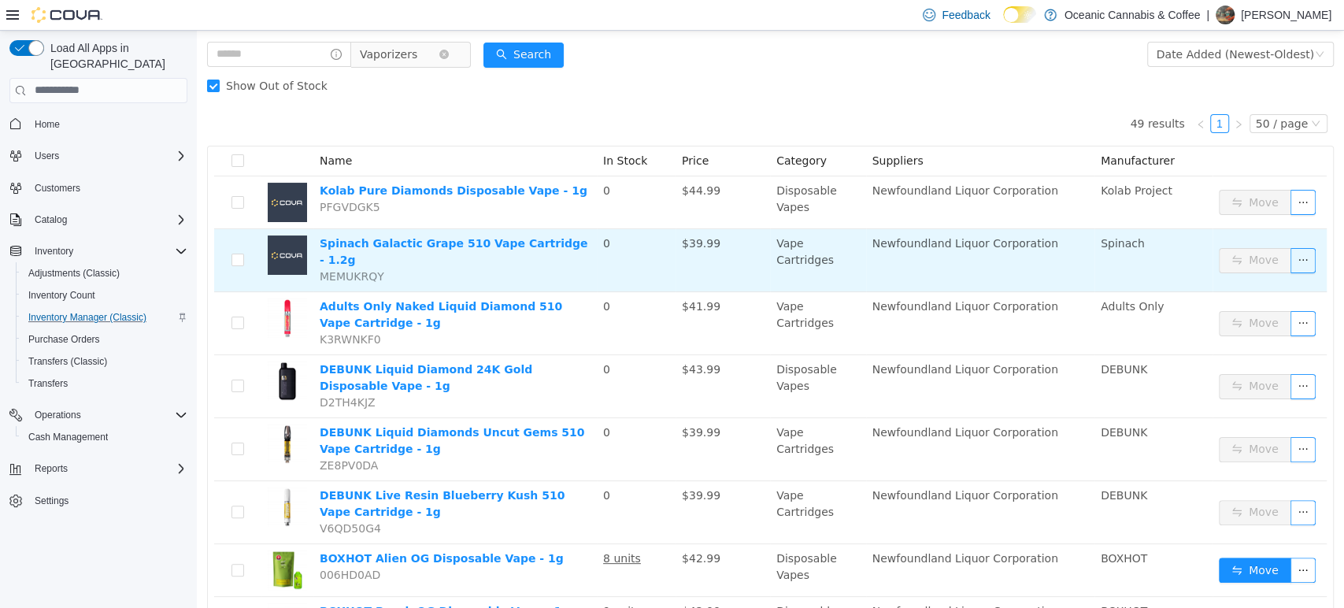
scroll to position [0, 0]
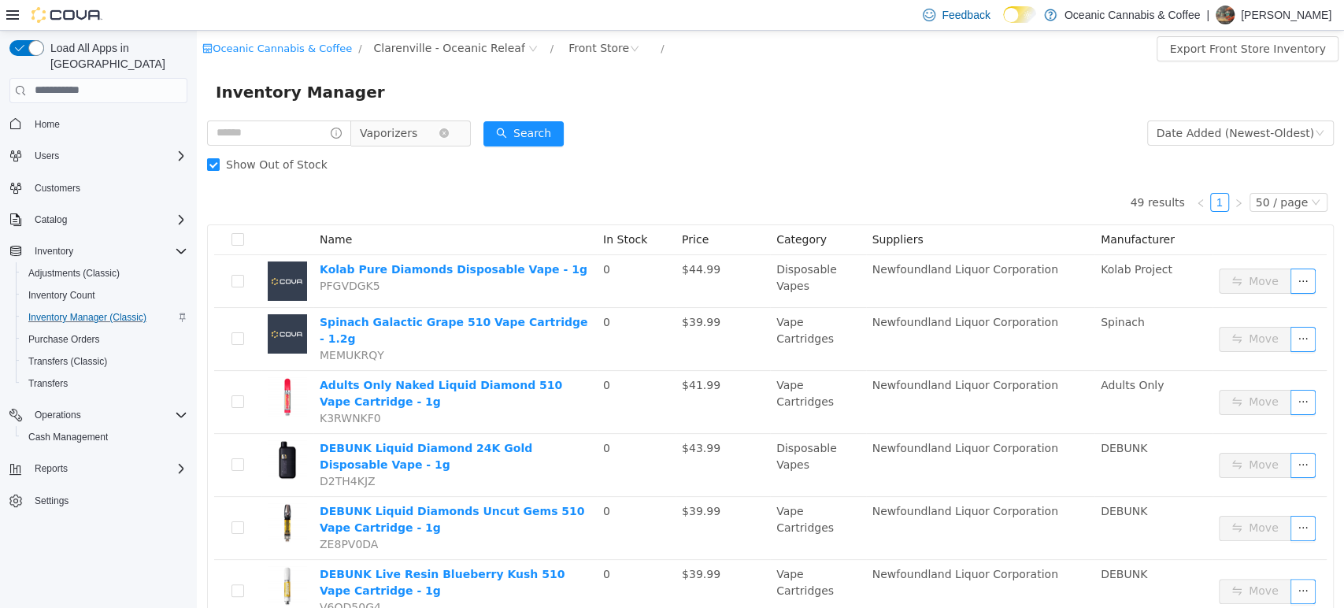
click at [416, 135] on span "Vaporizers" at bounding box center [388, 132] width 57 height 24
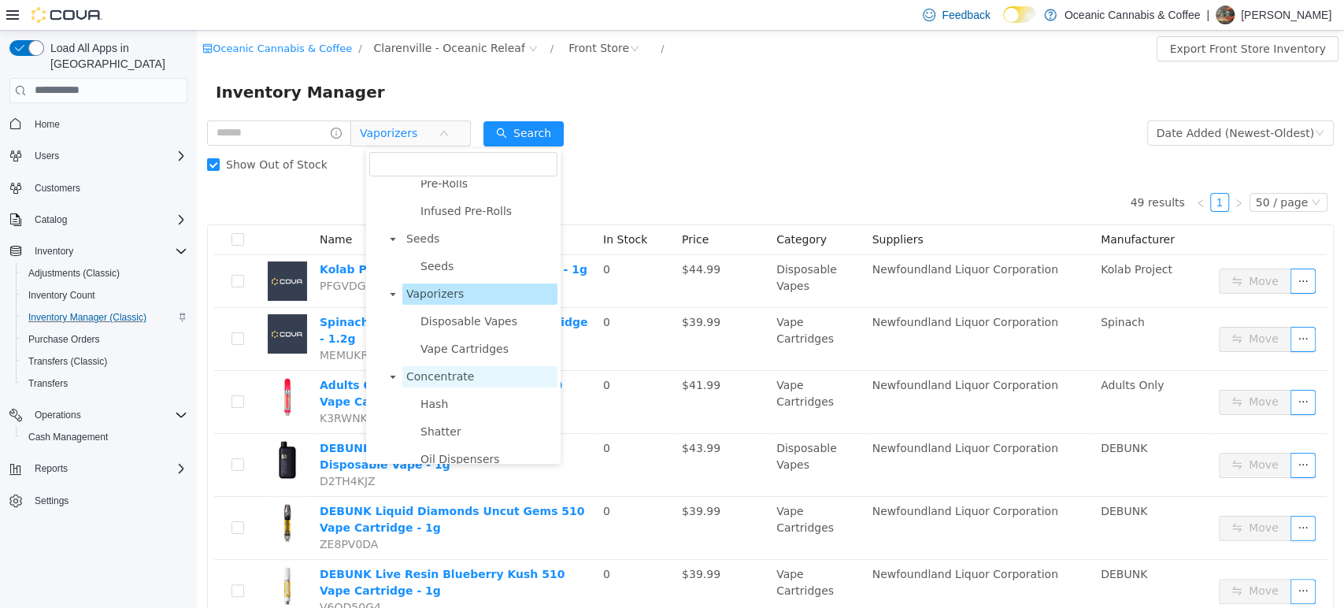
click at [446, 387] on span "Concentrate" at bounding box center [479, 375] width 155 height 21
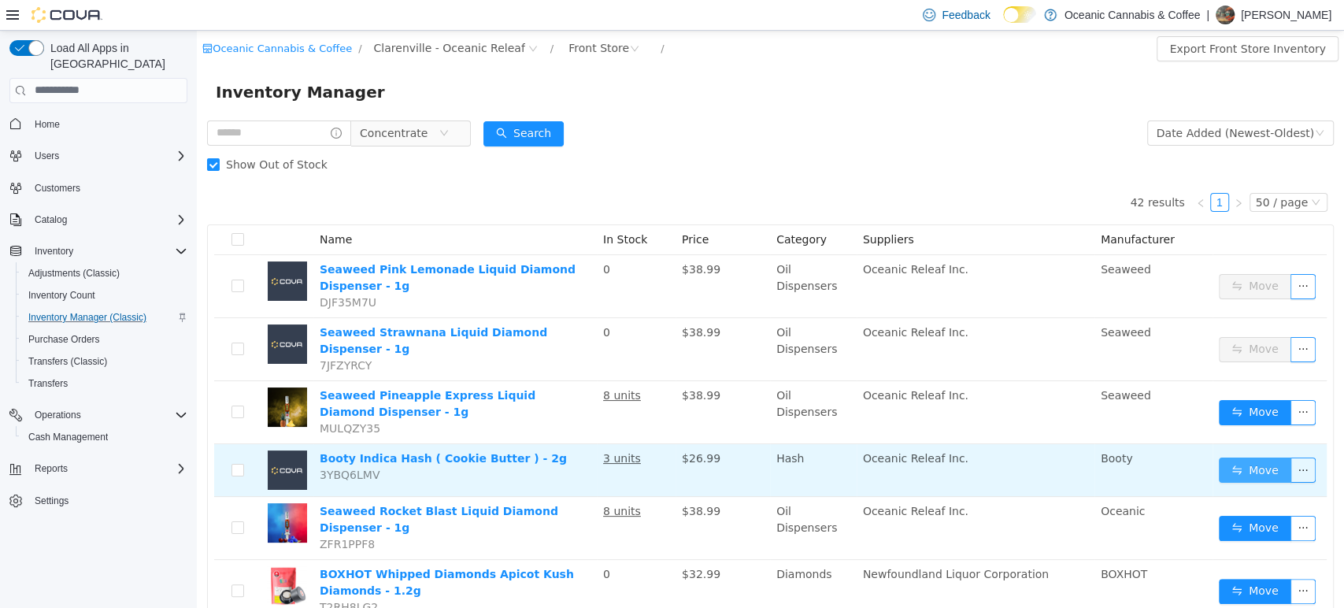
click at [1219, 458] on button "Move" at bounding box center [1255, 469] width 72 height 25
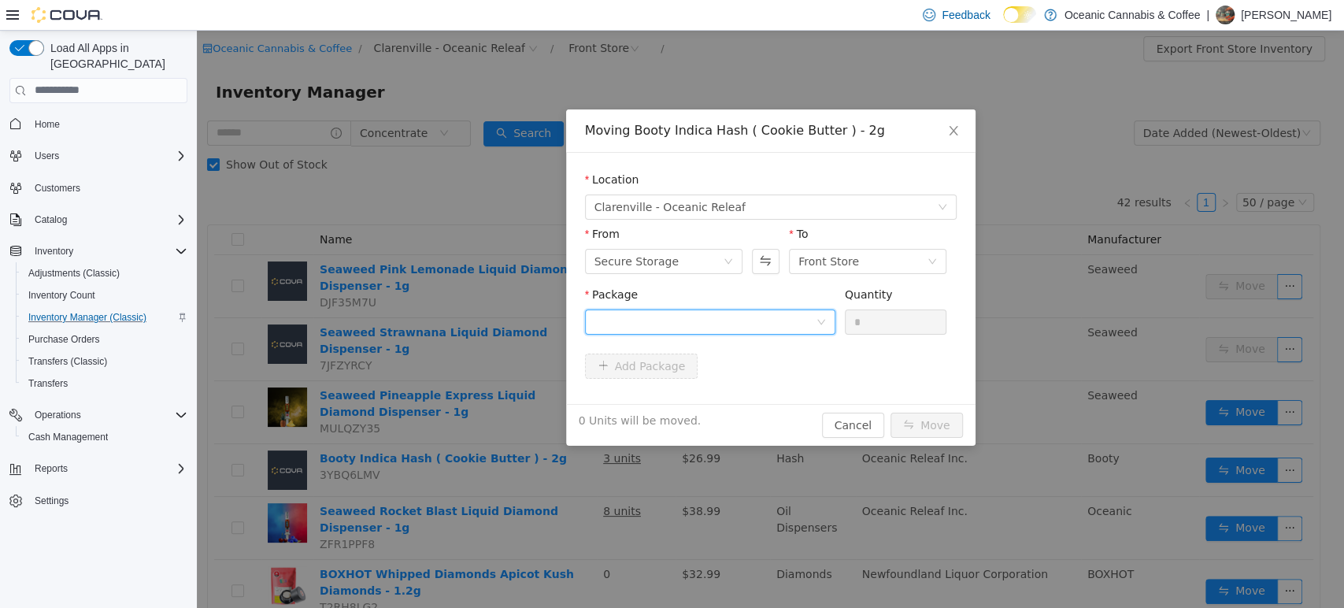
click at [796, 328] on div at bounding box center [705, 321] width 221 height 24
click at [815, 376] on li "BC0209H Quantity : 48 Units" at bounding box center [709, 386] width 250 height 43
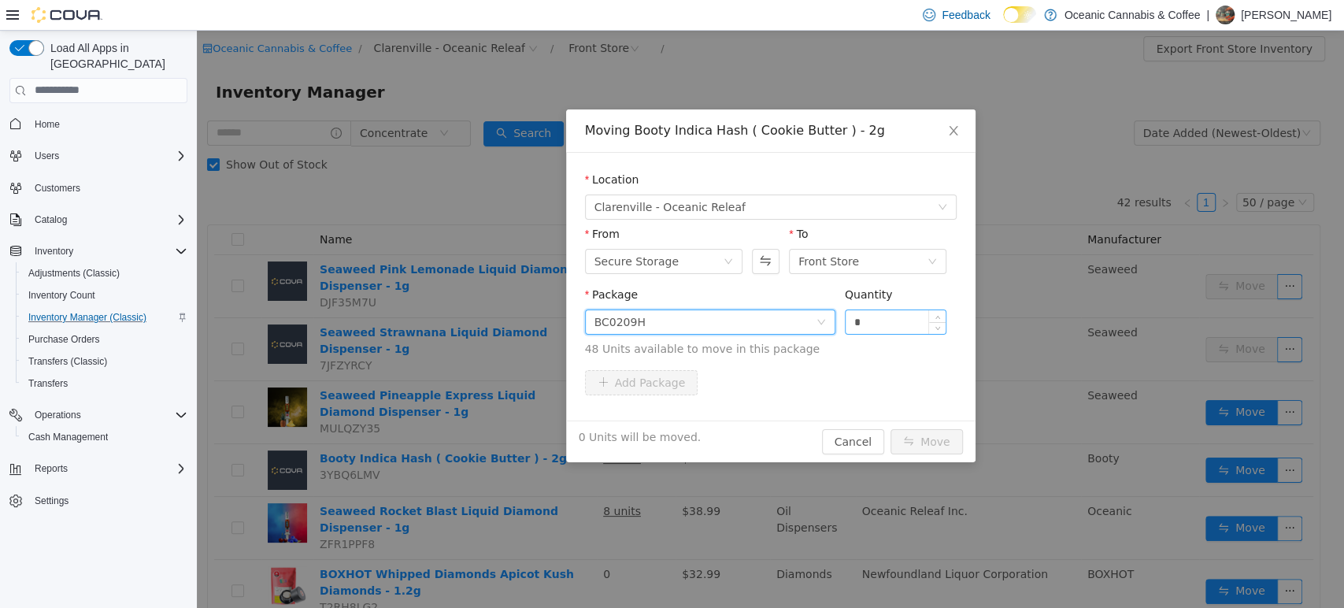
click at [913, 312] on input "*" at bounding box center [896, 321] width 101 height 24
click at [891, 428] on button "Move" at bounding box center [927, 440] width 72 height 25
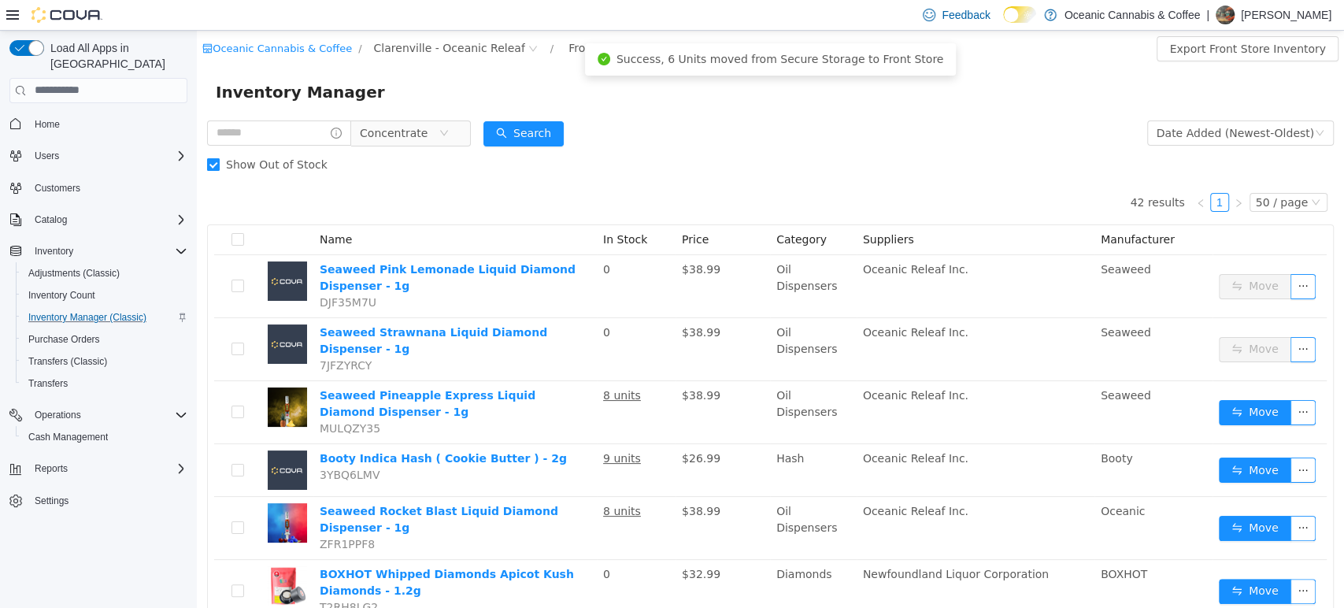
click at [298, 169] on span "Show Out of Stock" at bounding box center [277, 163] width 114 height 13
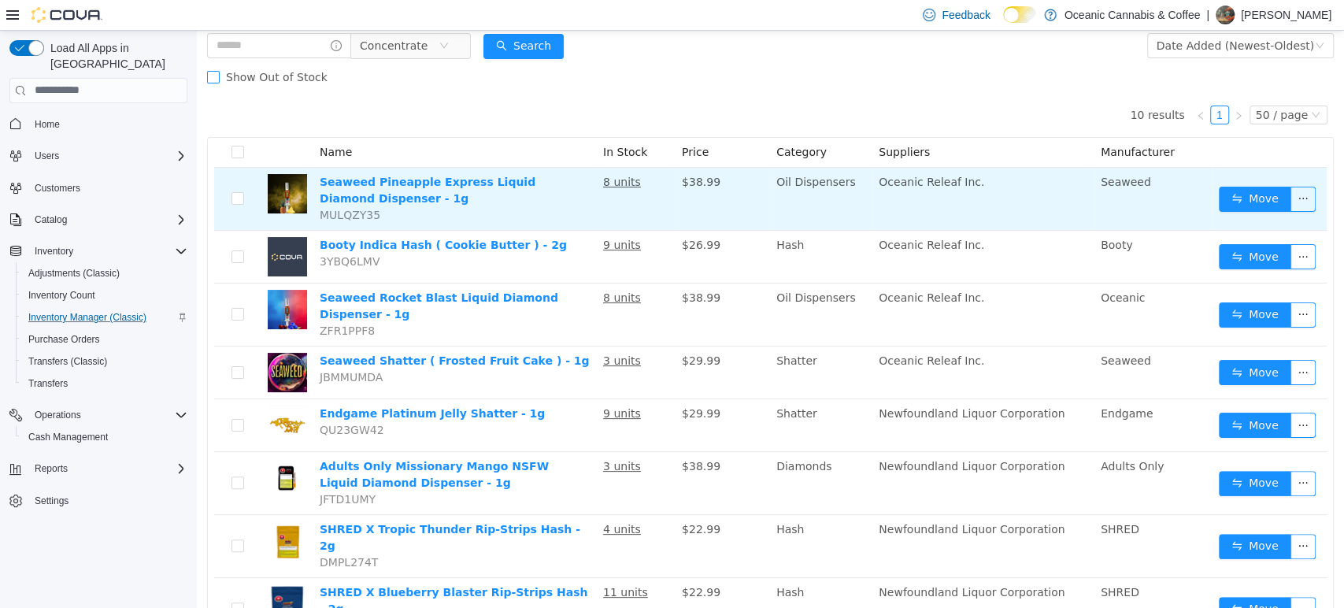
scroll to position [175, 0]
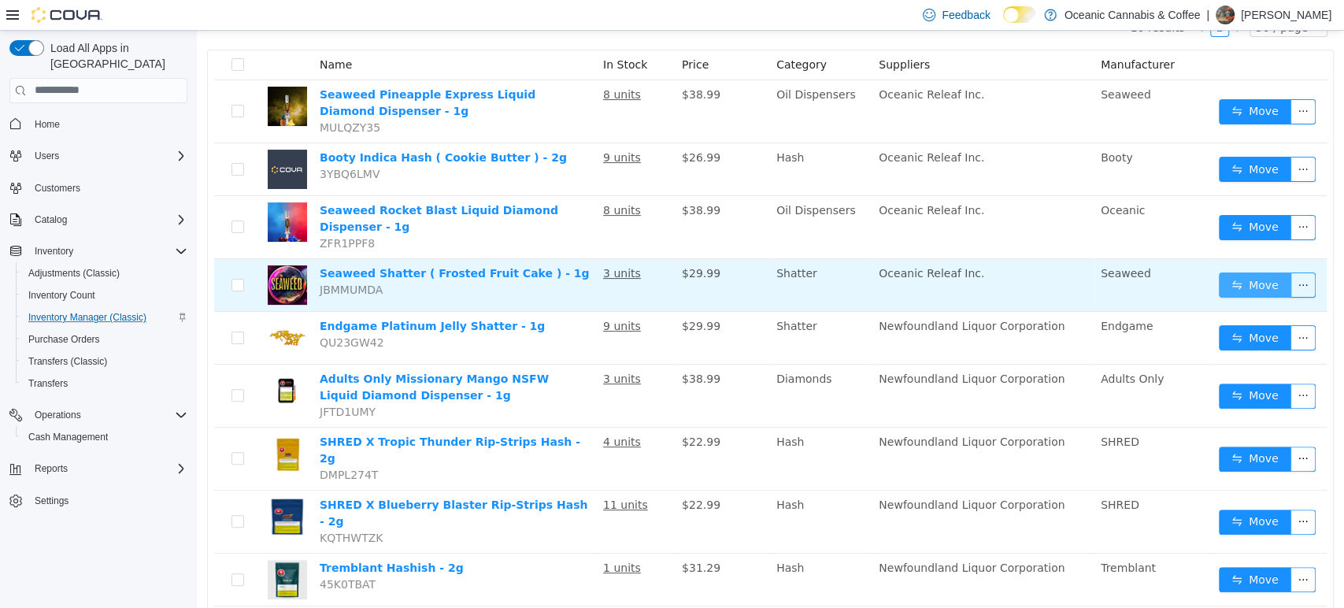
click at [1249, 272] on button "Move" at bounding box center [1255, 284] width 72 height 25
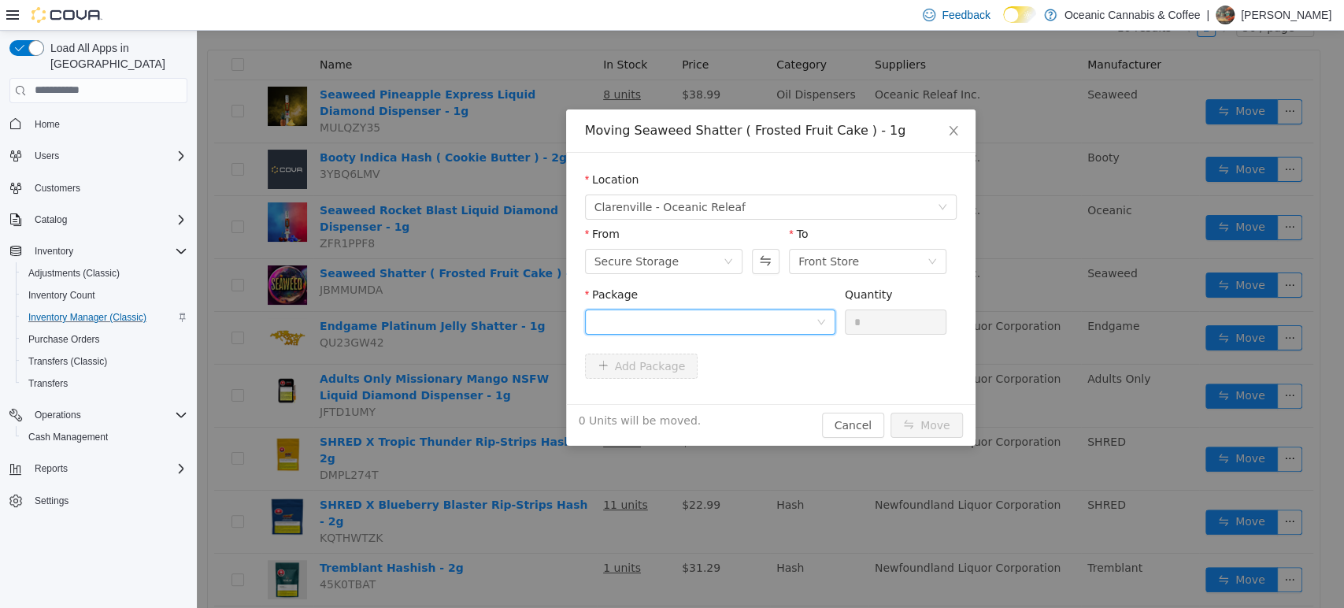
click at [724, 322] on div at bounding box center [705, 321] width 221 height 24
click at [717, 378] on li "FFC0404 Quantity : 12 Units" at bounding box center [709, 386] width 250 height 43
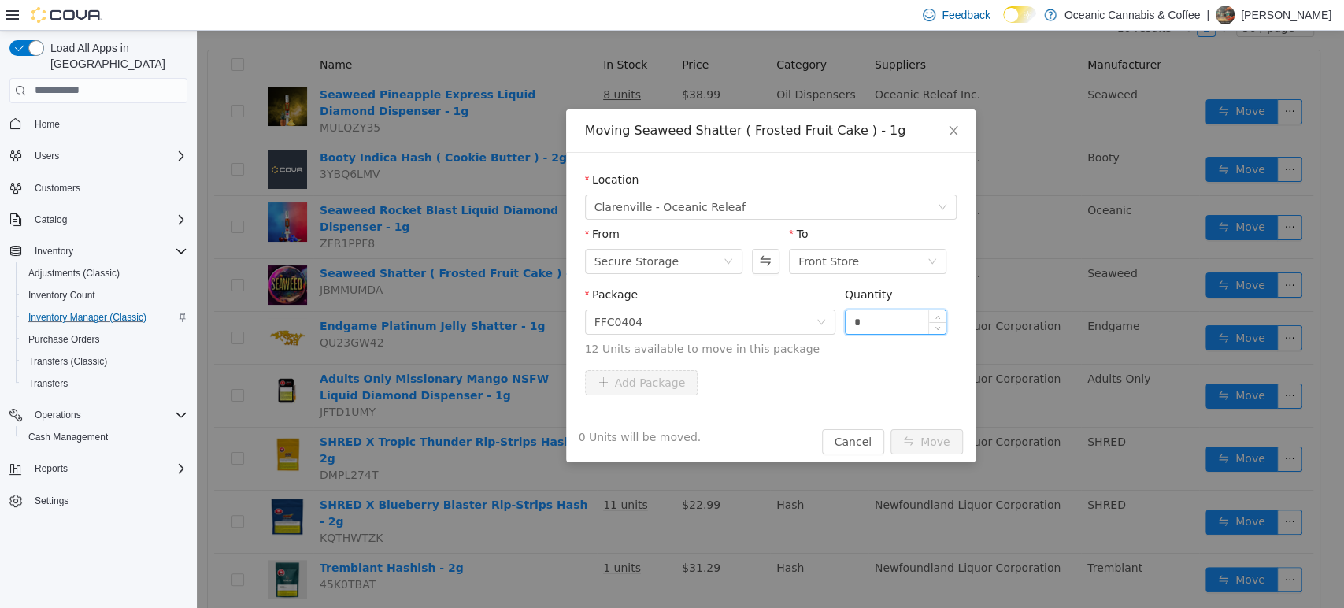
click at [876, 316] on input "*" at bounding box center [896, 321] width 101 height 24
click at [939, 429] on button "Move" at bounding box center [927, 440] width 72 height 25
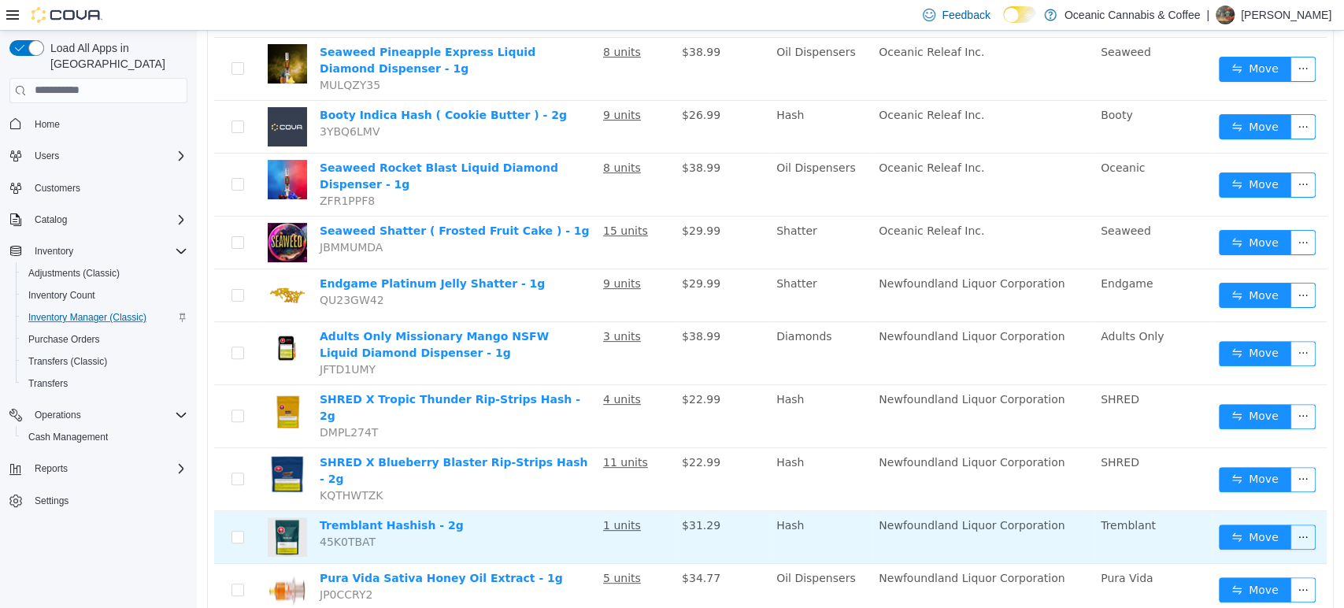
scroll to position [239, 0]
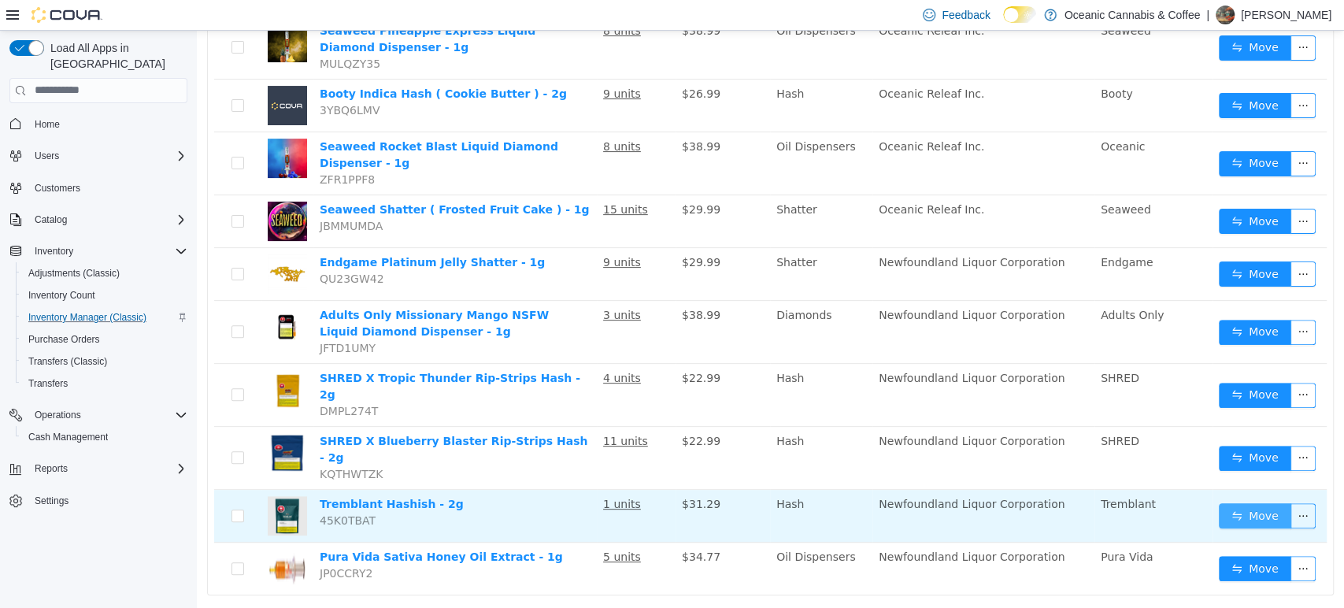
click at [1243, 502] on button "Move" at bounding box center [1255, 514] width 72 height 25
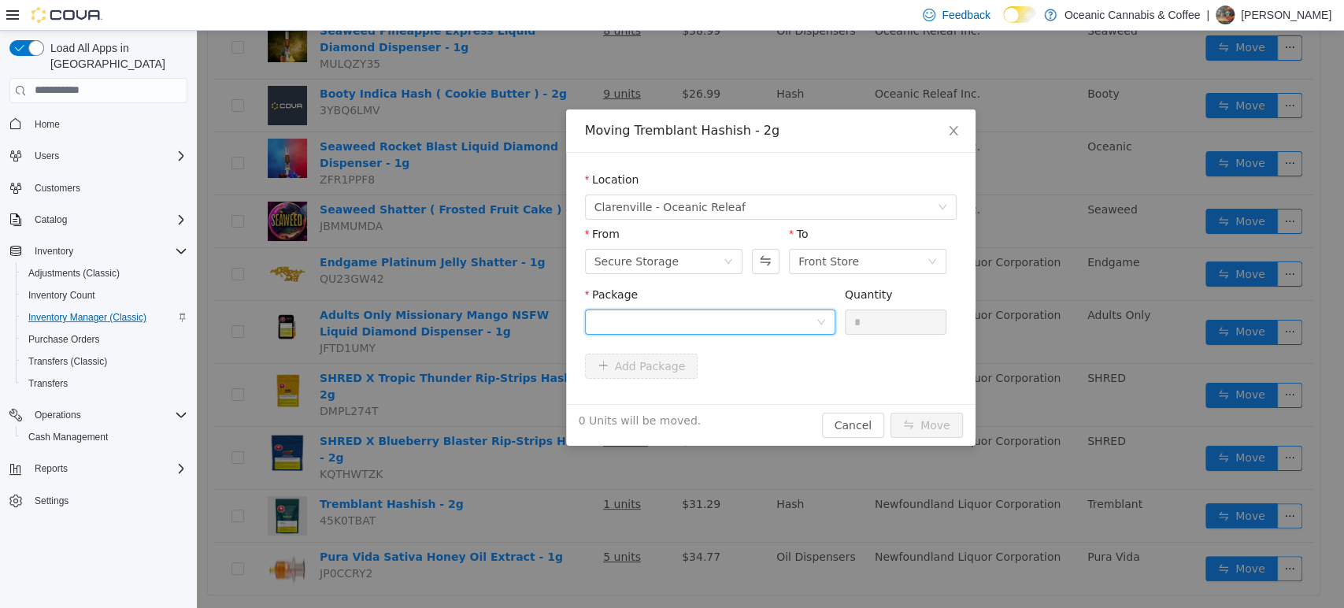
click at [728, 318] on div at bounding box center [705, 321] width 221 height 24
click at [703, 385] on li "13154250509 Quantity : 24 Units" at bounding box center [709, 386] width 250 height 43
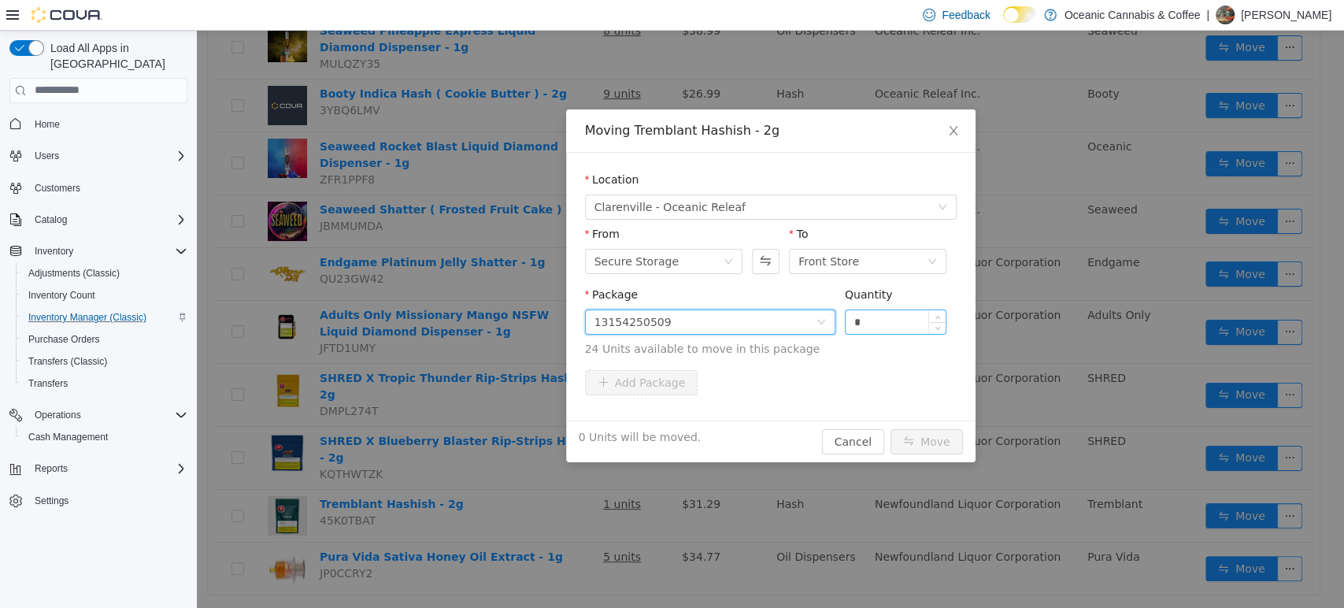
click at [869, 321] on input "*" at bounding box center [896, 321] width 101 height 24
click at [917, 440] on button "Move" at bounding box center [927, 440] width 72 height 25
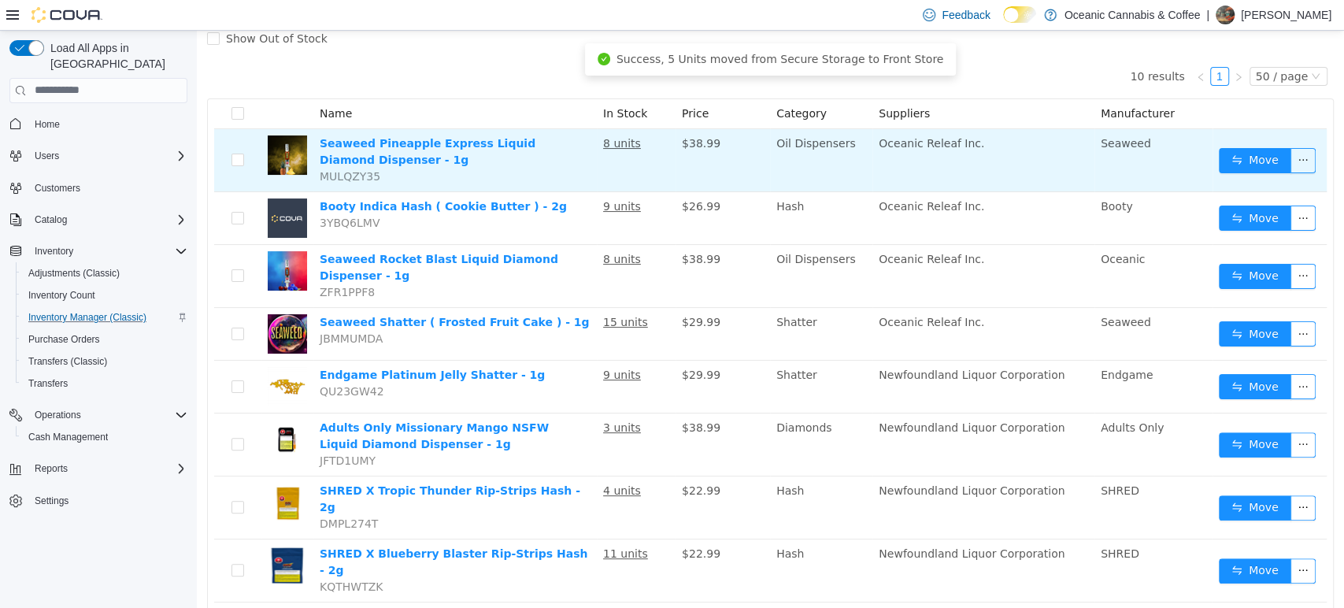
scroll to position [0, 0]
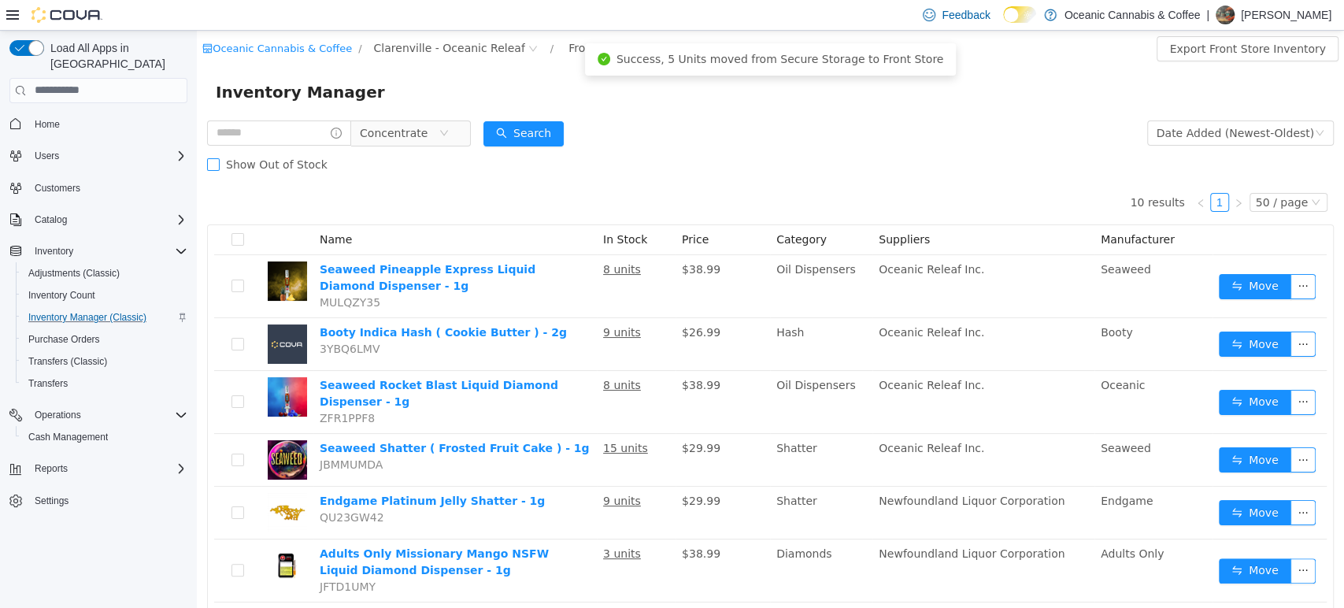
click at [269, 169] on span "Show Out of Stock" at bounding box center [277, 163] width 114 height 13
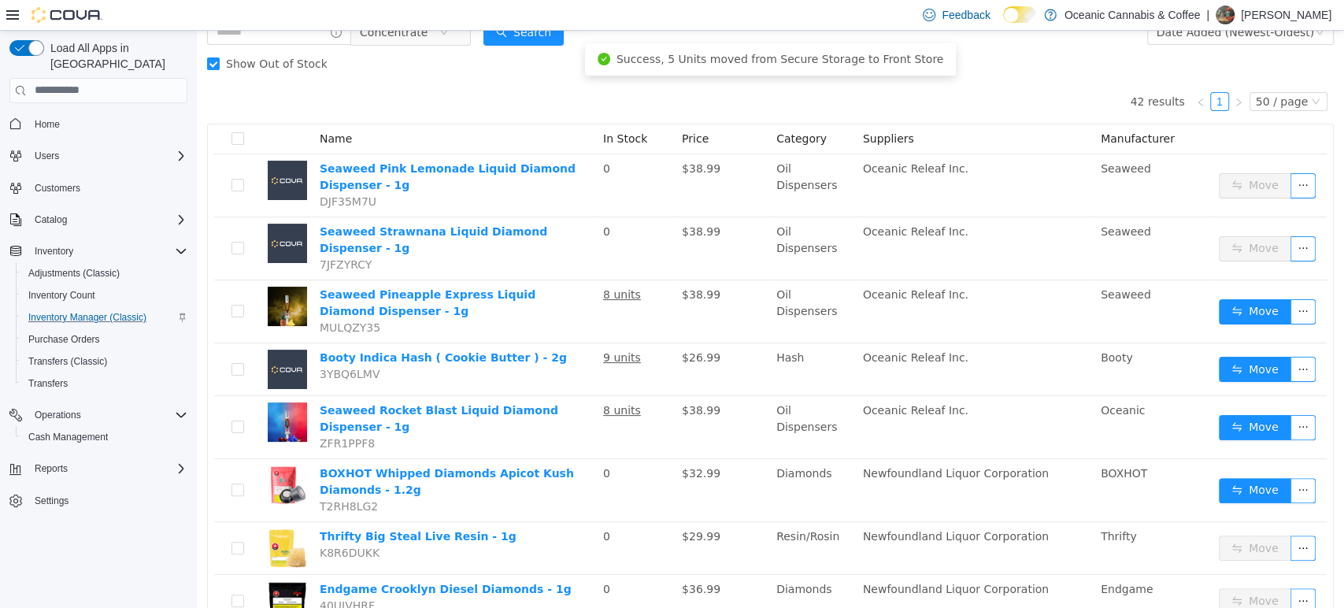
scroll to position [262, 0]
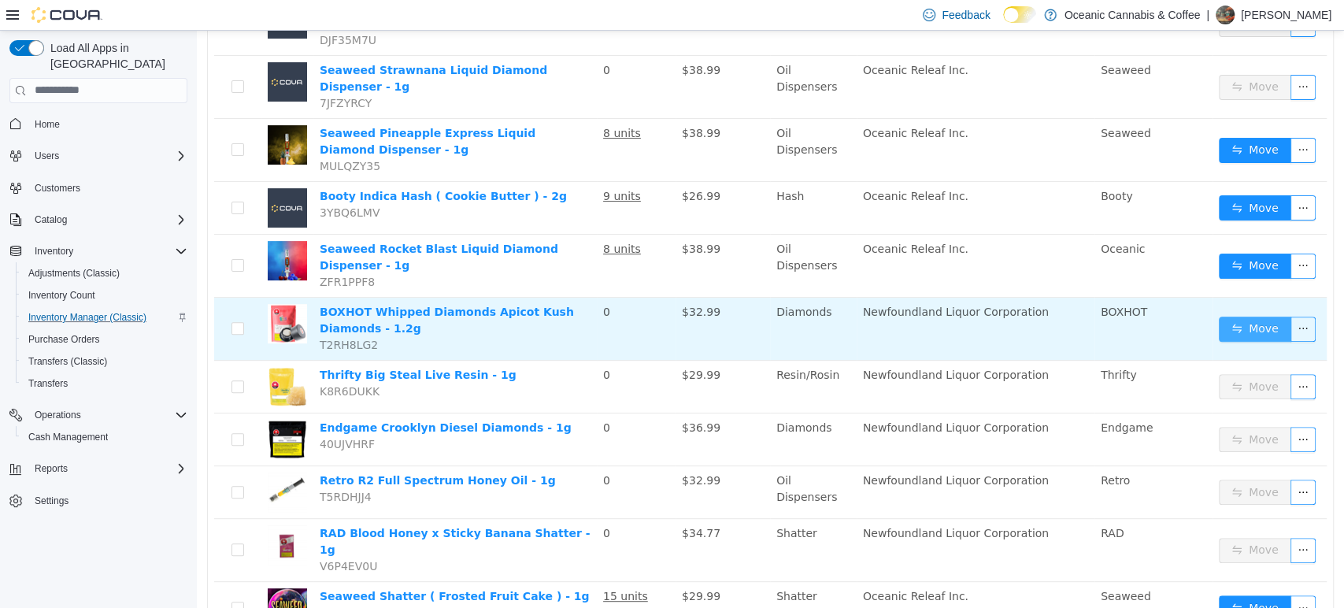
click at [1254, 316] on button "Move" at bounding box center [1255, 328] width 72 height 25
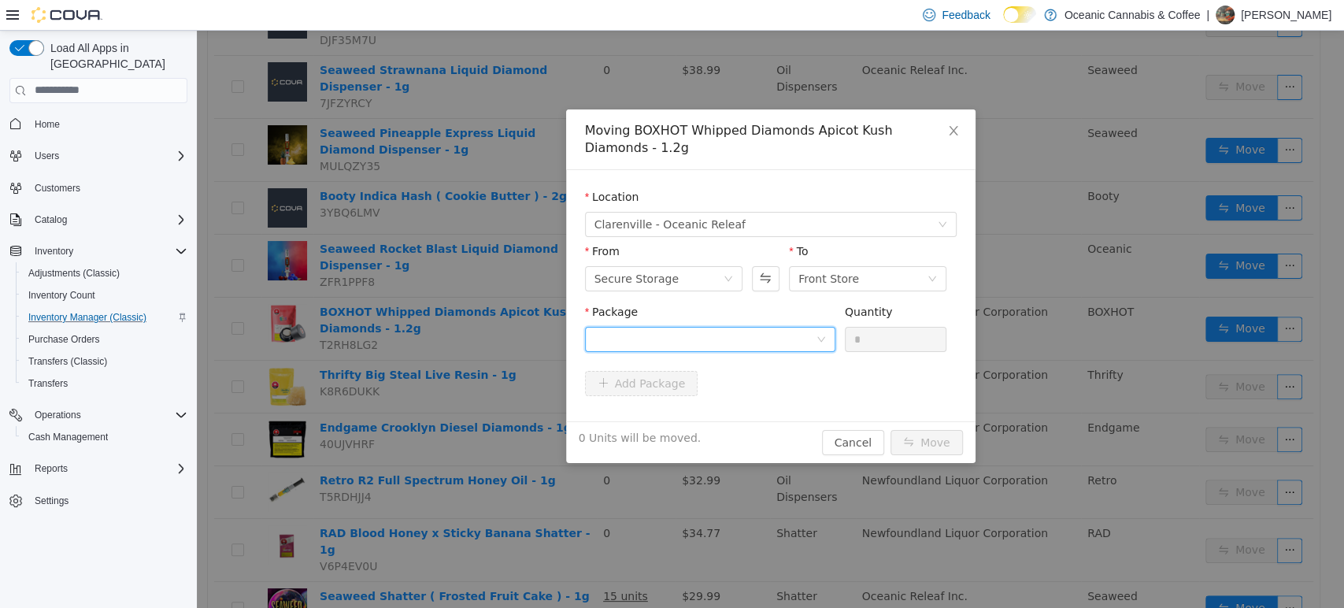
click at [743, 329] on div at bounding box center [705, 339] width 221 height 24
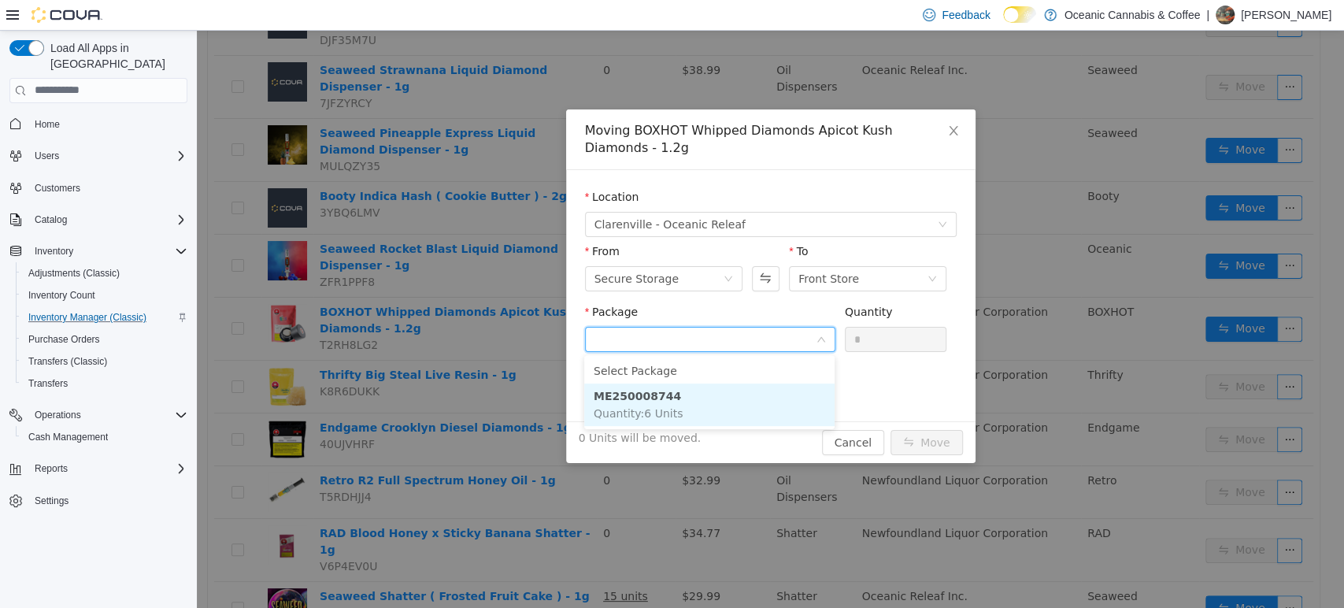
click at [724, 387] on li "ME250008744 Quantity : 6 Units" at bounding box center [709, 404] width 250 height 43
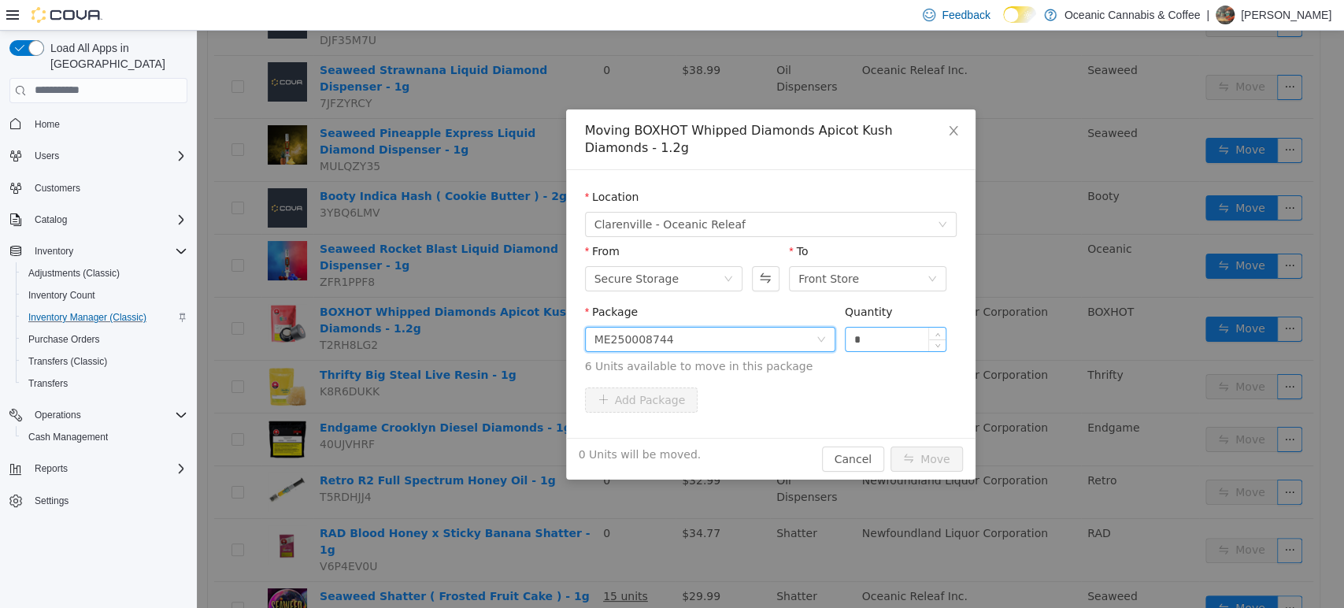
click at [882, 345] on input "*" at bounding box center [896, 339] width 101 height 24
click at [891, 446] on button "Move" at bounding box center [927, 458] width 72 height 25
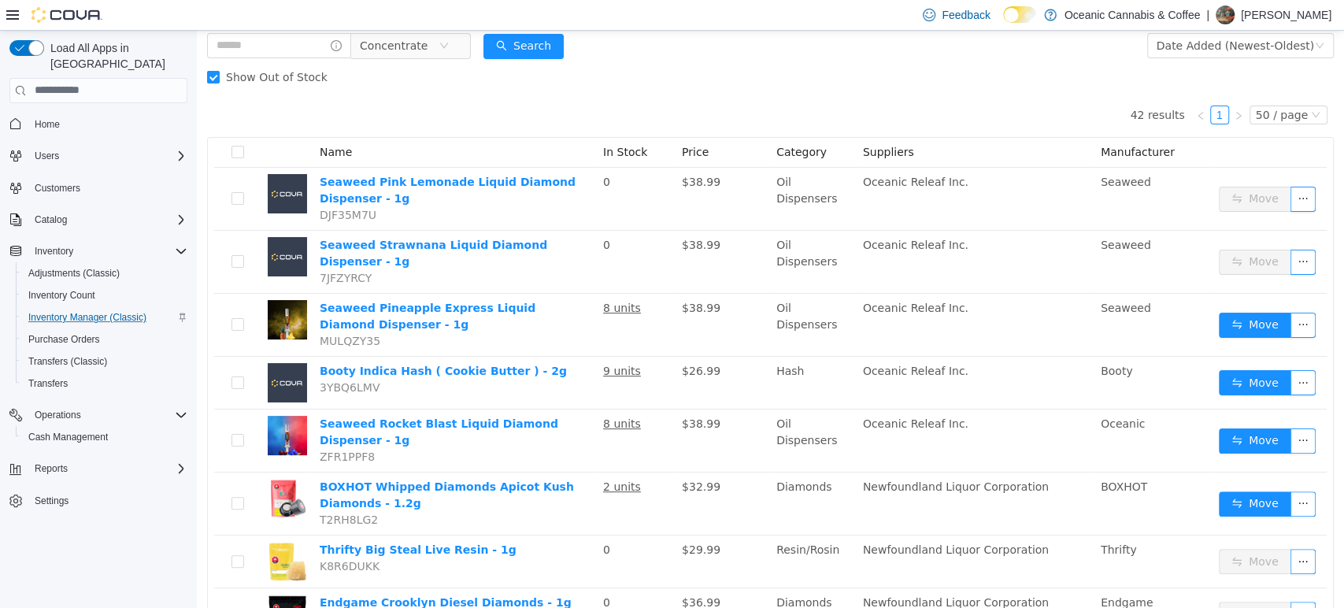
scroll to position [0, 0]
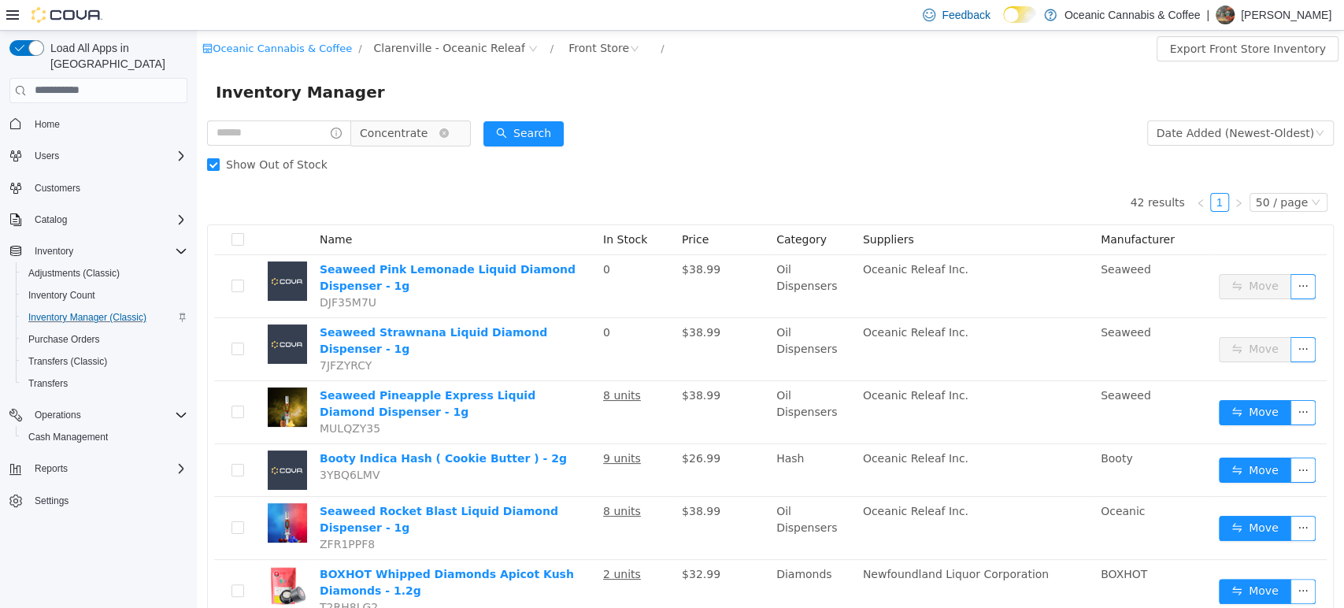
click at [391, 137] on span "Concentrate" at bounding box center [394, 132] width 68 height 24
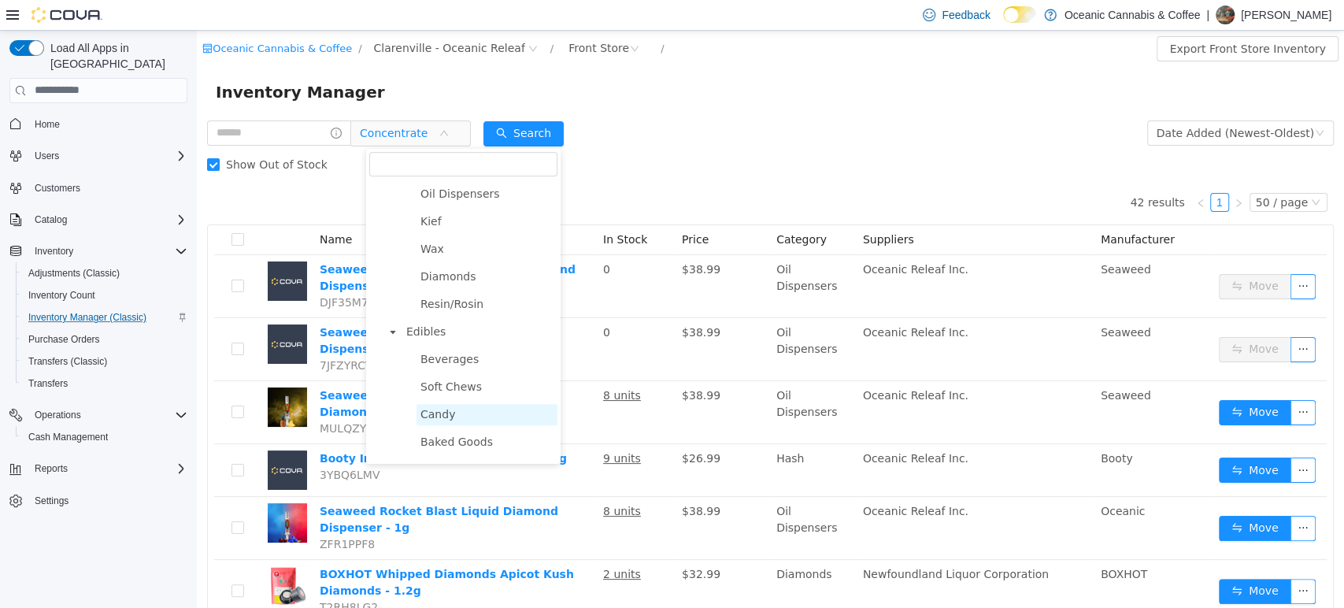
scroll to position [561, 0]
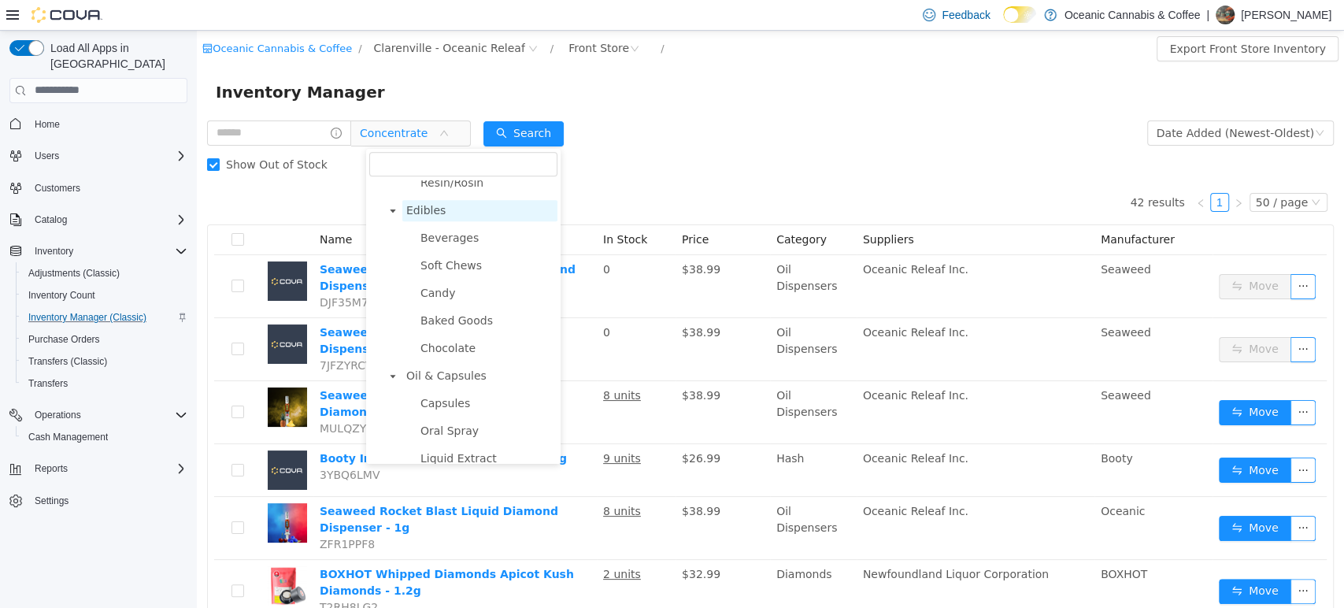
click at [491, 217] on span "Edibles" at bounding box center [479, 209] width 155 height 21
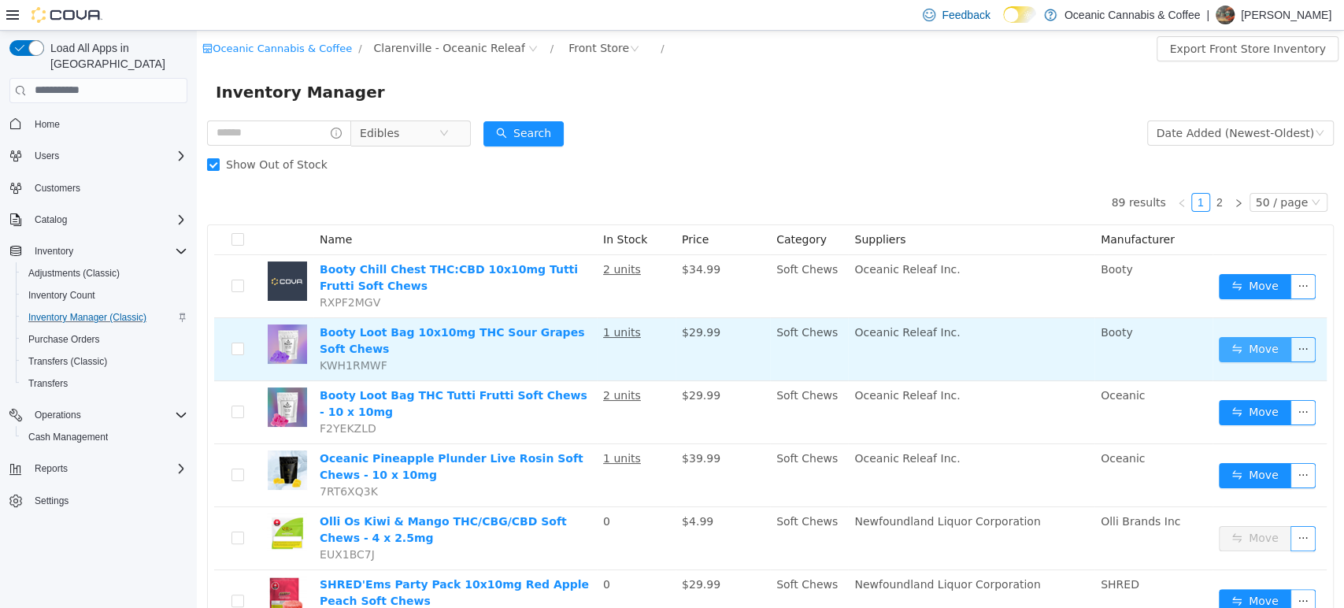
click at [1244, 350] on button "Move" at bounding box center [1255, 348] width 72 height 25
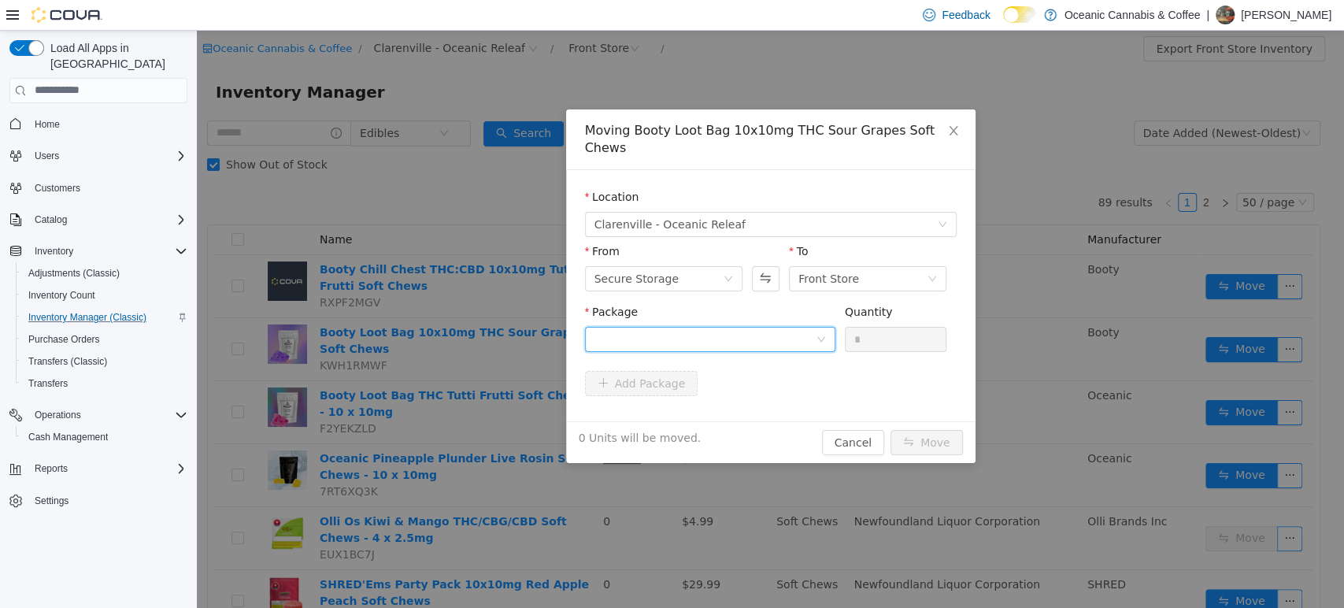
click at [713, 327] on div at bounding box center [705, 339] width 221 height 24
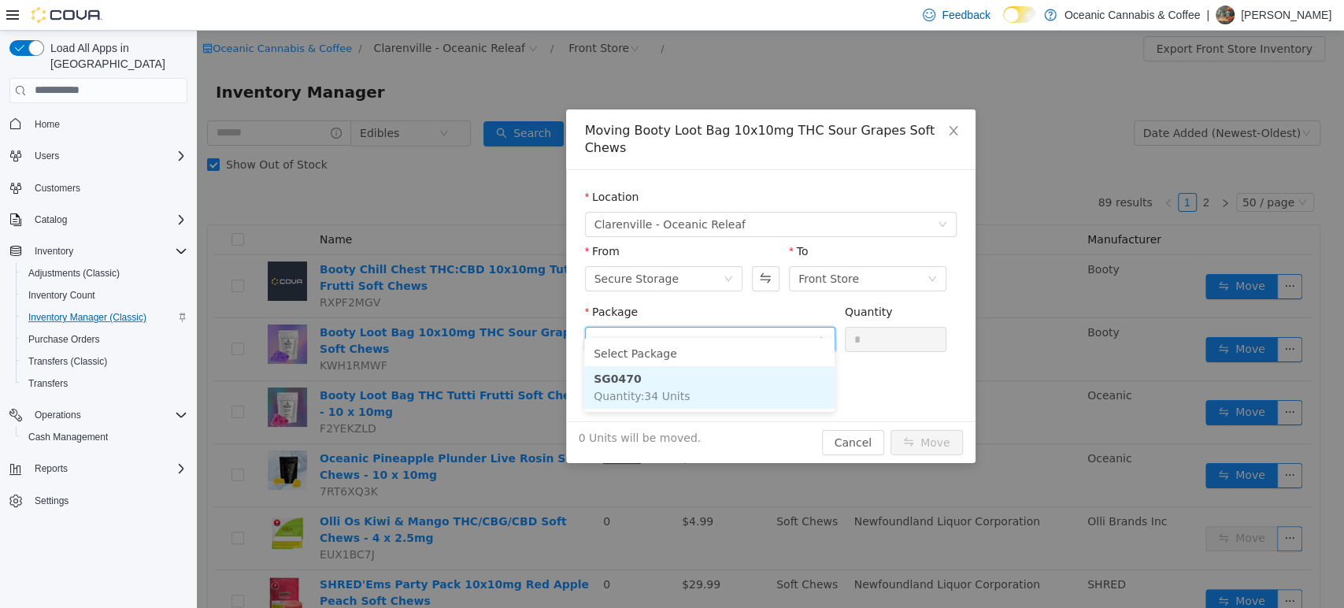
click at [676, 391] on span "Quantity : 34 Units" at bounding box center [642, 395] width 96 height 13
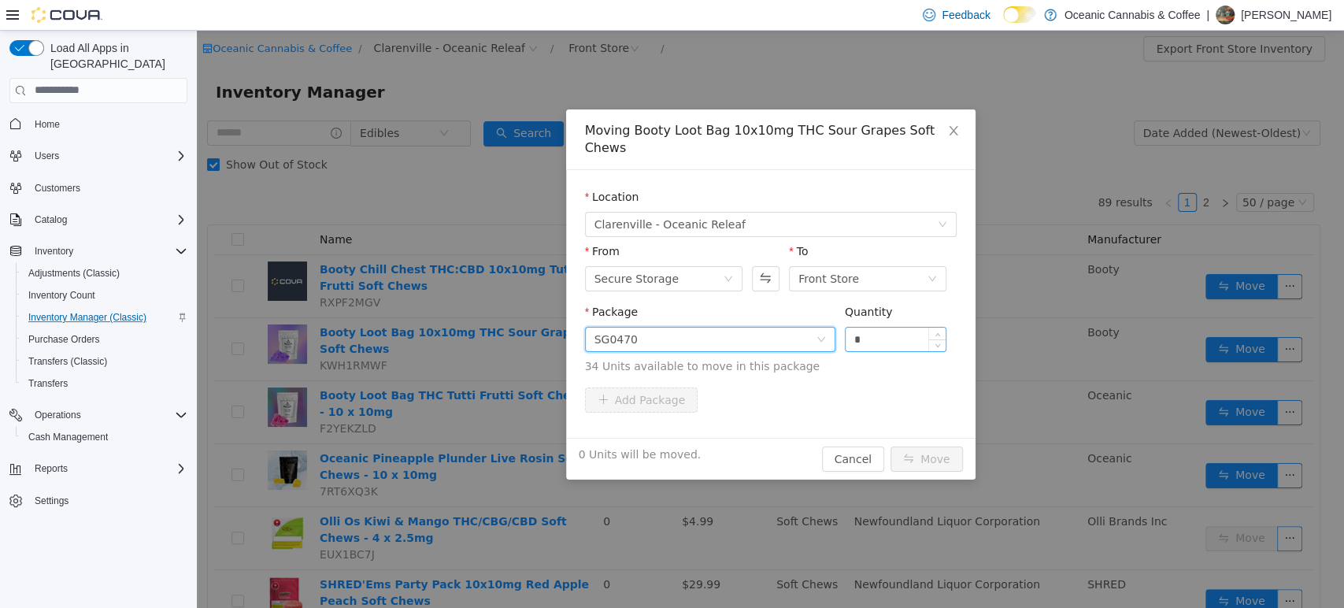
click at [905, 327] on input "*" at bounding box center [896, 339] width 101 height 24
drag, startPoint x: 945, startPoint y: 445, endPoint x: 952, endPoint y: 433, distance: 13.8
click at [947, 446] on button "Move" at bounding box center [927, 458] width 72 height 25
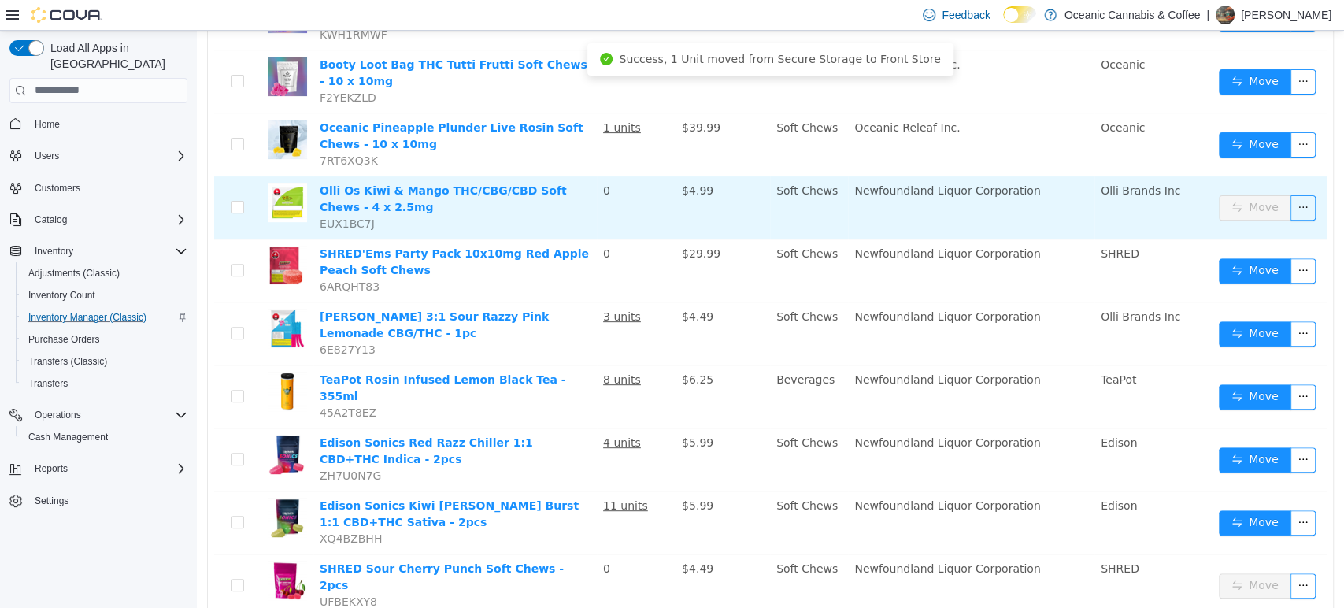
scroll to position [350, 0]
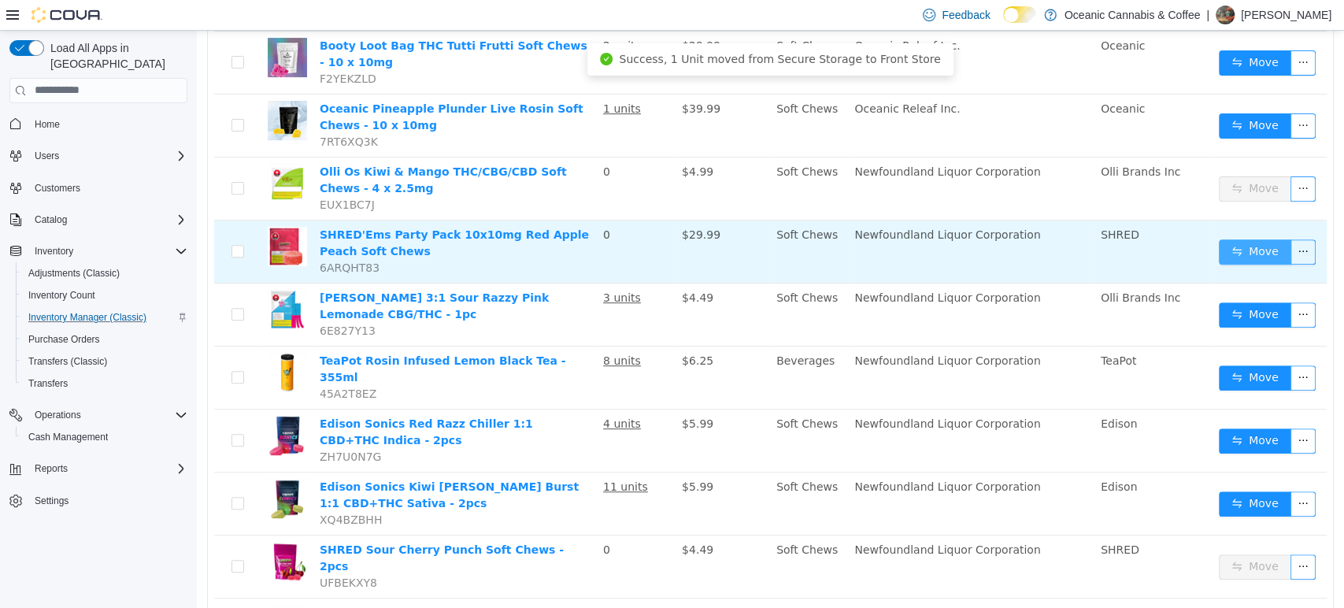
click at [1219, 247] on button "Move" at bounding box center [1255, 251] width 72 height 25
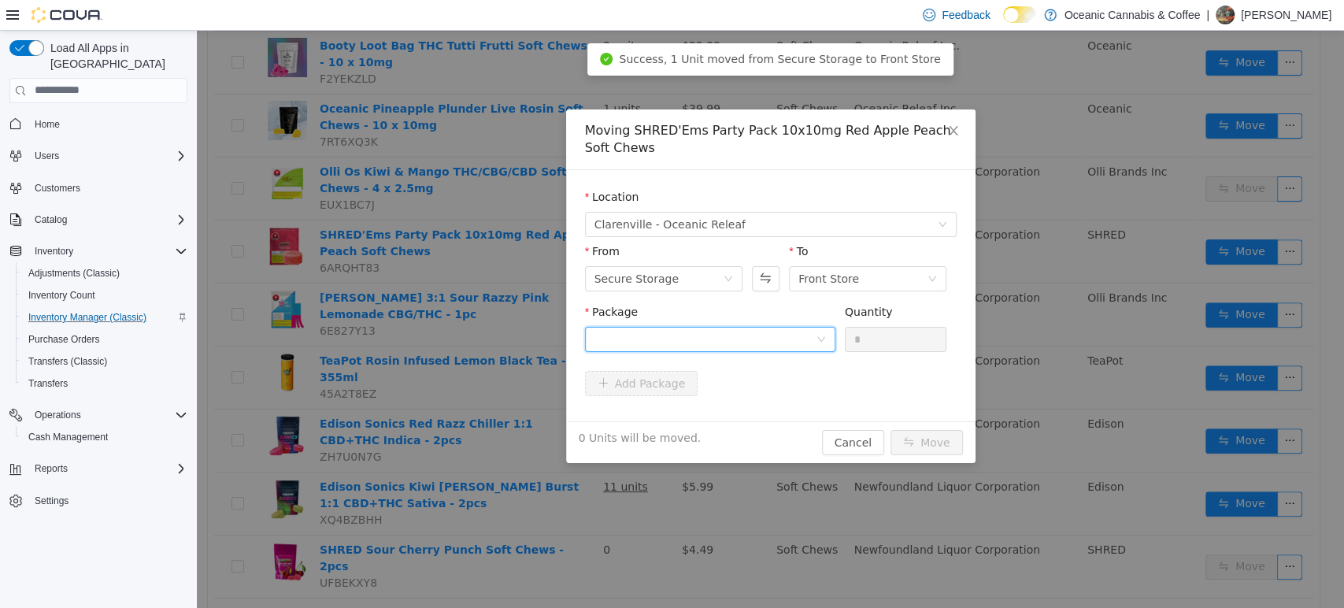
click at [706, 335] on div at bounding box center [705, 339] width 221 height 24
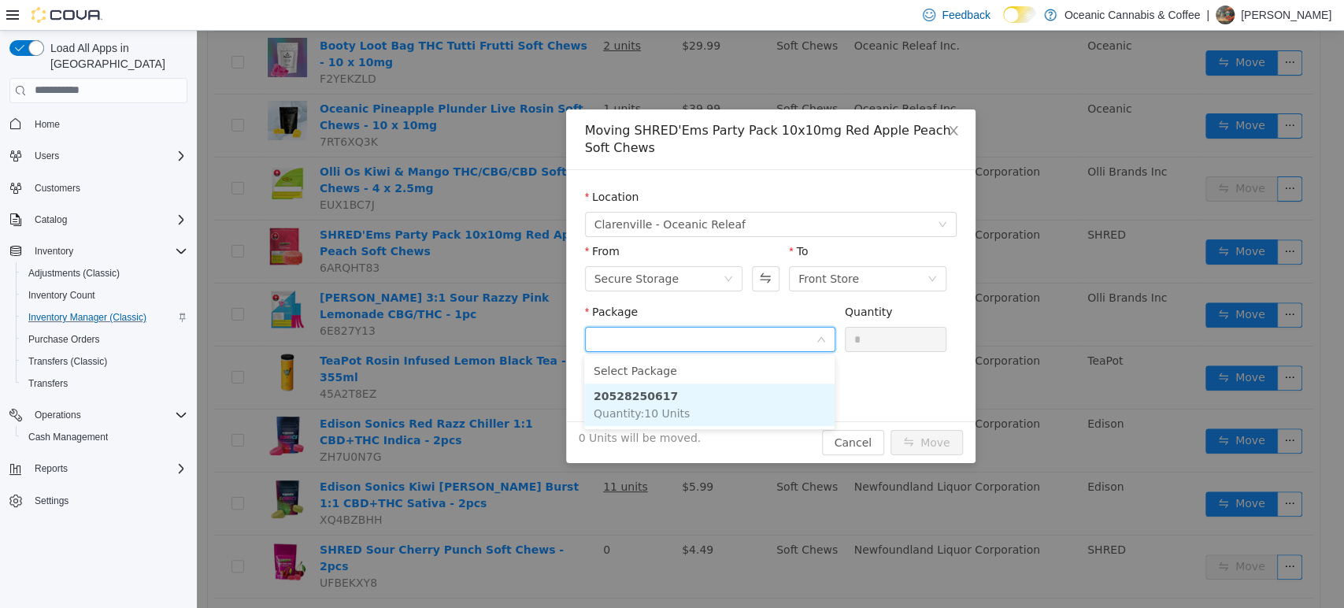
click at [672, 401] on li "20528250617 Quantity : 10 Units" at bounding box center [709, 404] width 250 height 43
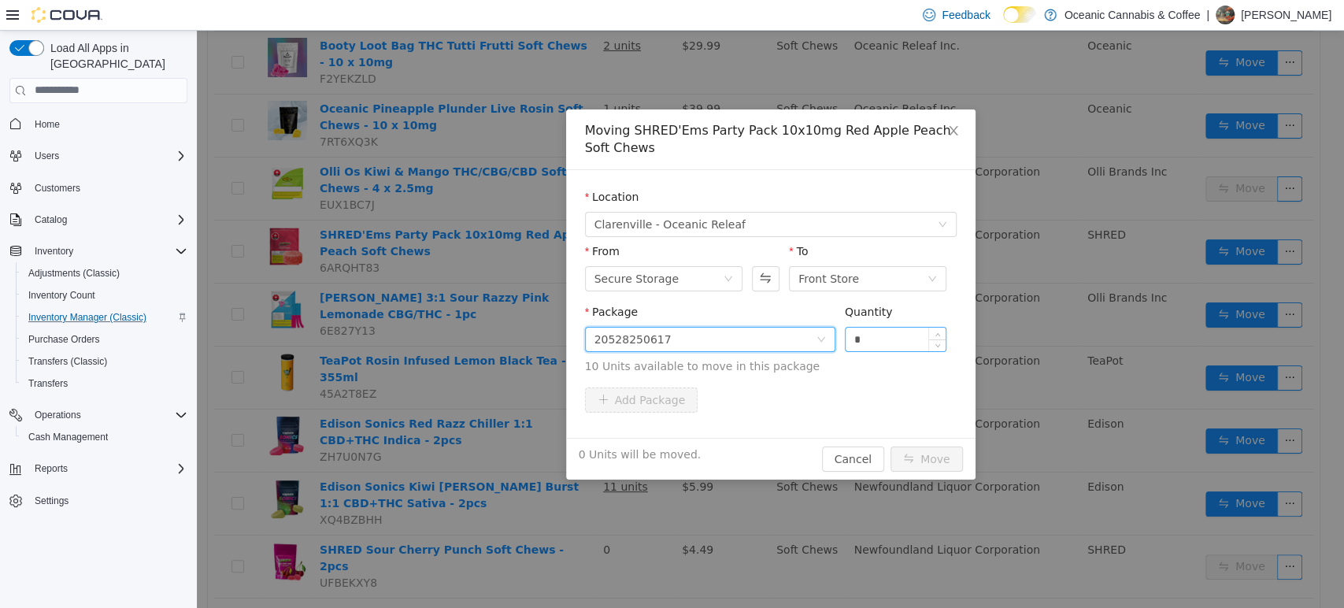
click at [882, 328] on input "*" at bounding box center [896, 339] width 101 height 24
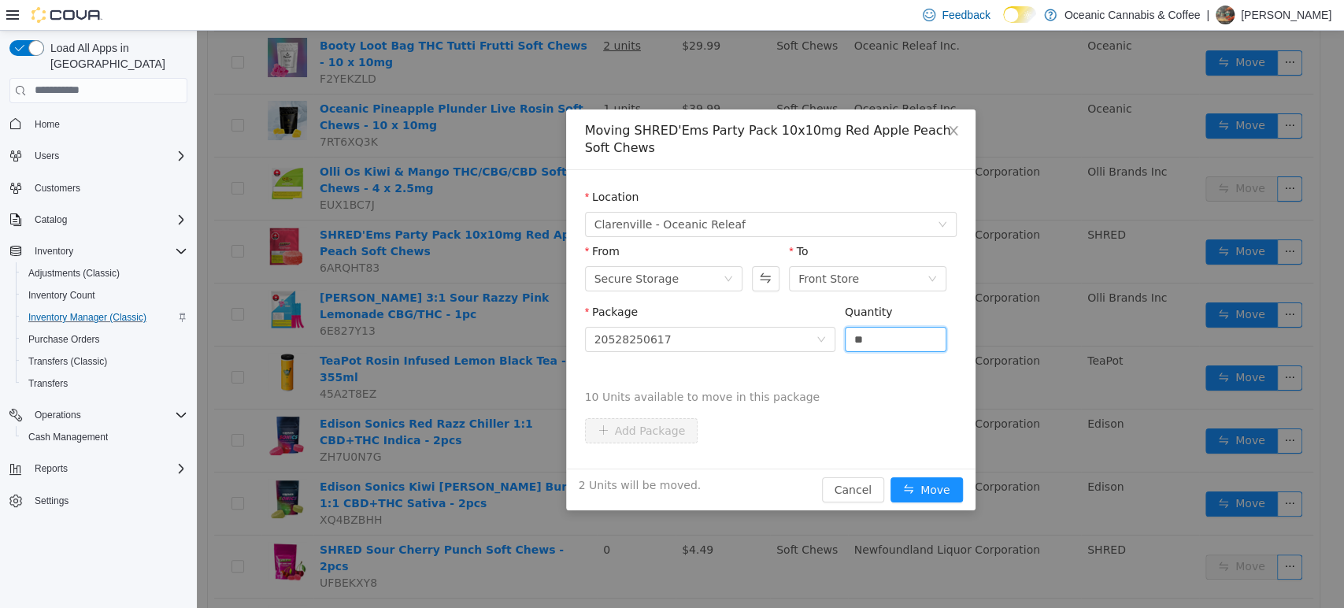
click at [891, 476] on button "Move" at bounding box center [927, 488] width 72 height 25
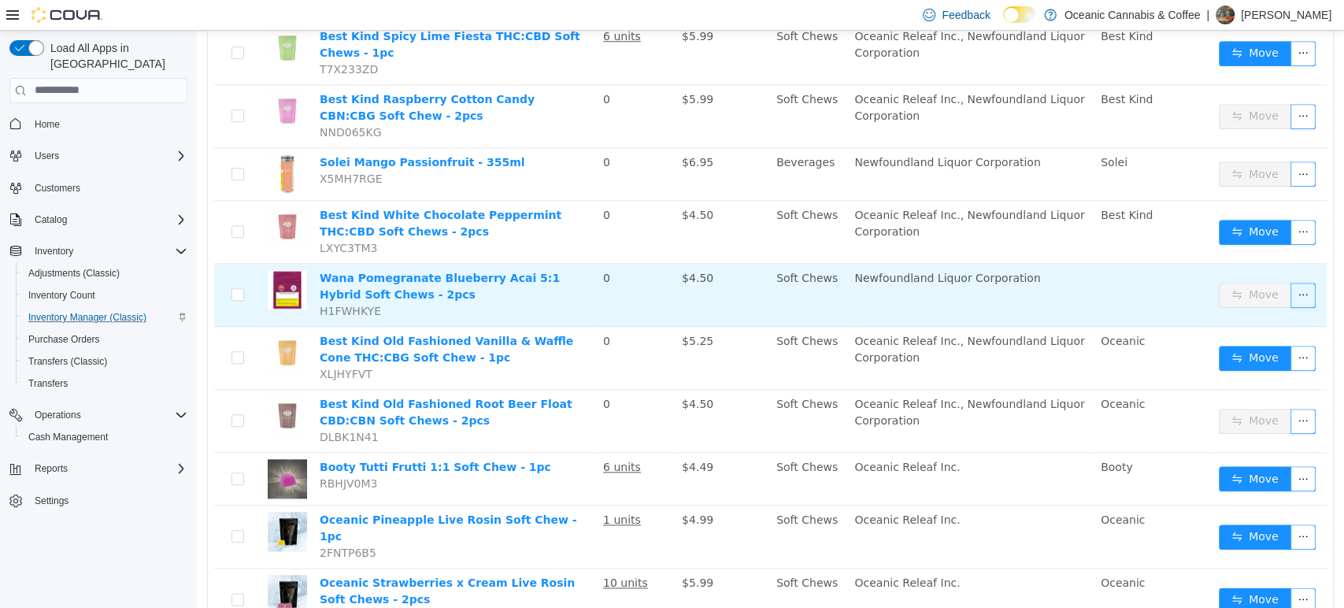
scroll to position [1050, 0]
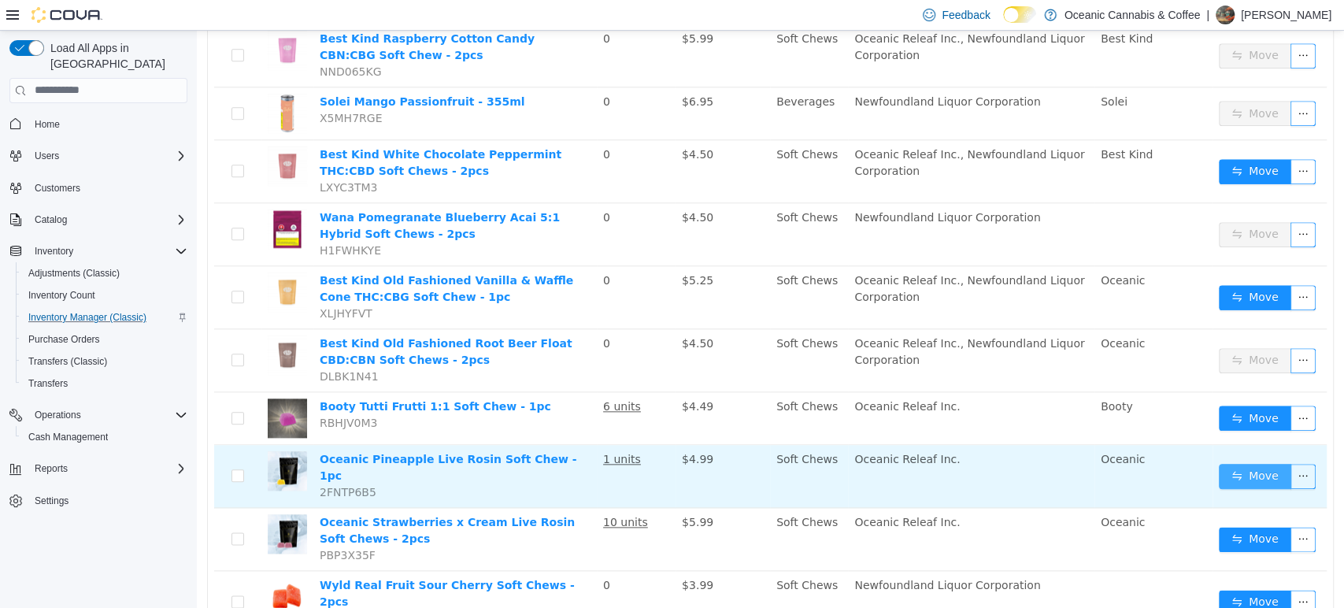
click at [1229, 463] on button "Move" at bounding box center [1255, 475] width 72 height 25
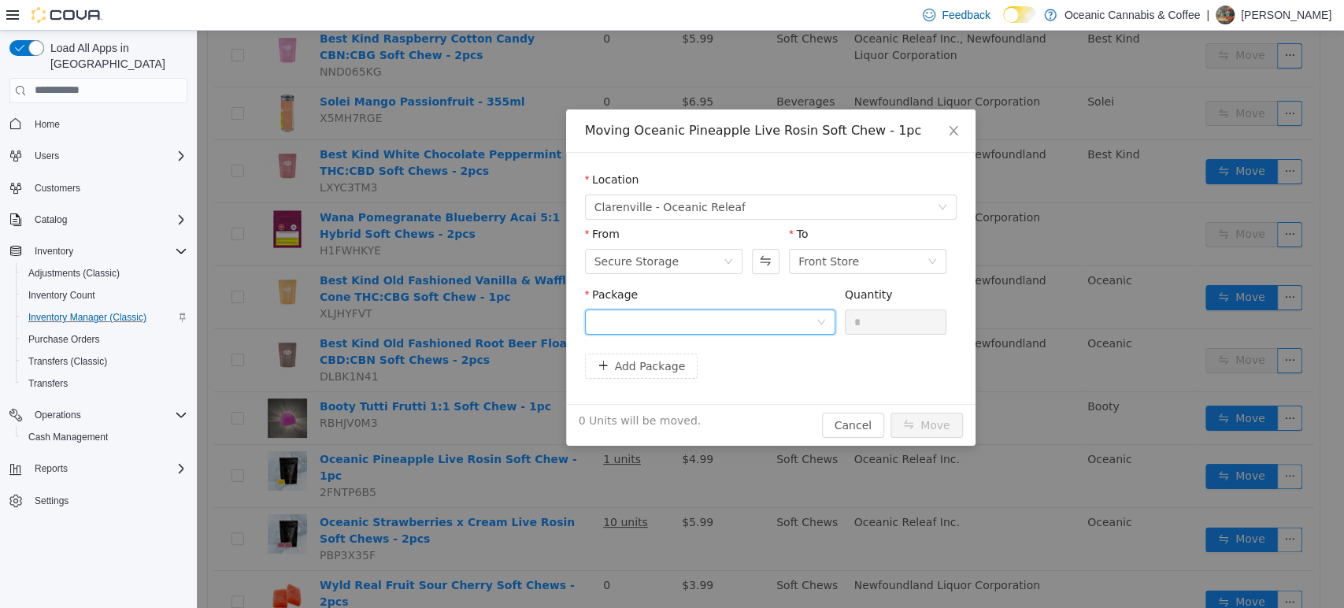
click at [810, 311] on div at bounding box center [705, 321] width 221 height 24
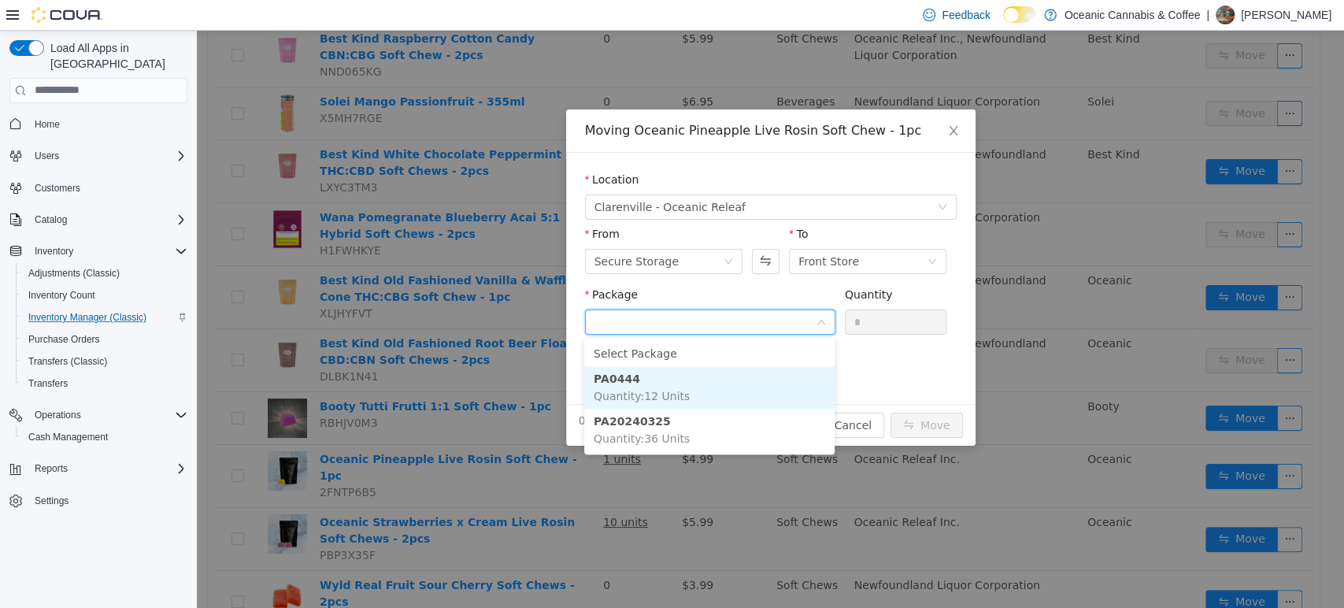
click at [786, 387] on li "PA0444 Quantity : 12 Units" at bounding box center [709, 386] width 250 height 43
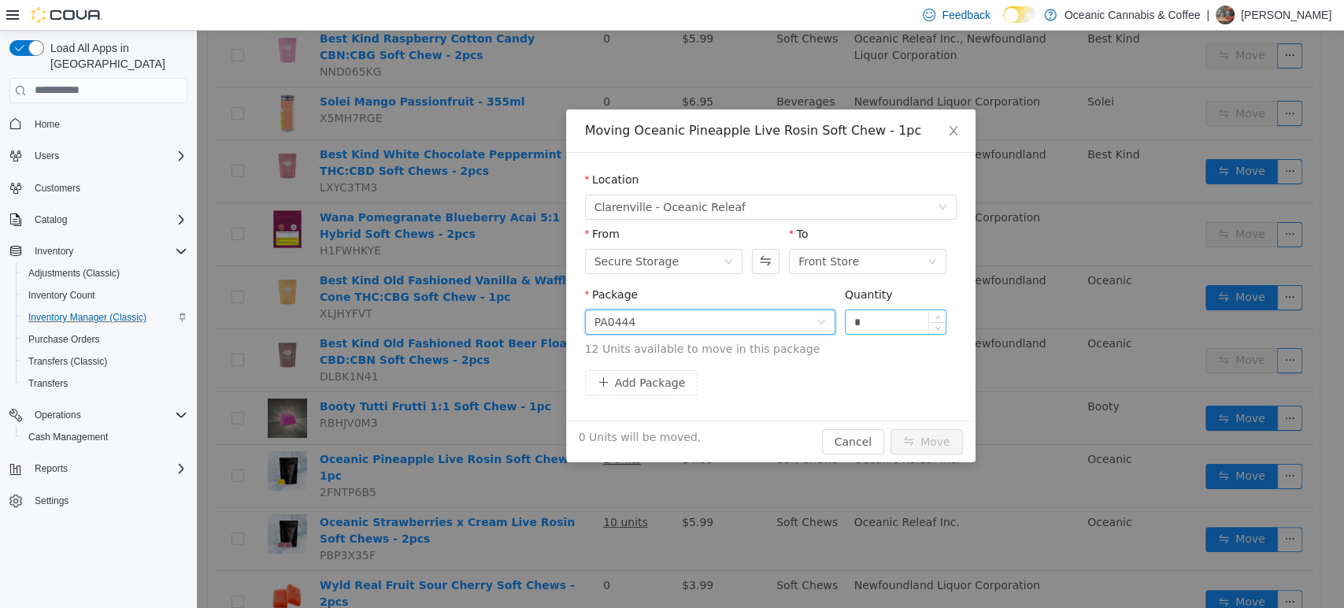
click at [882, 324] on input "*" at bounding box center [896, 321] width 101 height 24
click at [926, 445] on button "Move" at bounding box center [927, 440] width 72 height 25
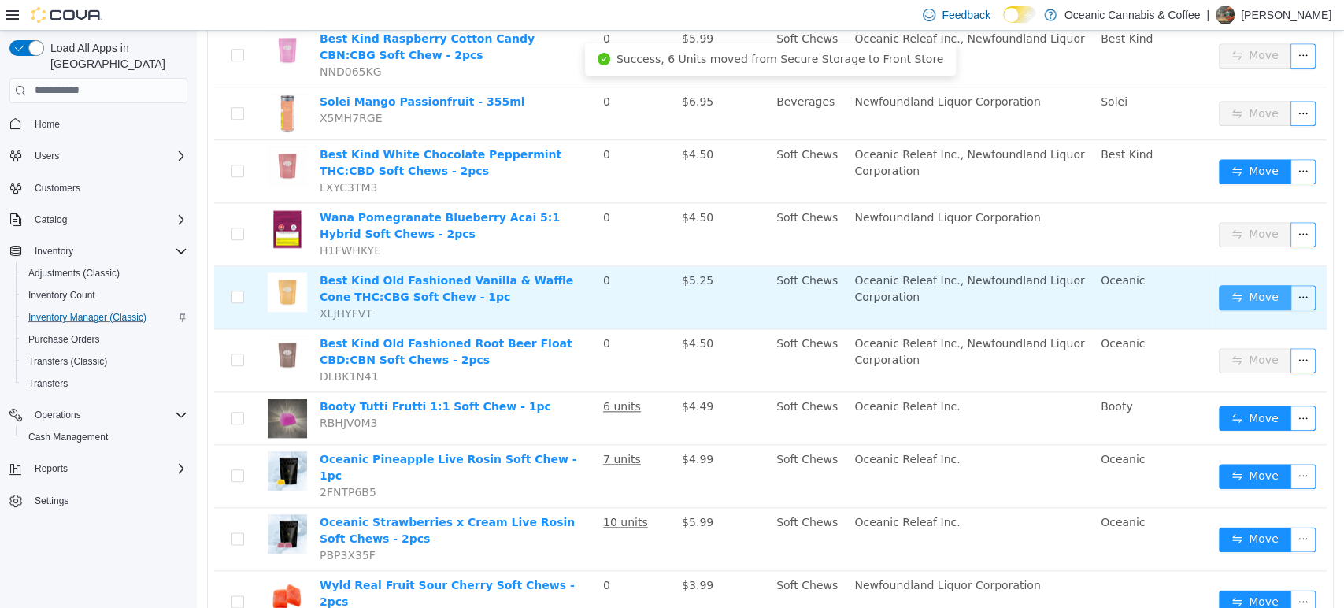
click at [1225, 284] on button "Move" at bounding box center [1255, 296] width 72 height 25
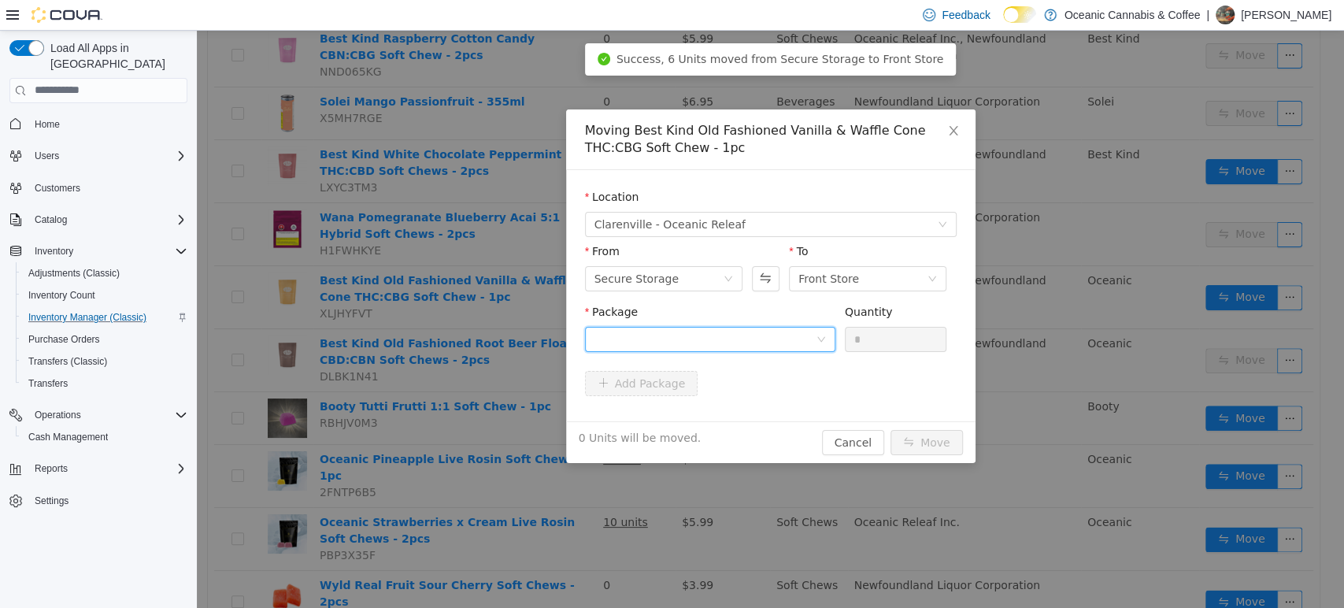
click at [784, 327] on div at bounding box center [705, 339] width 221 height 24
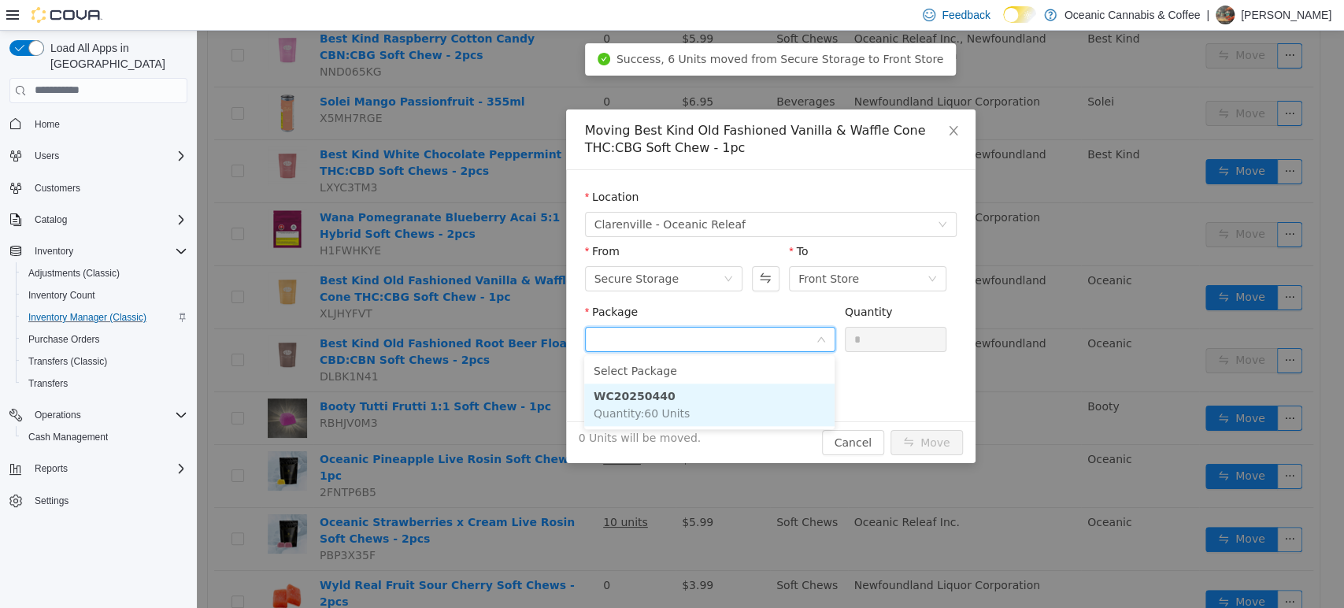
click at [747, 388] on li "WC20250440 Quantity : 60 Units" at bounding box center [709, 404] width 250 height 43
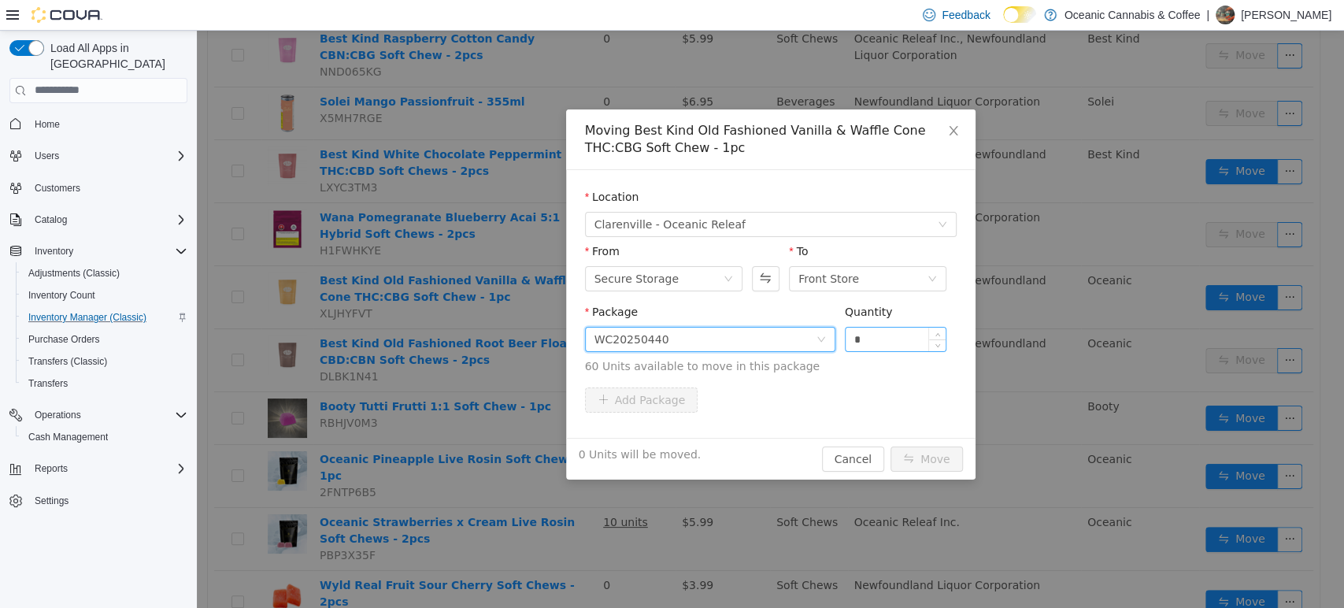
click at [872, 344] on input "*" at bounding box center [896, 339] width 101 height 24
click at [921, 455] on button "Move" at bounding box center [927, 458] width 72 height 25
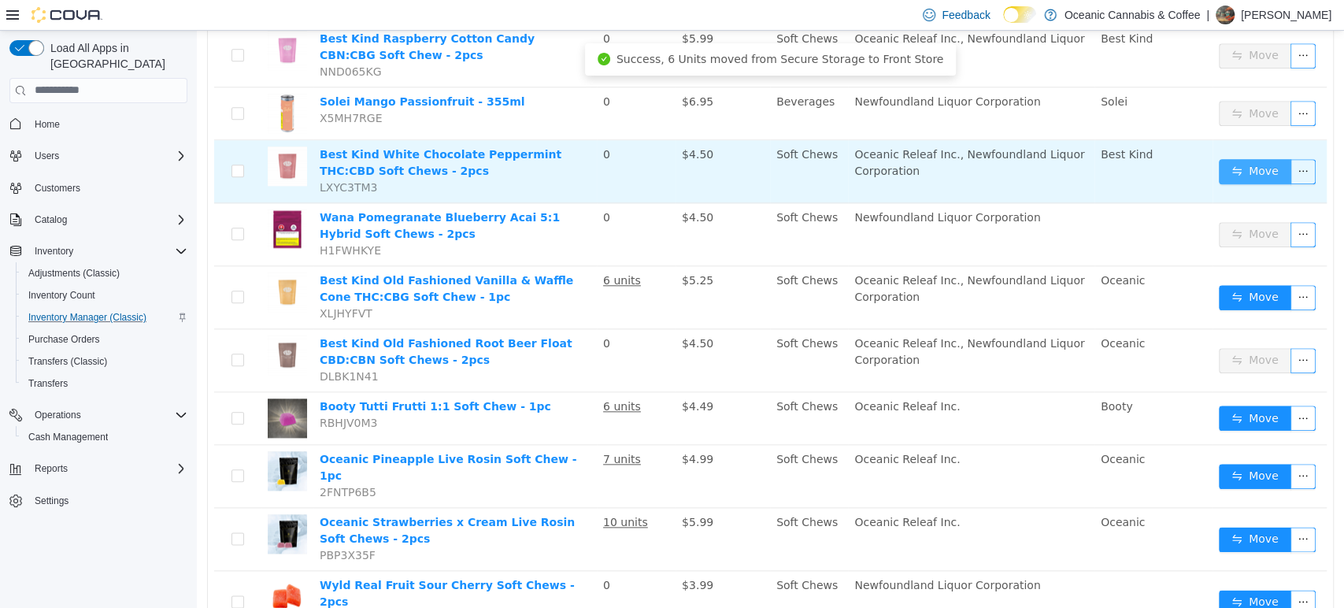
click at [1249, 158] on button "Move" at bounding box center [1255, 170] width 72 height 25
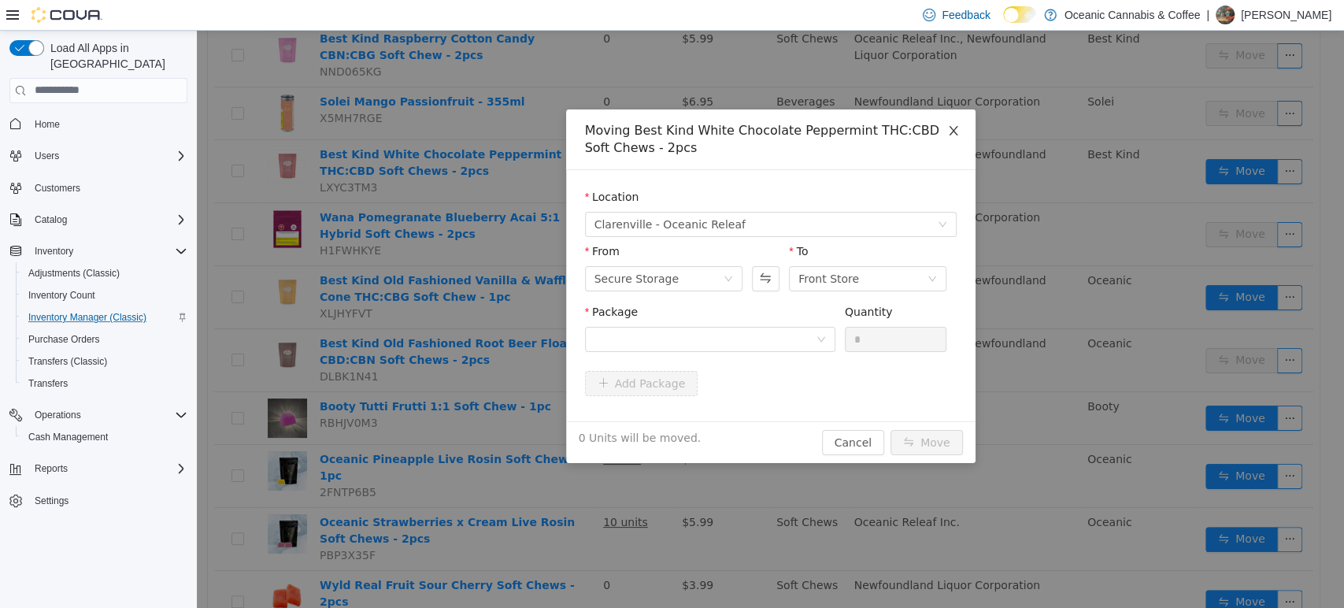
click at [945, 126] on span "Close" at bounding box center [954, 131] width 44 height 44
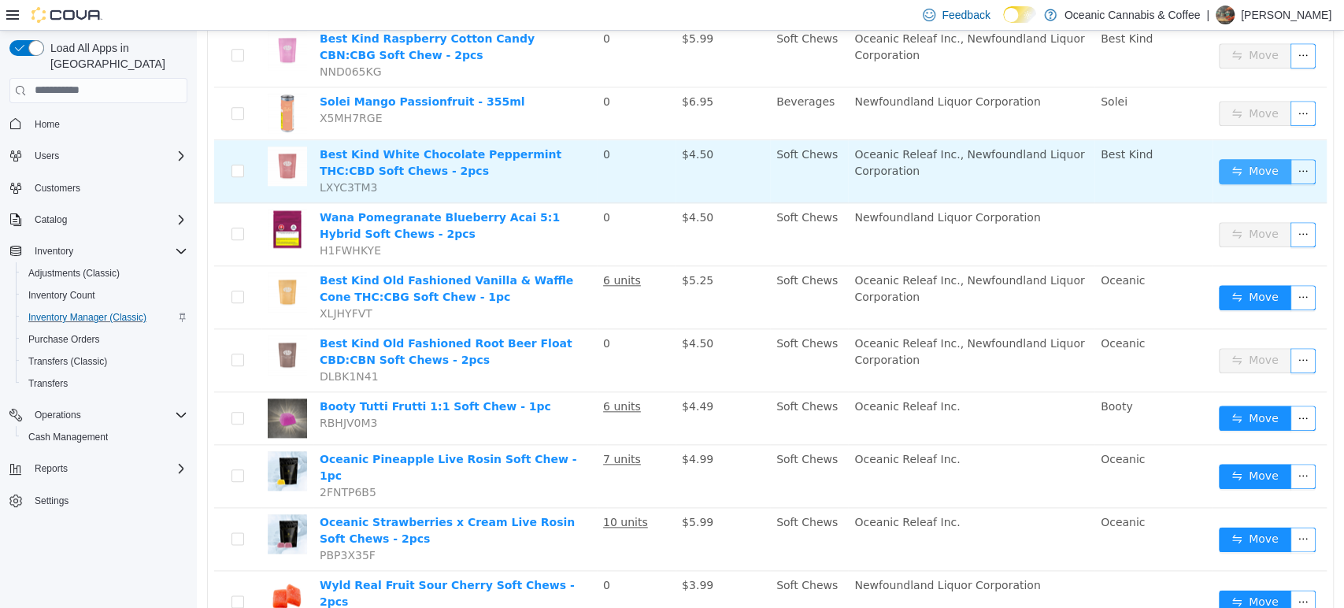
click at [1245, 158] on button "Move" at bounding box center [1255, 170] width 72 height 25
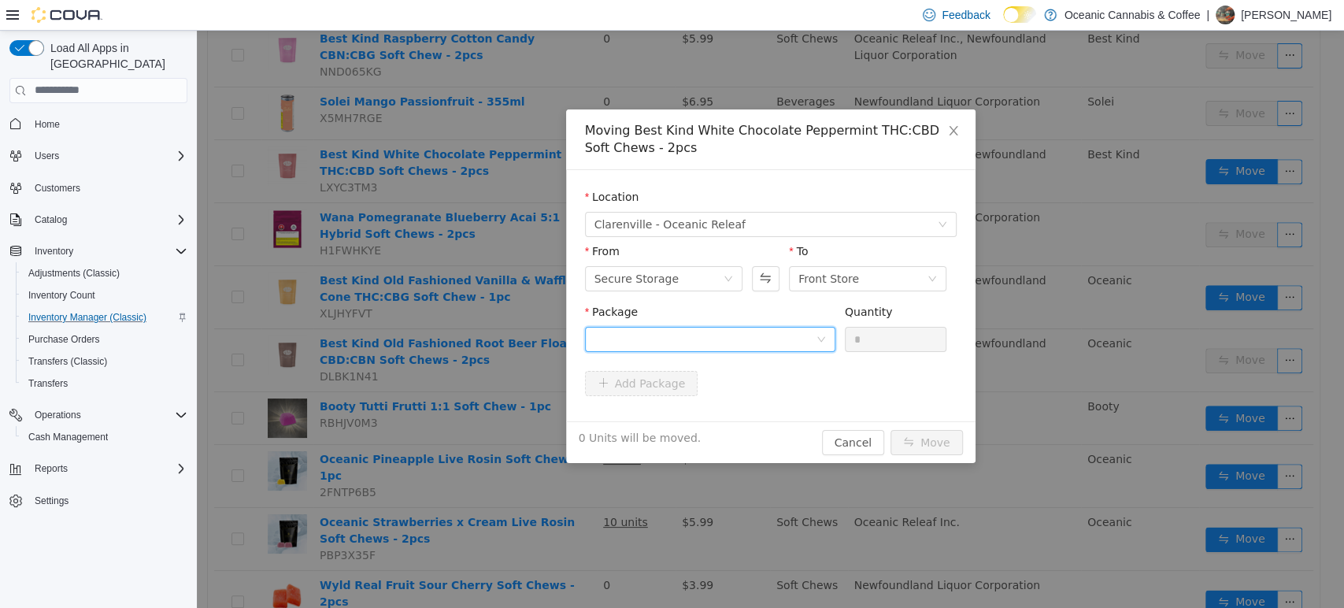
click at [777, 342] on div at bounding box center [705, 339] width 221 height 24
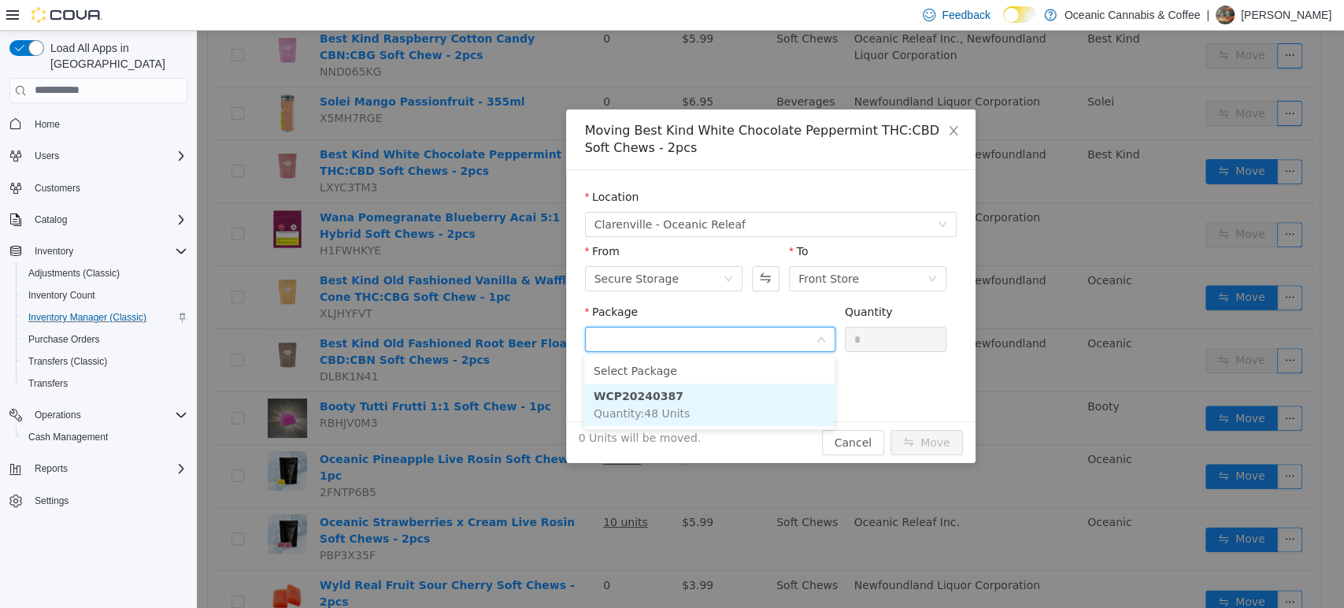
click at [760, 404] on li "WCP20240387 Quantity : 48 Units" at bounding box center [709, 404] width 250 height 43
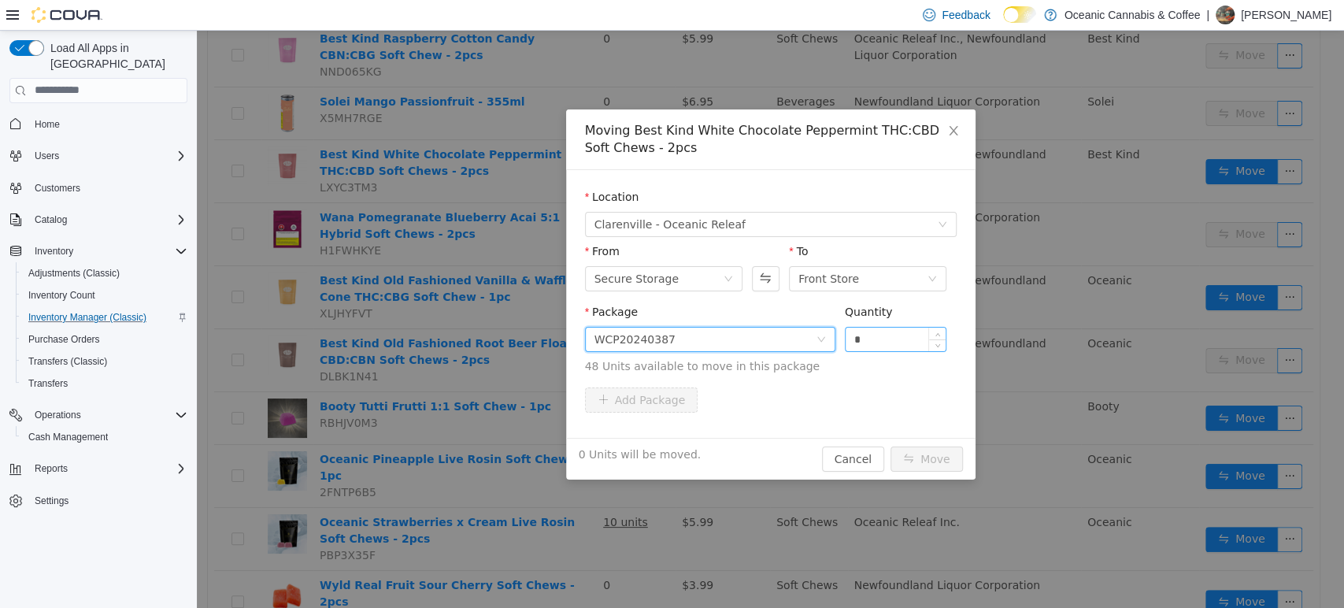
click at [884, 343] on input "*" at bounding box center [896, 339] width 101 height 24
click at [891, 446] on button "Move" at bounding box center [927, 458] width 72 height 25
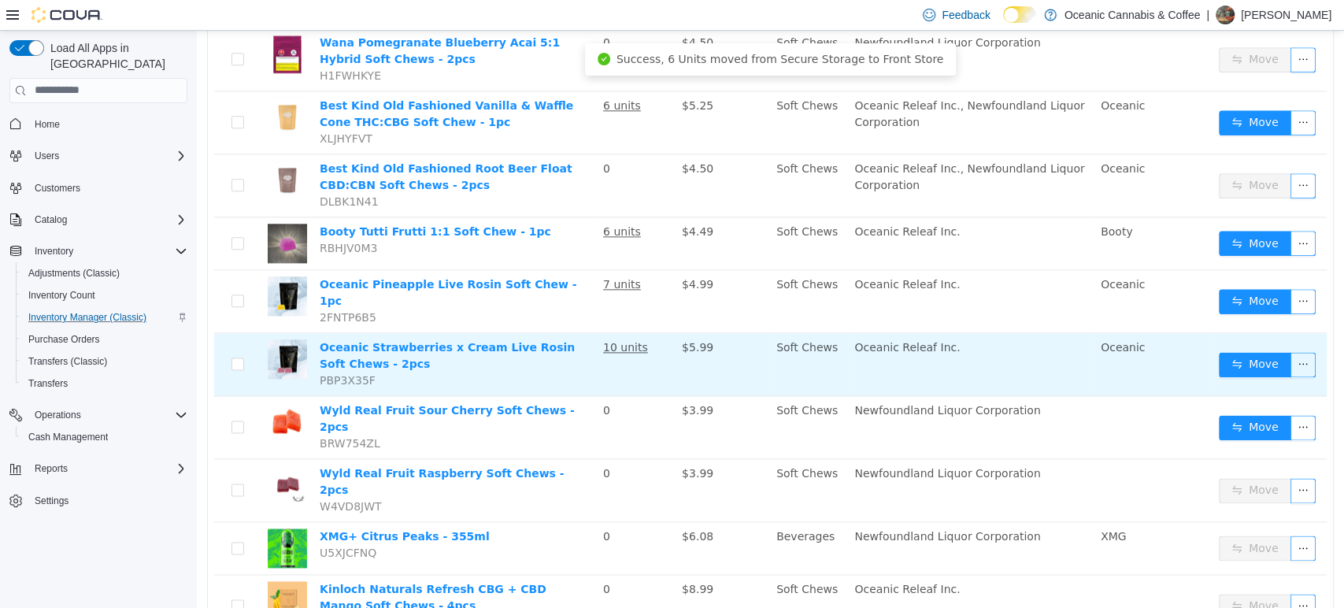
scroll to position [1312, 0]
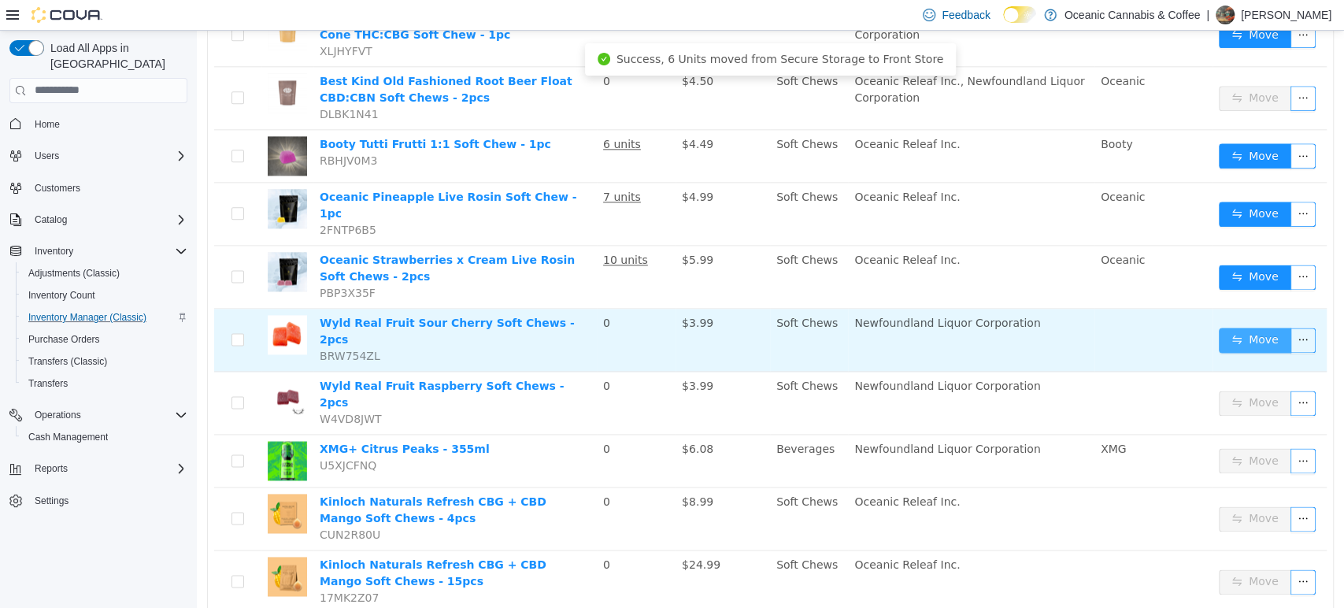
click at [1221, 327] on button "Move" at bounding box center [1255, 339] width 72 height 25
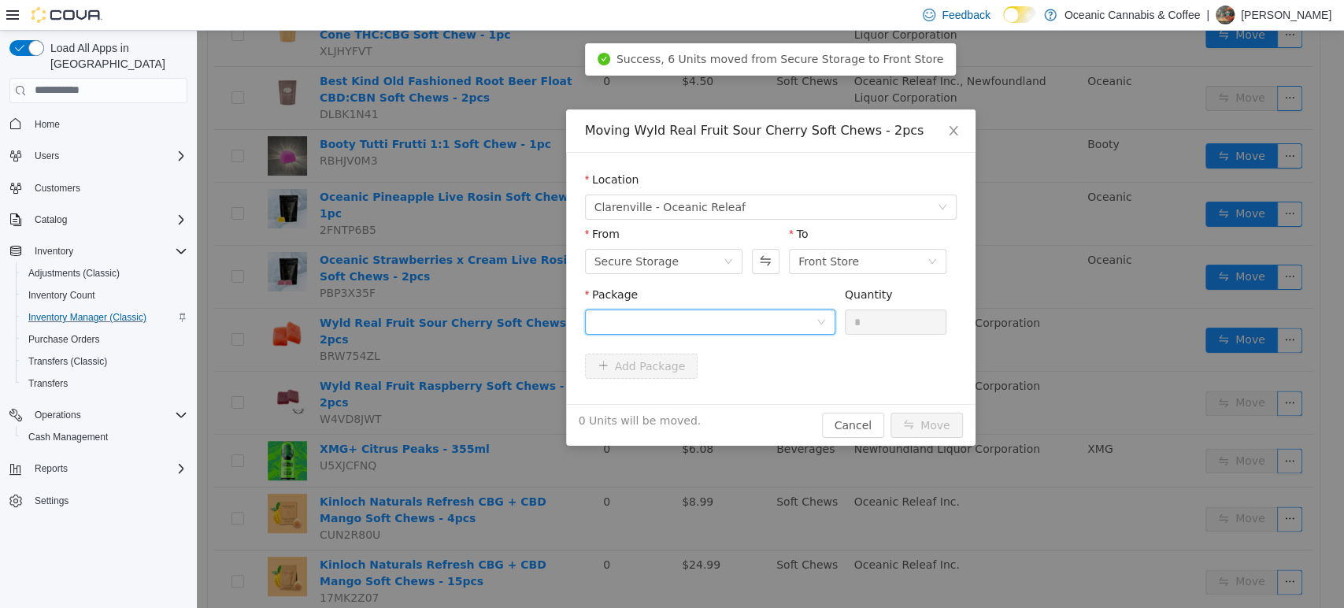
click at [767, 309] on div at bounding box center [710, 321] width 250 height 25
click at [865, 363] on form "Location [GEOGRAPHIC_DATA] - Oceanic Releaf From Secure Storage To Front Store …" at bounding box center [771, 277] width 372 height 213
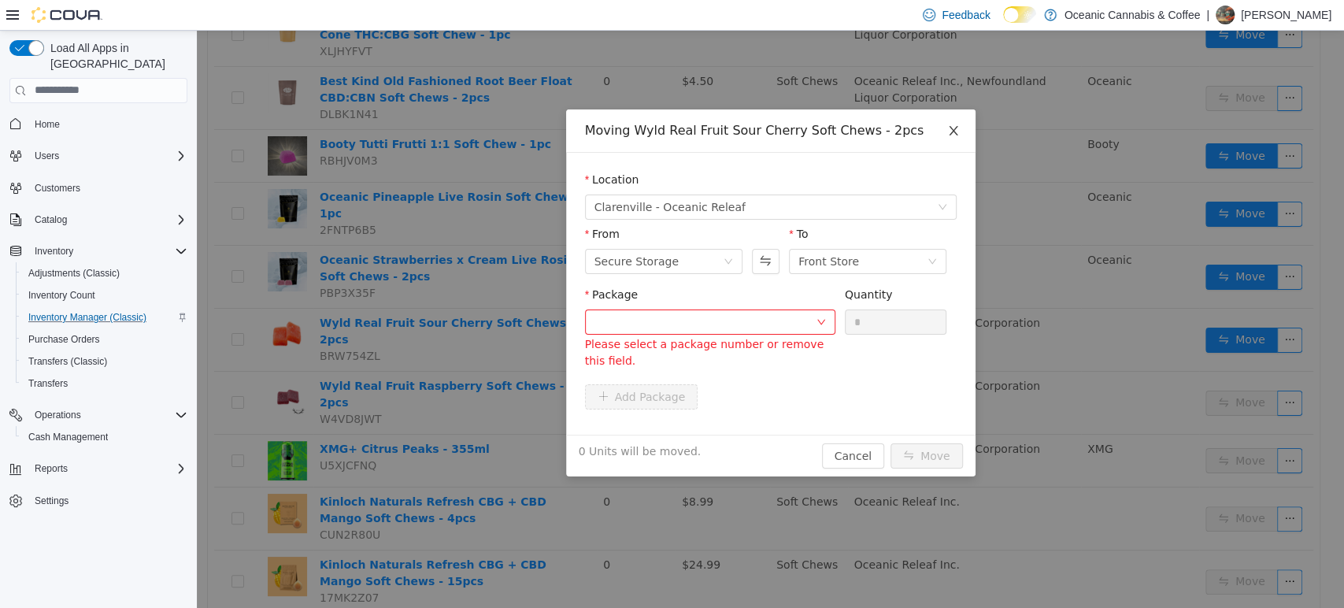
click at [948, 121] on span "Close" at bounding box center [954, 131] width 44 height 44
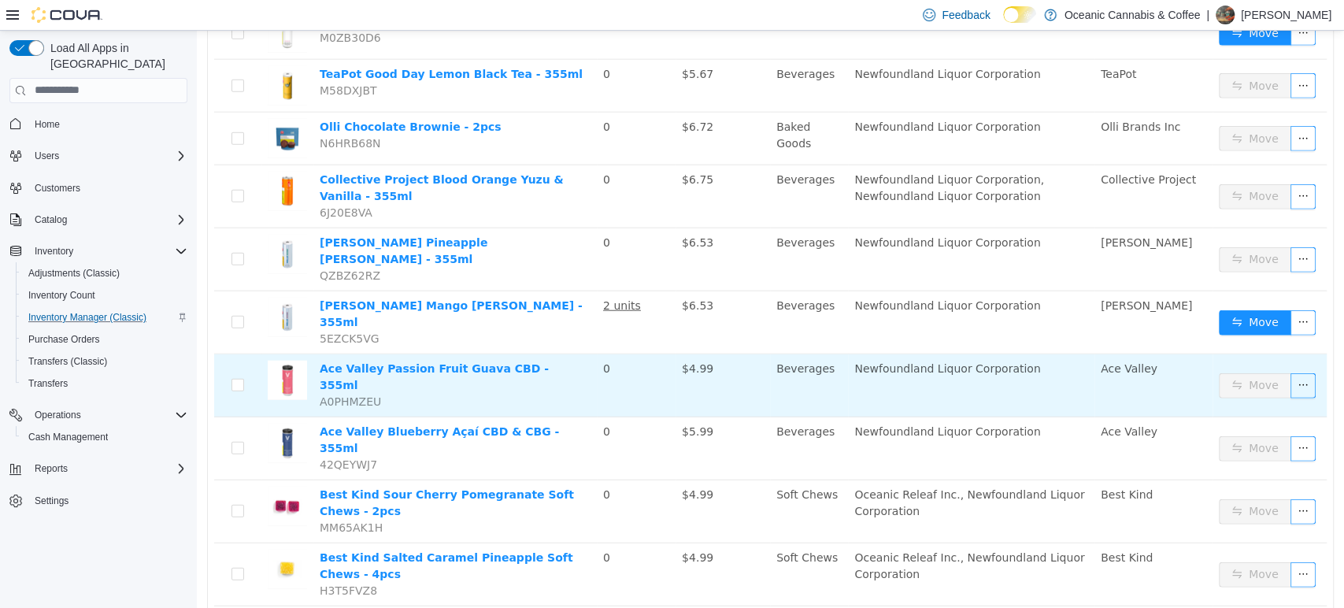
scroll to position [2581, 0]
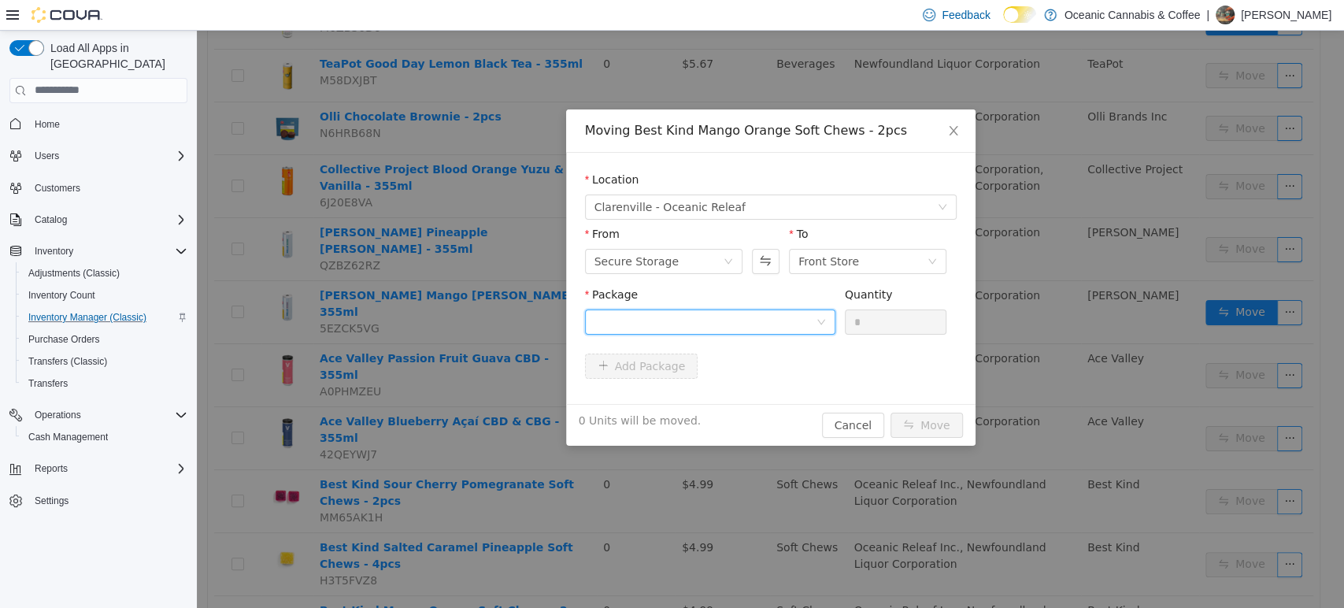
click at [804, 322] on div at bounding box center [705, 321] width 221 height 24
click at [787, 385] on li "MO20240363 Quantity : 48 Units" at bounding box center [709, 386] width 250 height 43
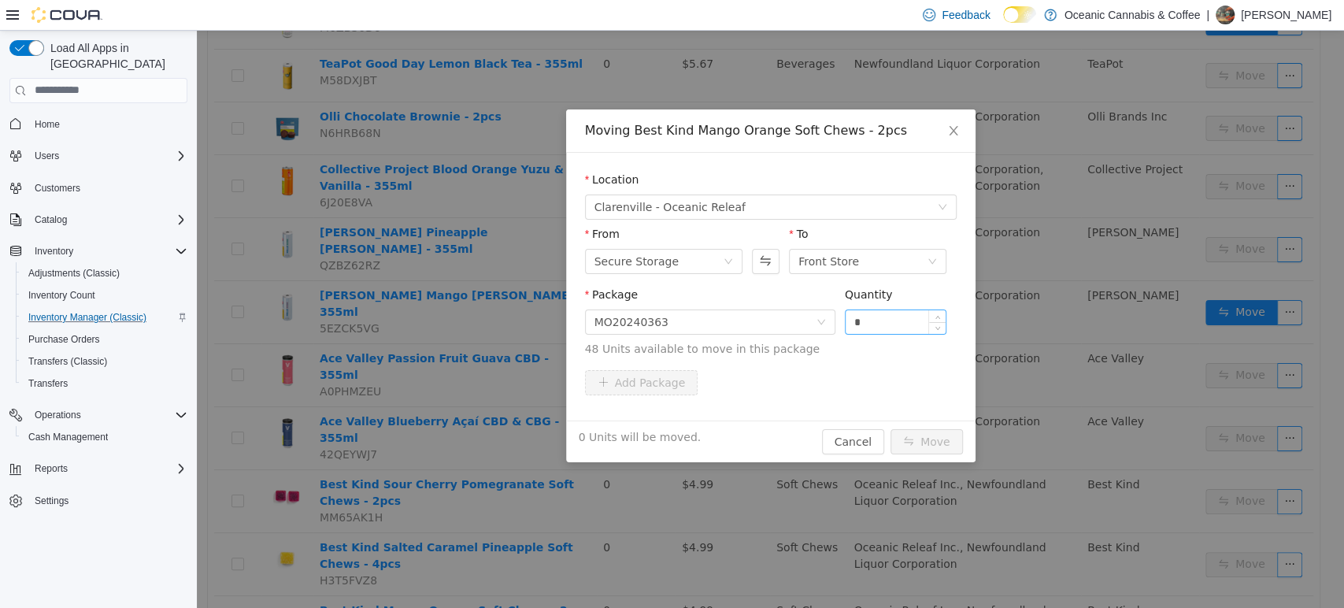
click at [883, 333] on div "Quantity *" at bounding box center [896, 313] width 102 height 54
click at [888, 315] on input "*" at bounding box center [896, 321] width 101 height 24
click at [921, 431] on button "Move" at bounding box center [927, 440] width 72 height 25
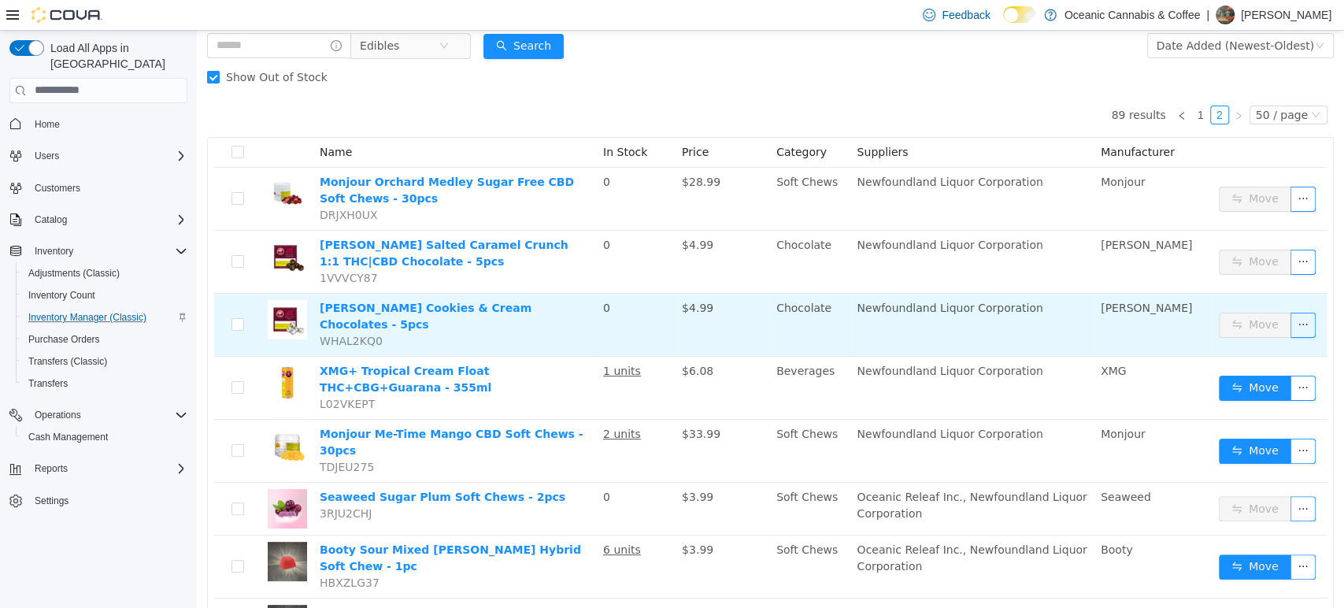
scroll to position [350, 0]
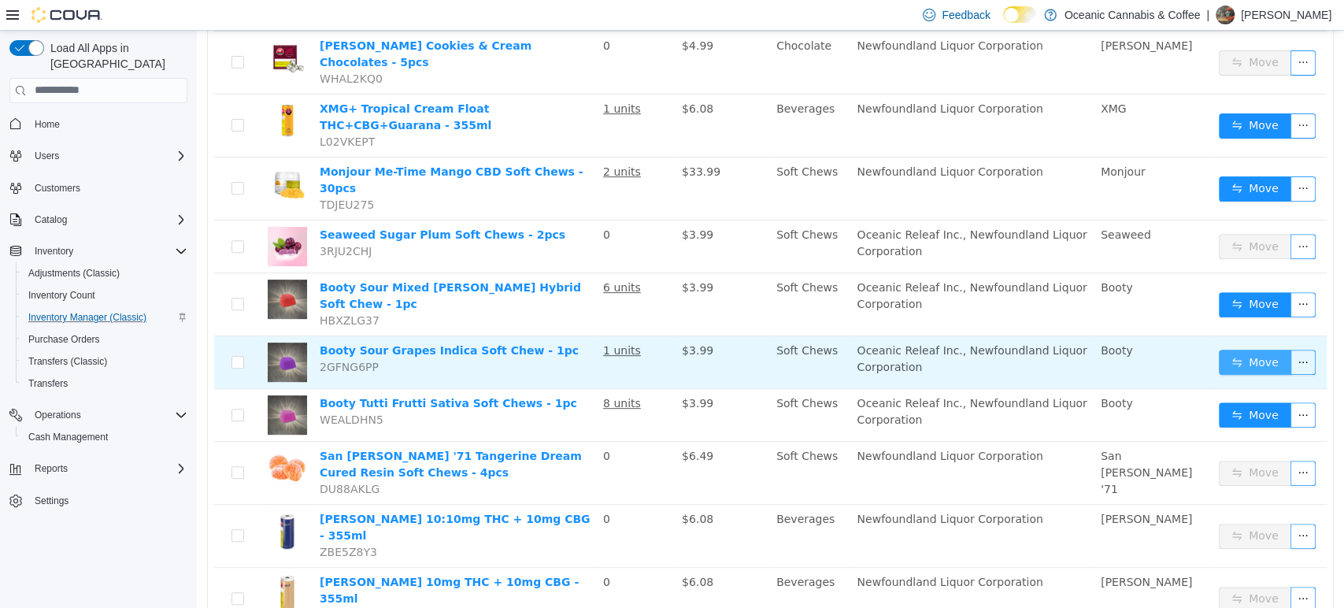
click at [1225, 349] on button "Move" at bounding box center [1255, 361] width 72 height 25
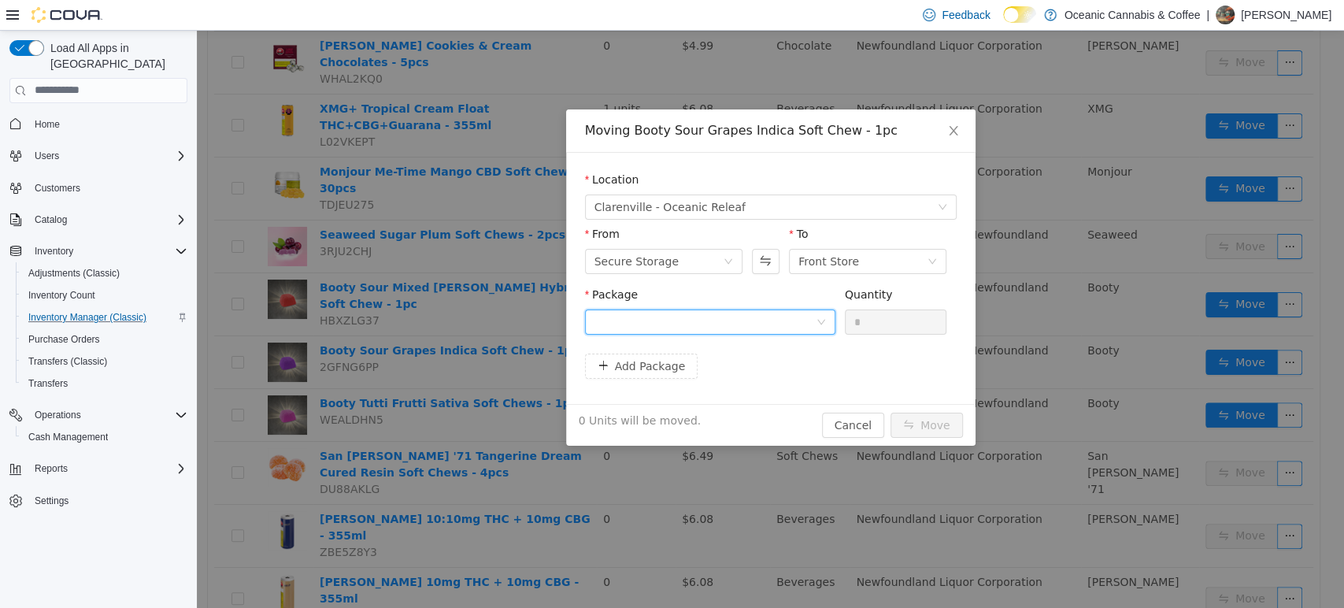
click at [792, 319] on div at bounding box center [705, 321] width 221 height 24
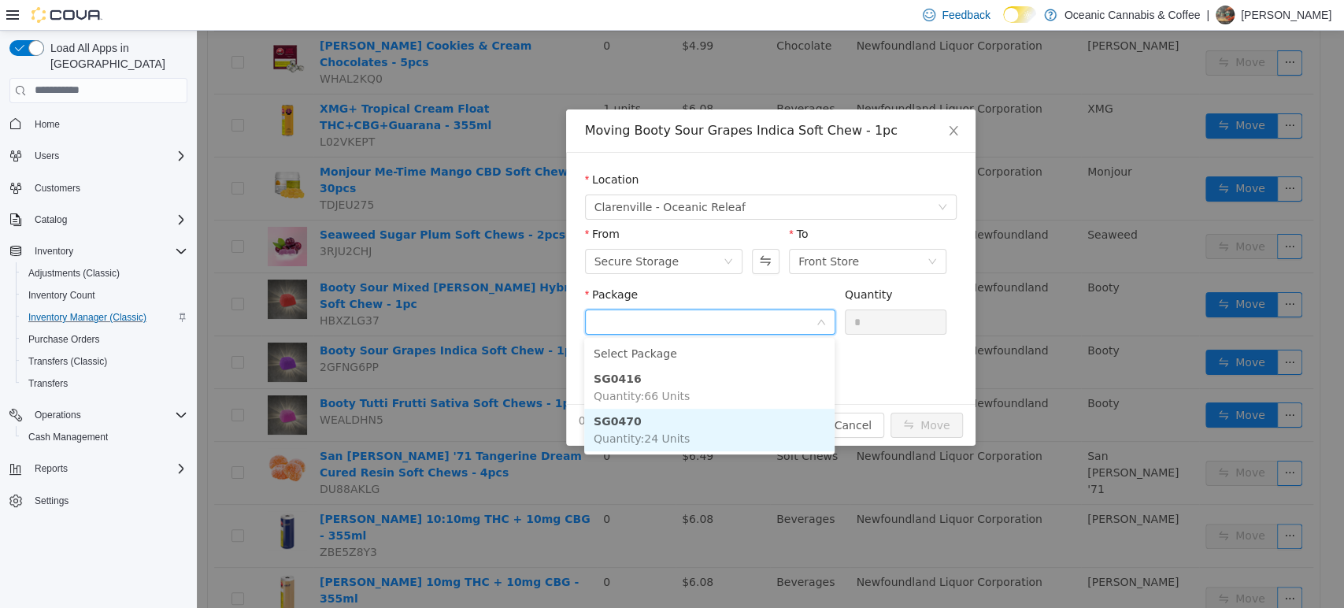
click at [713, 419] on li "SG0470 Quantity : 24 Units" at bounding box center [709, 429] width 250 height 43
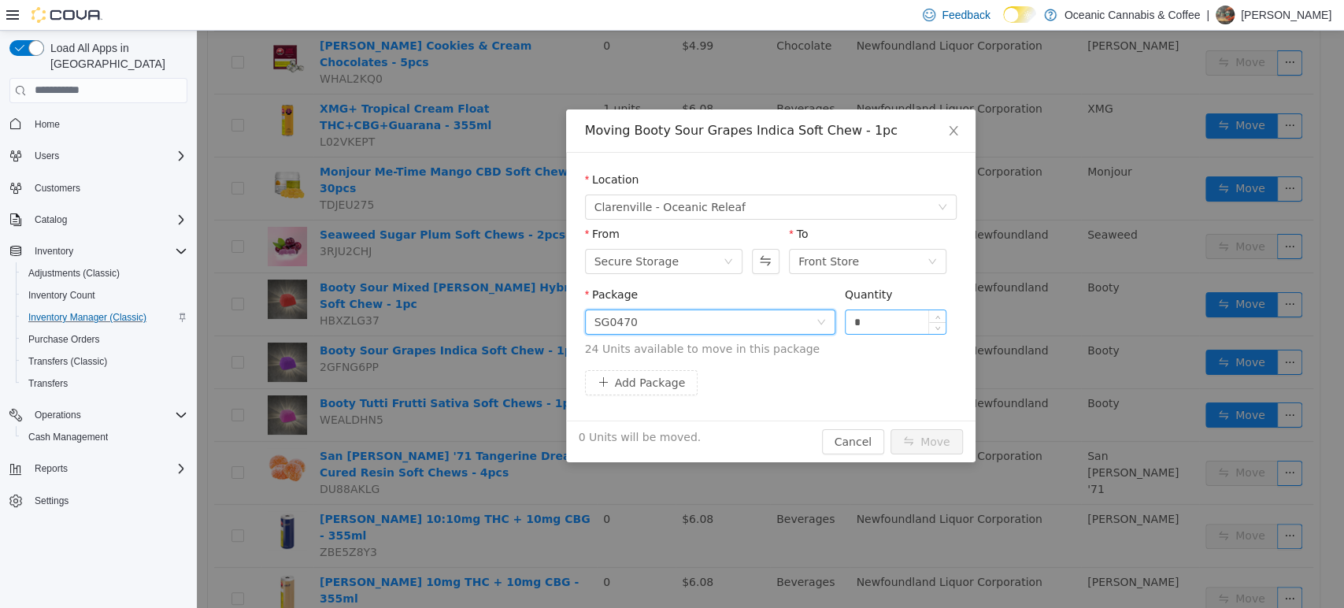
click at [899, 317] on input "*" at bounding box center [896, 321] width 101 height 24
click at [891, 428] on button "Move" at bounding box center [927, 440] width 72 height 25
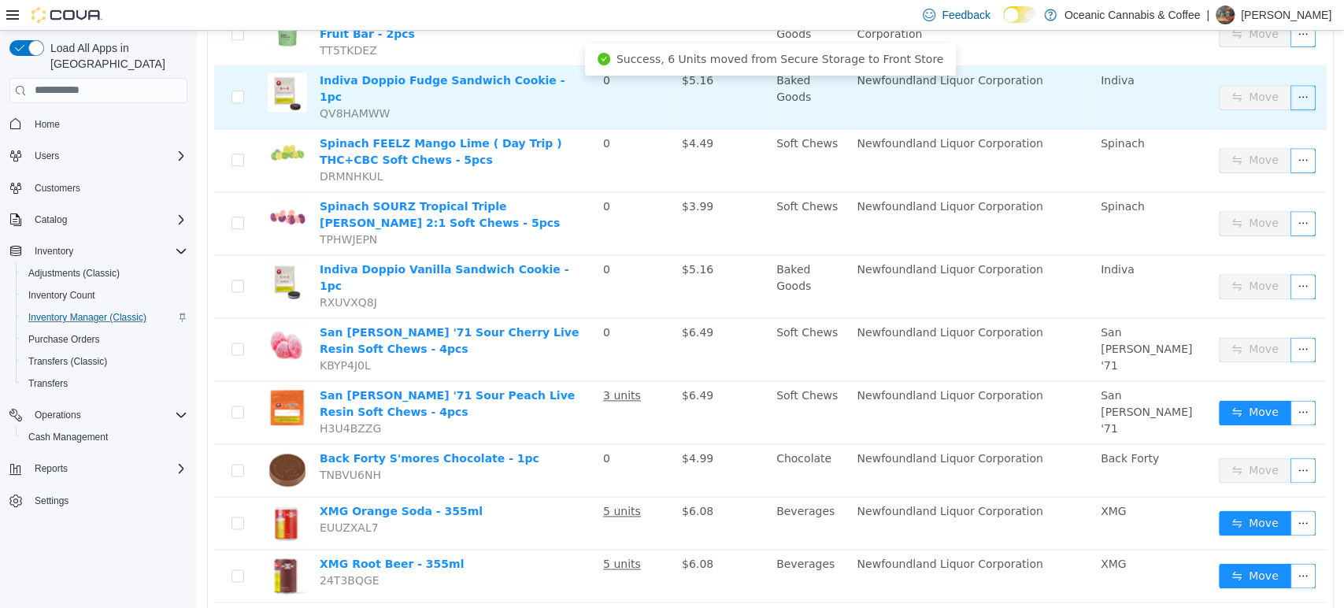
scroll to position [1312, 0]
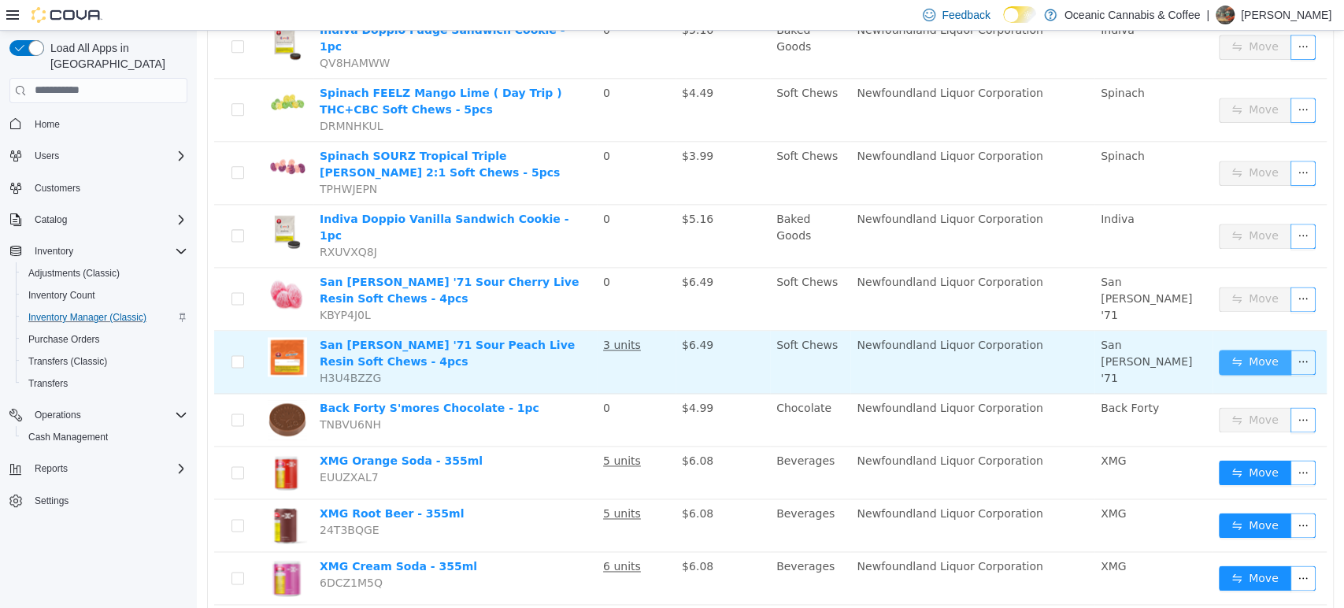
click at [1254, 349] on button "Move" at bounding box center [1255, 361] width 72 height 25
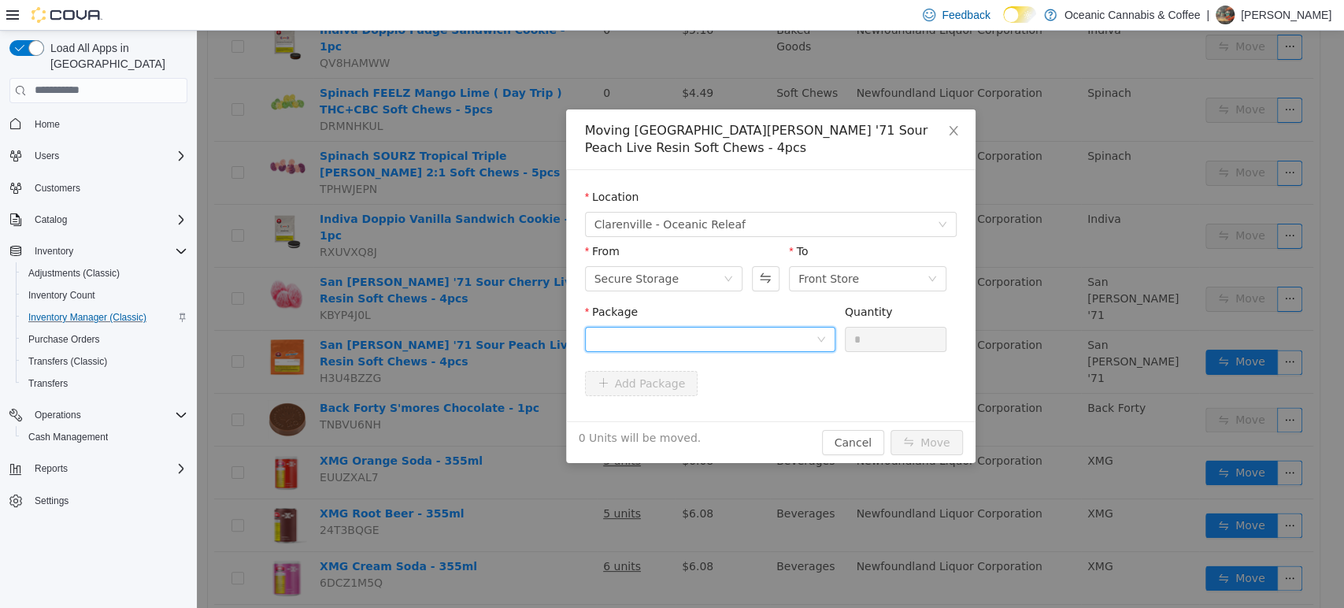
drag, startPoint x: 776, startPoint y: 311, endPoint x: 769, endPoint y: 326, distance: 16.9
click at [776, 327] on div at bounding box center [705, 339] width 221 height 24
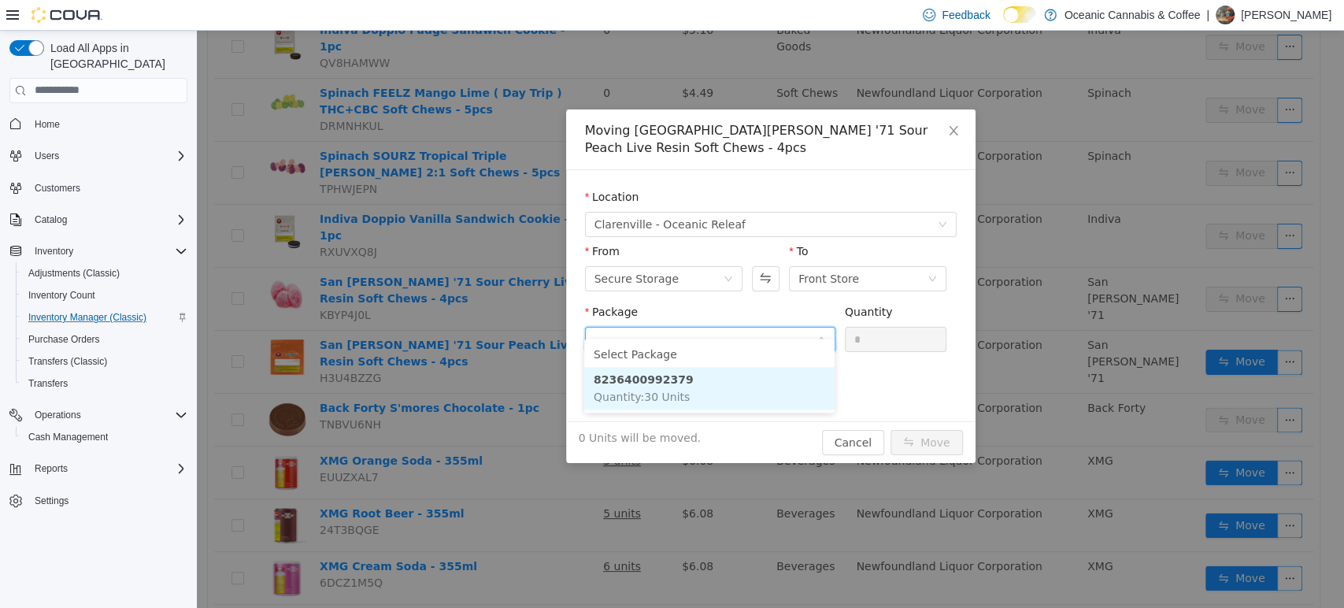
click at [732, 389] on li "8236400992379 Quantity : 30 Units" at bounding box center [709, 387] width 250 height 43
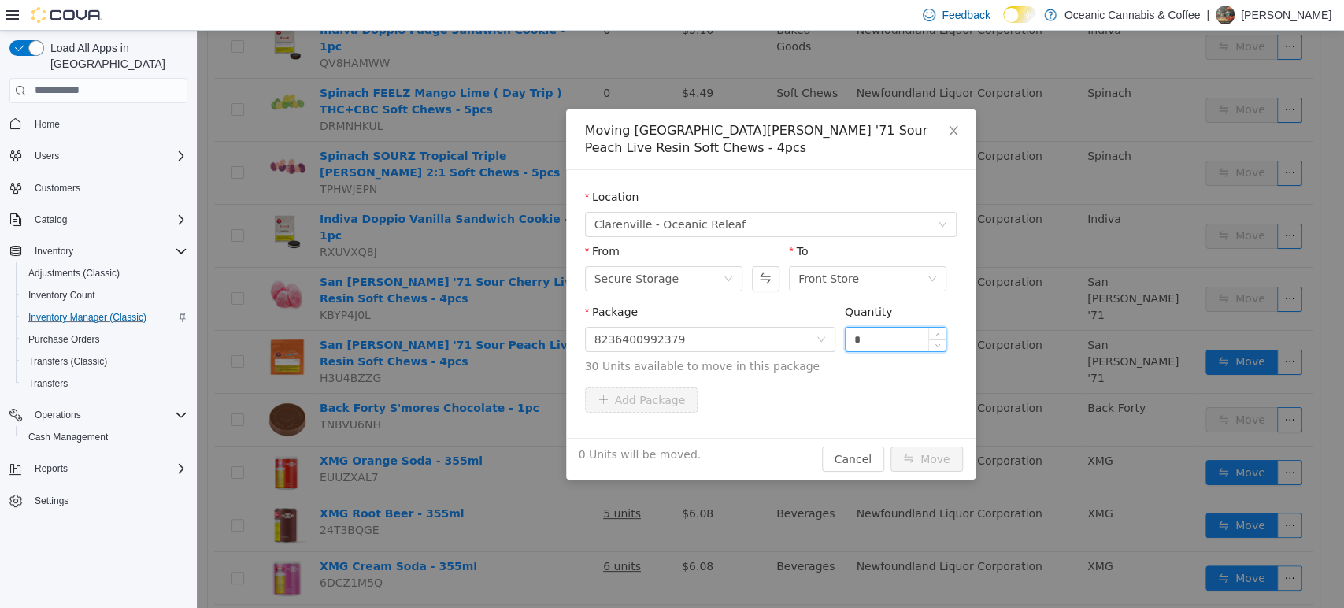
click at [883, 327] on input "*" at bounding box center [896, 339] width 101 height 24
click at [891, 446] on button "Move" at bounding box center [927, 458] width 72 height 25
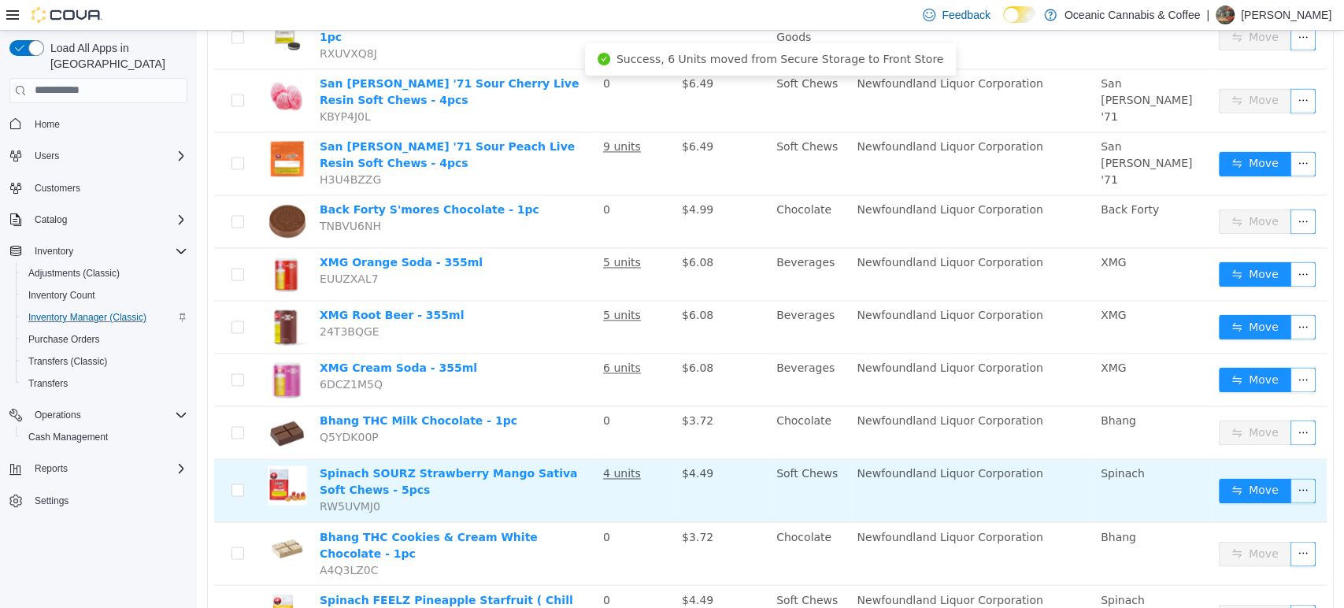
scroll to position [1575, 0]
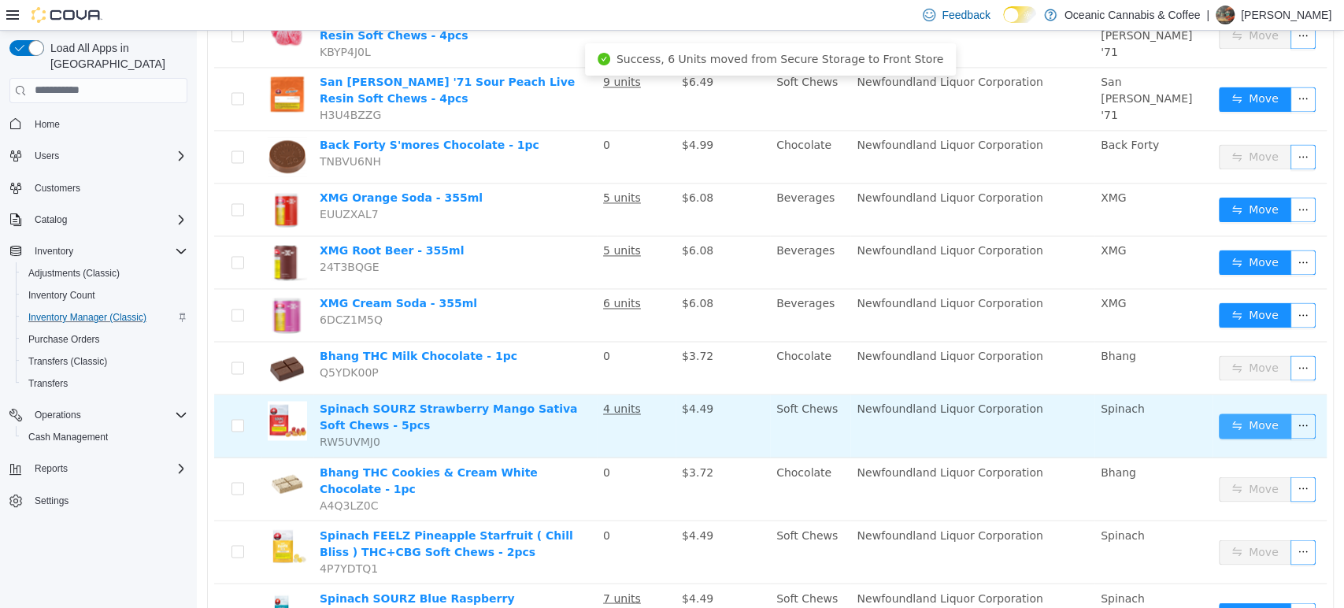
click at [1240, 413] on button "Move" at bounding box center [1255, 425] width 72 height 25
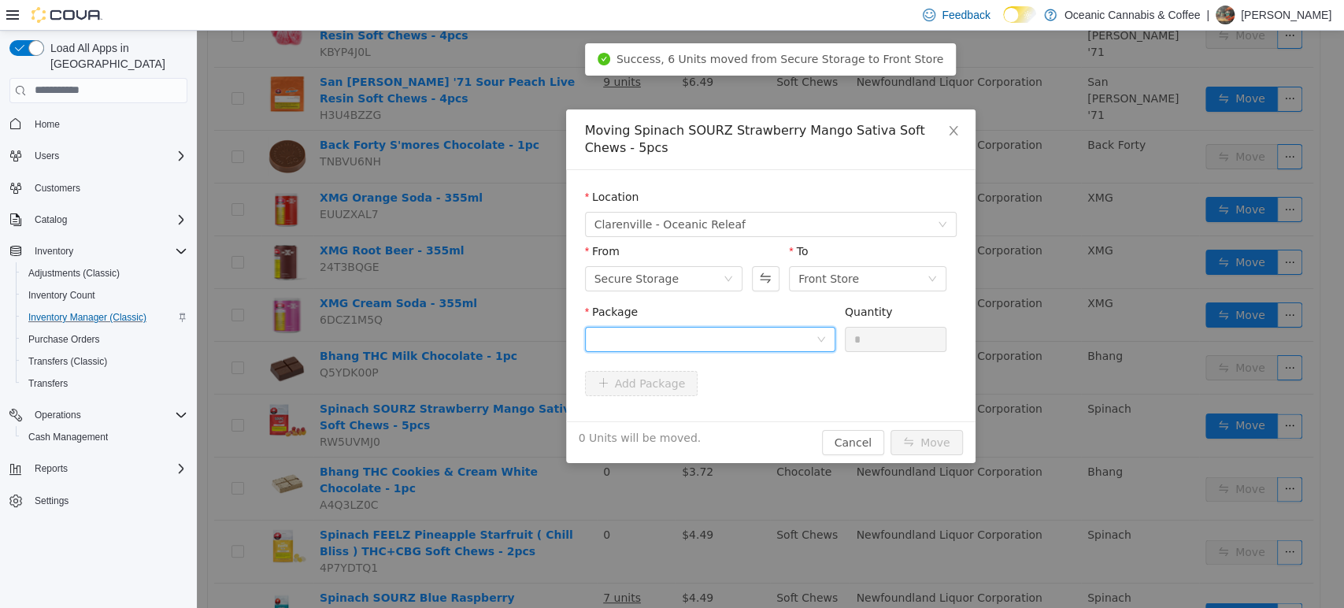
click at [809, 335] on div at bounding box center [705, 339] width 221 height 24
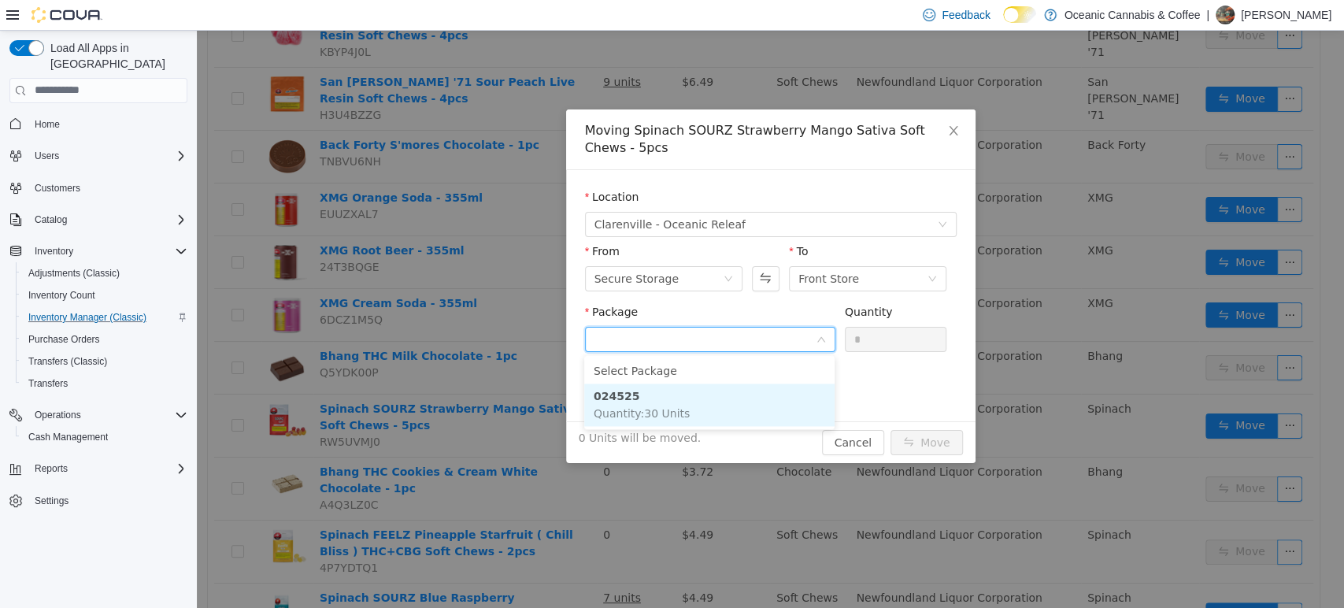
click at [795, 397] on li "024525 Quantity : 30 Units" at bounding box center [709, 404] width 250 height 43
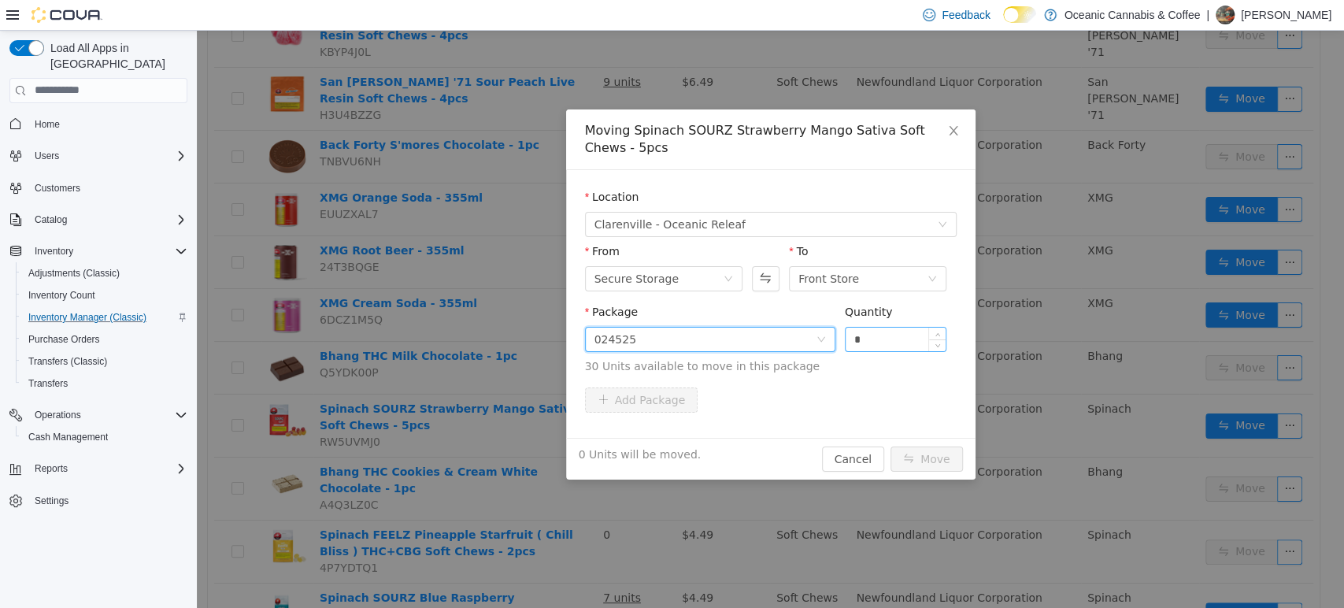
click at [887, 343] on input "*" at bounding box center [896, 339] width 101 height 24
click at [934, 457] on button "Move" at bounding box center [927, 458] width 72 height 25
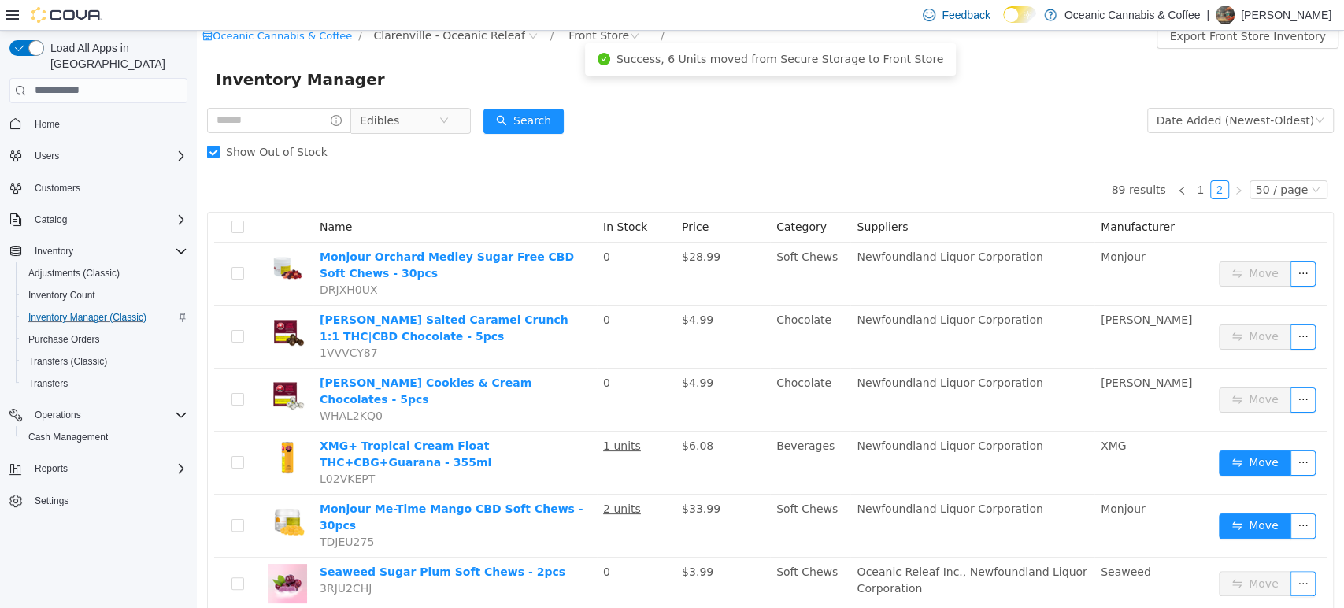
scroll to position [0, 0]
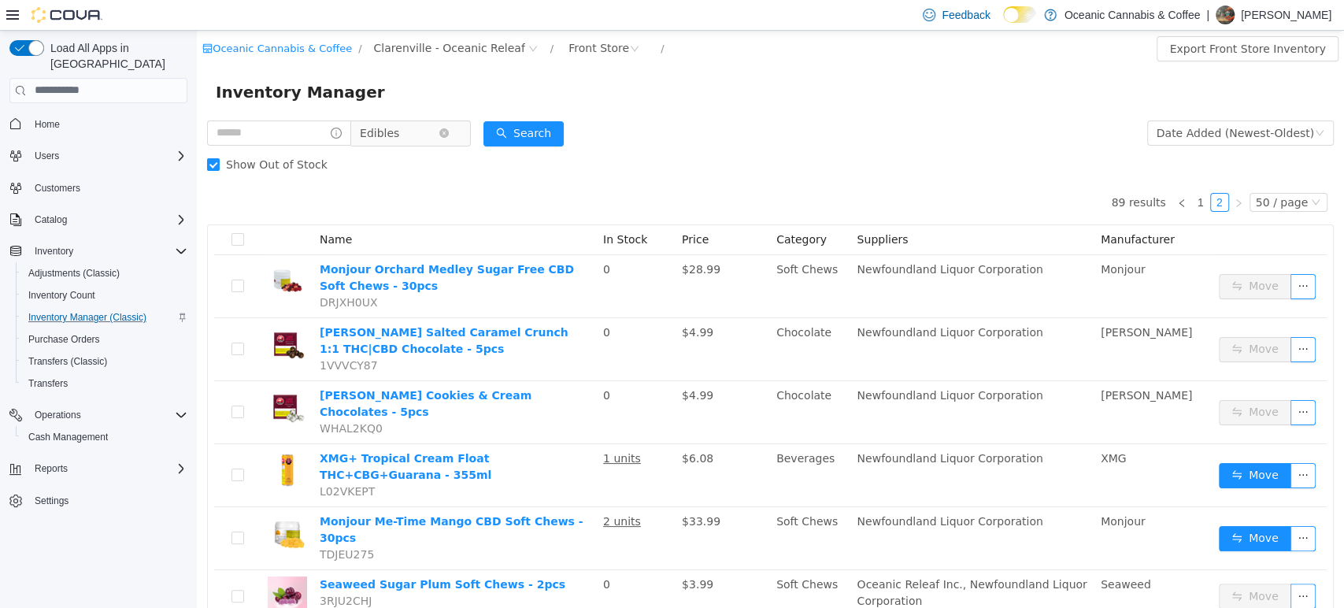
click at [419, 130] on span "Edibles" at bounding box center [399, 132] width 79 height 24
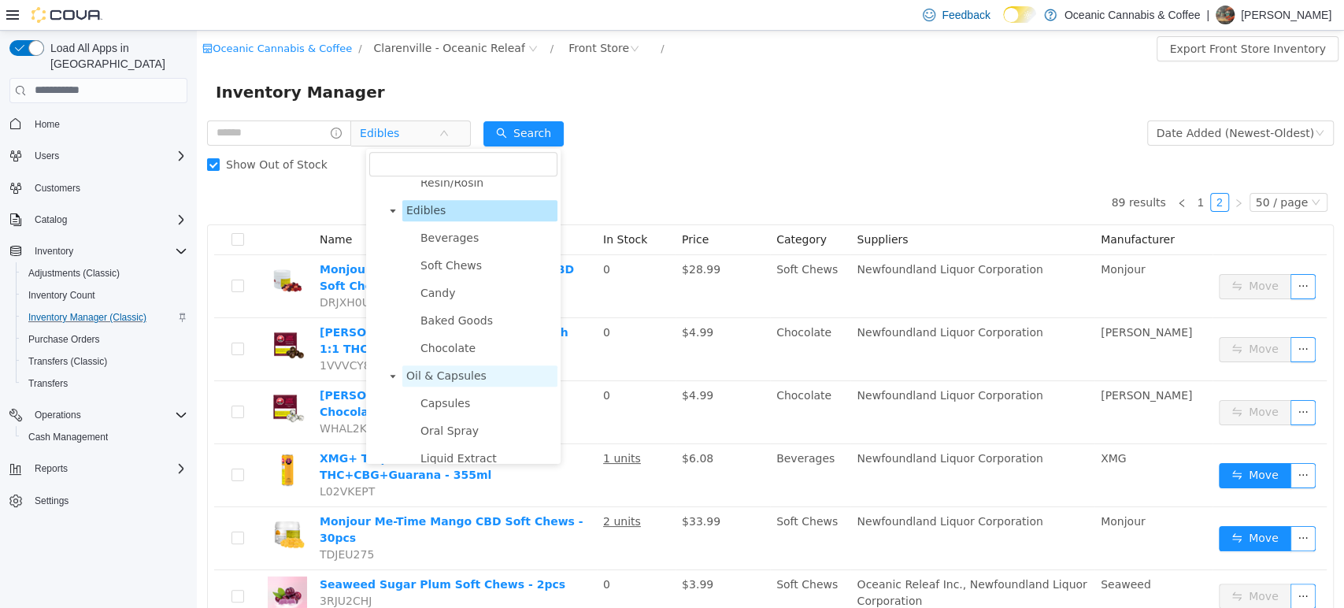
click at [435, 377] on span "Oil & Capsules" at bounding box center [446, 375] width 80 height 13
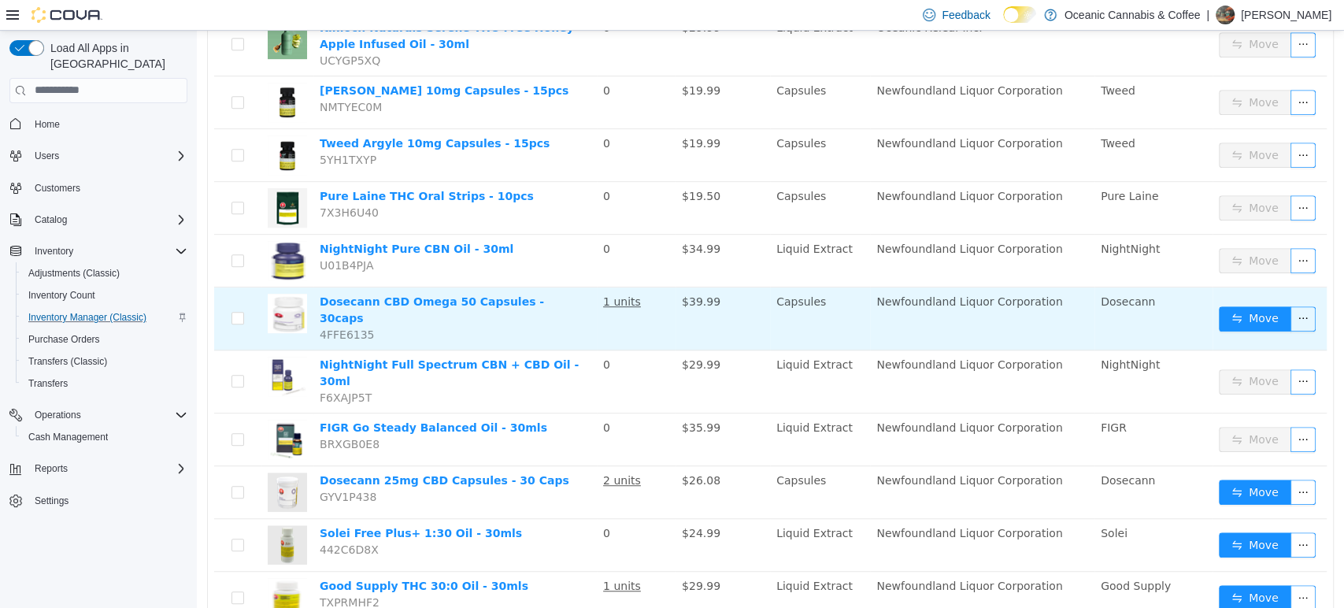
scroll to position [565, 0]
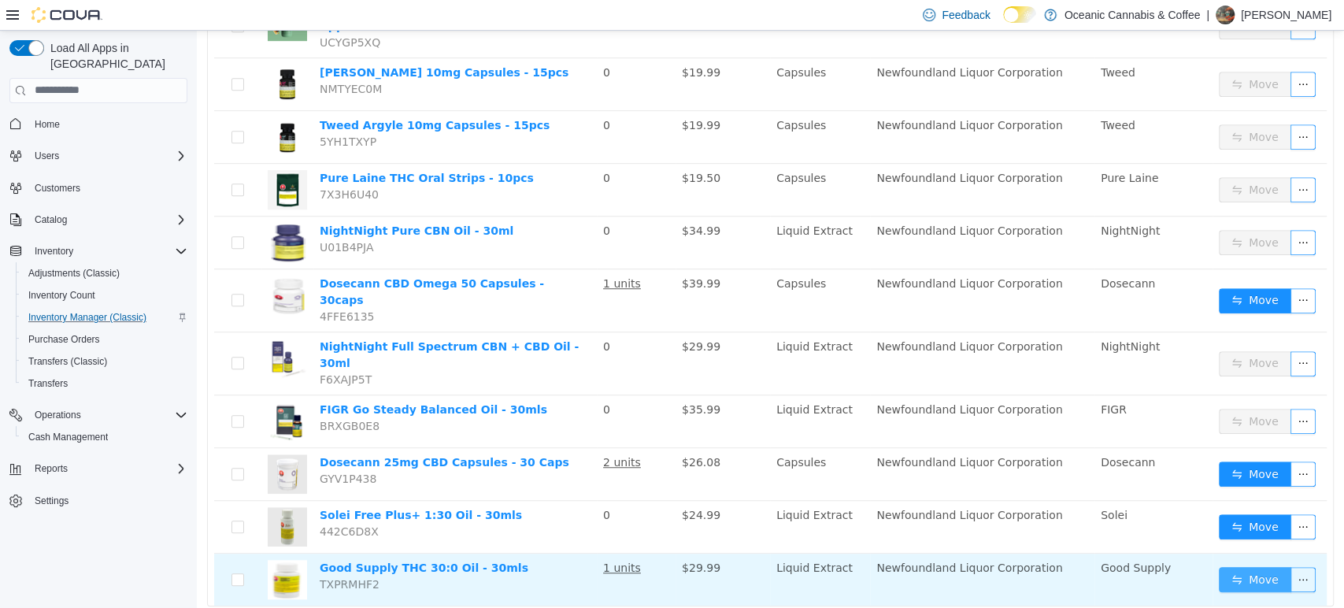
click at [1248, 566] on button "Move" at bounding box center [1255, 578] width 72 height 25
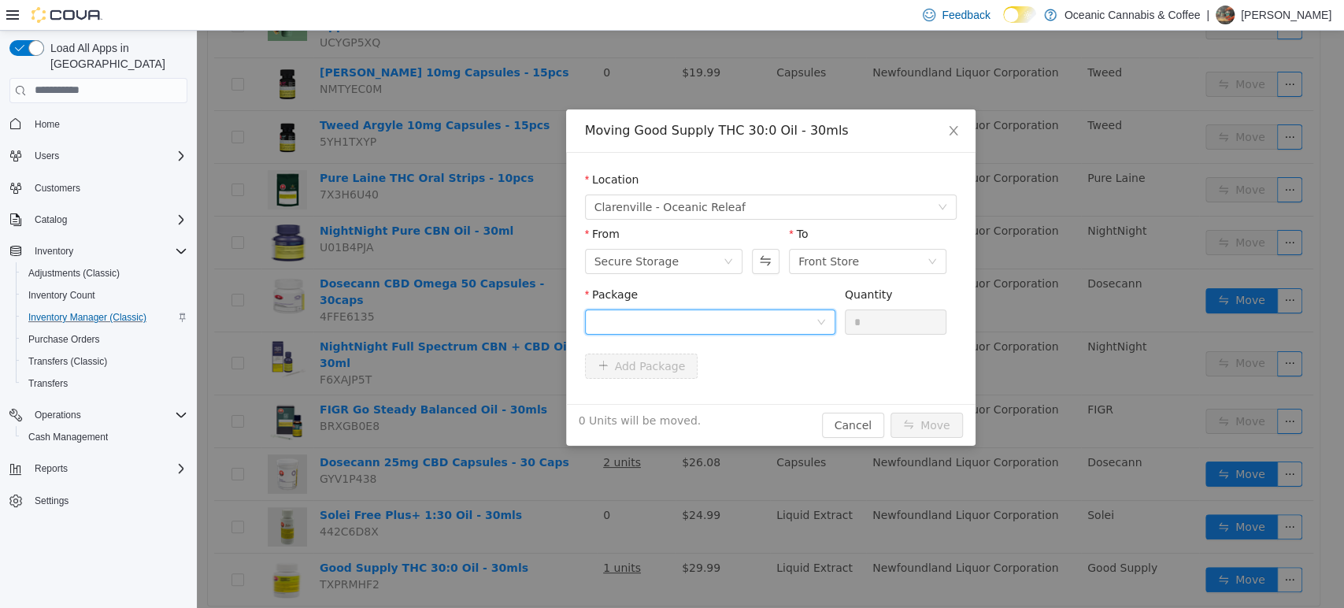
click at [645, 322] on div at bounding box center [705, 321] width 221 height 24
click at [665, 393] on span "Quantity : 3 Units" at bounding box center [638, 395] width 89 height 13
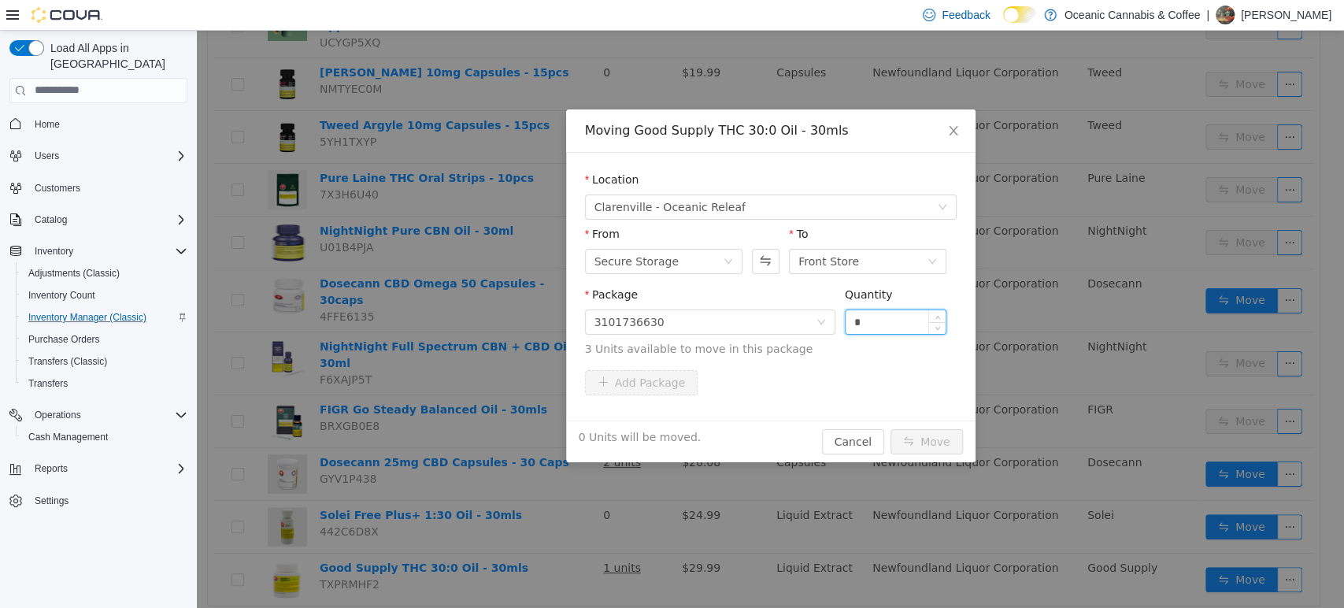
click at [903, 309] on input "*" at bounding box center [896, 321] width 101 height 24
click at [891, 428] on button "Move" at bounding box center [927, 440] width 72 height 25
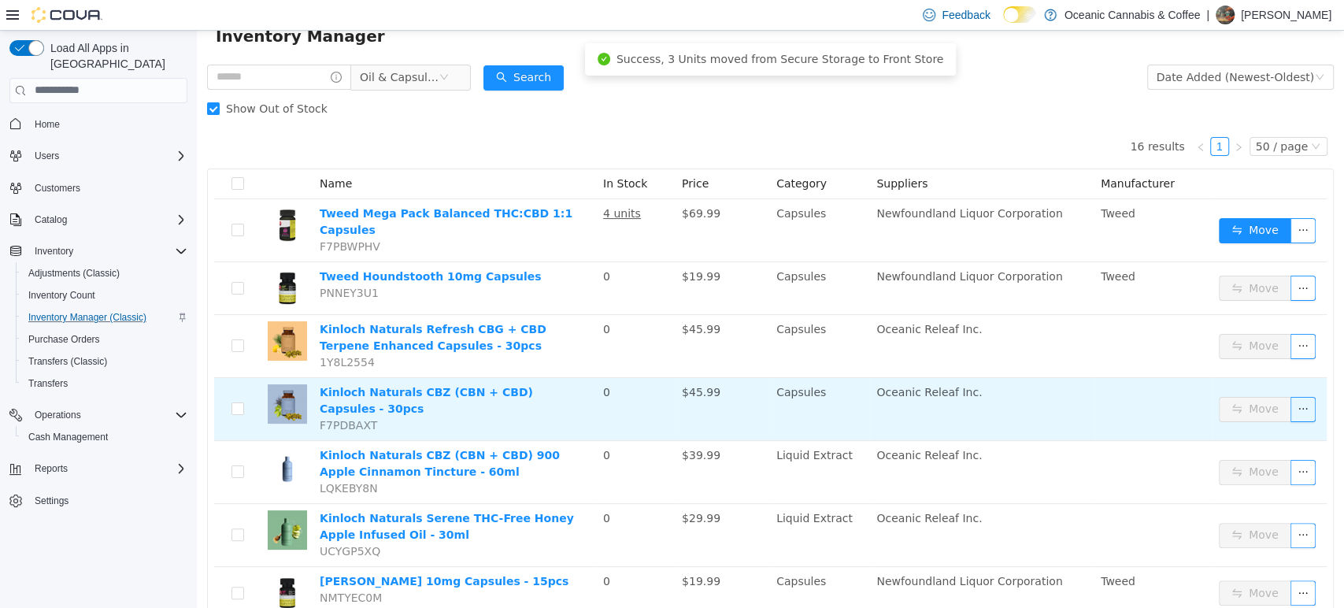
scroll to position [0, 0]
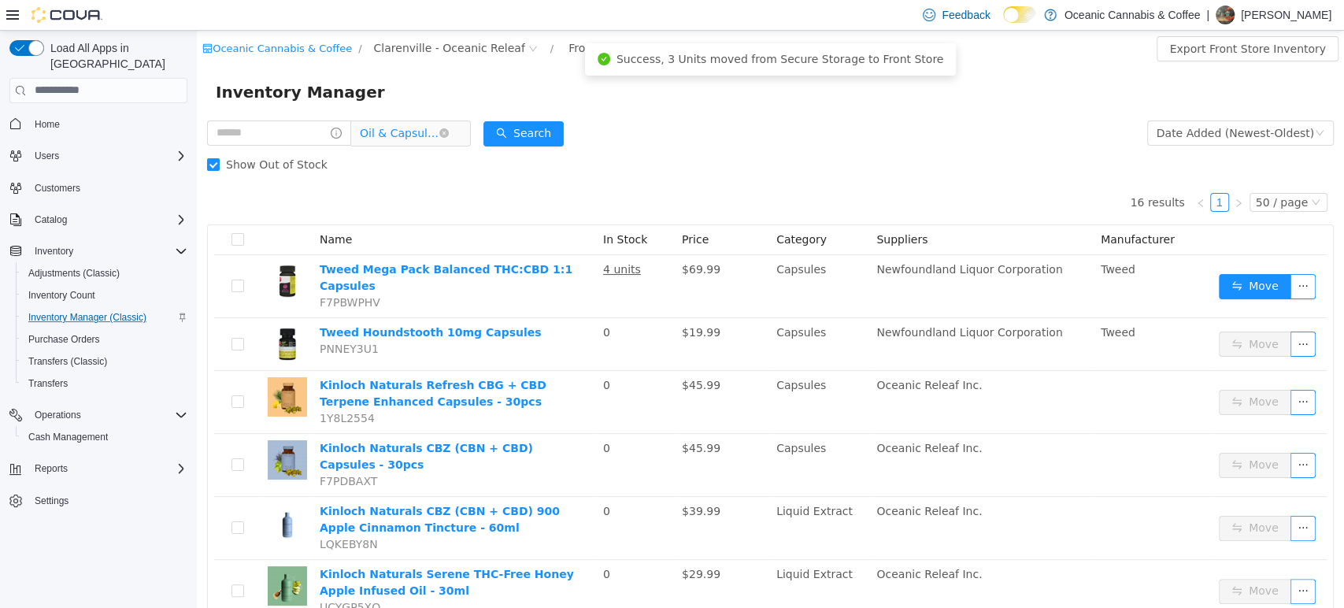
click at [413, 127] on span "Oil & Capsules" at bounding box center [399, 132] width 79 height 24
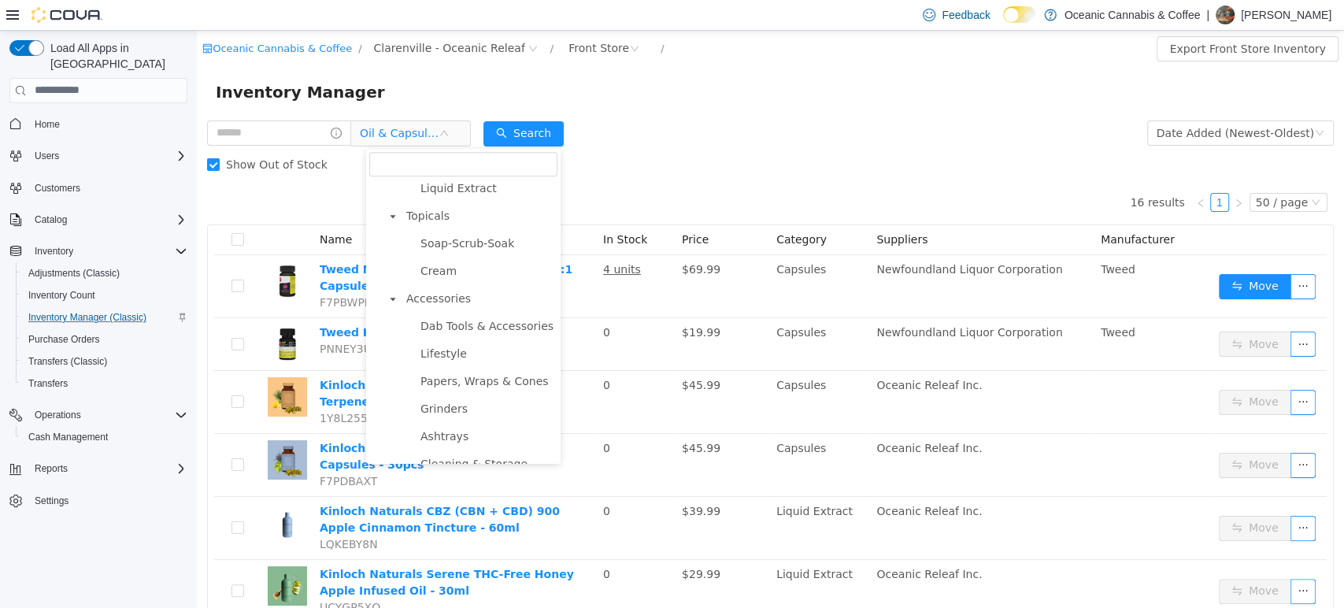
scroll to position [841, 0]
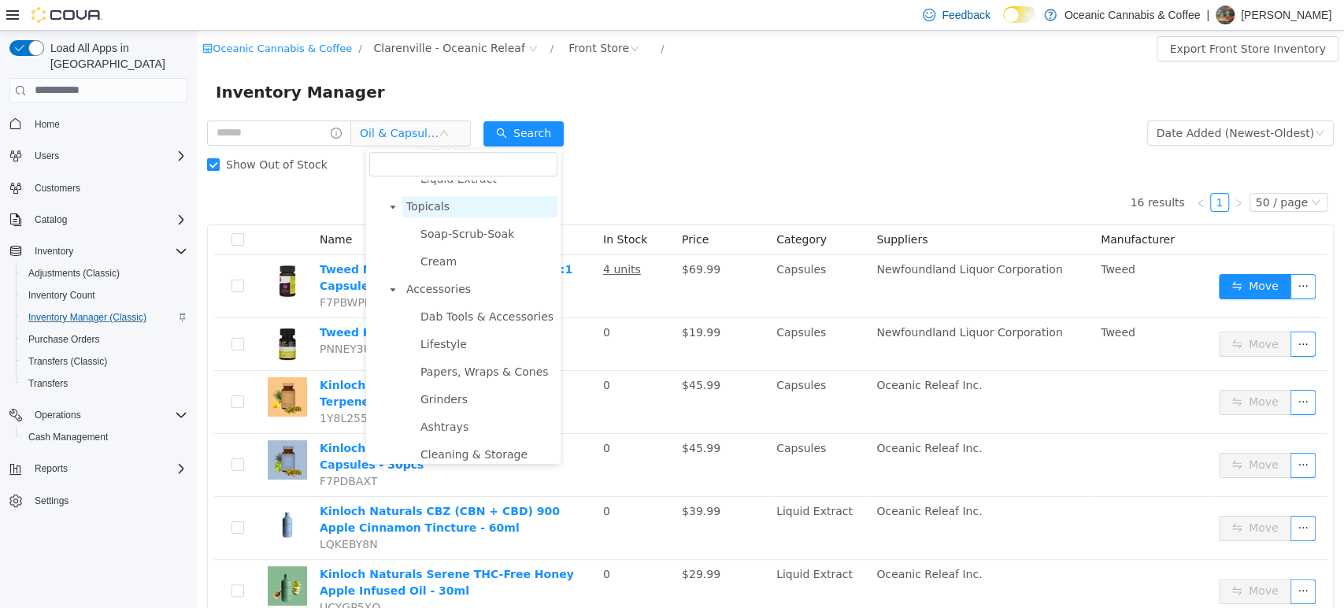
click at [433, 212] on span "Topicals" at bounding box center [427, 205] width 43 height 13
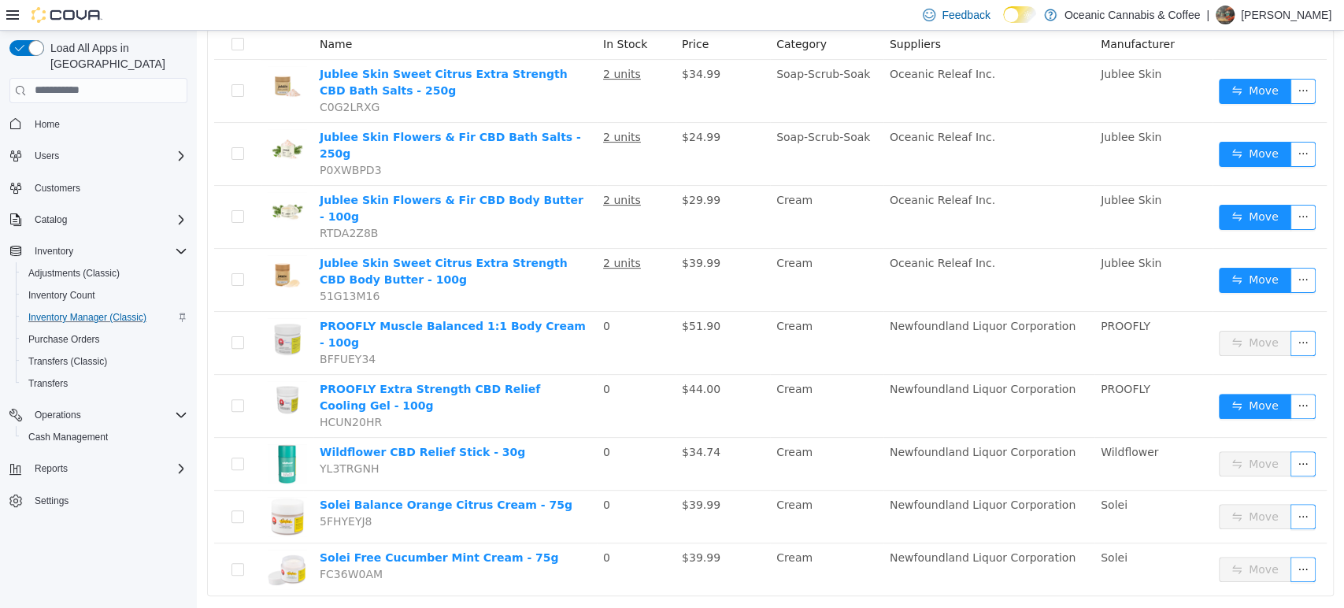
scroll to position [0, 0]
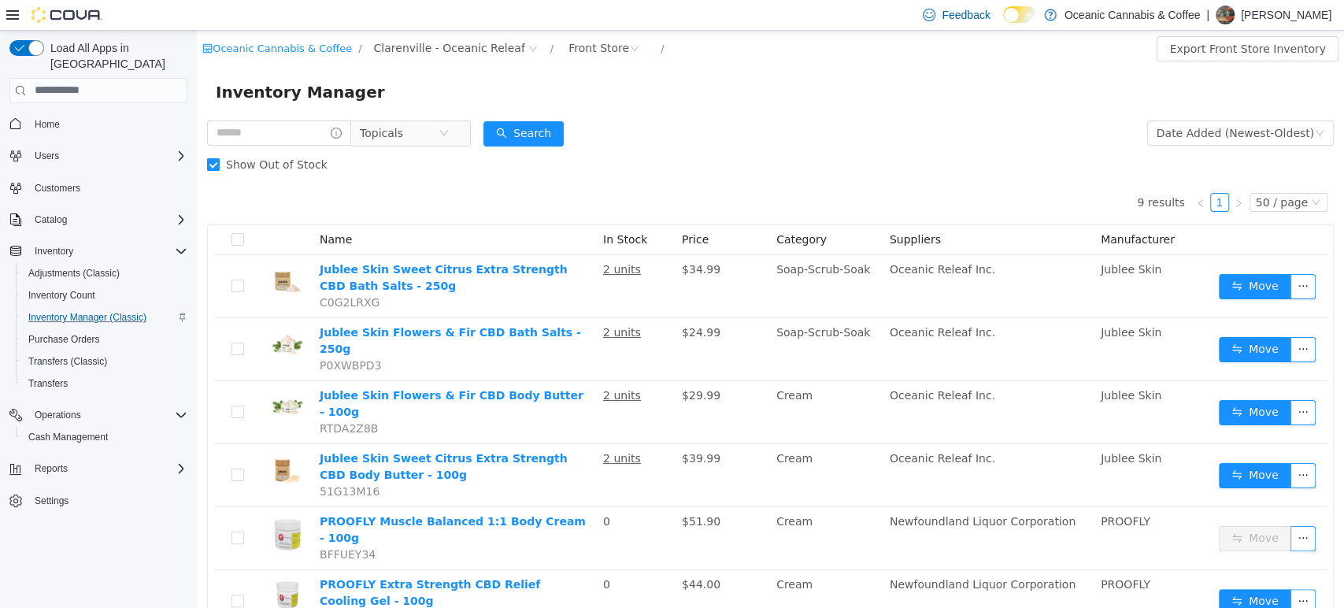
click at [276, 165] on span "Show Out of Stock" at bounding box center [277, 163] width 114 height 13
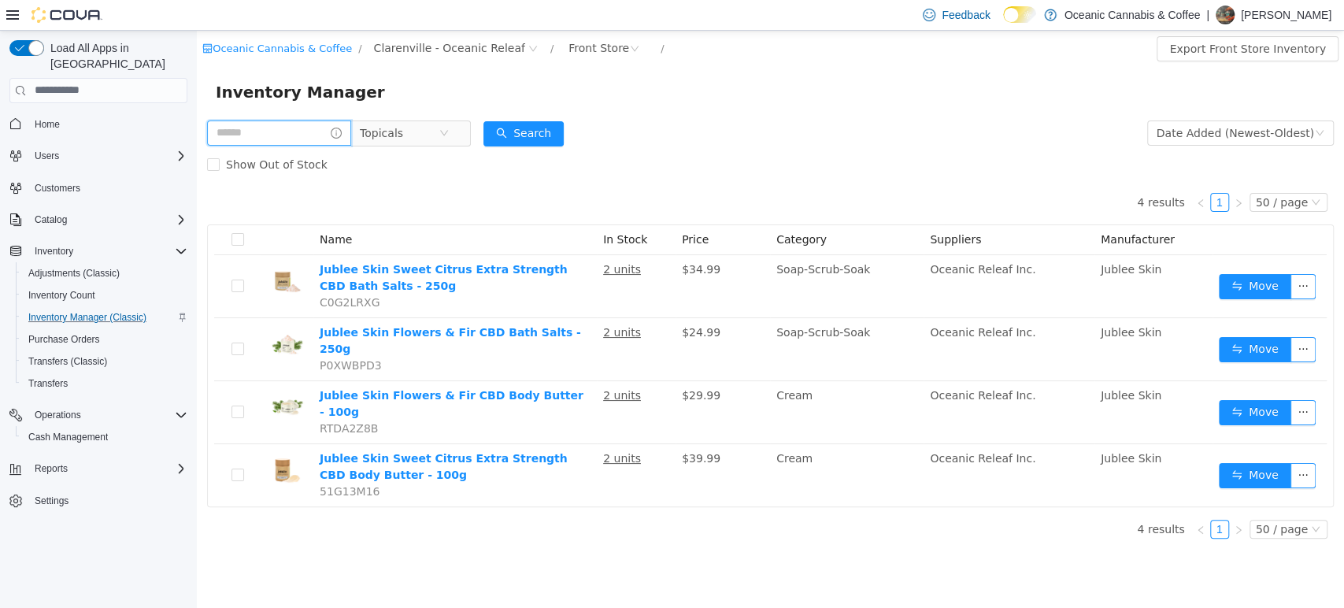
click at [280, 133] on input "text" at bounding box center [279, 132] width 144 height 25
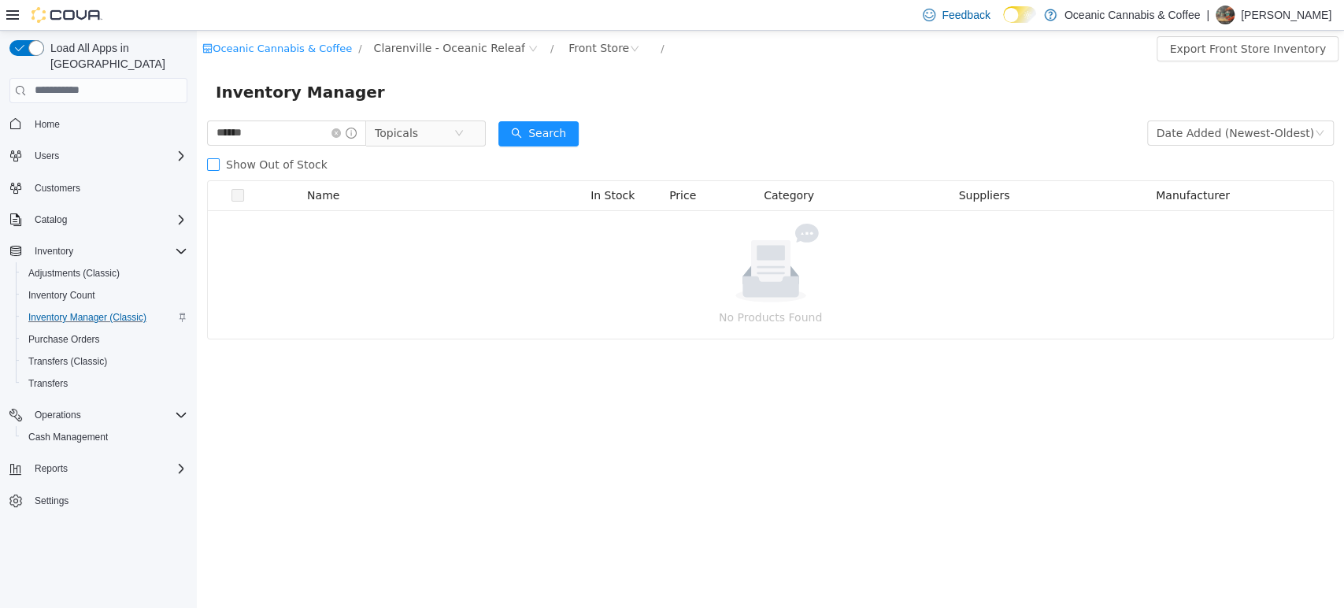
click at [250, 157] on span "Show Out of Stock" at bounding box center [277, 163] width 114 height 13
click at [464, 128] on icon "icon: close-circle" at bounding box center [458, 132] width 9 height 9
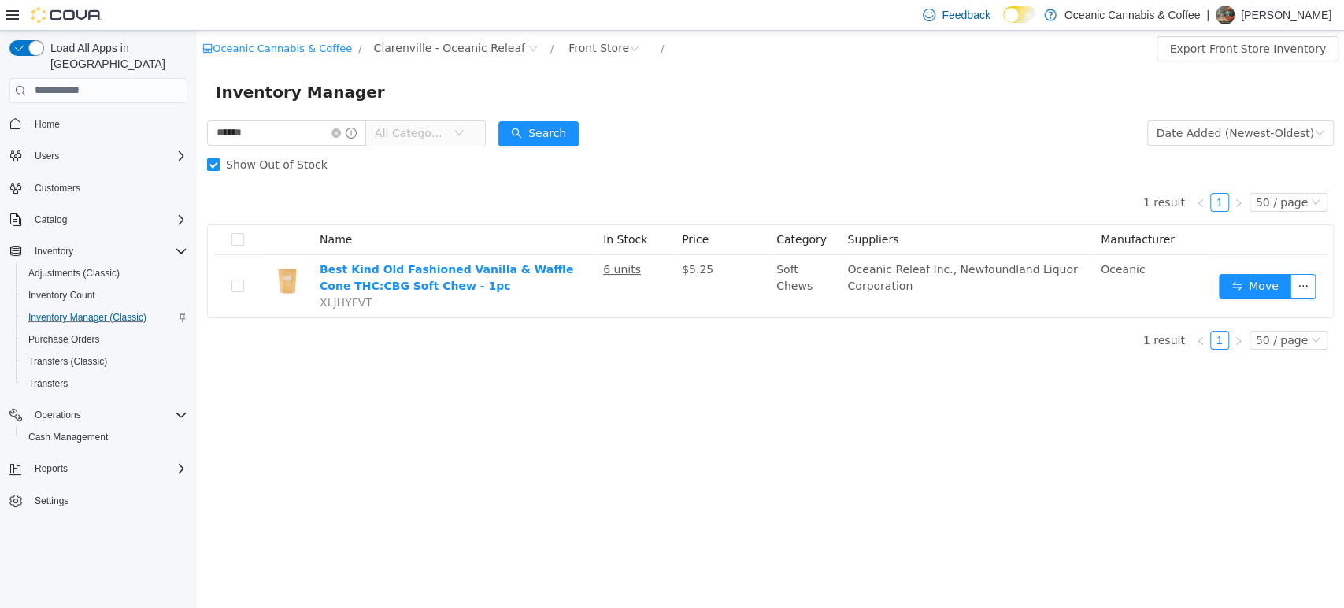
click at [229, 161] on span "Show Out of Stock" at bounding box center [277, 163] width 114 height 13
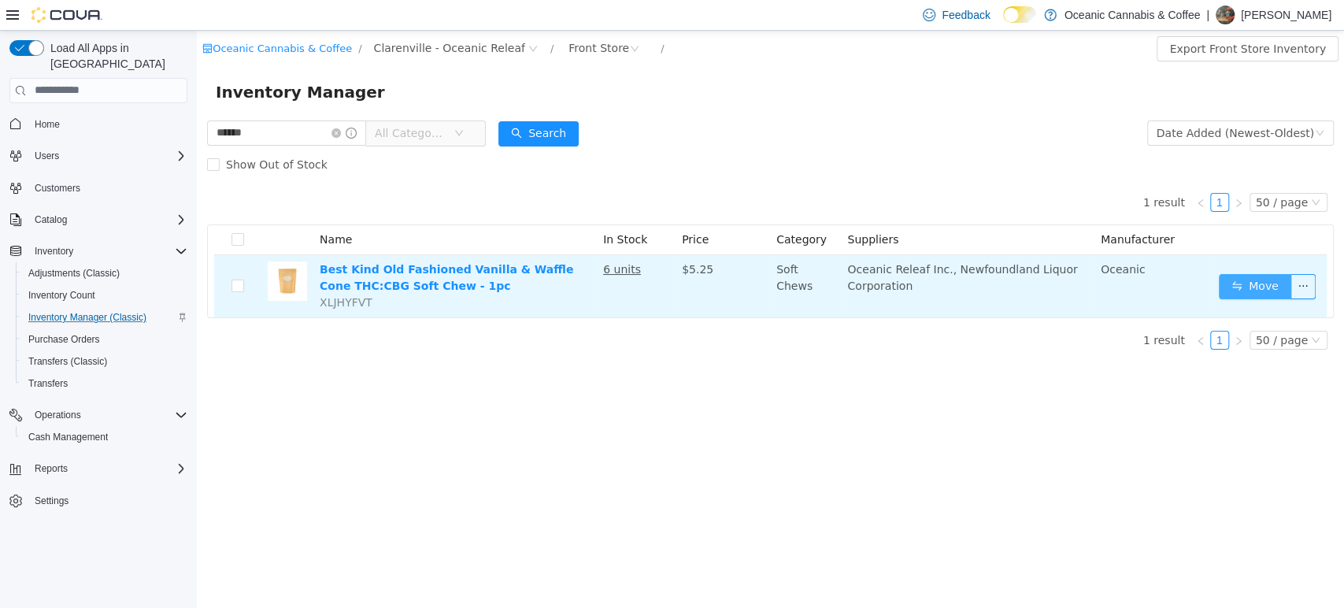
click at [1254, 279] on button "Move" at bounding box center [1255, 285] width 72 height 25
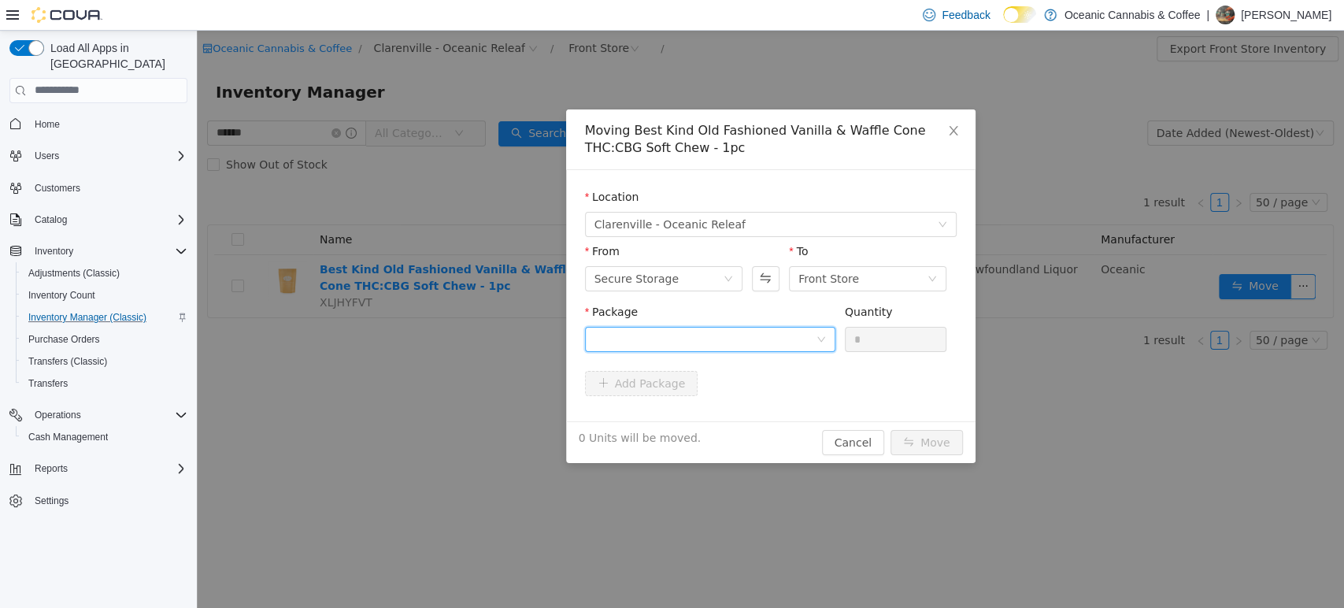
click at [791, 343] on div at bounding box center [705, 339] width 221 height 24
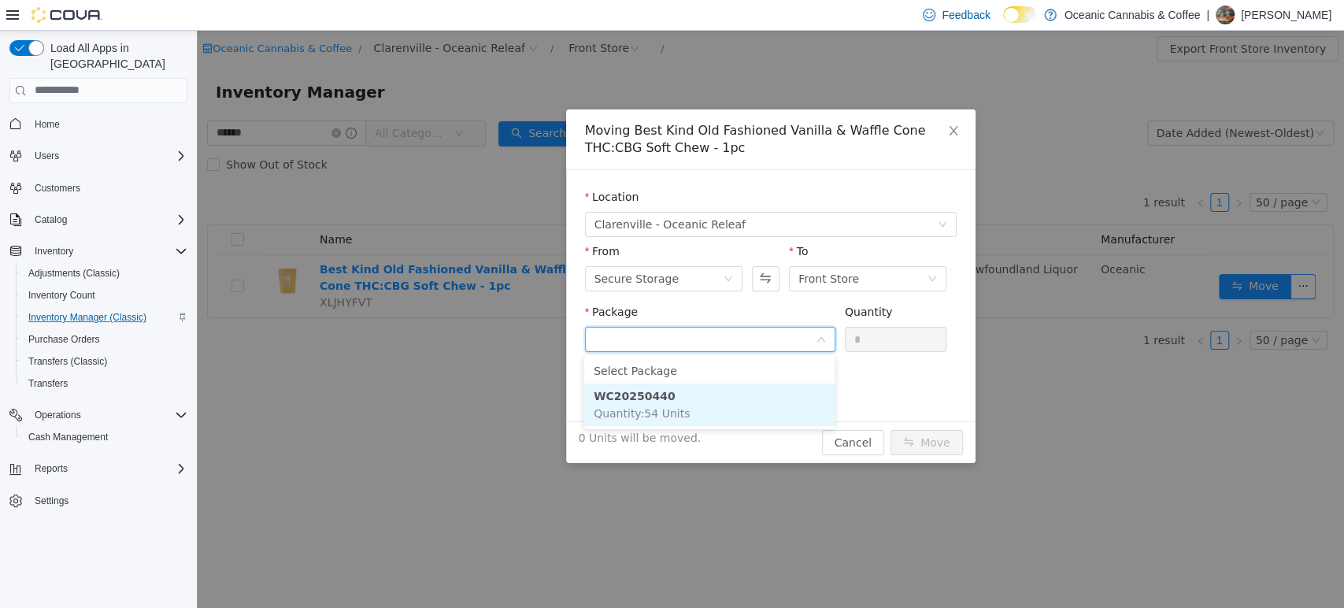
click at [770, 409] on li "WC20250440 Quantity : 54 Units" at bounding box center [709, 404] width 250 height 43
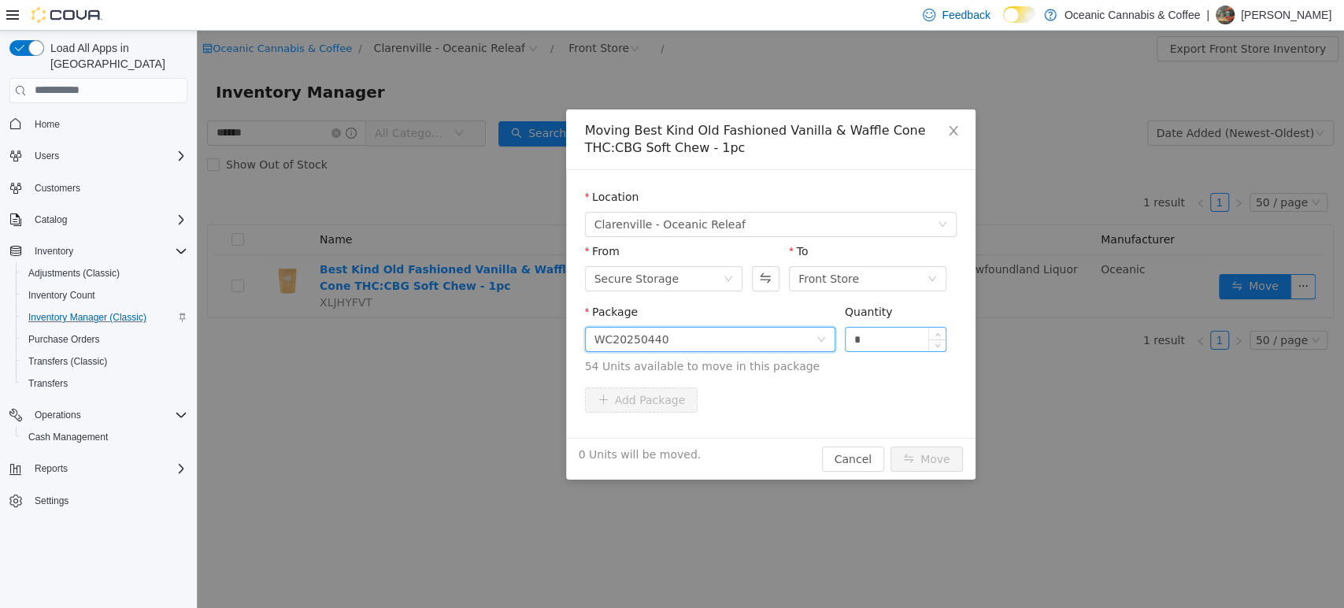
click at [889, 336] on input "*" at bounding box center [896, 339] width 101 height 24
click at [891, 446] on button "Move" at bounding box center [927, 458] width 72 height 25
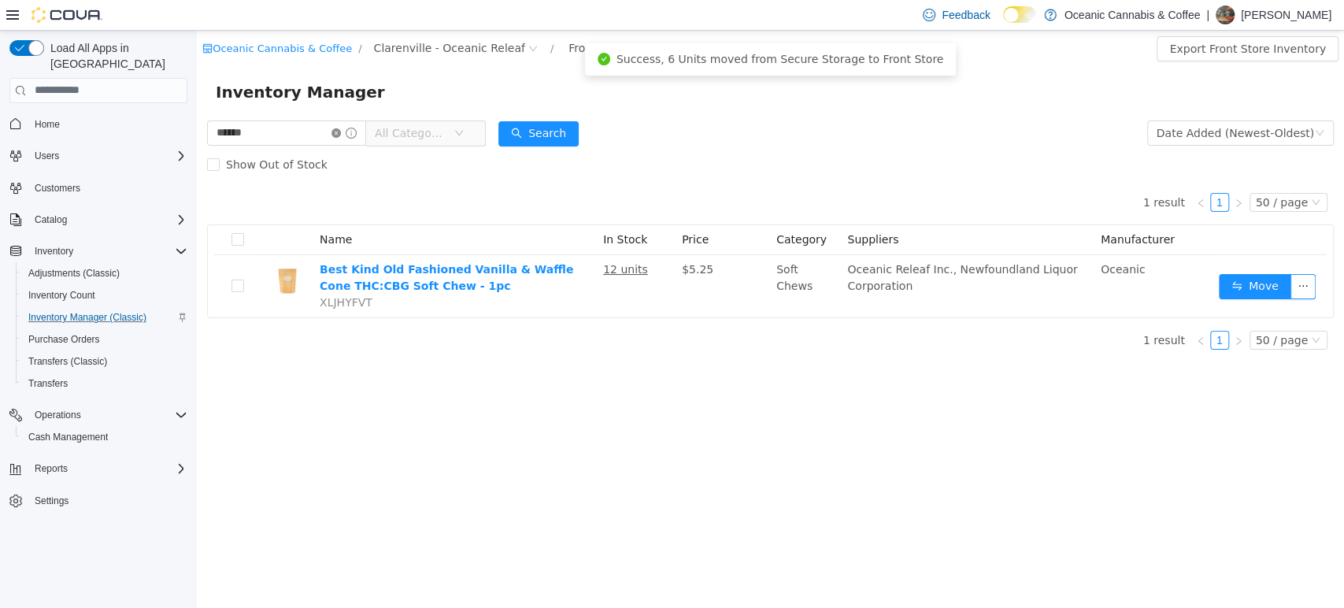
click at [341, 132] on icon "icon: close-circle" at bounding box center [336, 132] width 9 height 9
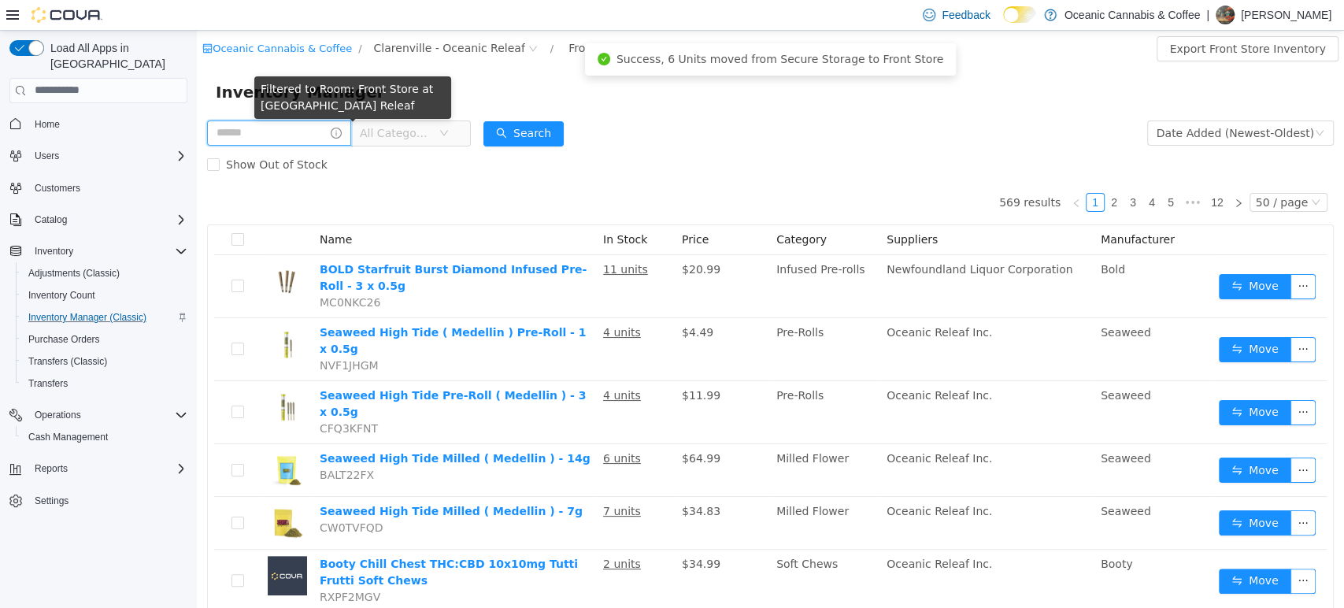
click at [296, 139] on input "text" at bounding box center [279, 132] width 144 height 25
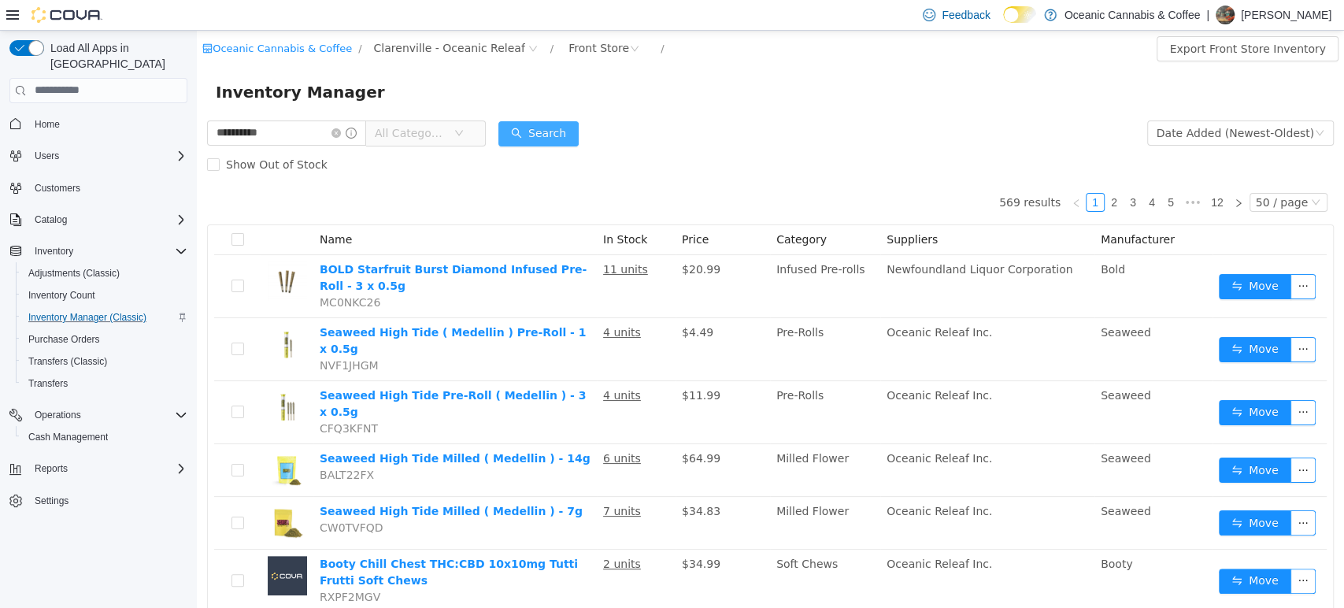
click at [535, 132] on button "Search" at bounding box center [538, 132] width 80 height 25
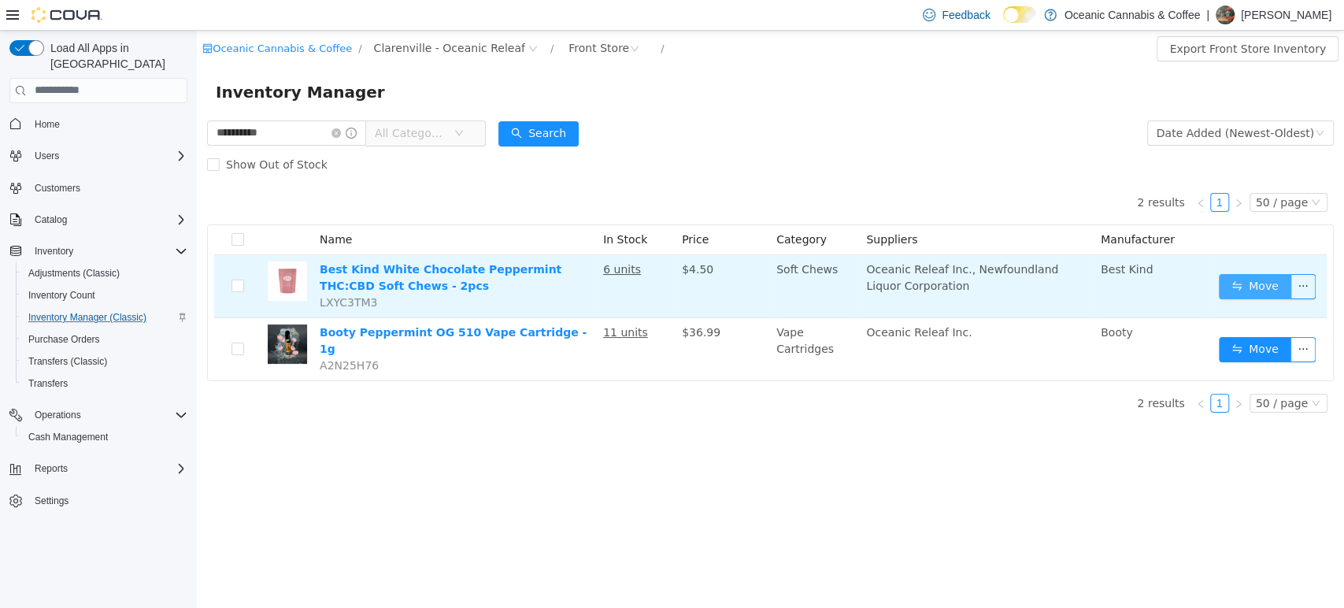
click at [1247, 286] on button "Move" at bounding box center [1255, 285] width 72 height 25
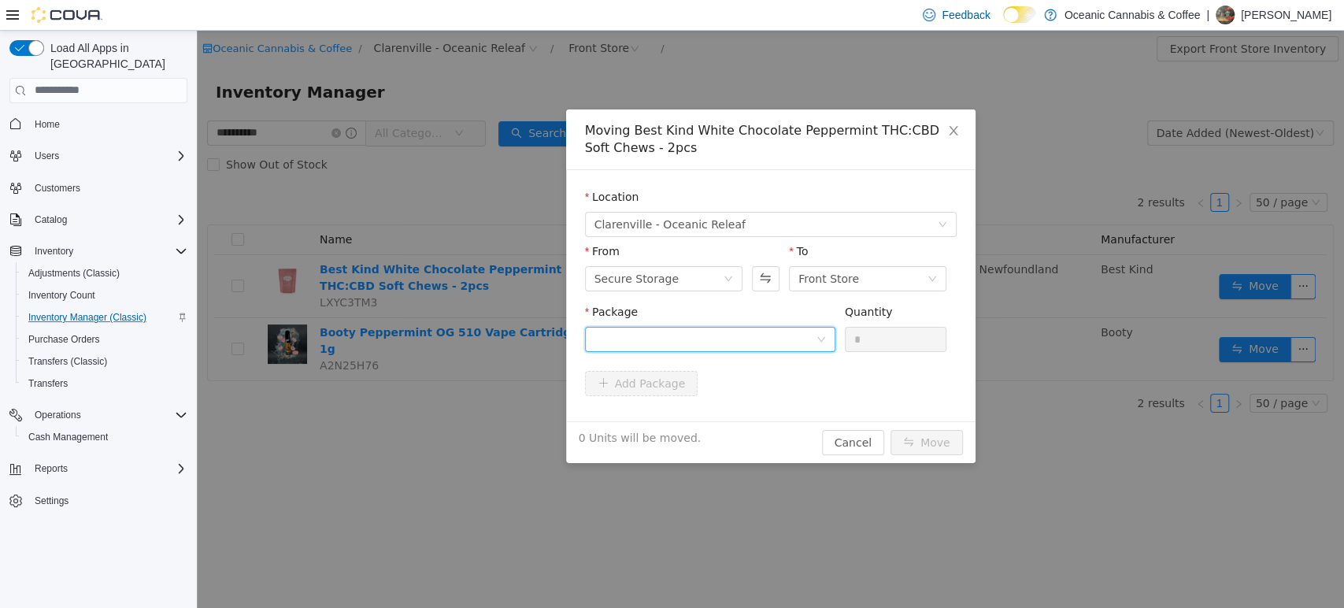
click at [758, 342] on div at bounding box center [705, 339] width 221 height 24
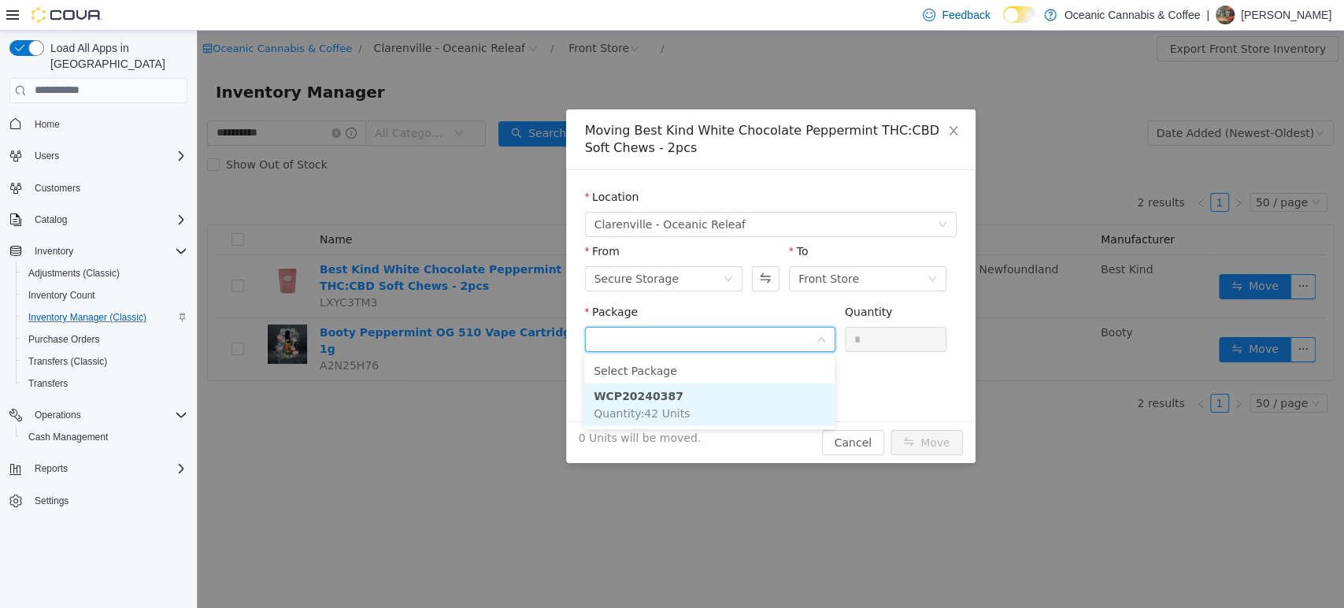
click at [739, 398] on li "WCP20240387 Quantity : 42 Units" at bounding box center [709, 404] width 250 height 43
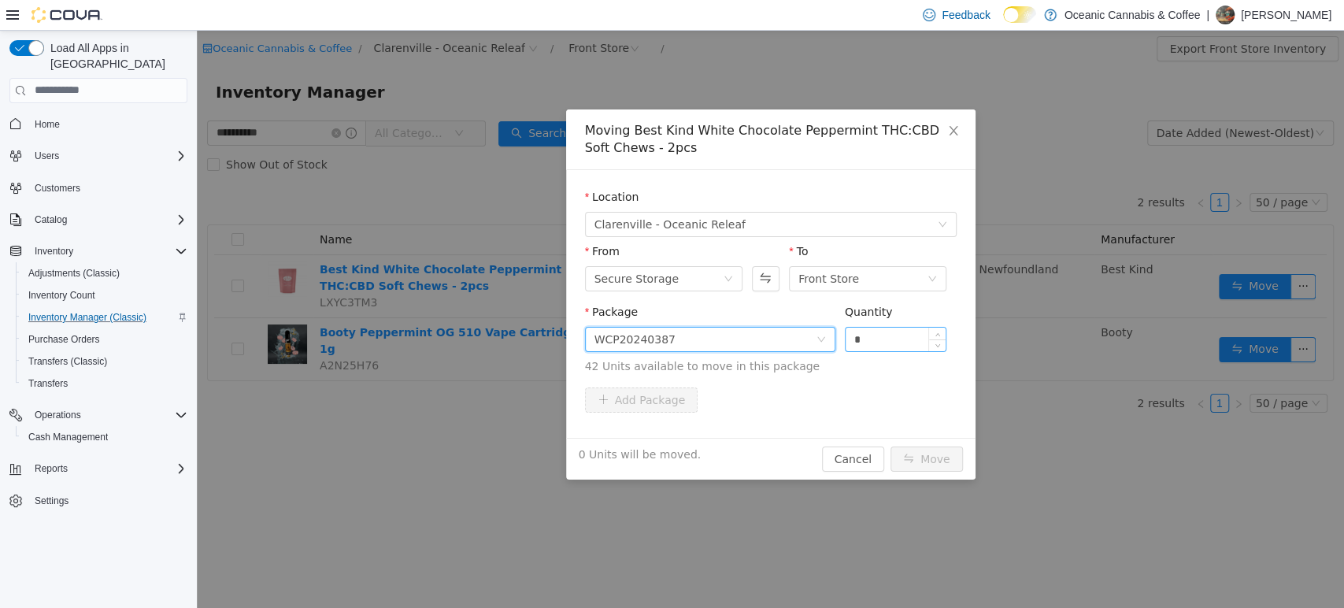
click at [910, 348] on input "*" at bounding box center [896, 339] width 101 height 24
click at [930, 450] on button "Move" at bounding box center [927, 458] width 72 height 25
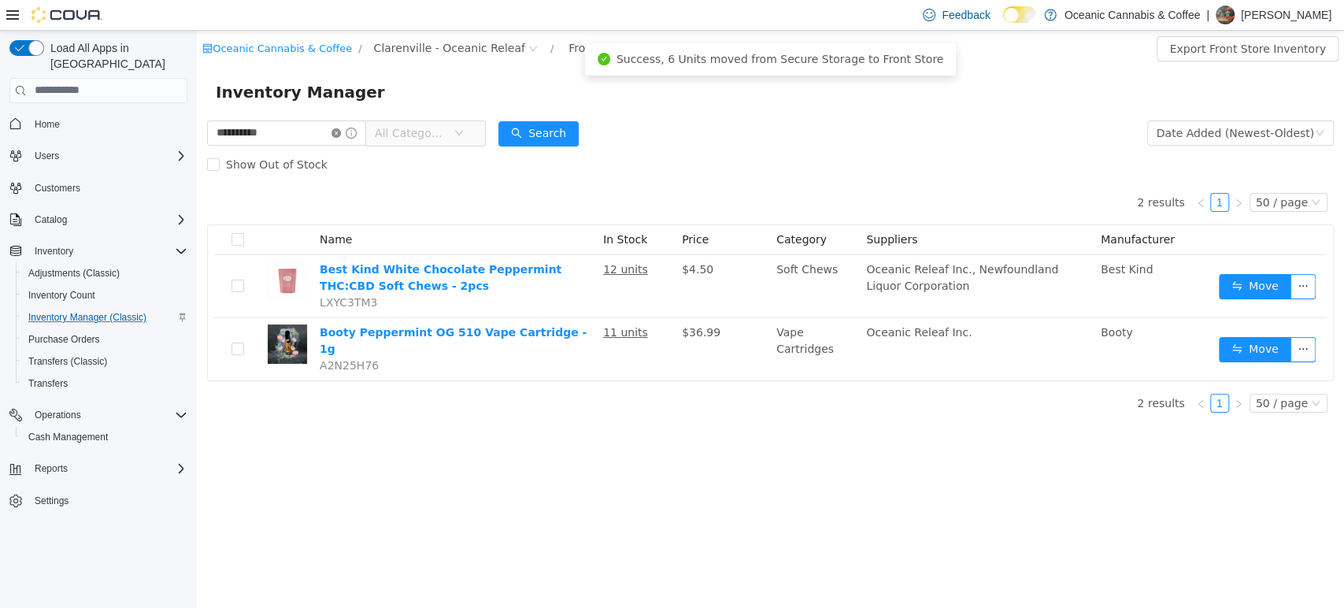
click at [341, 135] on icon "icon: close-circle" at bounding box center [336, 132] width 9 height 9
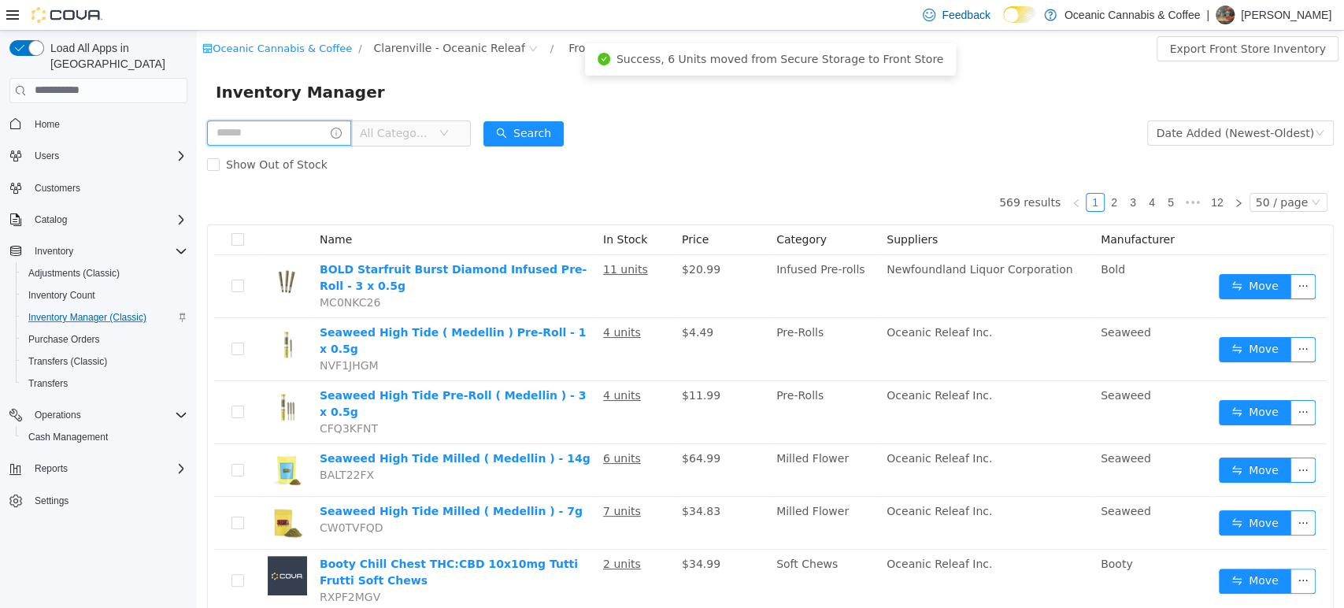
click at [313, 135] on input "text" at bounding box center [279, 132] width 144 height 25
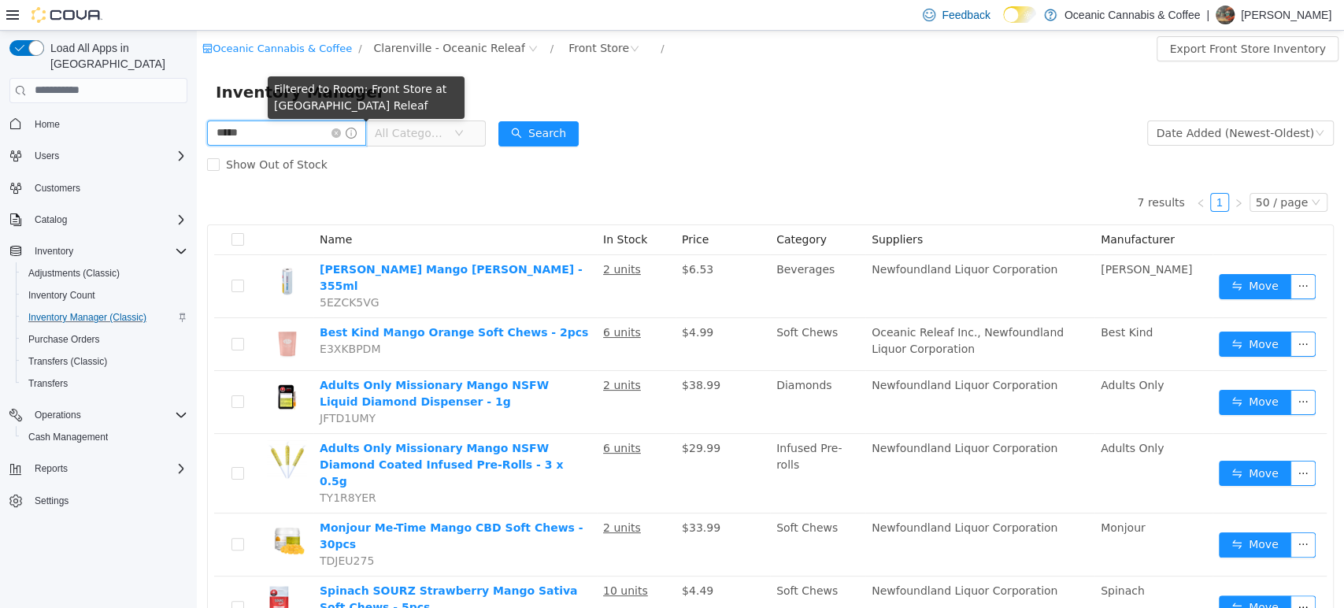
scroll to position [87, 0]
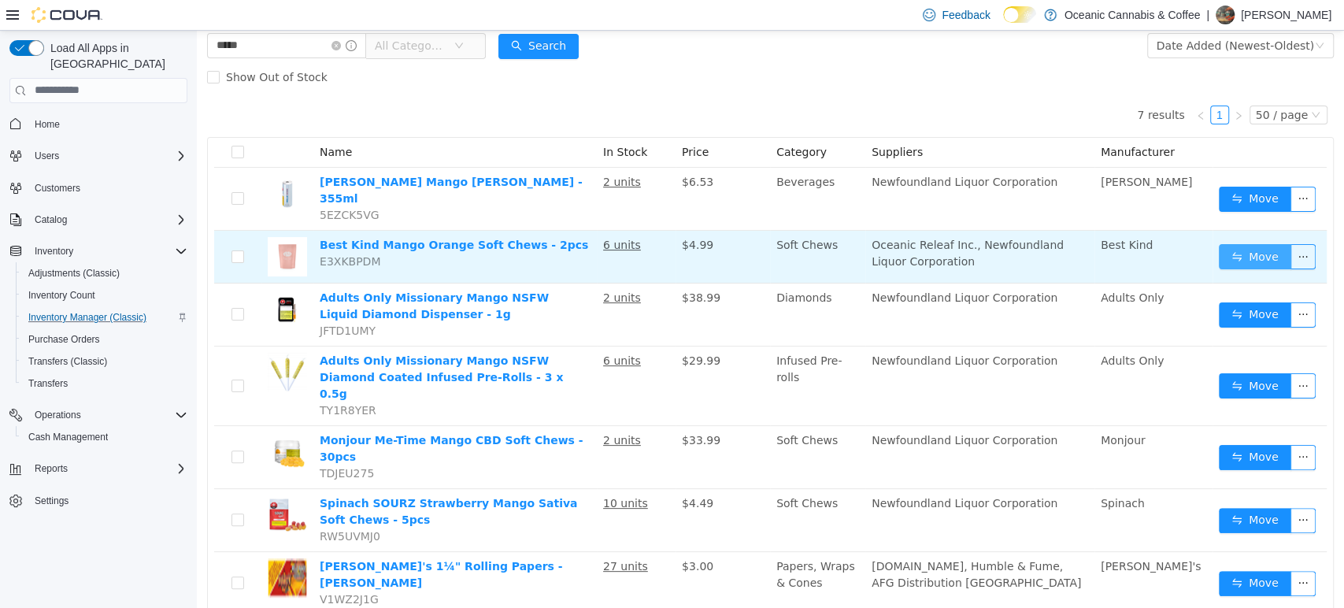
click at [1231, 246] on button "Move" at bounding box center [1255, 255] width 72 height 25
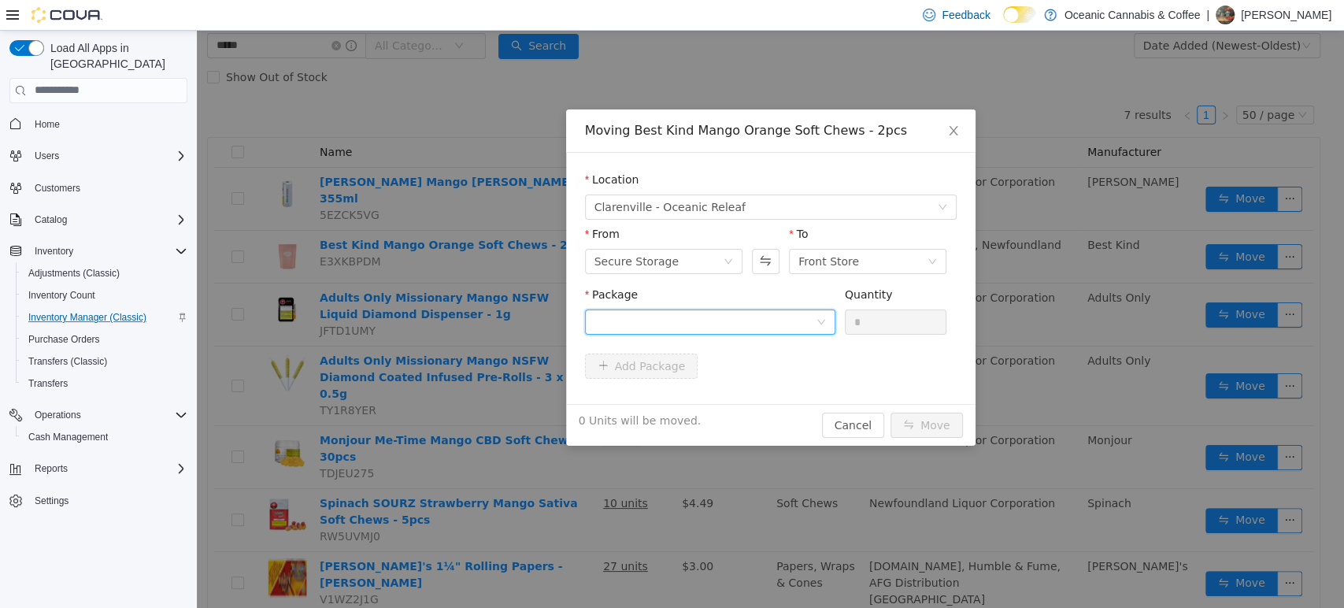
click at [824, 330] on div at bounding box center [710, 321] width 250 height 25
click at [815, 385] on li "MO20240363 Quantity : 42 Units" at bounding box center [709, 386] width 250 height 43
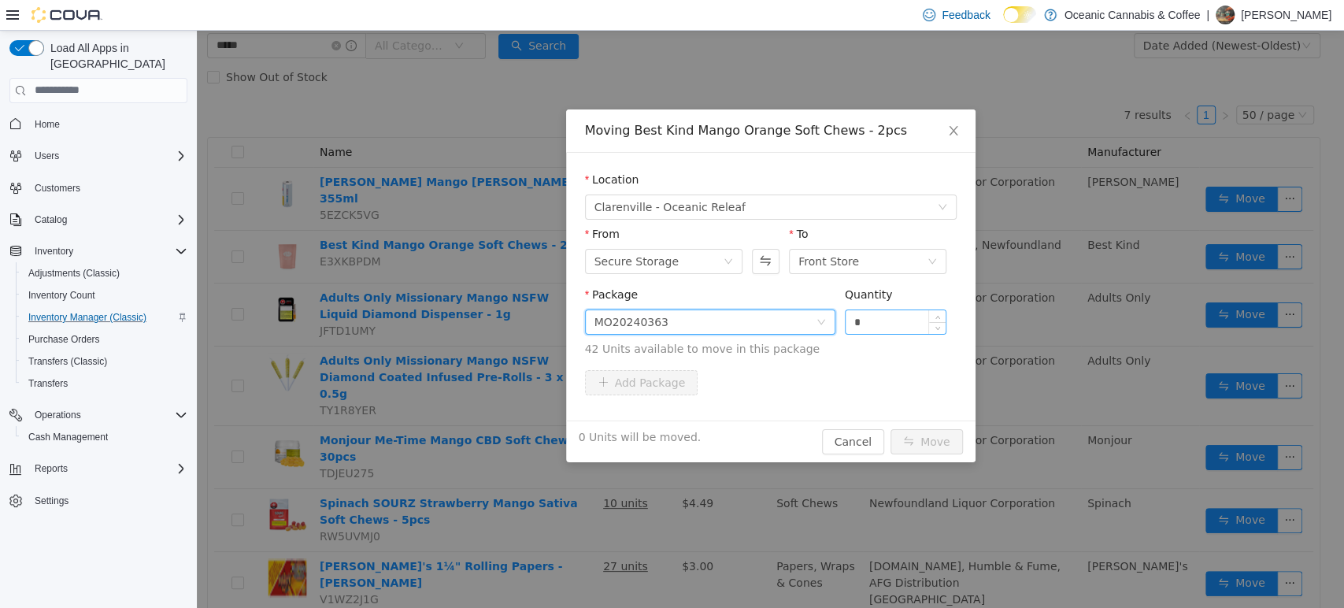
click at [865, 324] on input "*" at bounding box center [896, 321] width 101 height 24
click at [941, 442] on button "Move" at bounding box center [927, 440] width 72 height 25
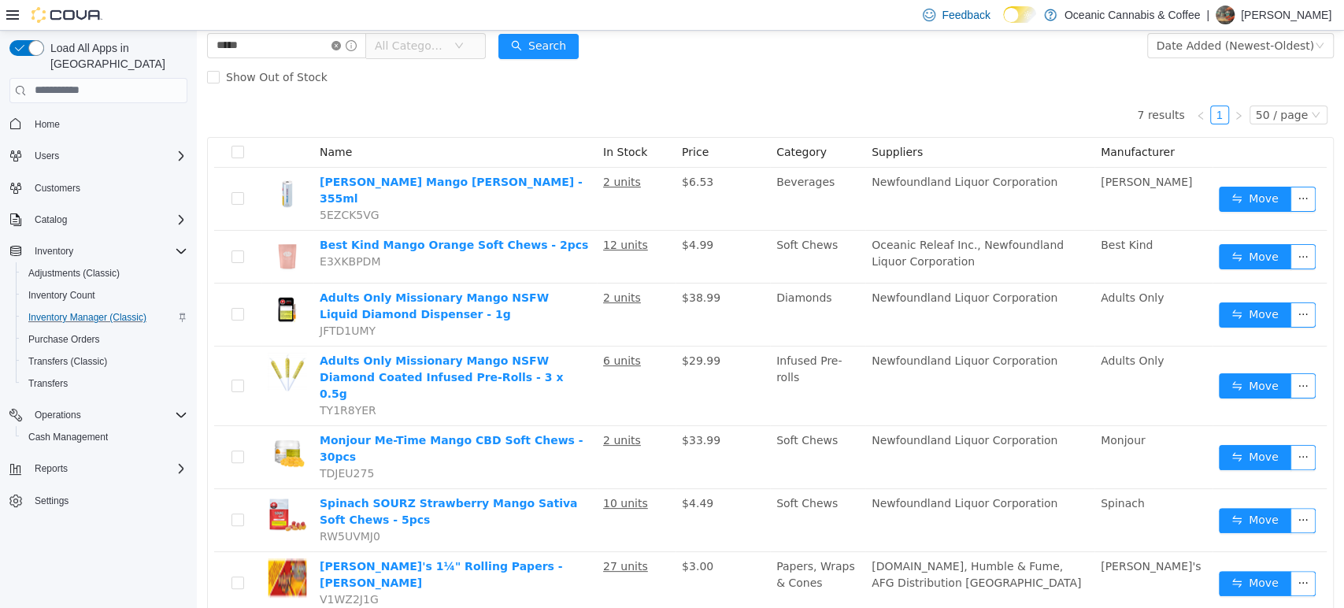
click at [341, 45] on icon "icon: close-circle" at bounding box center [336, 44] width 9 height 9
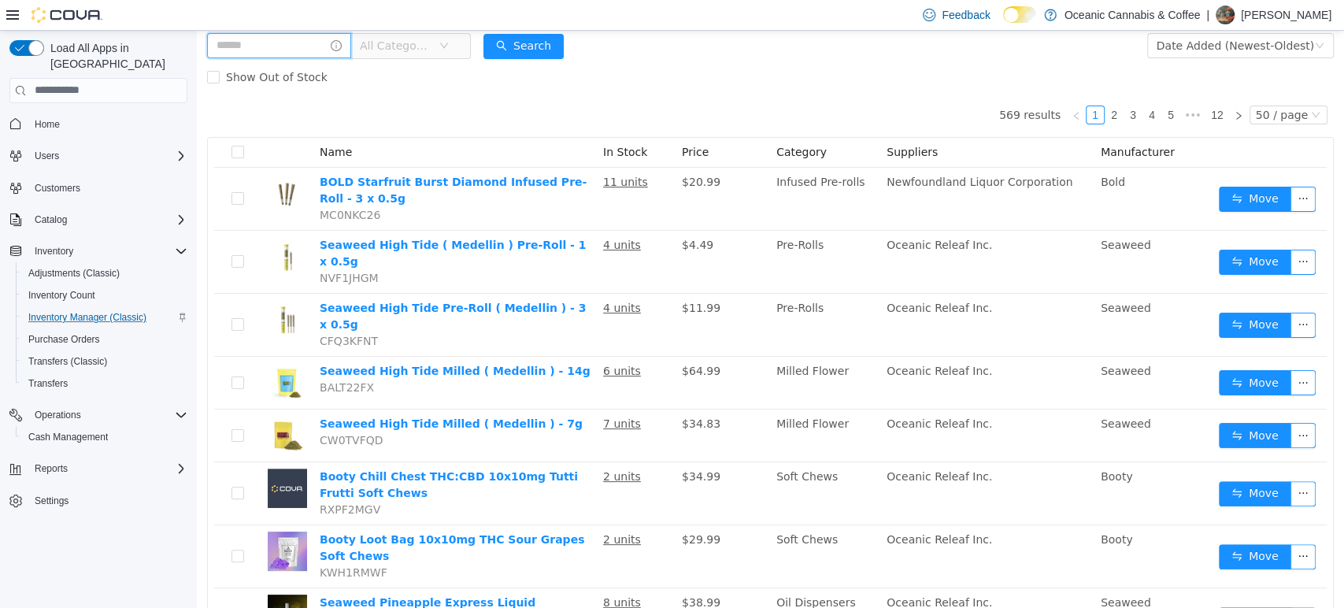
click at [334, 43] on input "text" at bounding box center [279, 44] width 144 height 25
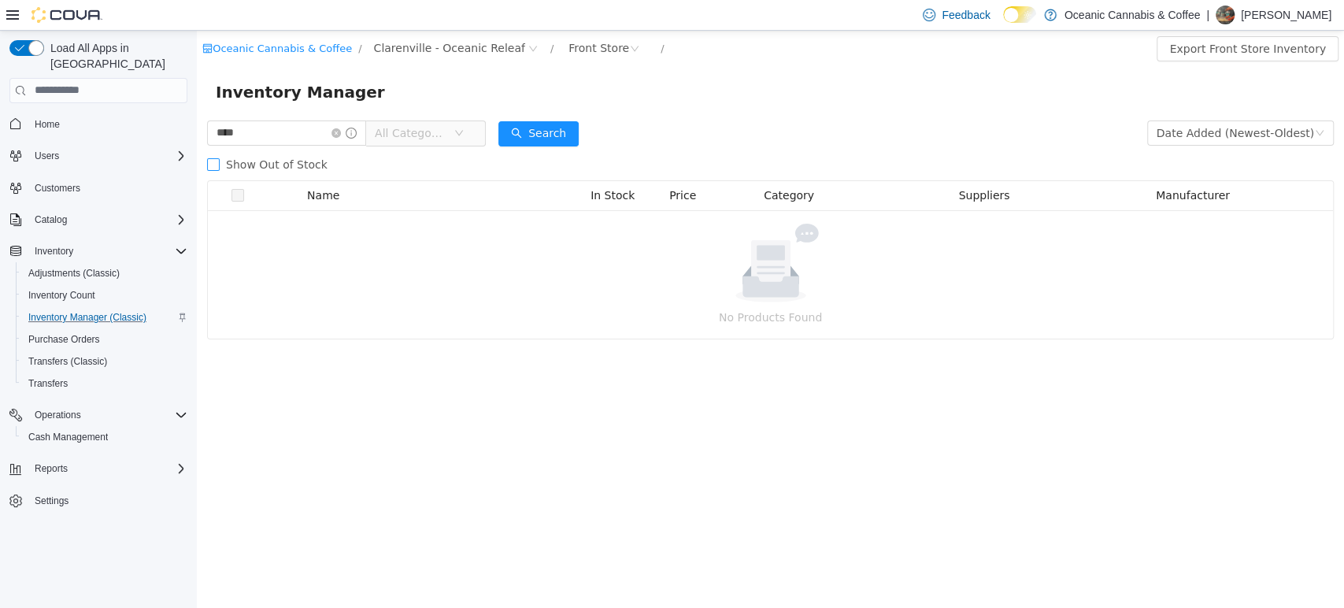
click at [265, 158] on span "Show Out of Stock" at bounding box center [277, 163] width 114 height 13
click at [295, 141] on input "****" at bounding box center [286, 132] width 159 height 25
click at [301, 157] on span "Show Out of Stock" at bounding box center [277, 163] width 114 height 13
click at [415, 129] on span "All Categories" at bounding box center [411, 132] width 72 height 16
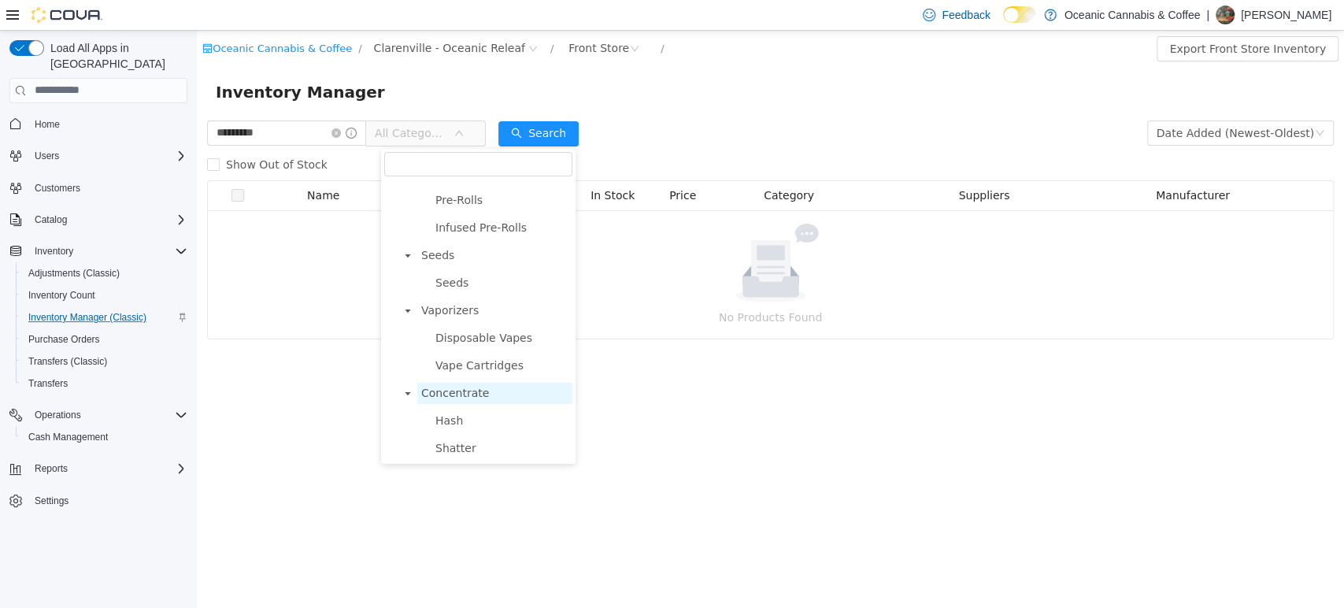
scroll to position [141, 0]
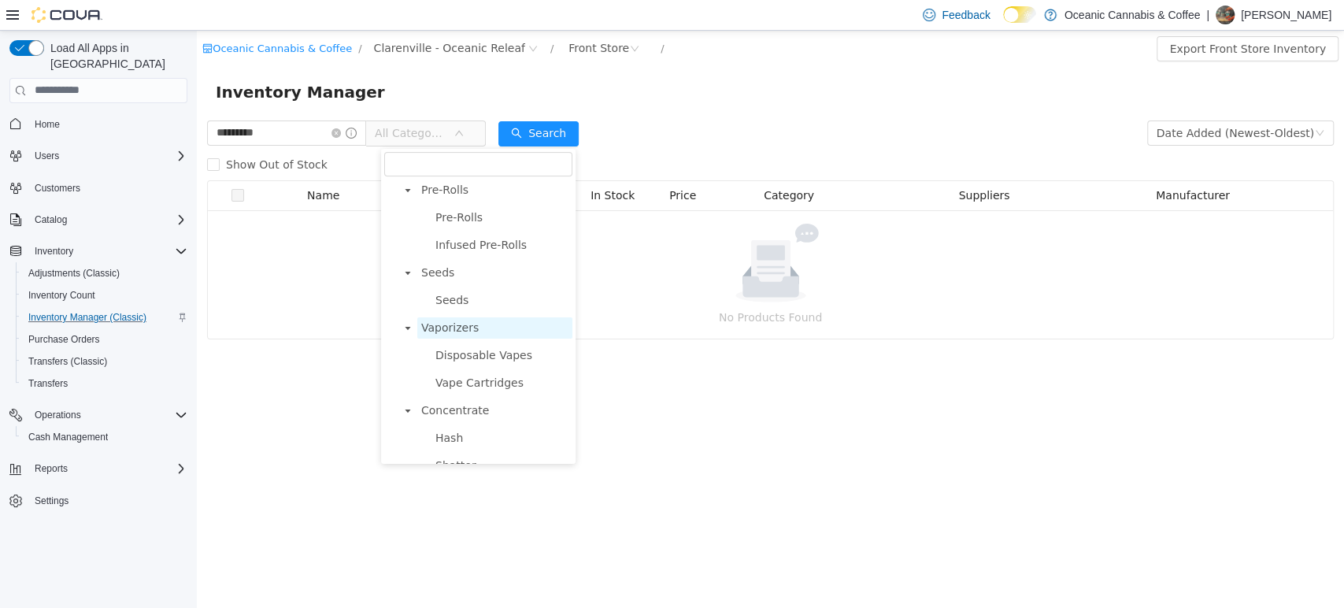
click at [450, 325] on span "Vaporizers" at bounding box center [449, 327] width 57 height 13
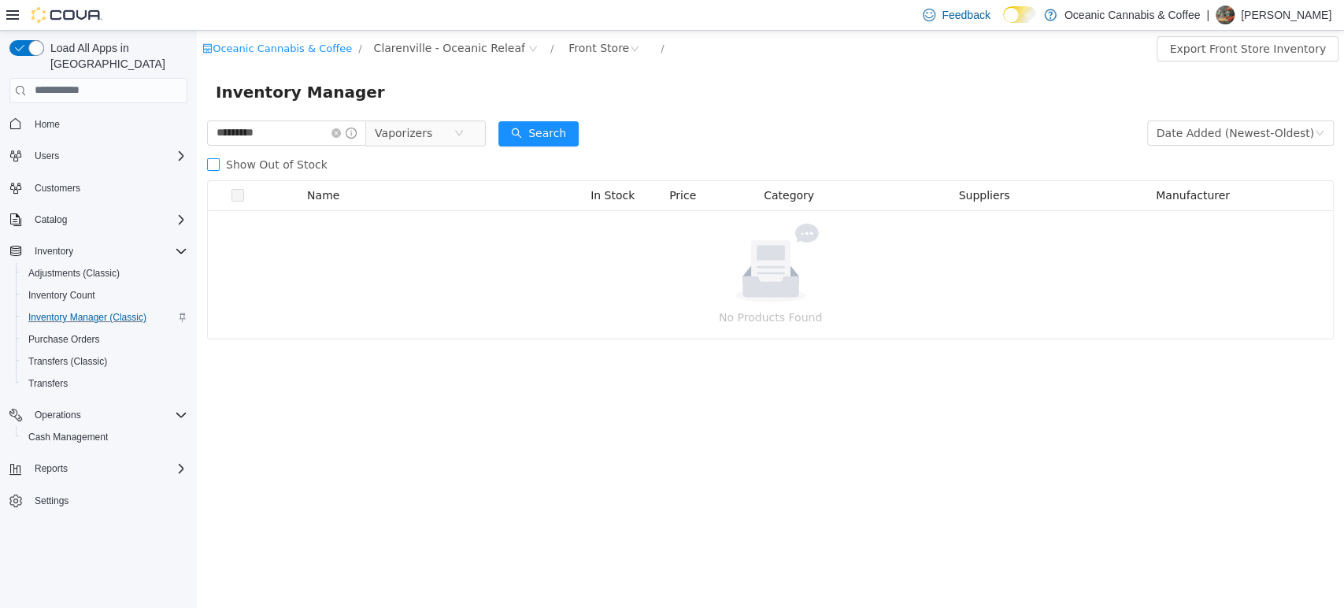
click at [287, 157] on span "Show Out of Stock" at bounding box center [277, 163] width 114 height 13
click at [569, 48] on div "Front Store" at bounding box center [599, 47] width 61 height 24
click at [555, 113] on li "Front Store" at bounding box center [575, 104] width 94 height 25
click at [576, 49] on div "Front Store" at bounding box center [599, 47] width 61 height 24
click at [572, 116] on li "Front Store" at bounding box center [575, 104] width 94 height 25
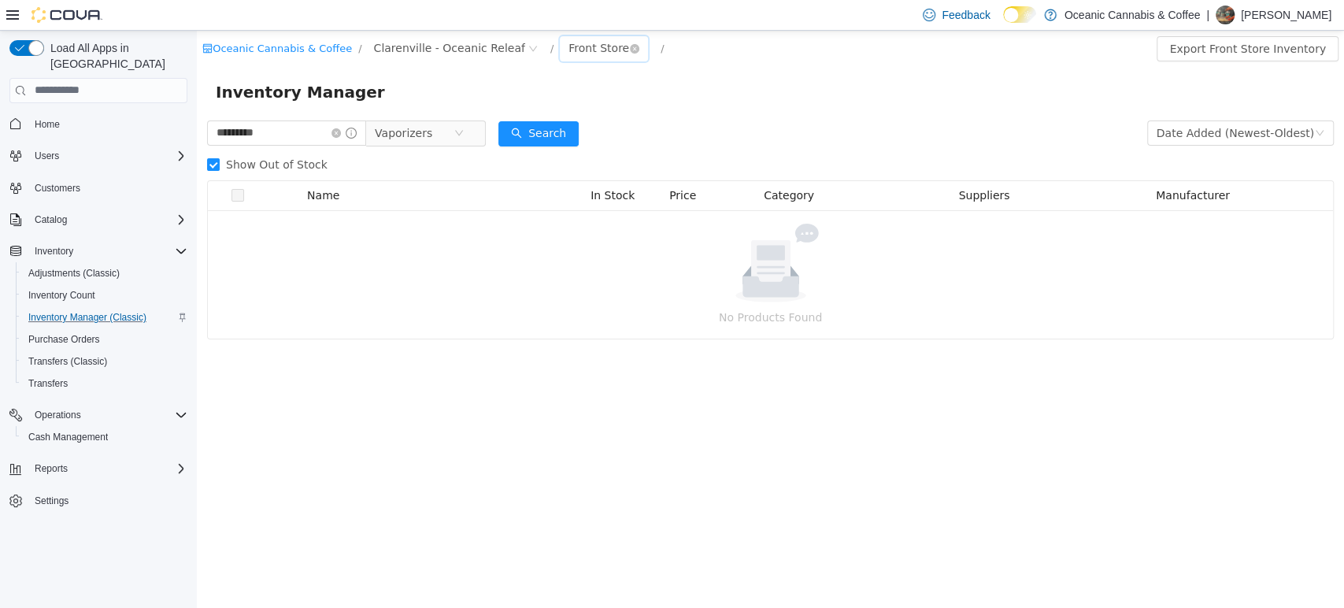
click at [569, 45] on div "Front Store" at bounding box center [599, 47] width 61 height 24
click at [558, 132] on li "Secure Storage" at bounding box center [575, 129] width 94 height 25
click at [301, 164] on span "Show Out of Stock" at bounding box center [277, 163] width 114 height 13
click at [341, 132] on icon "icon: close-circle" at bounding box center [336, 132] width 9 height 9
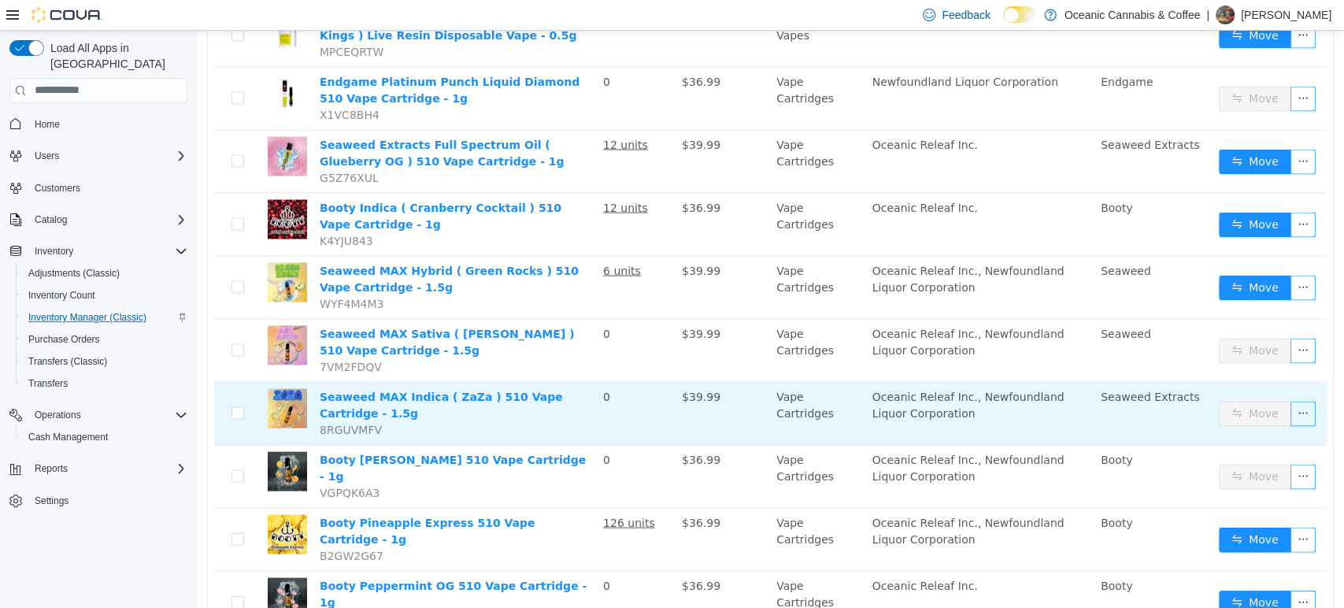
scroll to position [2099, 0]
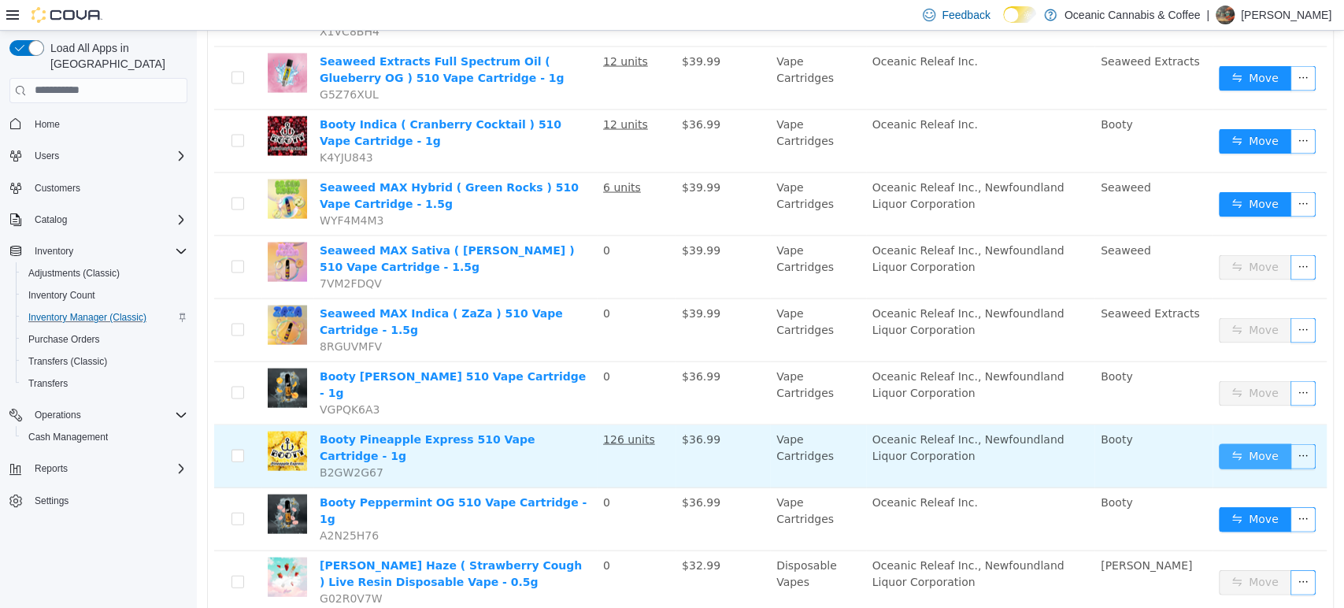
click at [1219, 443] on button "Move" at bounding box center [1255, 455] width 72 height 25
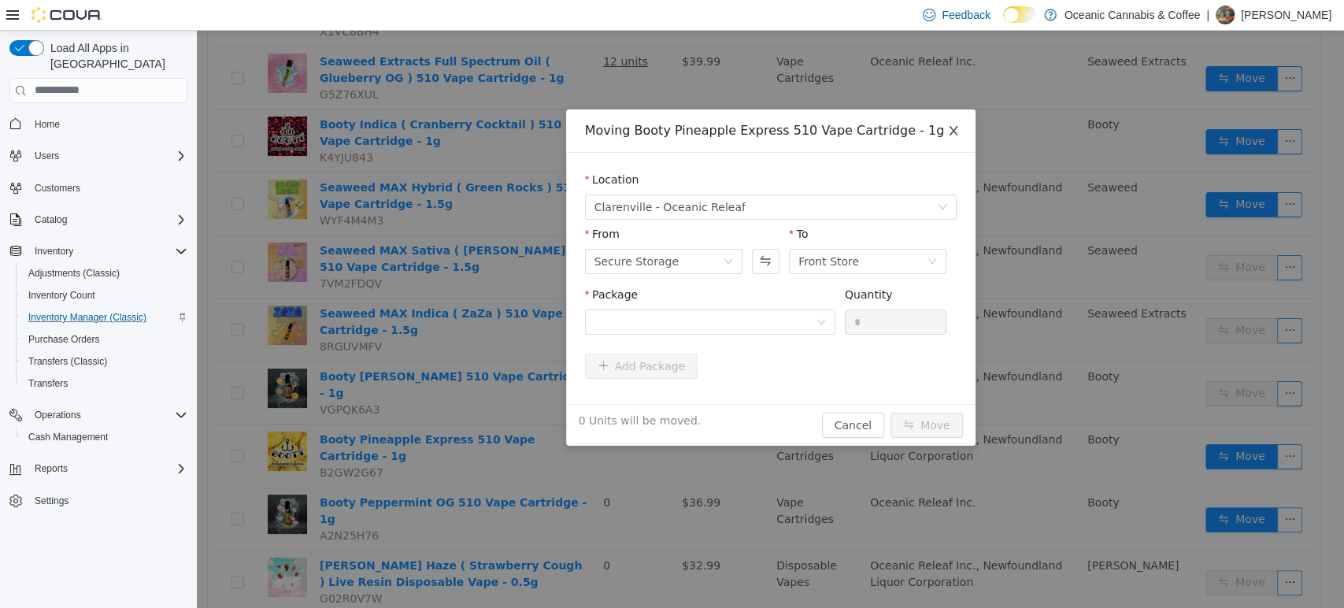
click at [958, 122] on span "Close" at bounding box center [954, 131] width 44 height 44
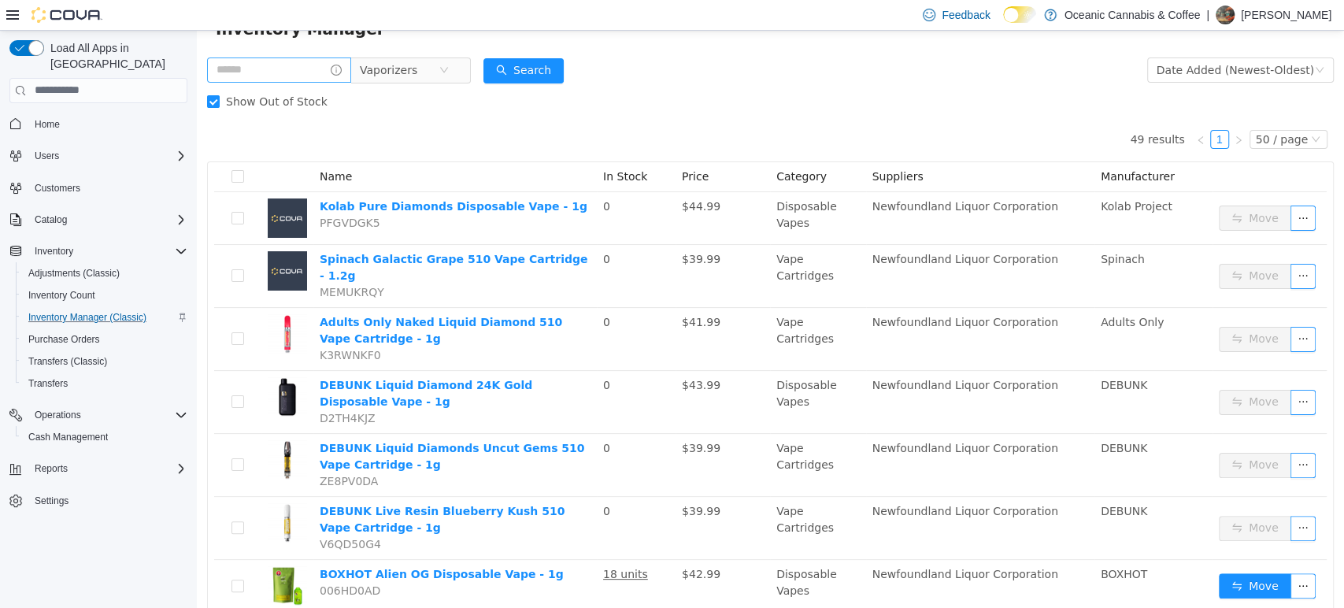
scroll to position [0, 0]
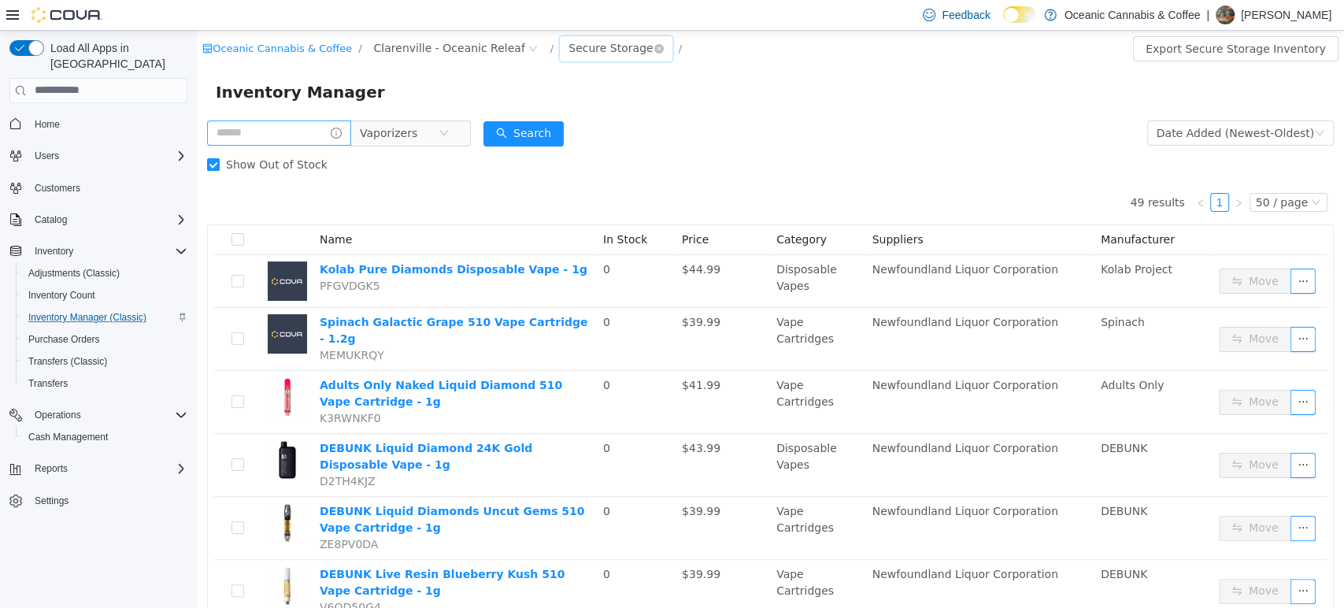
click at [574, 50] on div "Secure Storage" at bounding box center [611, 47] width 84 height 24
click at [557, 108] on li "Front Store" at bounding box center [578, 104] width 101 height 25
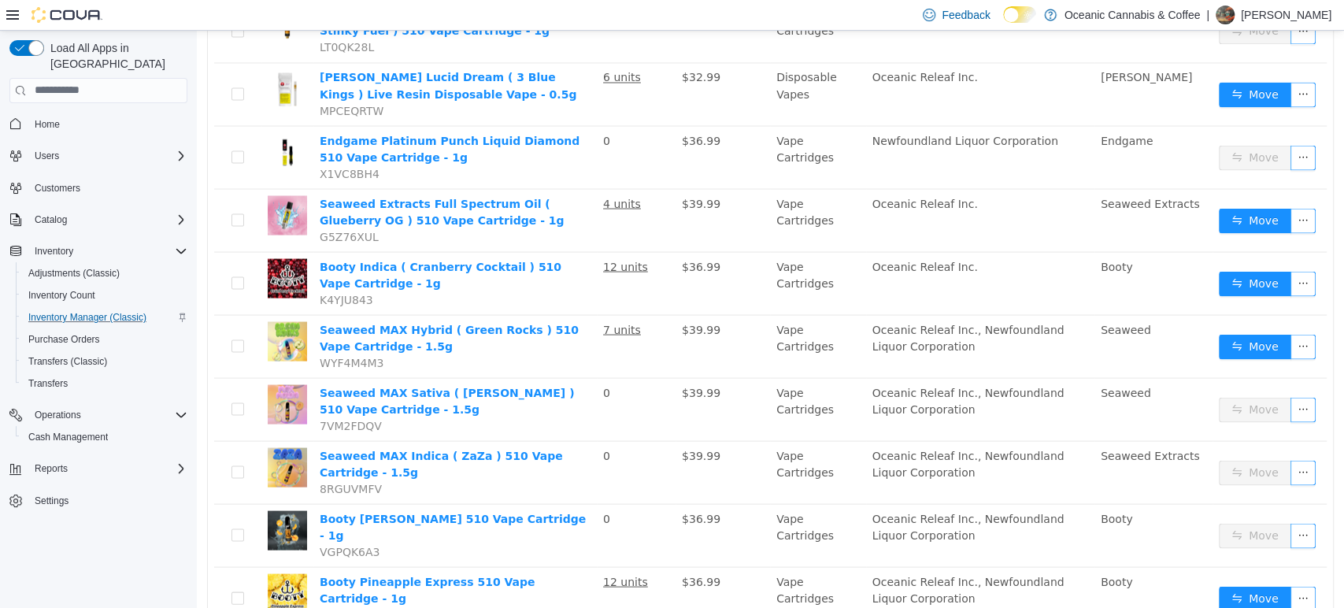
scroll to position [2187, 0]
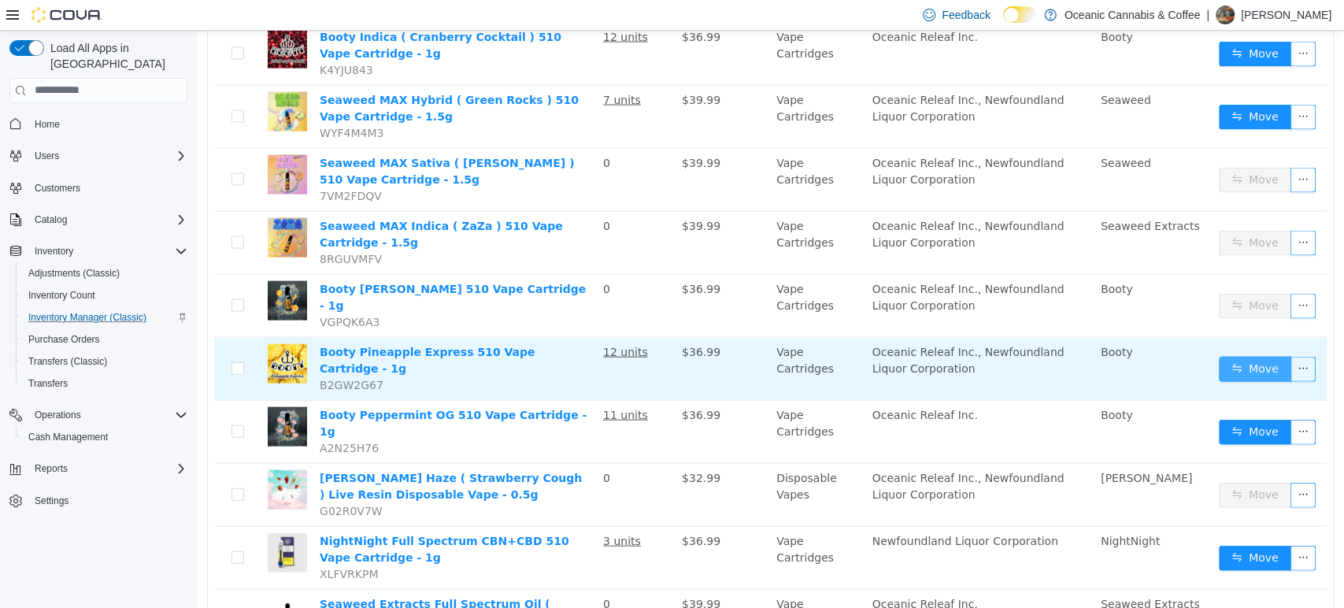
drag, startPoint x: 1221, startPoint y: 308, endPoint x: 1180, endPoint y: 299, distance: 42.6
click at [1221, 356] on button "Move" at bounding box center [1255, 368] width 72 height 25
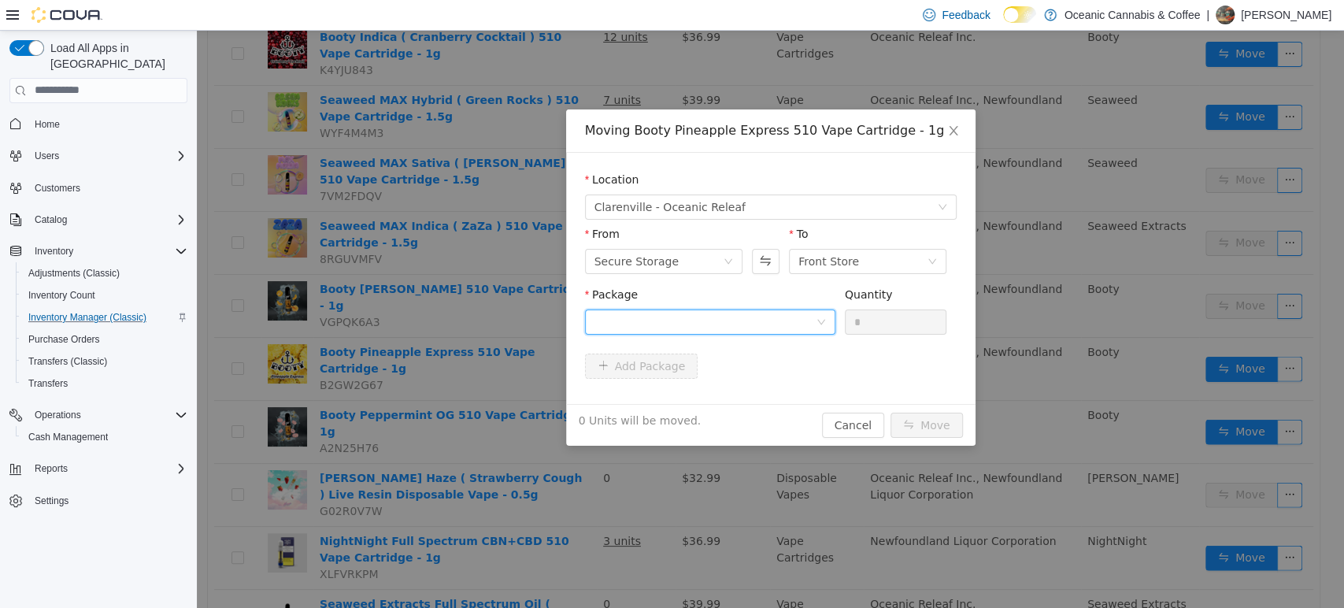
click at [758, 323] on div at bounding box center [705, 321] width 221 height 24
click at [773, 265] on button "Swap" at bounding box center [766, 260] width 28 height 25
click at [756, 322] on div at bounding box center [705, 321] width 221 height 24
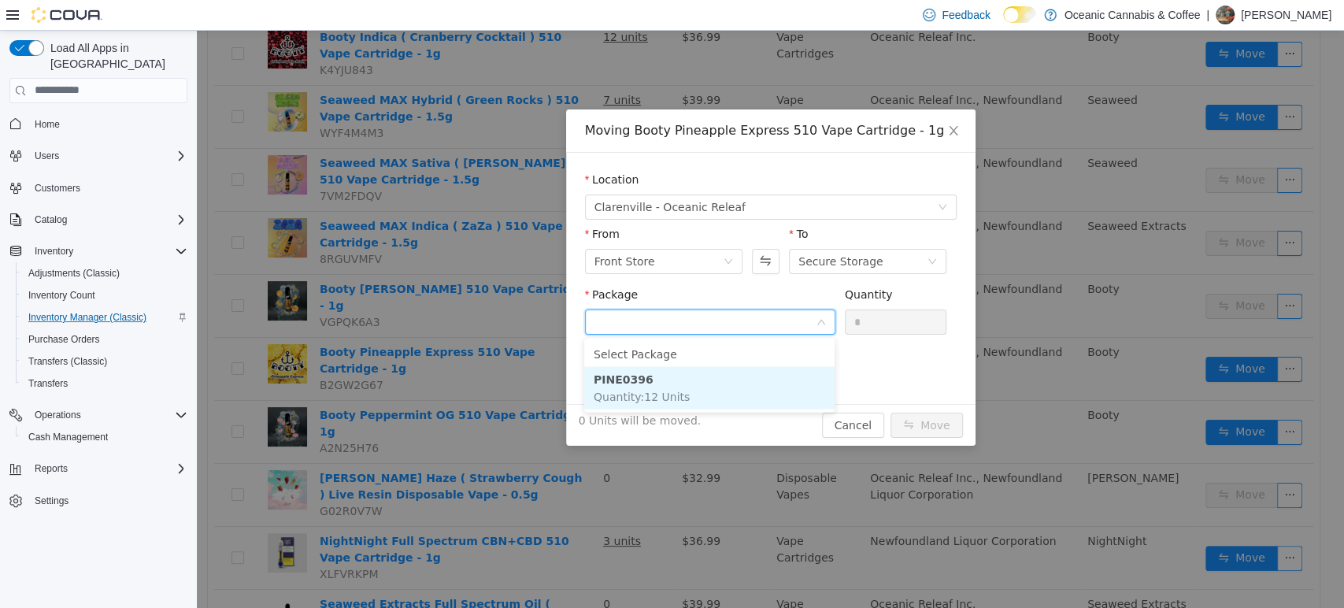
click at [750, 387] on li "PINE0396 Quantity : 12 Units" at bounding box center [709, 387] width 250 height 43
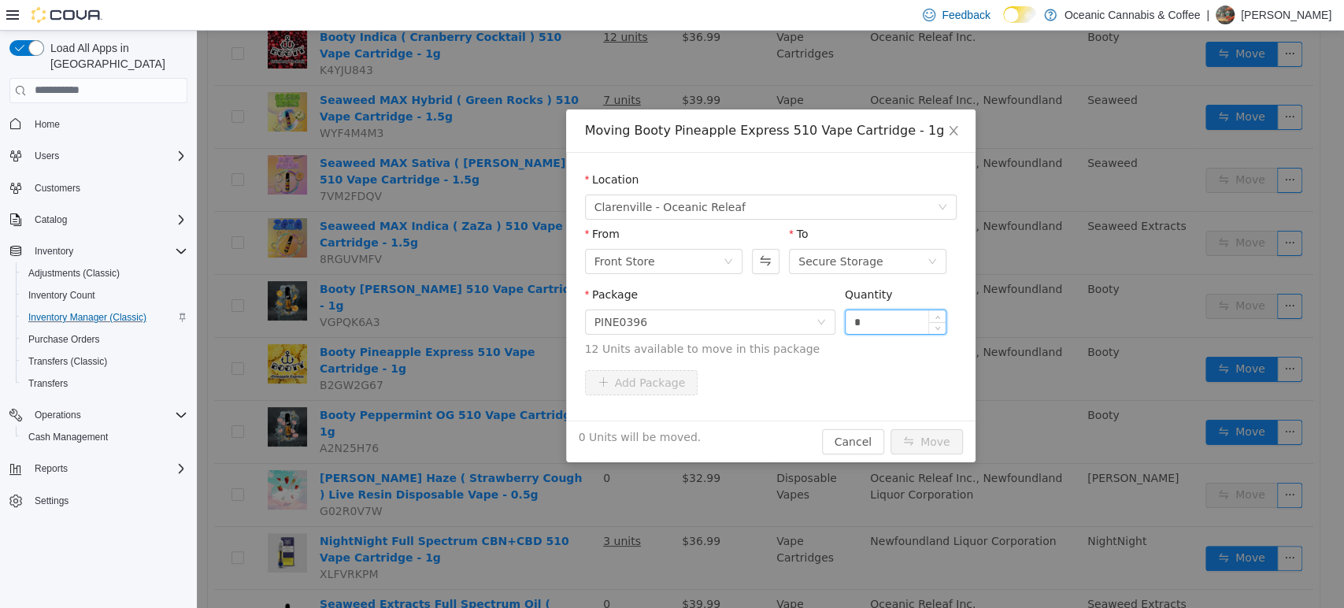
click at [922, 321] on input "*" at bounding box center [896, 321] width 101 height 24
drag, startPoint x: 913, startPoint y: 439, endPoint x: 902, endPoint y: 350, distance: 89.6
click at [911, 432] on button "Move" at bounding box center [927, 440] width 72 height 25
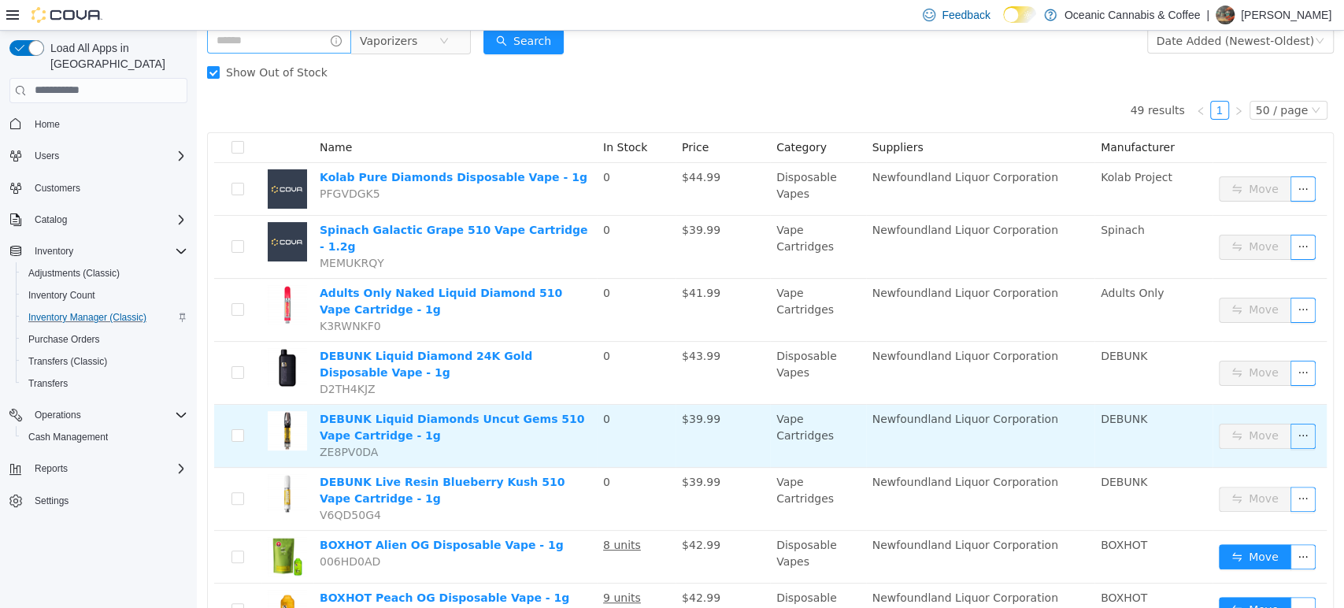
scroll to position [0, 0]
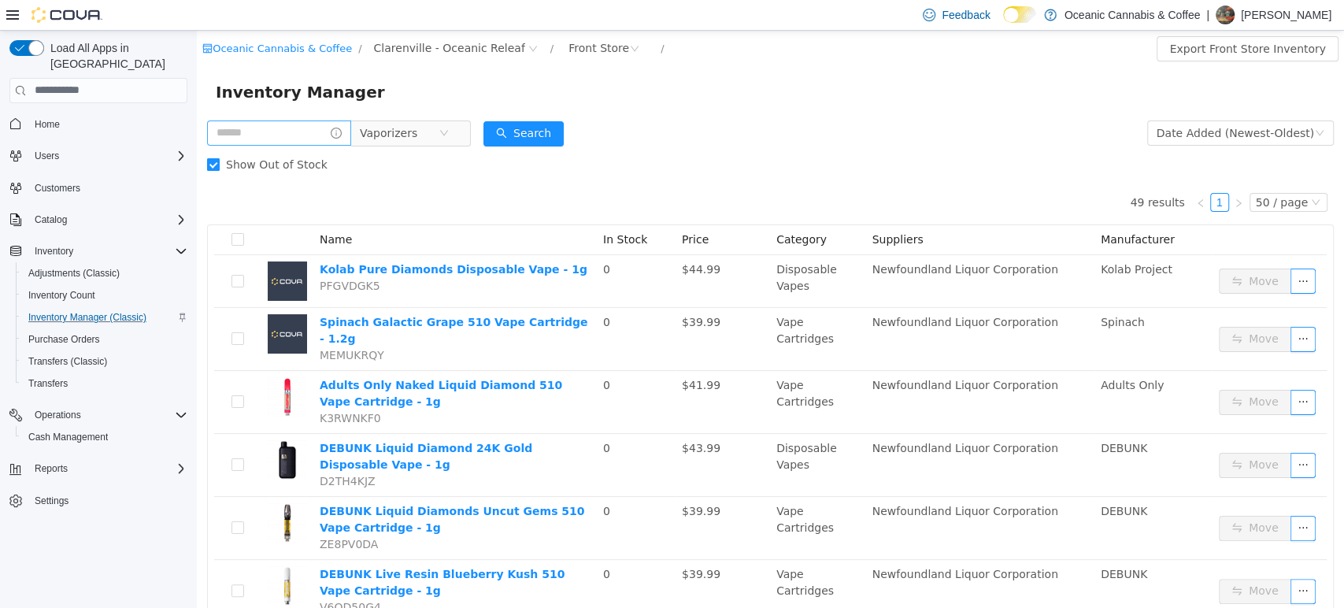
click at [220, 163] on span "Show Out of Stock" at bounding box center [277, 163] width 114 height 13
